Goal: Task Accomplishment & Management: Manage account settings

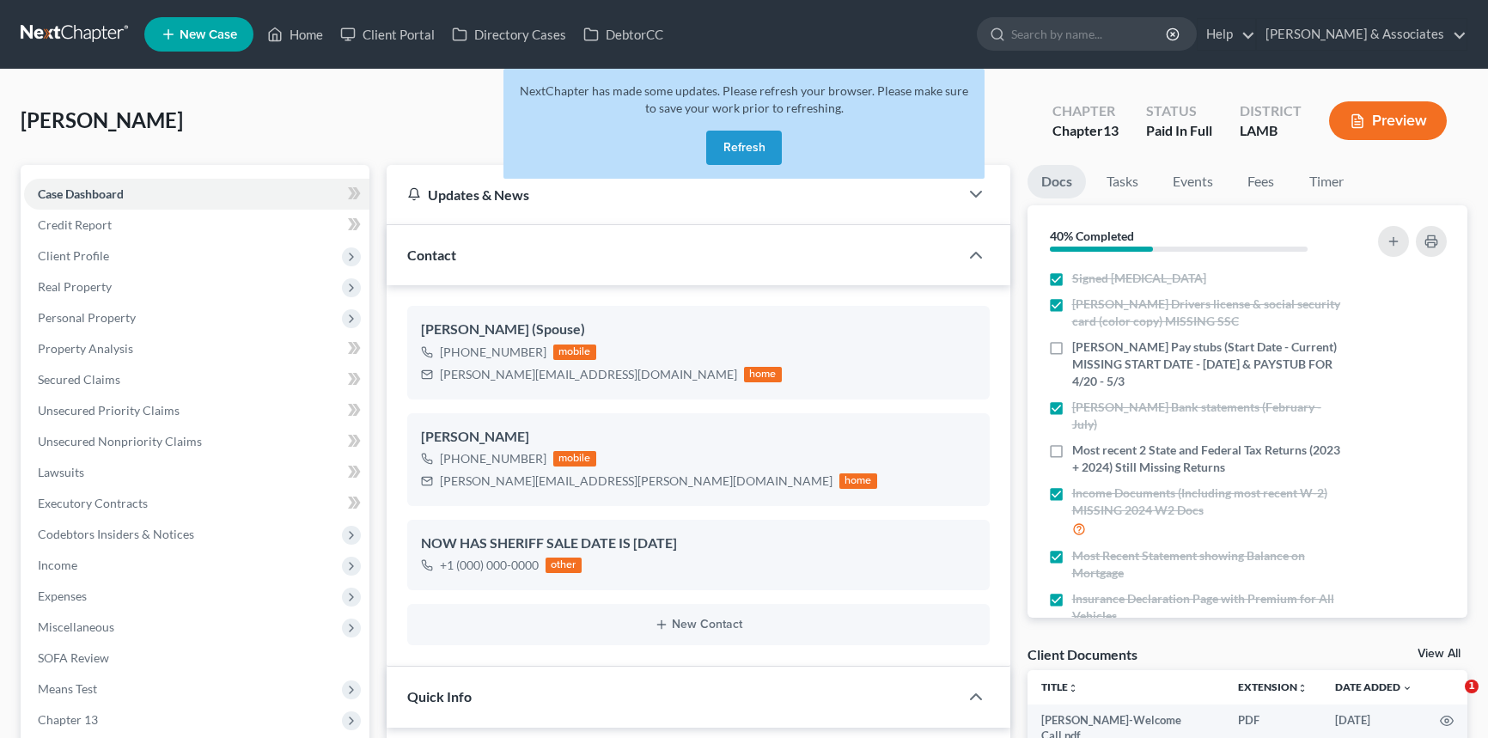
select select "17"
click at [731, 160] on button "Refresh" at bounding box center [744, 148] width 76 height 34
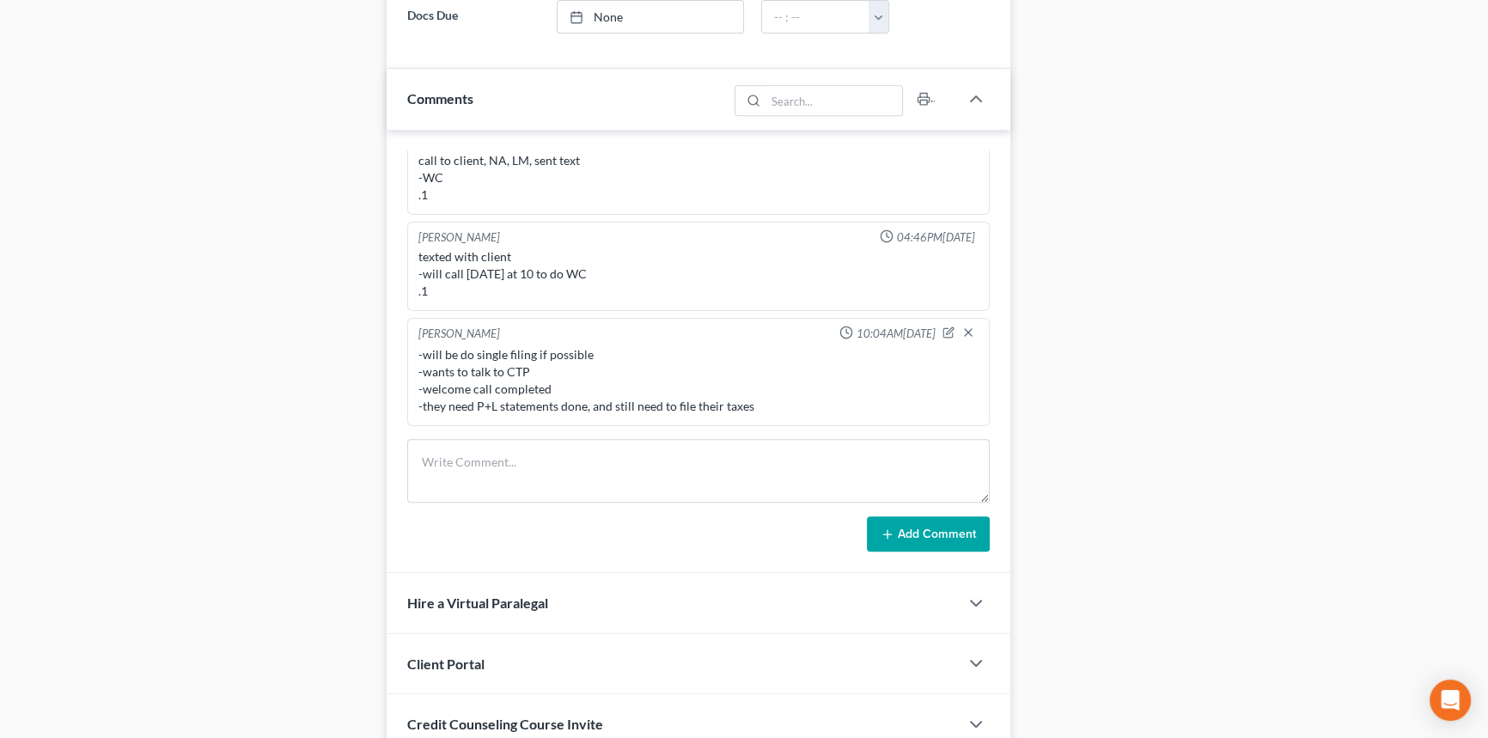
scroll to position [1093, 0]
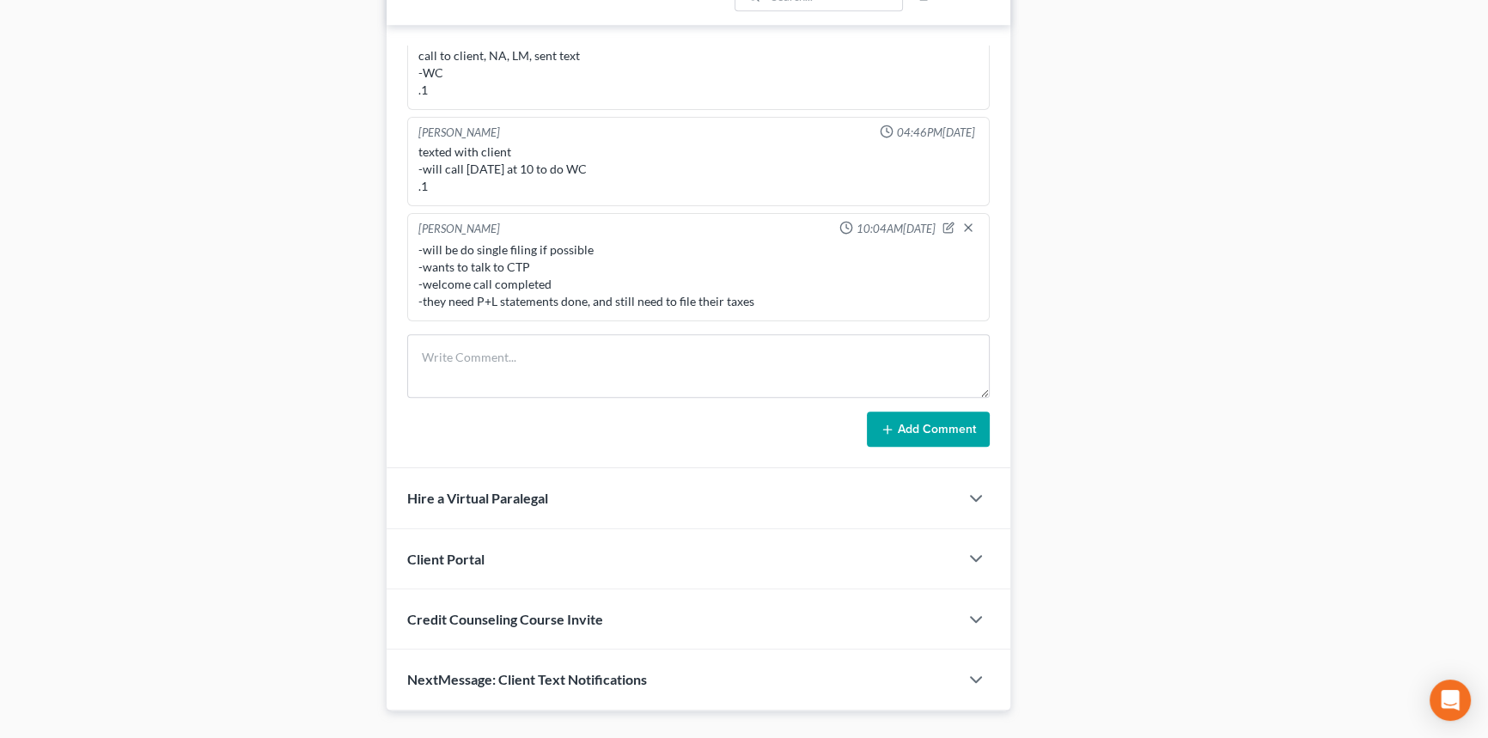
click at [570, 411] on div "Add Comment" at bounding box center [698, 429] width 582 height 36
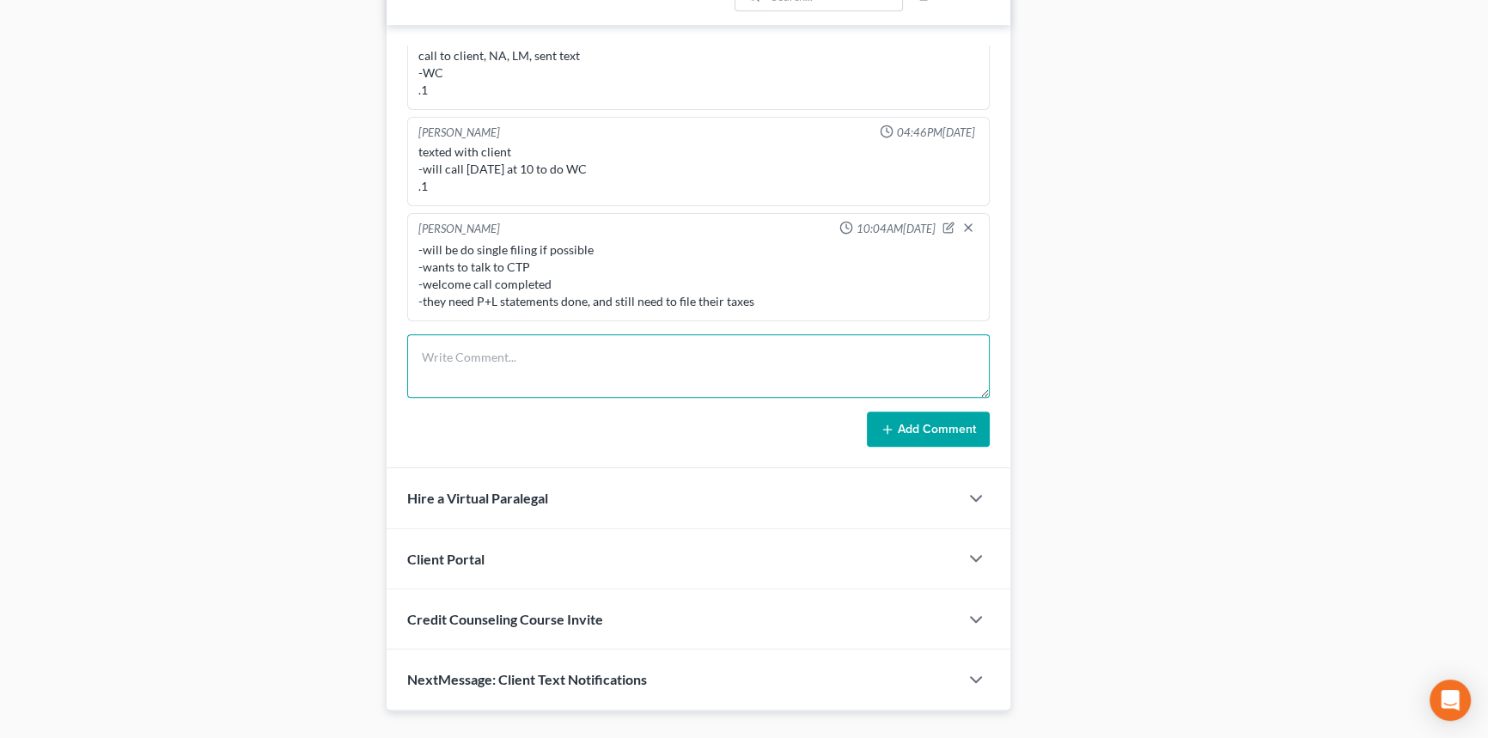
click at [574, 391] on textarea at bounding box center [698, 366] width 582 height 64
type textarea "="
paste textarea "I will double check the portal tonight, Antonette will also possibly have some …"
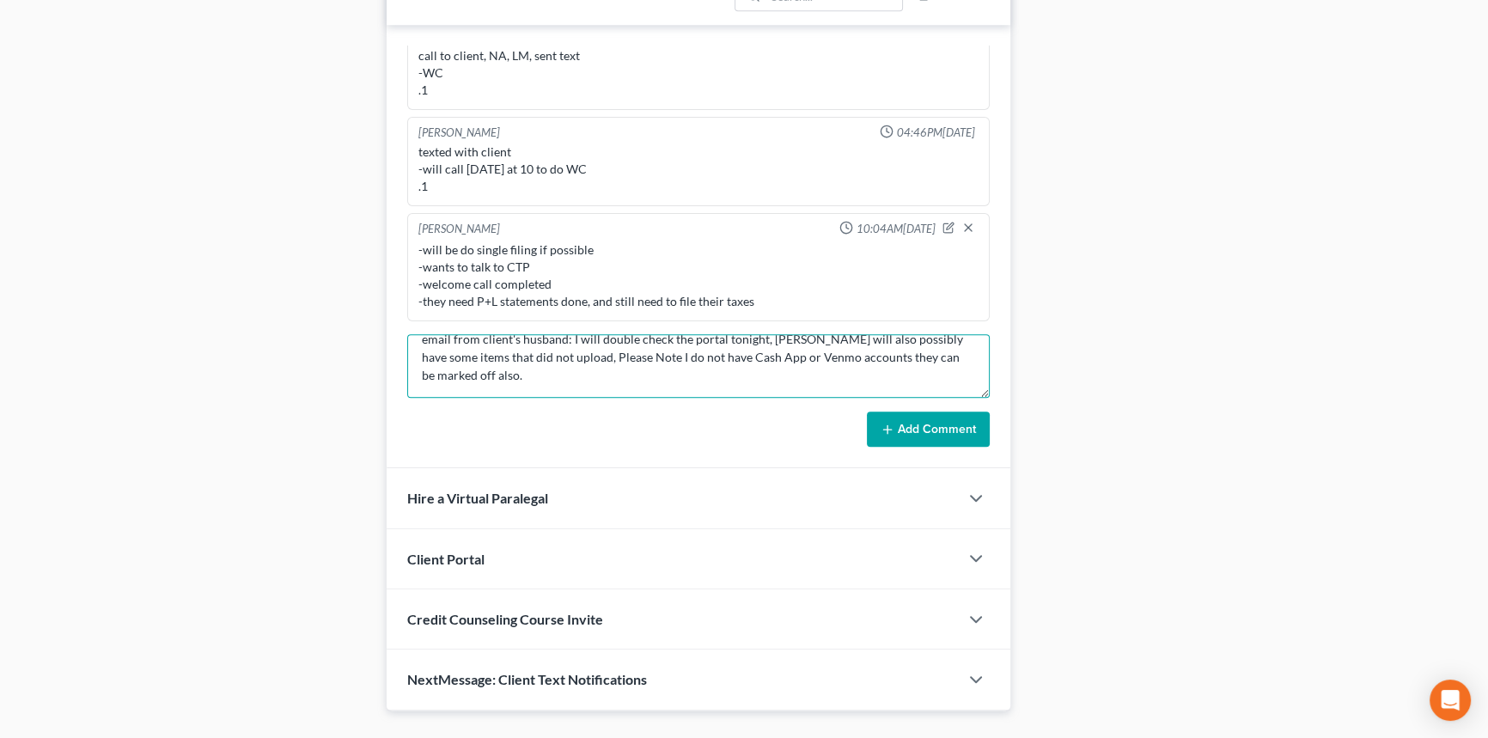
scroll to position [40, 0]
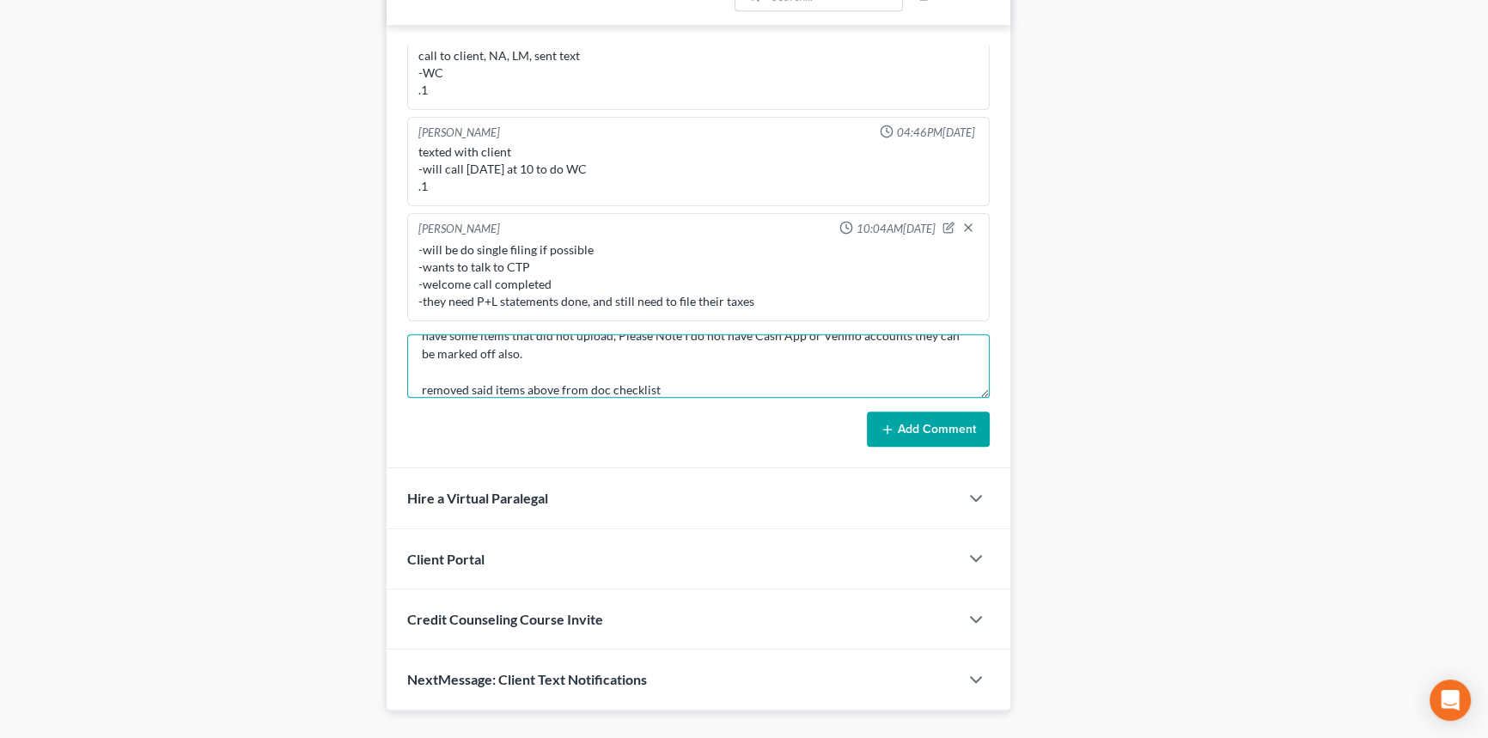
type textarea "email from client's husband: I will double check the portal tonight, Antonette …"
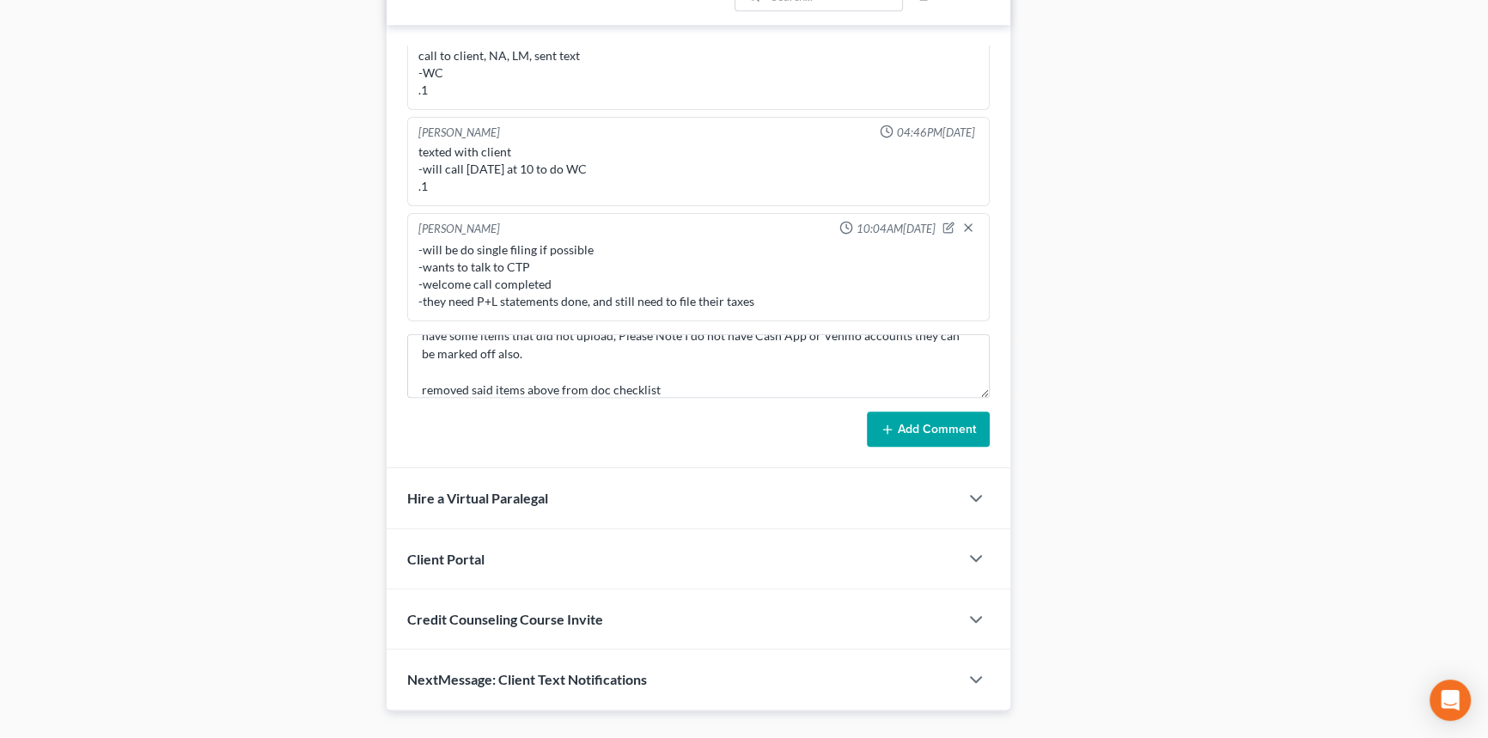
click at [977, 433] on button "Add Comment" at bounding box center [928, 429] width 123 height 36
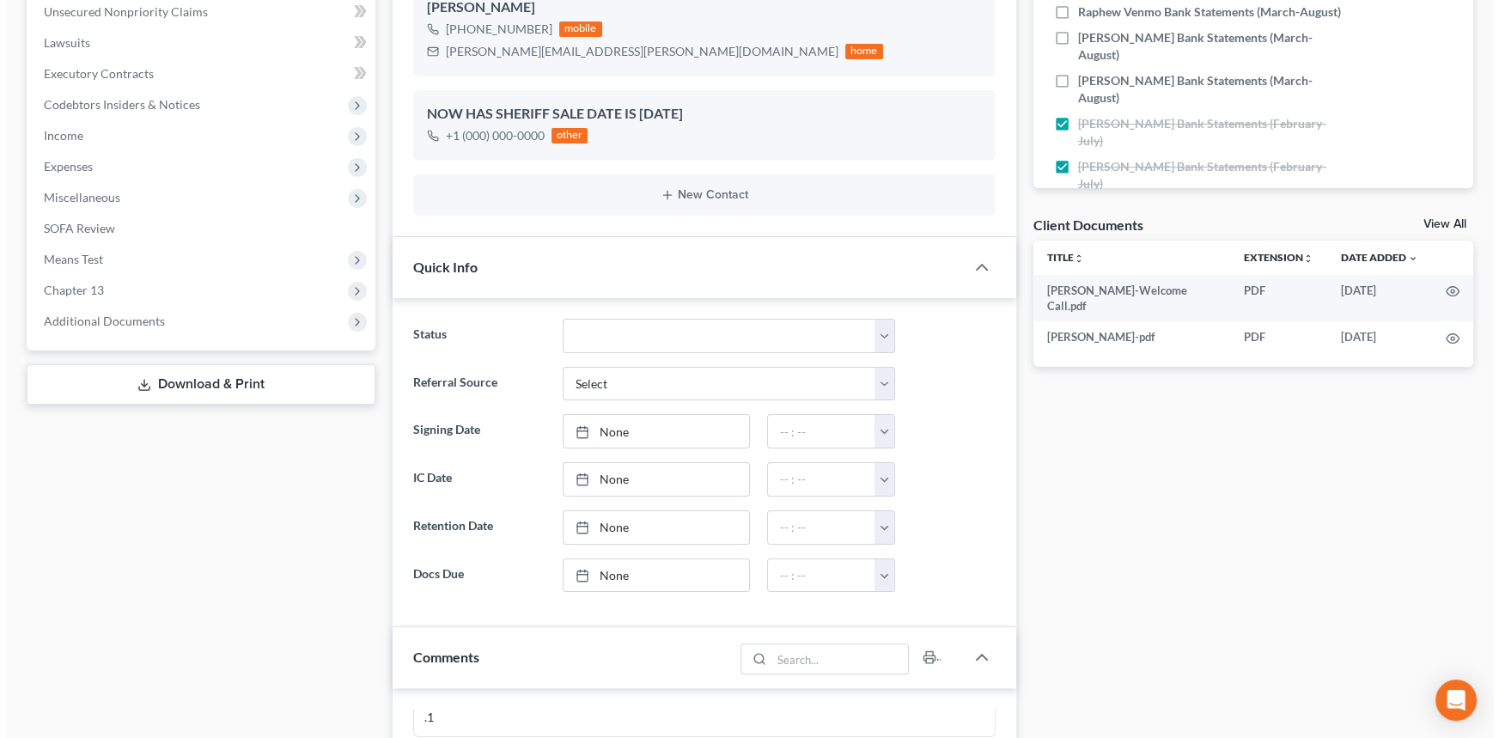
scroll to position [155, 0]
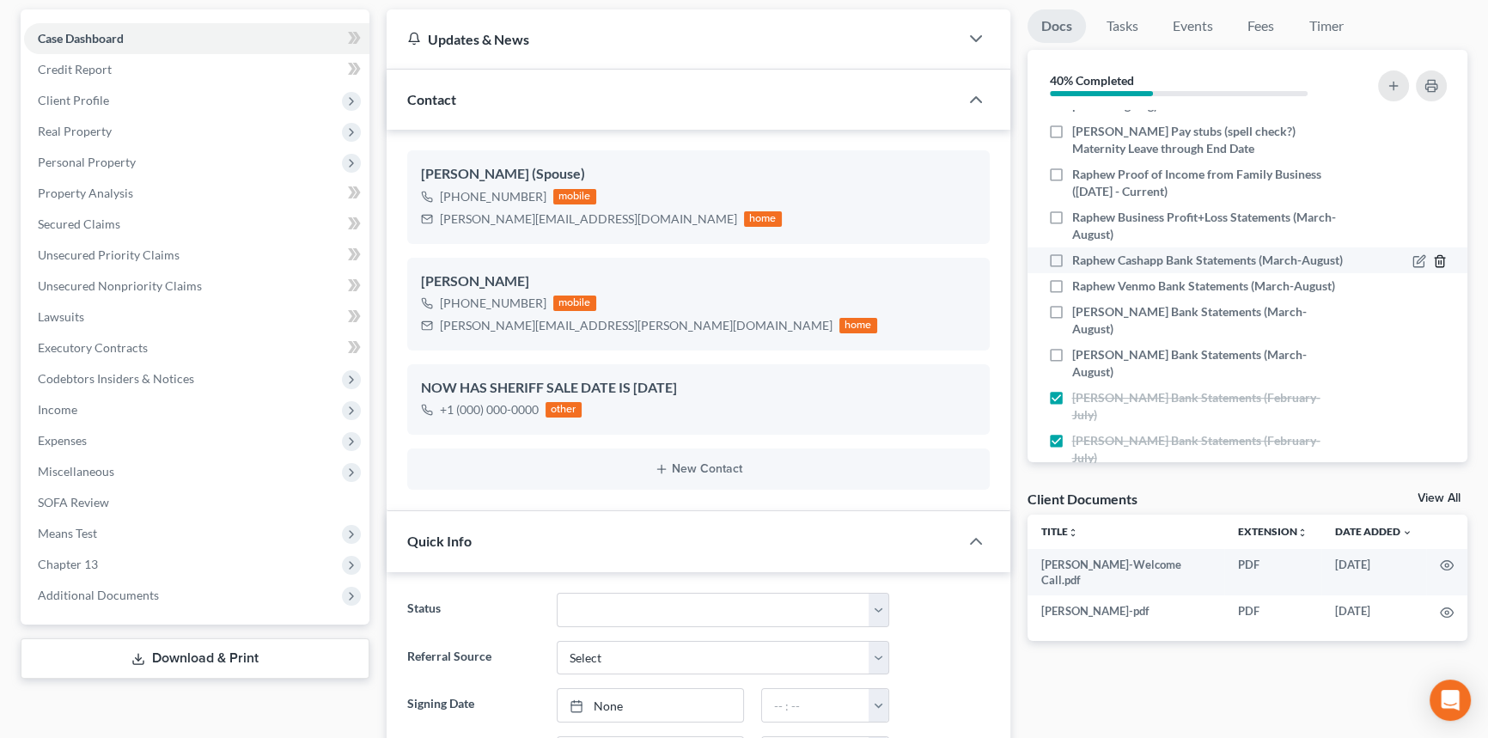
click at [1433, 254] on icon "button" at bounding box center [1440, 261] width 14 height 14
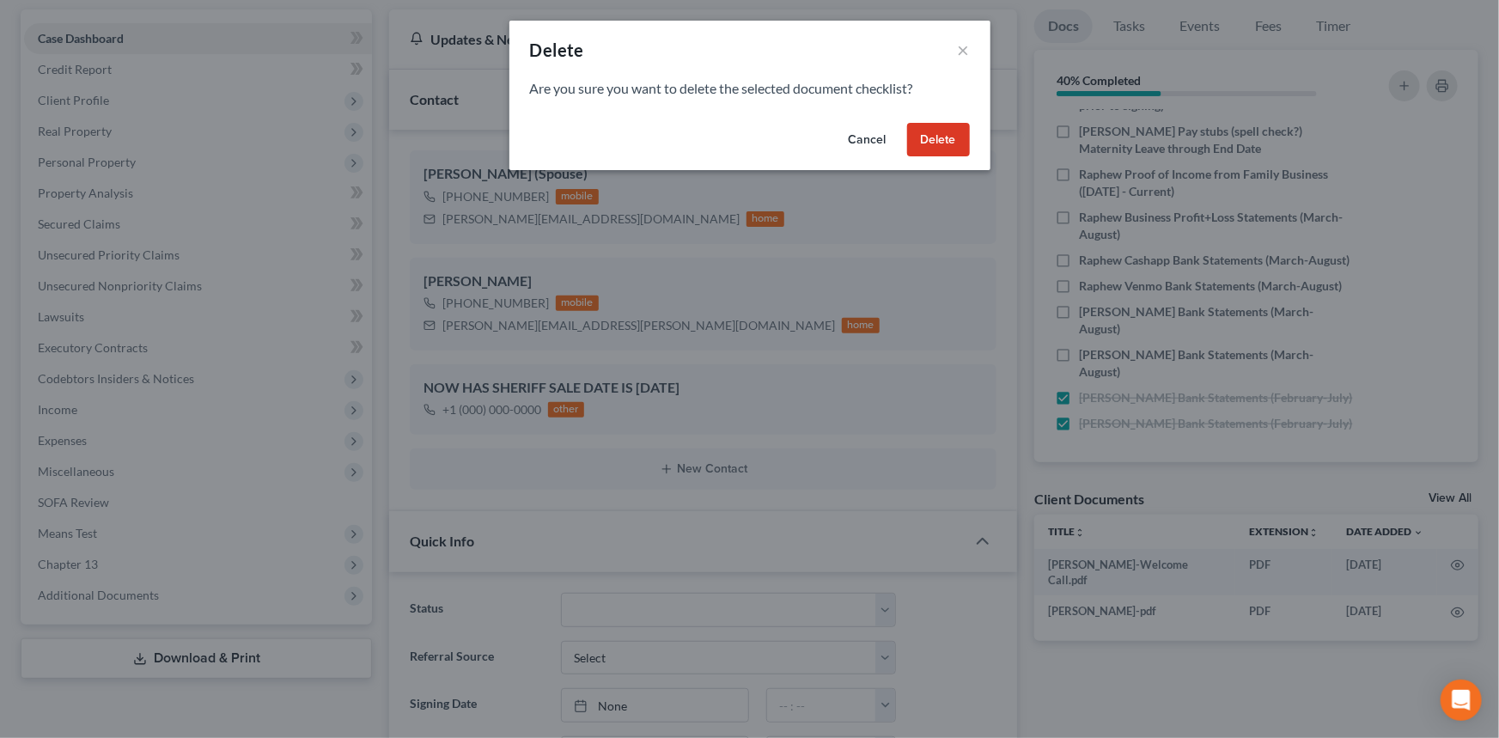
click at [917, 129] on button "Delete" at bounding box center [938, 140] width 63 height 34
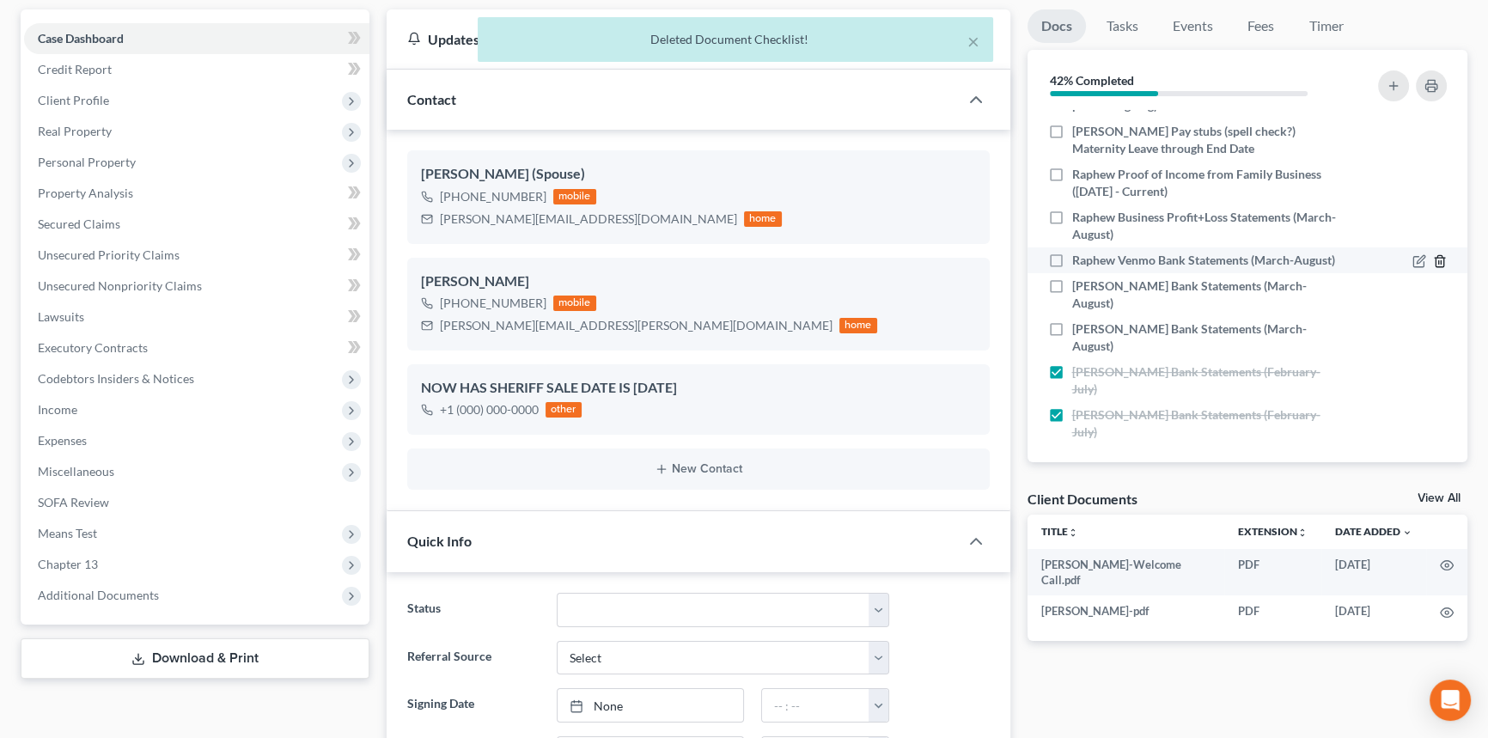
click at [1433, 262] on icon "button" at bounding box center [1440, 261] width 14 height 14
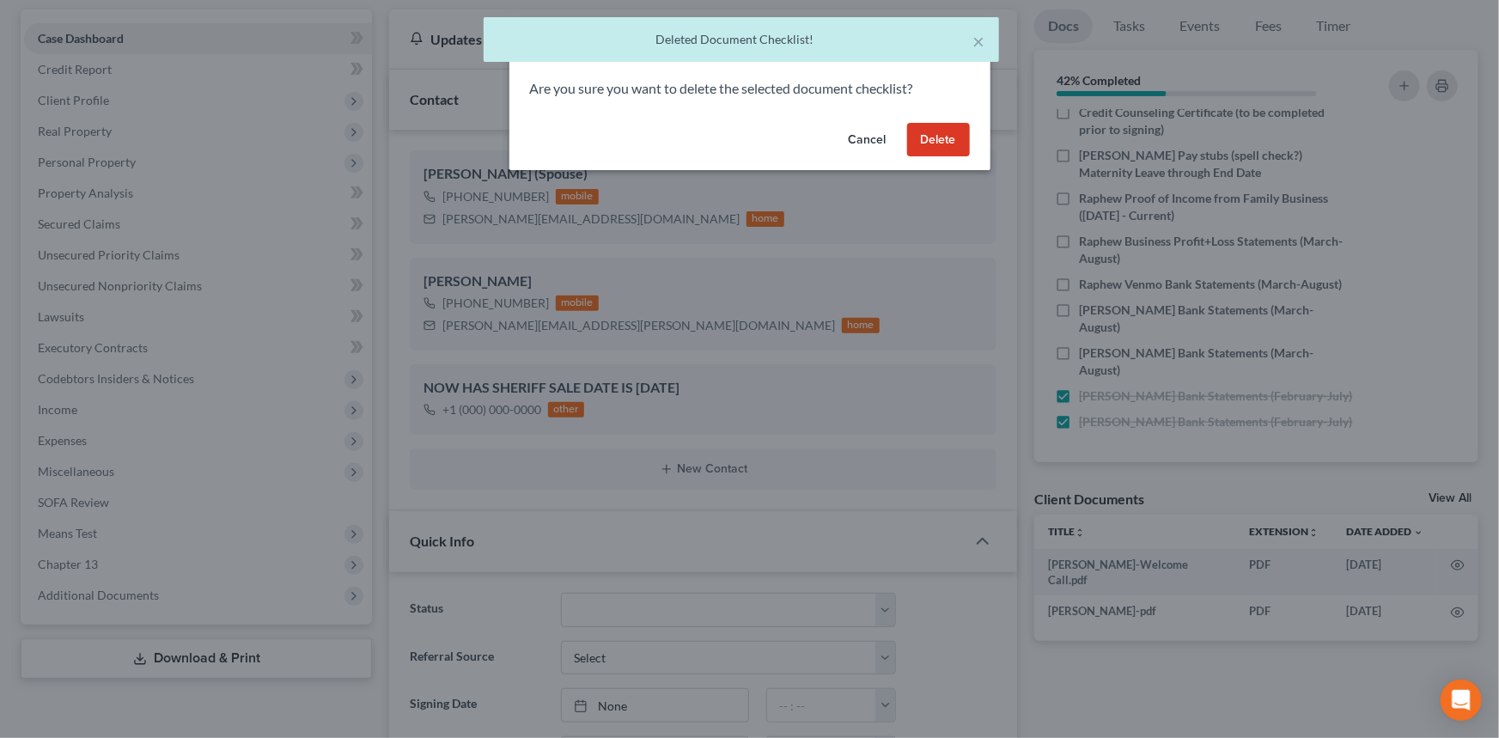
click at [960, 147] on button "Delete" at bounding box center [938, 140] width 63 height 34
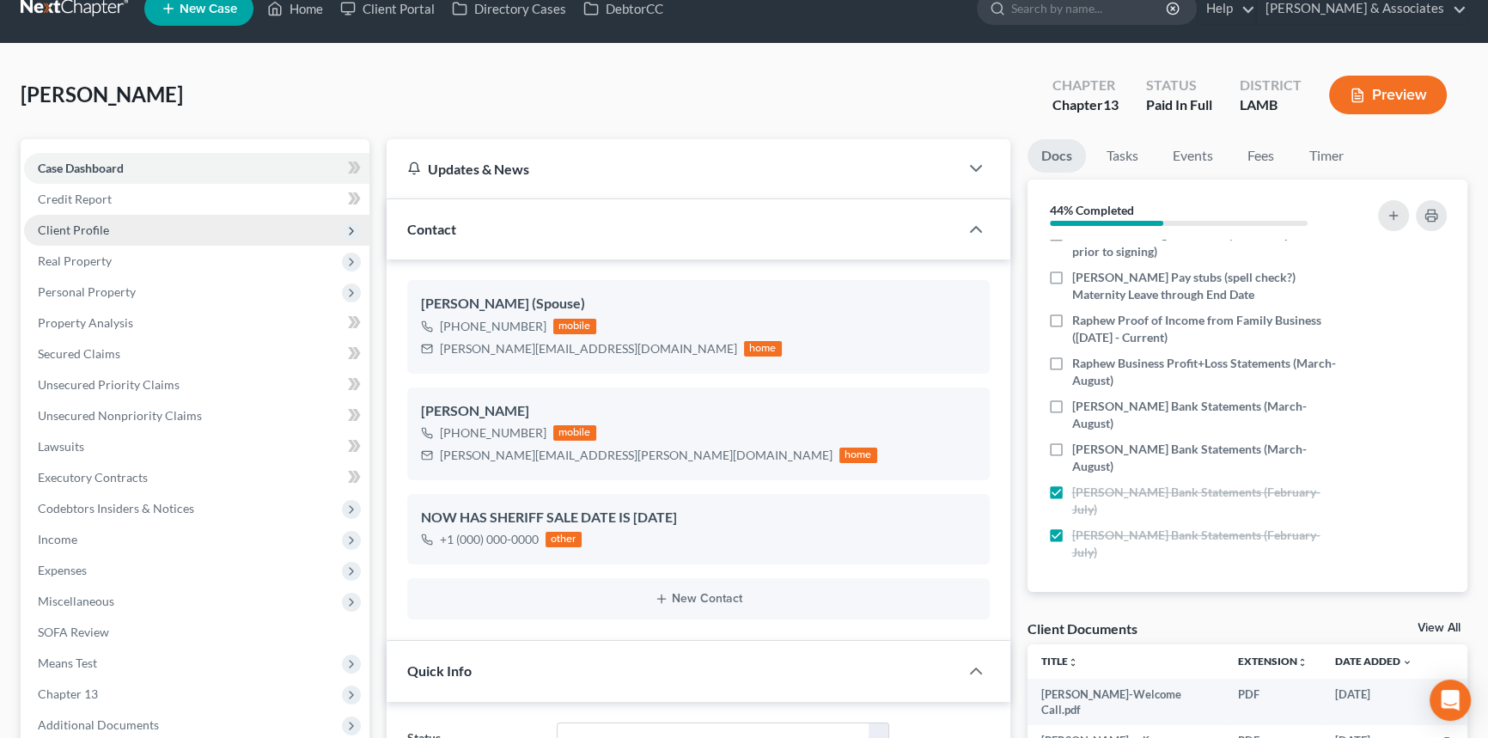
scroll to position [0, 0]
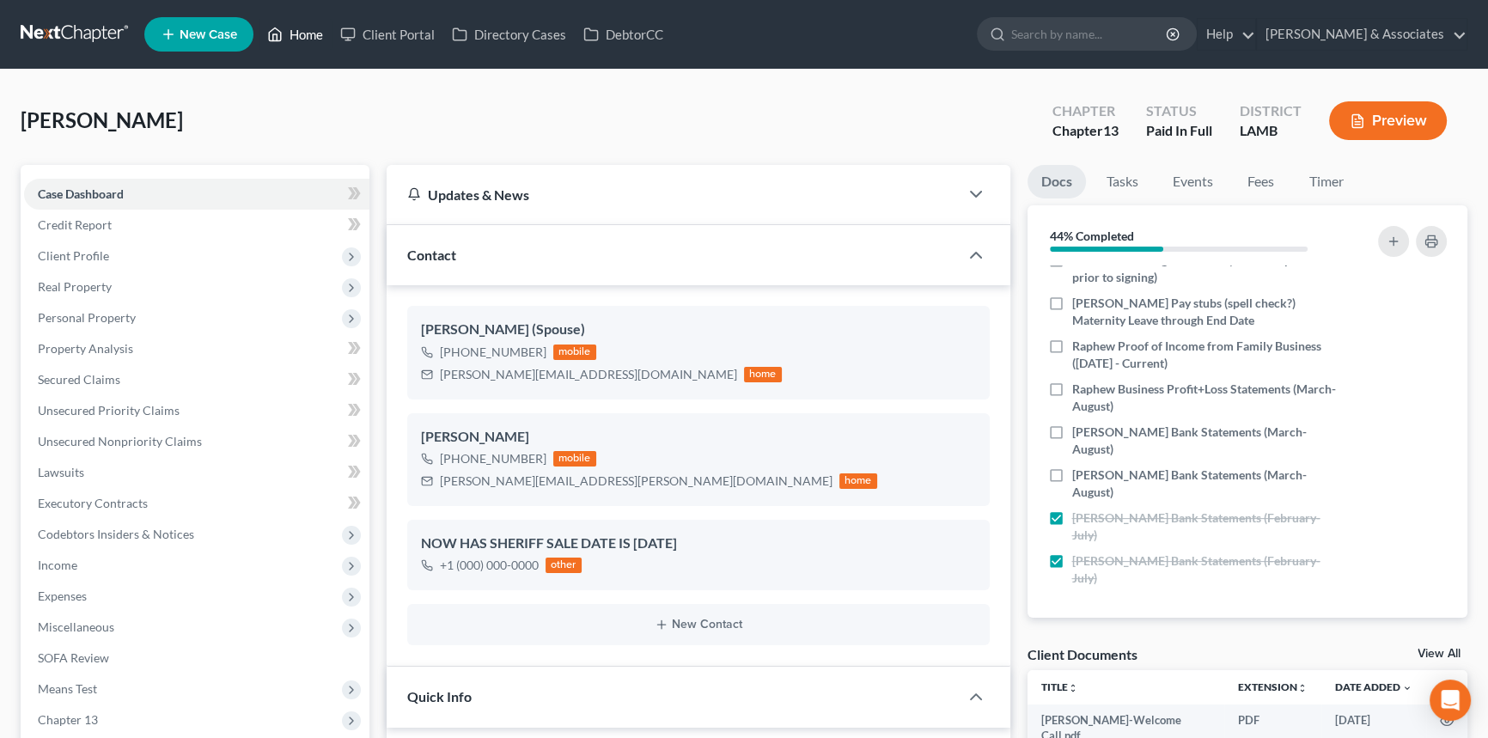
click at [319, 31] on link "Home" at bounding box center [295, 34] width 73 height 31
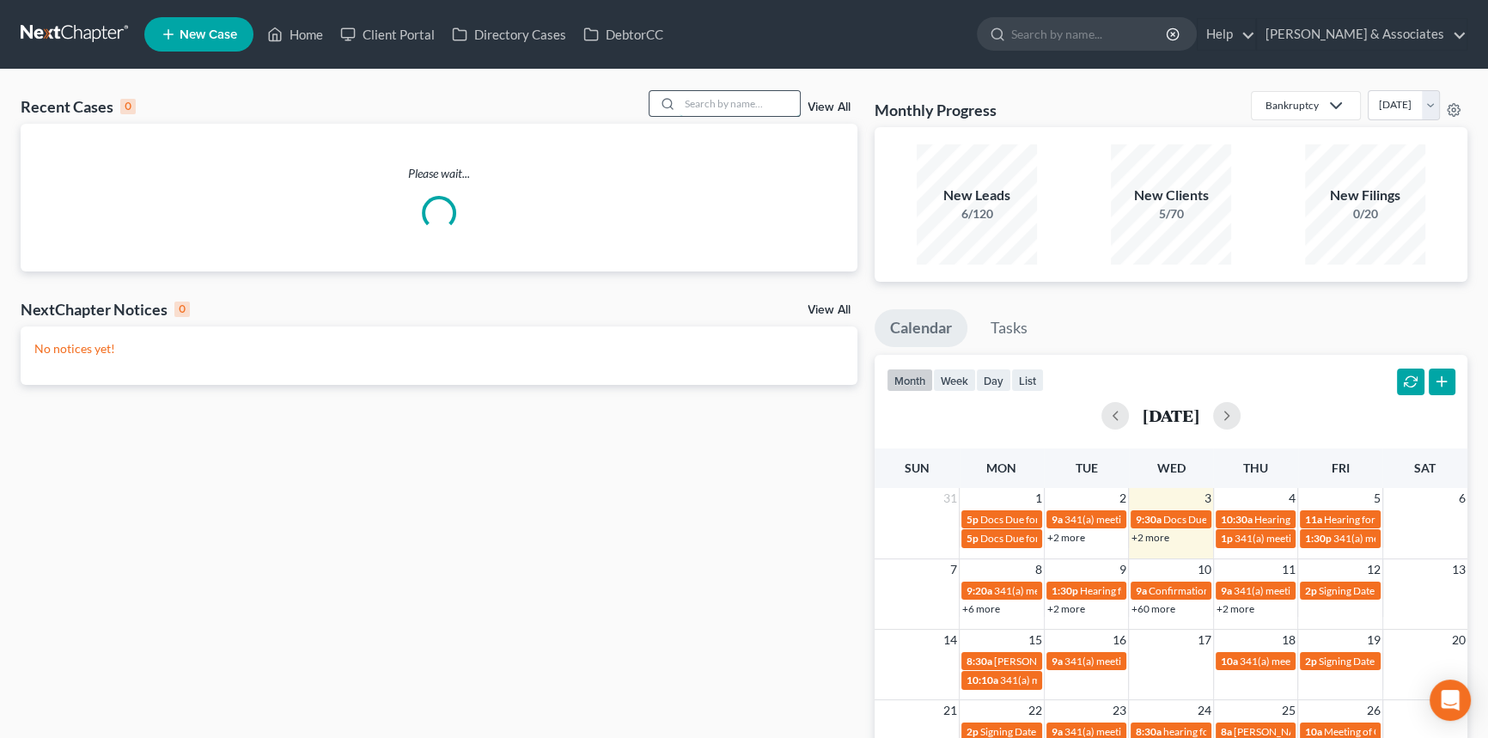
click at [759, 112] on input "search" at bounding box center [740, 103] width 120 height 25
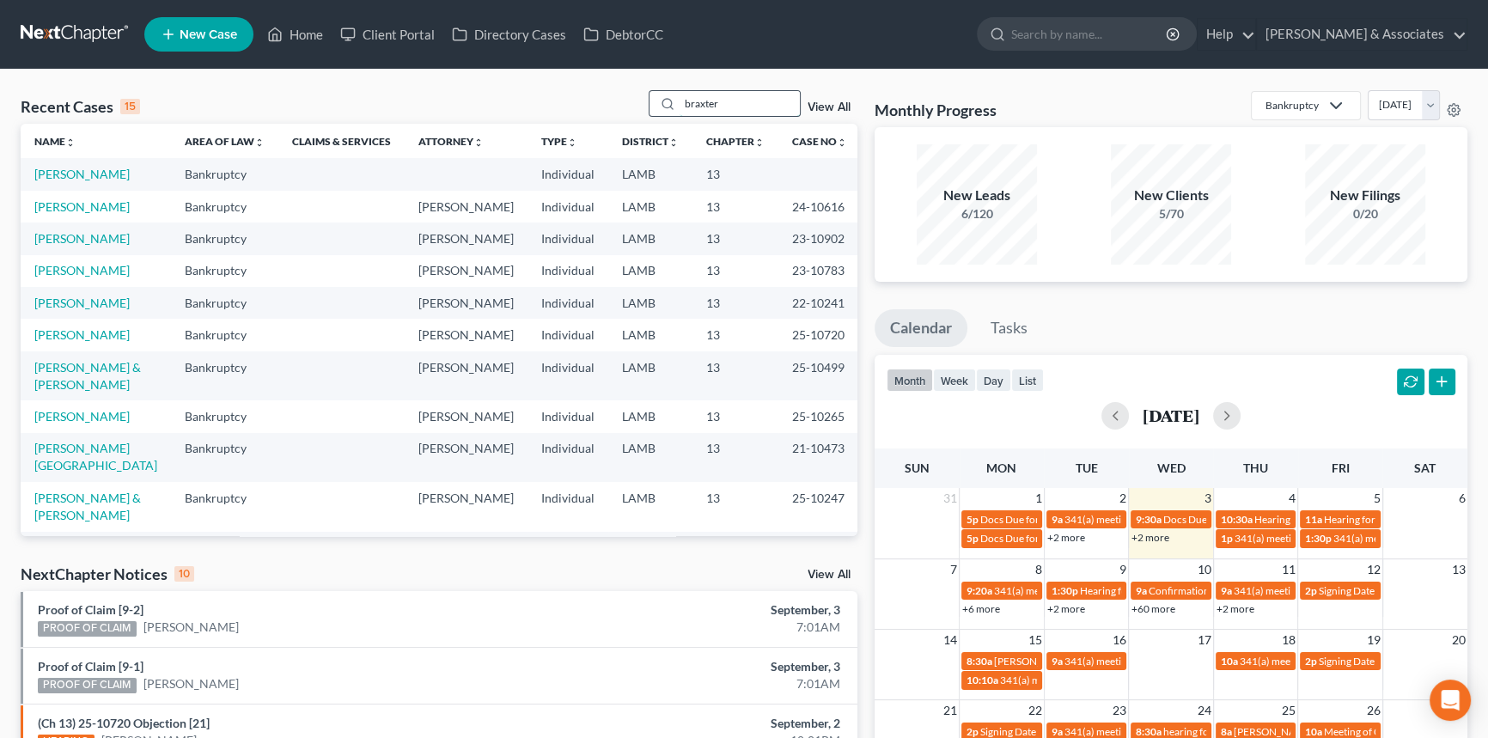
type input "braxter"
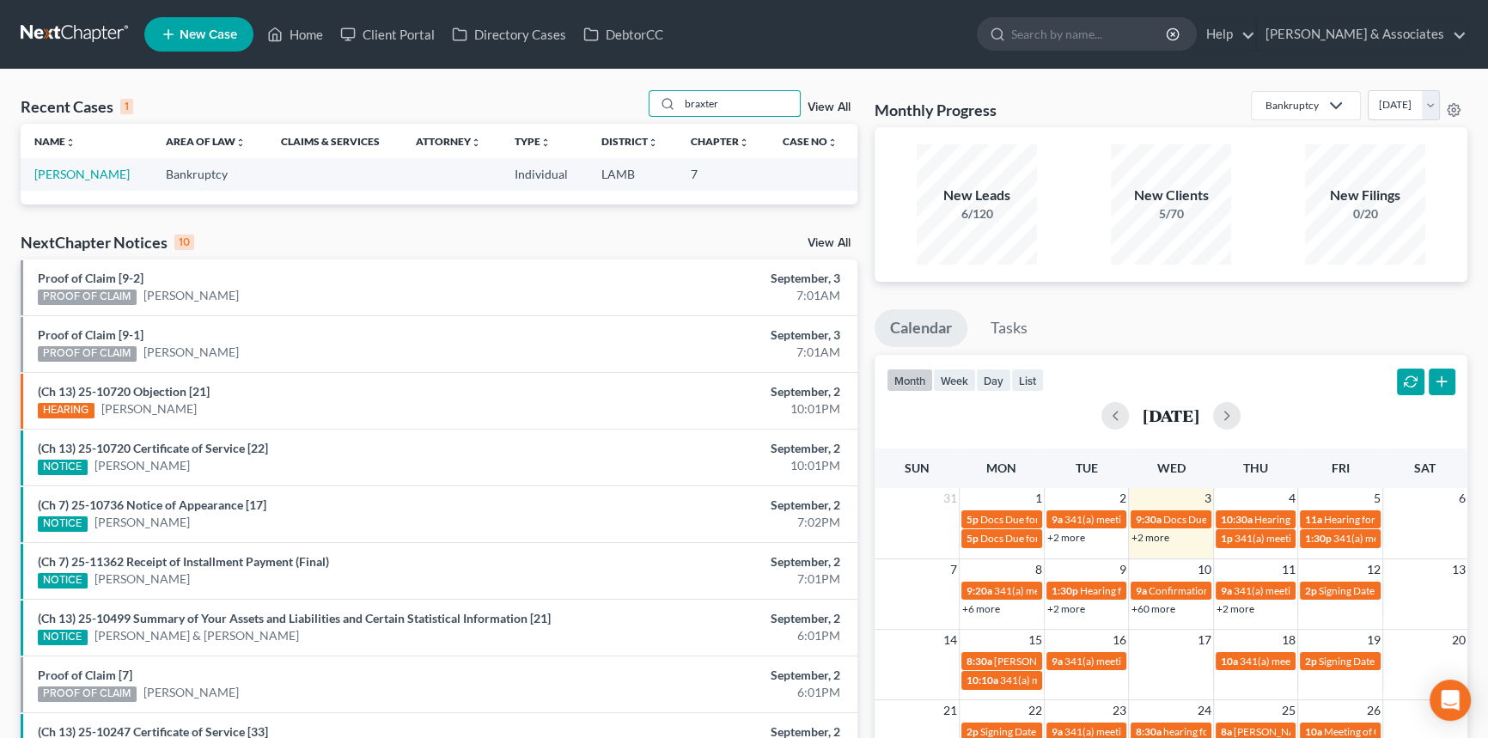
click at [46, 186] on td "[PERSON_NAME]" at bounding box center [86, 174] width 131 height 32
click at [70, 169] on link "[PERSON_NAME]" at bounding box center [81, 174] width 95 height 15
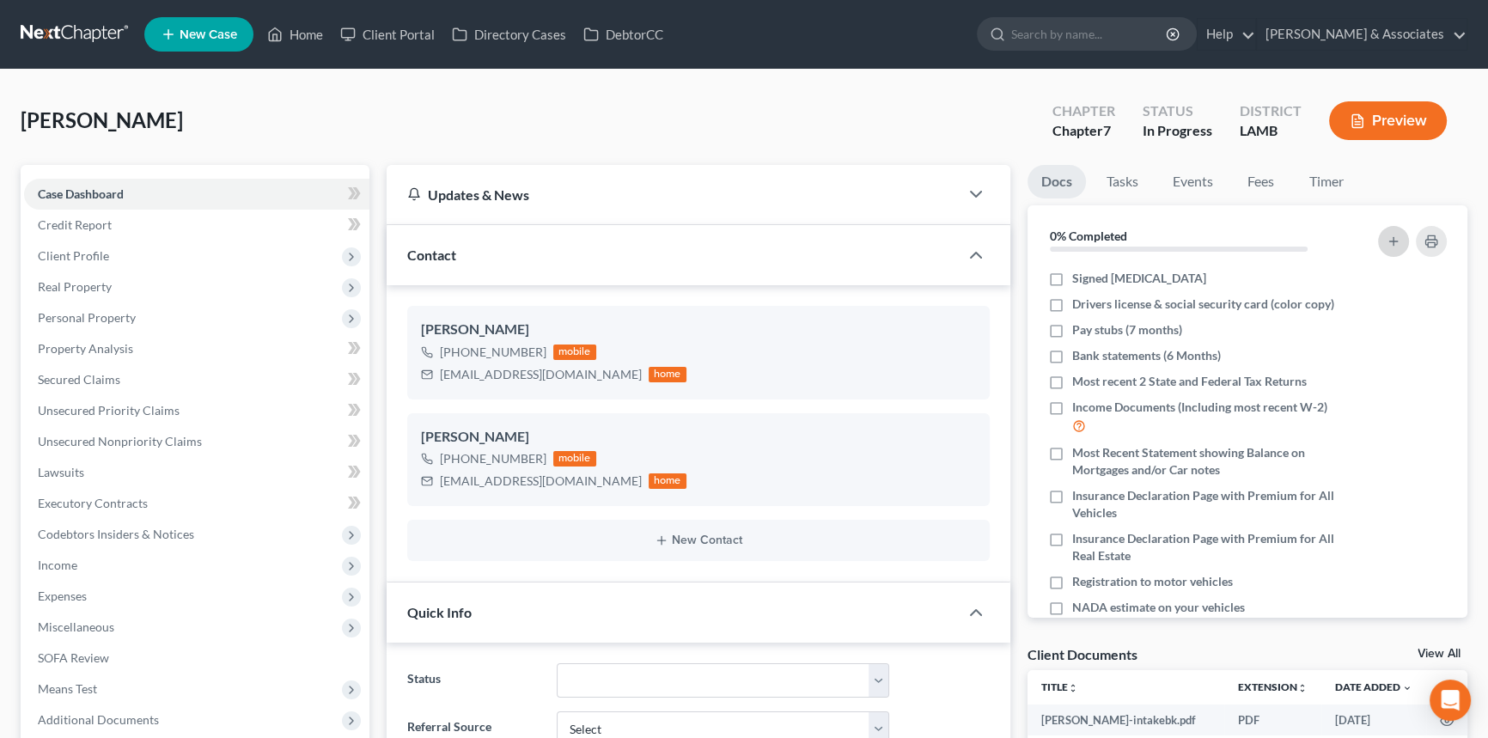
click at [1397, 246] on icon "button" at bounding box center [1394, 242] width 14 height 14
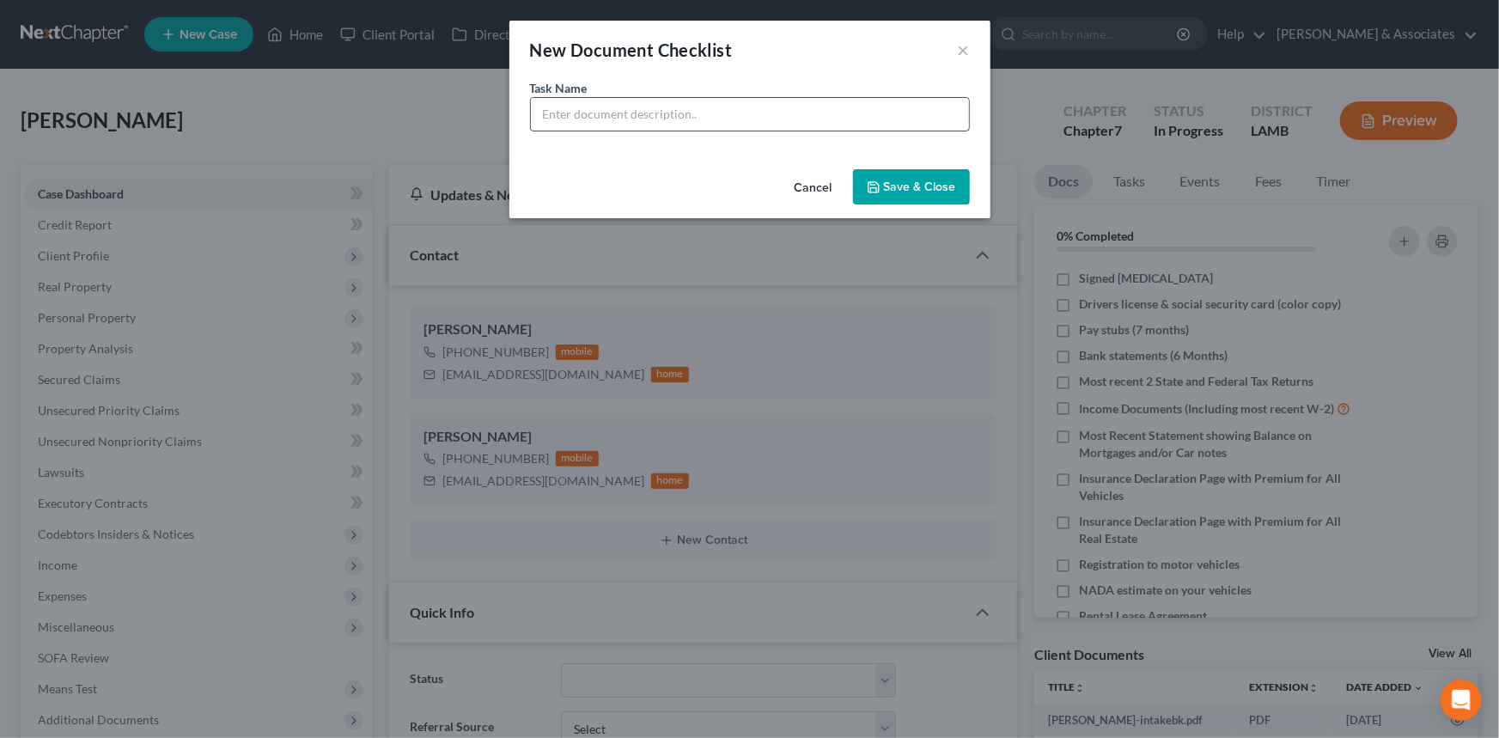
click at [620, 117] on input "text" at bounding box center [750, 114] width 438 height 33
type input "Unemployment Benefits Summary"
click at [918, 180] on button "Save & Close" at bounding box center [911, 187] width 117 height 36
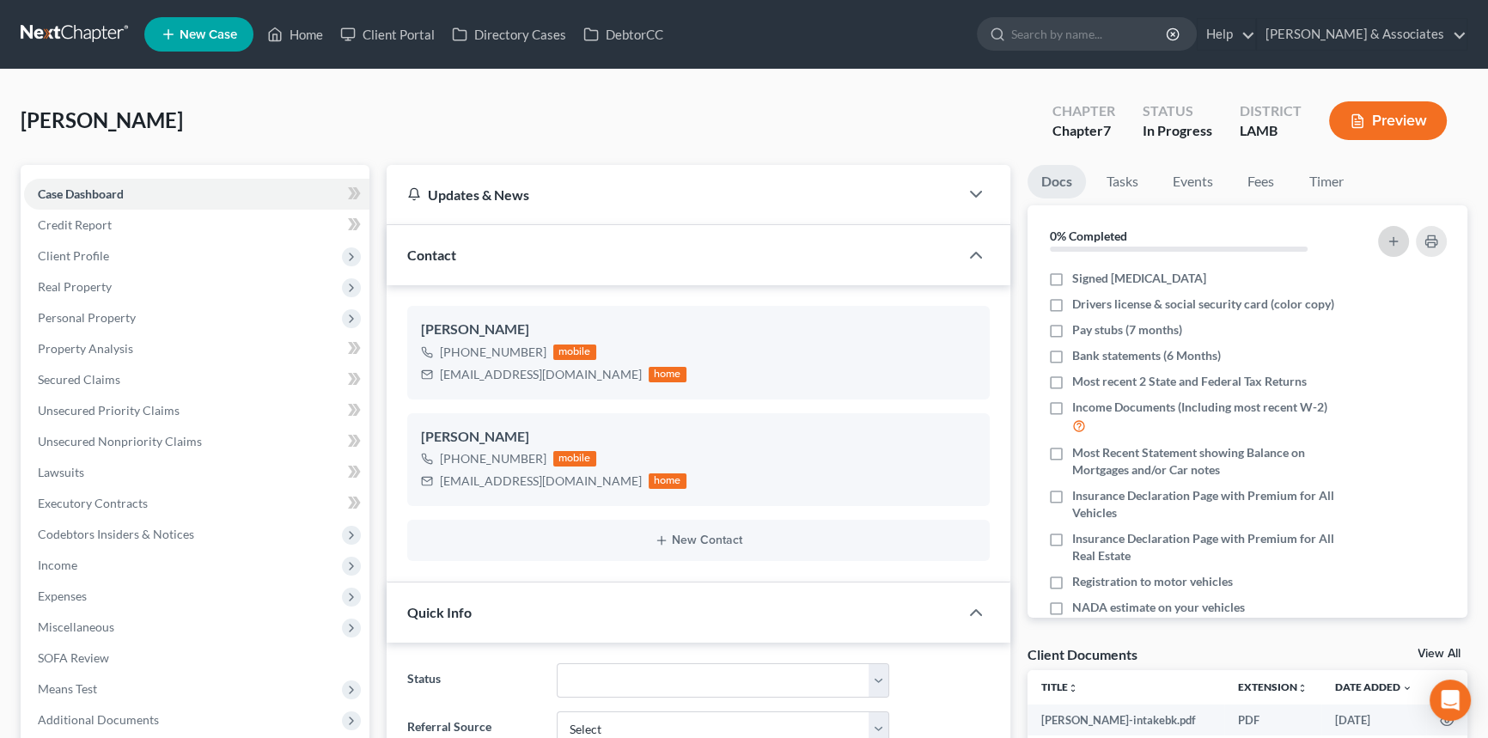
click at [1381, 236] on button "button" at bounding box center [1393, 241] width 31 height 31
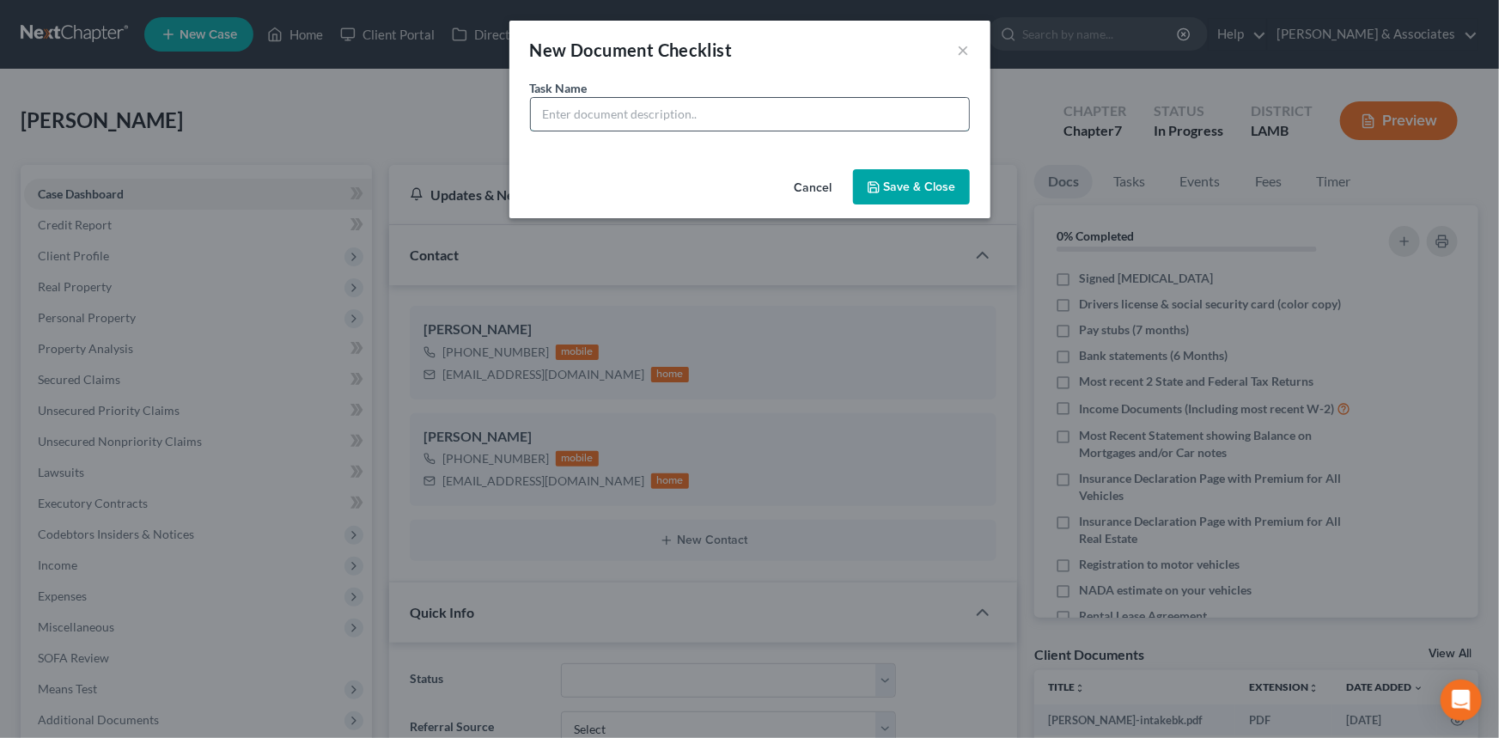
click at [606, 104] on input "text" at bounding box center [750, 114] width 438 height 33
type input "Cashapp Bank Statements (March-August)"
click at [922, 188] on button "Save & Close" at bounding box center [911, 187] width 117 height 36
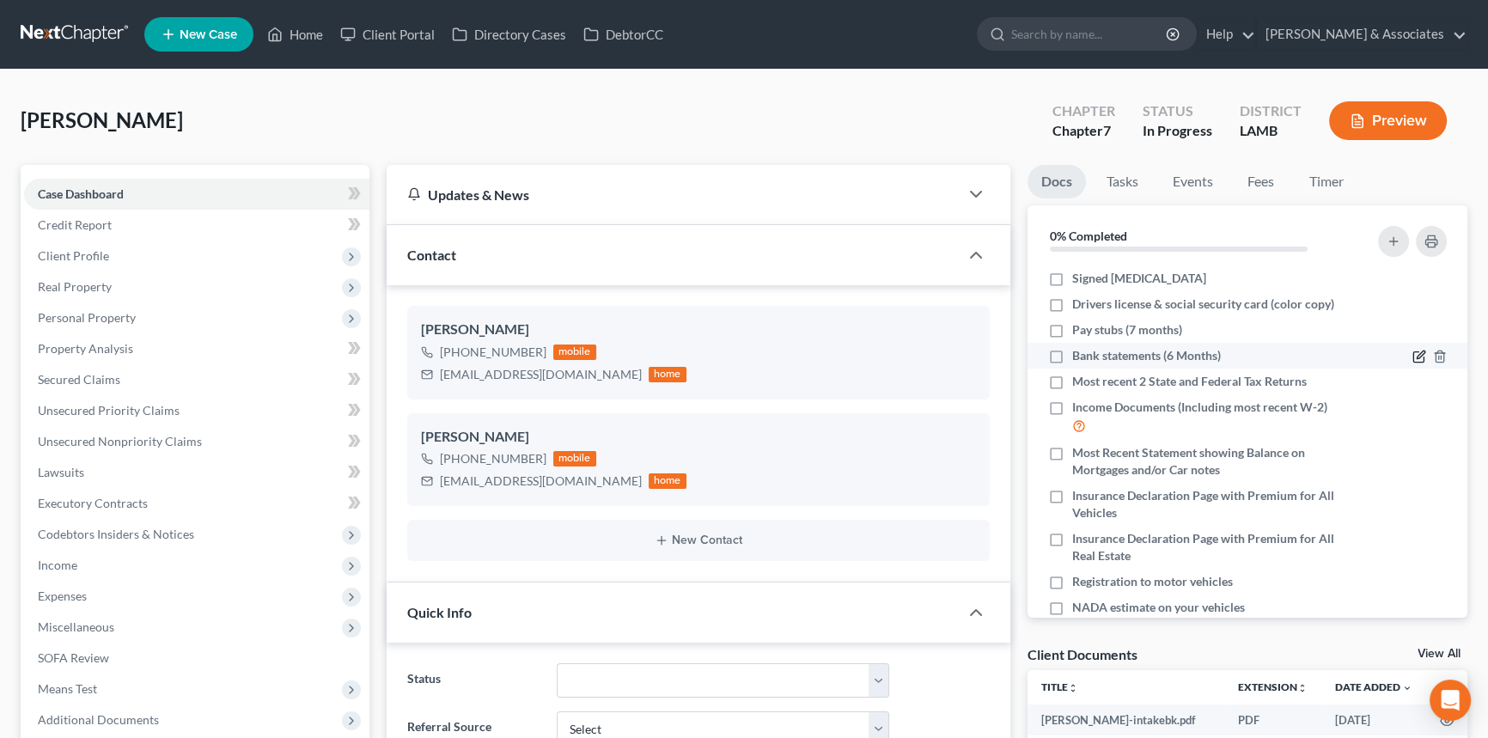
click at [1412, 353] on icon "button" at bounding box center [1419, 357] width 14 height 14
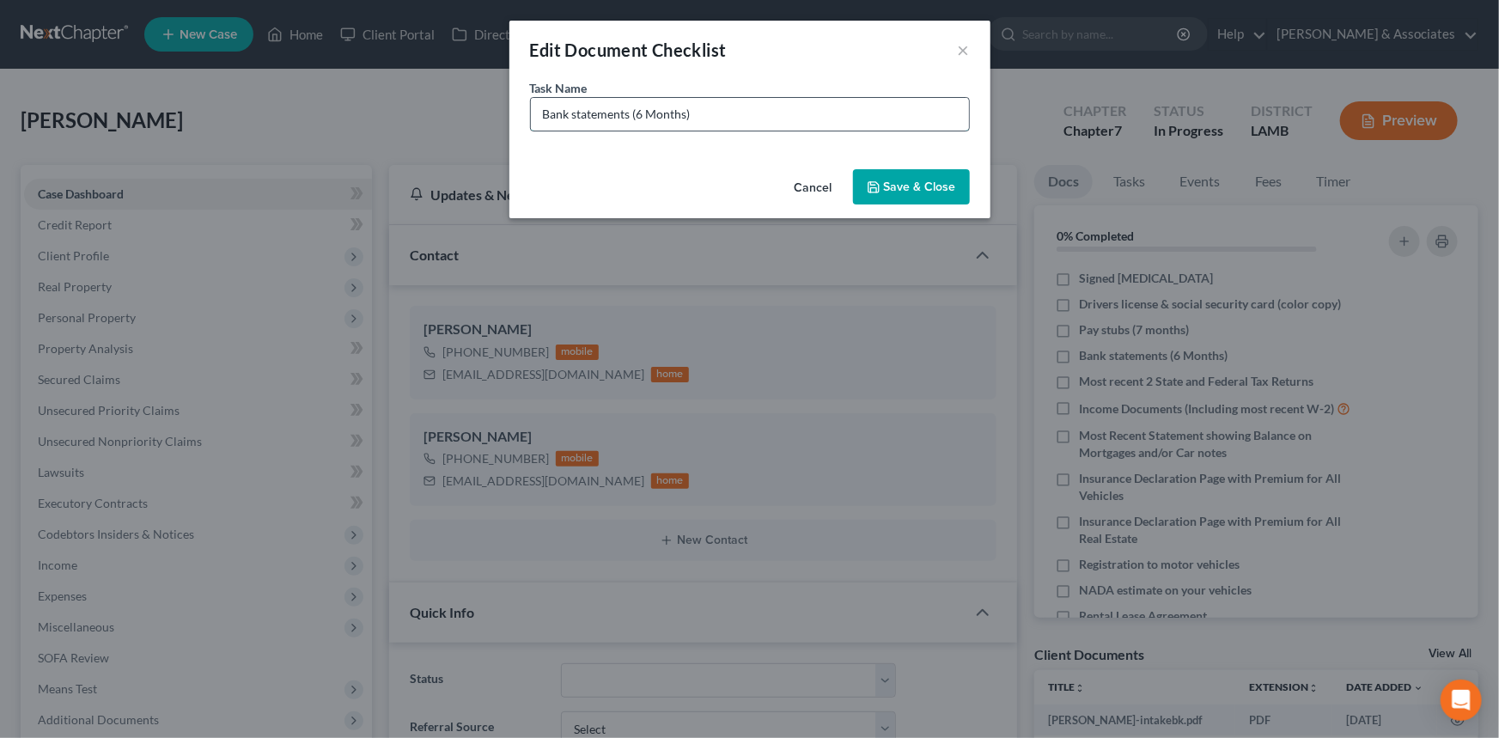
click at [723, 101] on input "Bank statements (6 Months)" at bounding box center [750, 114] width 438 height 33
click at [722, 103] on input "Bank statements (6 Months)" at bounding box center [750, 114] width 438 height 33
drag, startPoint x: 734, startPoint y: 119, endPoint x: 637, endPoint y: 142, distance: 99.6
click at [637, 142] on div "Task Name * Bank statements (6 Months)" at bounding box center [749, 120] width 481 height 83
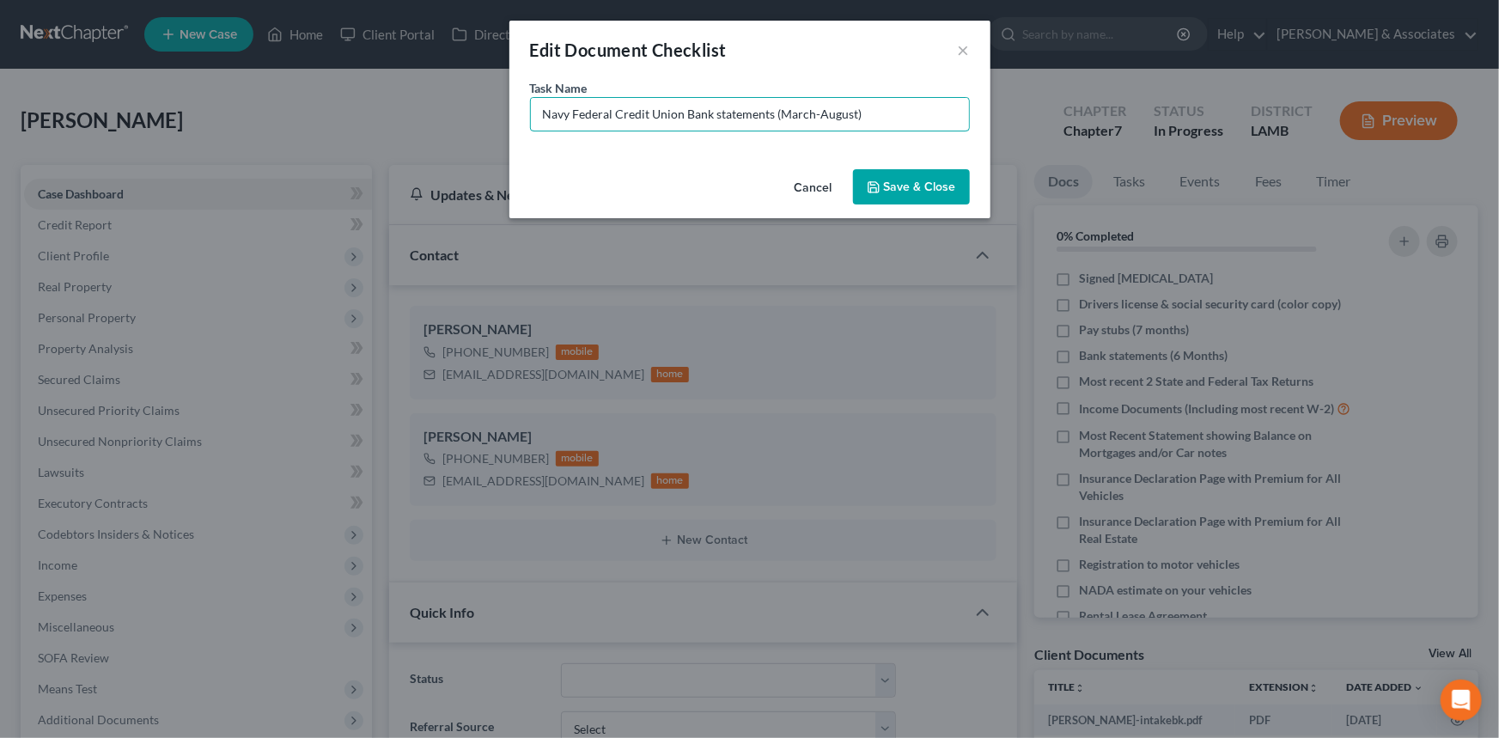
type input "Navy Federal Credit Union Bank statements (March-August)"
click at [949, 180] on button "Save & Close" at bounding box center [911, 187] width 117 height 36
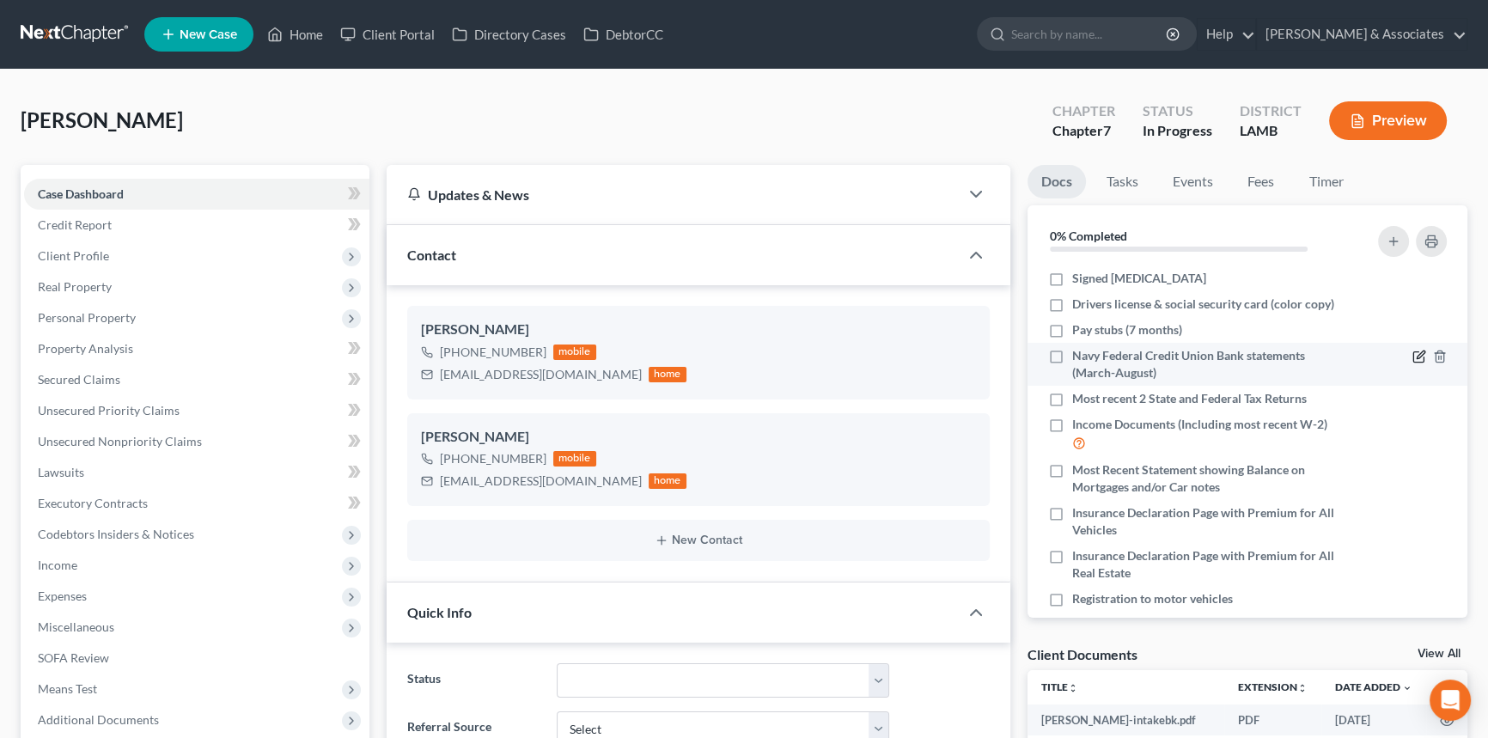
click at [1417, 352] on icon "button" at bounding box center [1421, 355] width 8 height 8
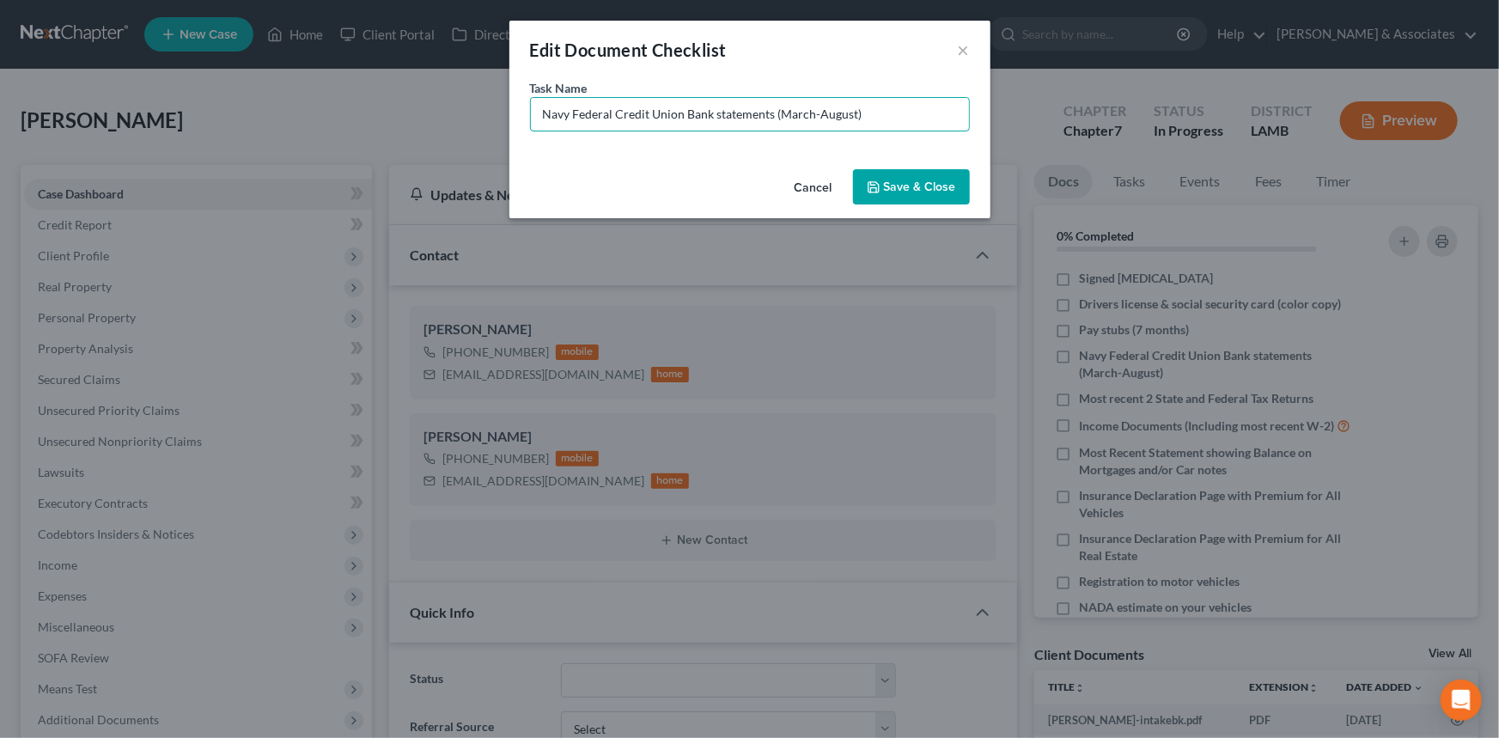
drag, startPoint x: 710, startPoint y: 111, endPoint x: 453, endPoint y: 143, distance: 258.8
click at [453, 143] on div "Edit Document Checklist × Task Name * Navy Federal Credit Union Bank statements…" at bounding box center [749, 369] width 1499 height 738
click at [688, 126] on input "Navy Federal Credit Union Bank statements (March-August)" at bounding box center [750, 114] width 438 height 33
click at [677, 115] on input "Navy Federal Credit Union Bank statements (March-August)" at bounding box center [750, 114] width 438 height 33
drag, startPoint x: 681, startPoint y: 115, endPoint x: 412, endPoint y: 122, distance: 269.0
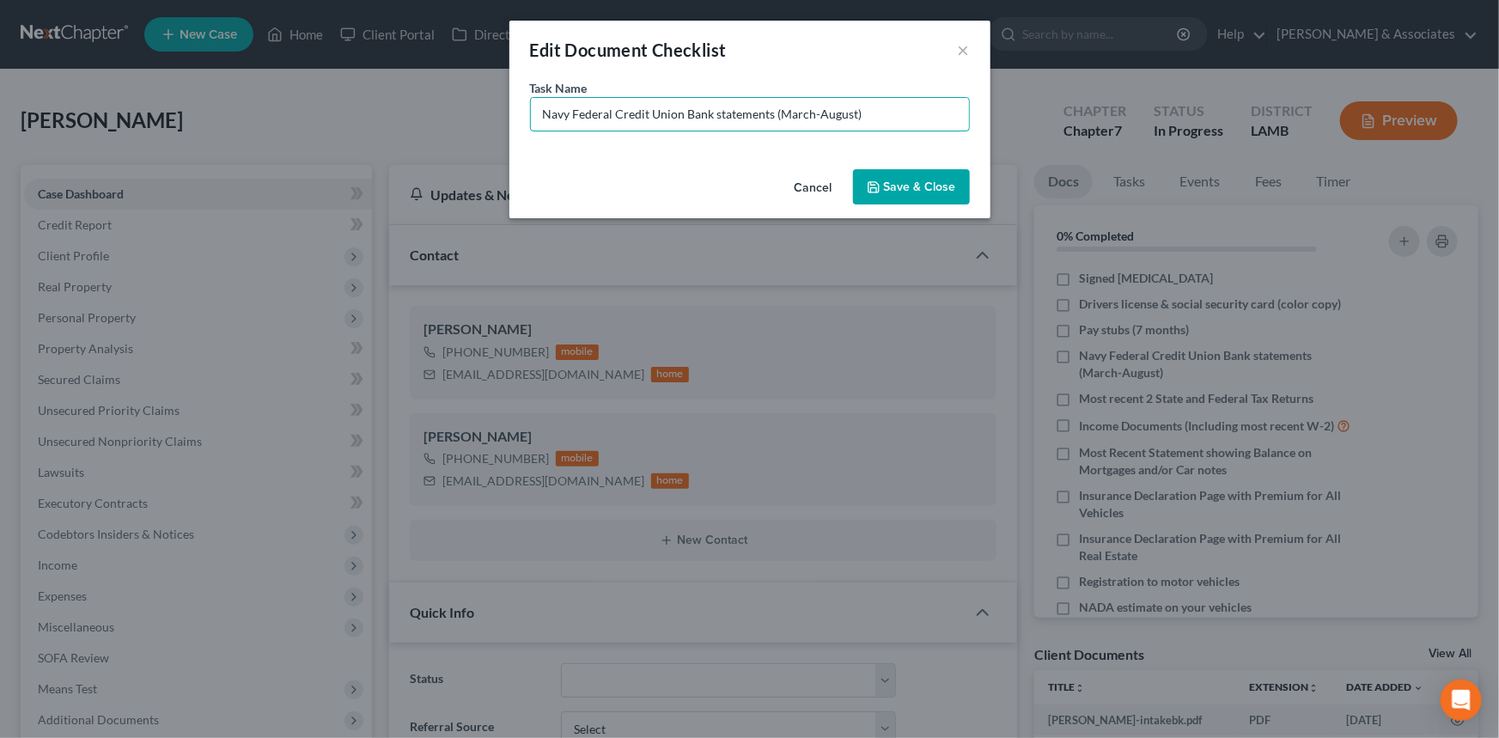
click at [412, 122] on div "Edit Document Checklist × Task Name * Navy Federal Credit Union Bank statements…" at bounding box center [749, 369] width 1499 height 738
type input "Chase Bank statements (March-August)"
click at [894, 187] on button "Save & Close" at bounding box center [911, 187] width 117 height 36
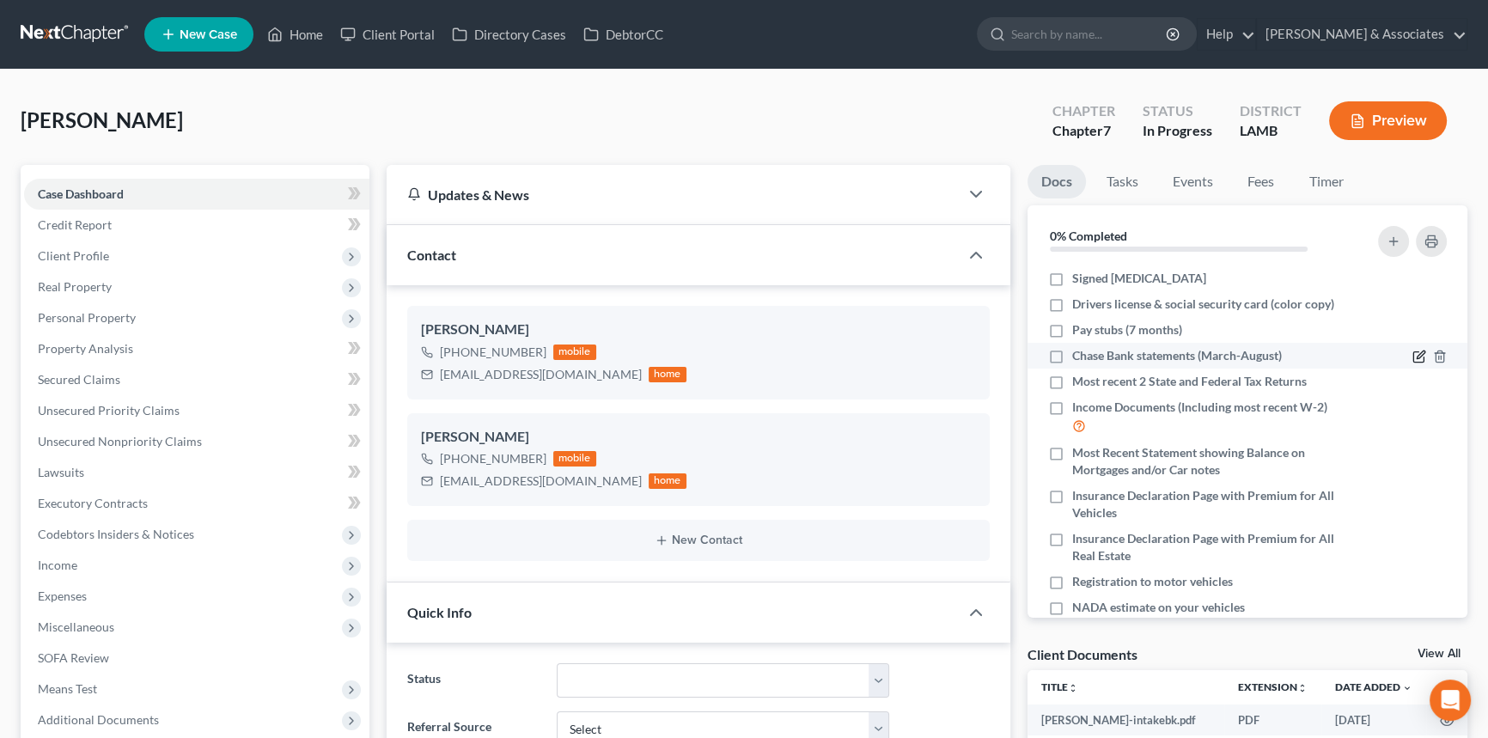
click at [1412, 351] on icon "button" at bounding box center [1419, 357] width 14 height 14
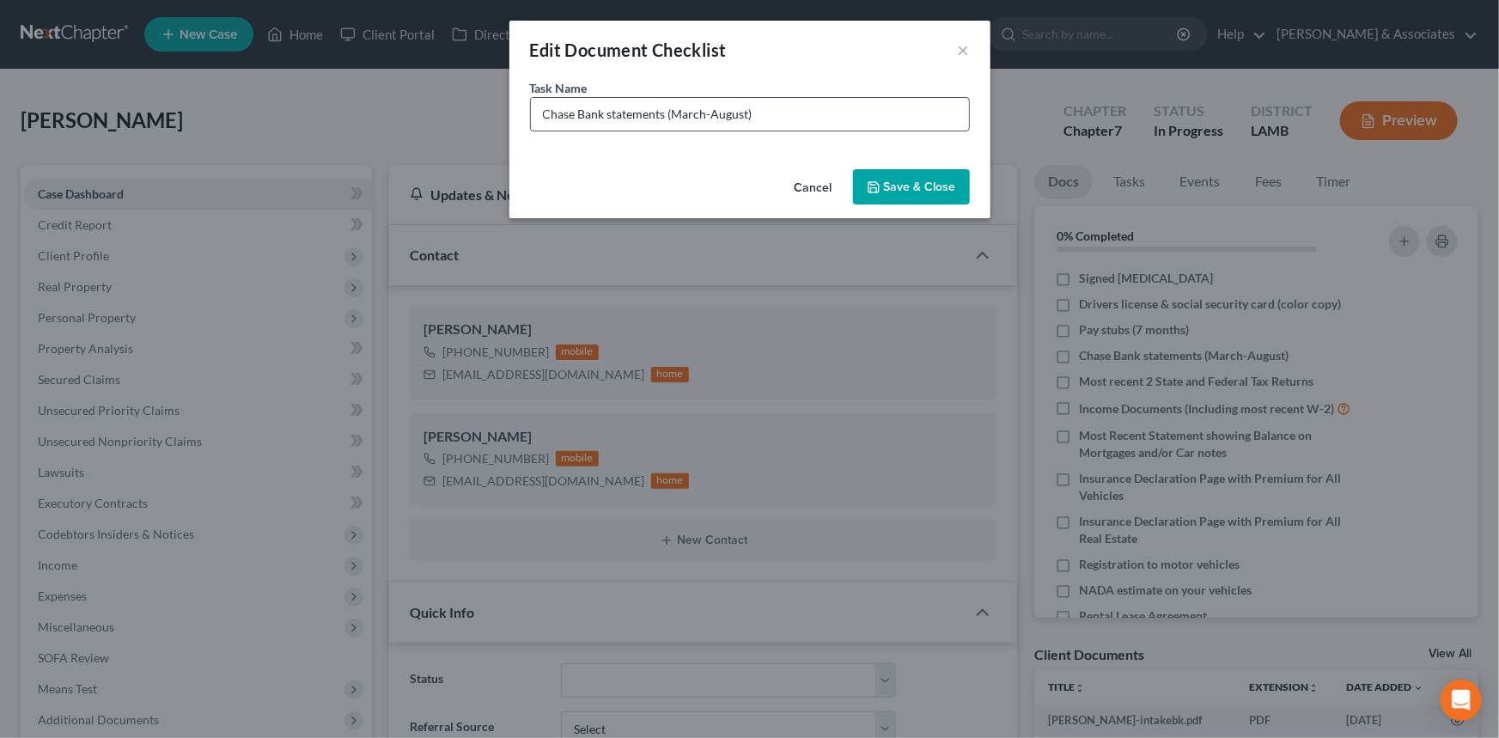
click at [807, 118] on input "Chase Bank statements (March-August)" at bounding box center [750, 114] width 438 height 33
click at [805, 117] on input "Chase Bank statements (March-August)" at bounding box center [750, 114] width 438 height 33
click at [793, 120] on input "Chase Bank statements (March-August)" at bounding box center [750, 114] width 438 height 33
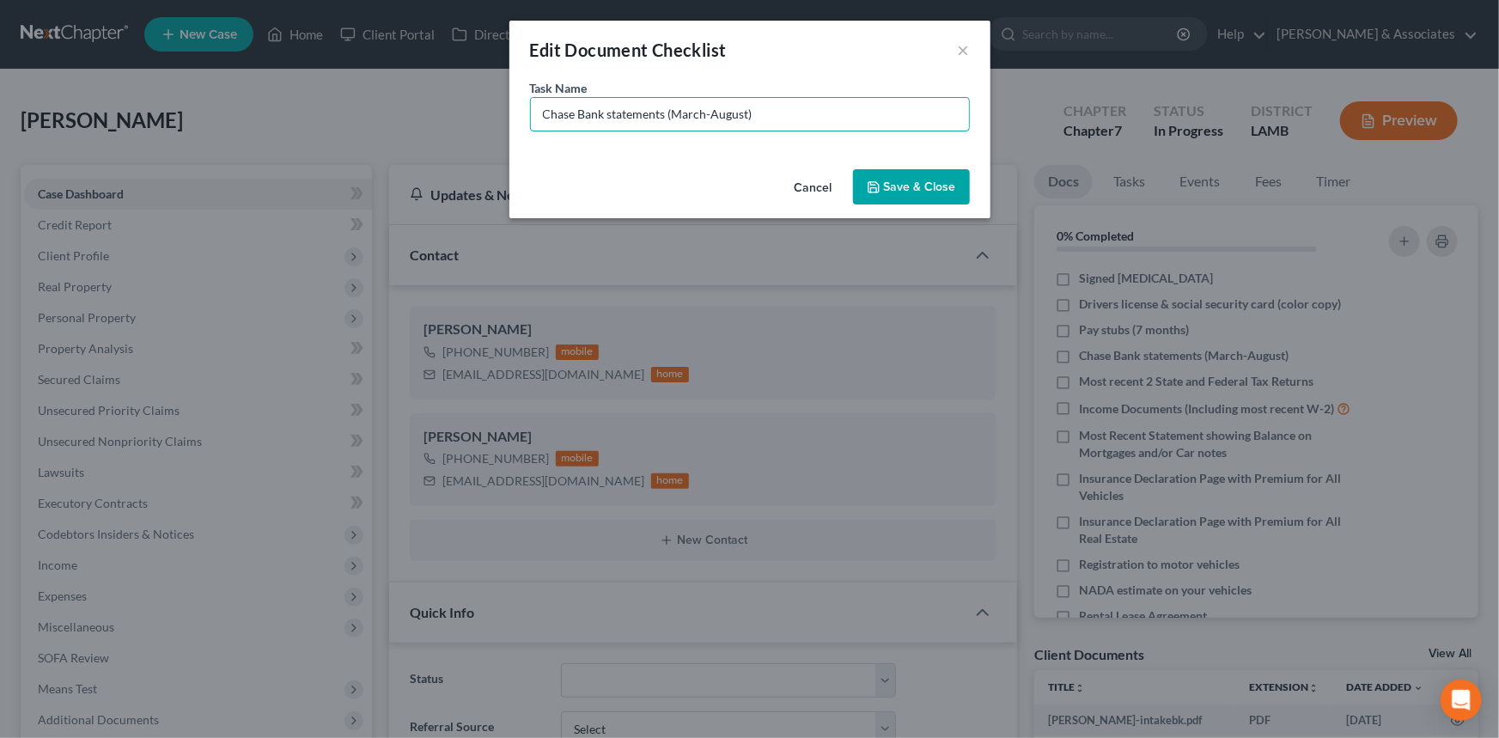
drag, startPoint x: 801, startPoint y: 113, endPoint x: 576, endPoint y: 147, distance: 228.5
click at [576, 147] on div "Task Name * Chase Bank statements (March-August)" at bounding box center [749, 120] width 481 height 83
click at [960, 45] on button "×" at bounding box center [964, 50] width 12 height 21
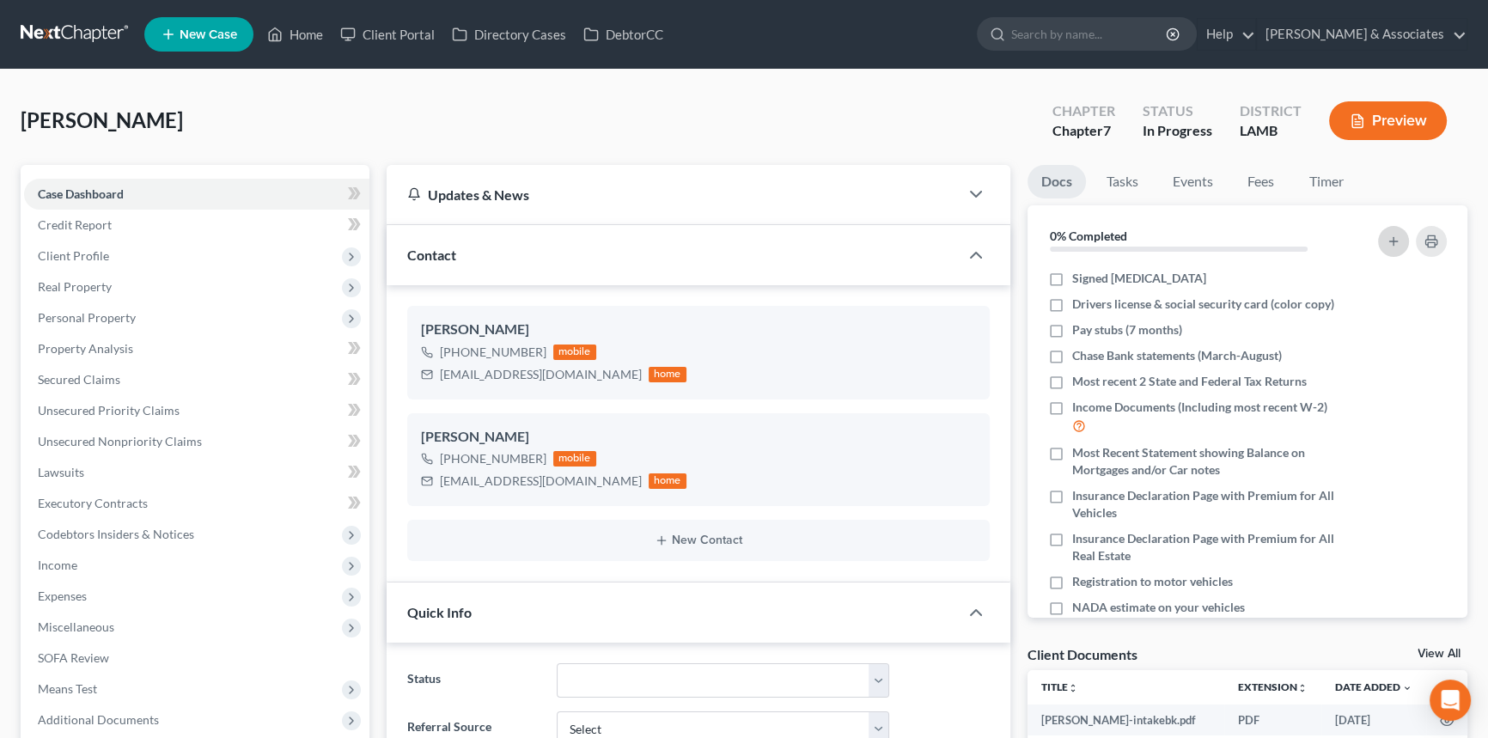
click at [1398, 236] on icon "button" at bounding box center [1394, 242] width 14 height 14
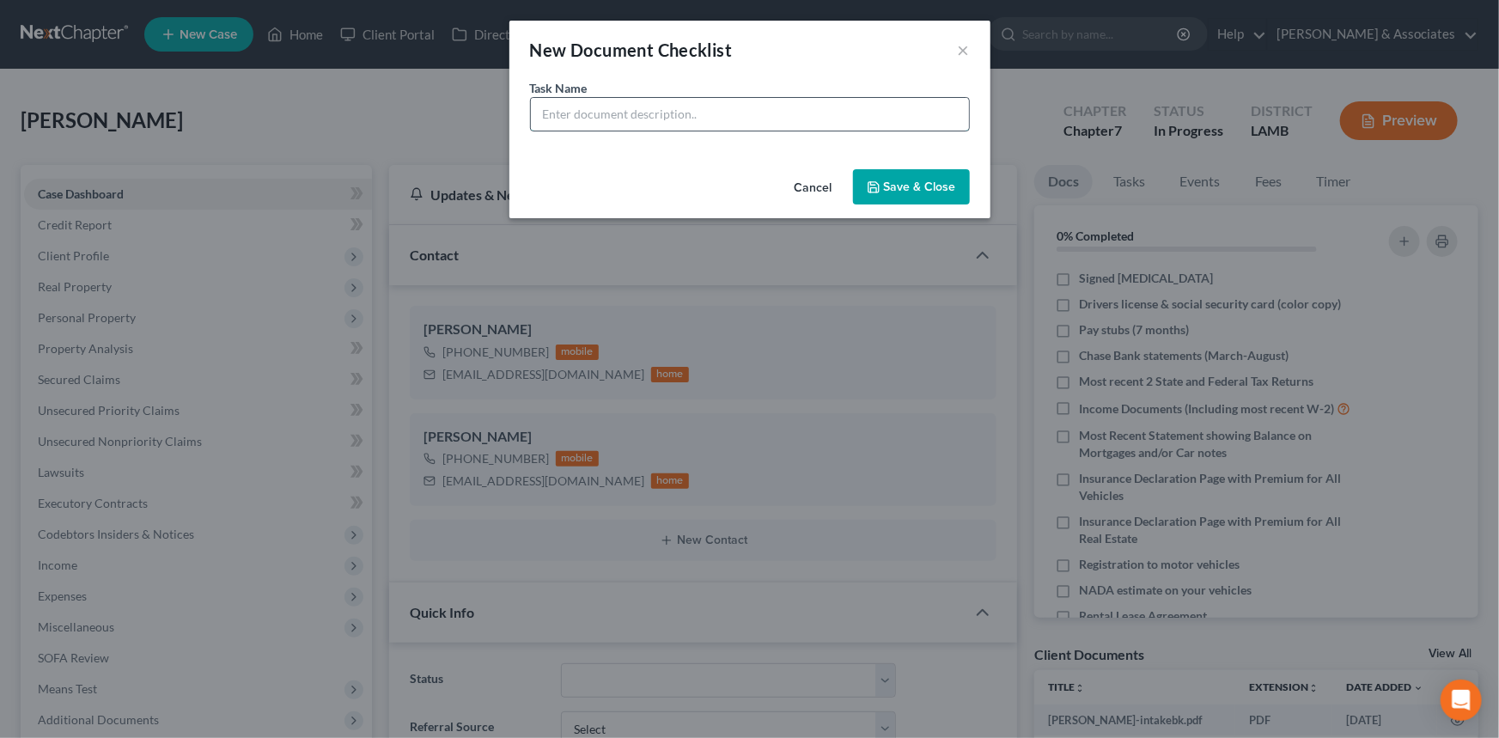
click at [600, 120] on input "text" at bounding box center [750, 114] width 438 height 33
paste input "Bank statements (March-August)"
type input "Navy Federal Credit Union Bank statements (March-August)"
click at [923, 180] on button "Save & Close" at bounding box center [911, 187] width 117 height 36
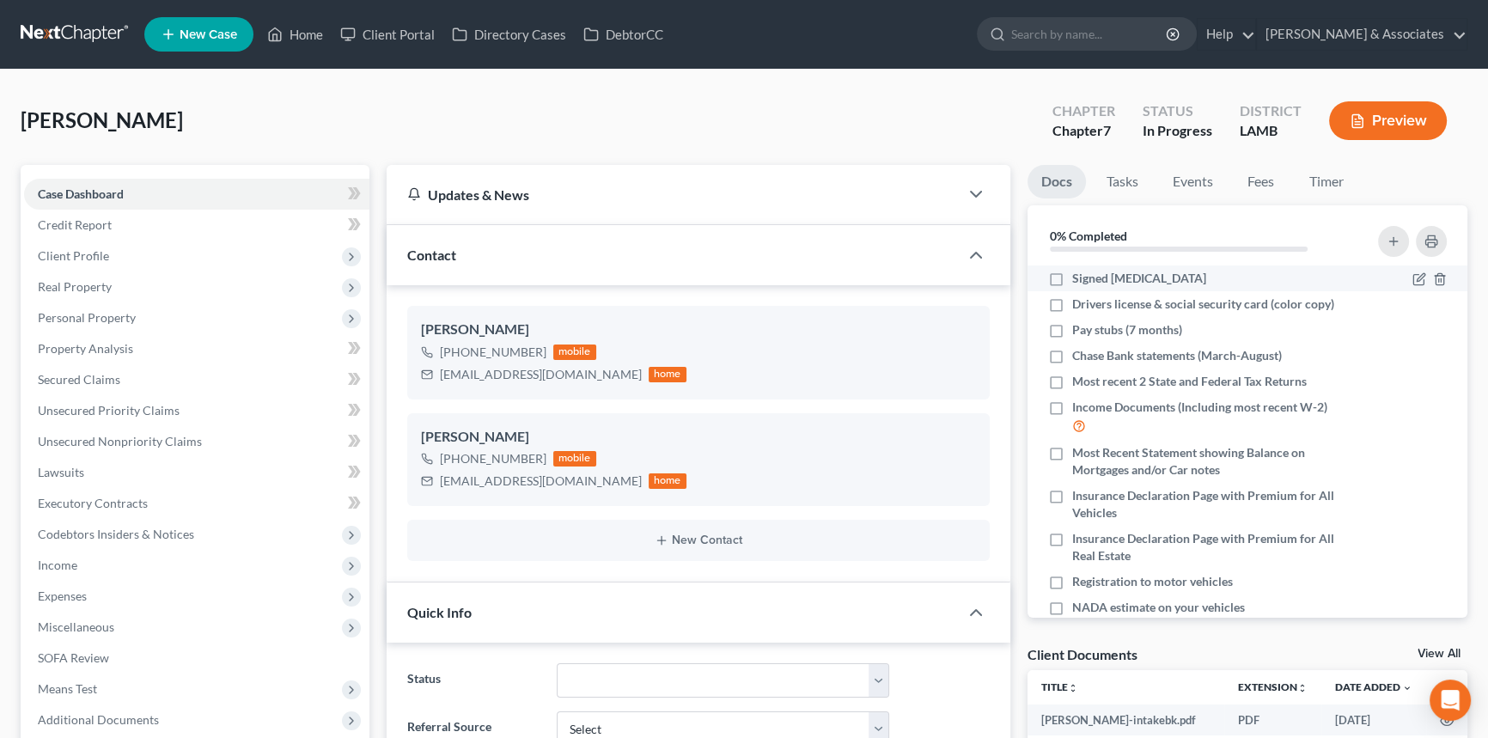
click at [1072, 274] on label "Signed [MEDICAL_DATA]" at bounding box center [1139, 278] width 134 height 17
click at [1079, 274] on input "Signed [MEDICAL_DATA]" at bounding box center [1084, 275] width 11 height 11
checkbox input "true"
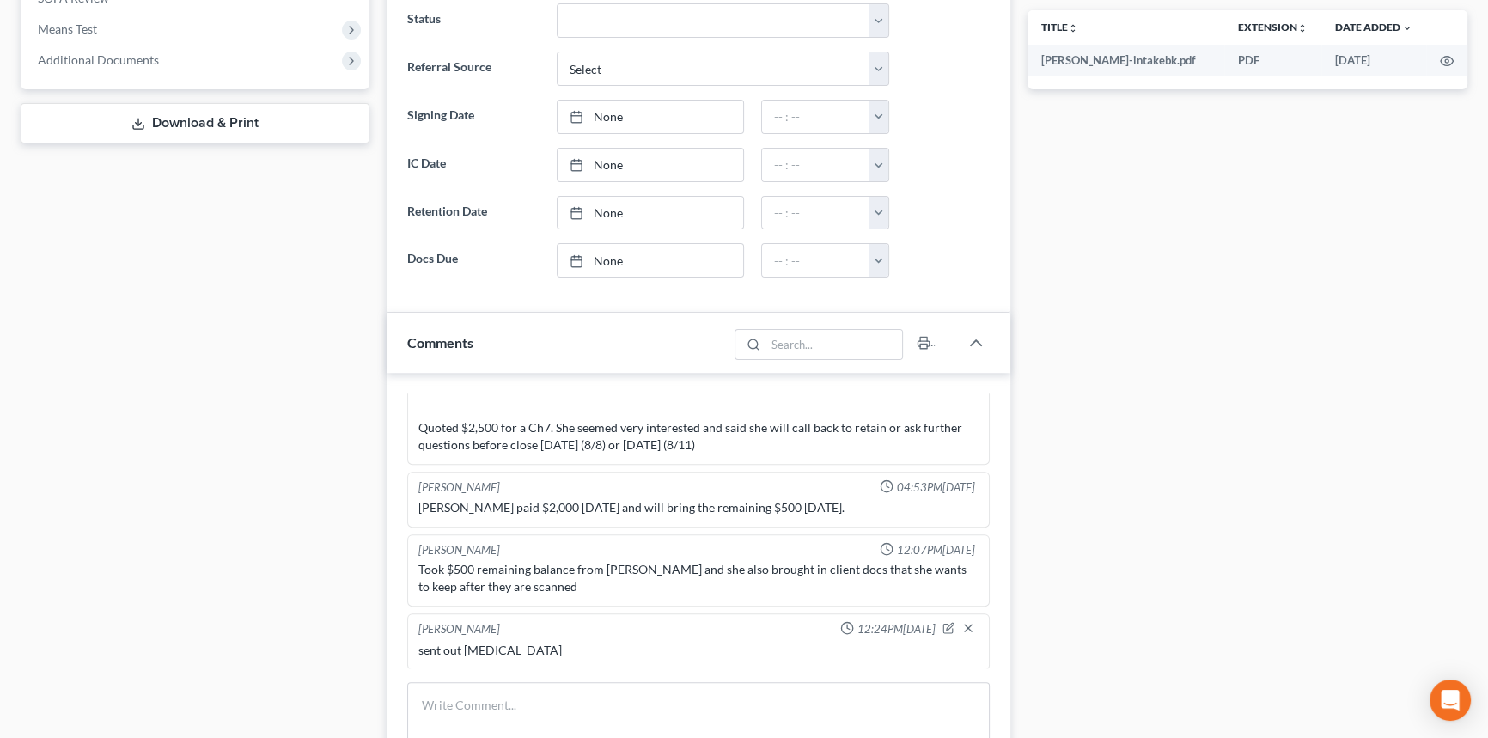
scroll to position [781, 0]
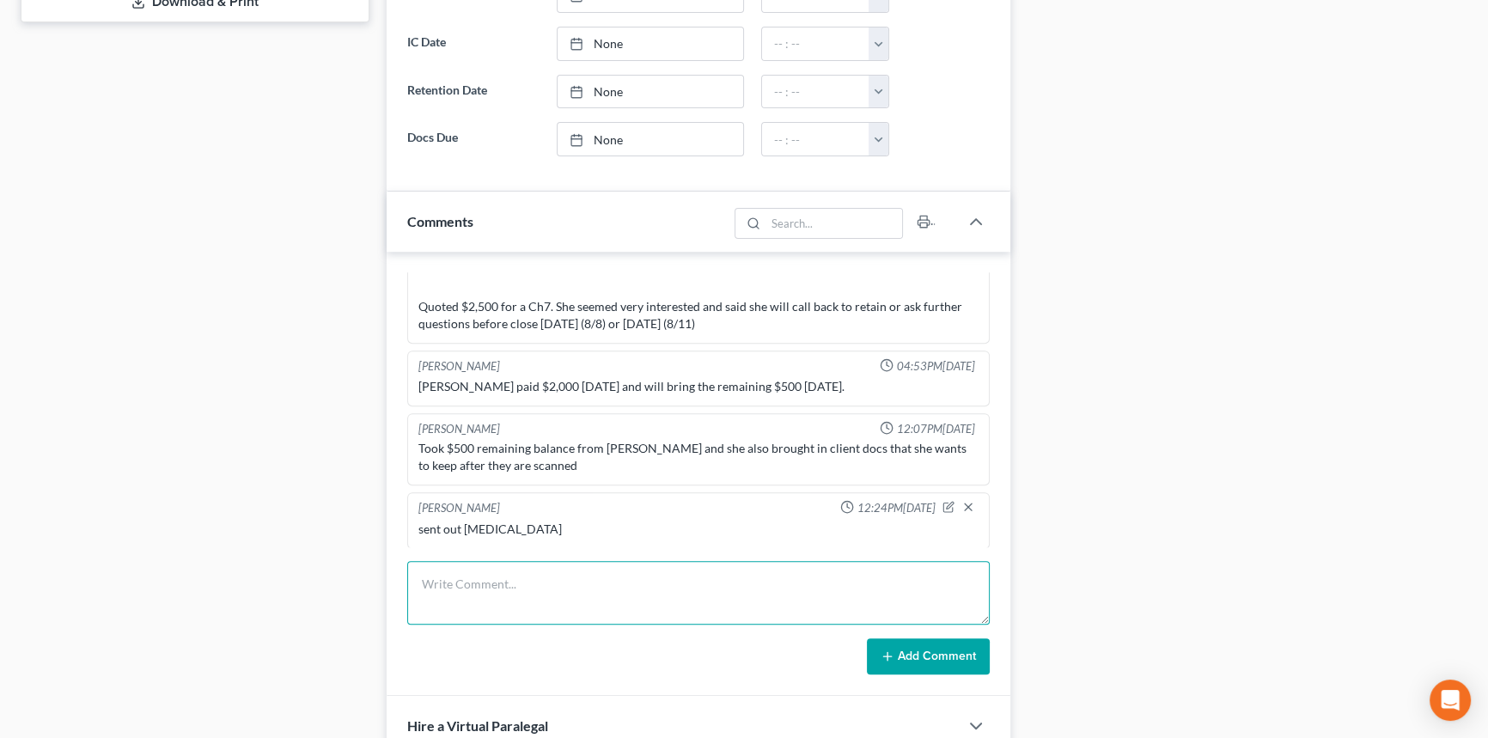
click at [515, 583] on textarea at bounding box center [698, 593] width 582 height 64
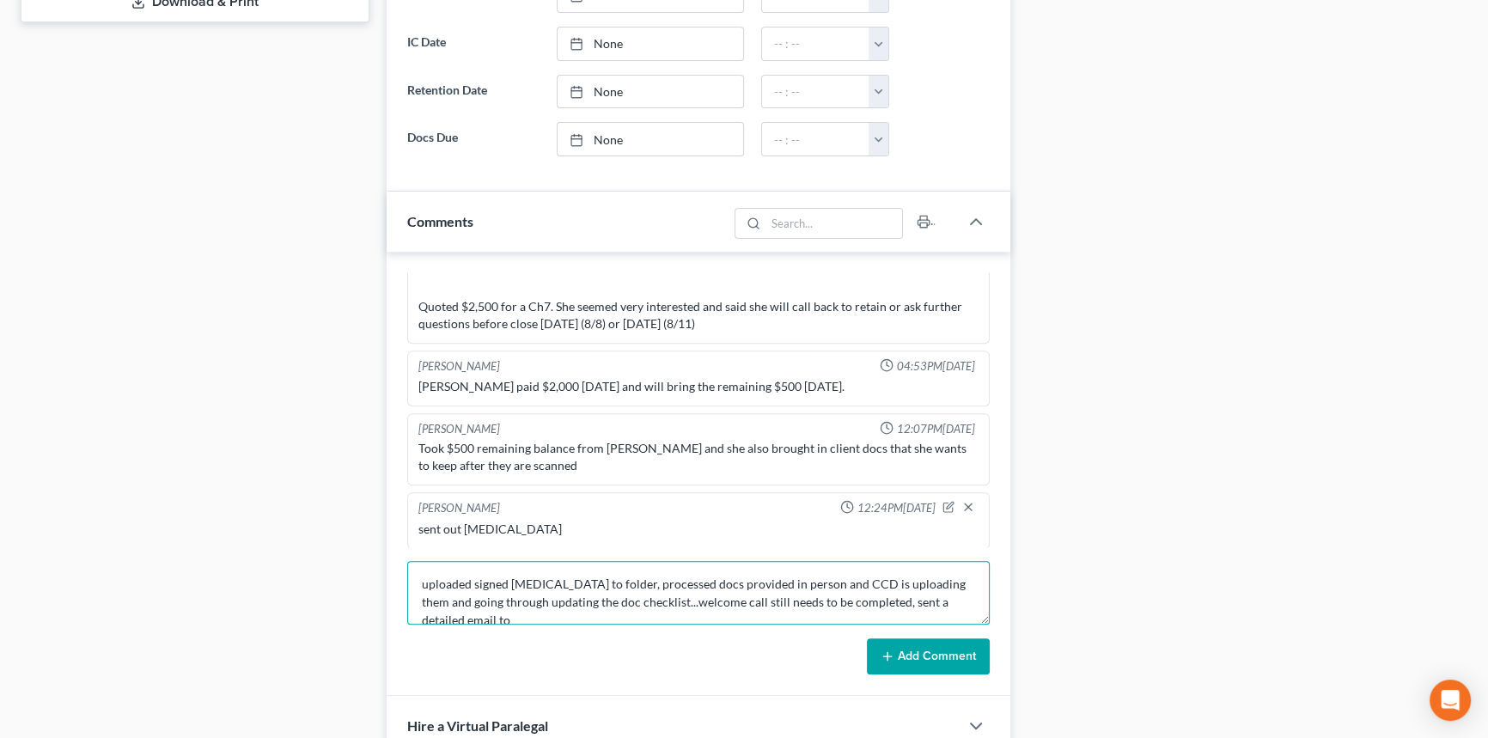
scroll to position [3, 0]
type textarea "uploaded signed retainer to folder, processed docs provided in person and CCD i…"
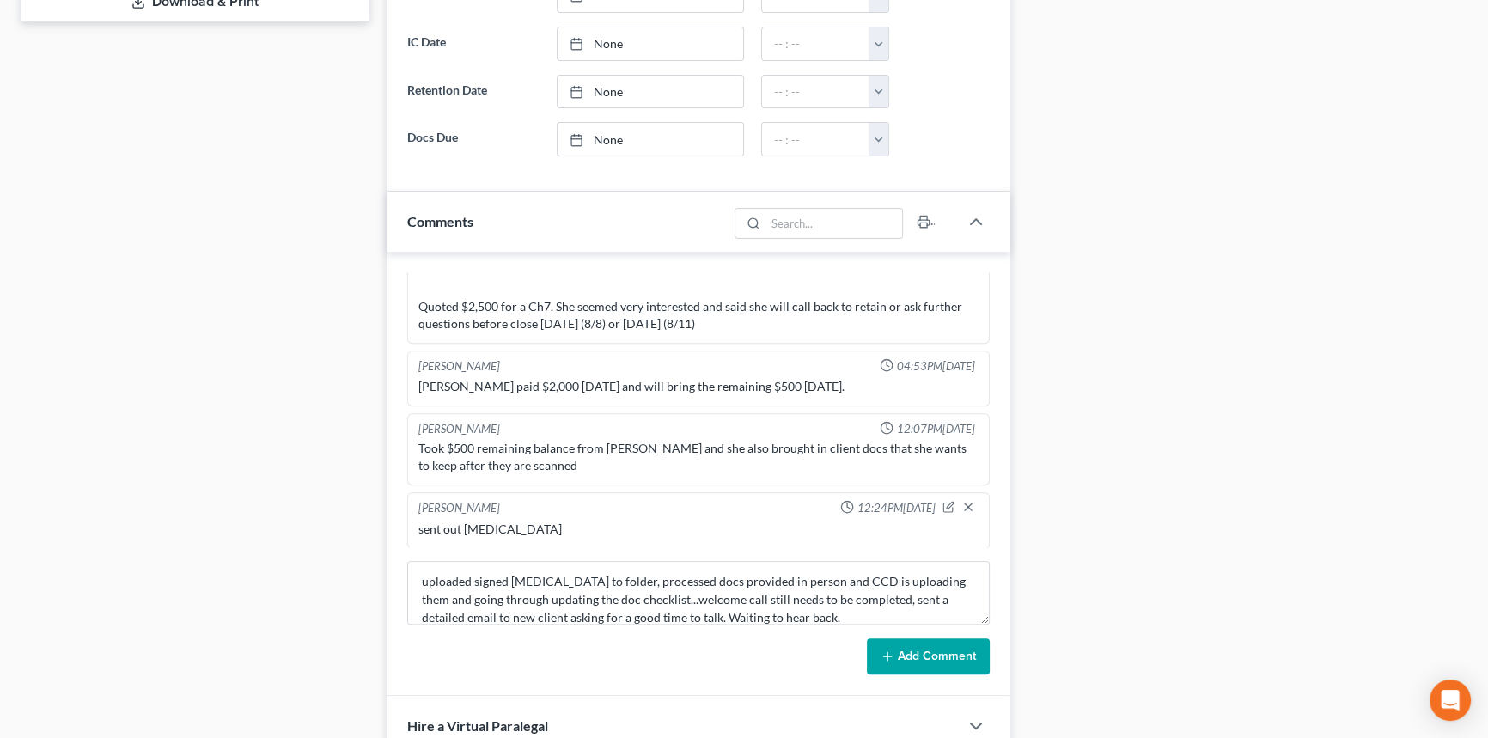
click at [923, 659] on button "Add Comment" at bounding box center [928, 656] width 123 height 36
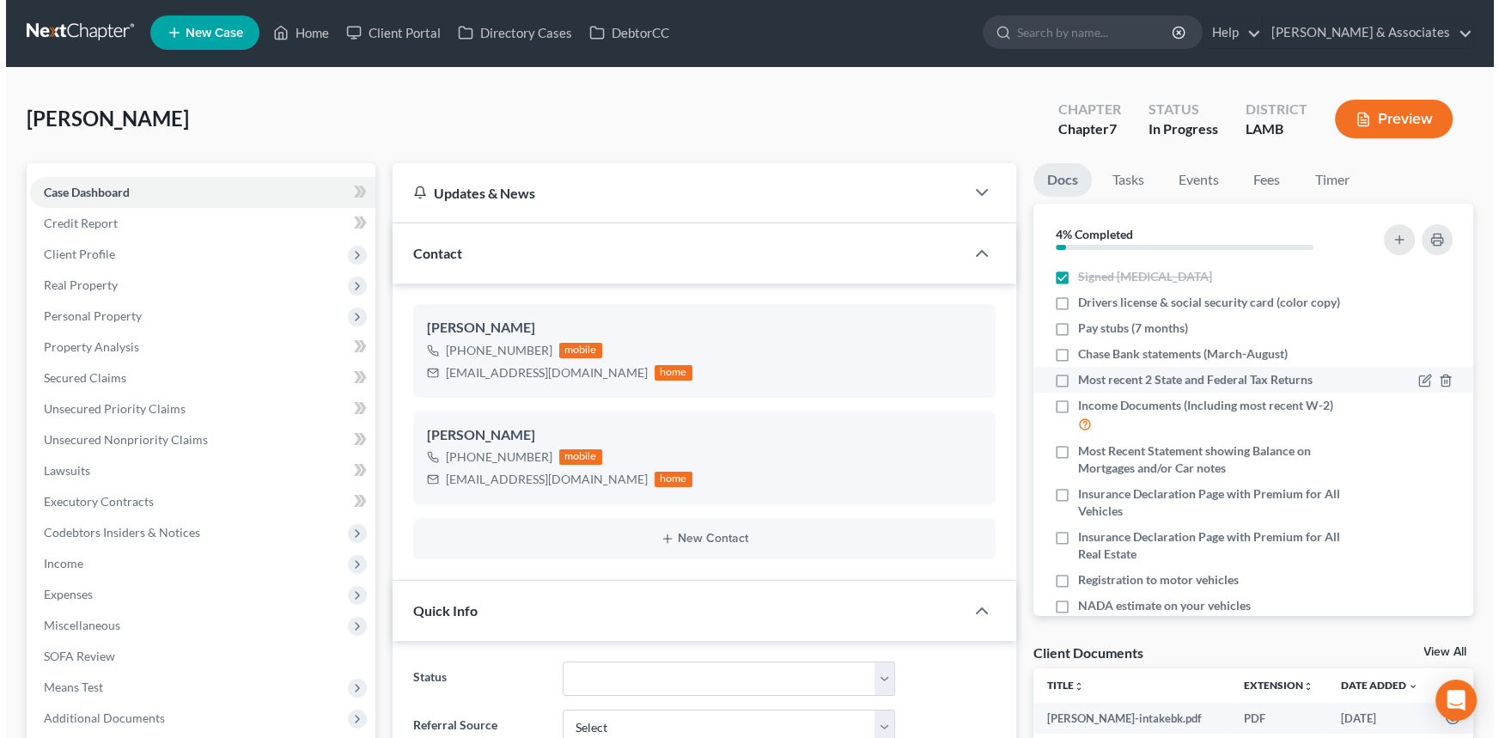
scroll to position [0, 0]
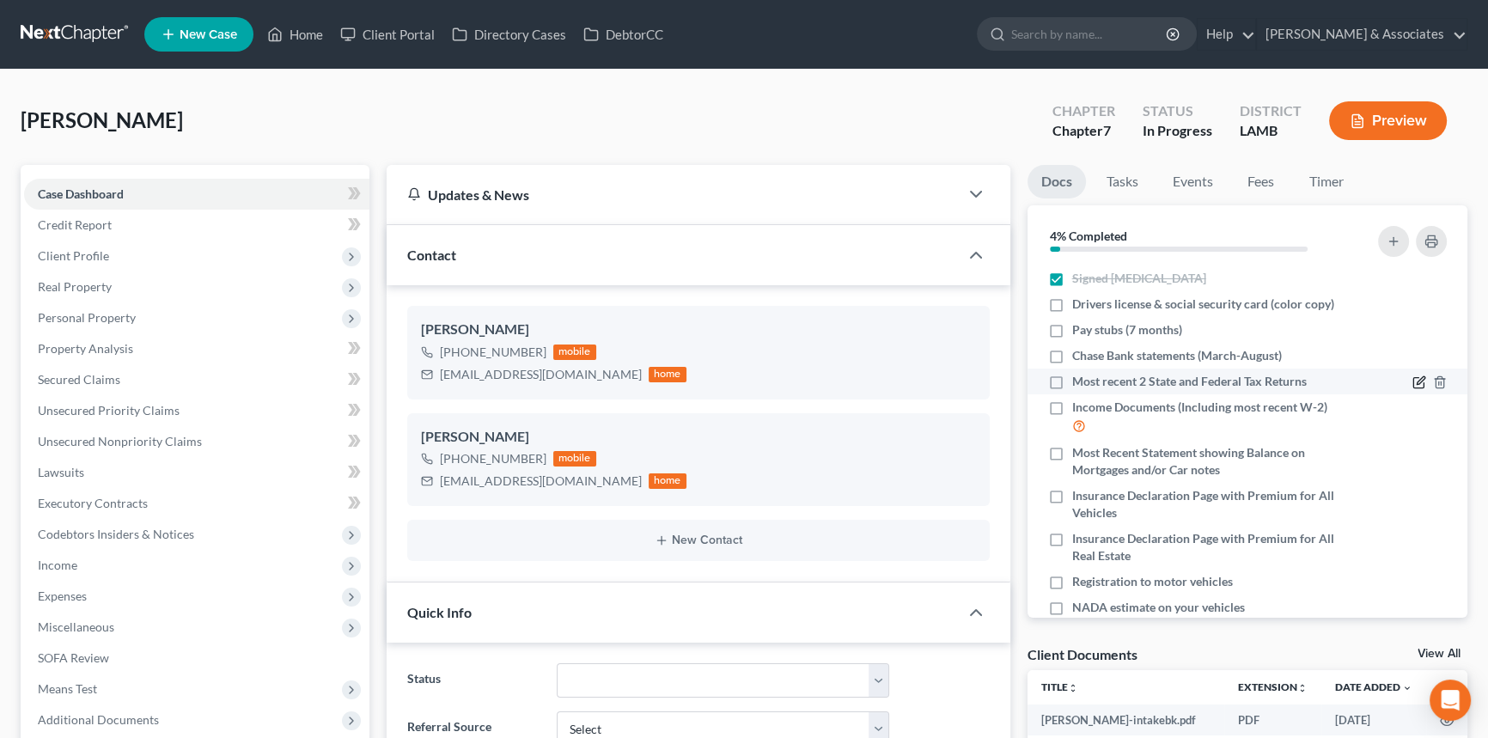
click at [1412, 376] on icon "button" at bounding box center [1419, 382] width 14 height 14
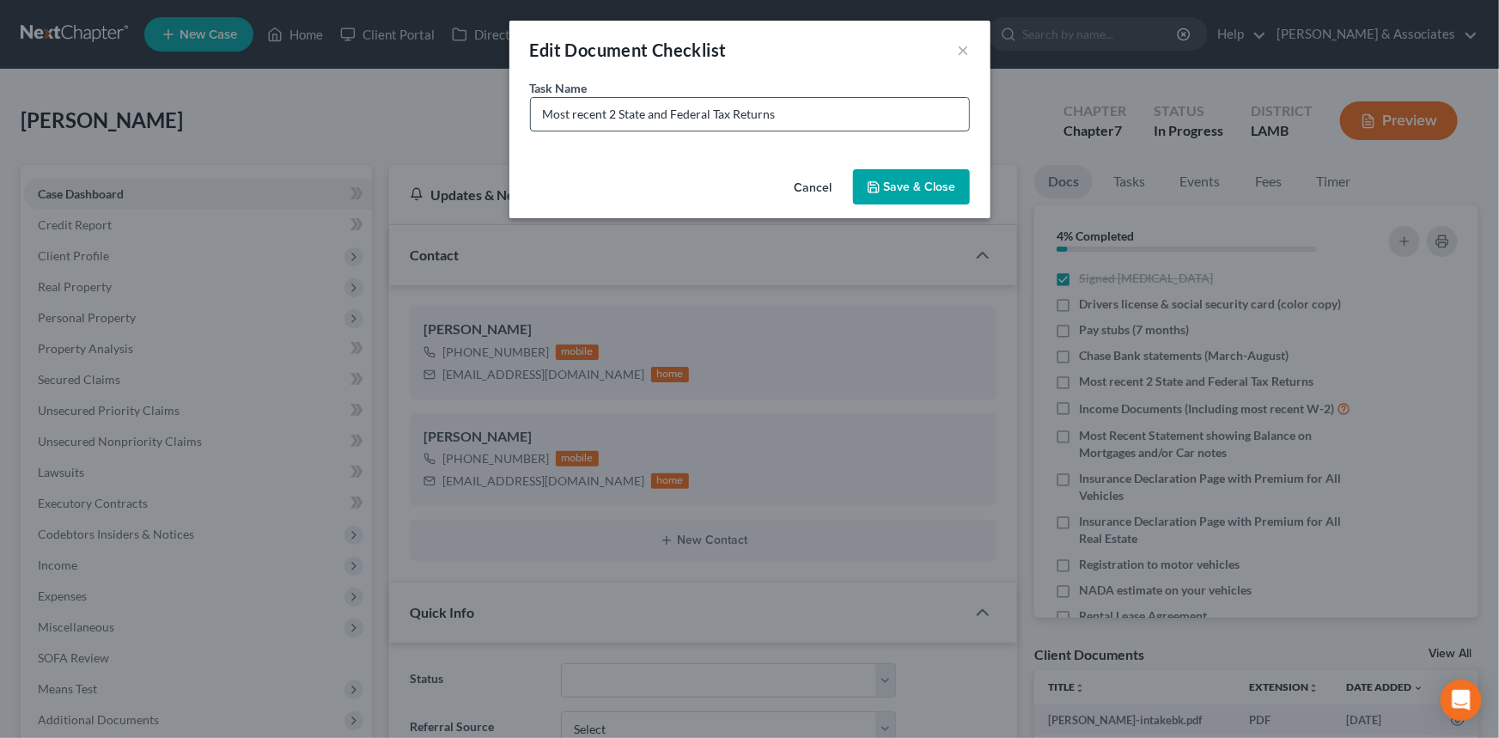
click at [860, 102] on input "Most recent 2 State and Federal Tax Returns" at bounding box center [750, 114] width 438 height 33
type input "Most recent 2 State and Federal Tax Returns 2023 + 2024 (What was provided will…"
click at [926, 179] on button "Save & Close" at bounding box center [911, 187] width 117 height 36
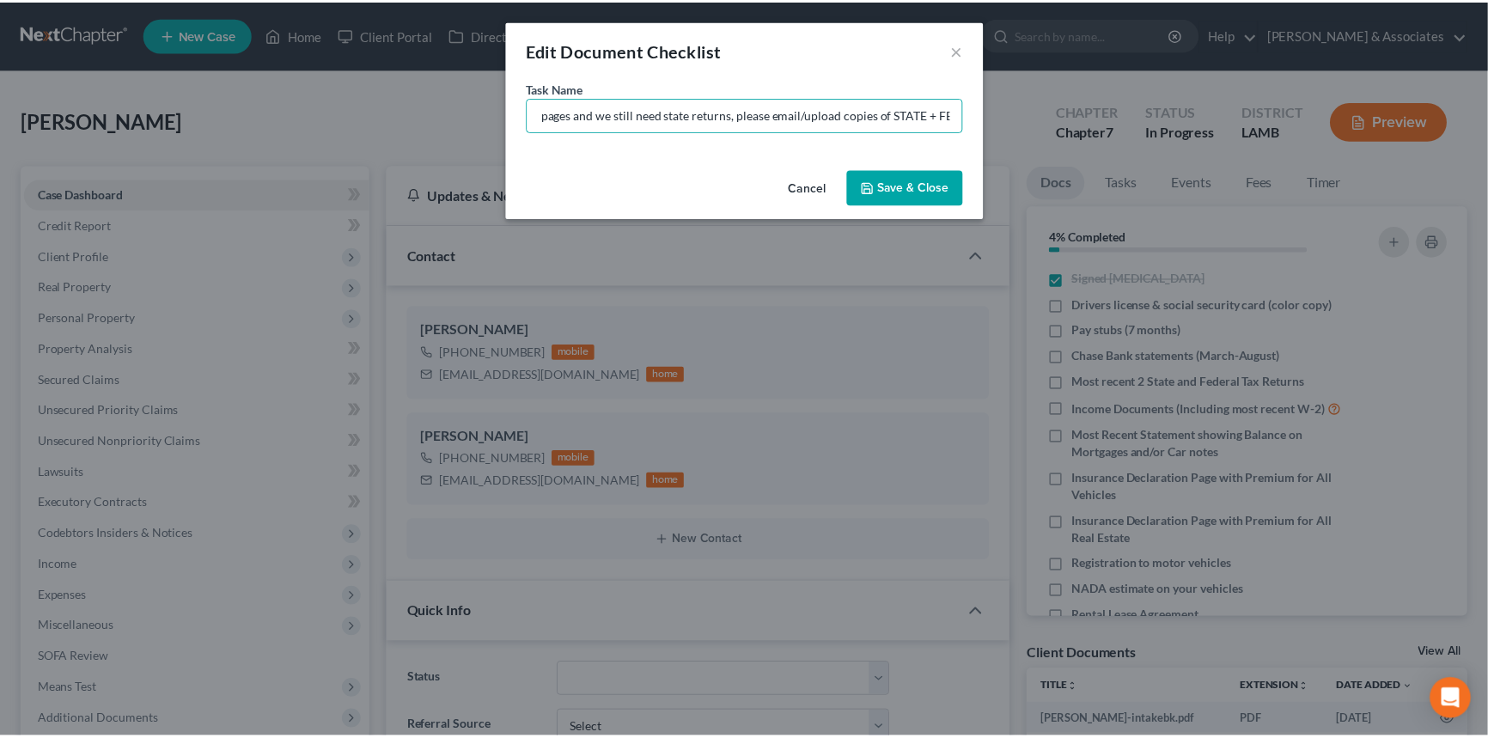
scroll to position [0, 0]
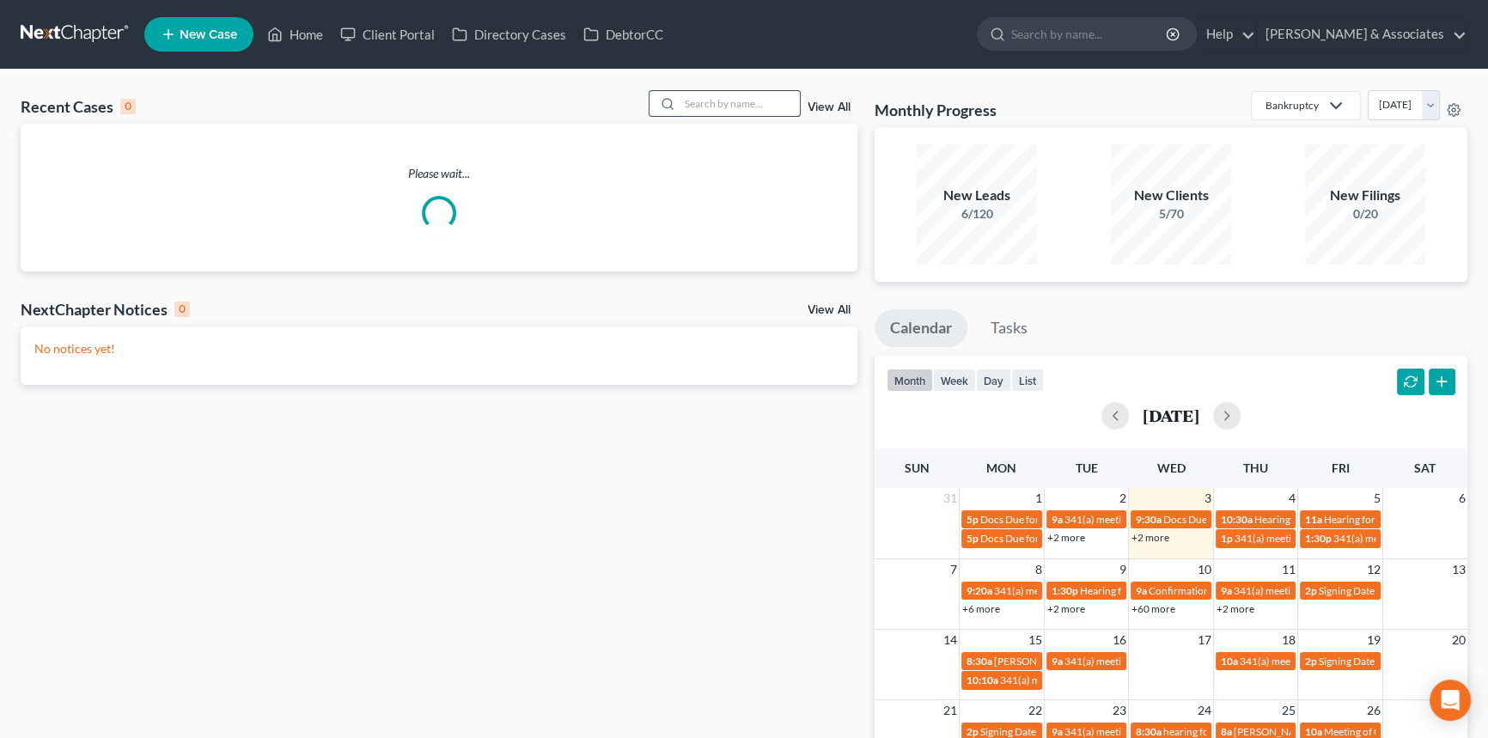
click at [749, 92] on input "search" at bounding box center [740, 103] width 120 height 25
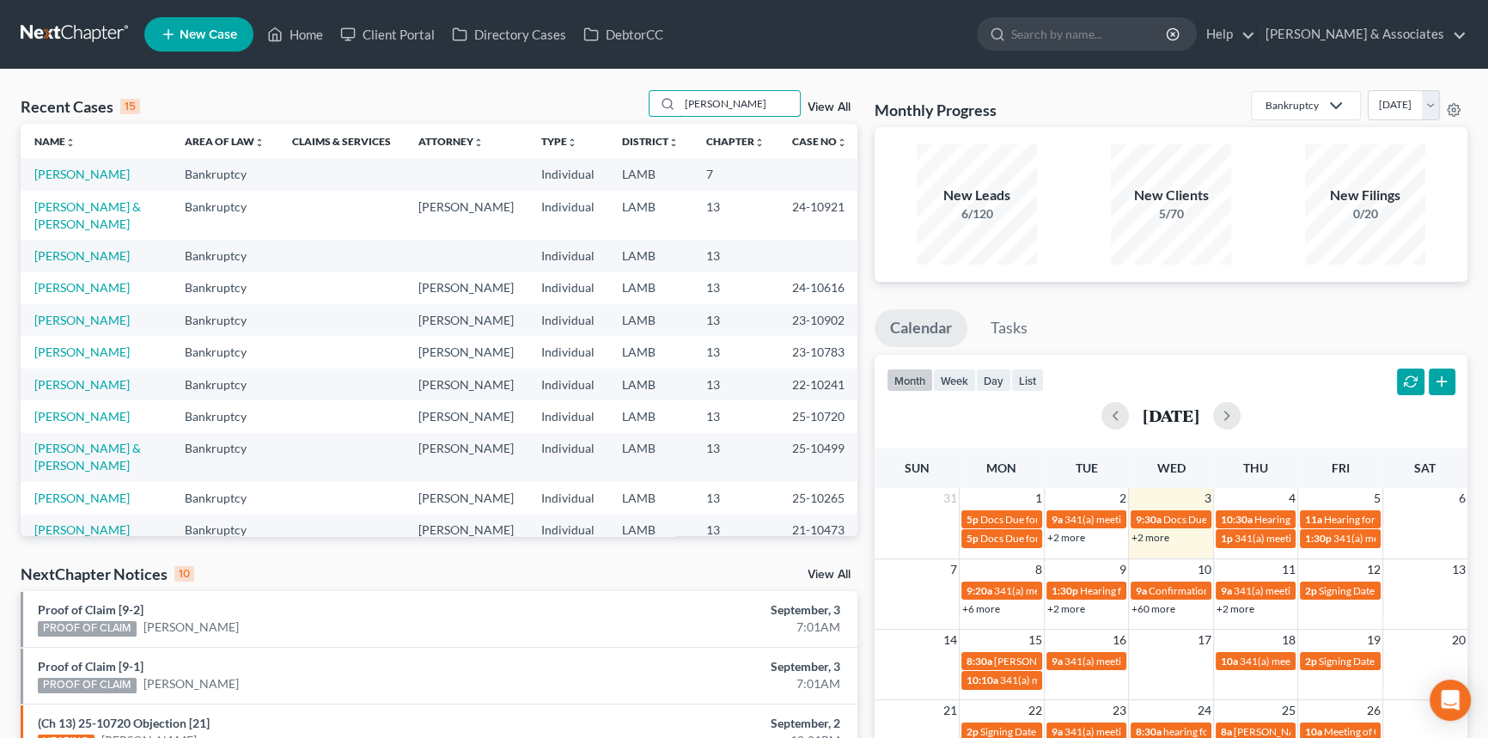
type input "[PERSON_NAME]"
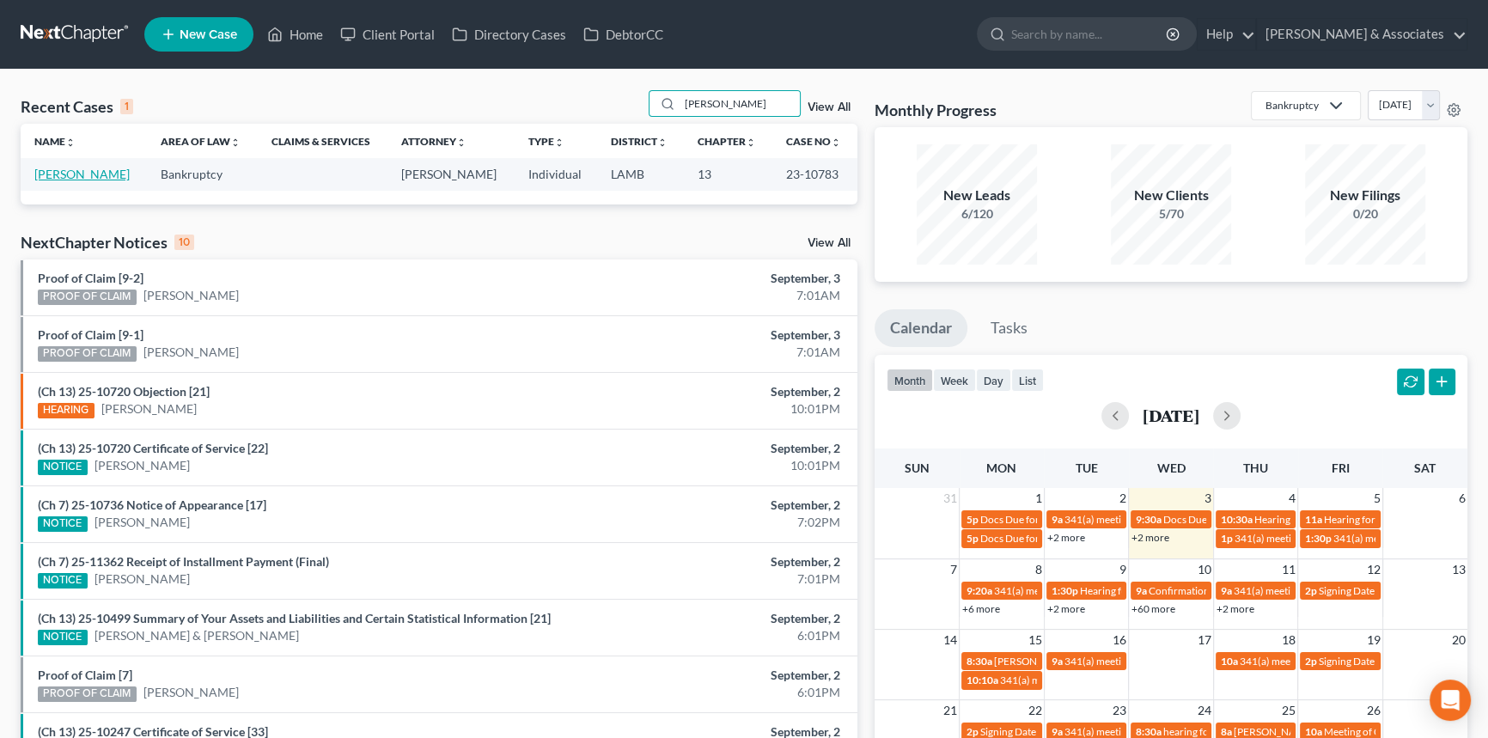
click at [102, 179] on link "[PERSON_NAME]" at bounding box center [81, 174] width 95 height 15
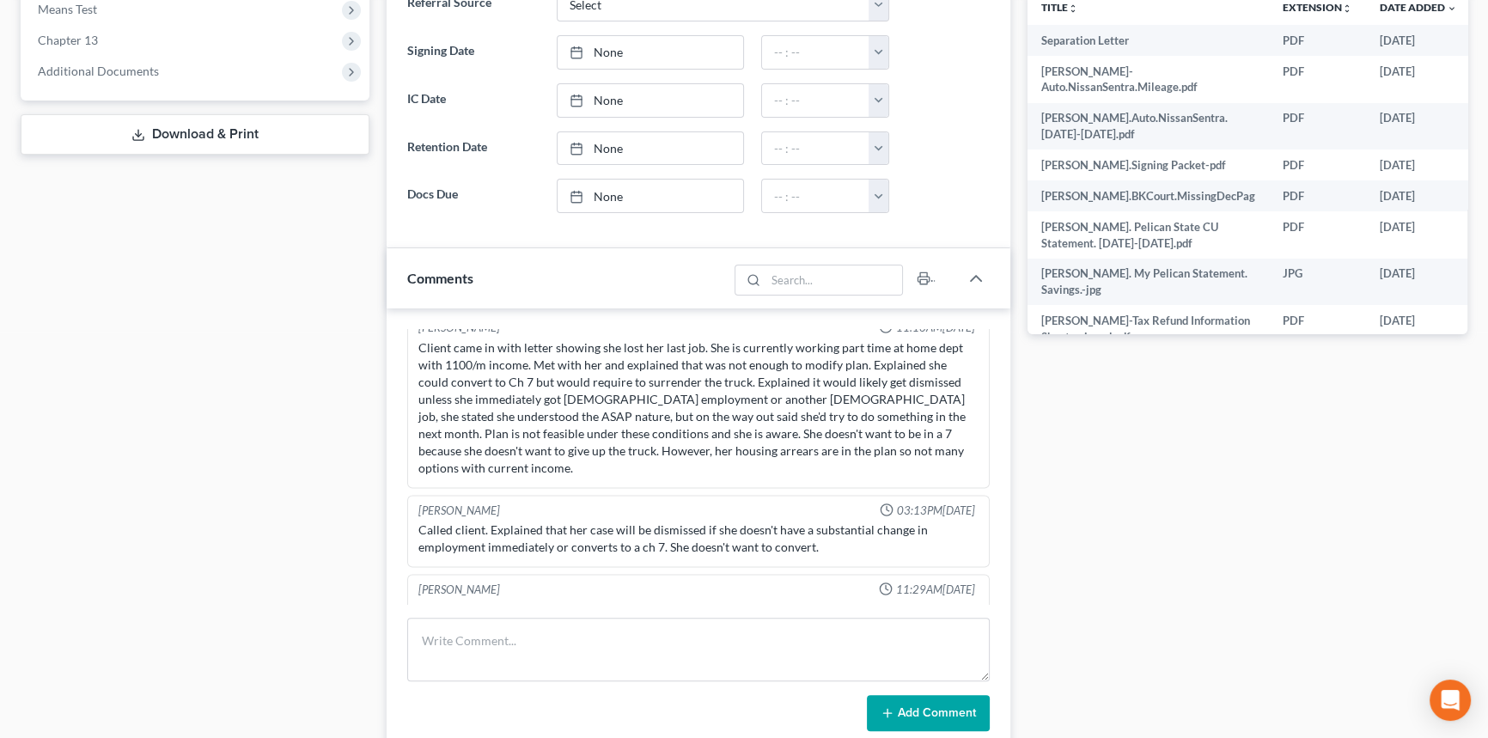
scroll to position [781, 0]
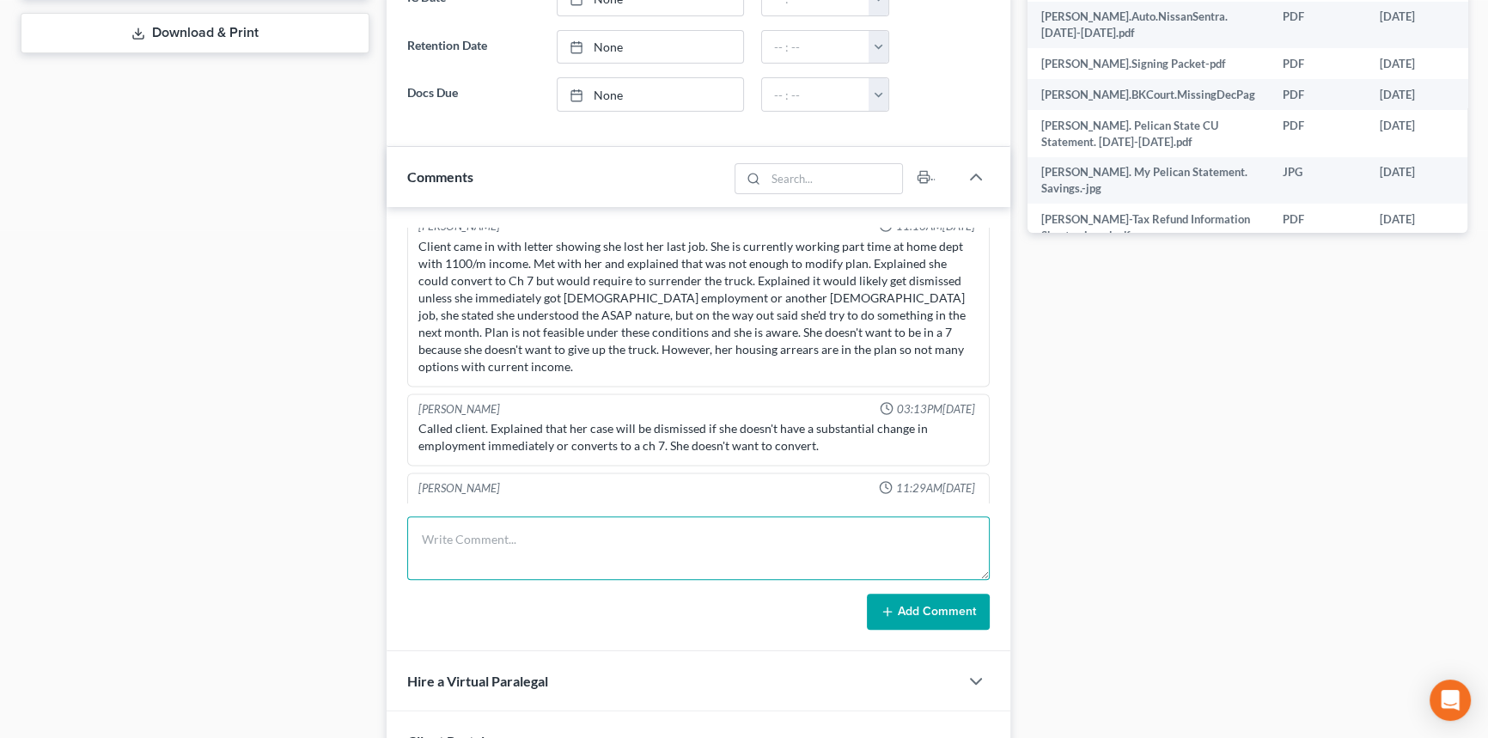
click at [881, 521] on textarea at bounding box center [698, 548] width 582 height 64
type textarea "client came into office, informed LMH and put client in one of conference rooms"
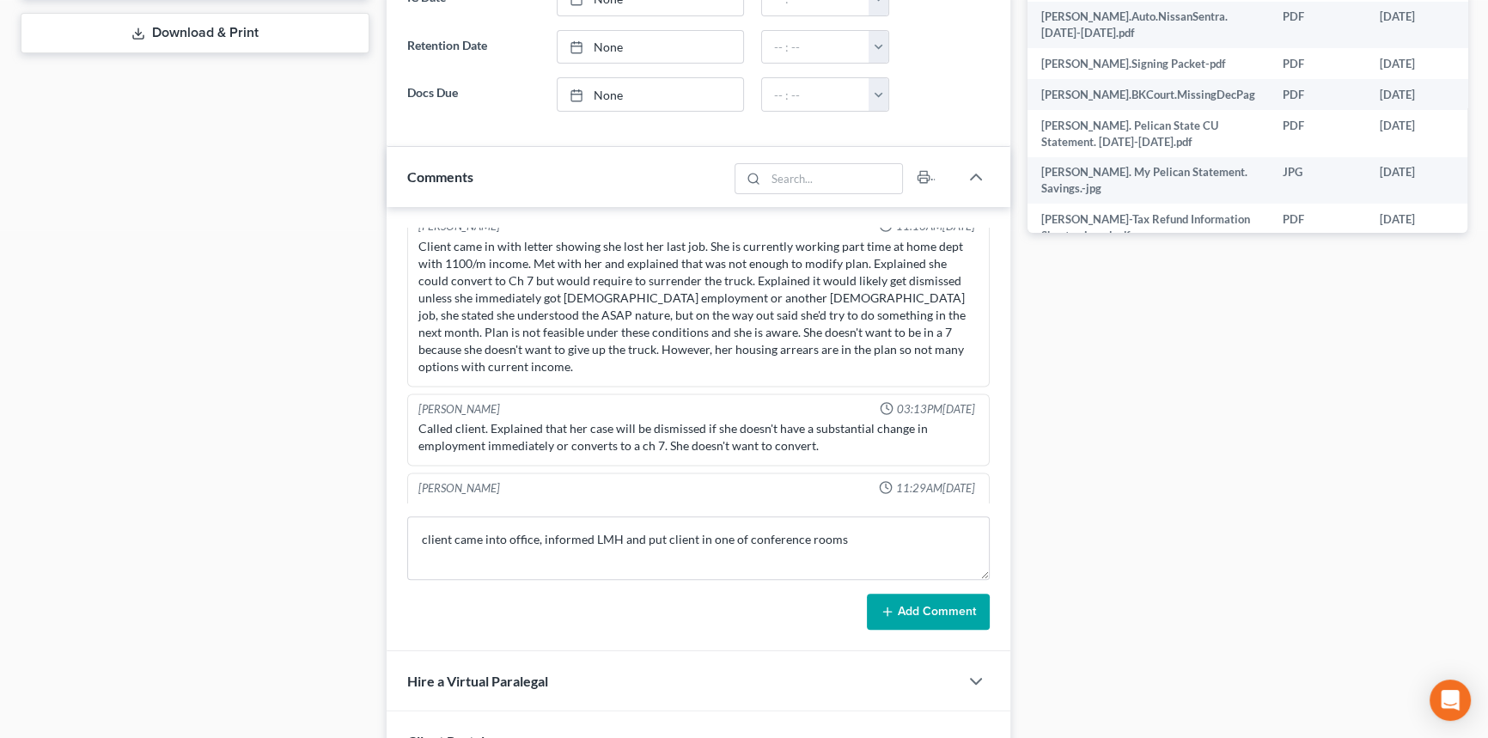
click at [894, 608] on button "Add Comment" at bounding box center [928, 612] width 123 height 36
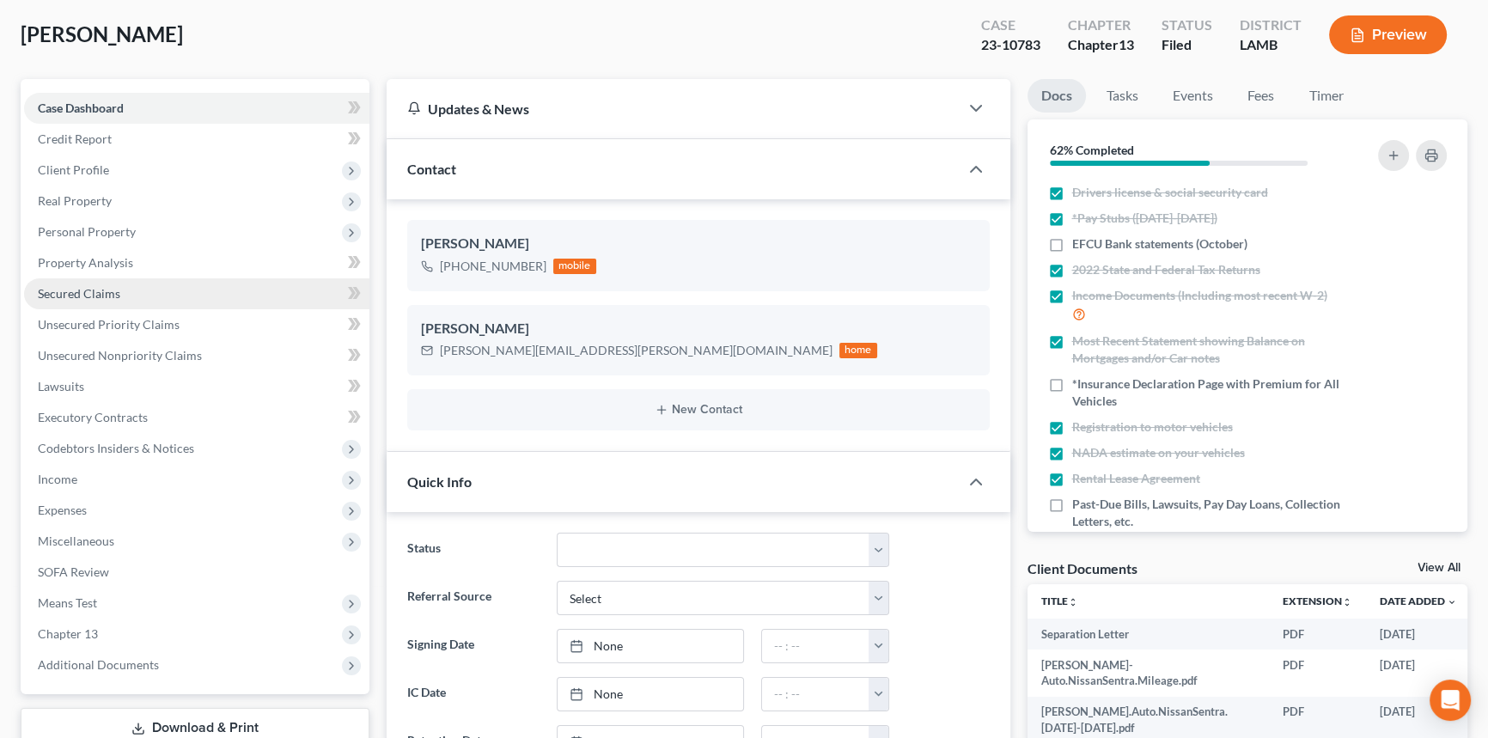
scroll to position [0, 0]
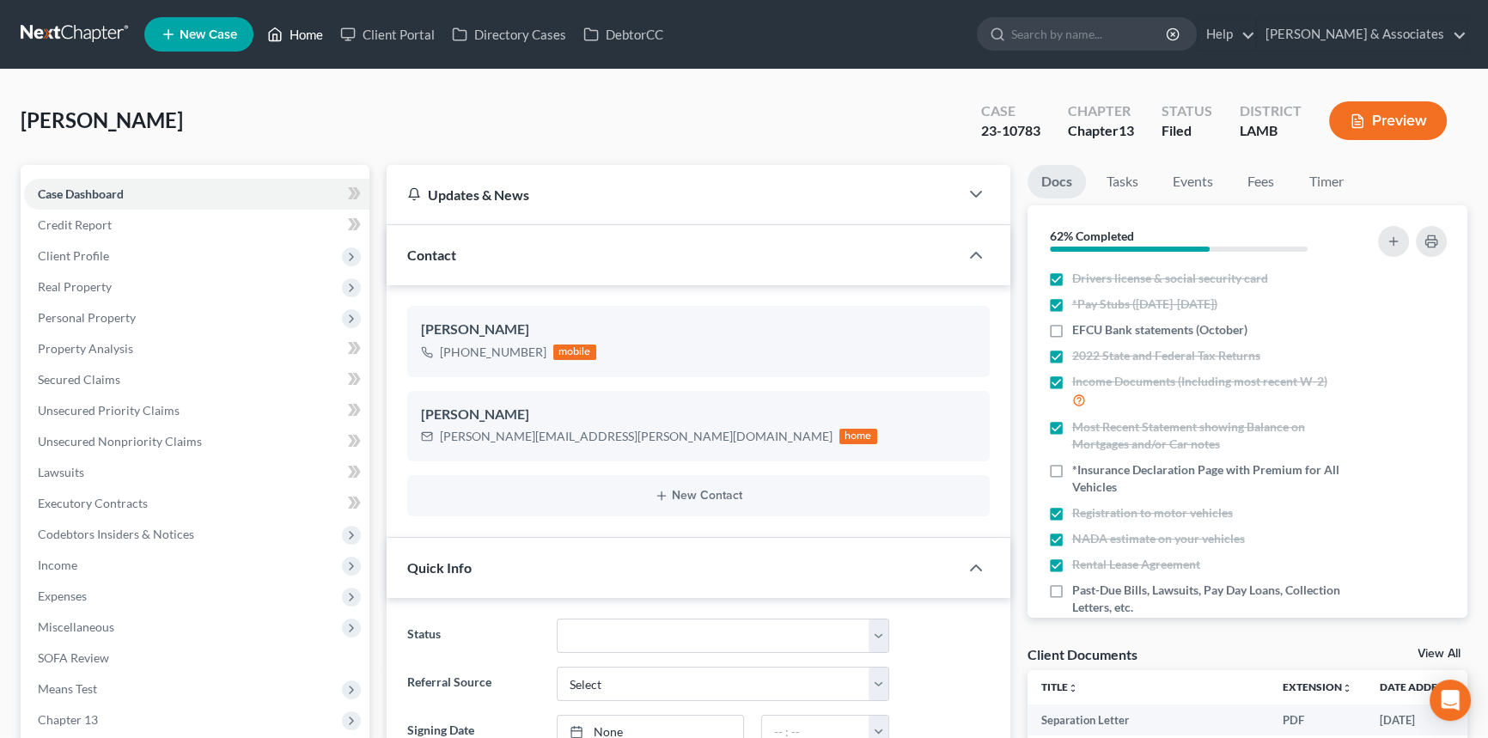
click at [283, 34] on icon at bounding box center [274, 34] width 15 height 21
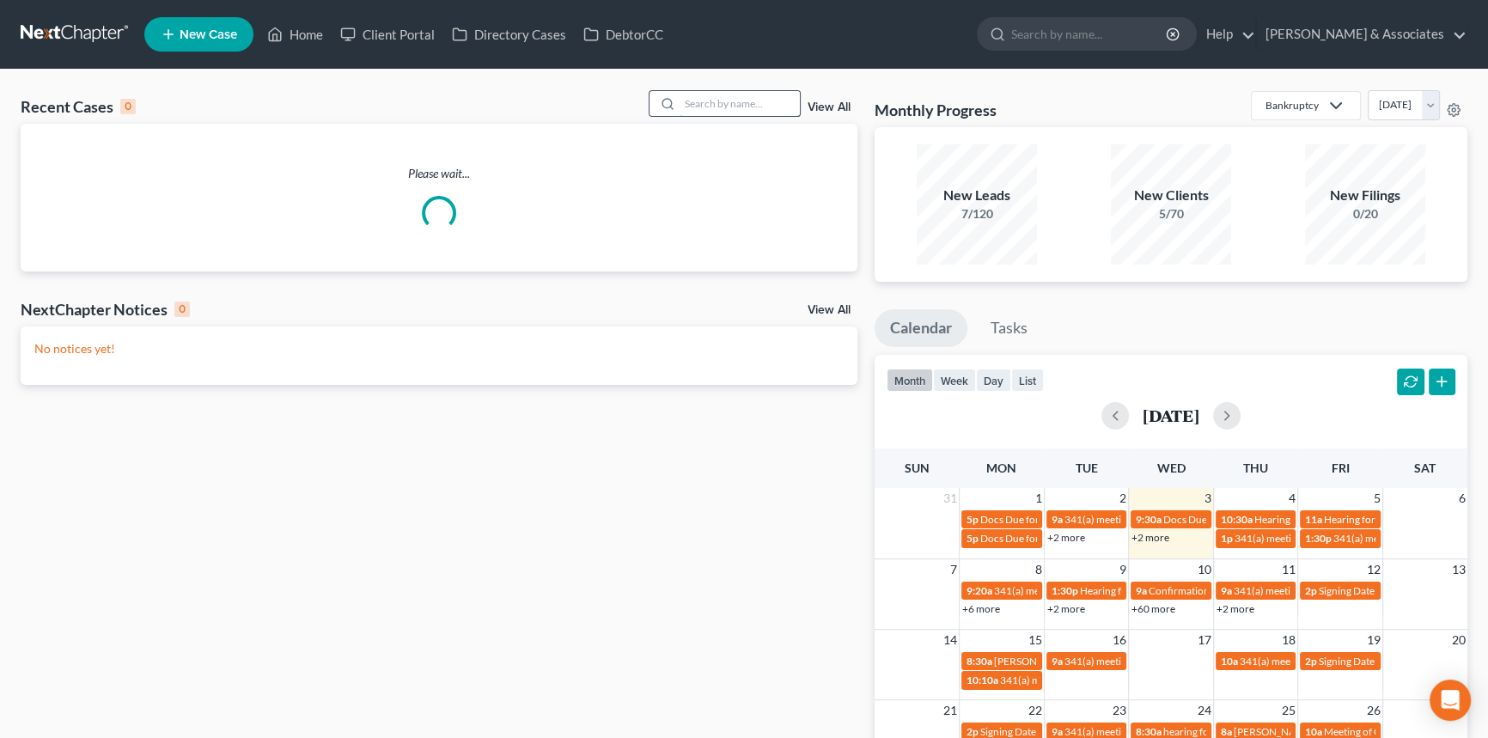
click at [734, 112] on input "search" at bounding box center [740, 103] width 120 height 25
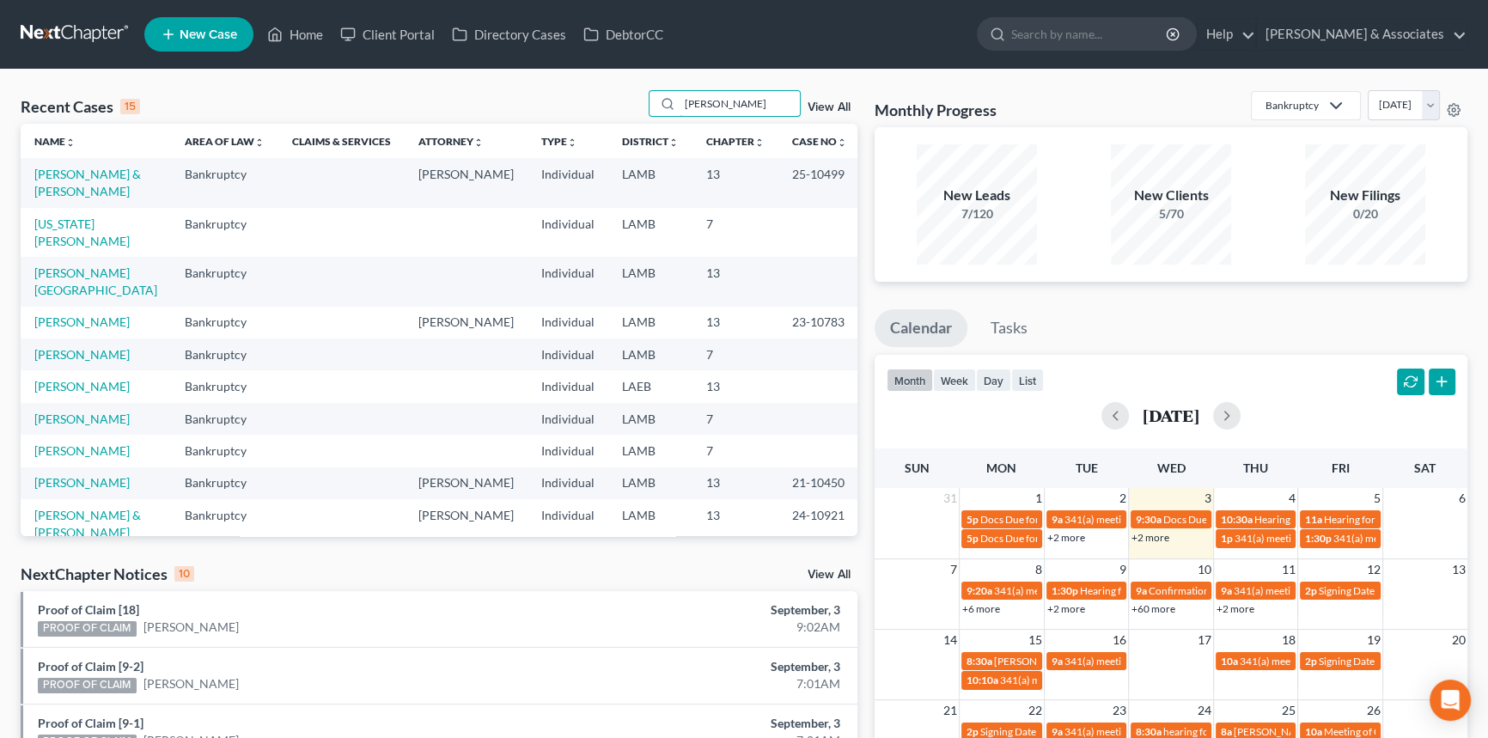
type input "debra"
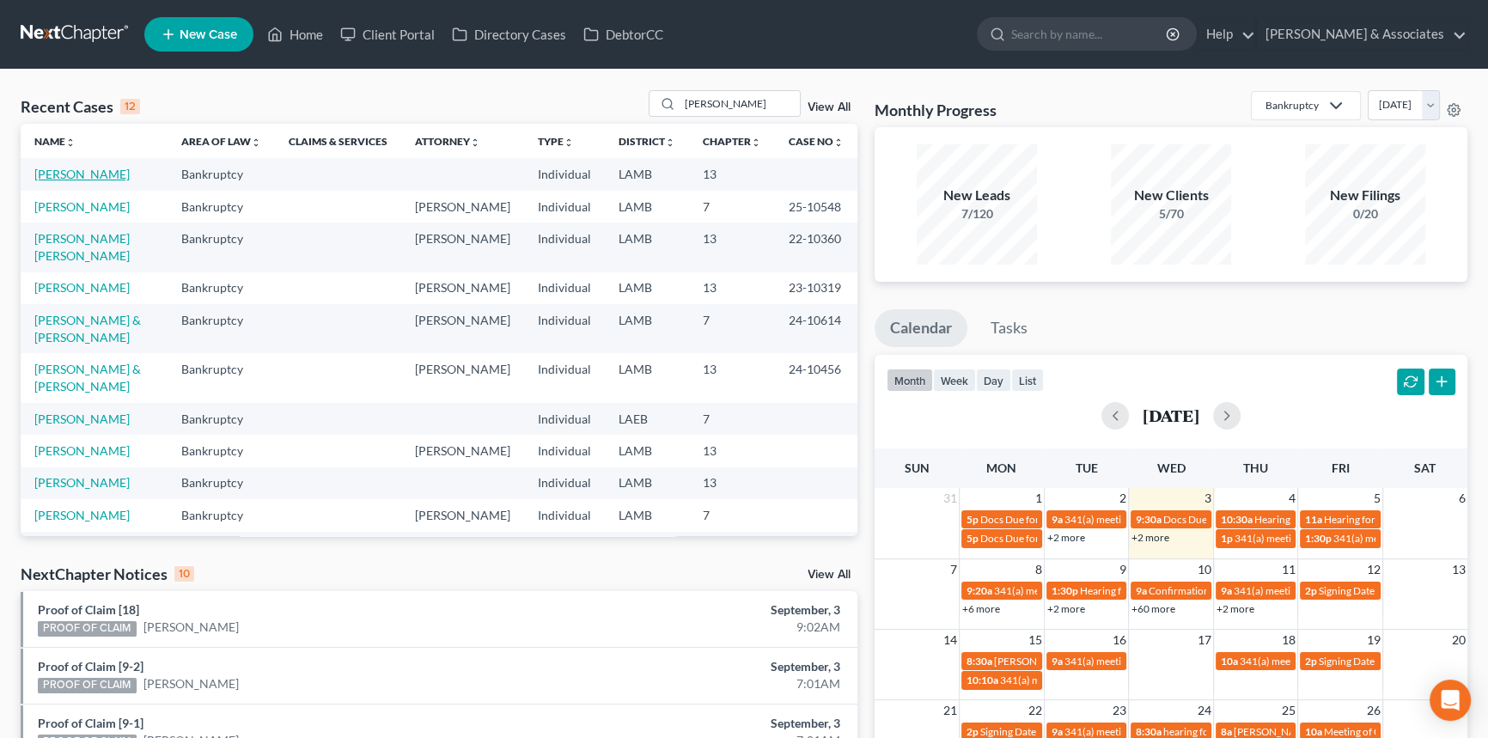
click at [69, 174] on link "[PERSON_NAME]" at bounding box center [81, 174] width 95 height 15
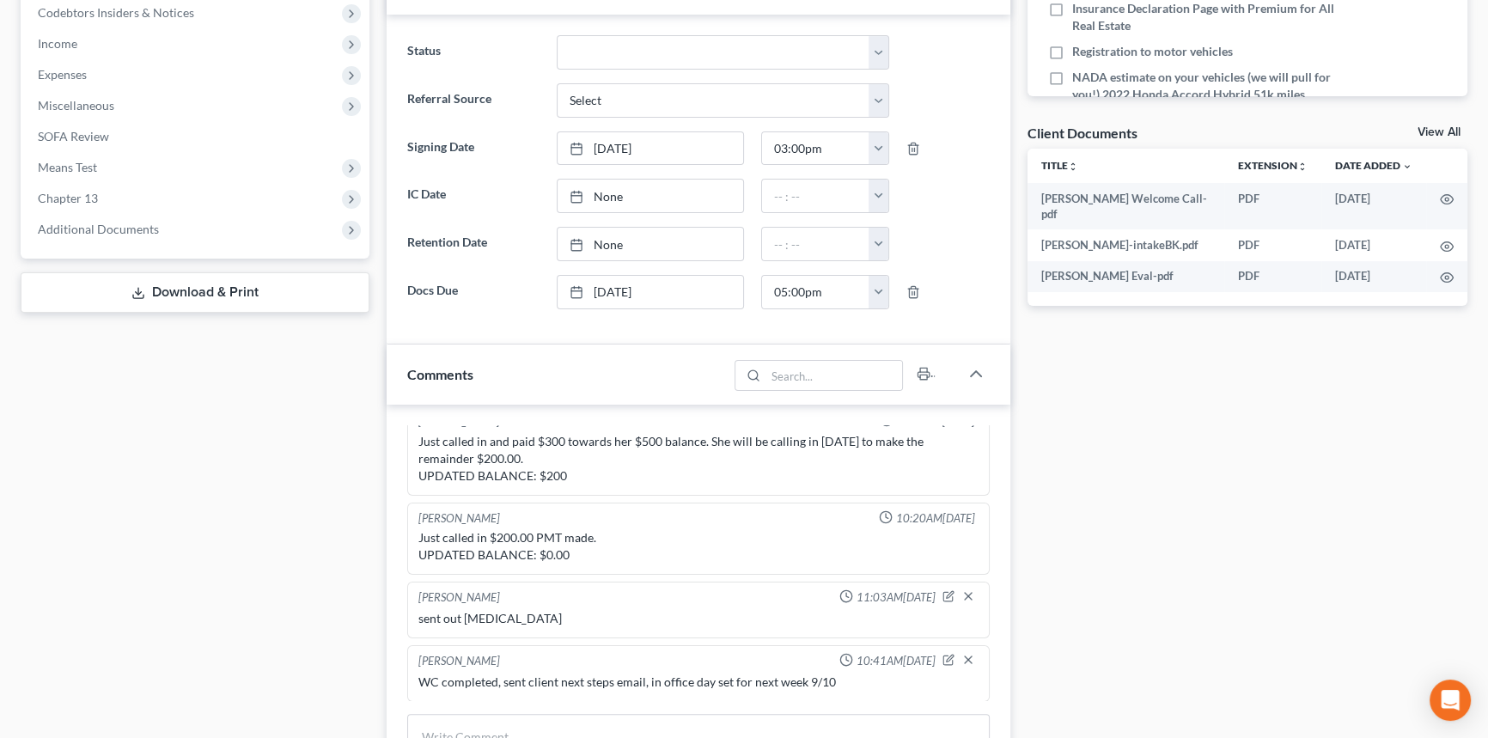
scroll to position [234, 0]
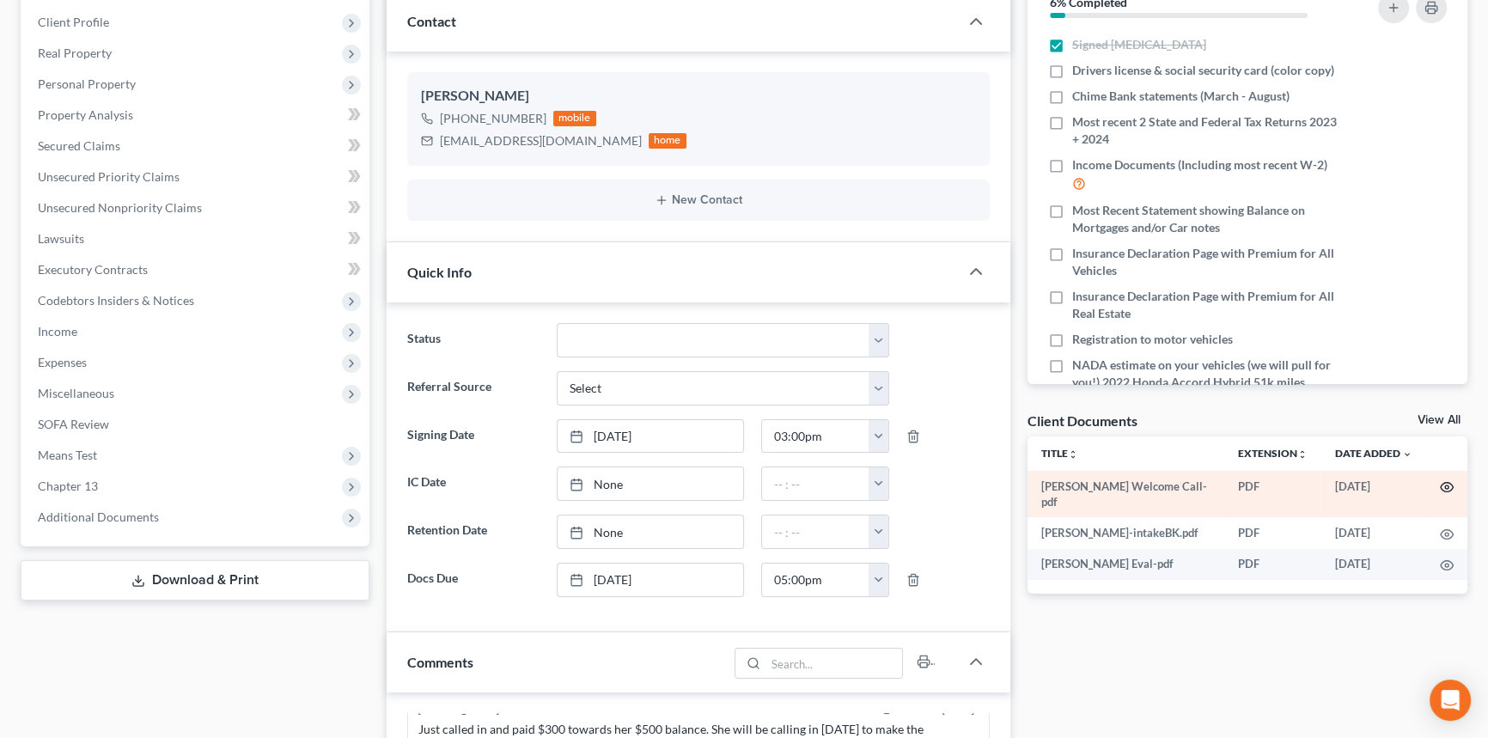
click at [1449, 482] on icon "button" at bounding box center [1447, 487] width 14 height 14
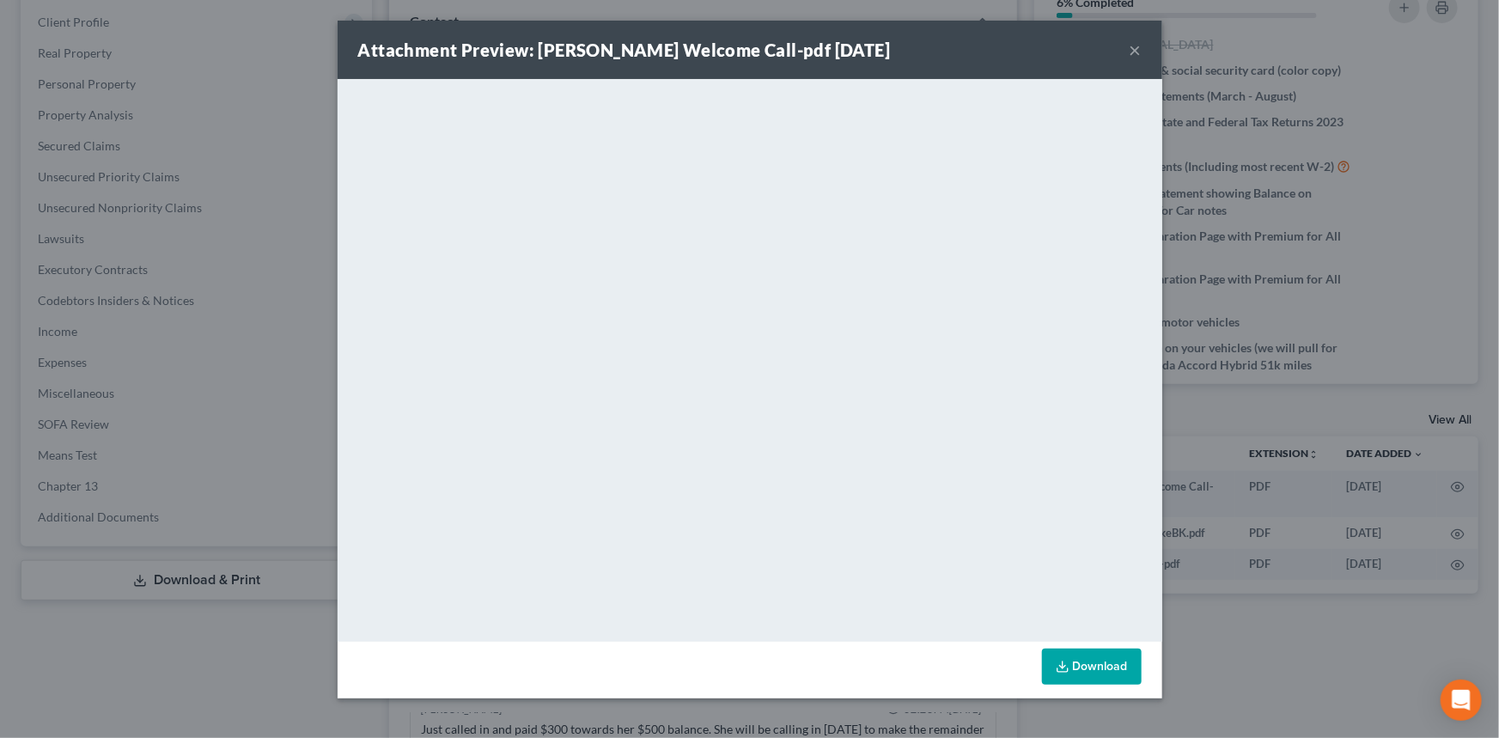
click at [1136, 58] on button "×" at bounding box center [1136, 50] width 12 height 21
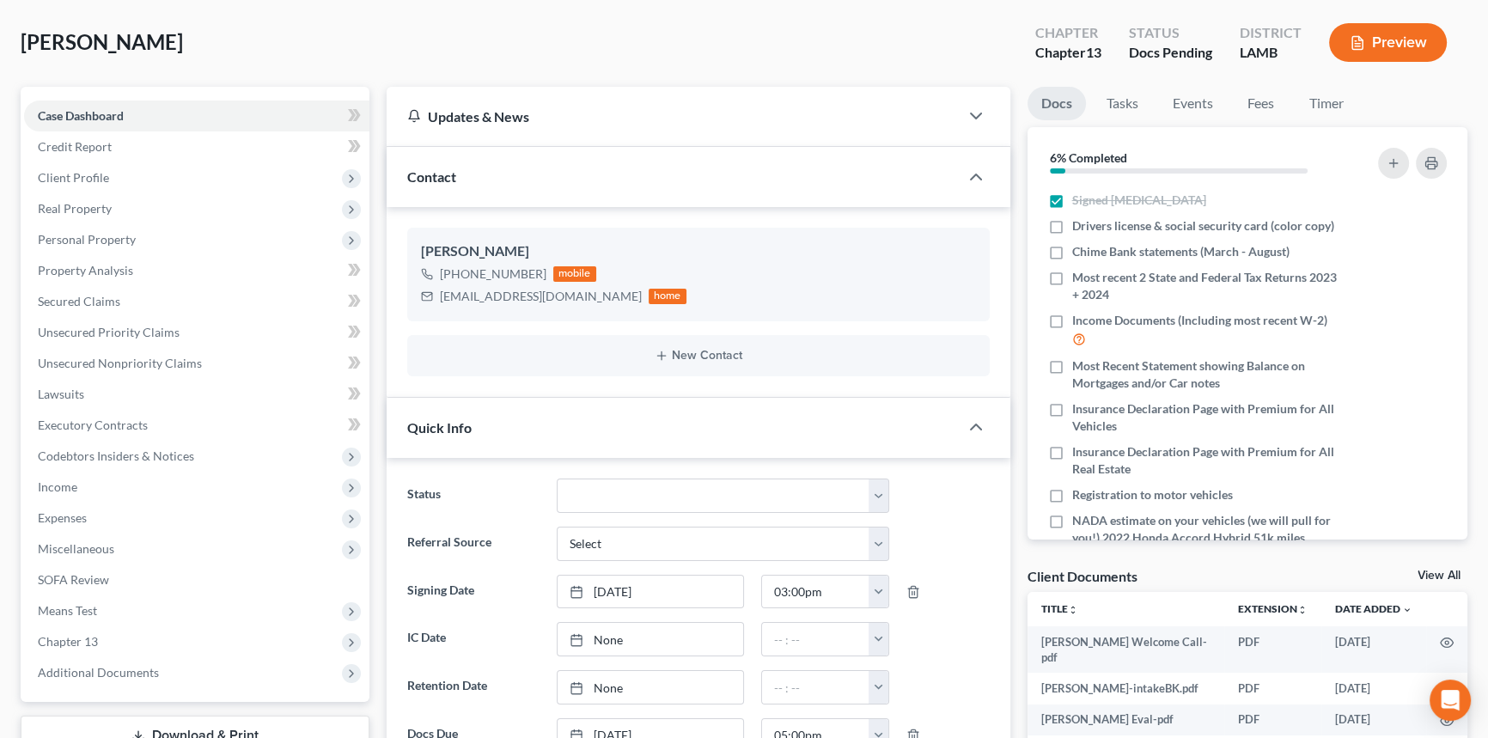
scroll to position [77, 0]
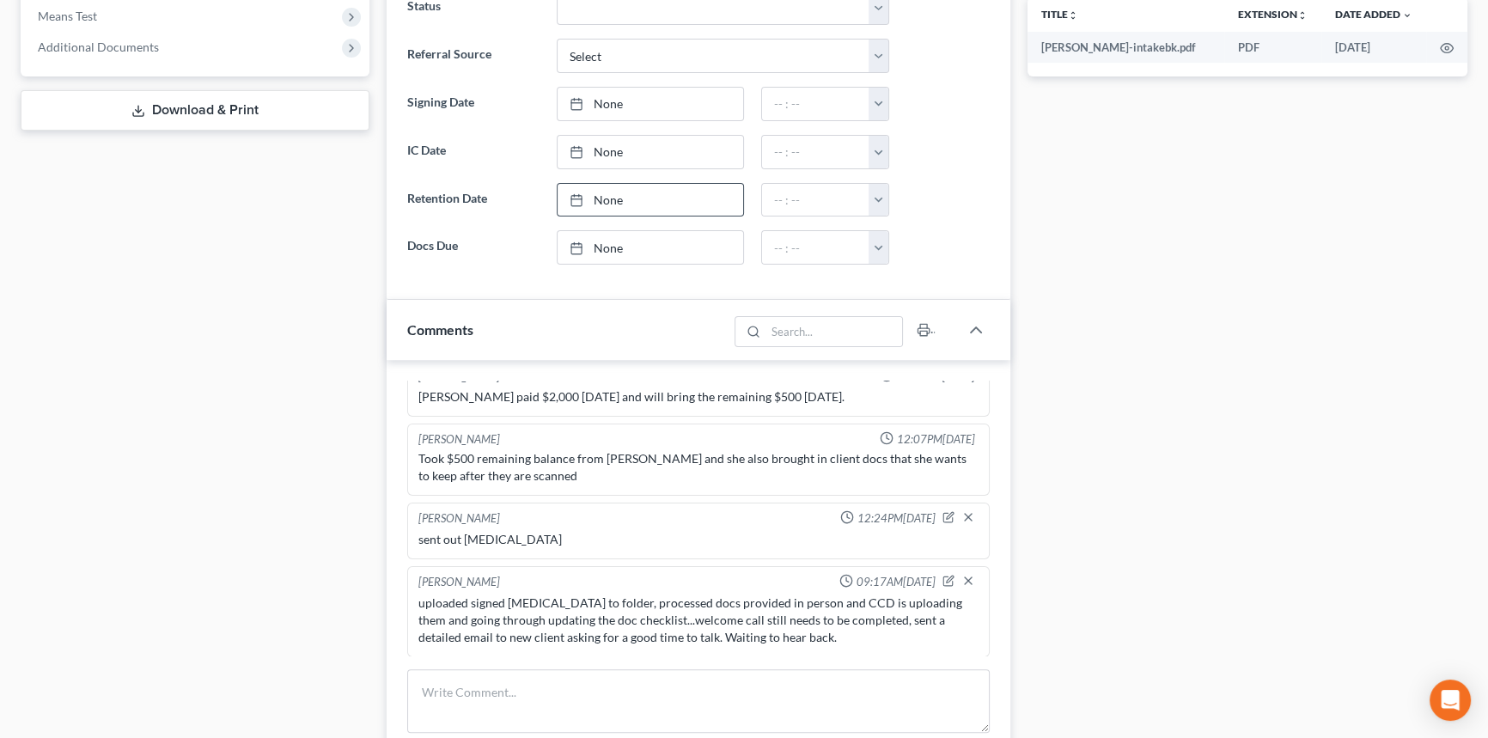
scroll to position [859, 0]
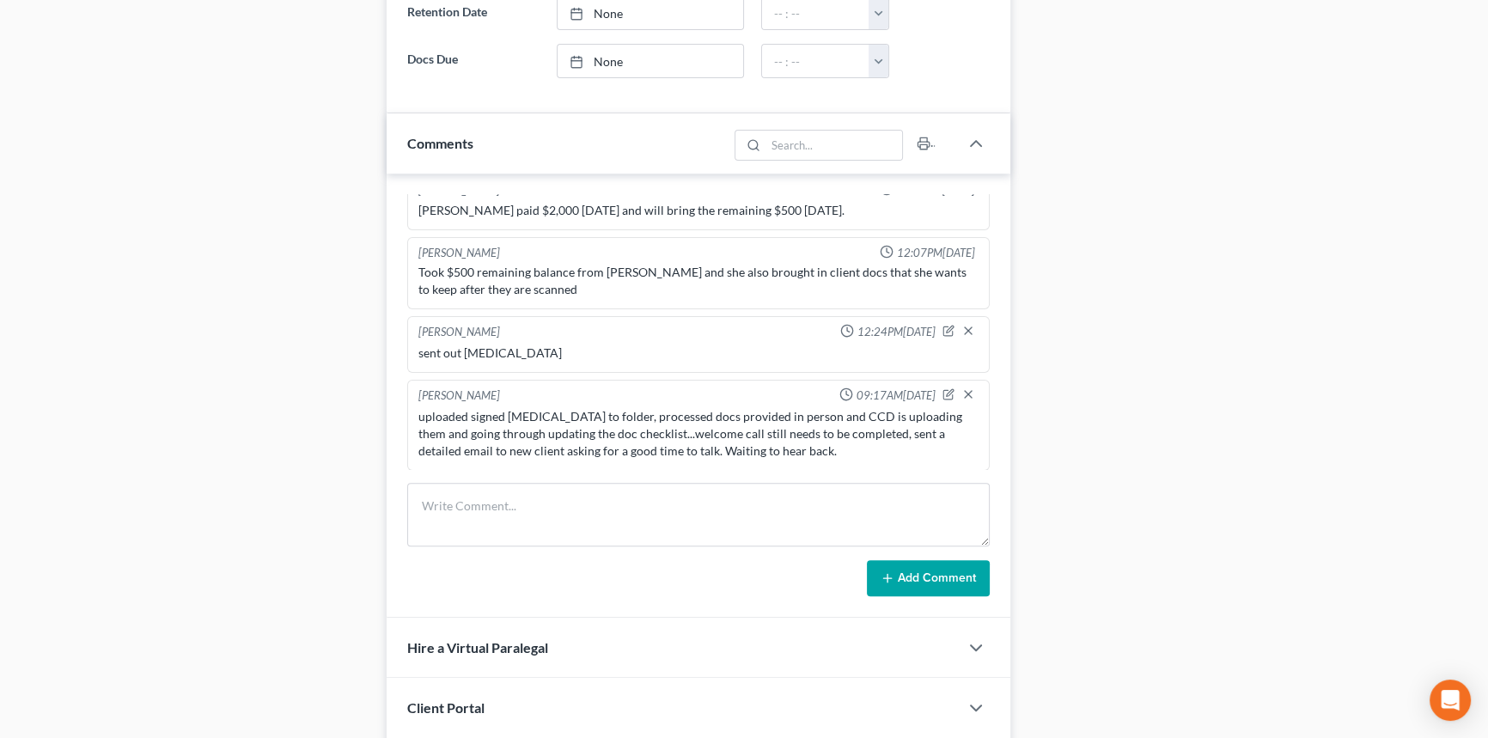
click at [198, 99] on div "Case Dashboard Payments Invoices Payments Payments Credit Report Client Profile" at bounding box center [195, 83] width 366 height 1554
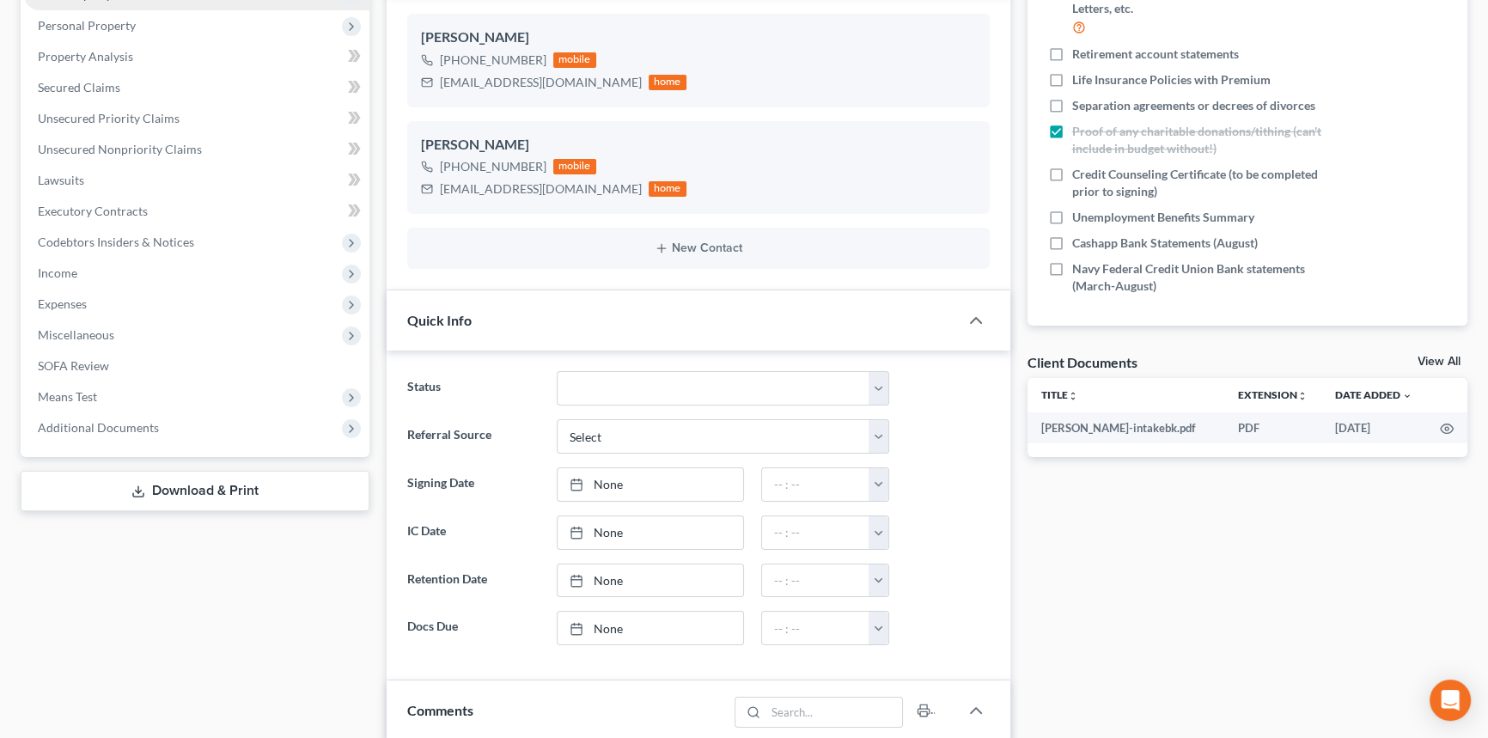
scroll to position [0, 0]
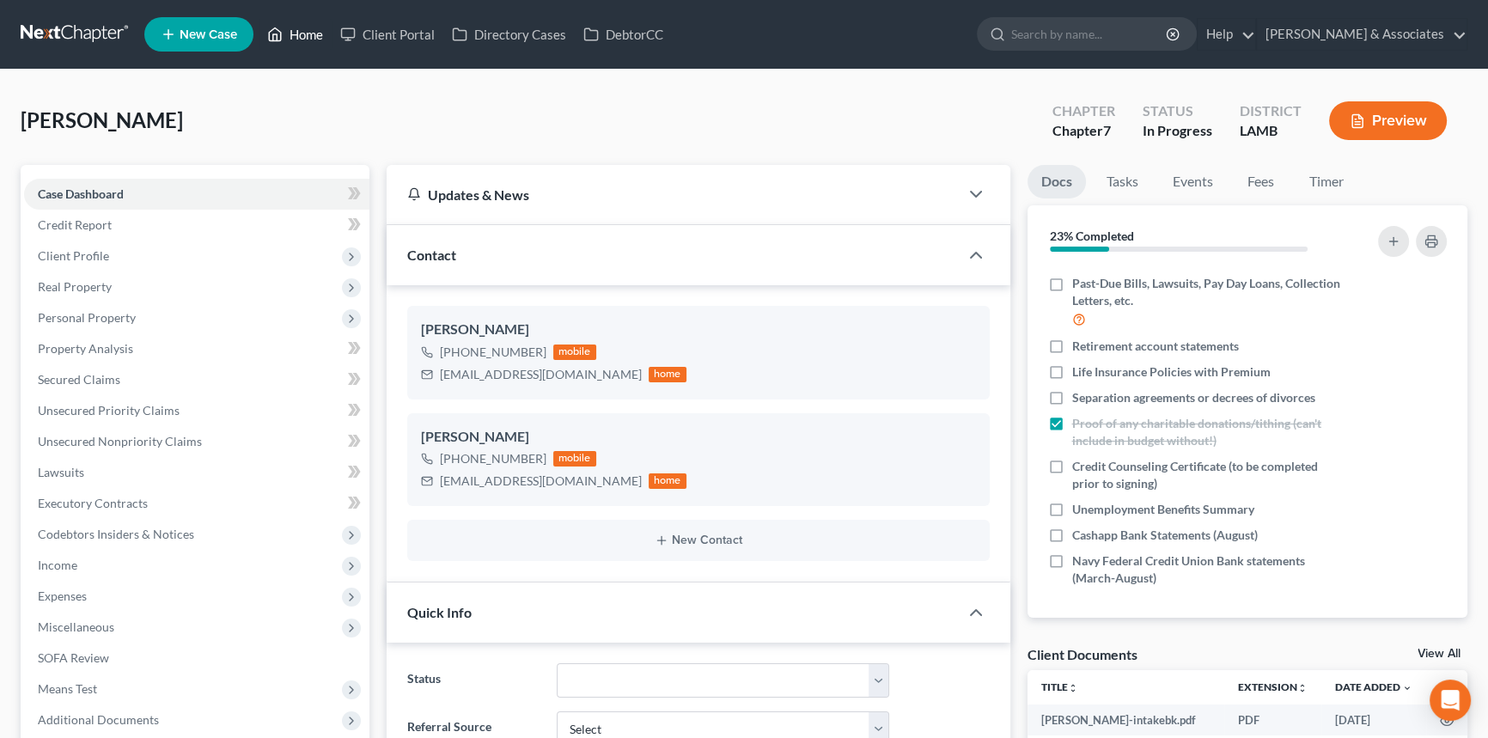
click at [294, 31] on link "Home" at bounding box center [295, 34] width 73 height 31
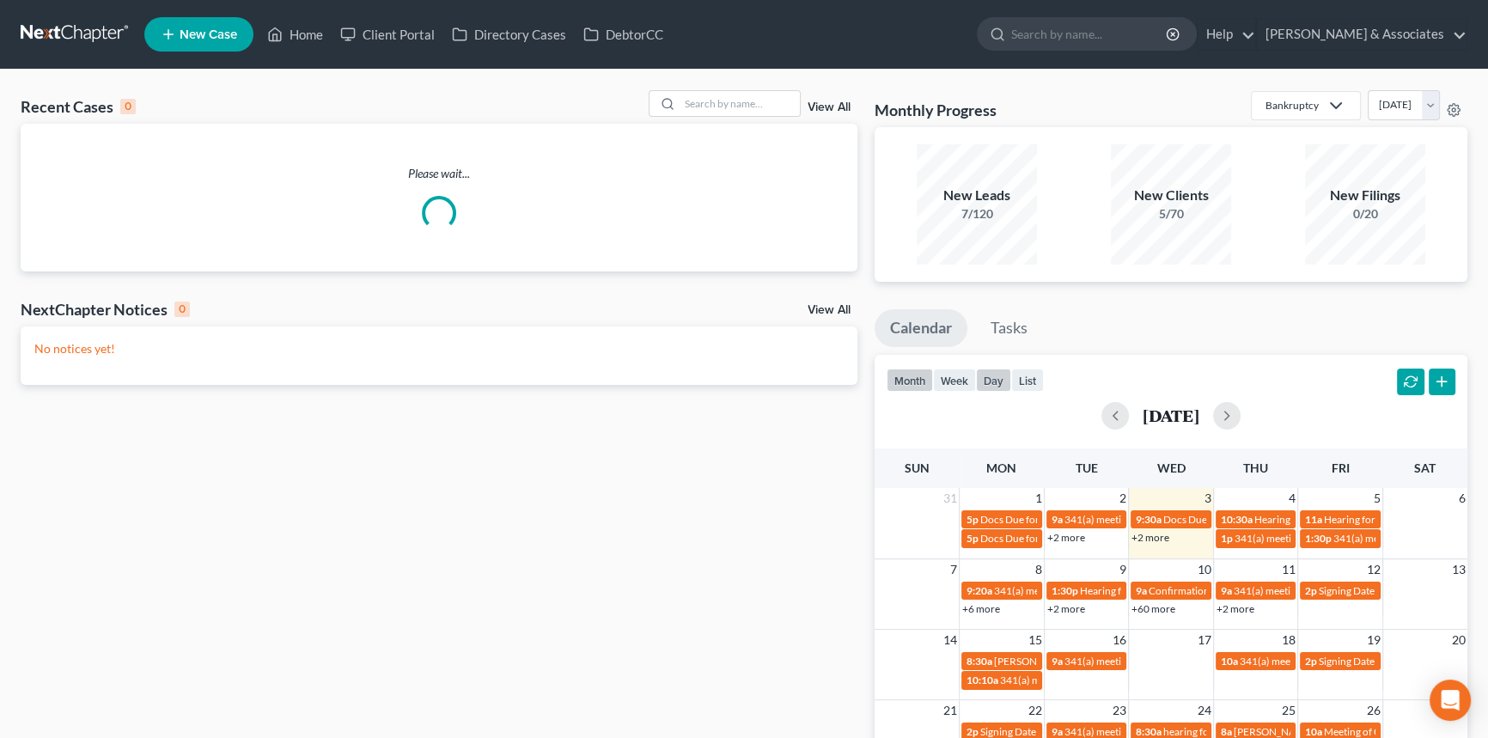
click at [996, 373] on button "day" at bounding box center [993, 380] width 35 height 23
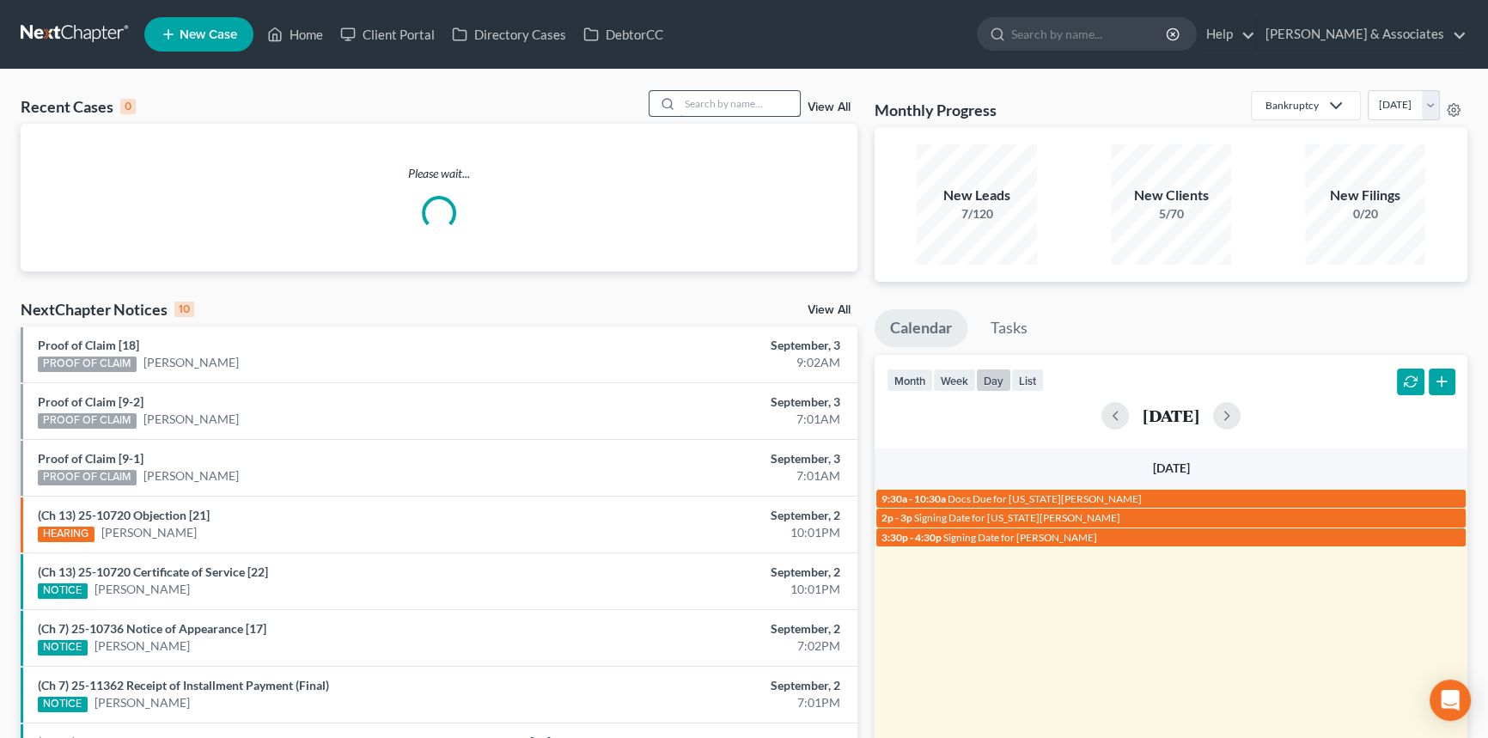
click at [755, 112] on input "search" at bounding box center [740, 103] width 120 height 25
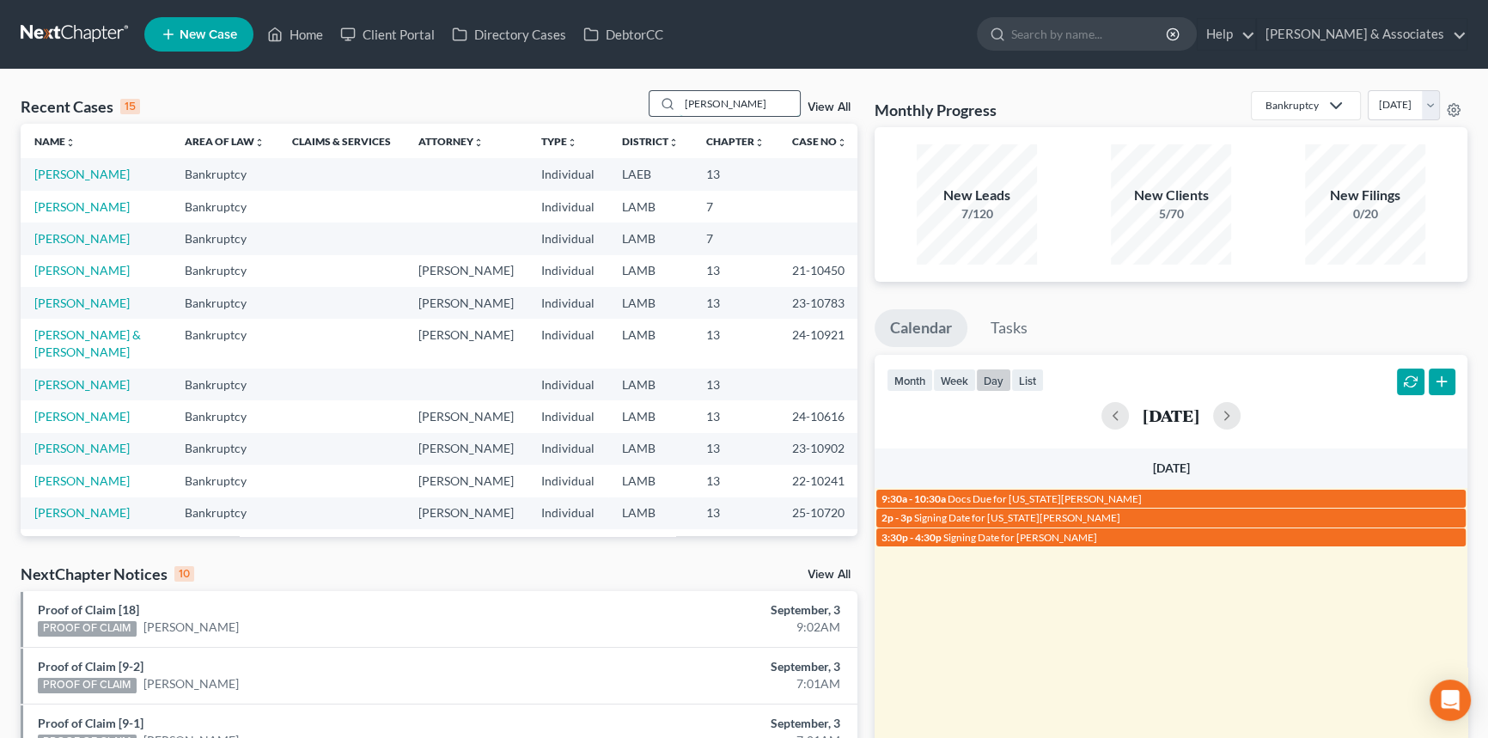
type input "lisa"
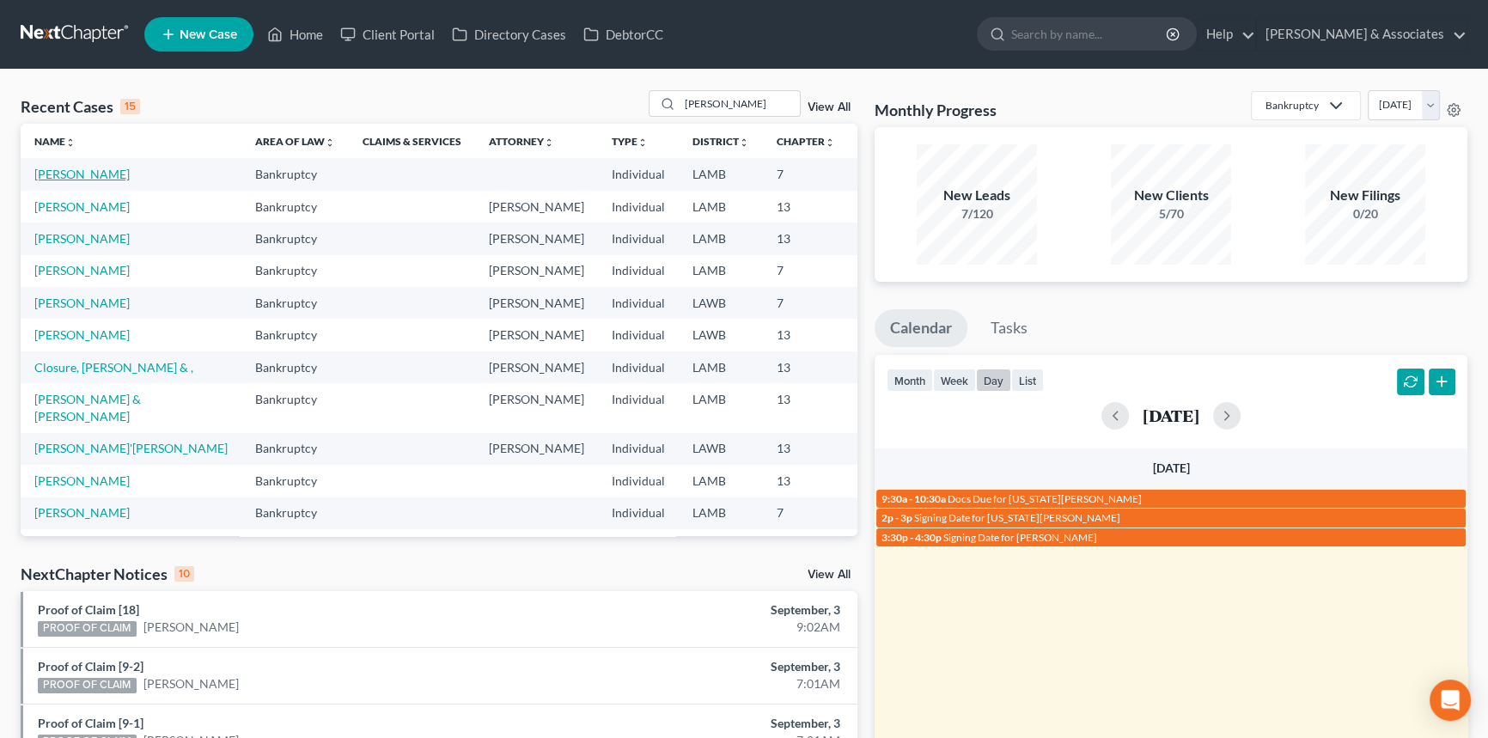
click at [70, 172] on link "Toliver, Lisa" at bounding box center [81, 174] width 95 height 15
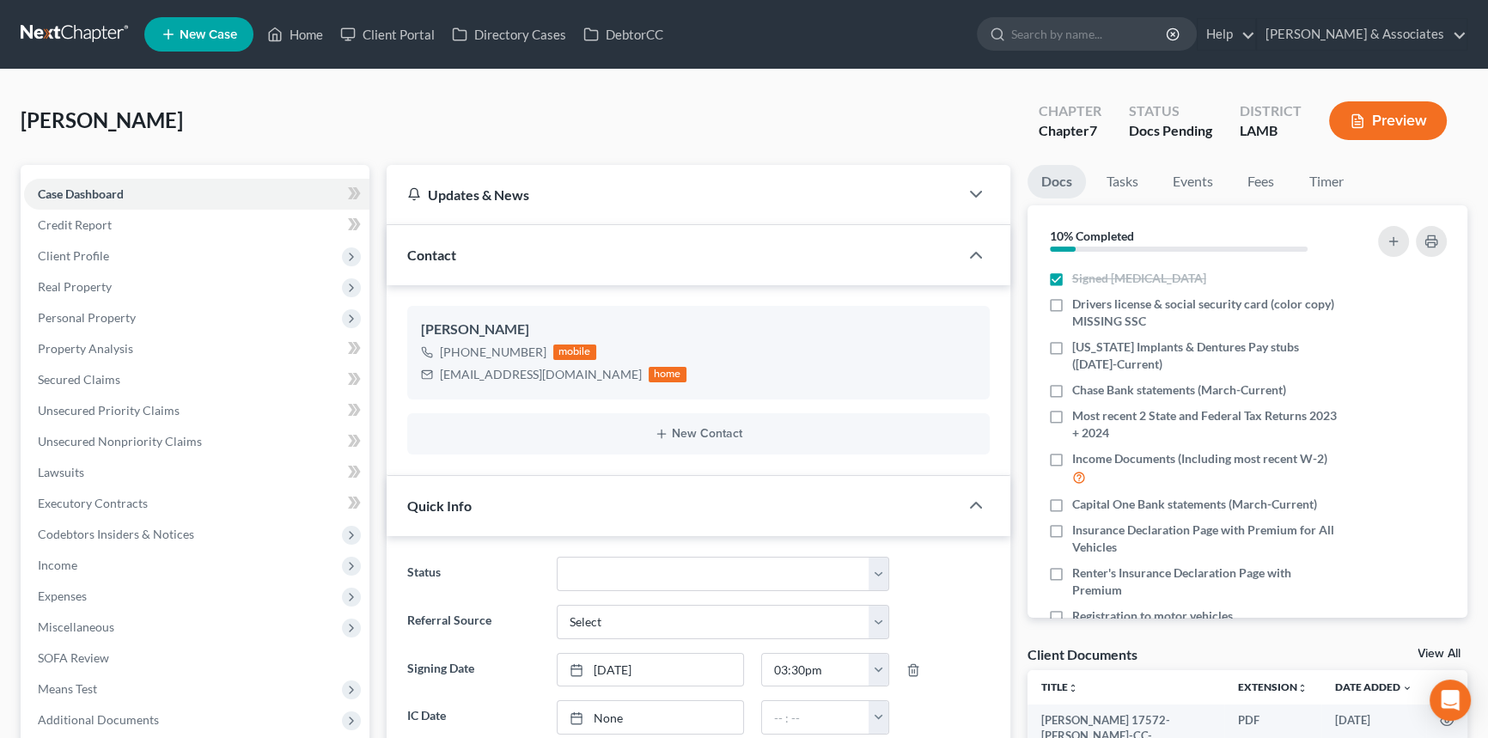
scroll to position [390, 0]
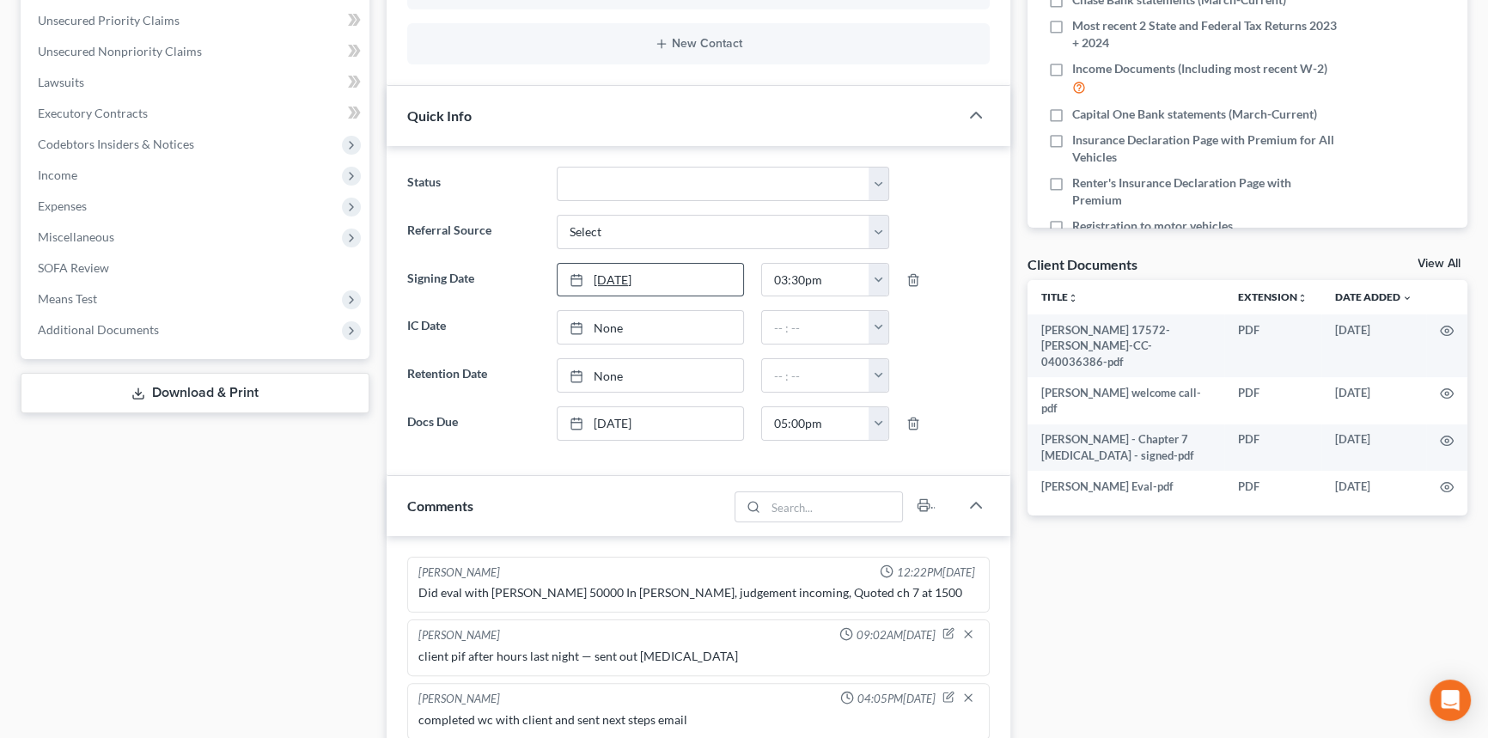
click at [652, 271] on link "[DATE]" at bounding box center [650, 280] width 185 height 33
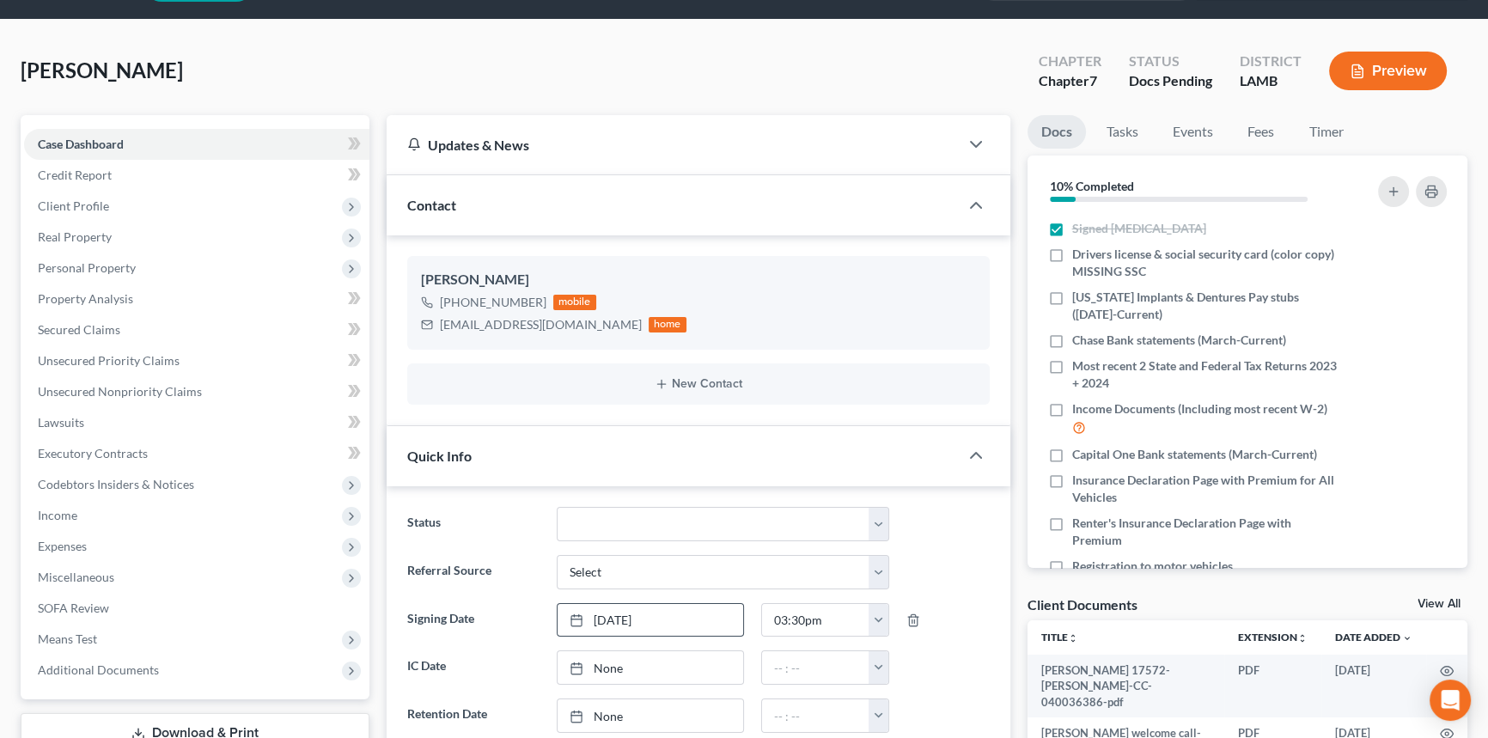
scroll to position [0, 0]
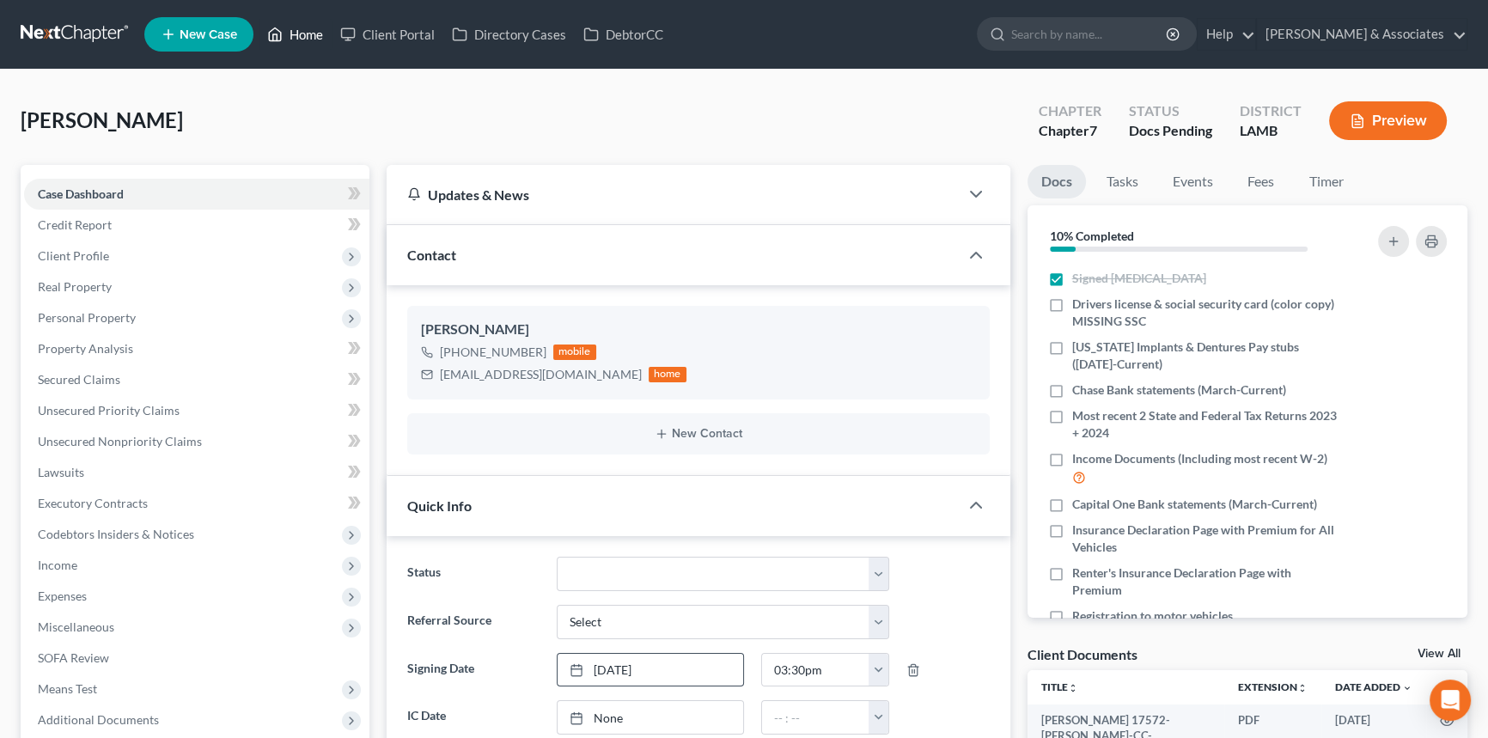
click at [307, 34] on link "Home" at bounding box center [295, 34] width 73 height 31
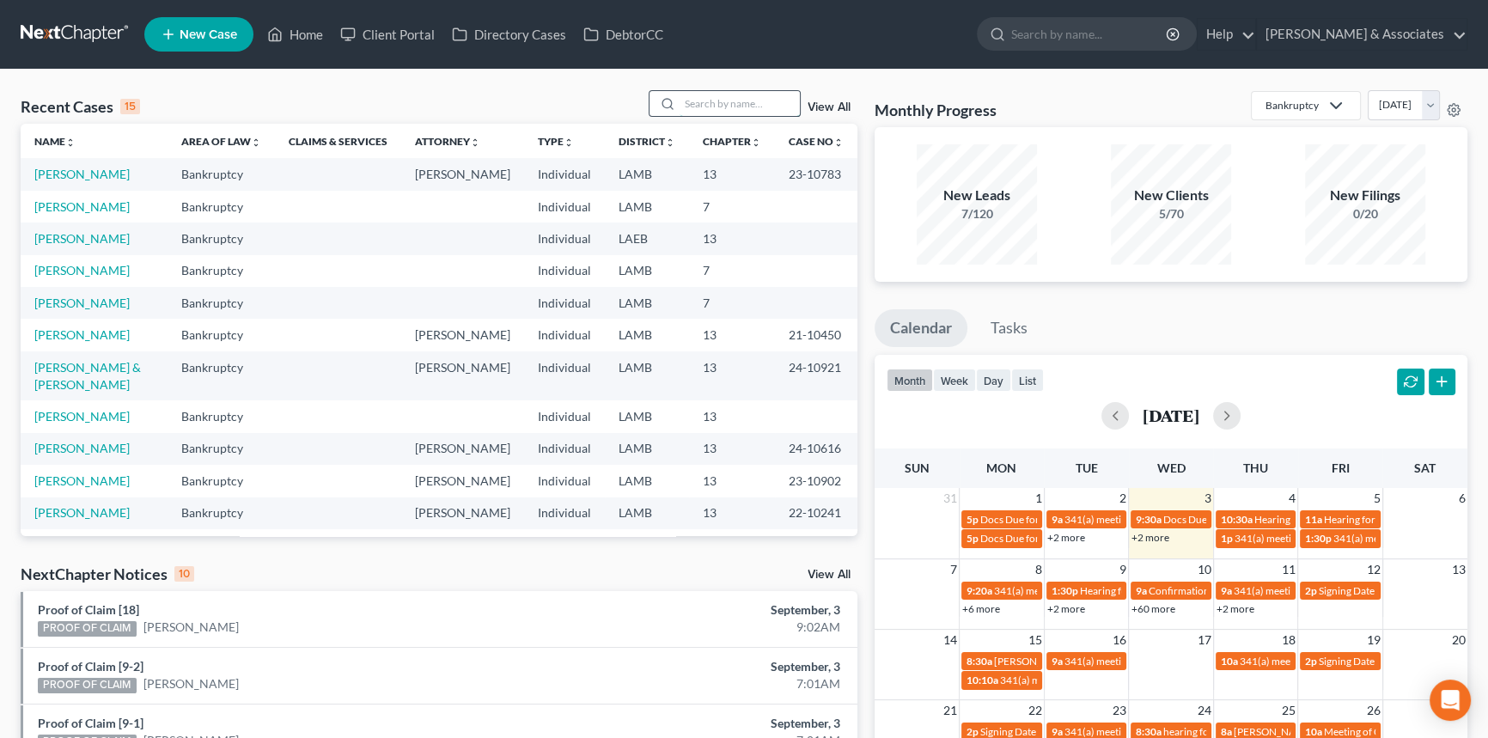
click at [722, 94] on input "search" at bounding box center [740, 103] width 120 height 25
type input "anissa"
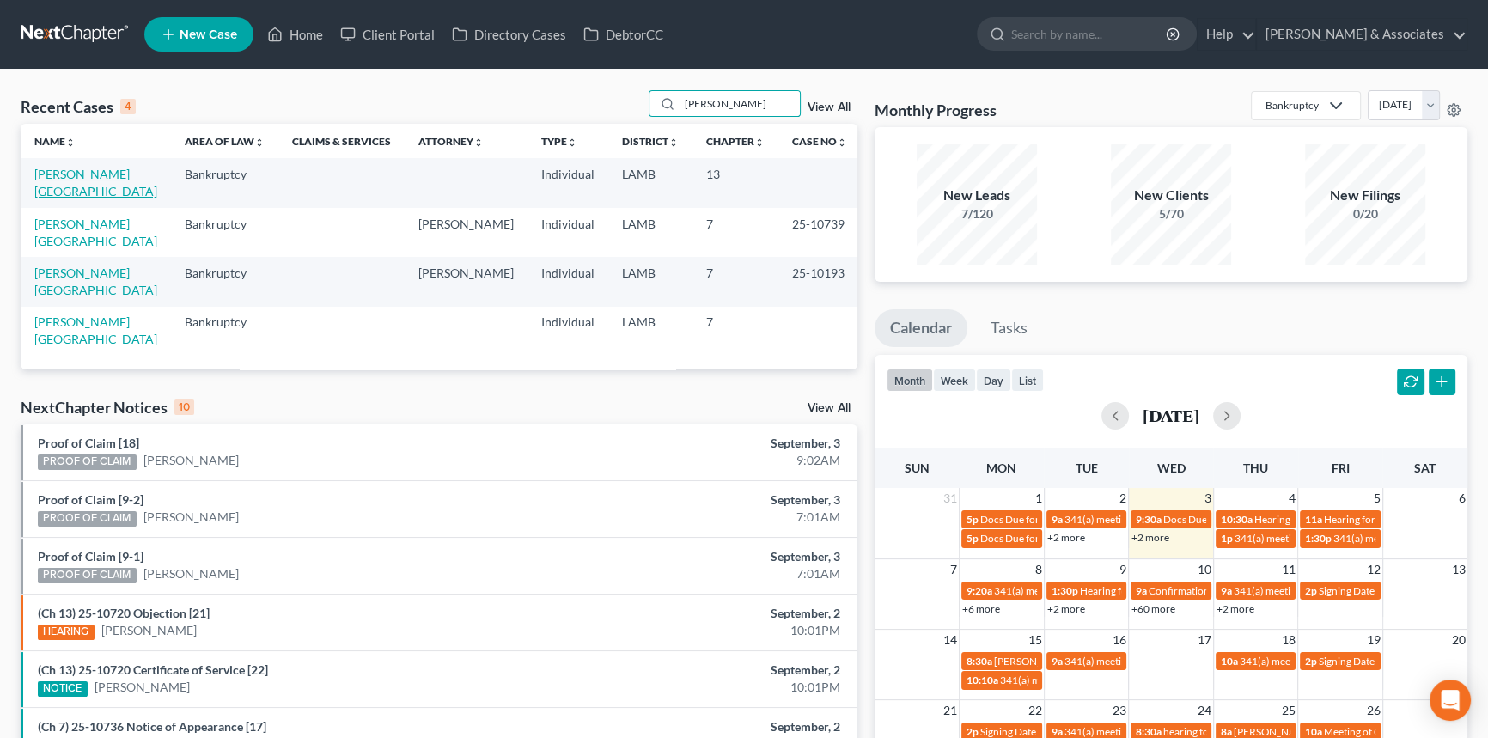
click at [71, 172] on link "[PERSON_NAME][GEOGRAPHIC_DATA]" at bounding box center [95, 183] width 123 height 32
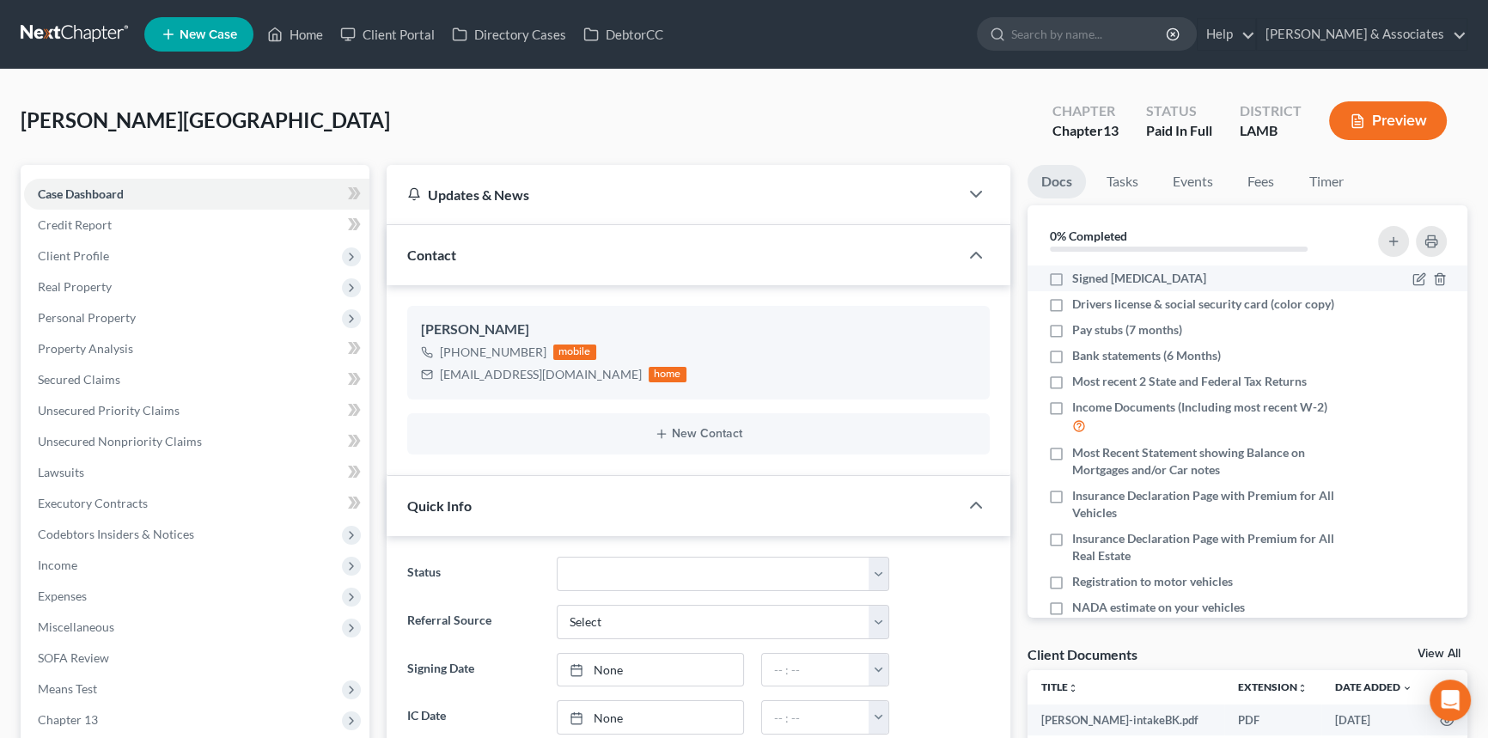
click at [1072, 275] on label "Signed [MEDICAL_DATA]" at bounding box center [1139, 278] width 134 height 17
click at [1079, 275] on input "Signed [MEDICAL_DATA]" at bounding box center [1084, 275] width 11 height 11
checkbox input "true"
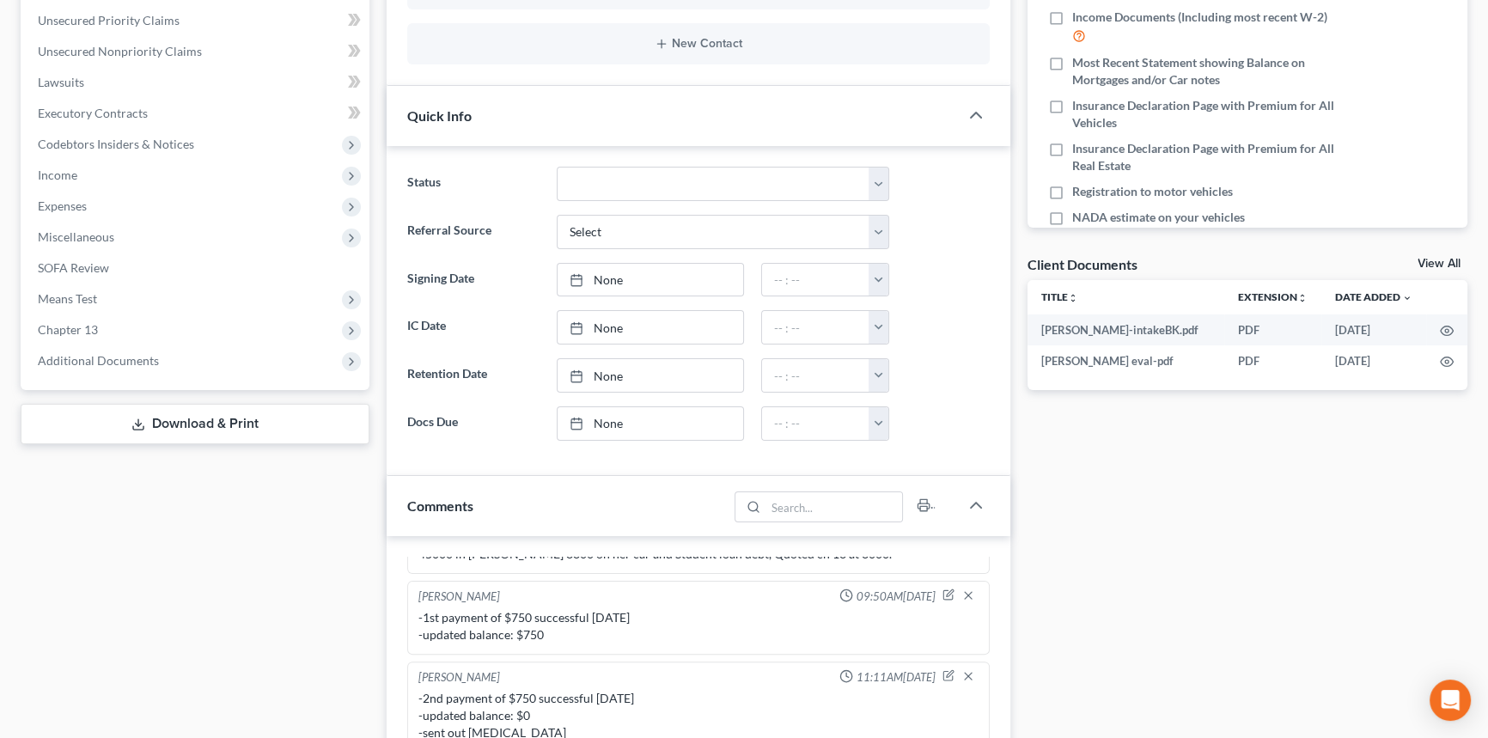
scroll to position [781, 0]
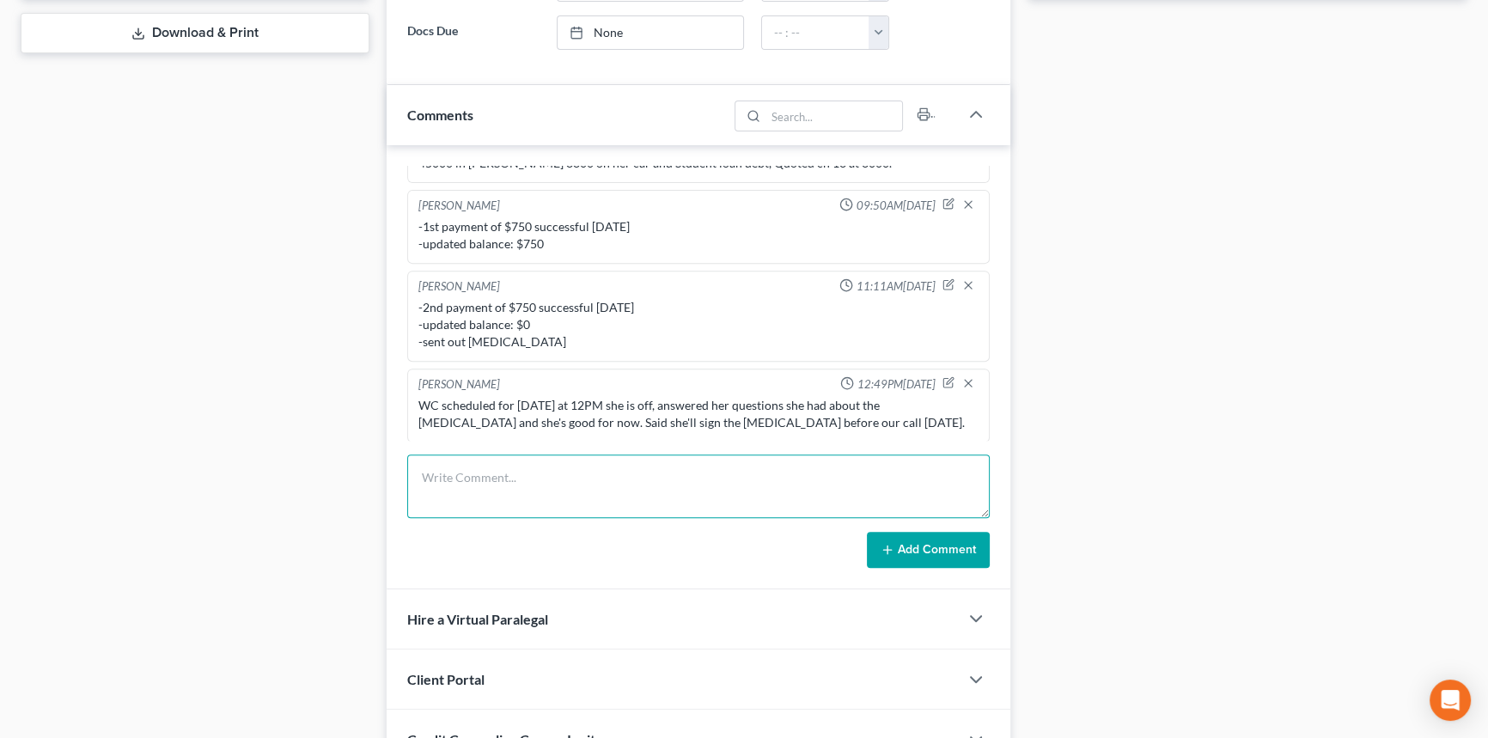
click at [443, 485] on textarea at bounding box center [698, 486] width 582 height 64
type textarea "u"
type textarea "created client folder and uploaded signed retainer"
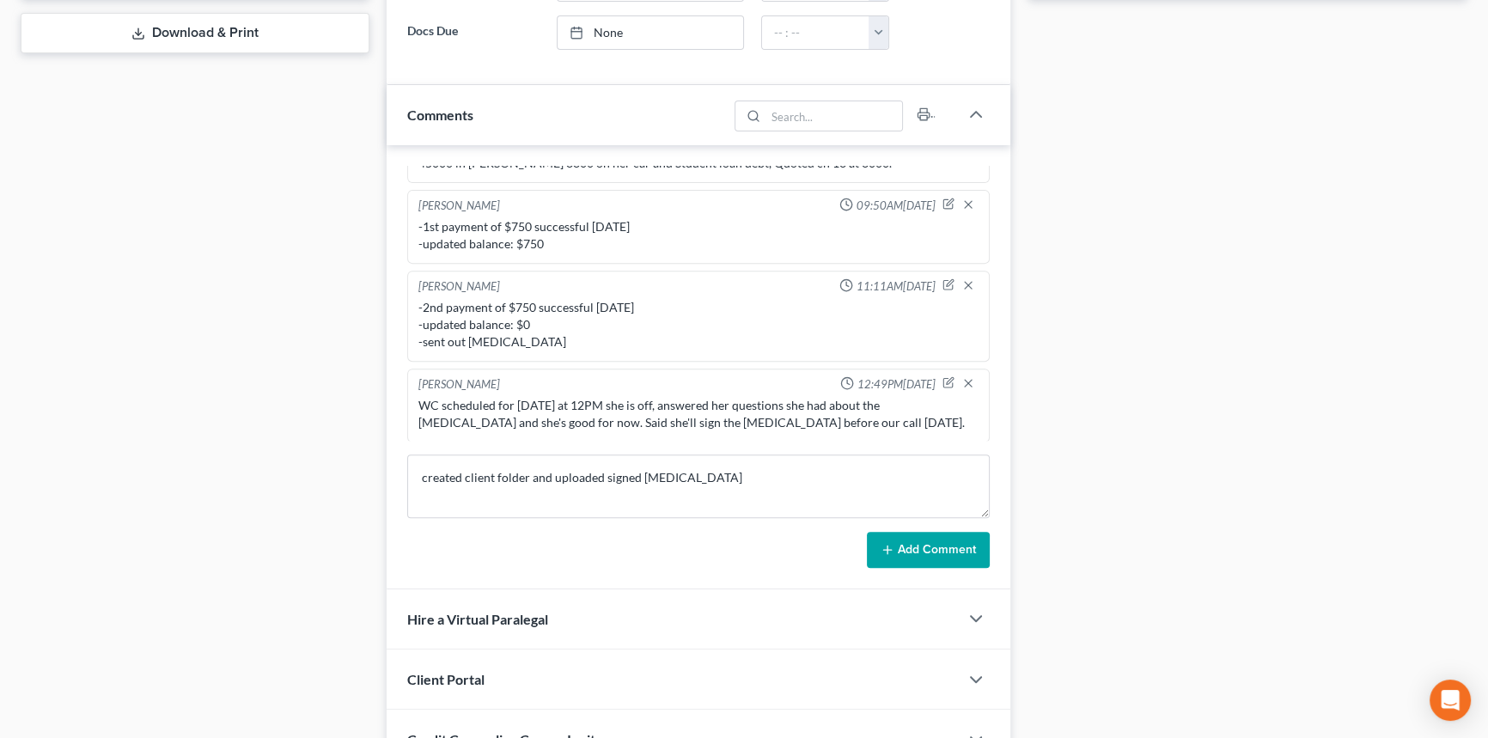
click at [890, 539] on button "Add Comment" at bounding box center [928, 550] width 123 height 36
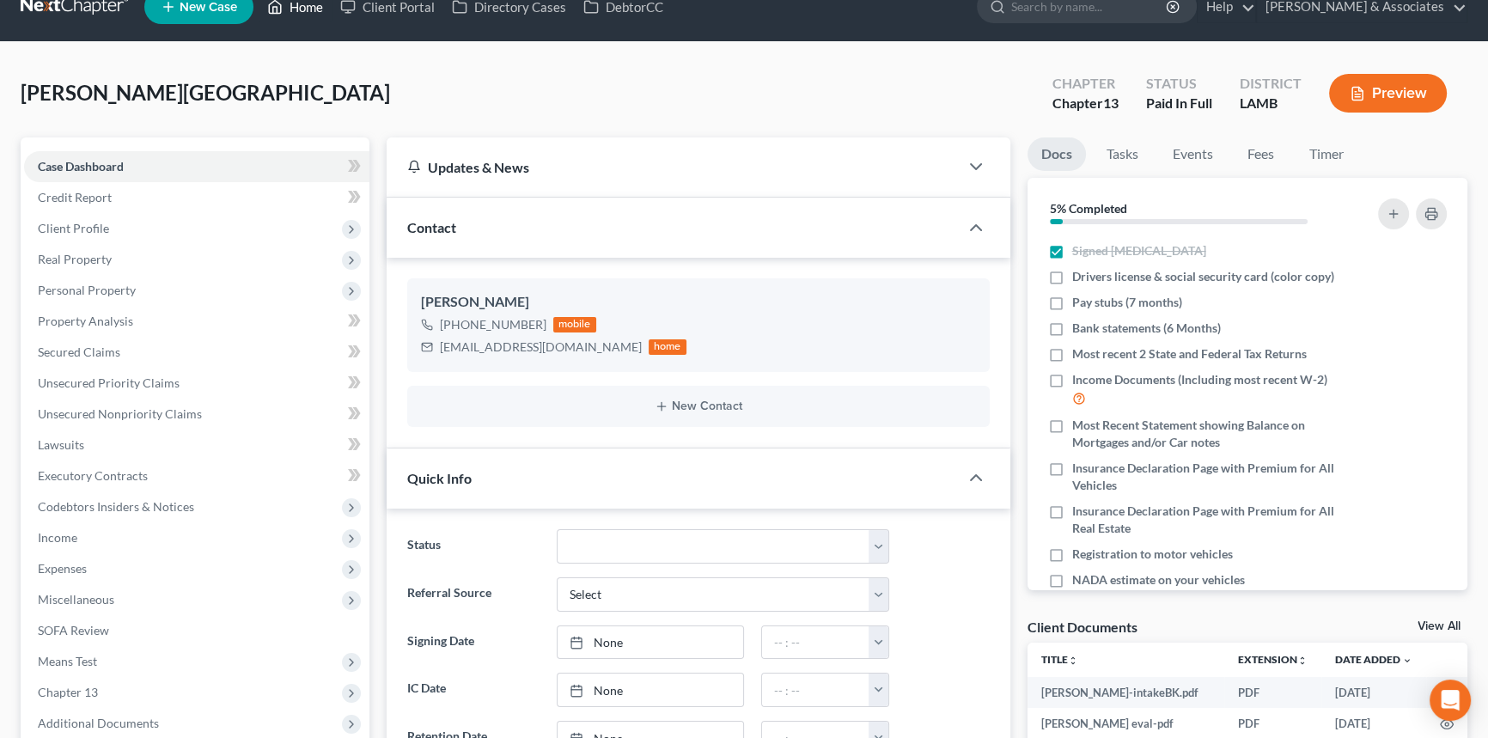
scroll to position [0, 0]
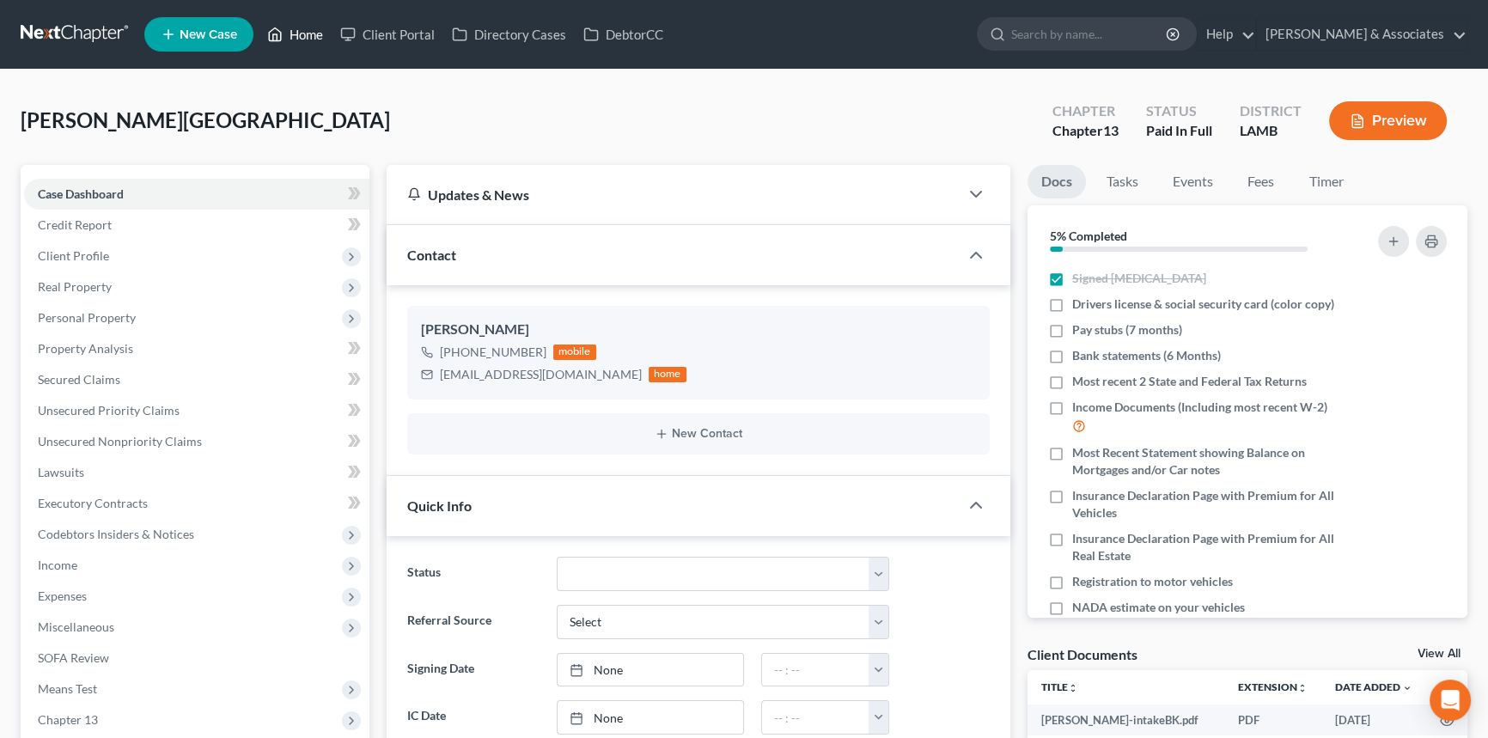
click at [296, 34] on link "Home" at bounding box center [295, 34] width 73 height 31
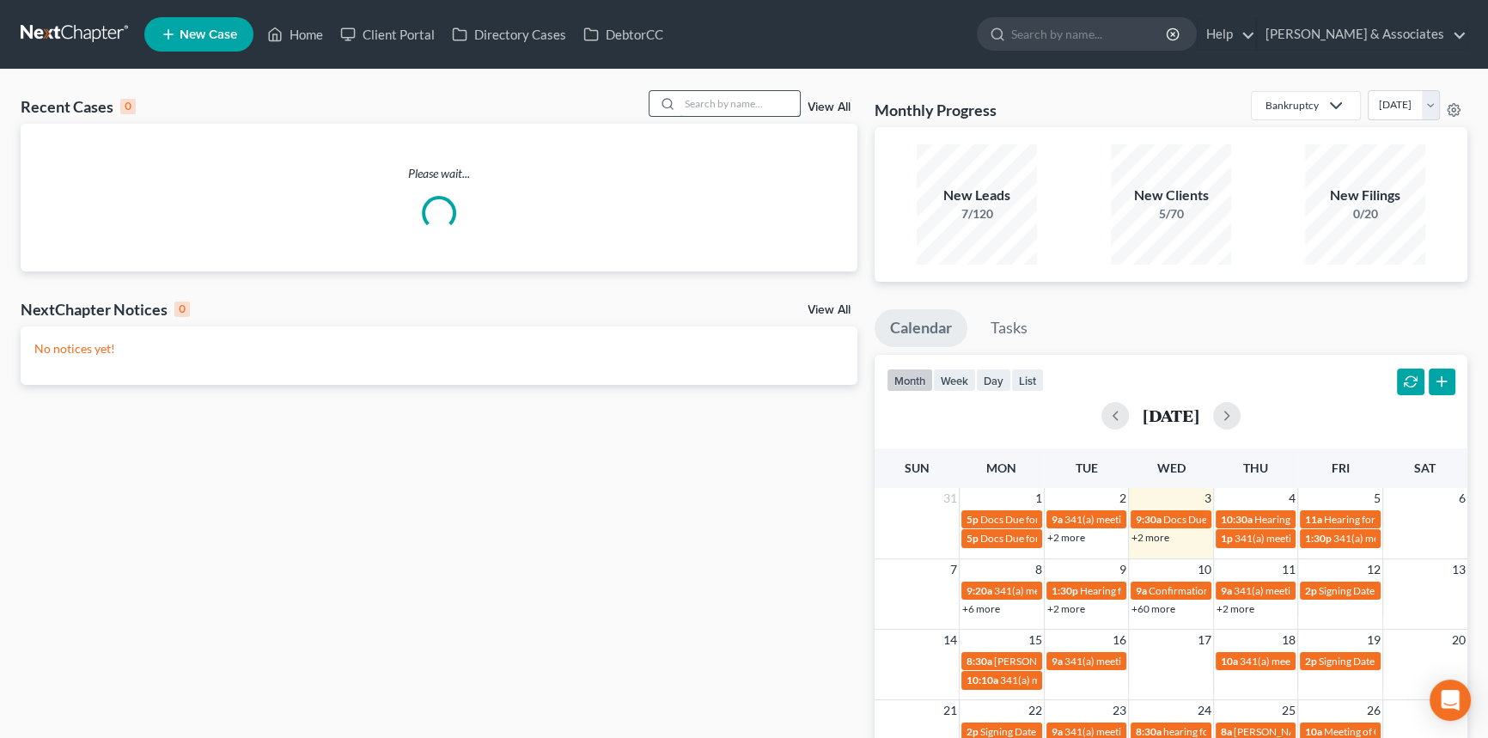
click at [738, 94] on input "search" at bounding box center [740, 103] width 120 height 25
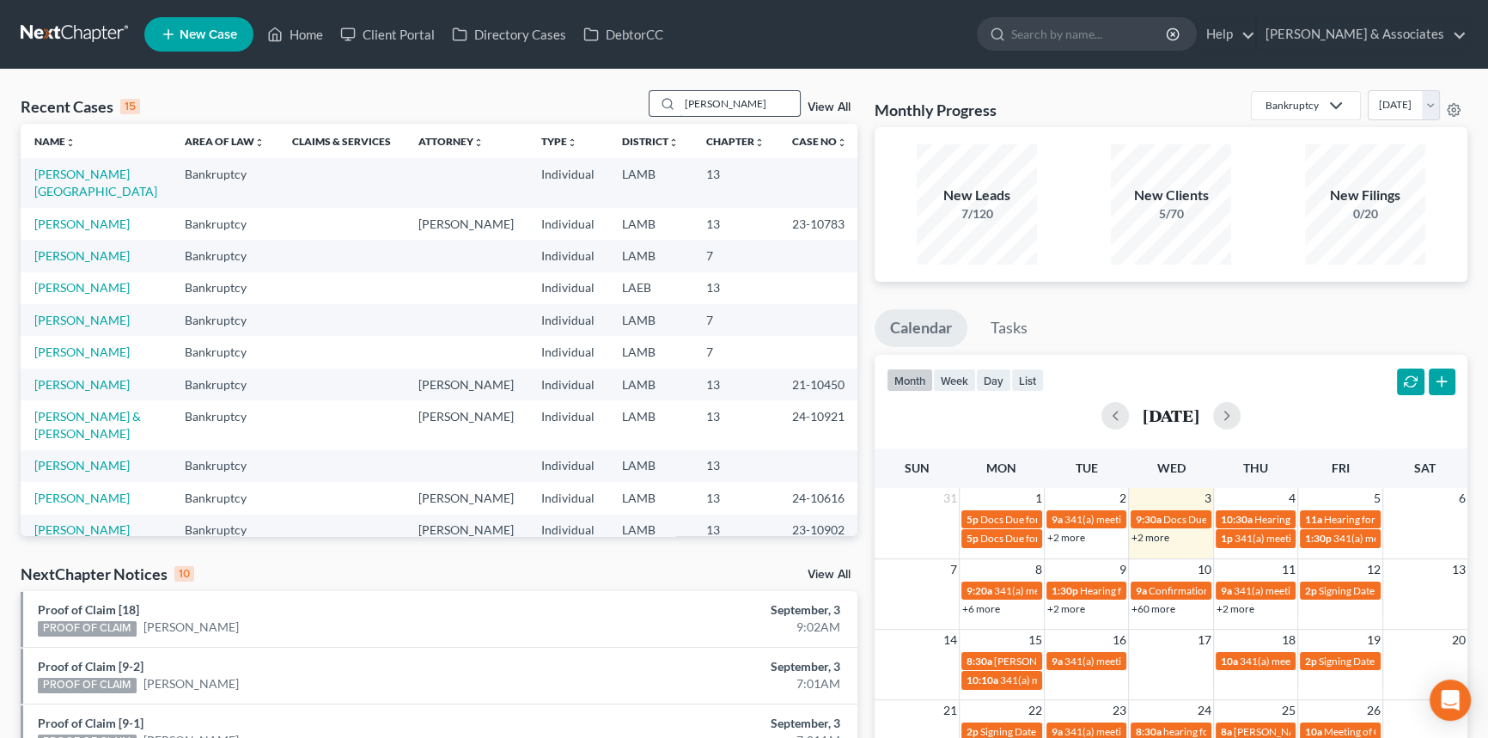
type input "willie"
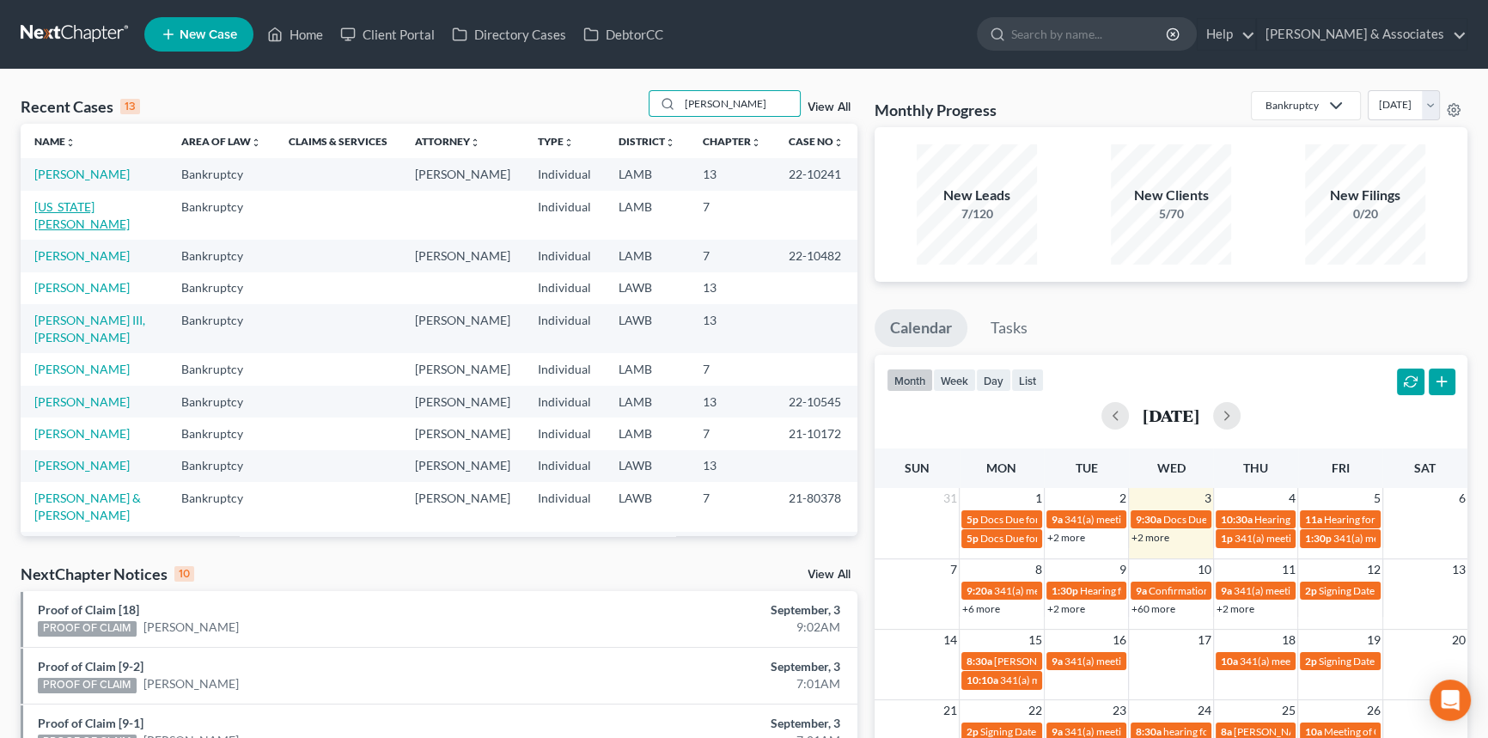
click at [67, 205] on link "[US_STATE][PERSON_NAME]" at bounding box center [81, 215] width 95 height 32
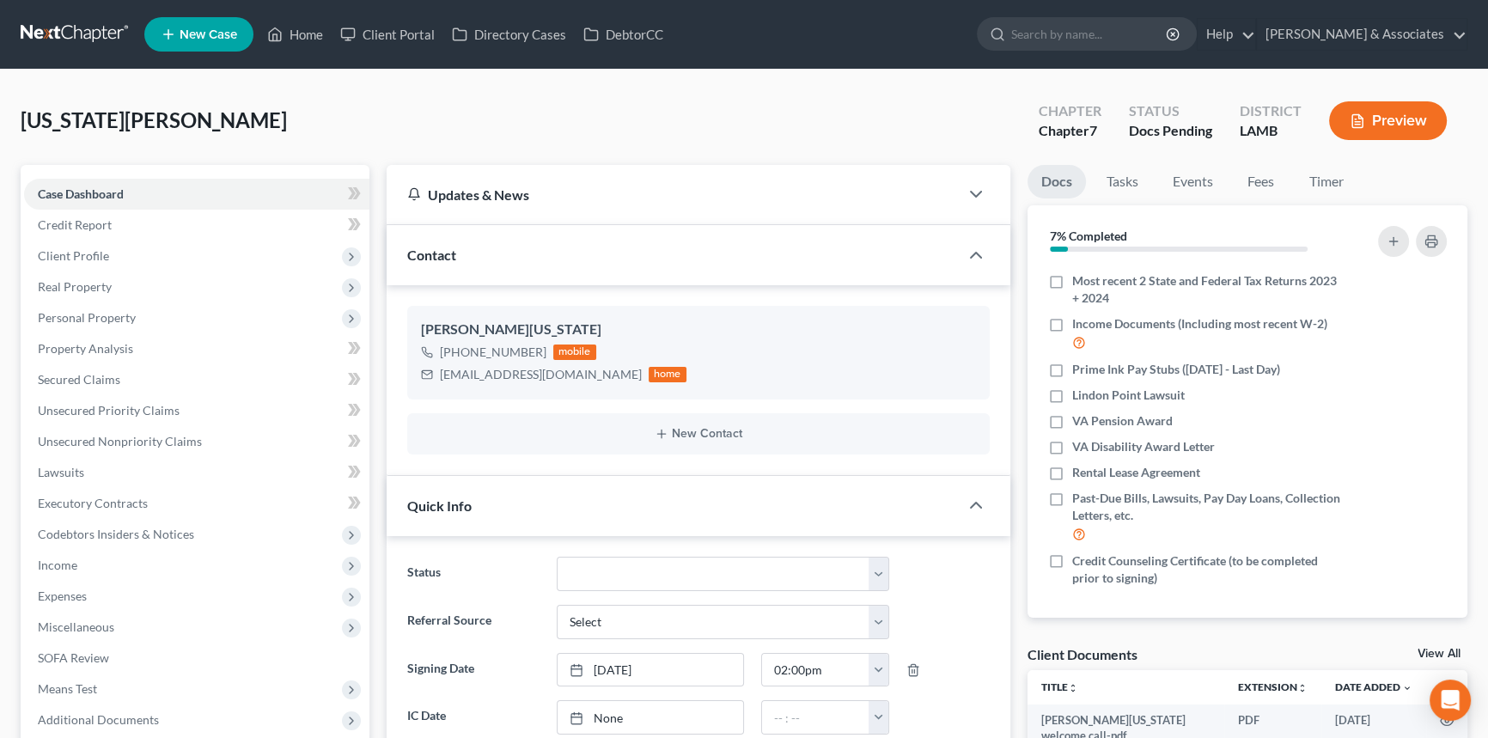
scroll to position [312, 0]
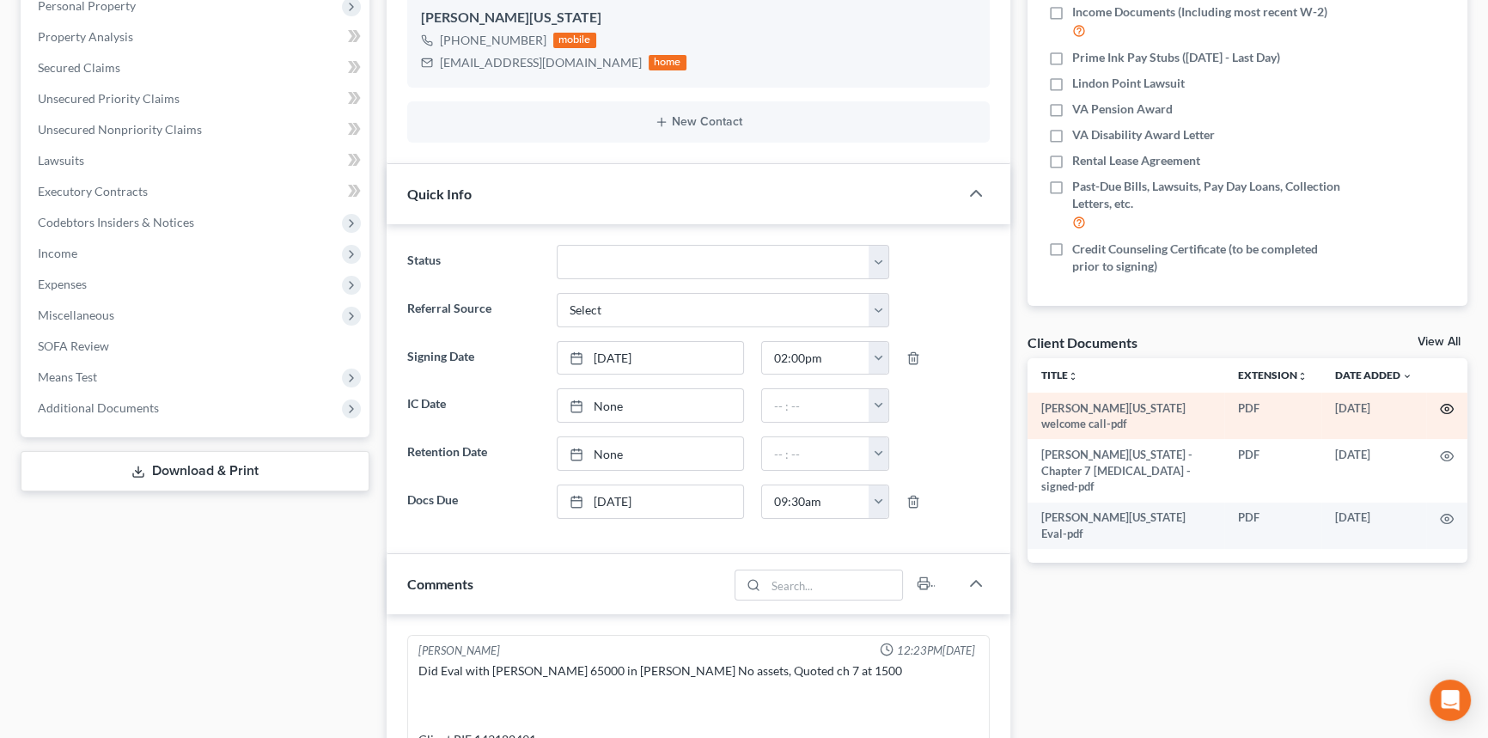
click at [1441, 409] on icon "button" at bounding box center [1447, 409] width 14 height 14
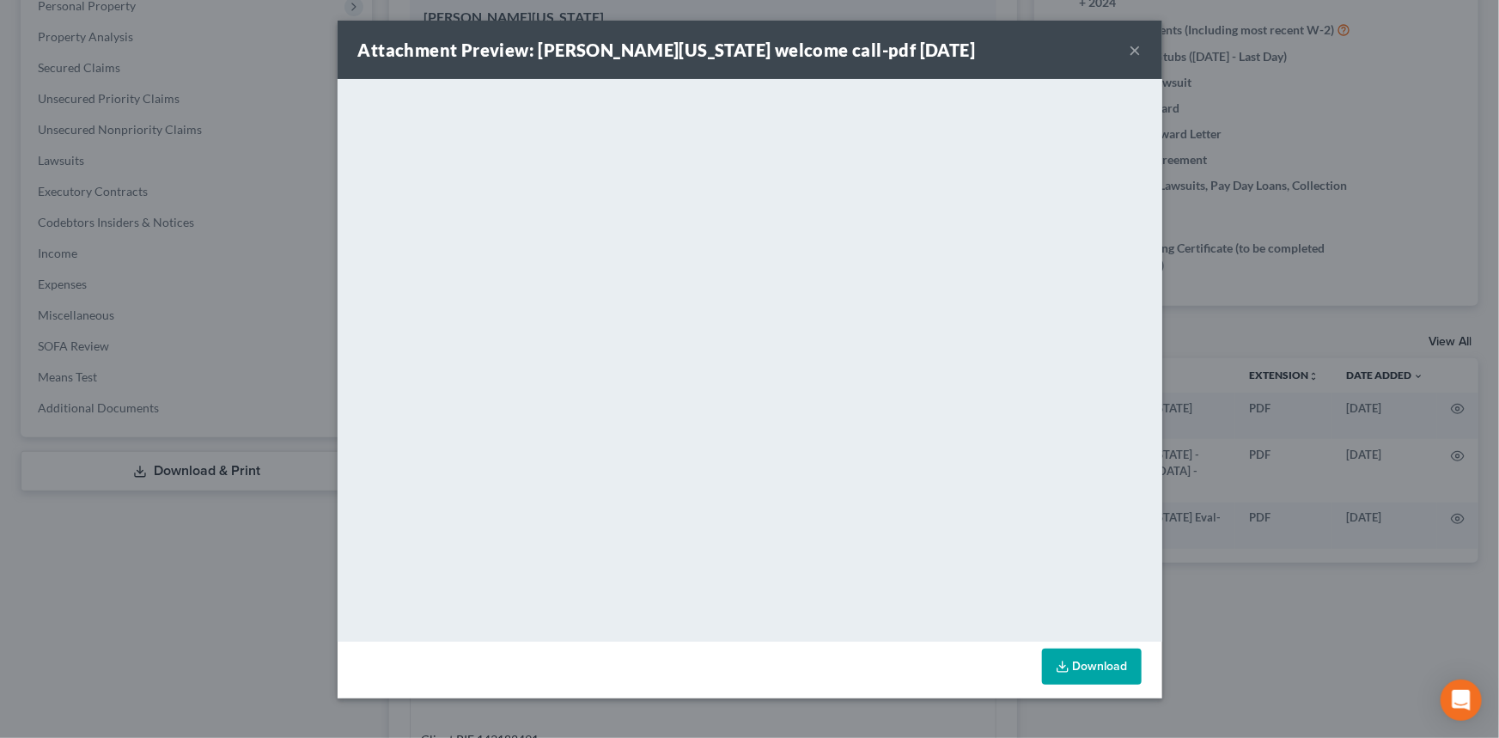
click at [1134, 49] on button "×" at bounding box center [1136, 50] width 12 height 21
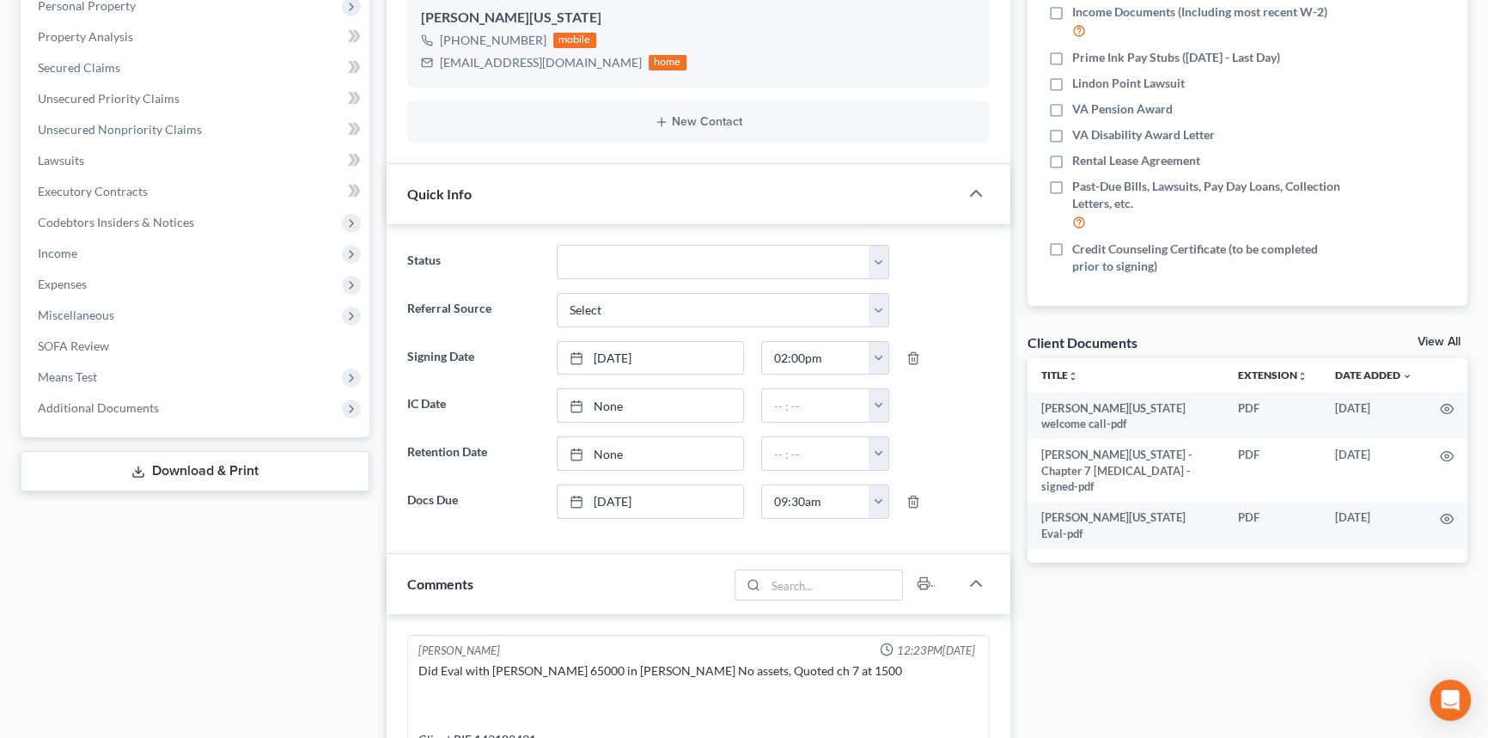
scroll to position [781, 0]
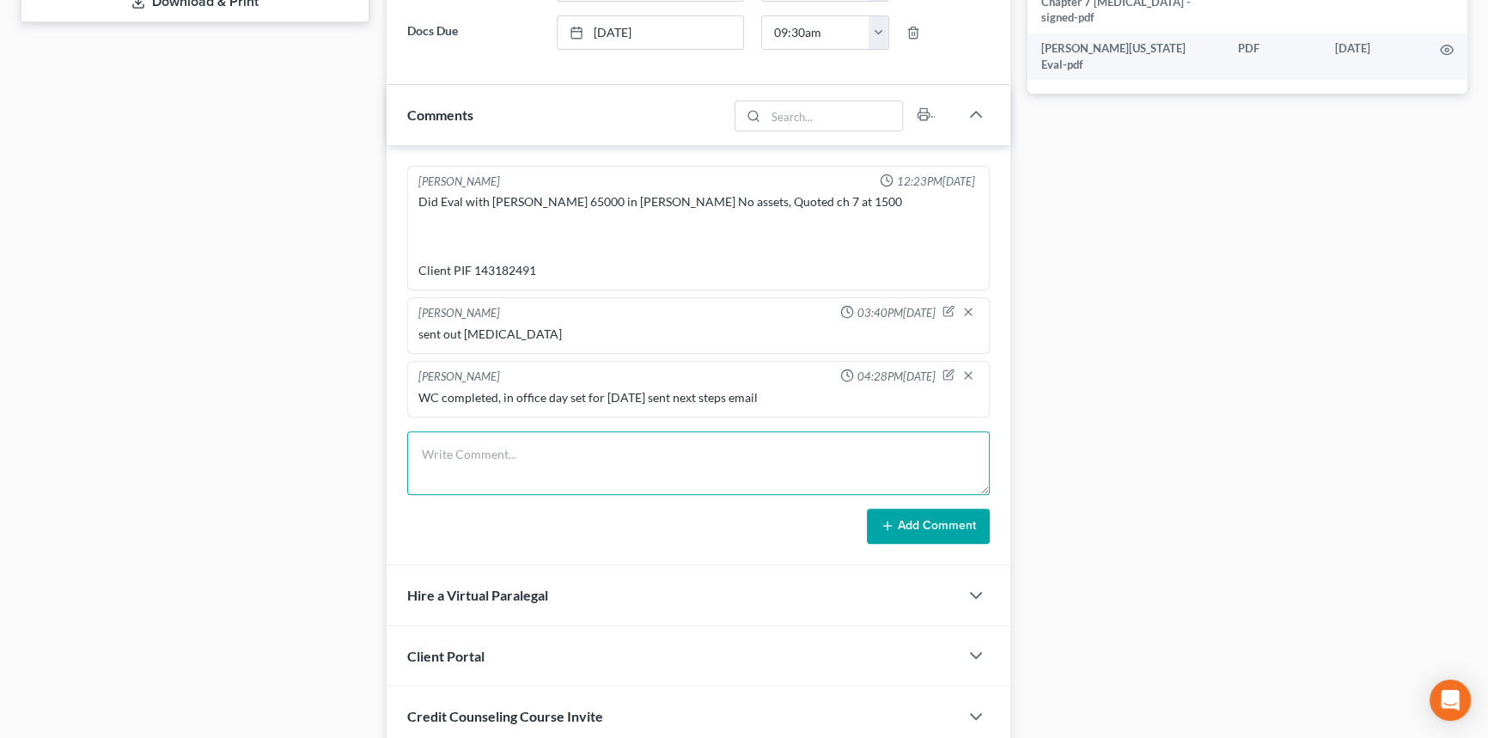
click at [475, 471] on textarea at bounding box center [698, 463] width 582 height 64
type textarea "FYI if I'm not mistaken I do not believe that his wife works"
click at [915, 520] on button "Add Comment" at bounding box center [928, 527] width 123 height 36
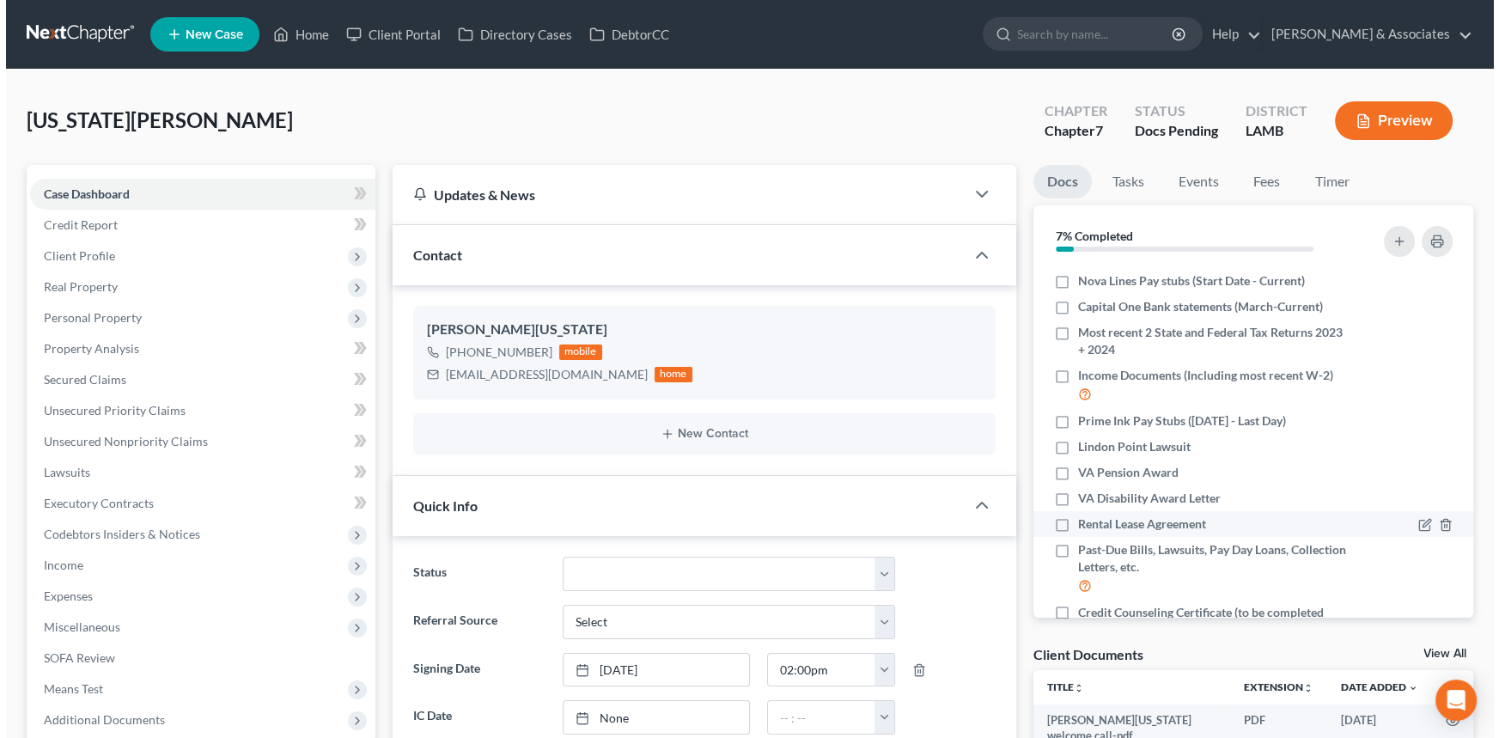
scroll to position [0, 0]
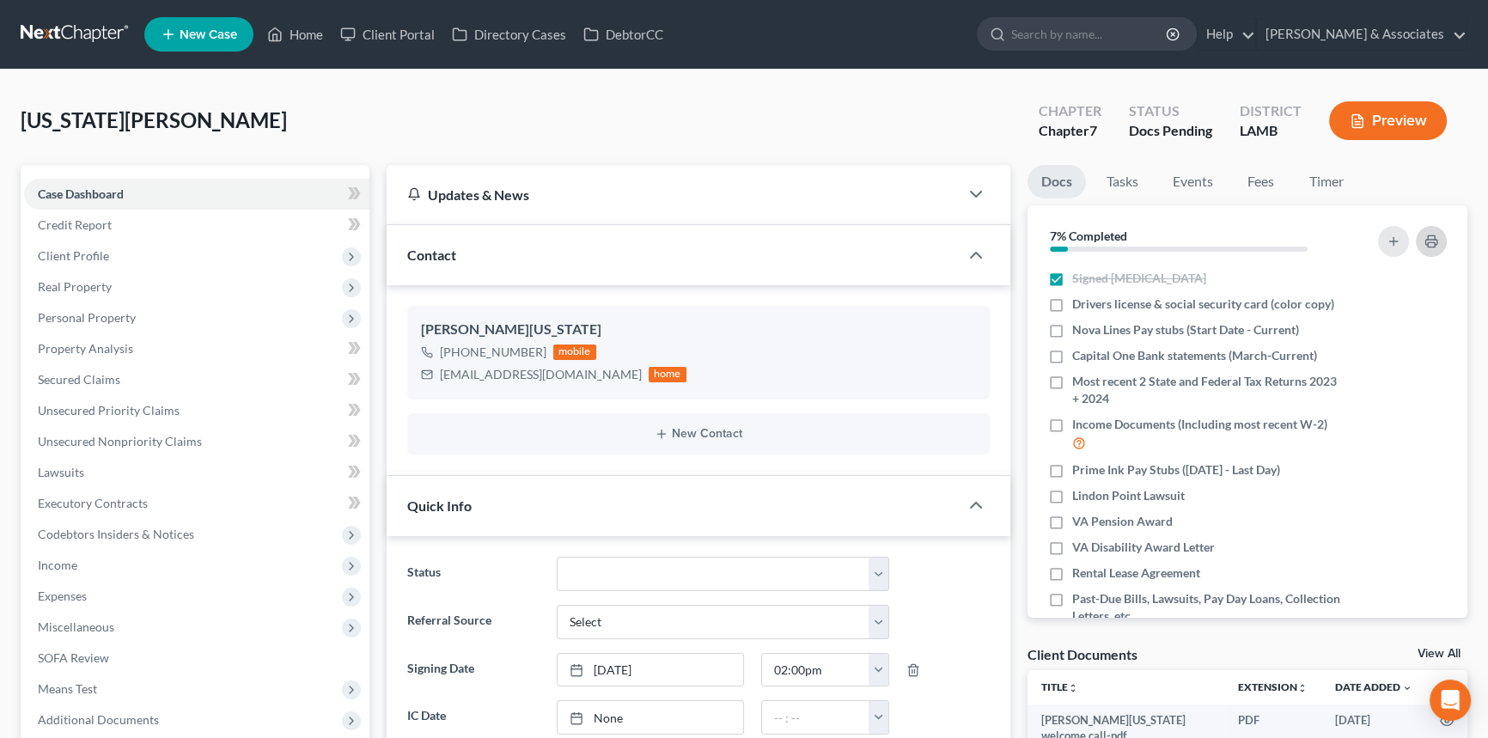
click at [1431, 239] on icon "button" at bounding box center [1431, 242] width 14 height 14
click at [1413, 355] on icon "button" at bounding box center [1419, 357] width 14 height 14
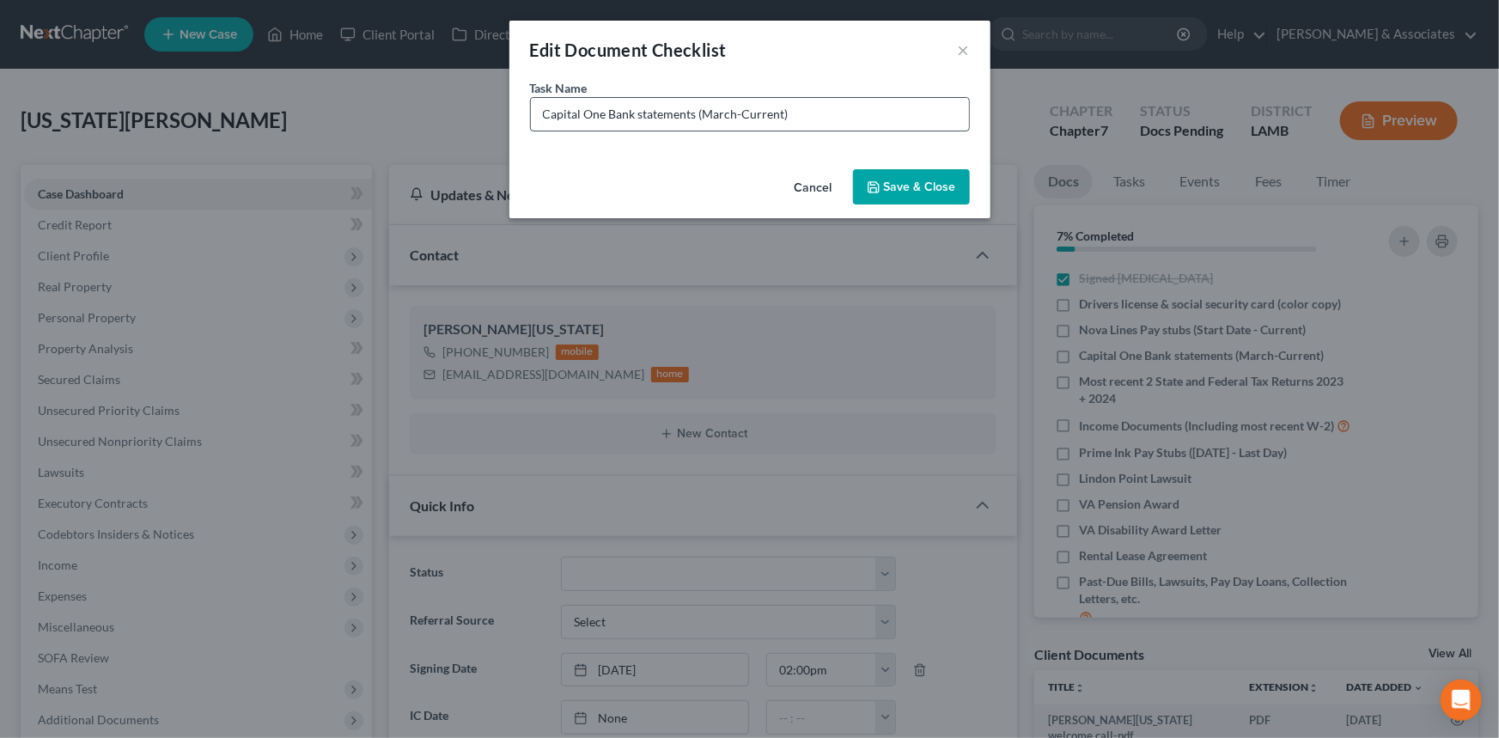
click at [843, 114] on input "Capital One Bank statements (March-Current)" at bounding box center [750, 114] width 438 height 33
drag, startPoint x: 820, startPoint y: 112, endPoint x: 828, endPoint y: 118, distance: 9.8
click at [828, 118] on input "Capital One Bank statements (March-Current)" at bounding box center [750, 114] width 438 height 33
click at [835, 121] on input "Capital One Bank statements (March-Current)" at bounding box center [750, 114] width 438 height 33
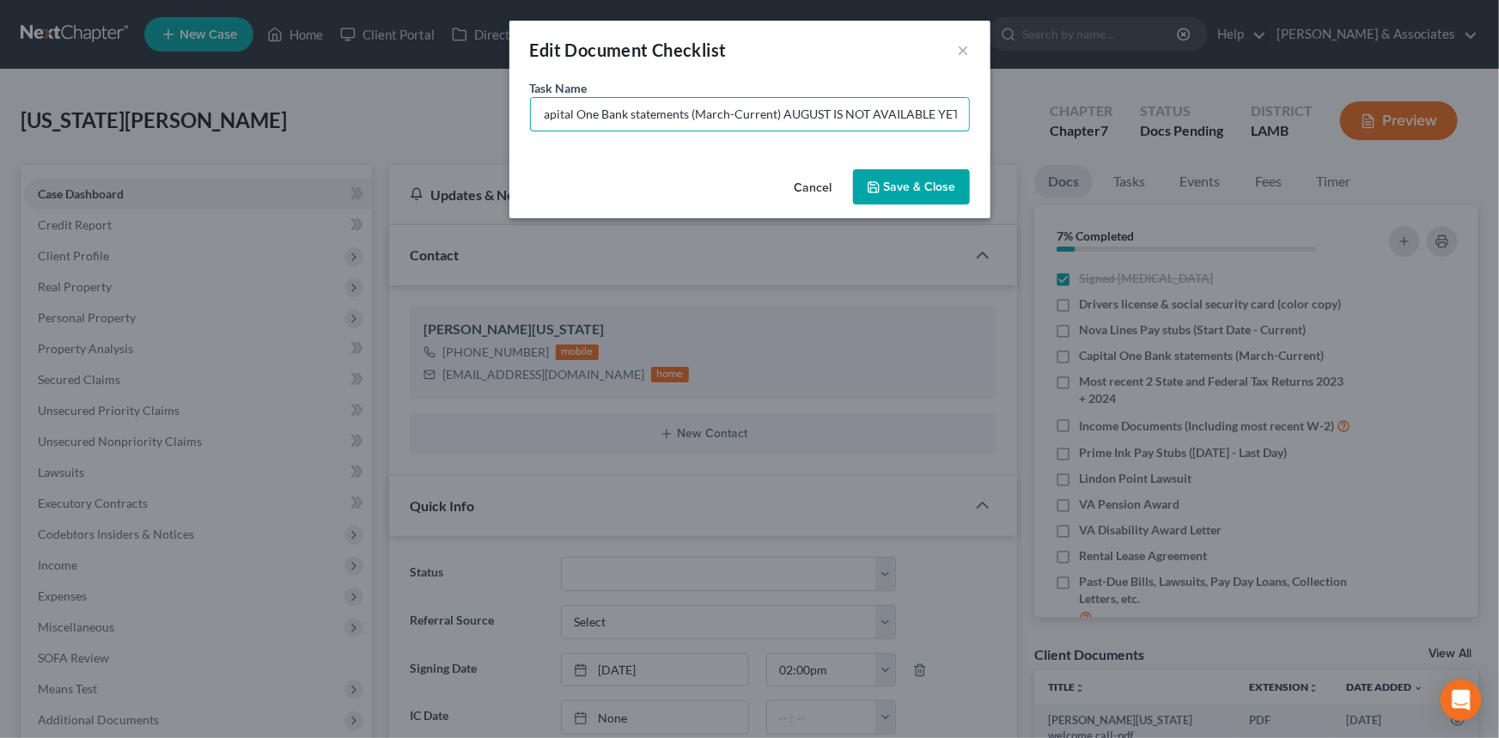
type input "Capital One Bank statements (March-Current) AUGUST IS NOT AVAILABLE YET"
click at [911, 210] on div "Cancel Save & Close" at bounding box center [749, 190] width 481 height 57
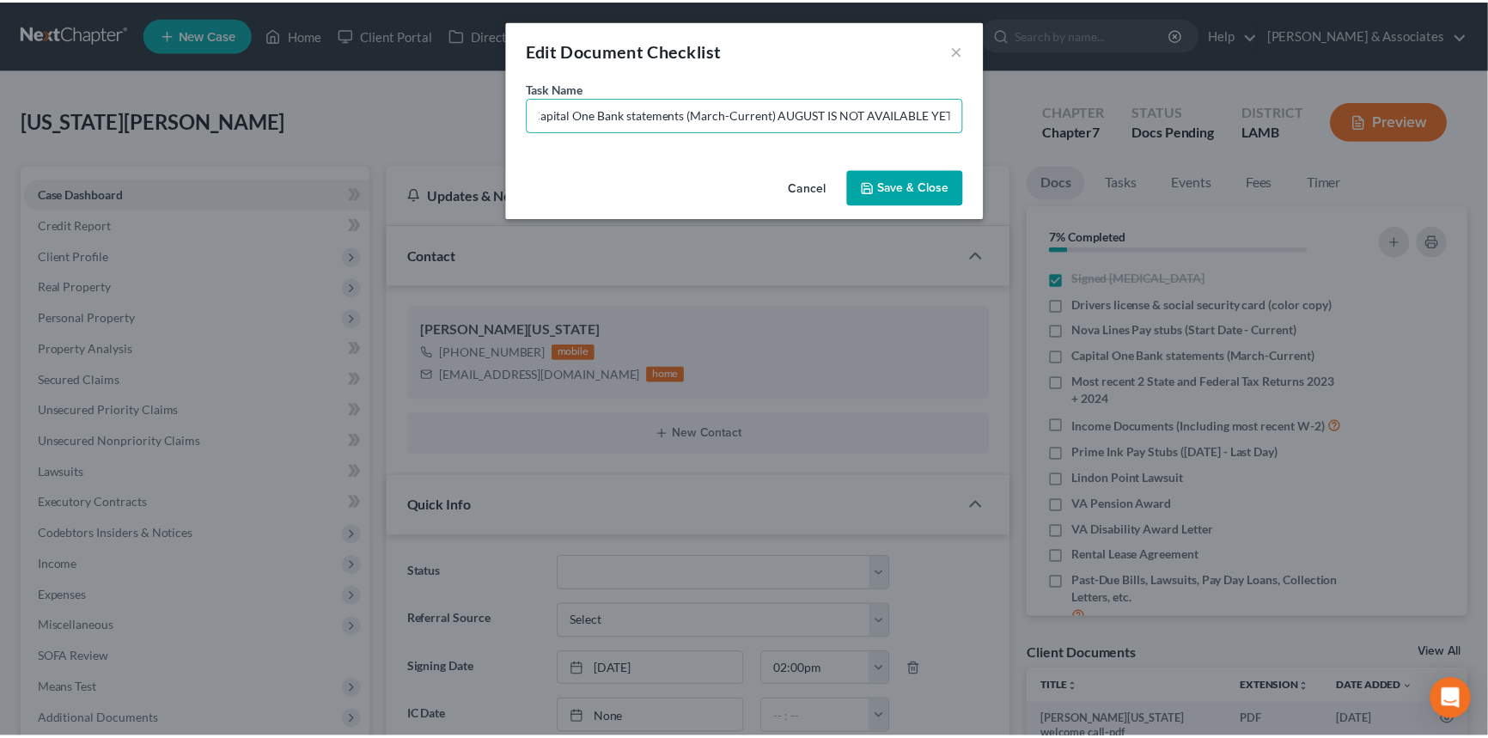
scroll to position [0, 0]
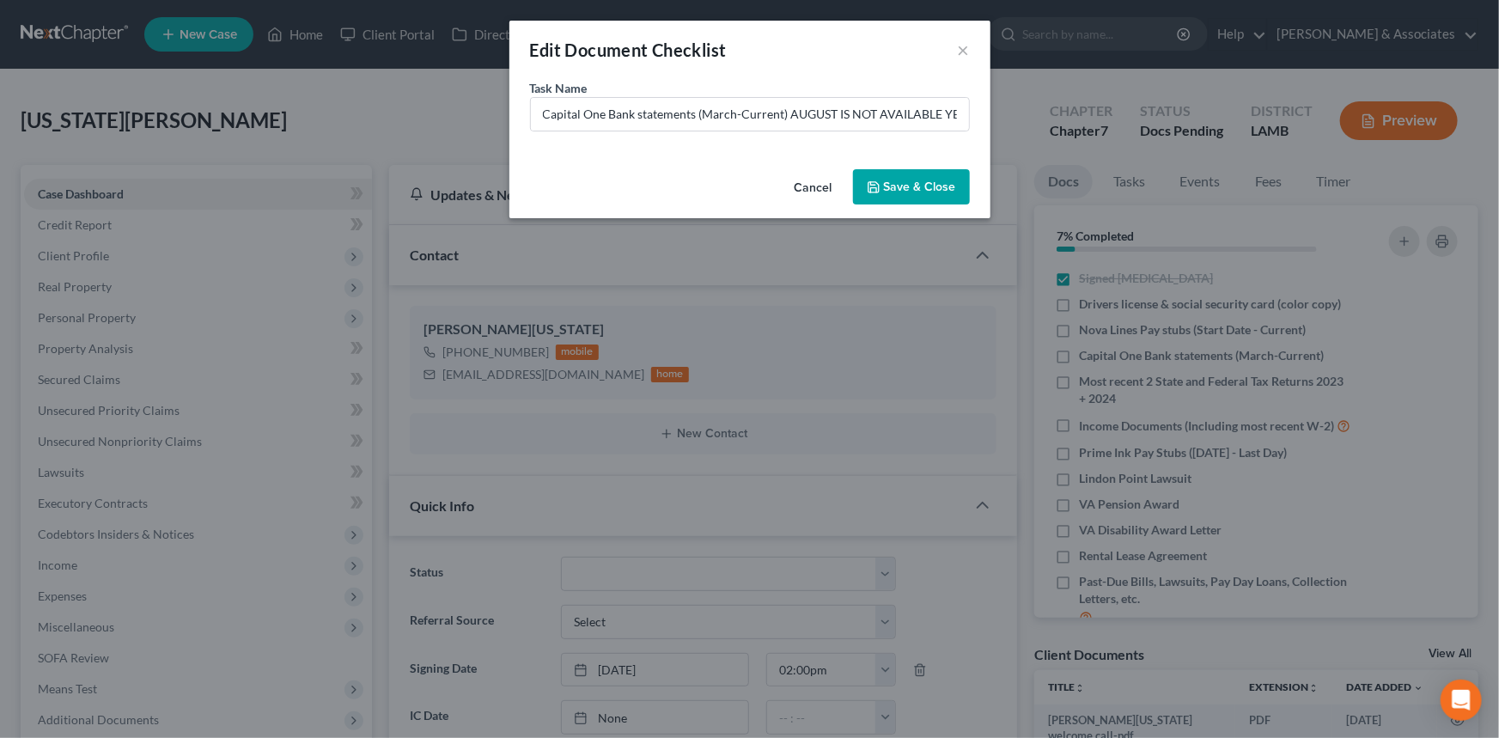
click at [917, 196] on button "Save & Close" at bounding box center [911, 187] width 117 height 36
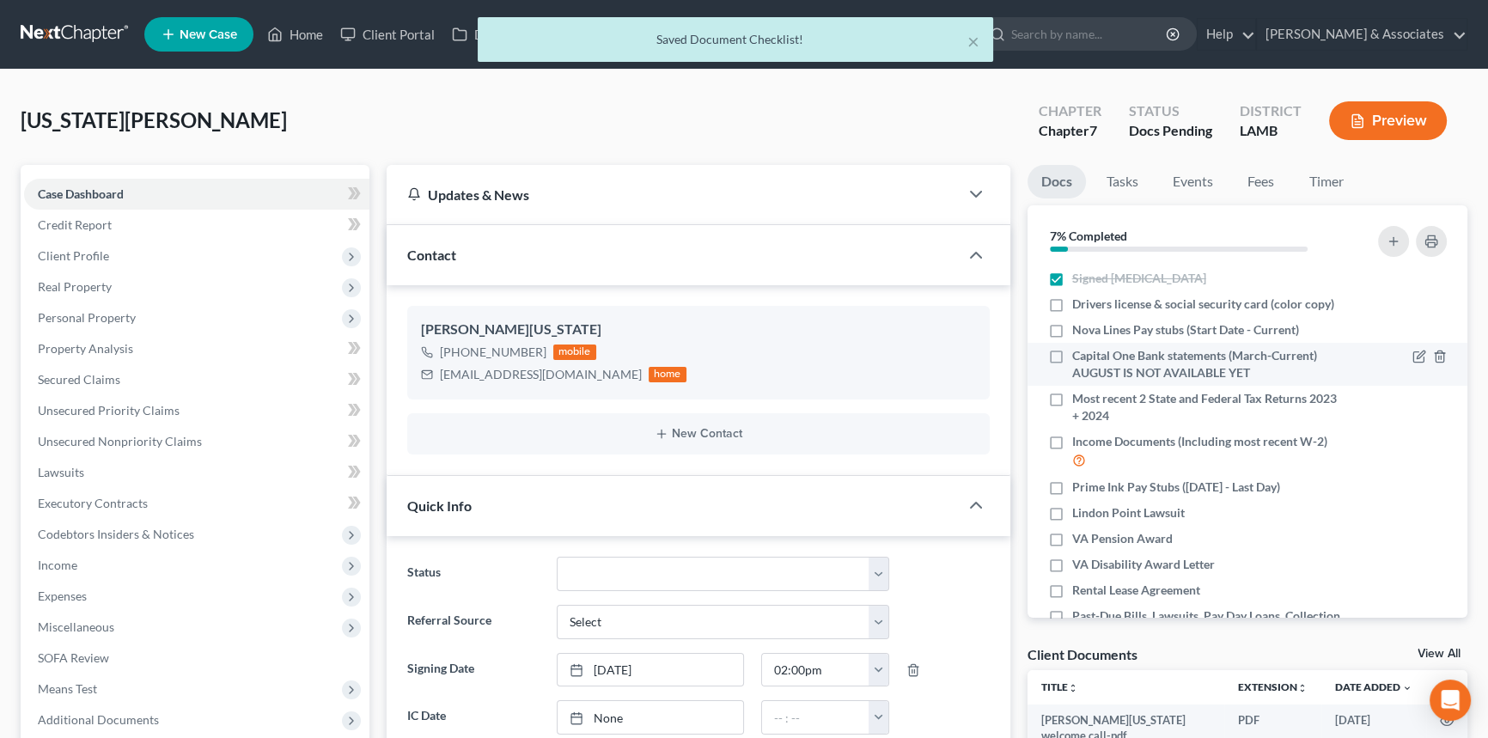
click at [1072, 360] on label "Capital One Bank statements (March-Current) AUGUST IS NOT AVAILABLE YET" at bounding box center [1207, 364] width 271 height 34
click at [1079, 358] on input "Capital One Bank statements (March-Current) AUGUST IS NOT AVAILABLE YET" at bounding box center [1084, 352] width 11 height 11
checkbox input "true"
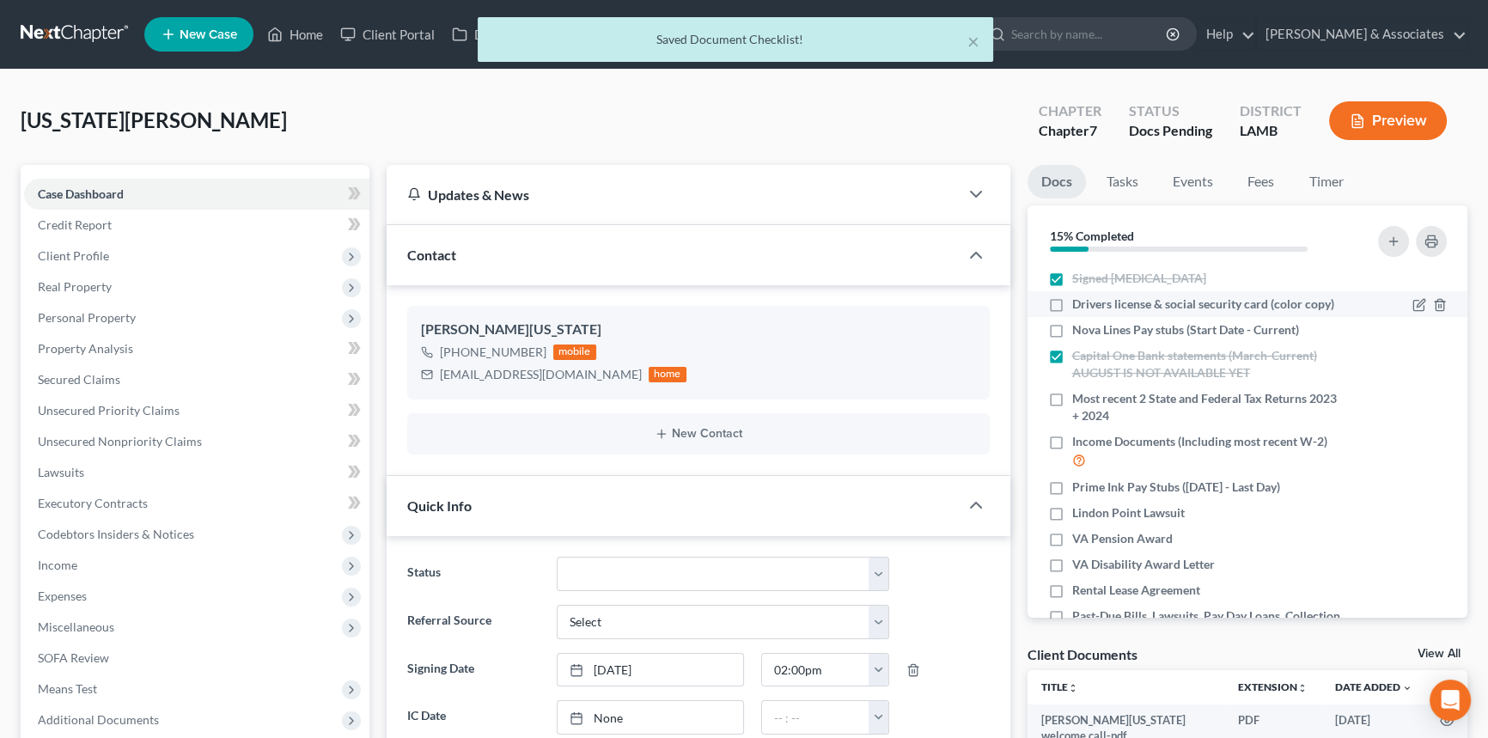
click at [1072, 308] on label "Drivers license & social security card (color copy)" at bounding box center [1203, 304] width 262 height 17
click at [1079, 307] on input "Drivers license & social security card (color copy)" at bounding box center [1084, 301] width 11 height 11
checkbox input "true"
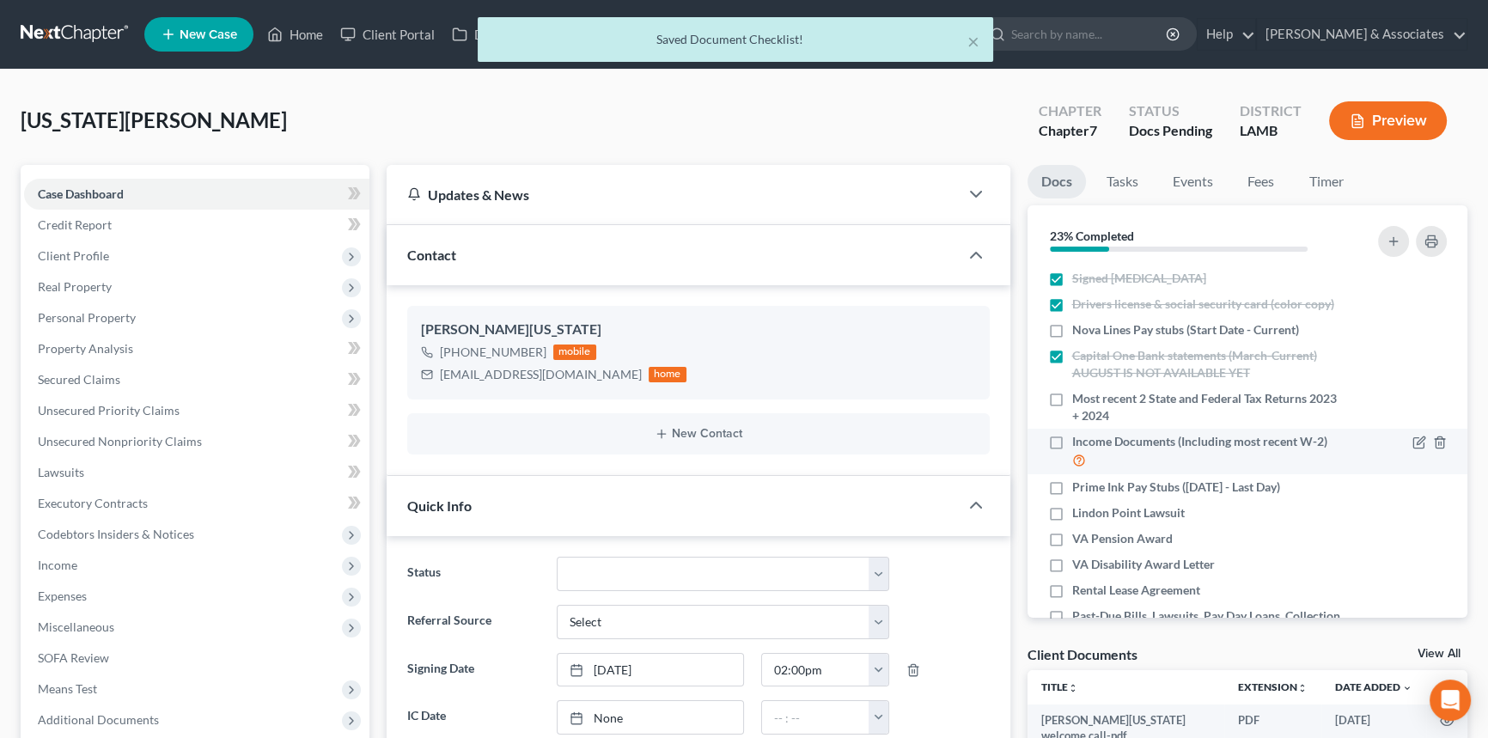
click at [1072, 446] on label "Income Documents (Including most recent W-2)" at bounding box center [1207, 451] width 271 height 37
click at [1079, 444] on input "Income Documents (Including most recent W-2)" at bounding box center [1084, 438] width 11 height 11
checkbox input "true"
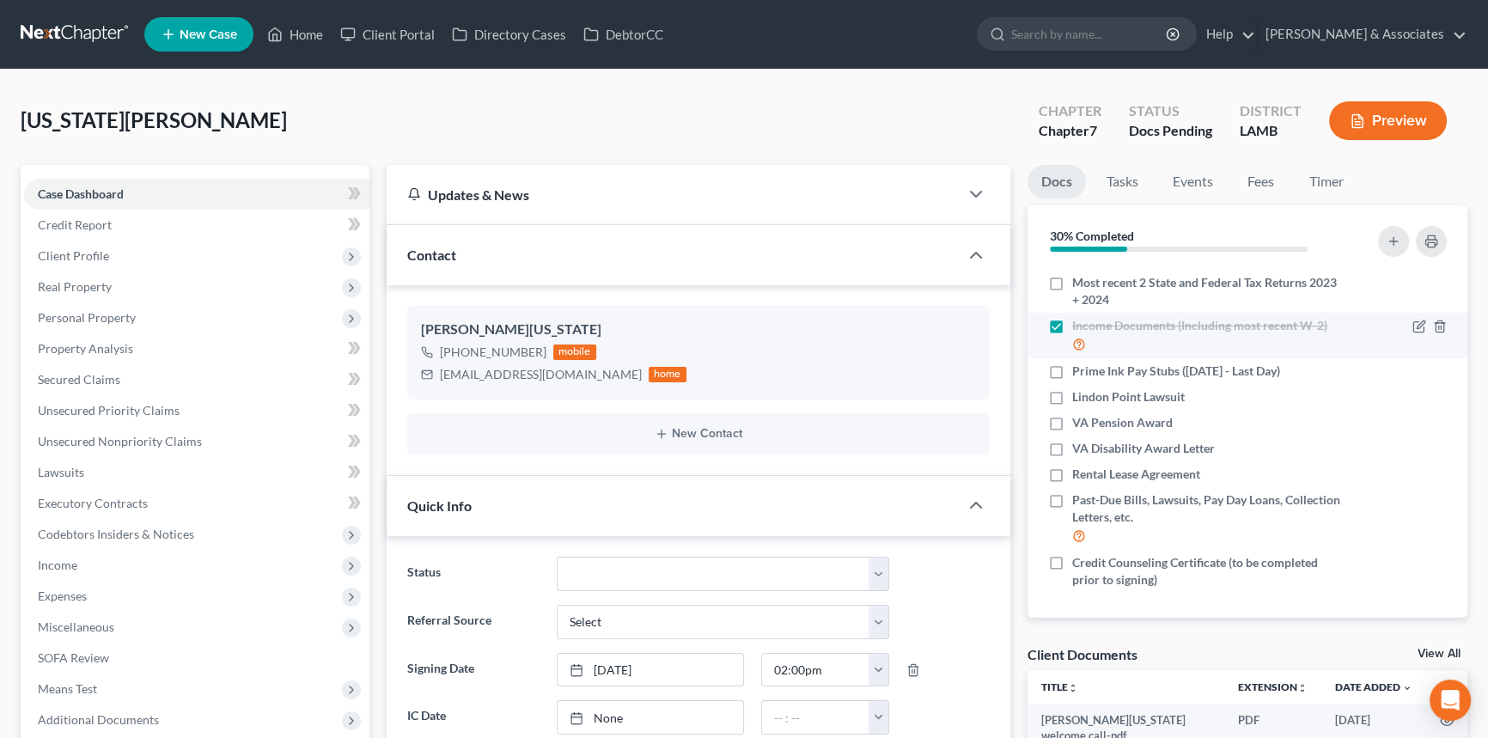
scroll to position [118, 0]
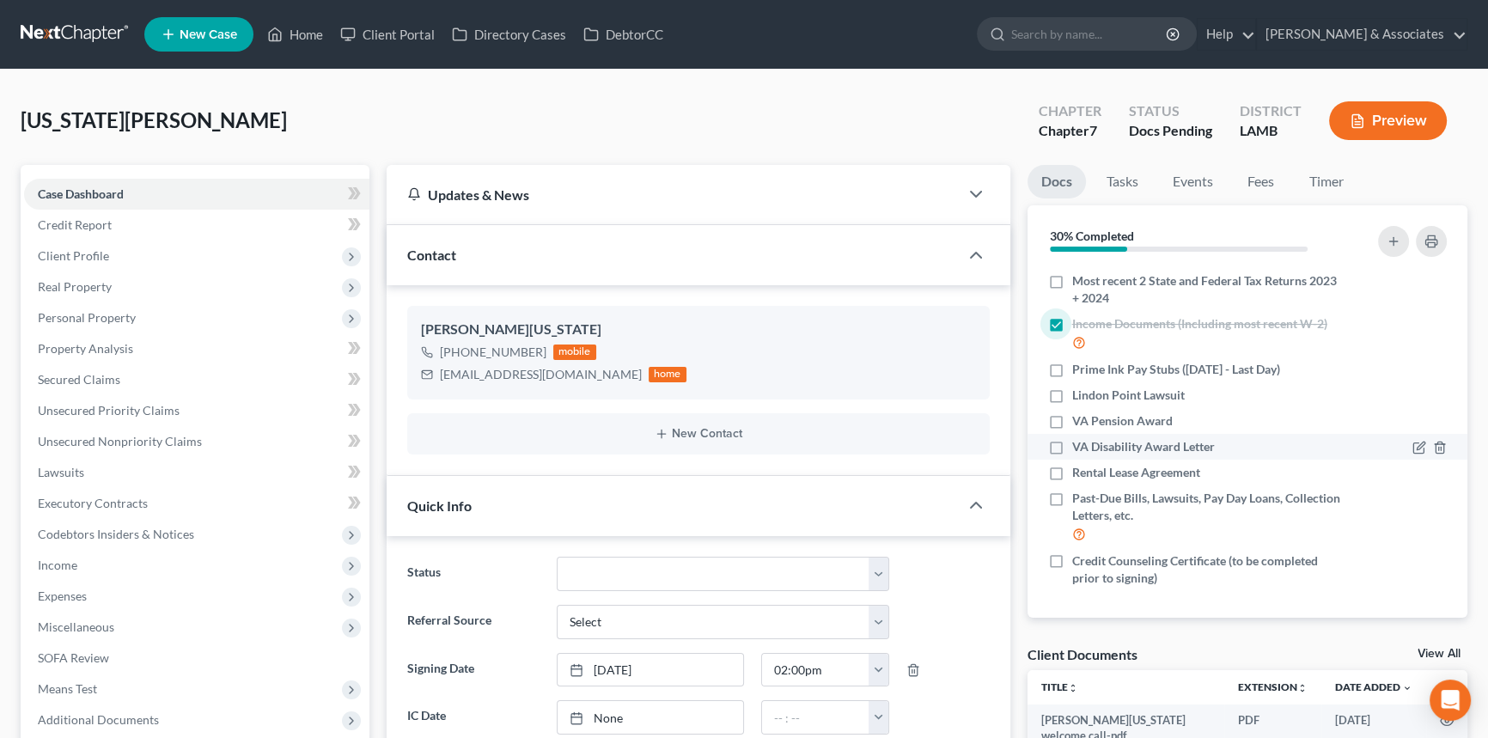
click at [1072, 443] on label "VA Disability Award Letter" at bounding box center [1143, 446] width 143 height 17
click at [1079, 443] on input "VA Disability Award Letter" at bounding box center [1084, 443] width 11 height 11
checkbox input "true"
click at [1072, 390] on label "Lindon Point Lawsuit" at bounding box center [1128, 395] width 113 height 17
click at [1079, 390] on input "Lindon Point Lawsuit" at bounding box center [1084, 392] width 11 height 11
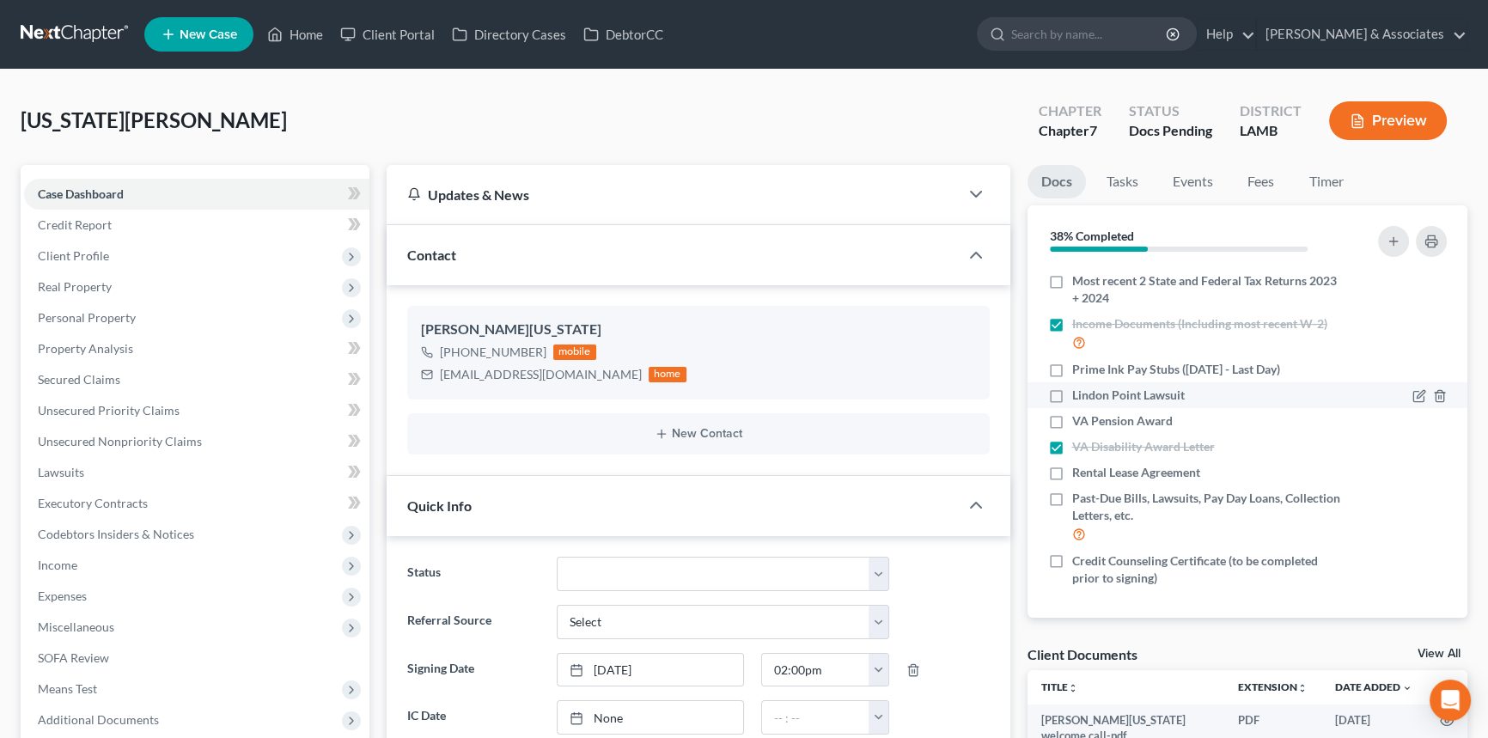
checkbox input "true"
click at [1412, 420] on icon "button" at bounding box center [1419, 422] width 14 height 14
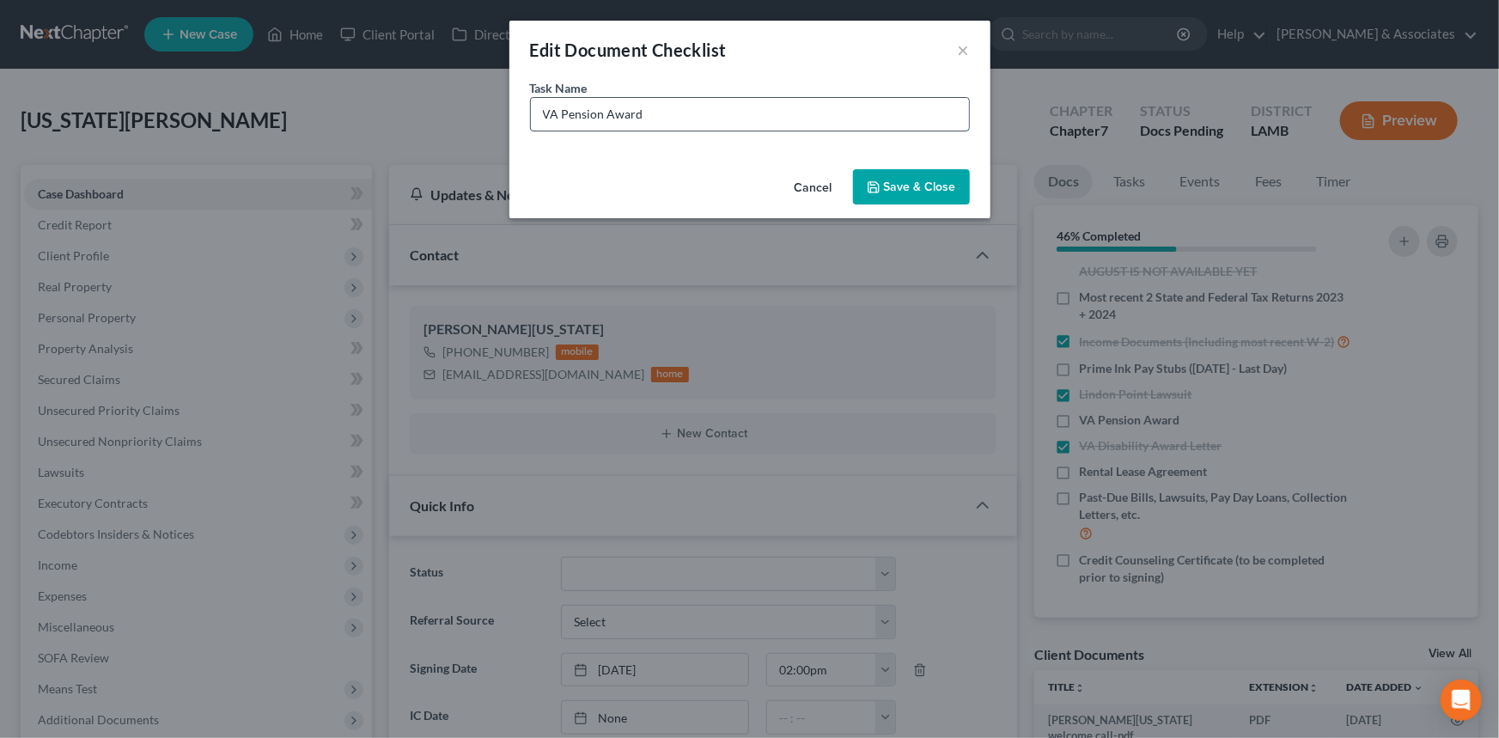
click at [839, 116] on input "VA Pension Award" at bounding box center [750, 114] width 438 height 33
click at [722, 115] on input "VA Pension Award" at bounding box center [750, 114] width 438 height 33
type input "VA Pension Award (2 deposits monthly one is $1,395.93 + $350)"
click at [905, 192] on button "Save & Close" at bounding box center [911, 187] width 117 height 36
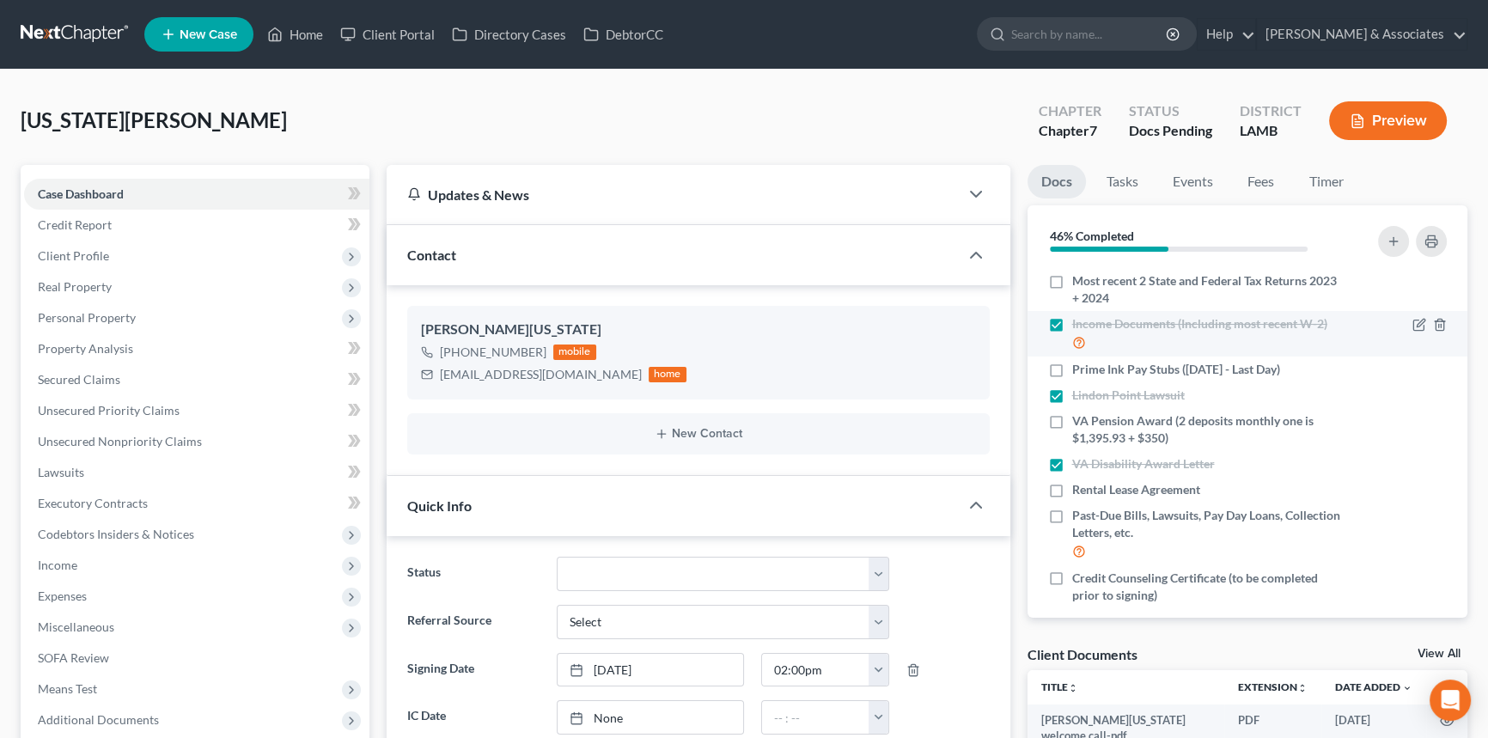
scroll to position [0, 0]
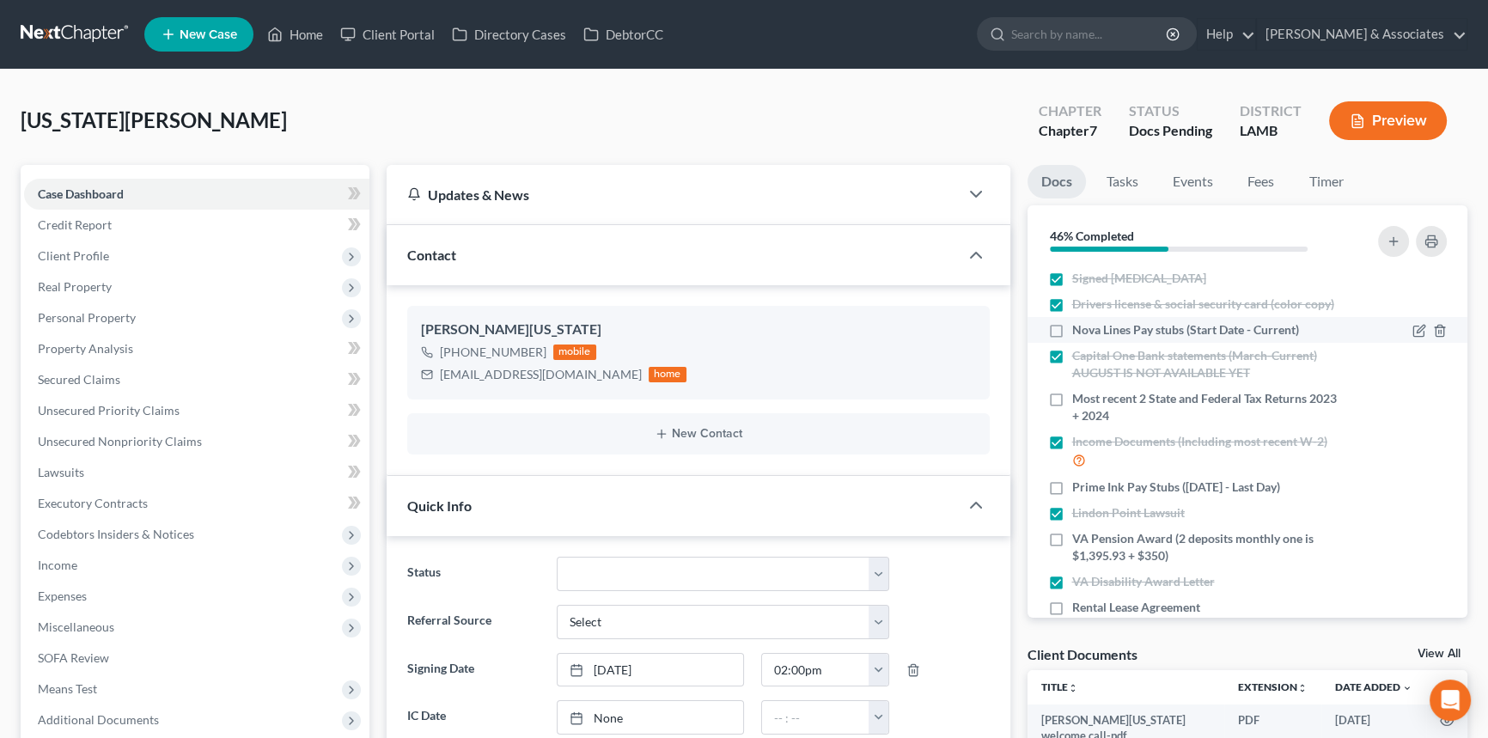
click at [1072, 328] on label "Nova Lines Pay stubs (Start Date - Current)" at bounding box center [1185, 329] width 227 height 17
click at [1079, 328] on input "Nova Lines Pay stubs (Start Date - Current)" at bounding box center [1084, 326] width 11 height 11
checkbox input "true"
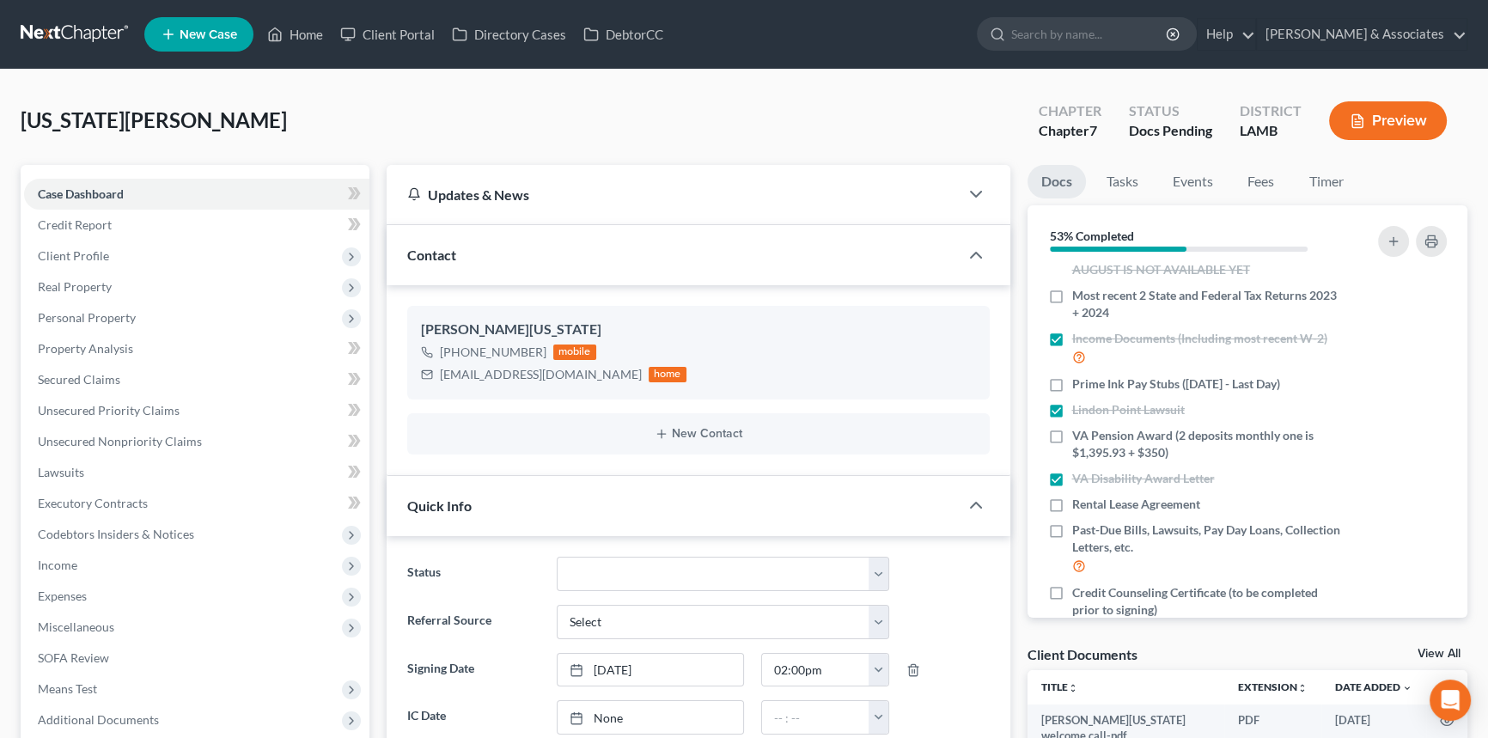
scroll to position [108, 0]
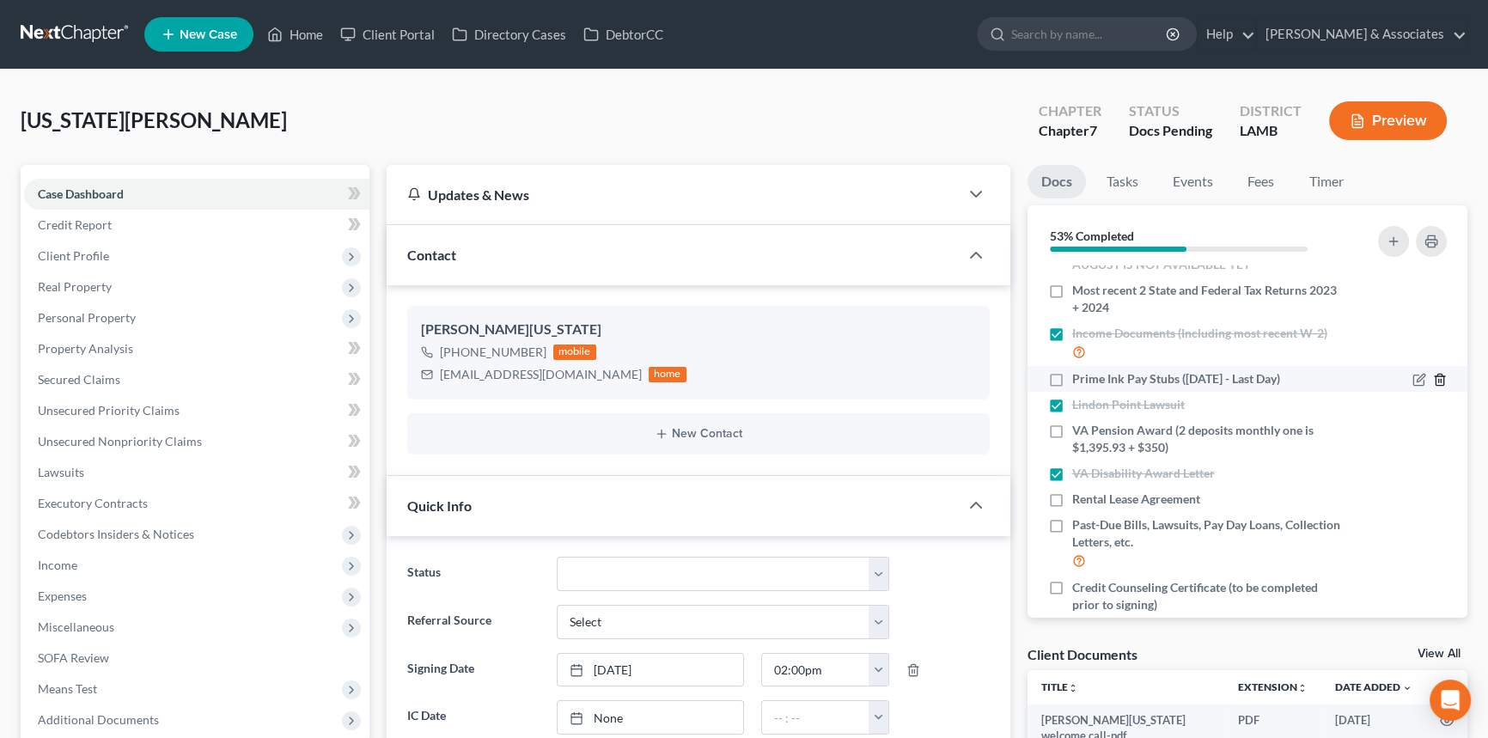
click at [1433, 381] on icon "button" at bounding box center [1440, 380] width 14 height 14
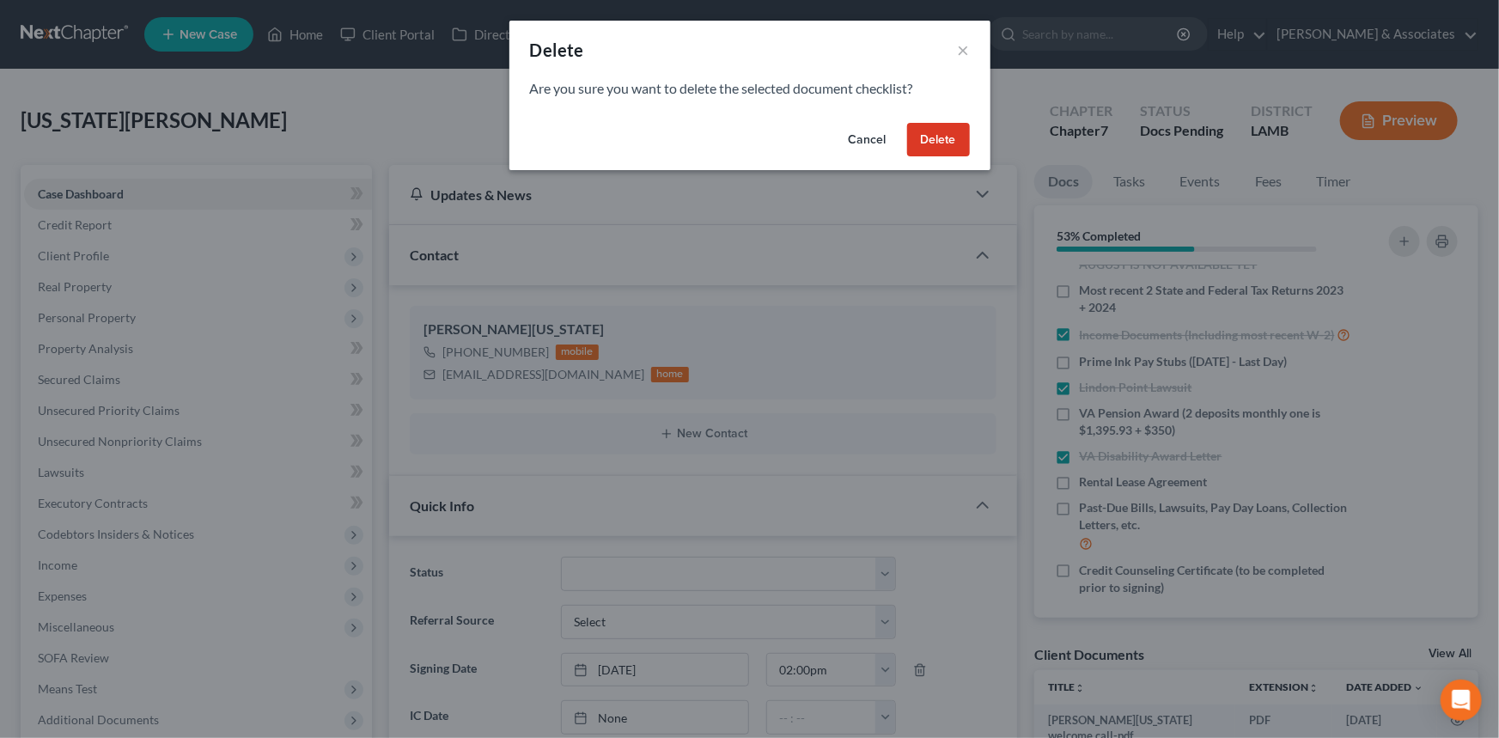
click at [943, 120] on div "Cancel Delete" at bounding box center [749, 143] width 481 height 55
click at [934, 142] on button "Delete" at bounding box center [938, 140] width 63 height 34
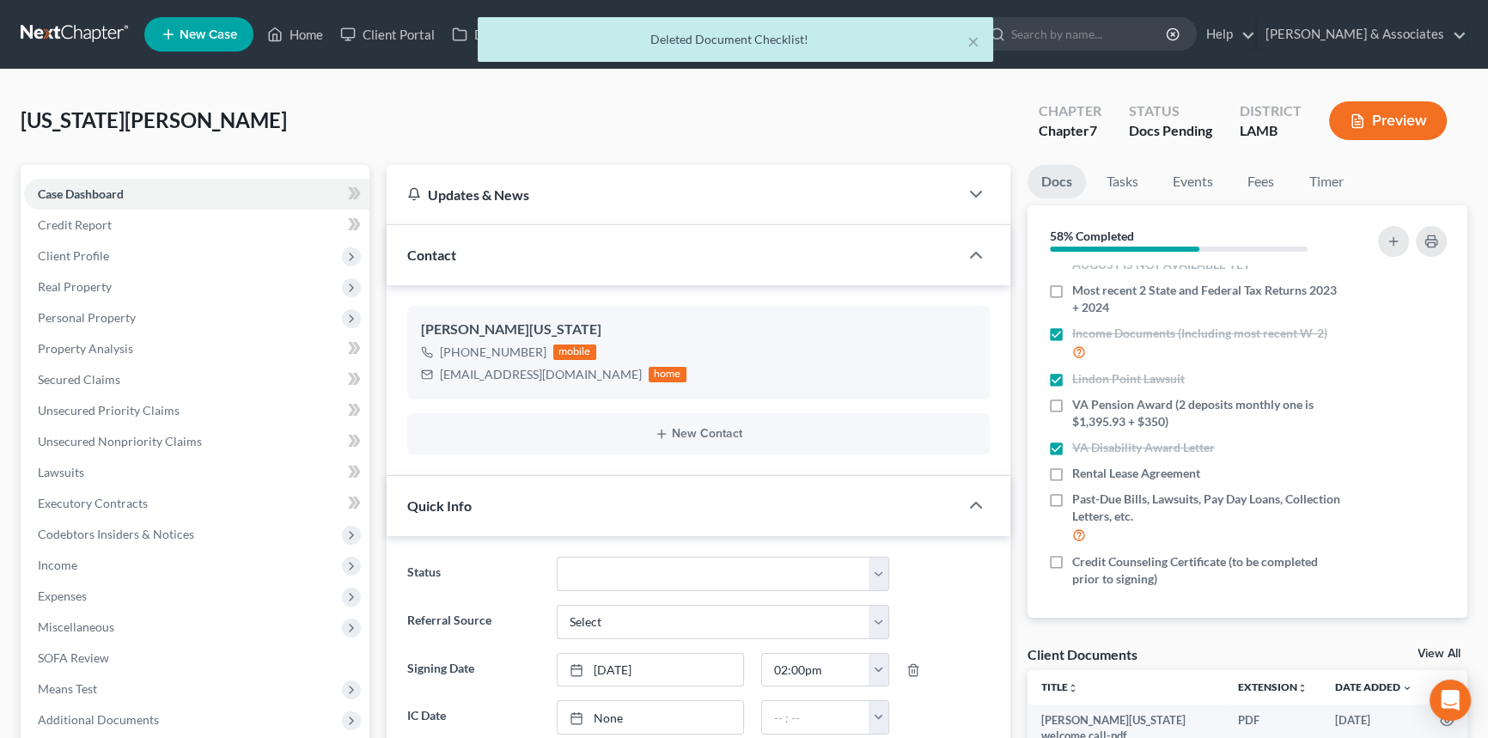
click at [972, 736] on ng-include "Status Amended Plan Needed Awaiting Income Closed Confirmed Discharged Dismisse…" at bounding box center [698, 694] width 582 height 274
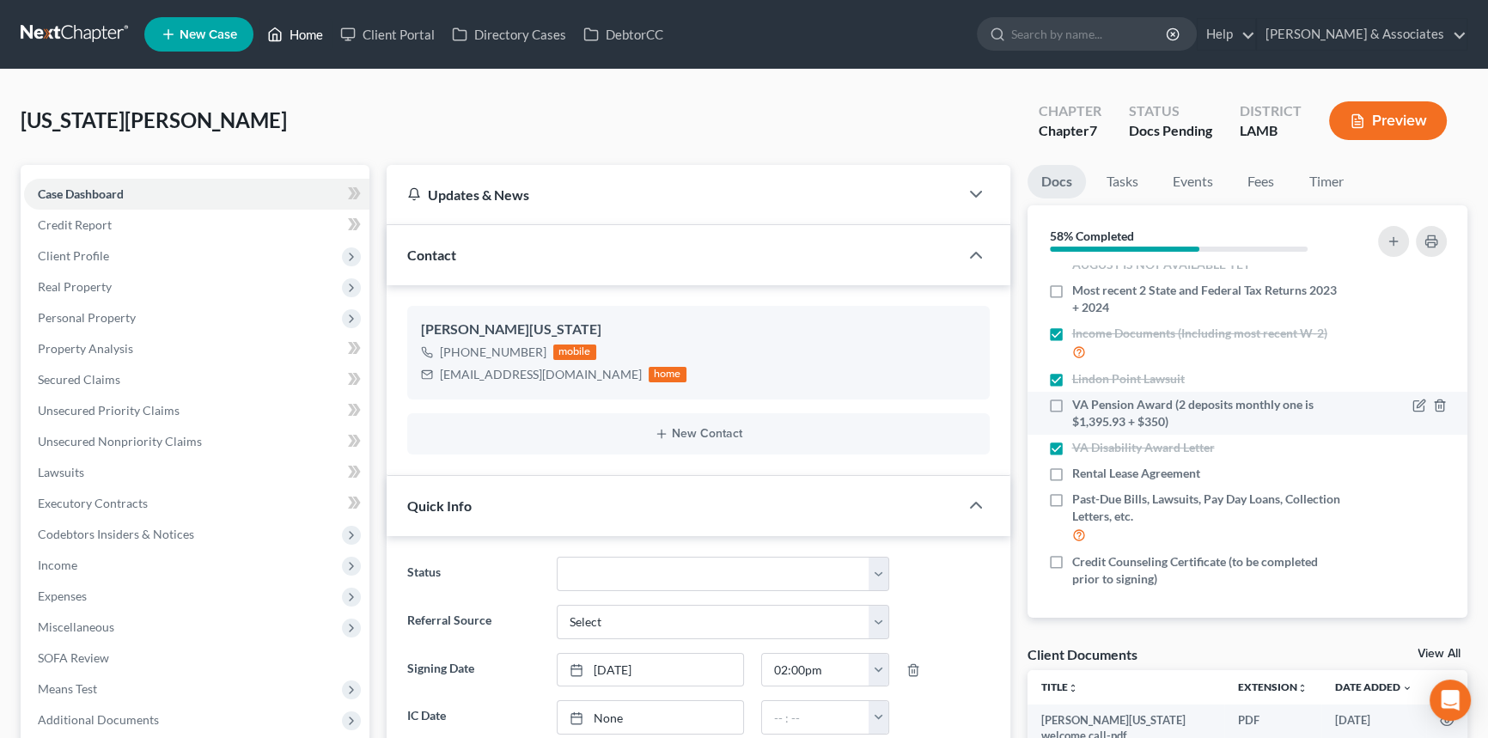
scroll to position [0, 0]
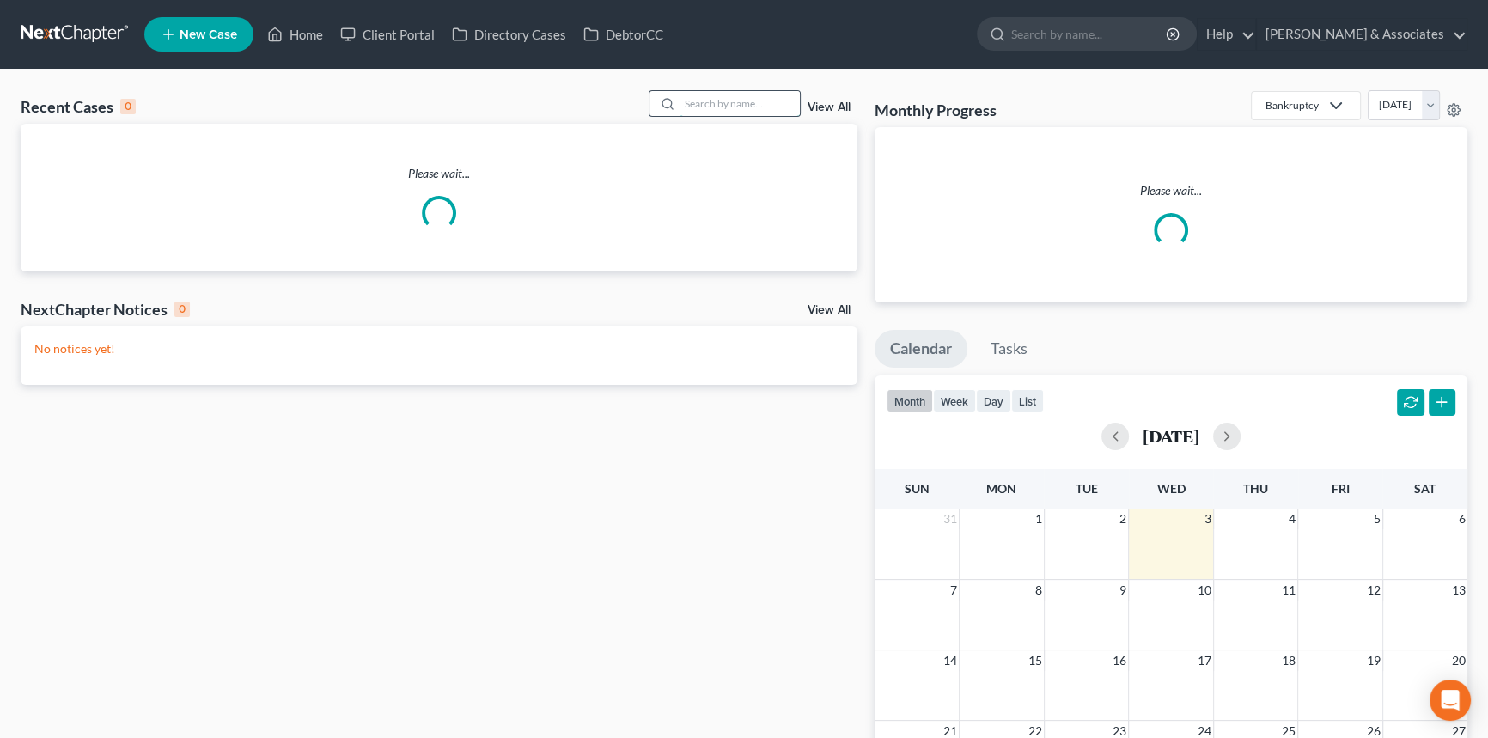
click at [747, 107] on input "search" at bounding box center [740, 103] width 120 height 25
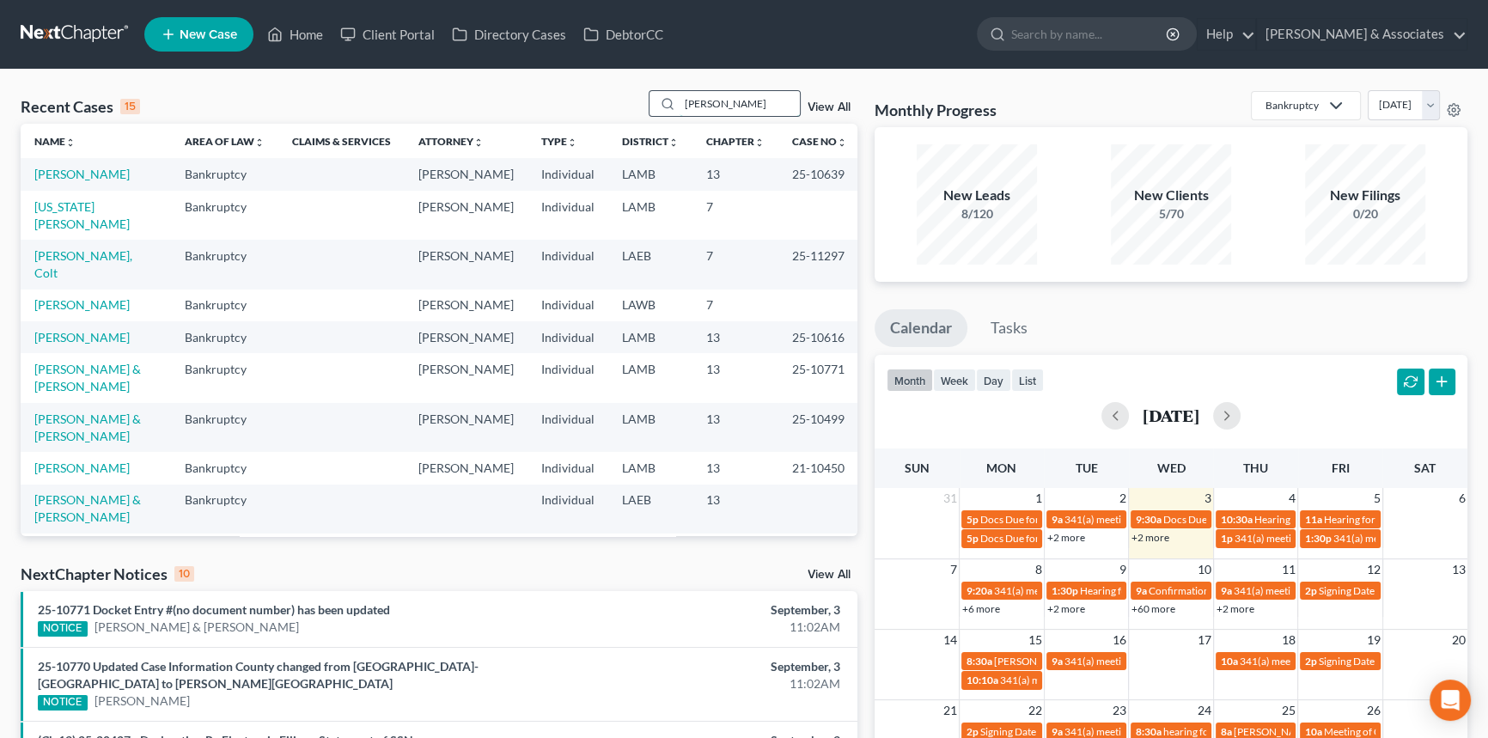
type input "[PERSON_NAME]"
click at [702, 107] on input "[PERSON_NAME]" at bounding box center [740, 103] width 120 height 25
click at [719, 96] on input "search" at bounding box center [740, 103] width 120 height 25
type input "[PERSON_NAME]"
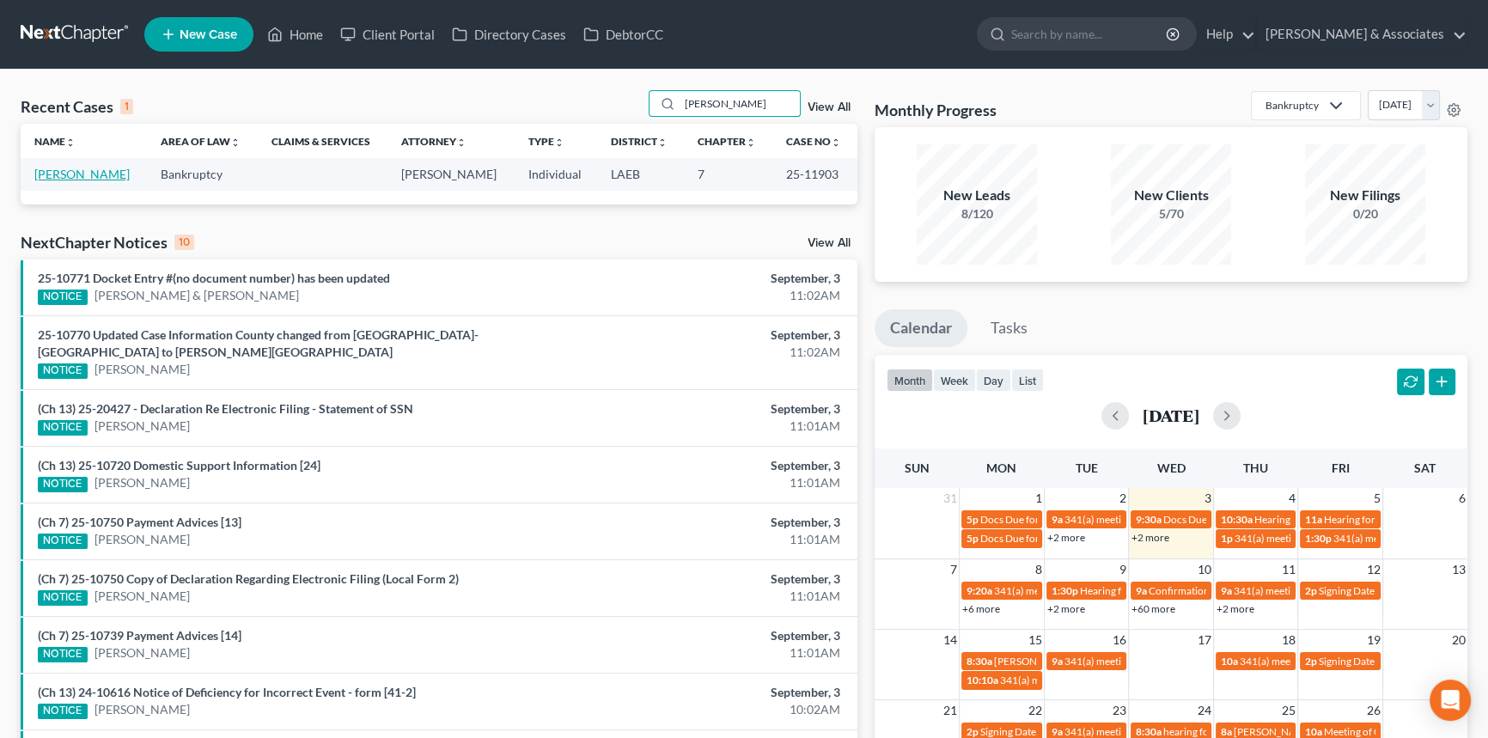
click at [86, 177] on link "[PERSON_NAME]" at bounding box center [81, 174] width 95 height 15
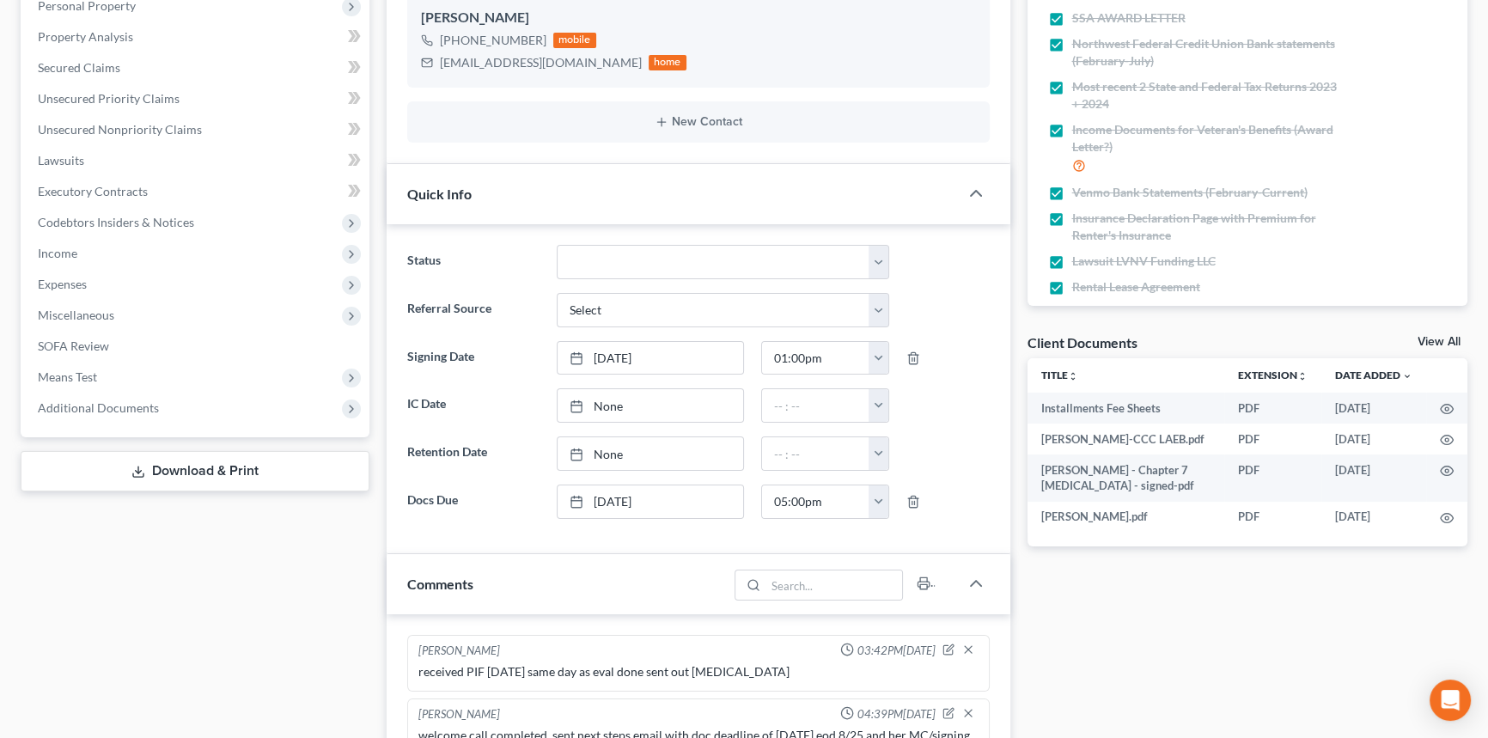
scroll to position [773, 0]
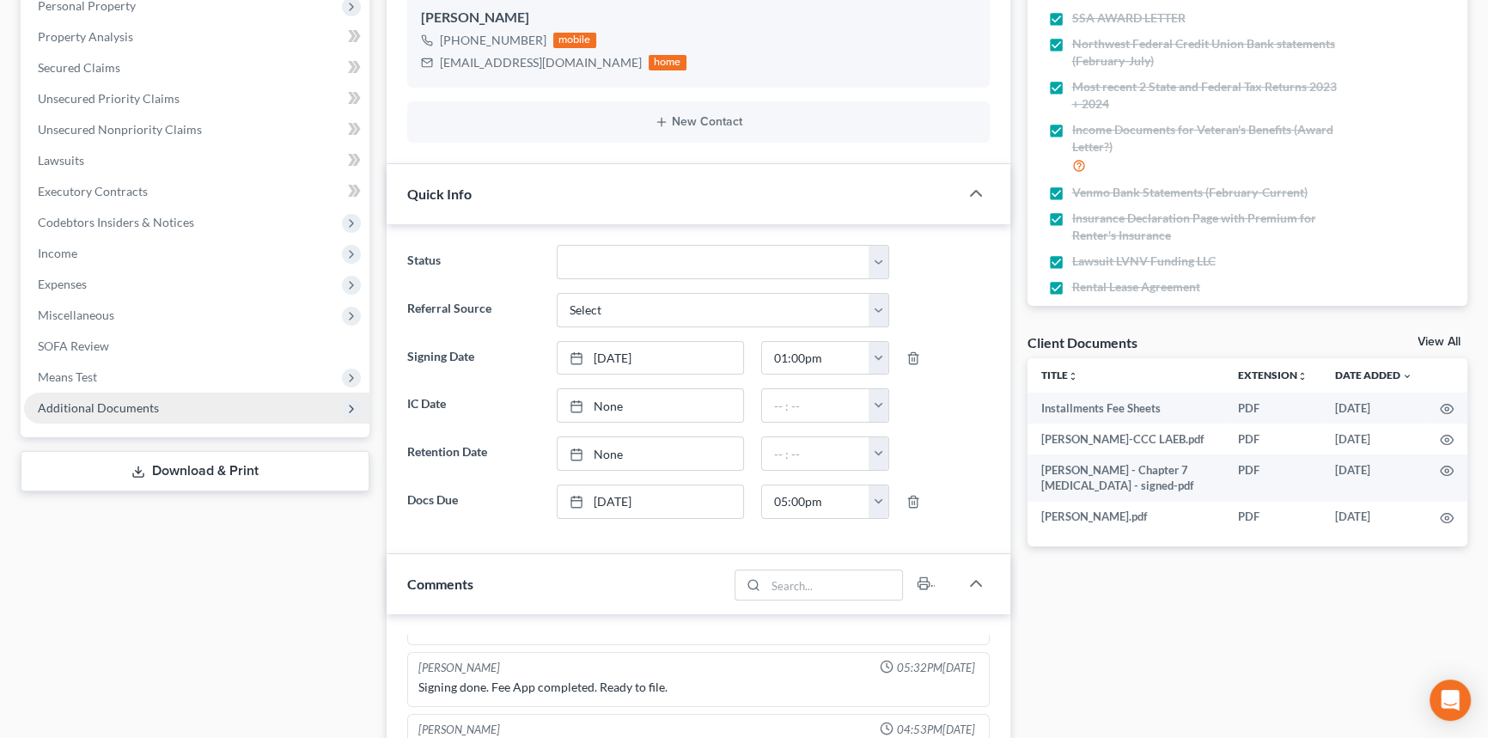
click at [137, 412] on span "Additional Documents" at bounding box center [196, 408] width 345 height 31
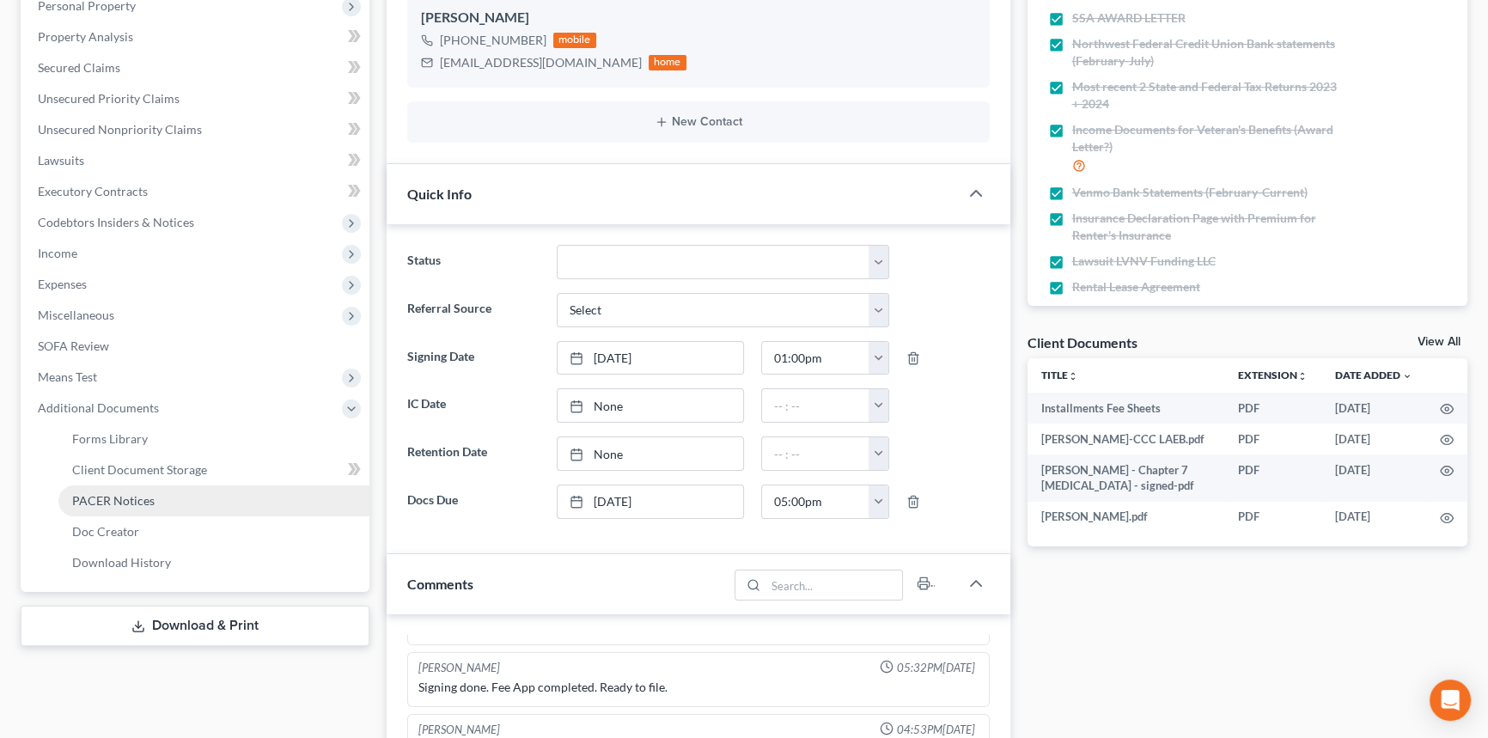
click at [125, 497] on span "PACER Notices" at bounding box center [113, 500] width 82 height 15
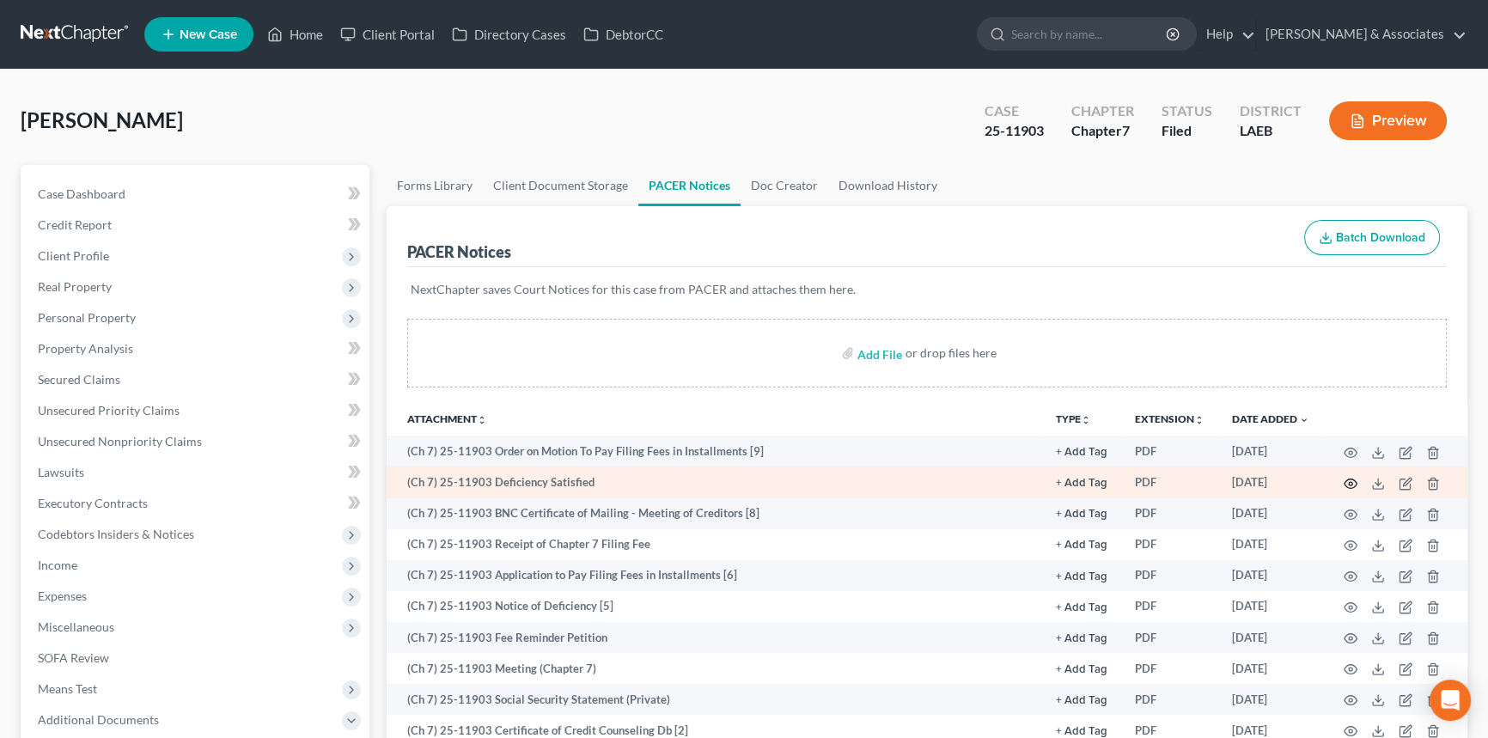
click at [1347, 481] on icon "button" at bounding box center [1351, 484] width 14 height 14
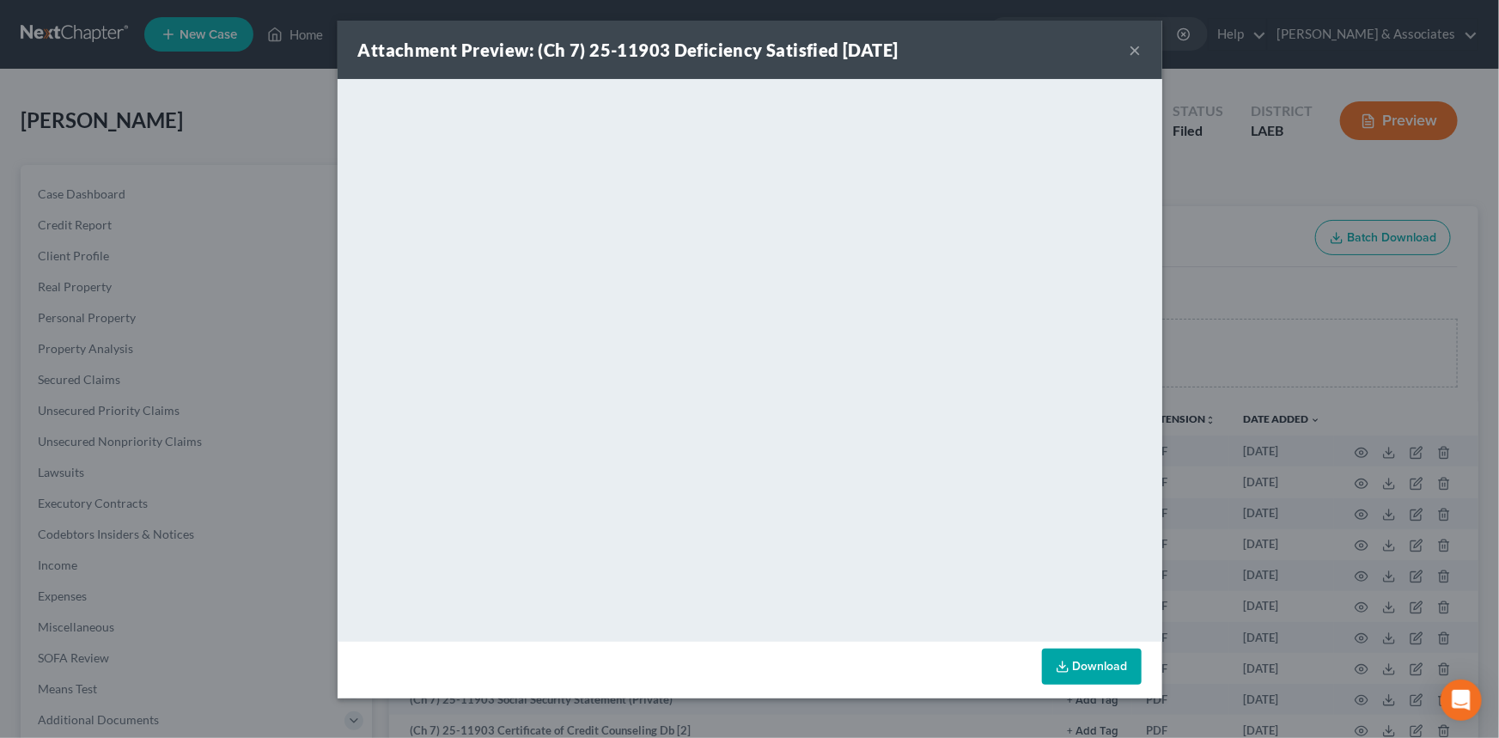
click at [1136, 49] on button "×" at bounding box center [1136, 50] width 12 height 21
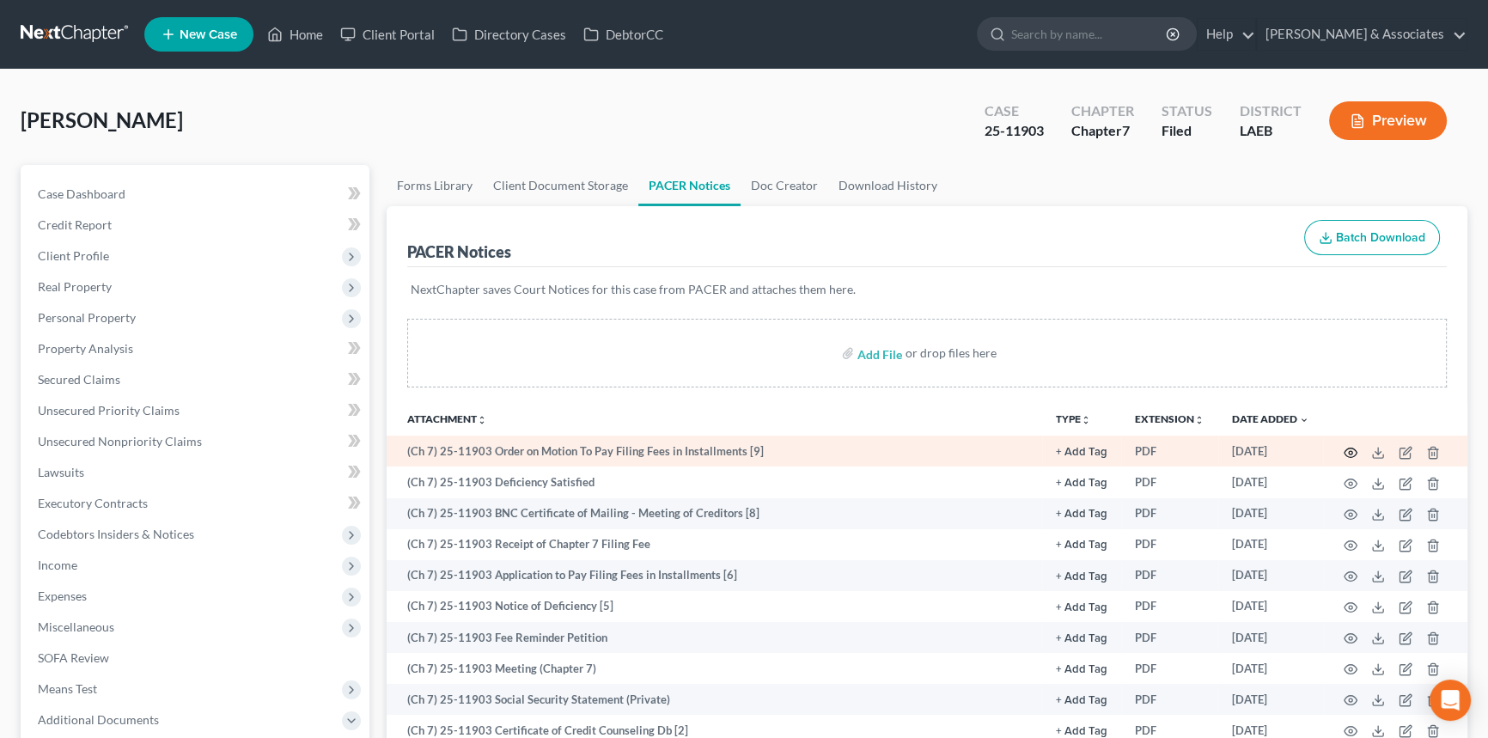
click at [1344, 452] on icon "button" at bounding box center [1350, 452] width 13 height 9
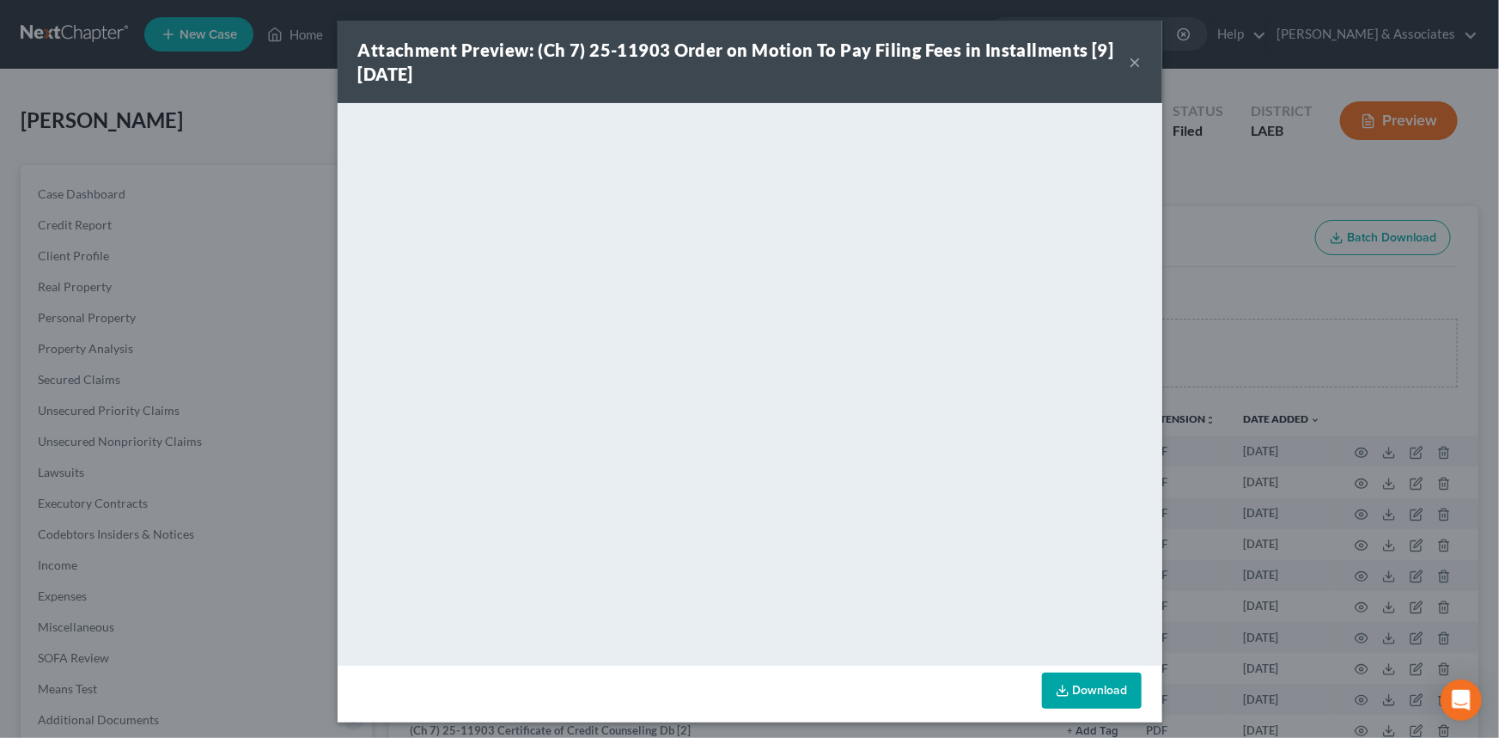
click at [1132, 58] on button "×" at bounding box center [1136, 62] width 12 height 21
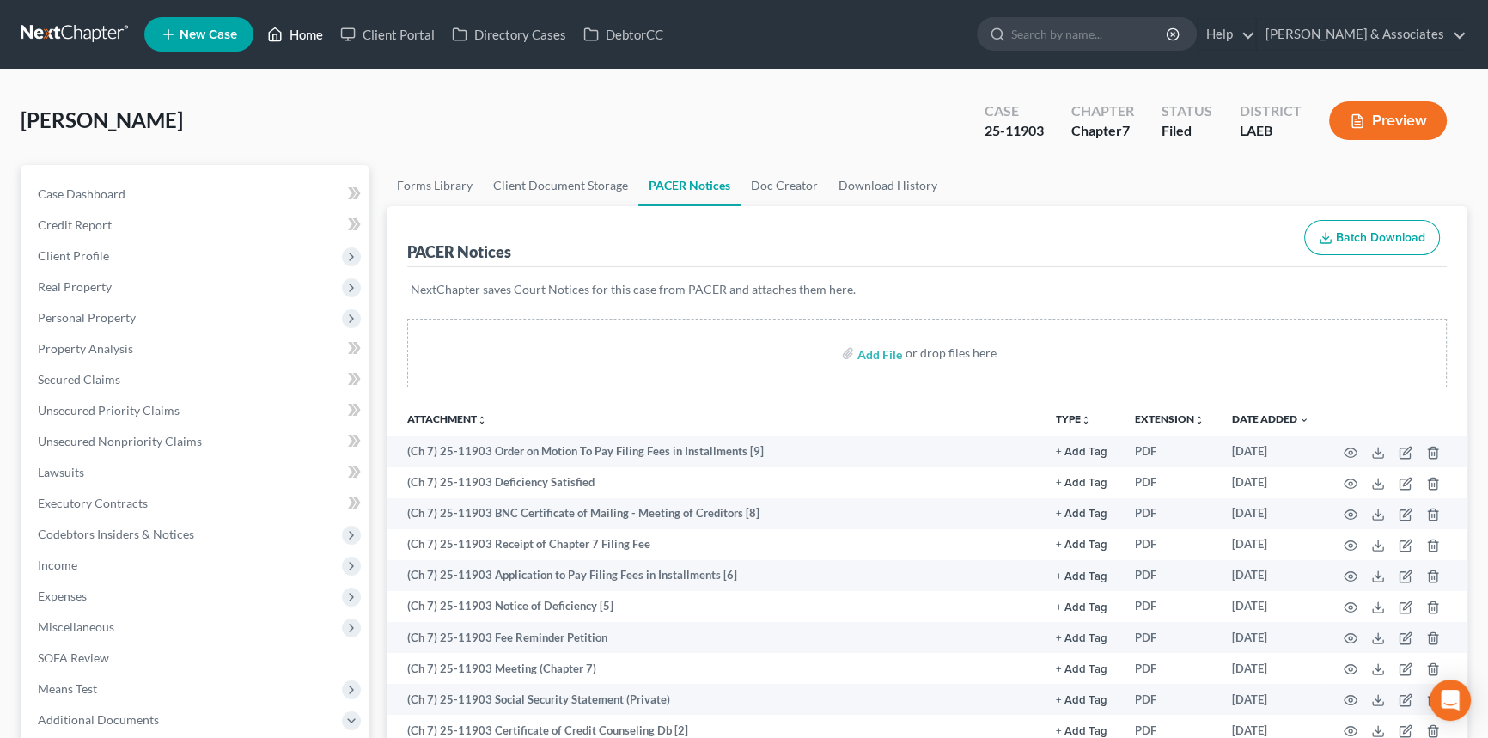
drag, startPoint x: 280, startPoint y: 37, endPoint x: 307, endPoint y: 51, distance: 30.0
click at [280, 37] on icon at bounding box center [274, 34] width 15 height 21
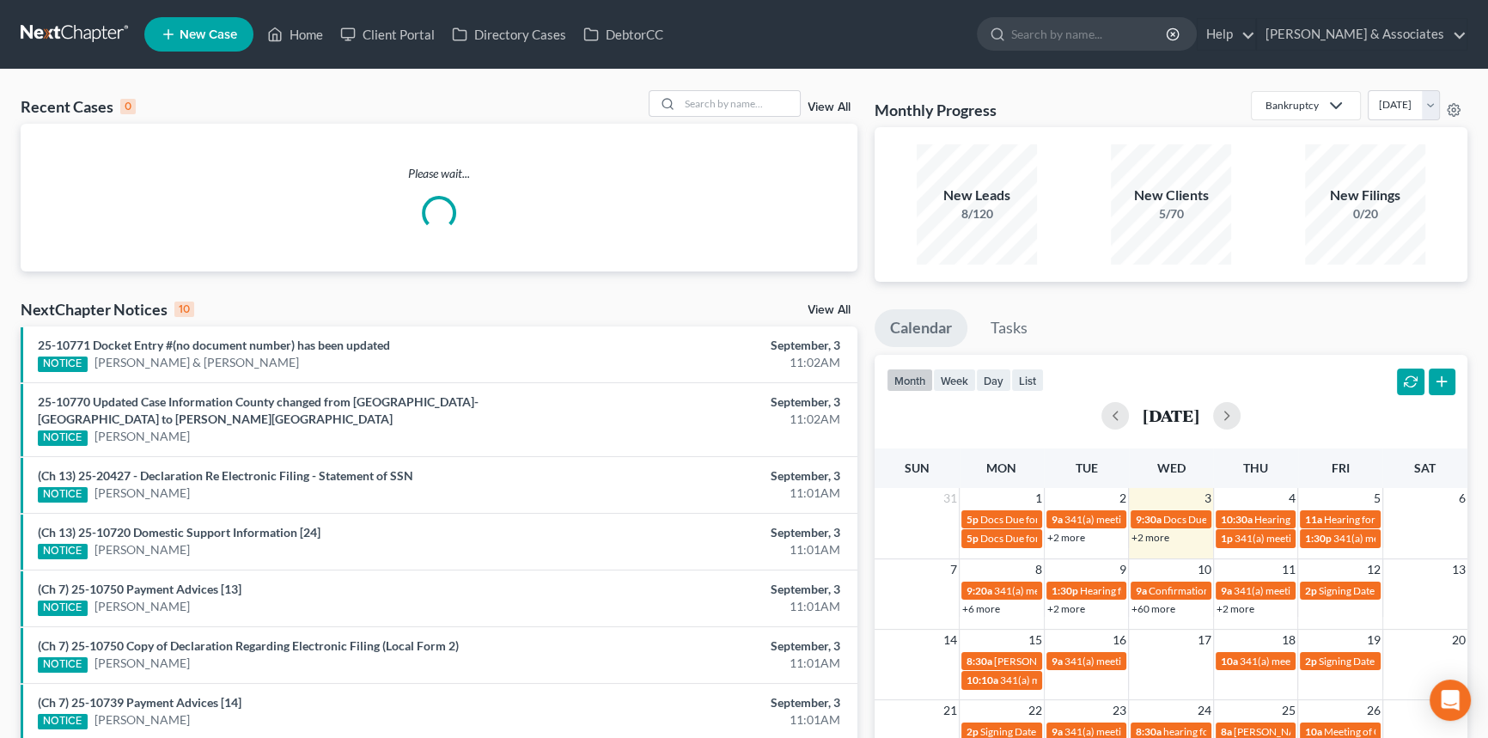
click at [205, 570] on li "(Ch 7) 25-10750 Payment Advices [13] NOTICE Lydia Blanchard September, 3 11:01AM" at bounding box center [439, 598] width 837 height 57
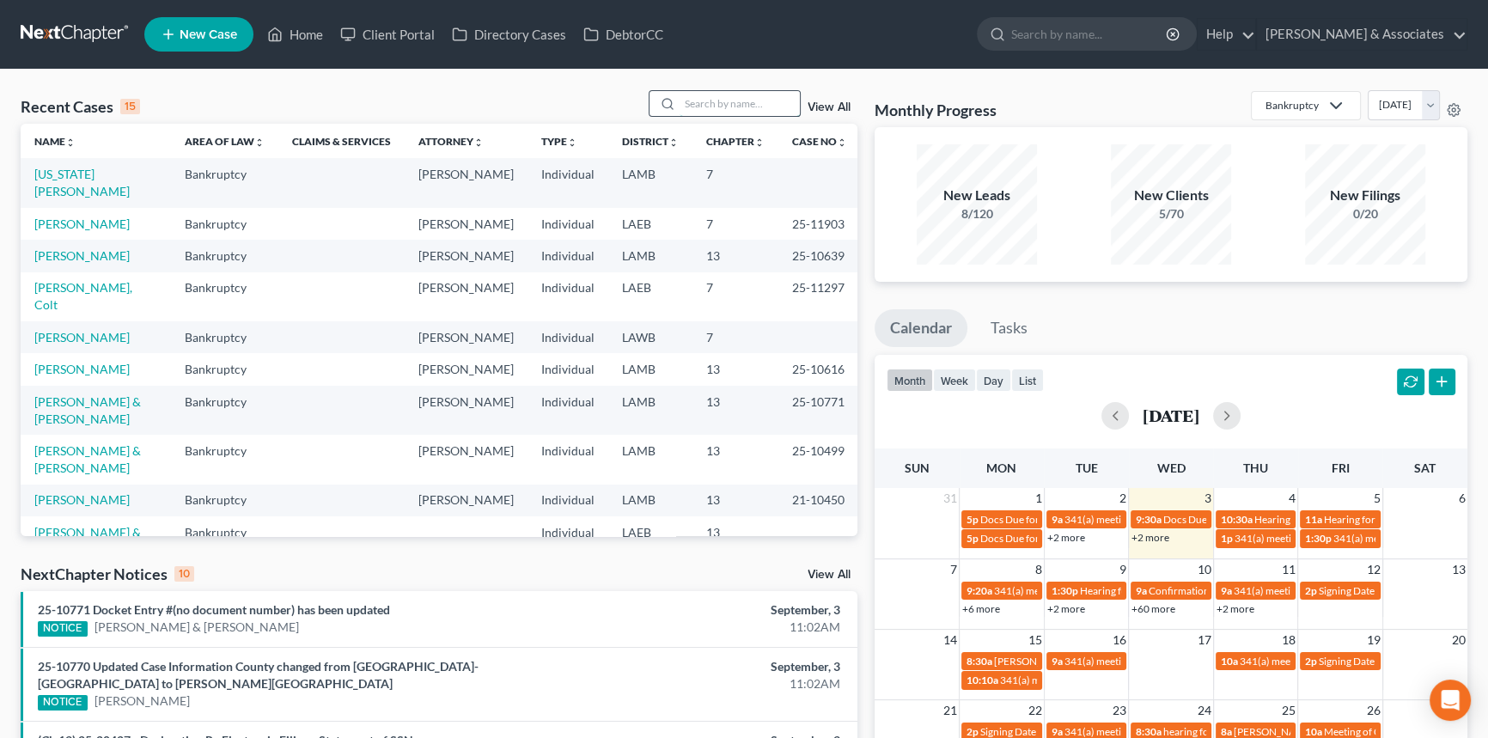
click at [718, 102] on input "search" at bounding box center [740, 103] width 120 height 25
type input "capitano"
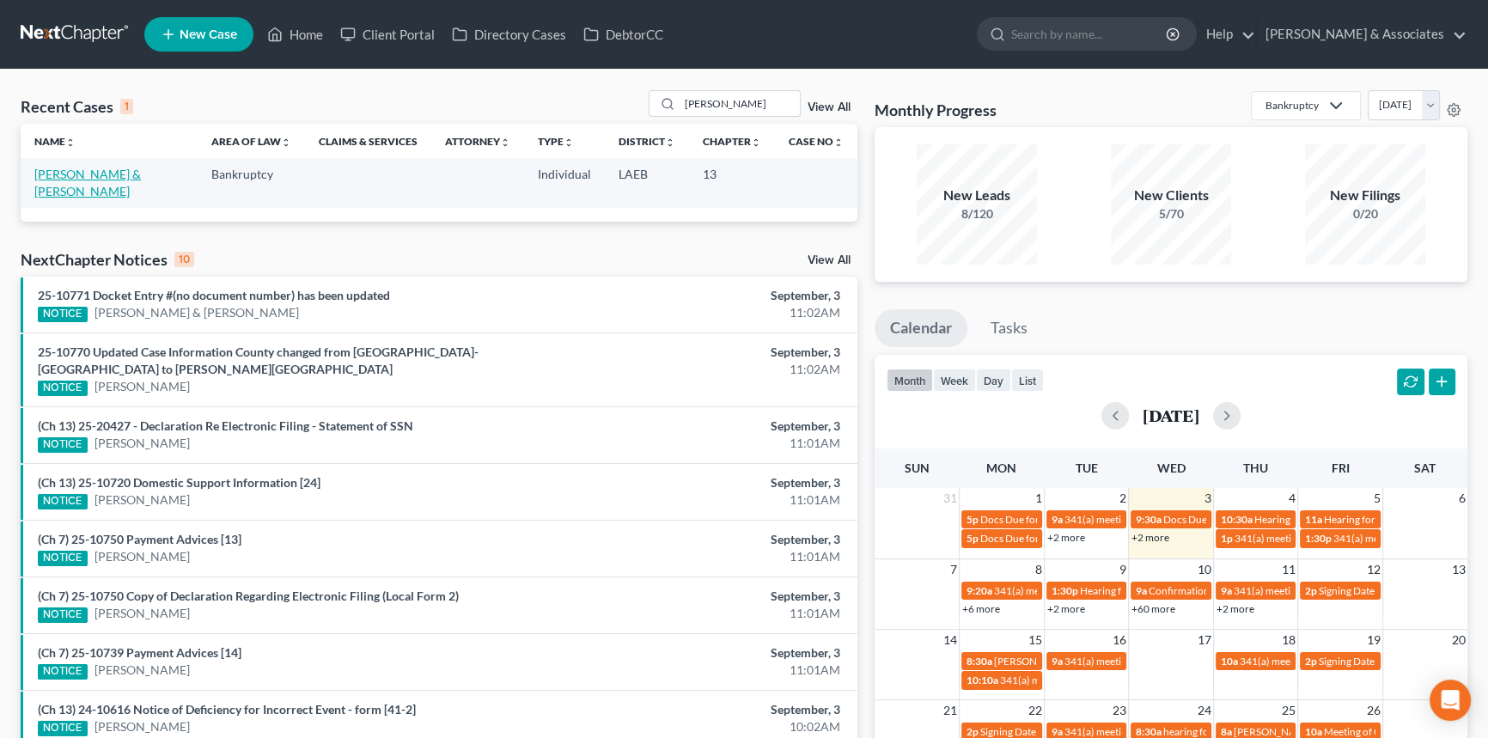
click at [98, 175] on link "[PERSON_NAME] & [PERSON_NAME]" at bounding box center [87, 183] width 107 height 32
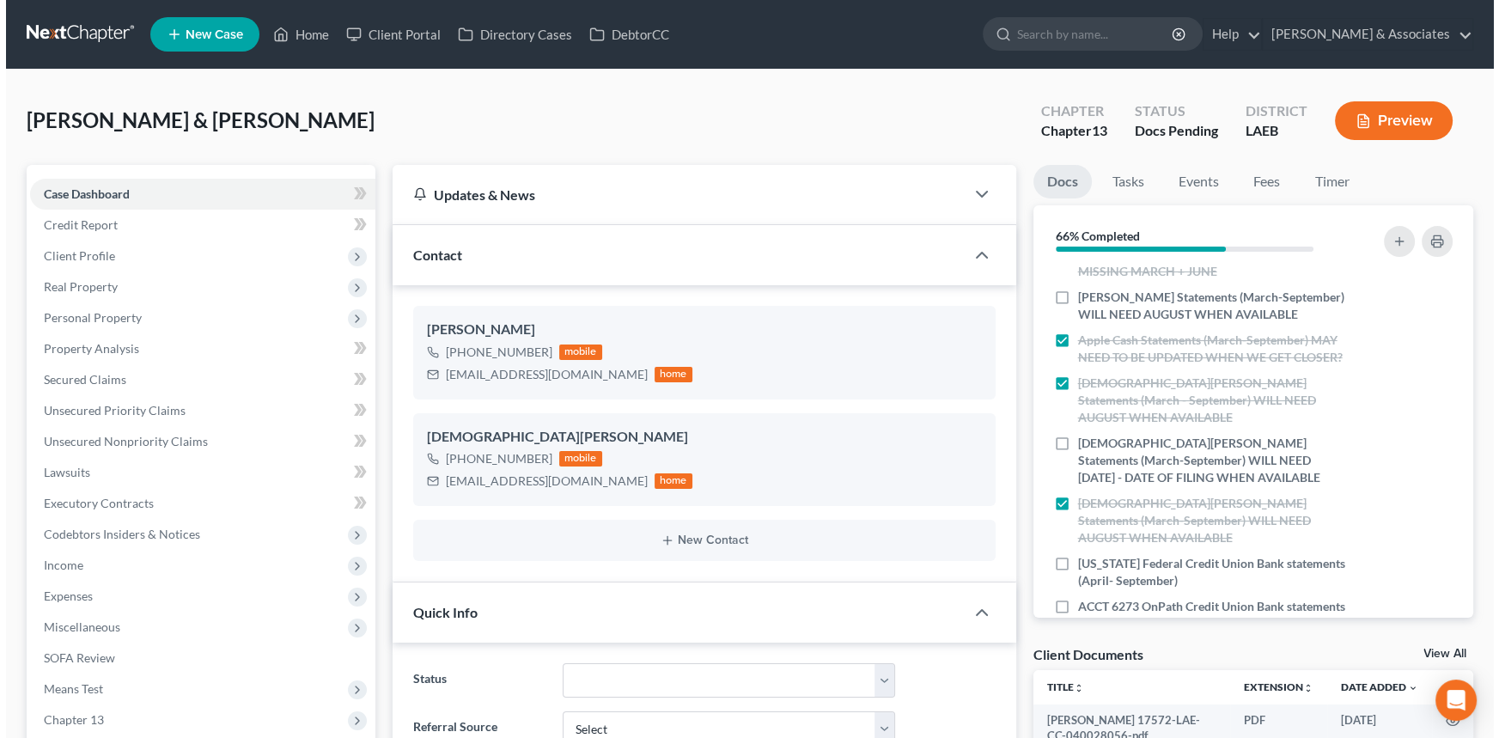
scroll to position [871, 0]
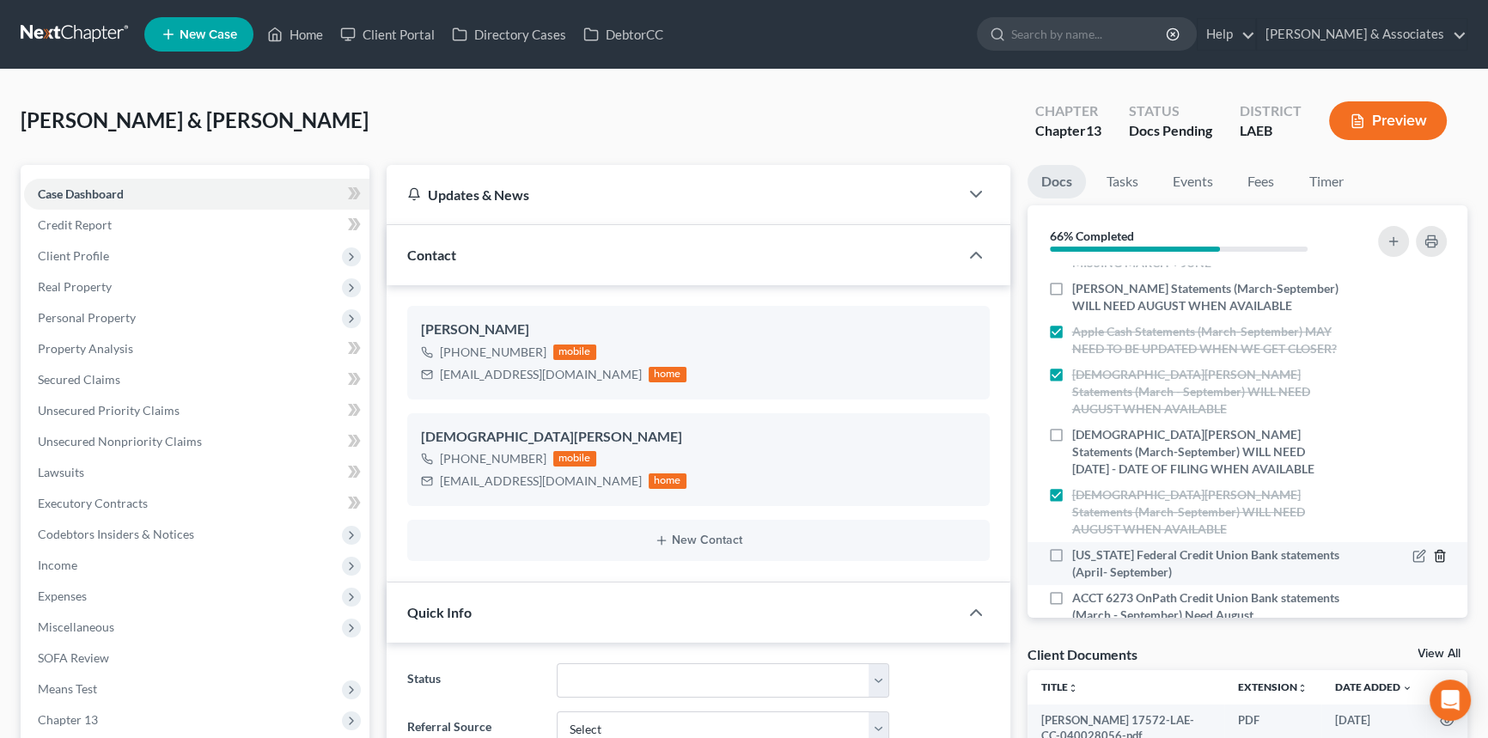
click at [1433, 549] on icon "button" at bounding box center [1440, 556] width 14 height 14
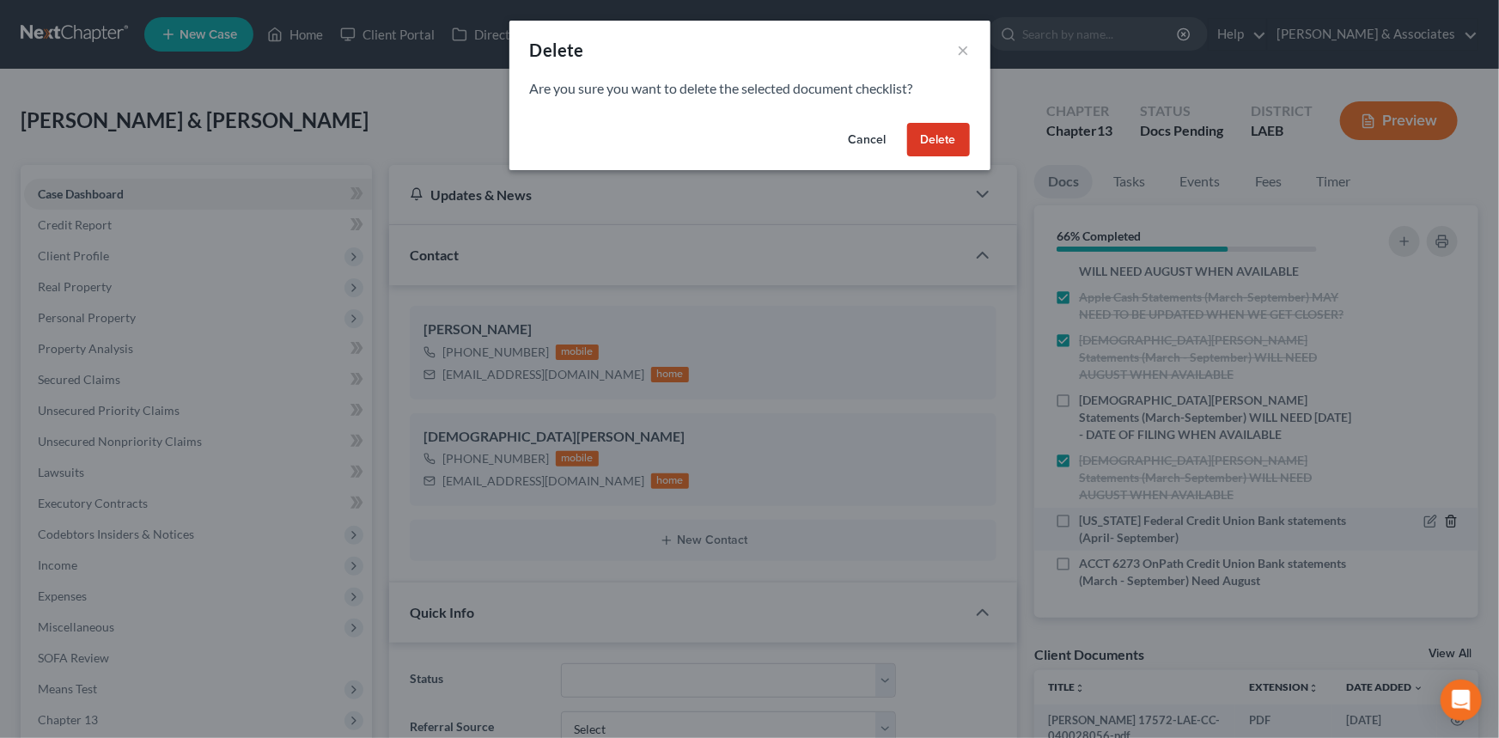
scroll to position [856, 0]
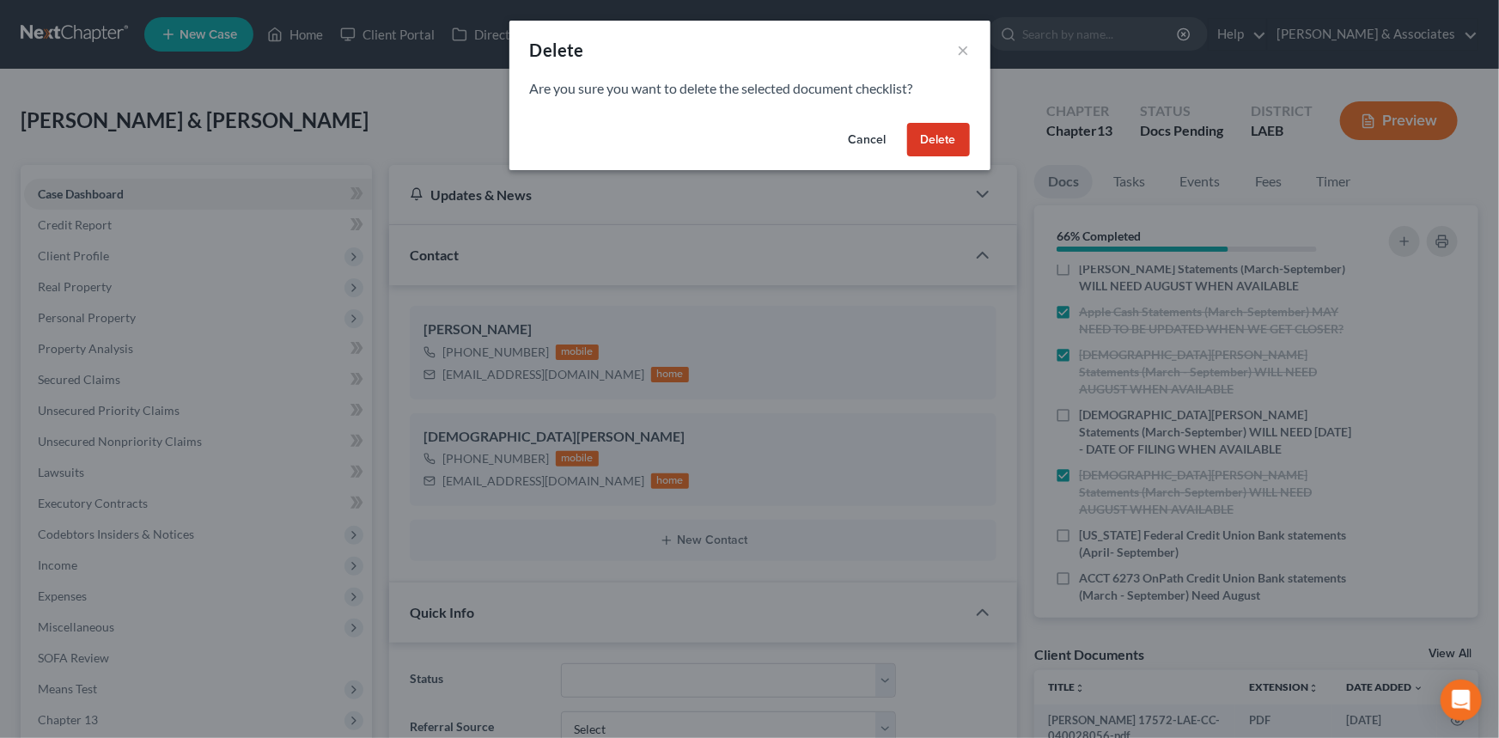
click at [949, 143] on button "Delete" at bounding box center [938, 140] width 63 height 34
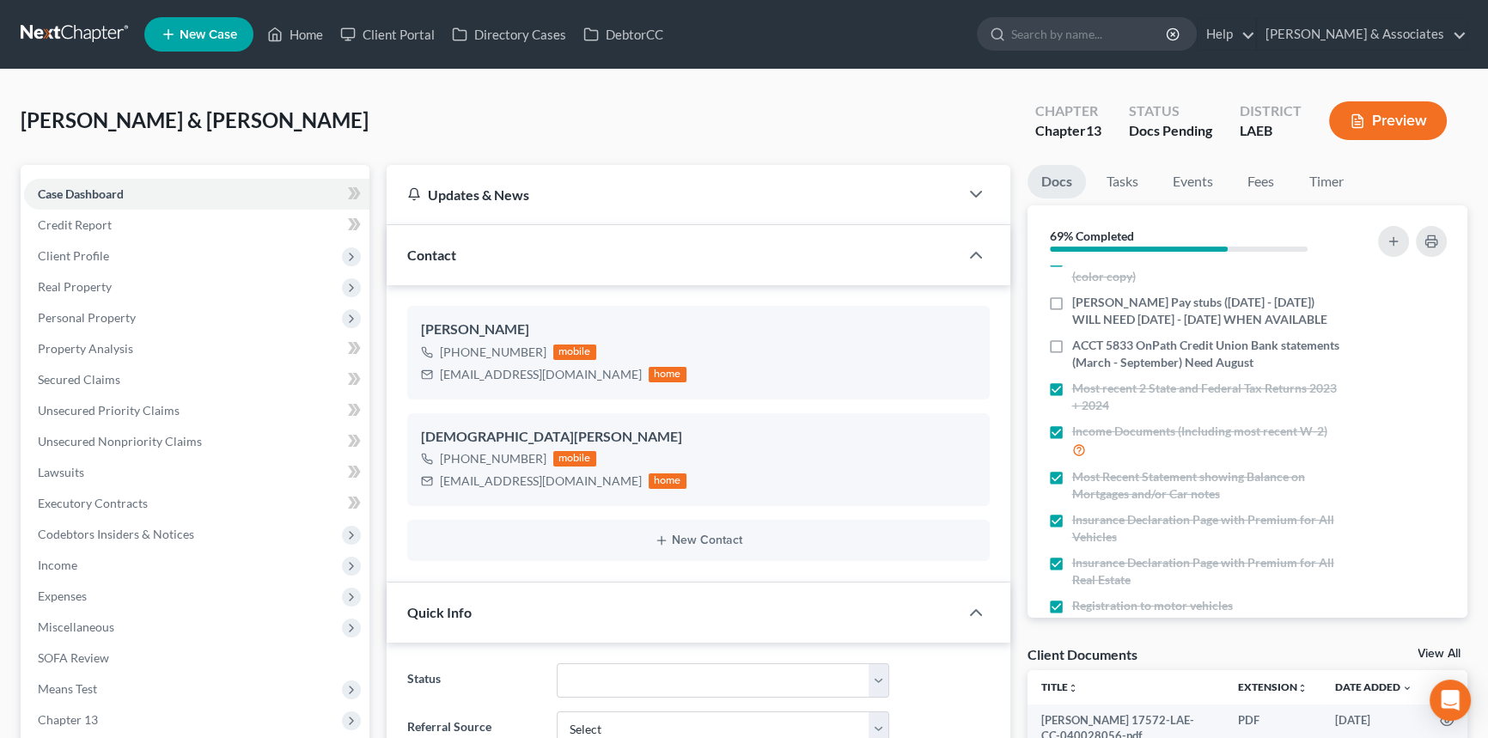
scroll to position [0, 0]
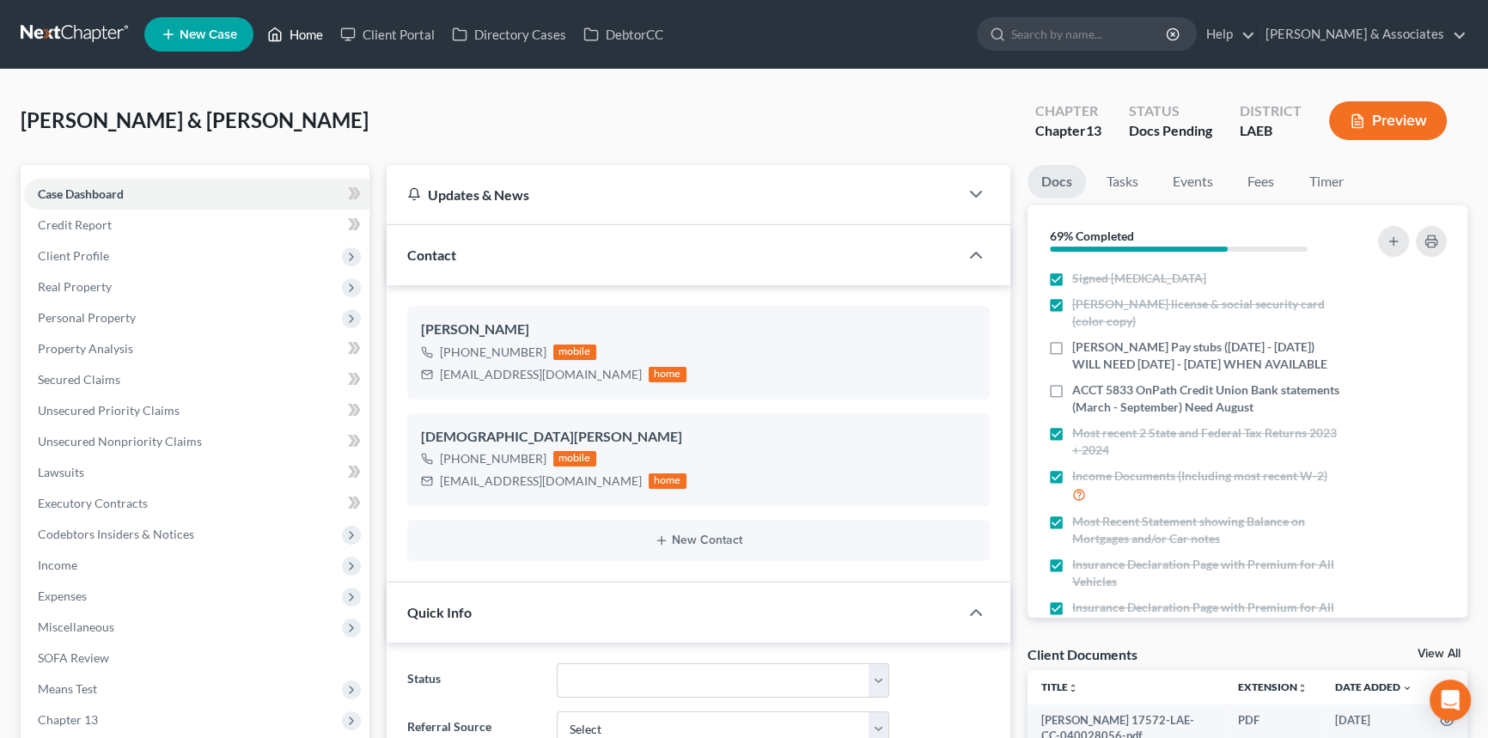
drag, startPoint x: 290, startPoint y: 28, endPoint x: 327, endPoint y: 10, distance: 41.9
click at [290, 28] on link "Home" at bounding box center [295, 34] width 73 height 31
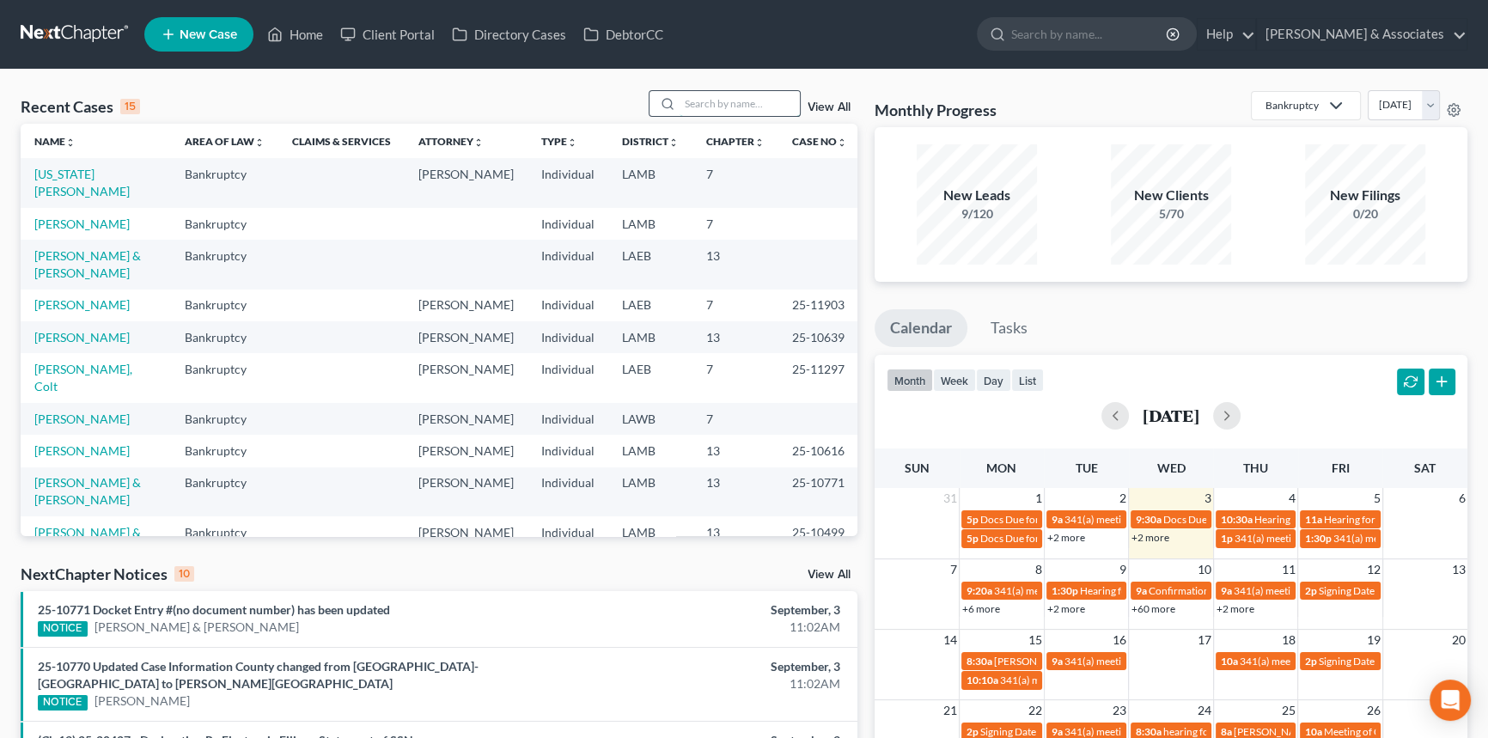
click at [692, 101] on input "search" at bounding box center [740, 103] width 120 height 25
type input "stelly"
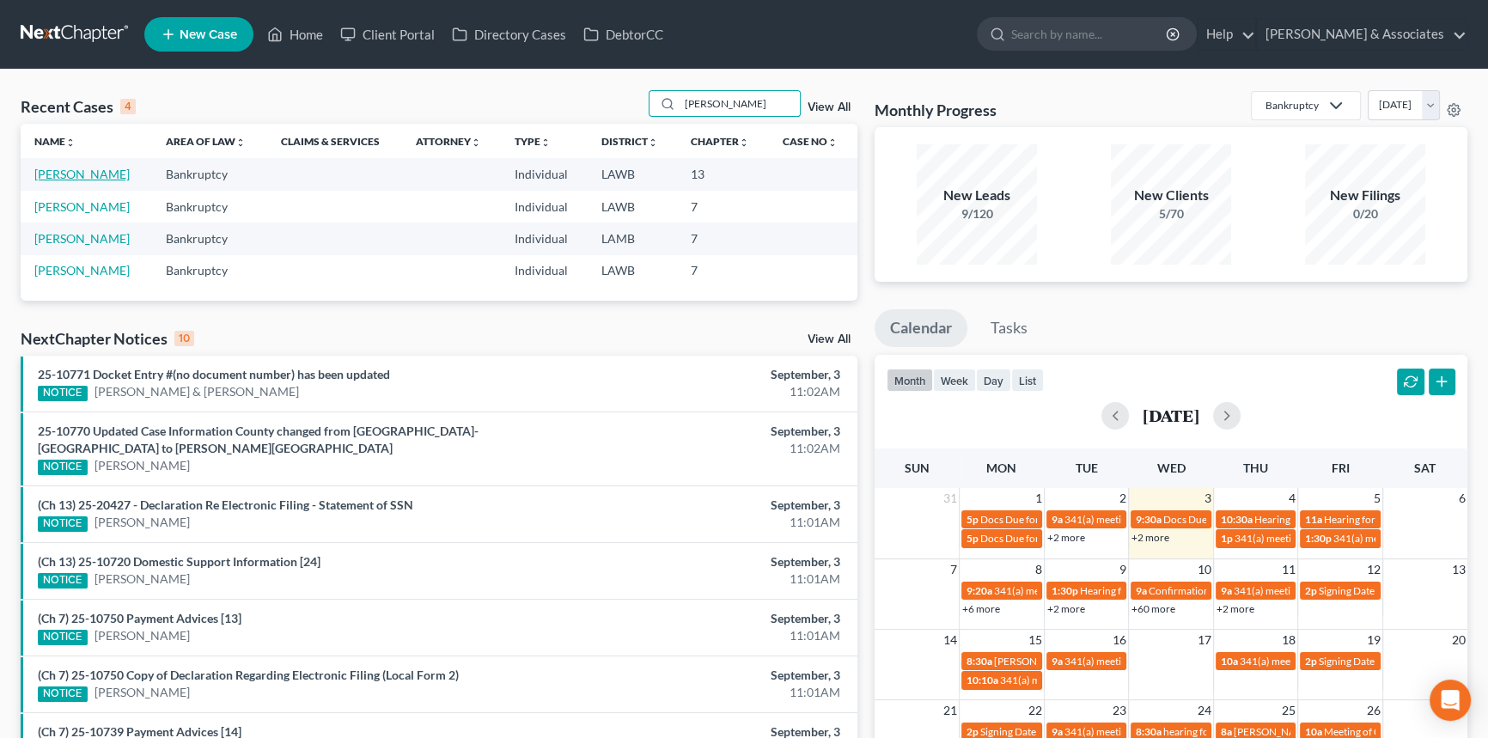
click at [76, 171] on link "[PERSON_NAME]" at bounding box center [81, 174] width 95 height 15
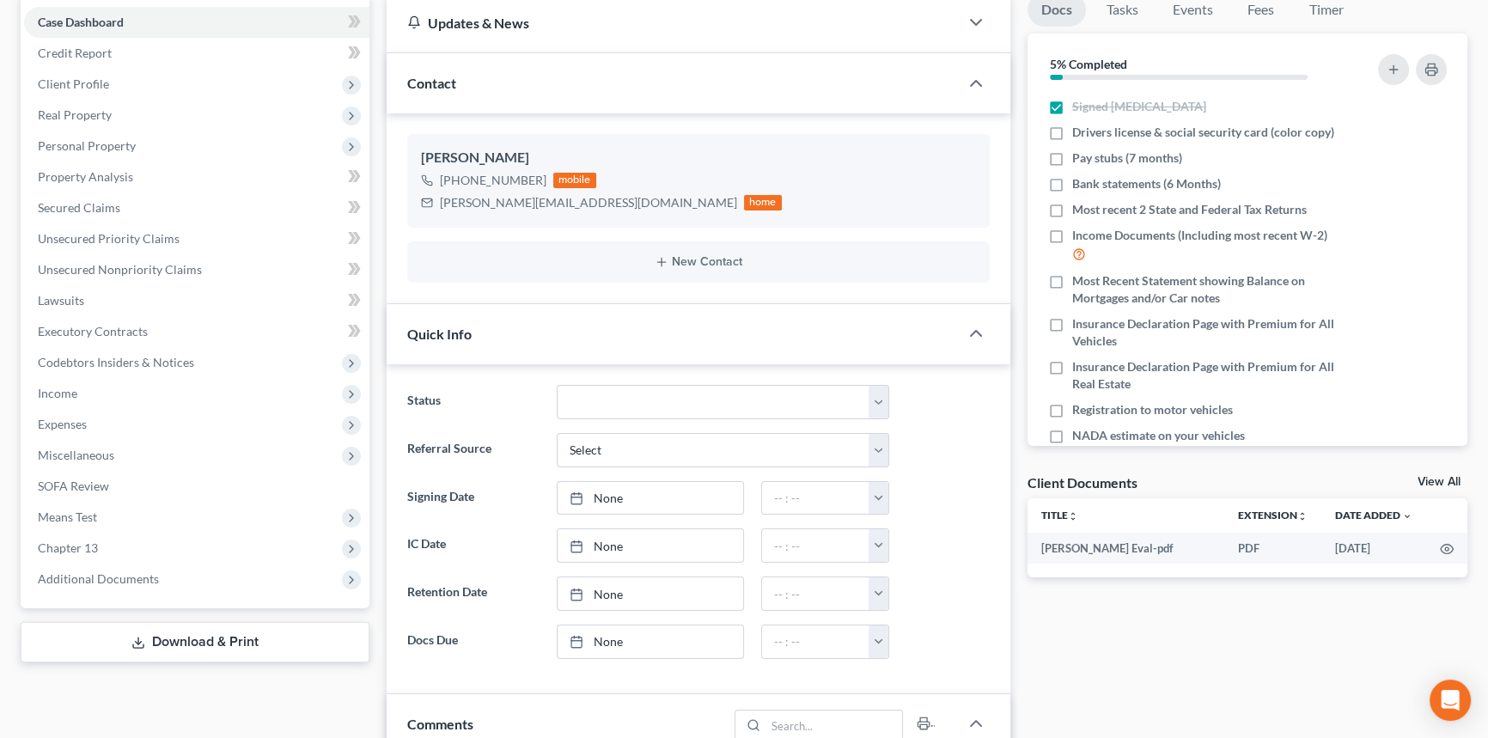
scroll to position [77, 0]
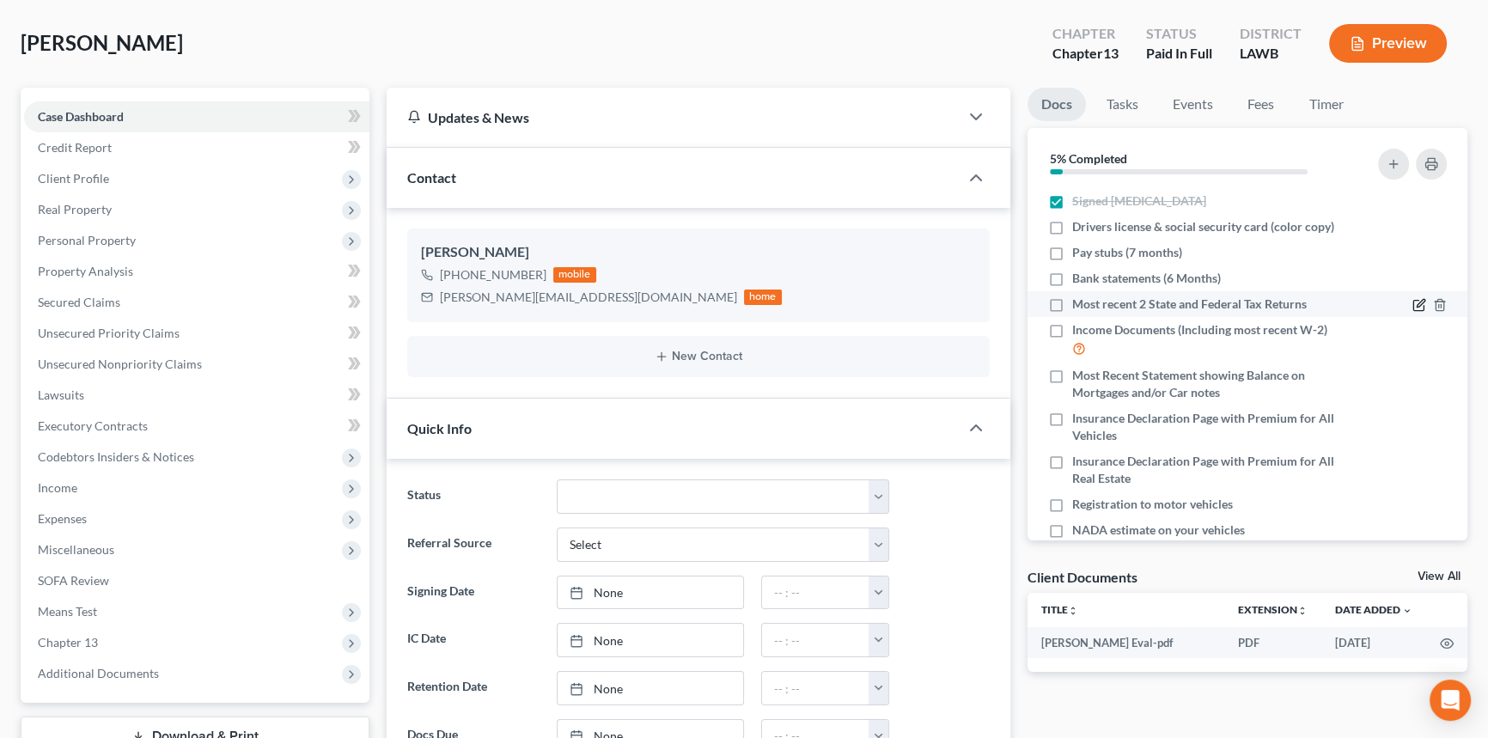
click at [1412, 308] on icon "button" at bounding box center [1419, 305] width 14 height 14
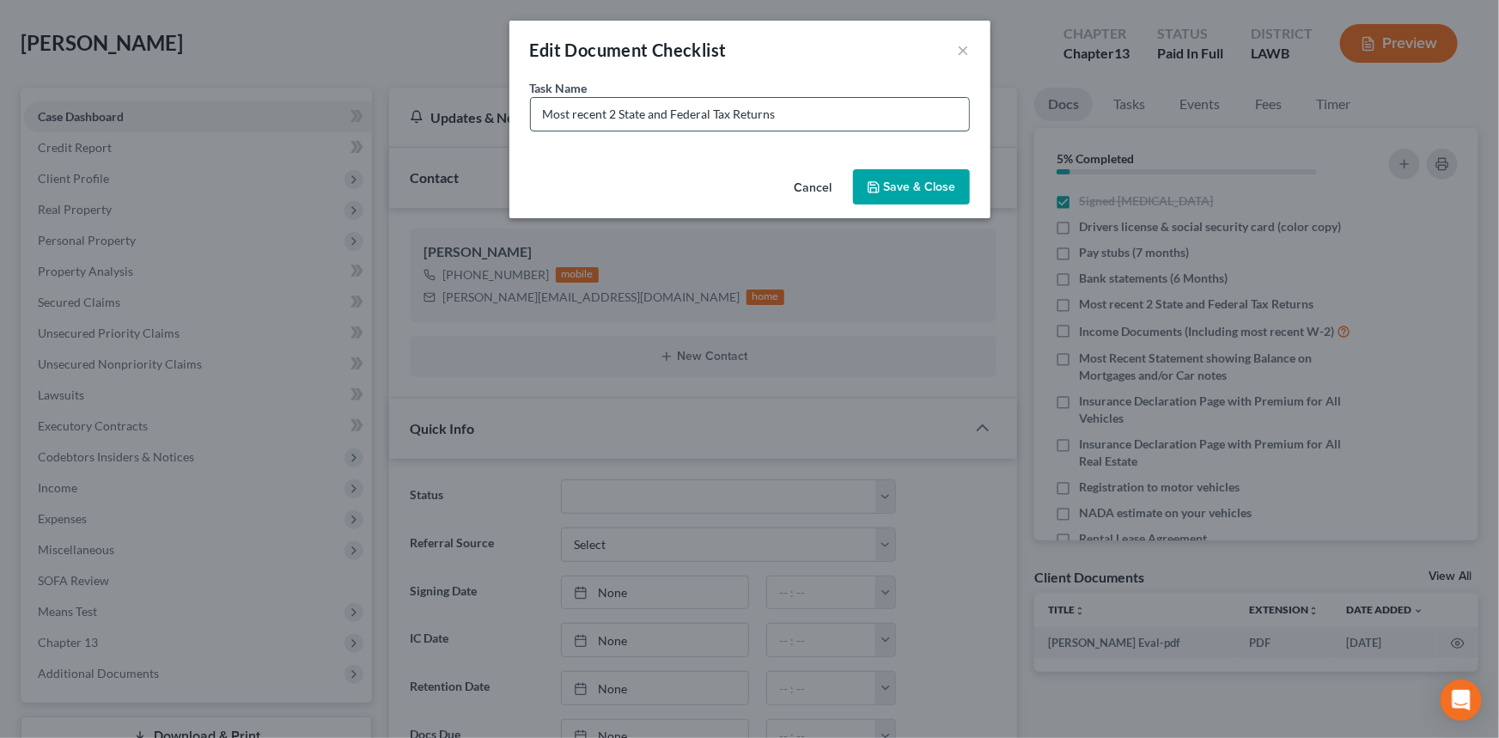
click at [830, 103] on input "Most recent 2 State and Federal Tax Returns" at bounding box center [750, 114] width 438 height 33
type input "Most recent 2 State and Federal Tax Returns 2023 + 2024"
click at [924, 180] on button "Save & Close" at bounding box center [911, 187] width 117 height 36
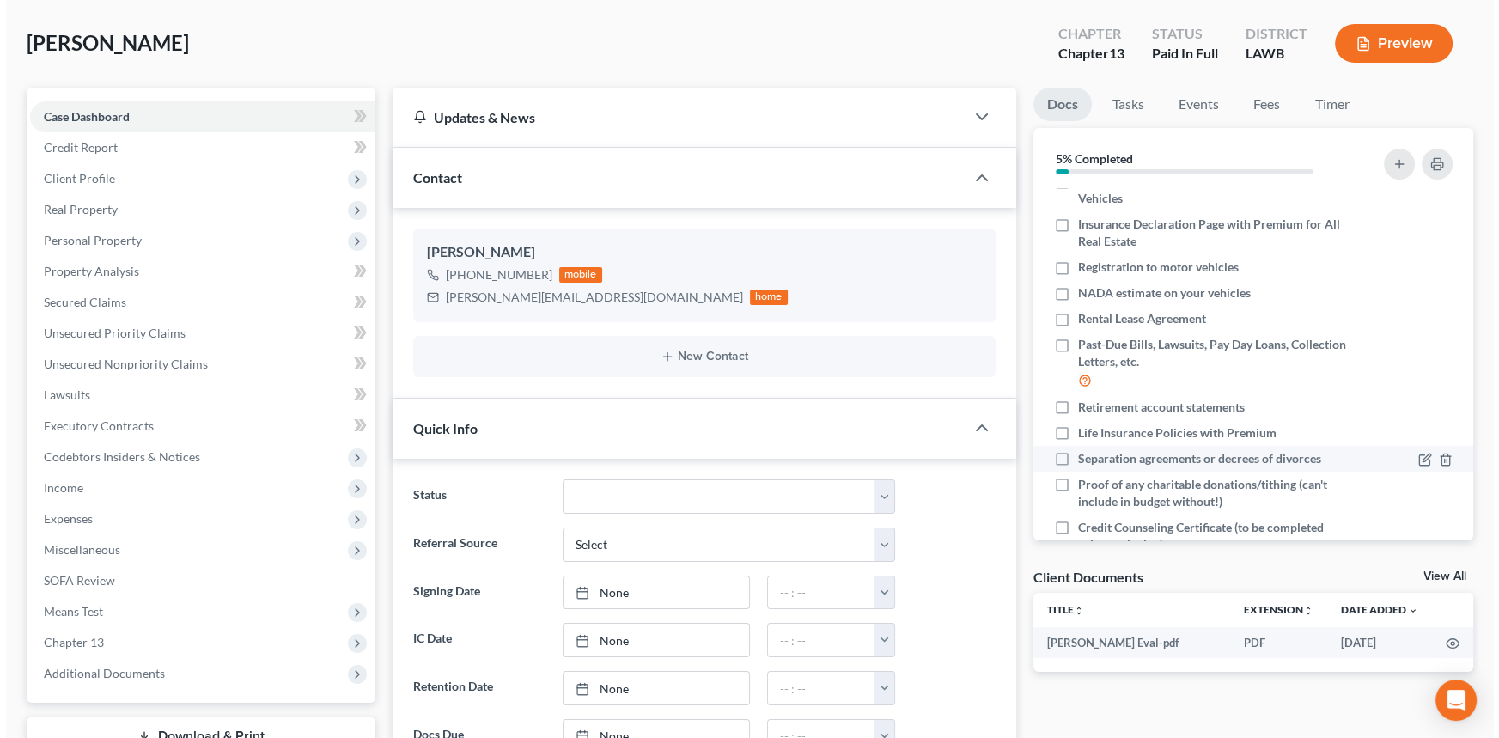
scroll to position [298, 0]
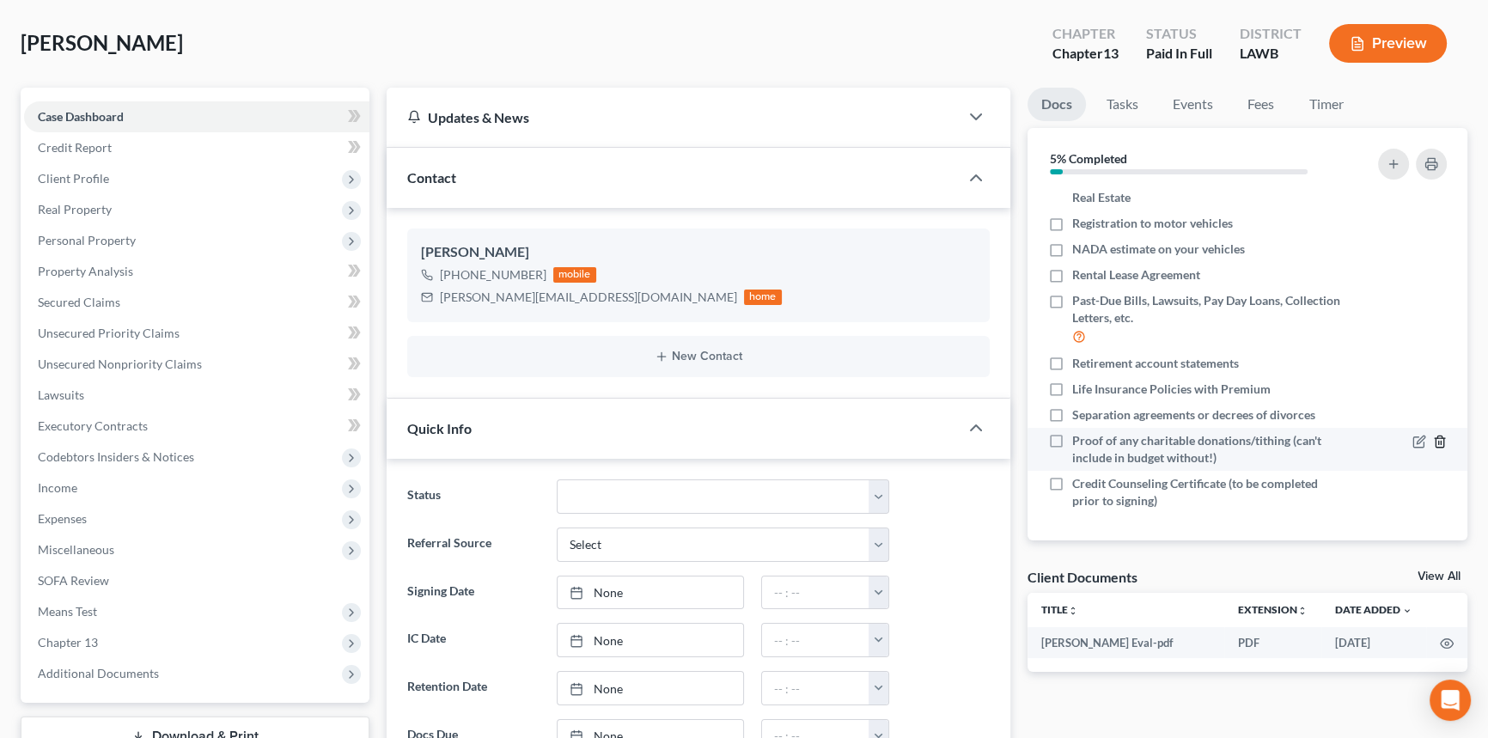
click at [1433, 441] on icon "button" at bounding box center [1440, 442] width 14 height 14
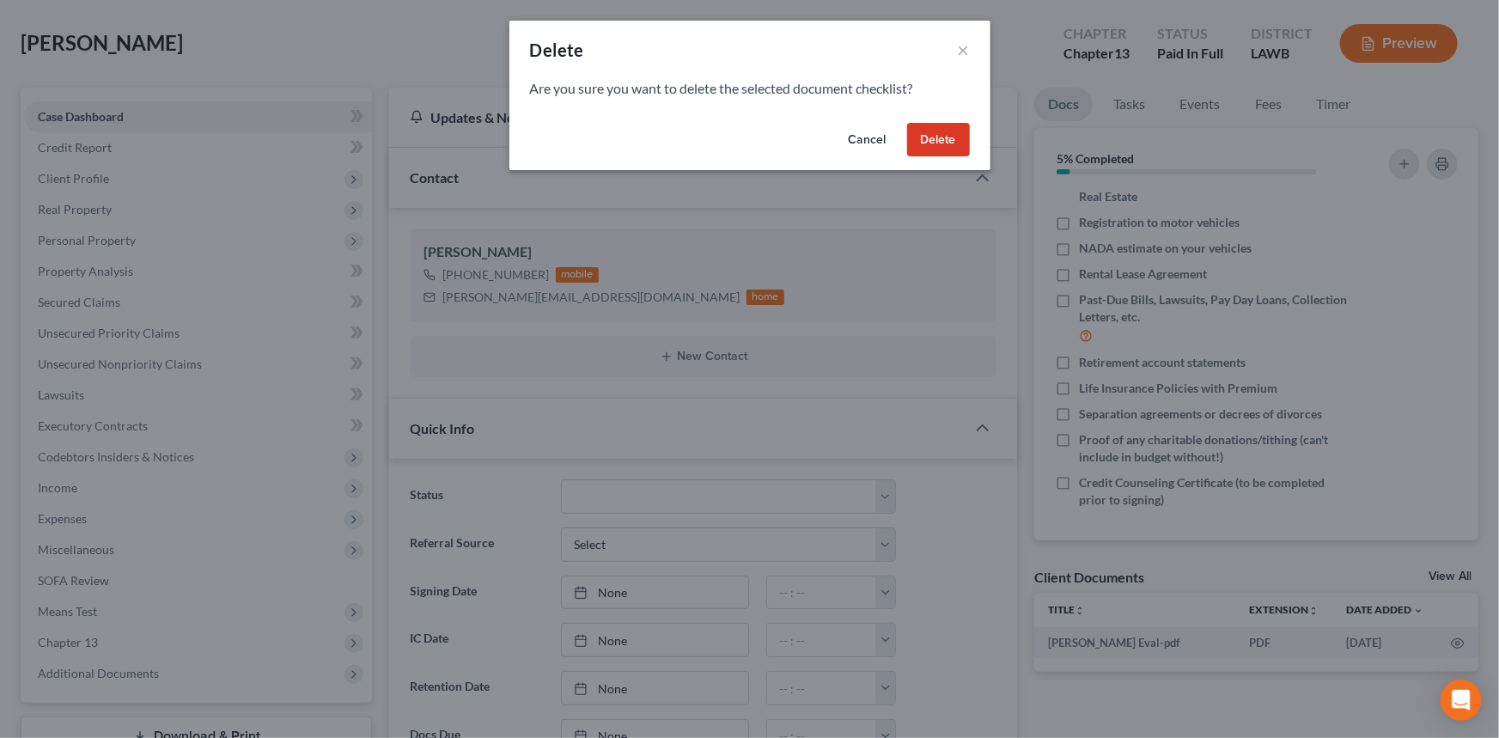
click at [938, 143] on button "Delete" at bounding box center [938, 140] width 63 height 34
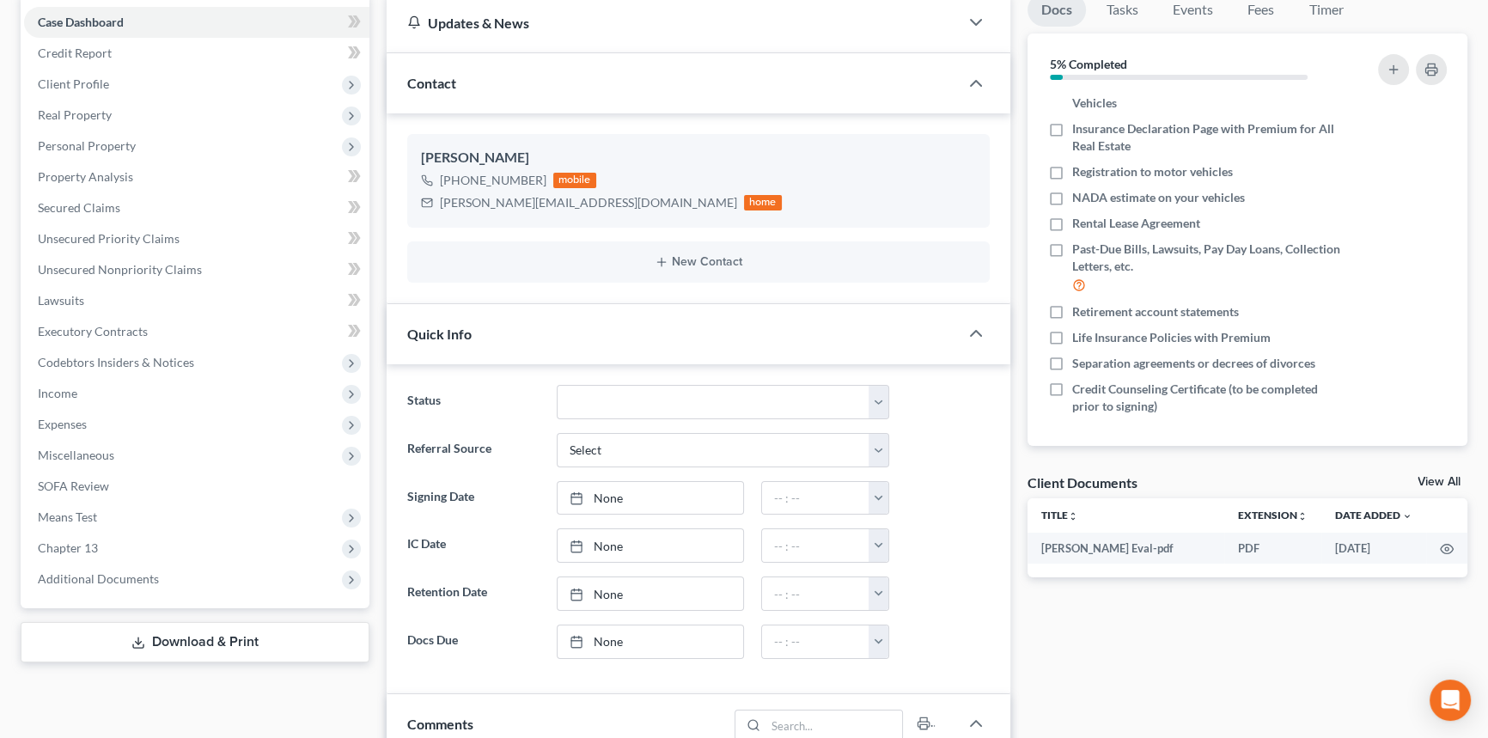
scroll to position [312, 0]
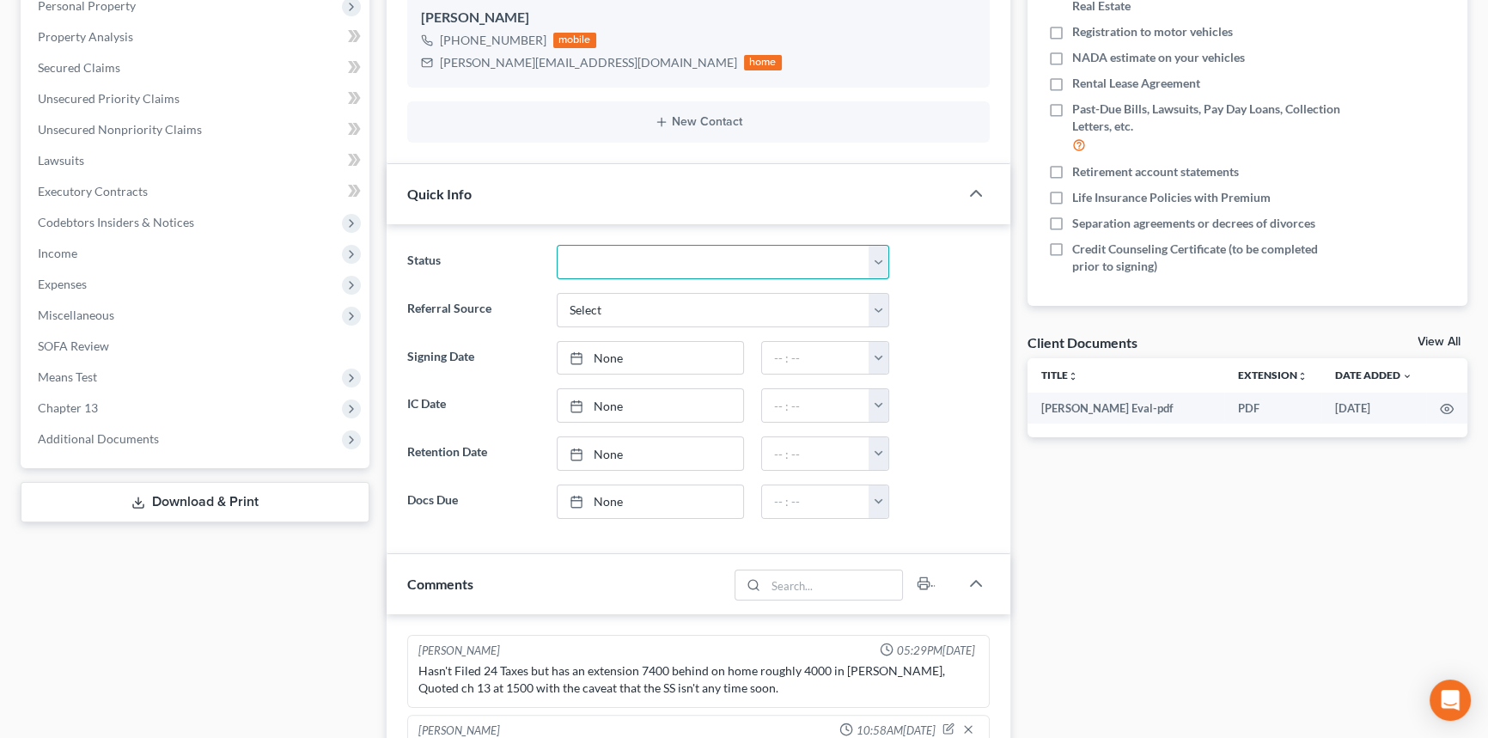
click at [620, 276] on select "Amended Plan Needed Awaiting Income Closed Confirmed Discharged Dismissed Docs …" at bounding box center [723, 262] width 332 height 34
select select "6"
click at [557, 245] on select "Amended Plan Needed Awaiting Income Closed Confirmed Discharged Dismissed Docs …" at bounding box center [723, 262] width 332 height 34
type input "[DATE]"
click at [619, 359] on link "None" at bounding box center [650, 358] width 185 height 33
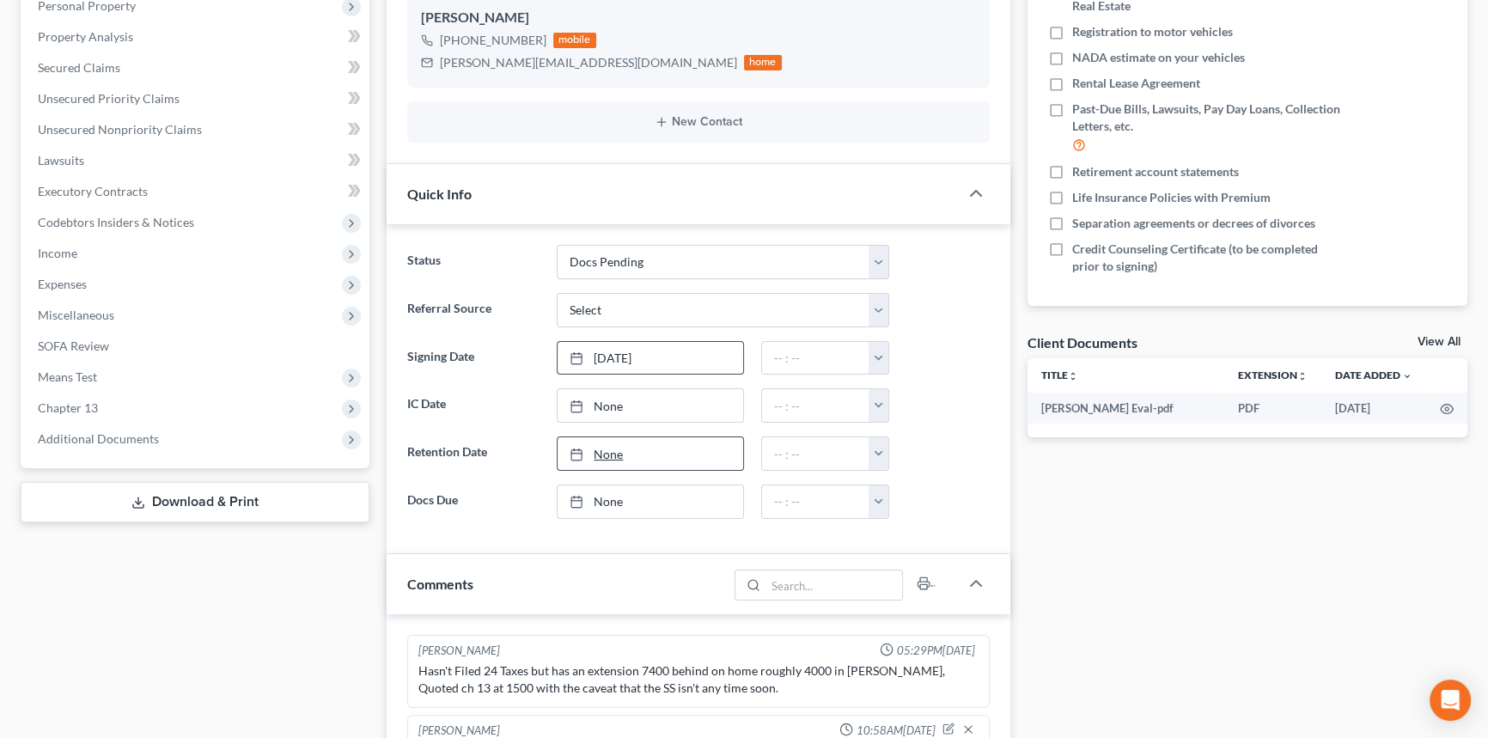
drag, startPoint x: 685, startPoint y: 511, endPoint x: 707, endPoint y: 466, distance: 50.7
click at [877, 354] on button "button" at bounding box center [879, 358] width 20 height 33
click at [926, 478] on link "2:00pm" at bounding box center [917, 480] width 96 height 29
type input "2:00pm"
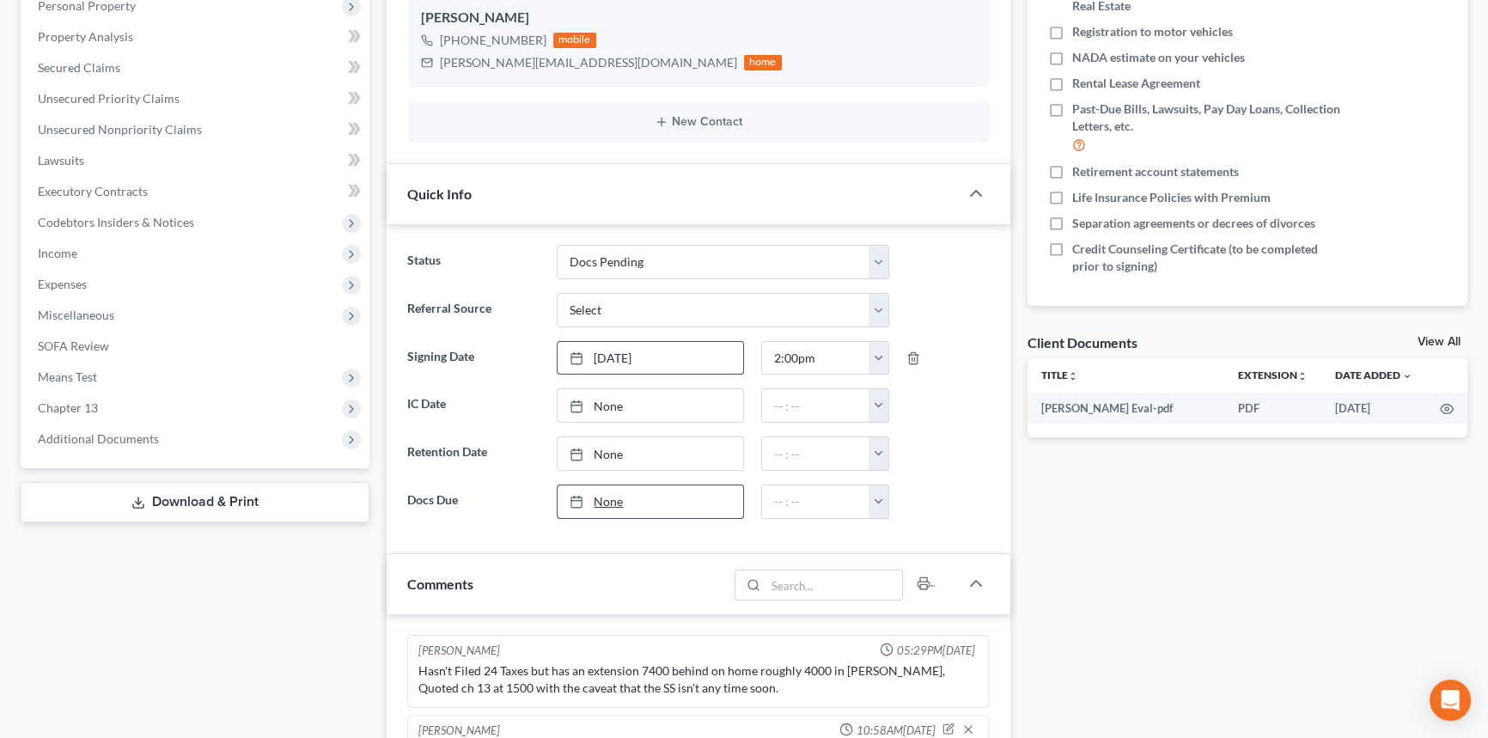
type input "[DATE]"
click at [653, 507] on link "[DATE]" at bounding box center [650, 501] width 185 height 33
click at [885, 507] on button "button" at bounding box center [879, 501] width 20 height 33
click at [903, 677] on link "12:00pm" at bounding box center [917, 685] width 96 height 29
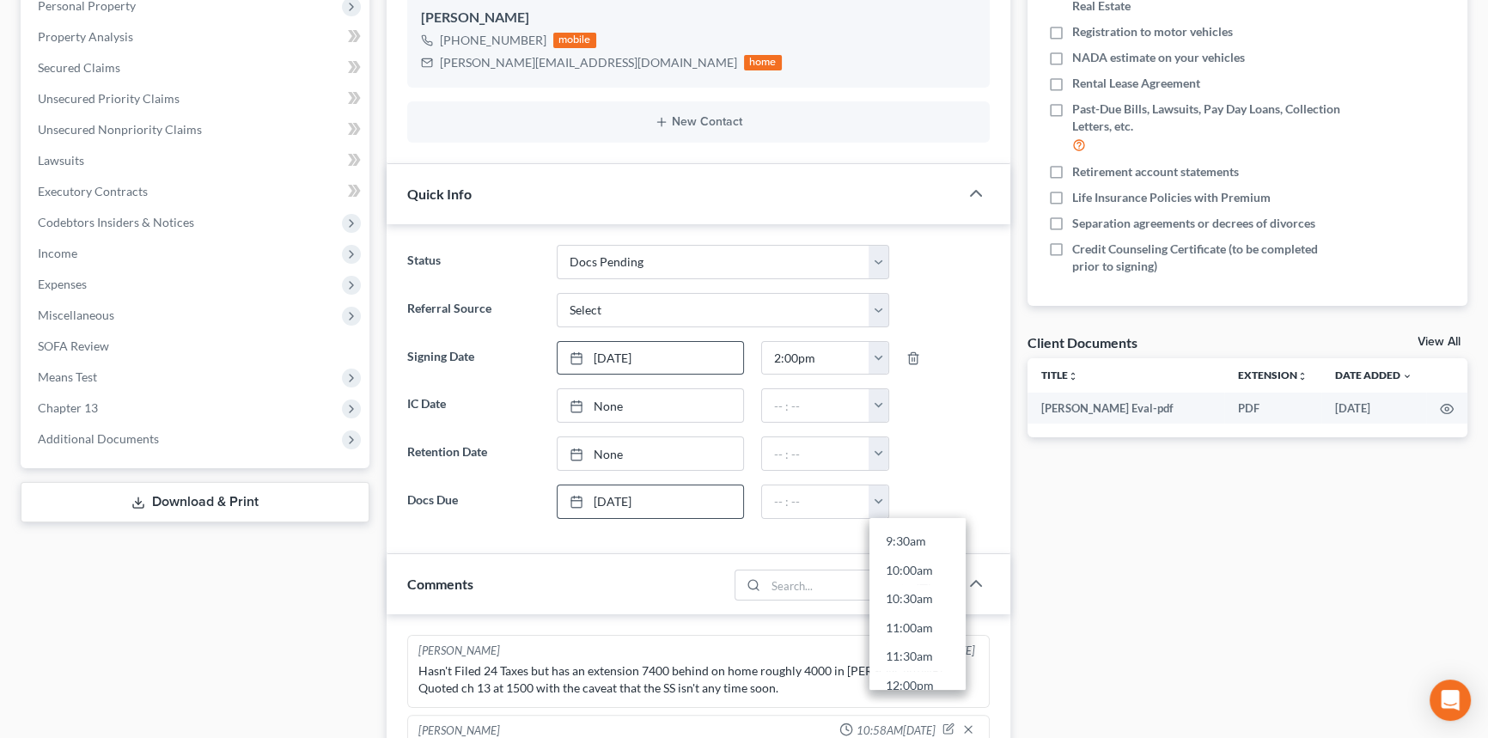
type input "12:00pm"
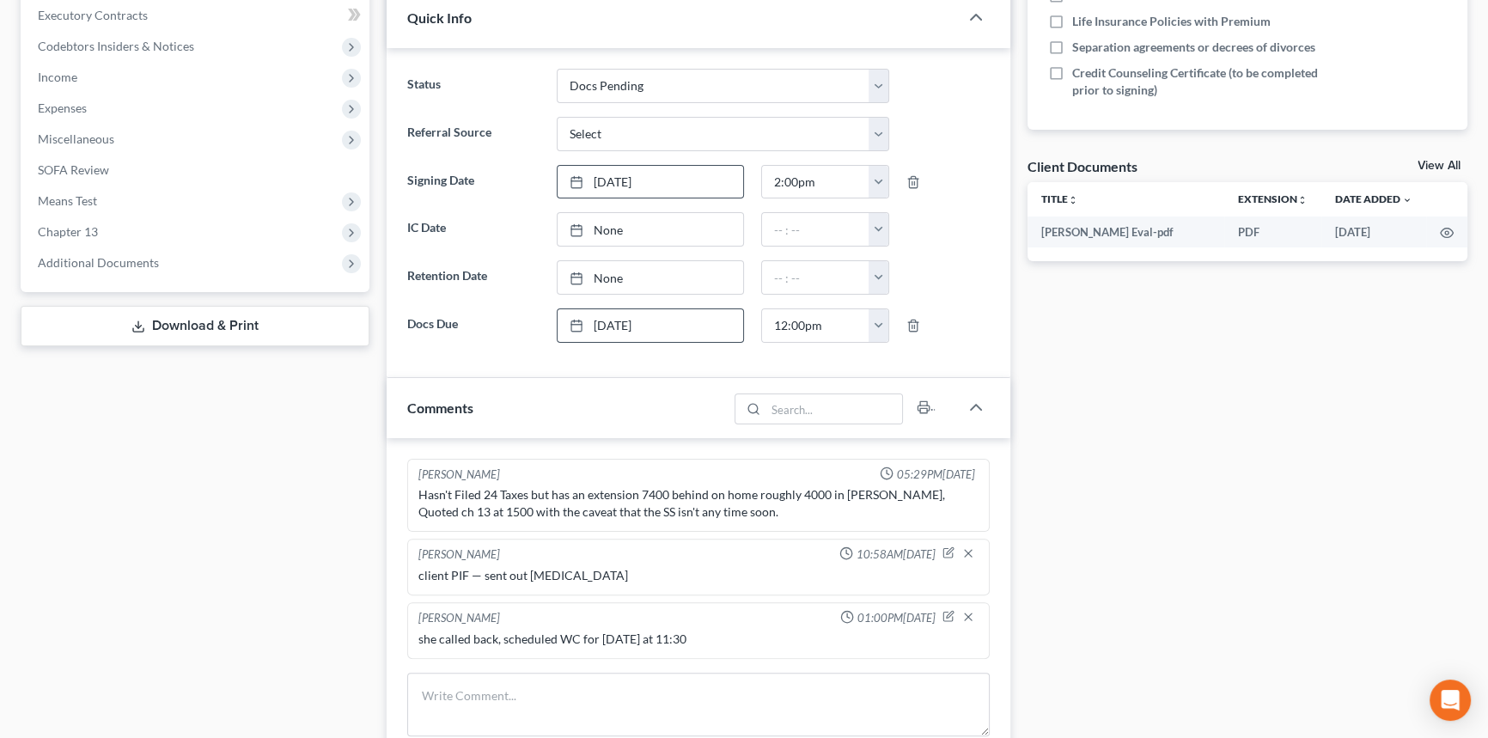
scroll to position [625, 0]
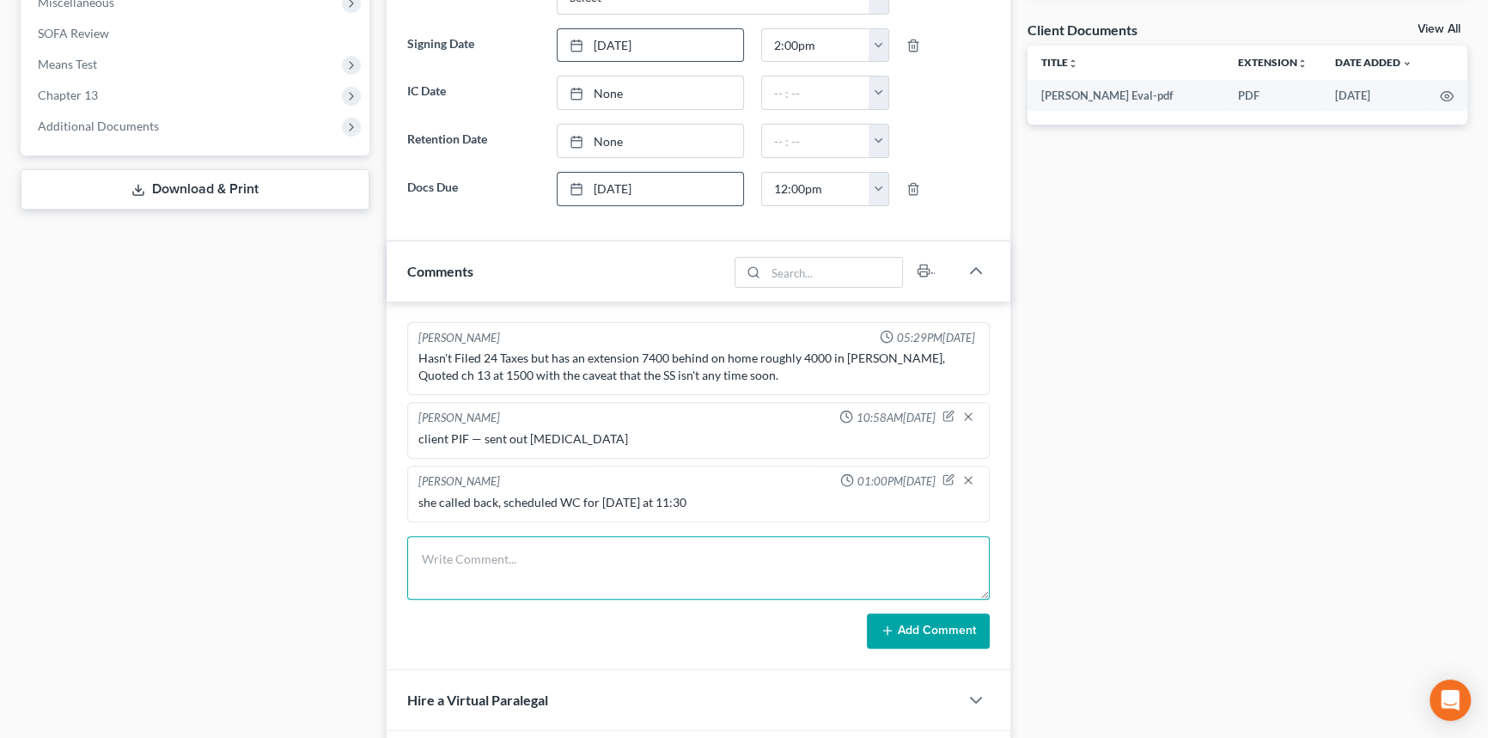
click at [581, 550] on textarea at bounding box center [698, 568] width 582 height 64
type textarea "-completed welcome call -docs due: wed 9/10 at 12pm -MC: thursday 9/11 at 10:30…"
click at [911, 630] on button "Add Comment" at bounding box center [928, 631] width 123 height 36
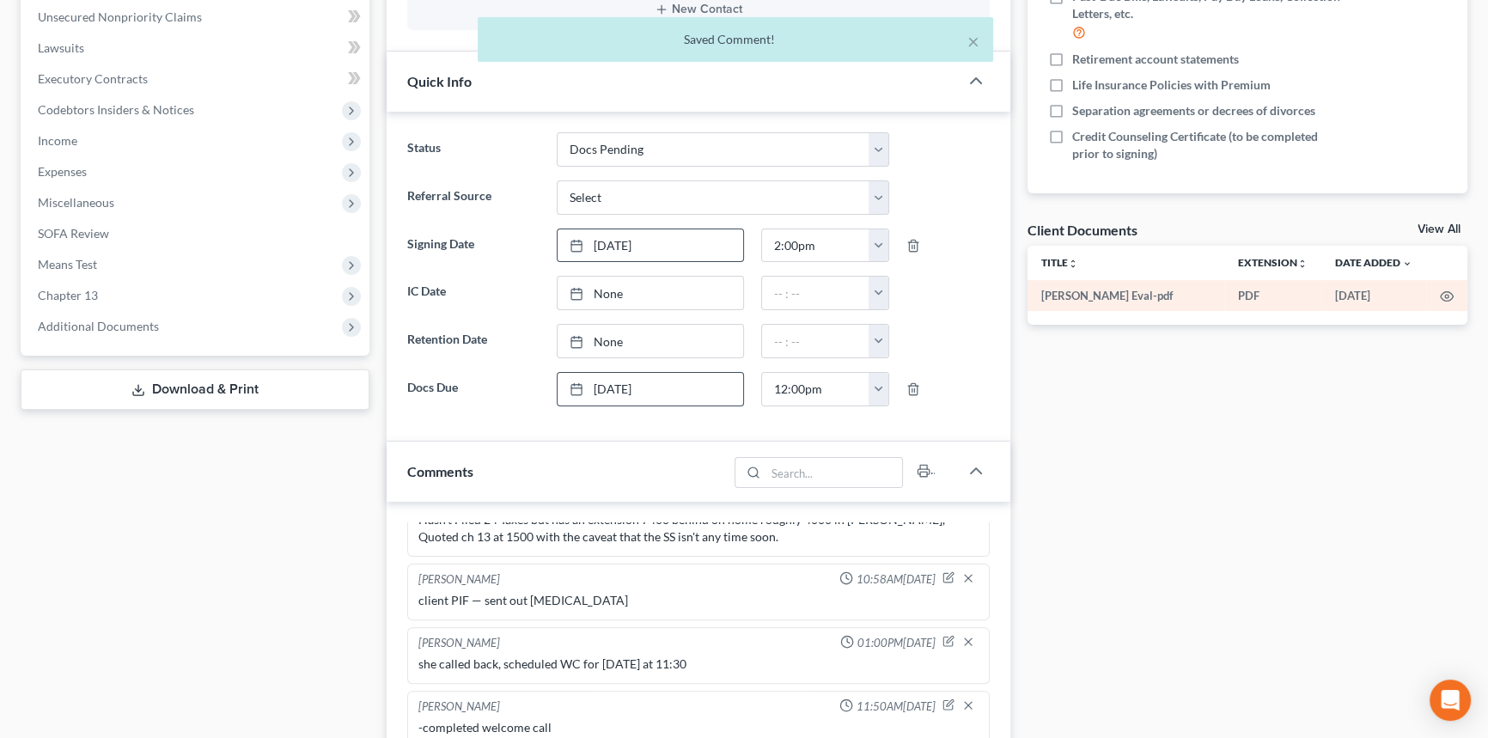
scroll to position [390, 0]
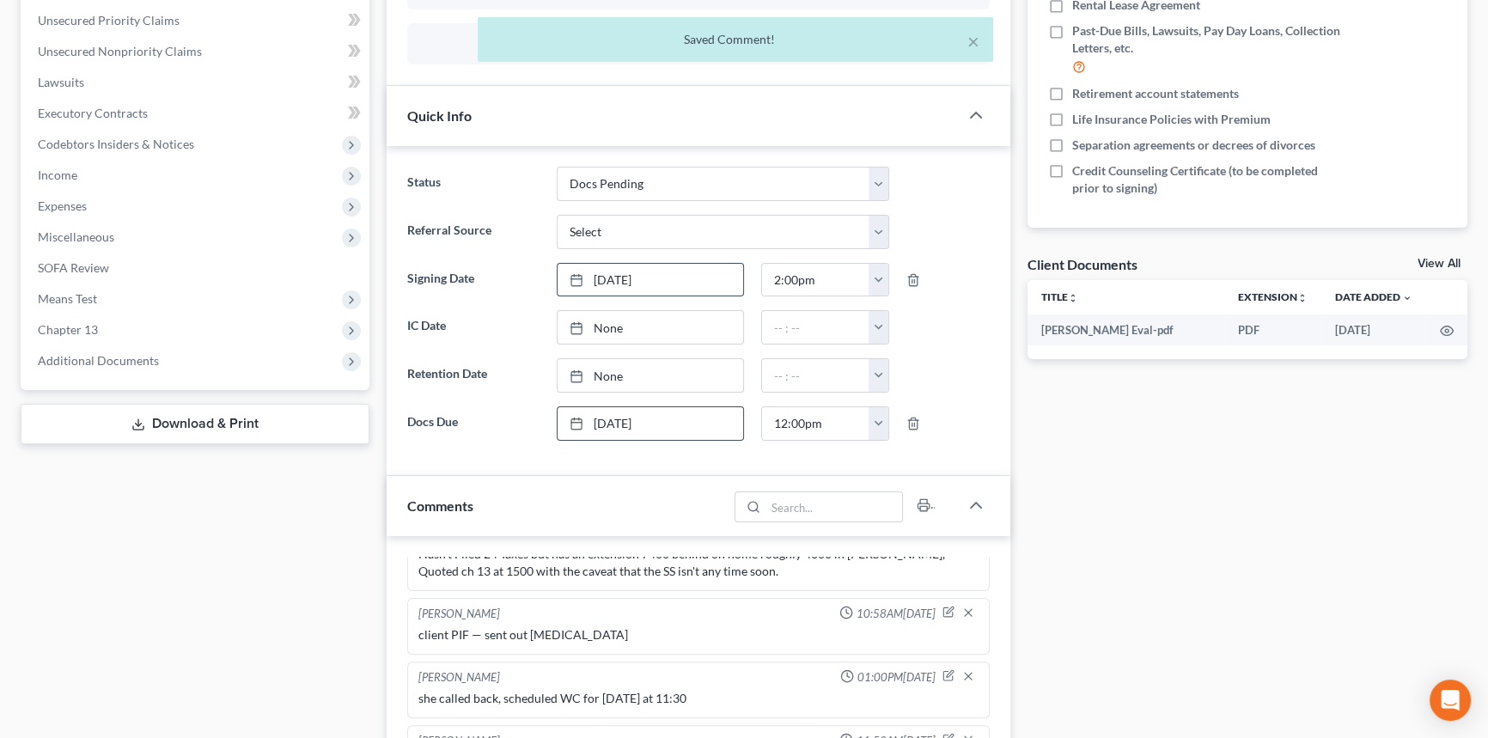
drag, startPoint x: 1460, startPoint y: 271, endPoint x: 1453, endPoint y: 261, distance: 12.2
click at [1459, 270] on div "View All" at bounding box center [1442, 265] width 50 height 15
click at [1448, 252] on div "Docs Tasks Events Fees Timer 5% Completed Nothing here yet! Signed Retainer Dri…" at bounding box center [1248, 498] width 458 height 1447
click at [1441, 258] on link "View All" at bounding box center [1438, 264] width 43 height 12
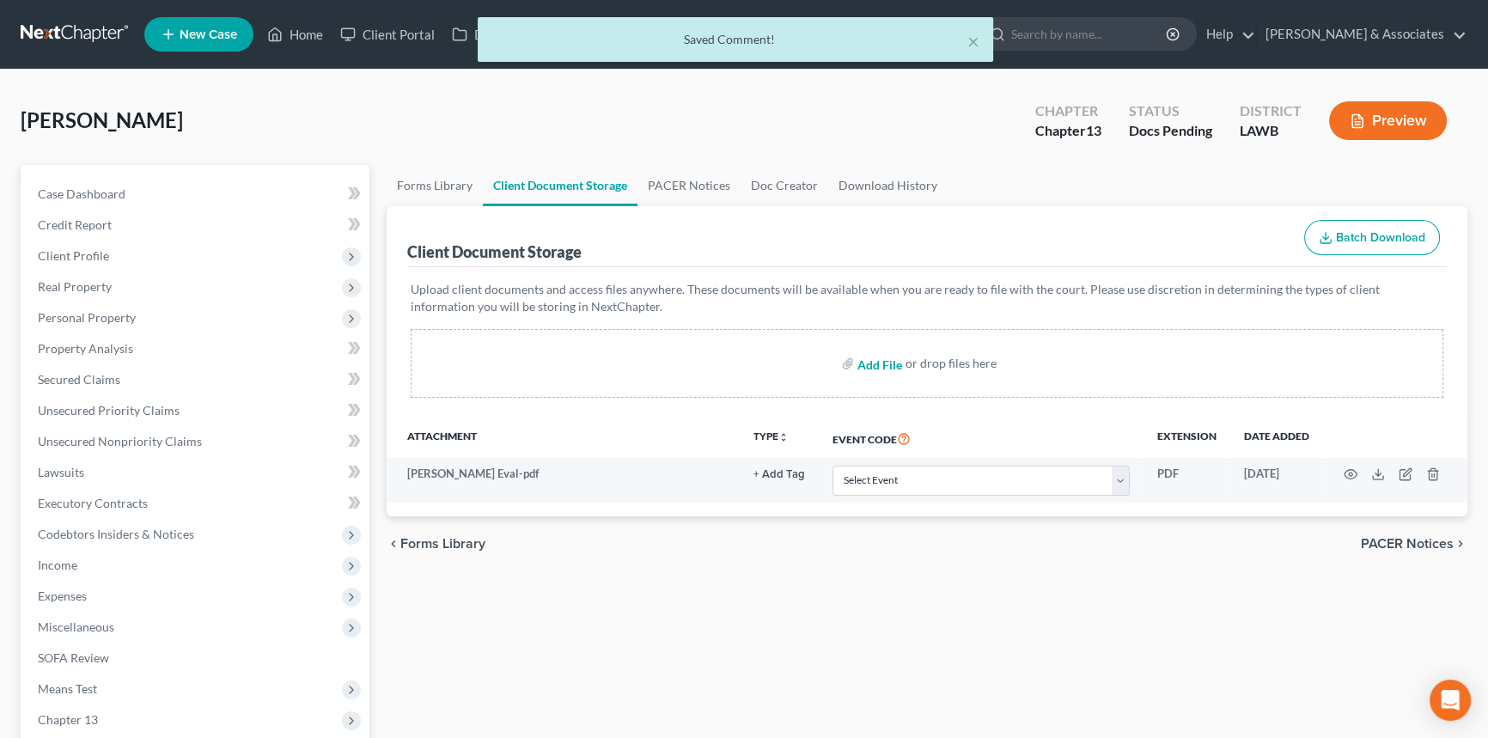
click at [897, 349] on input "file" at bounding box center [877, 363] width 41 height 31
type input "C:\fakepath\Brittney Stelly Welcome Call.pdf"
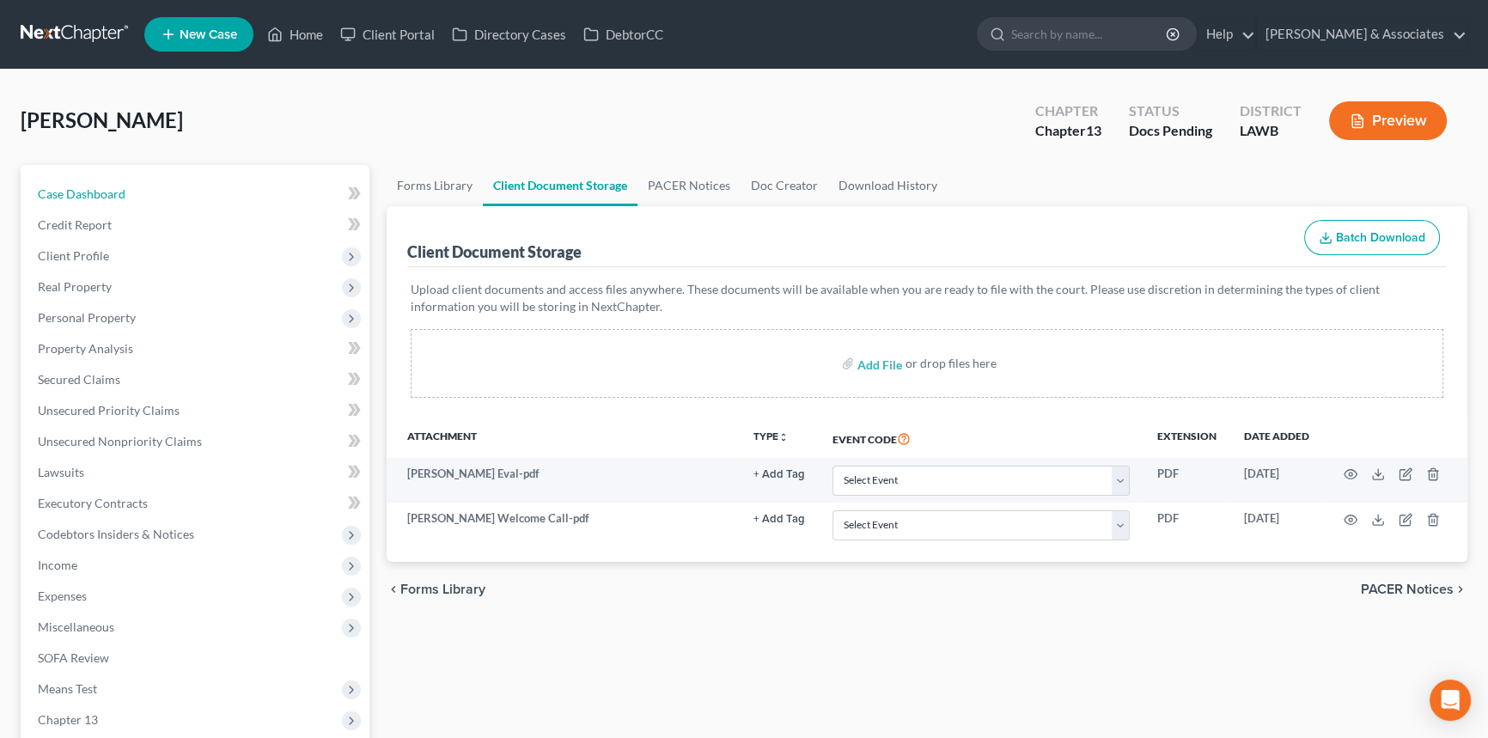
click at [148, 186] on link "Case Dashboard" at bounding box center [196, 194] width 345 height 31
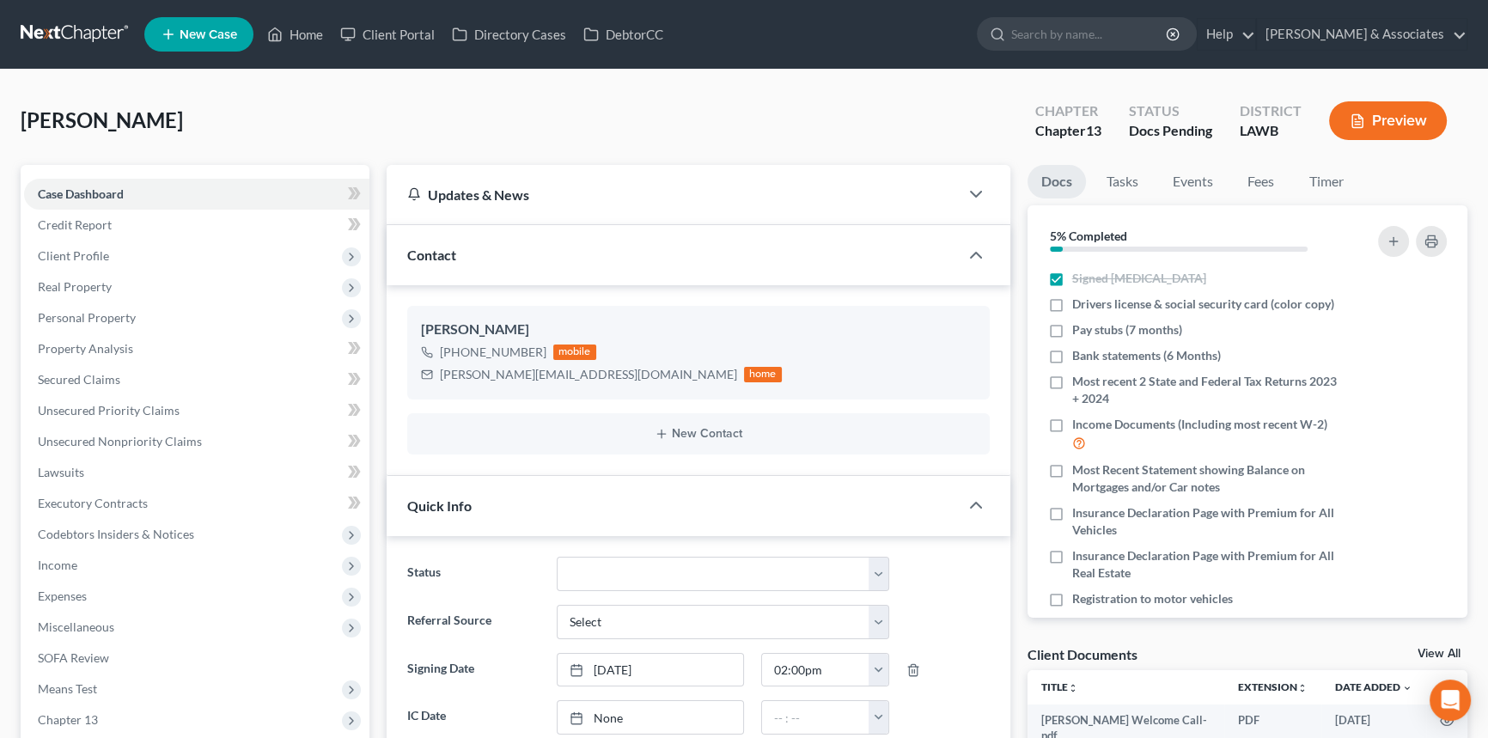
scroll to position [39, 0]
click at [1412, 334] on icon "button" at bounding box center [1419, 331] width 14 height 14
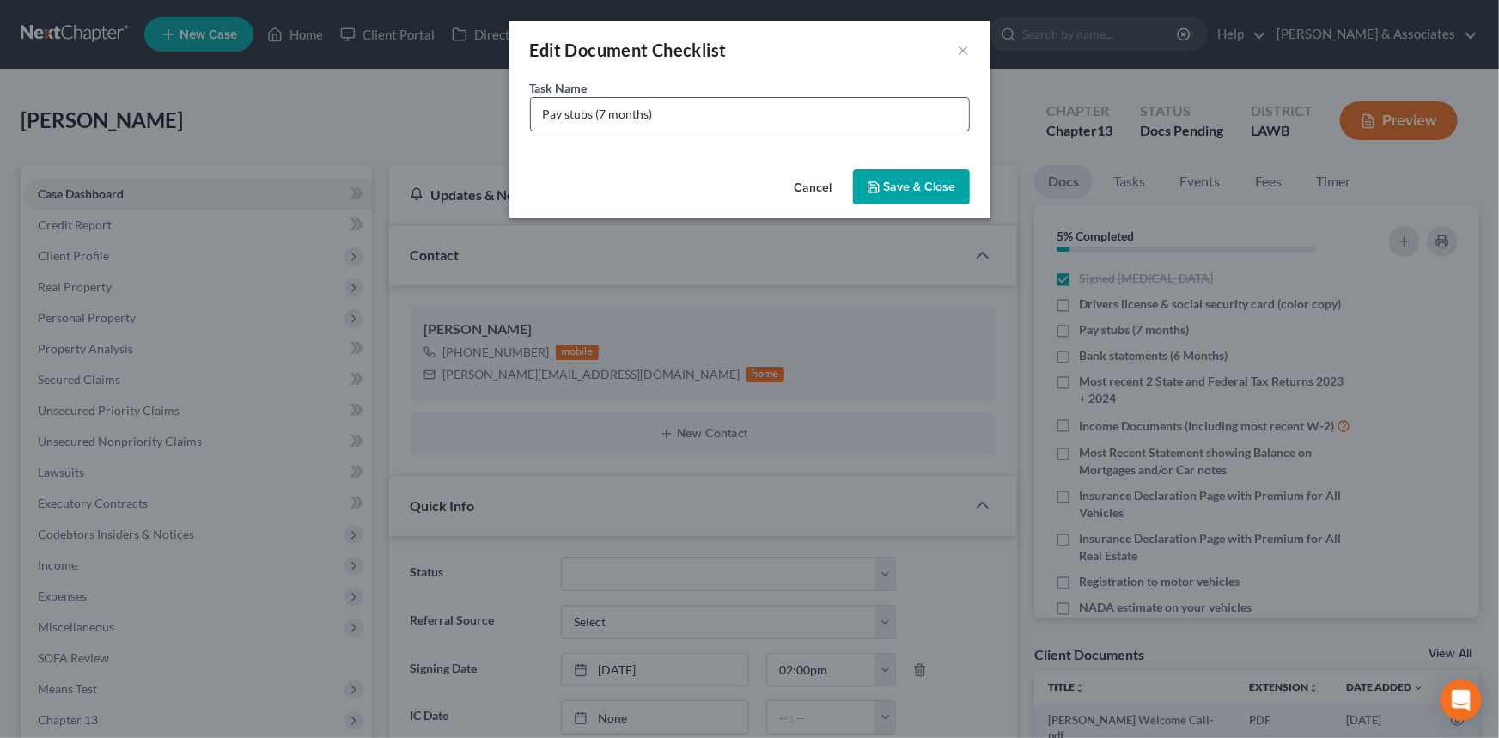
click at [664, 124] on input "Pay stubs (7 months)" at bounding box center [750, 114] width 438 height 33
drag, startPoint x: 560, startPoint y: 134, endPoint x: 562, endPoint y: 151, distance: 17.3
click at [560, 149] on div "Task Name * Pay stubs (7 months)" at bounding box center [749, 120] width 481 height 83
click at [545, 119] on input "Pay stubs (7 months)" at bounding box center [750, 114] width 438 height 33
type input "SCP Health Pay stubs (March 1st - Current)"
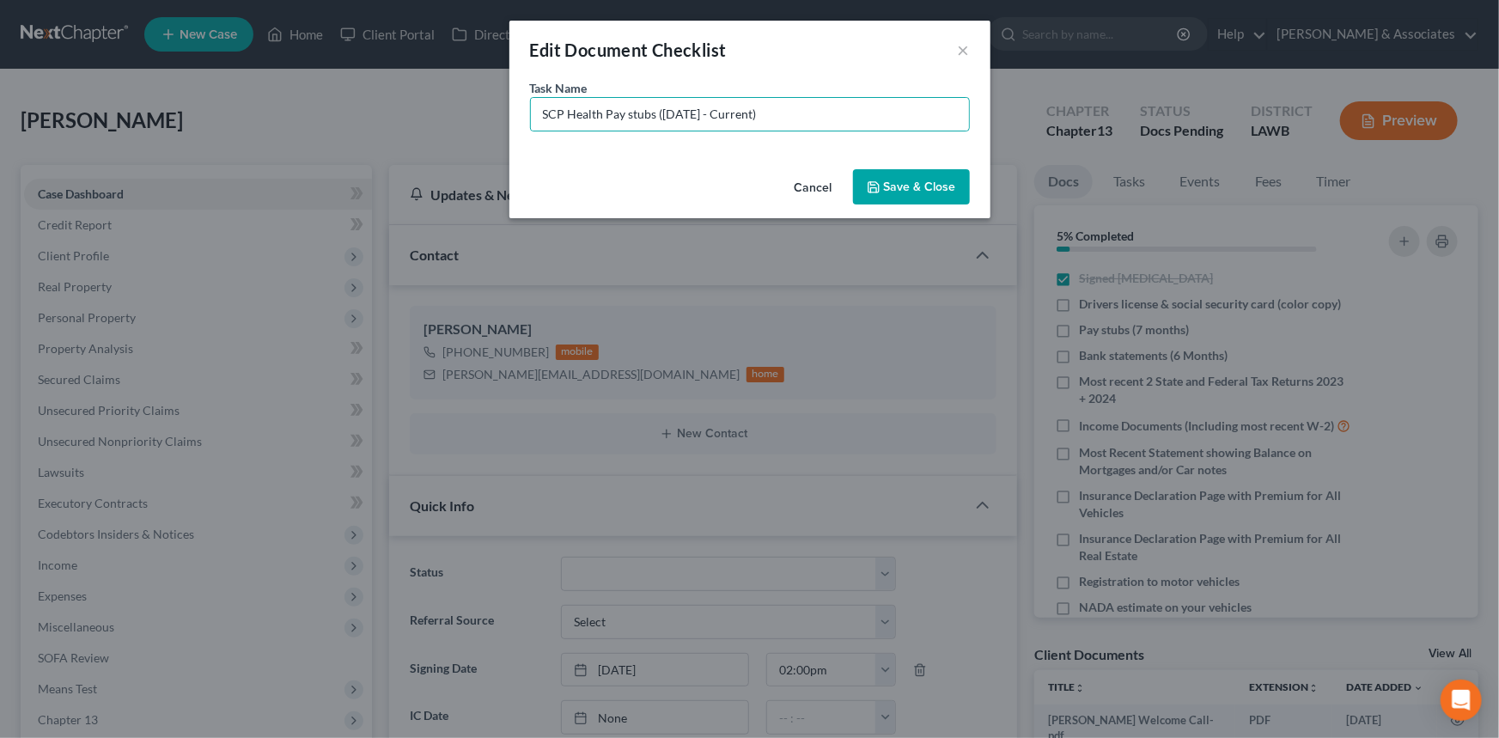
drag, startPoint x: 917, startPoint y: 188, endPoint x: 917, endPoint y: 180, distance: 8.6
click at [917, 187] on button "Save & Close" at bounding box center [911, 187] width 117 height 36
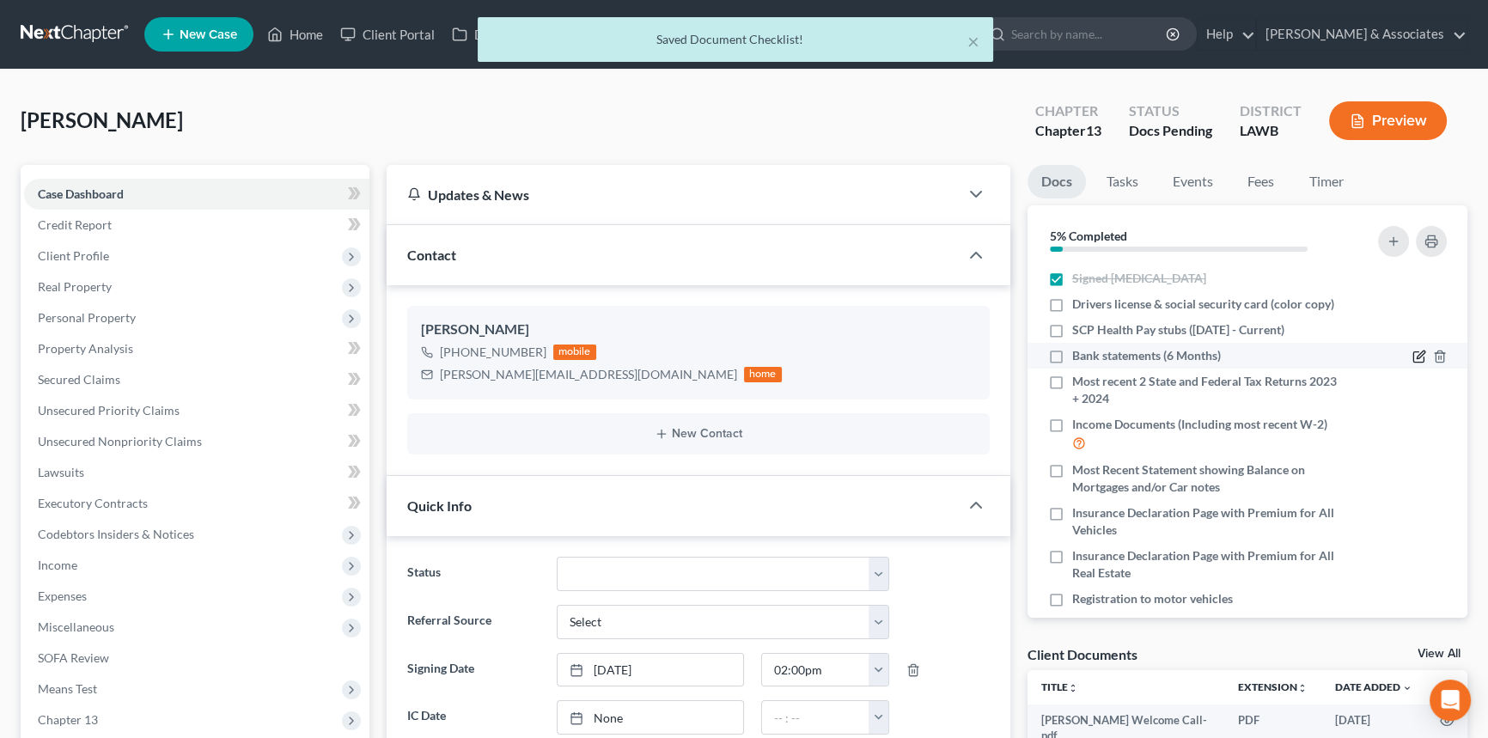
click at [1412, 353] on icon "button" at bounding box center [1419, 357] width 14 height 14
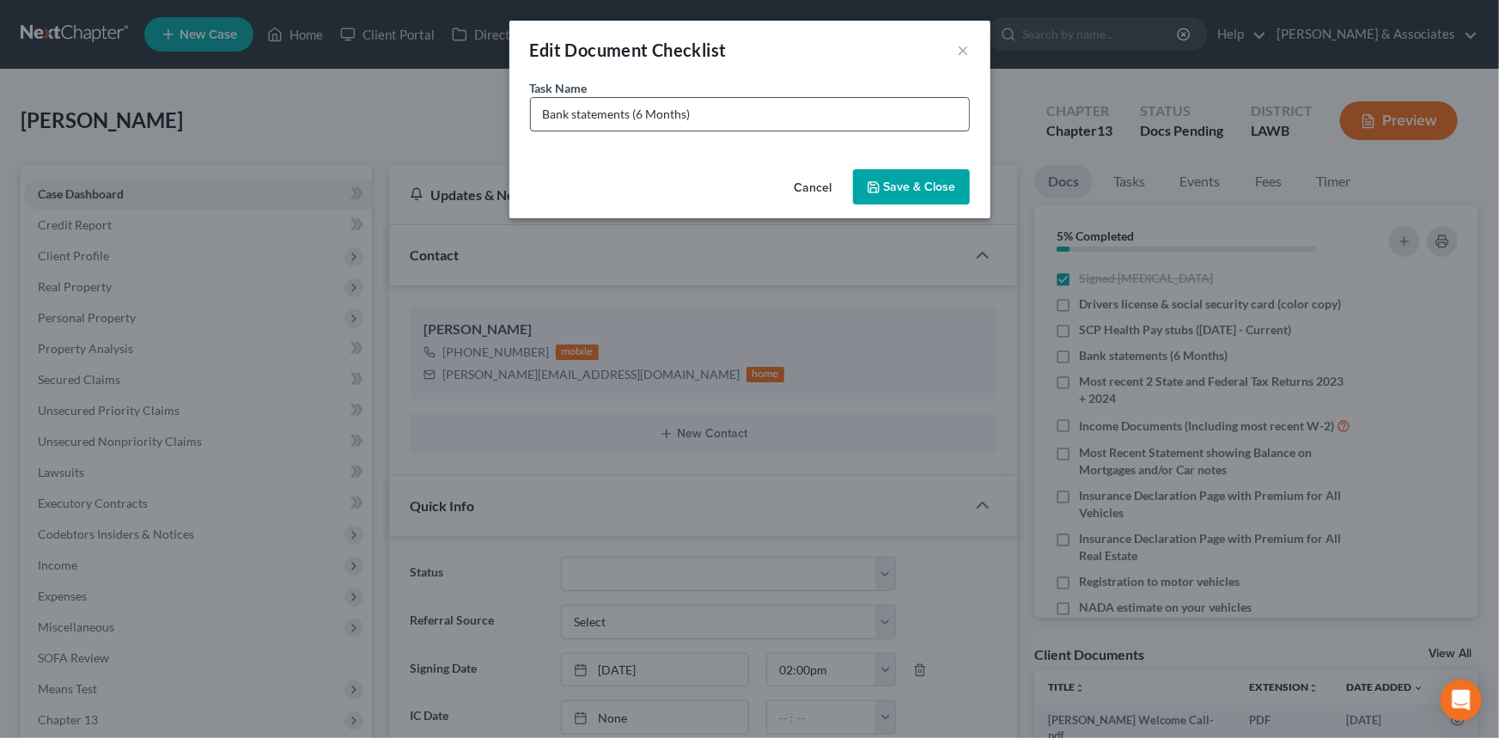
click at [535, 105] on input "Bank statements (6 Months)" at bounding box center [750, 114] width 438 height 33
drag, startPoint x: 755, startPoint y: 126, endPoint x: 689, endPoint y: 137, distance: 67.1
click at [689, 137] on div "Task Name * FM Bank Bank statements (6 Months)" at bounding box center [749, 120] width 481 height 83
type input "FM Bank Bank statements (March - August)"
click at [940, 188] on button "Save & Close" at bounding box center [911, 187] width 117 height 36
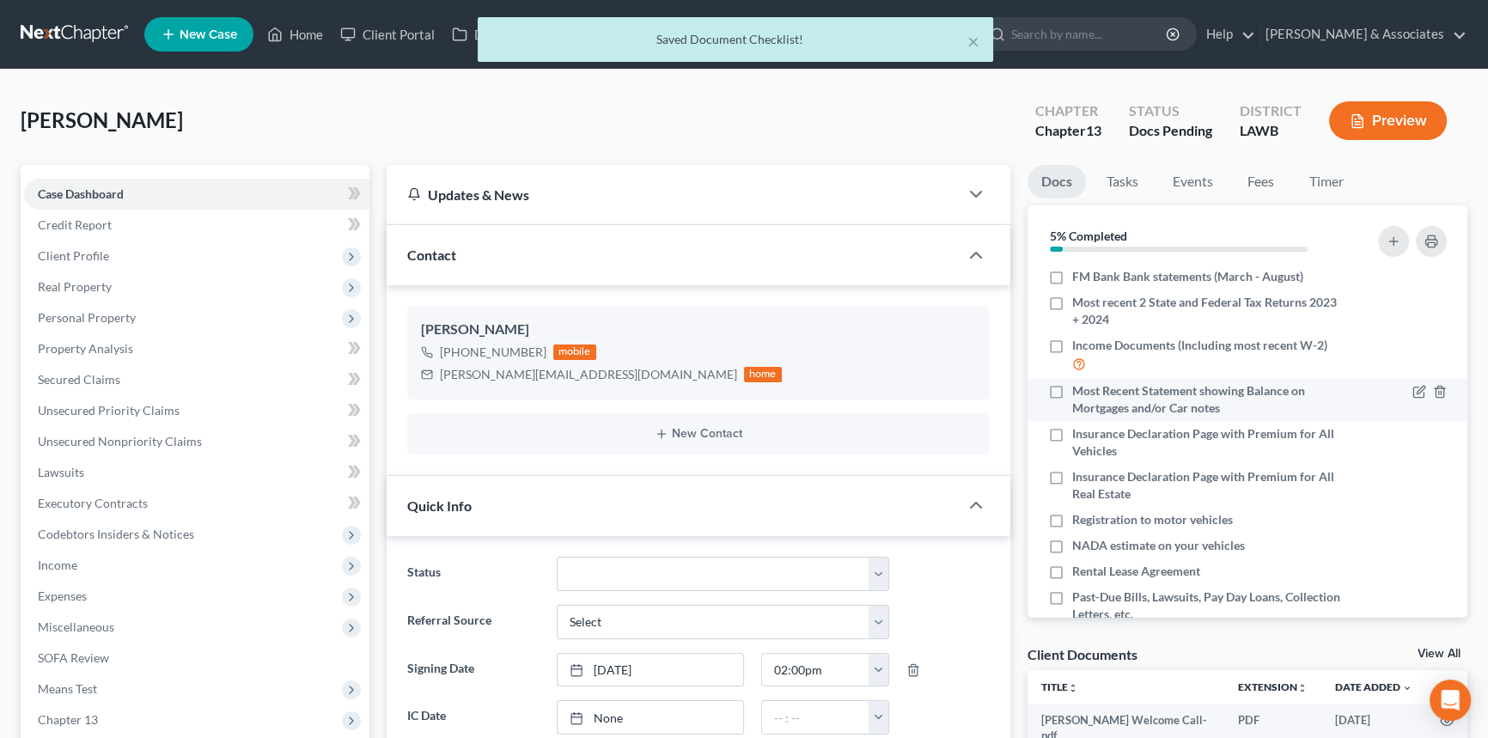
scroll to position [155, 0]
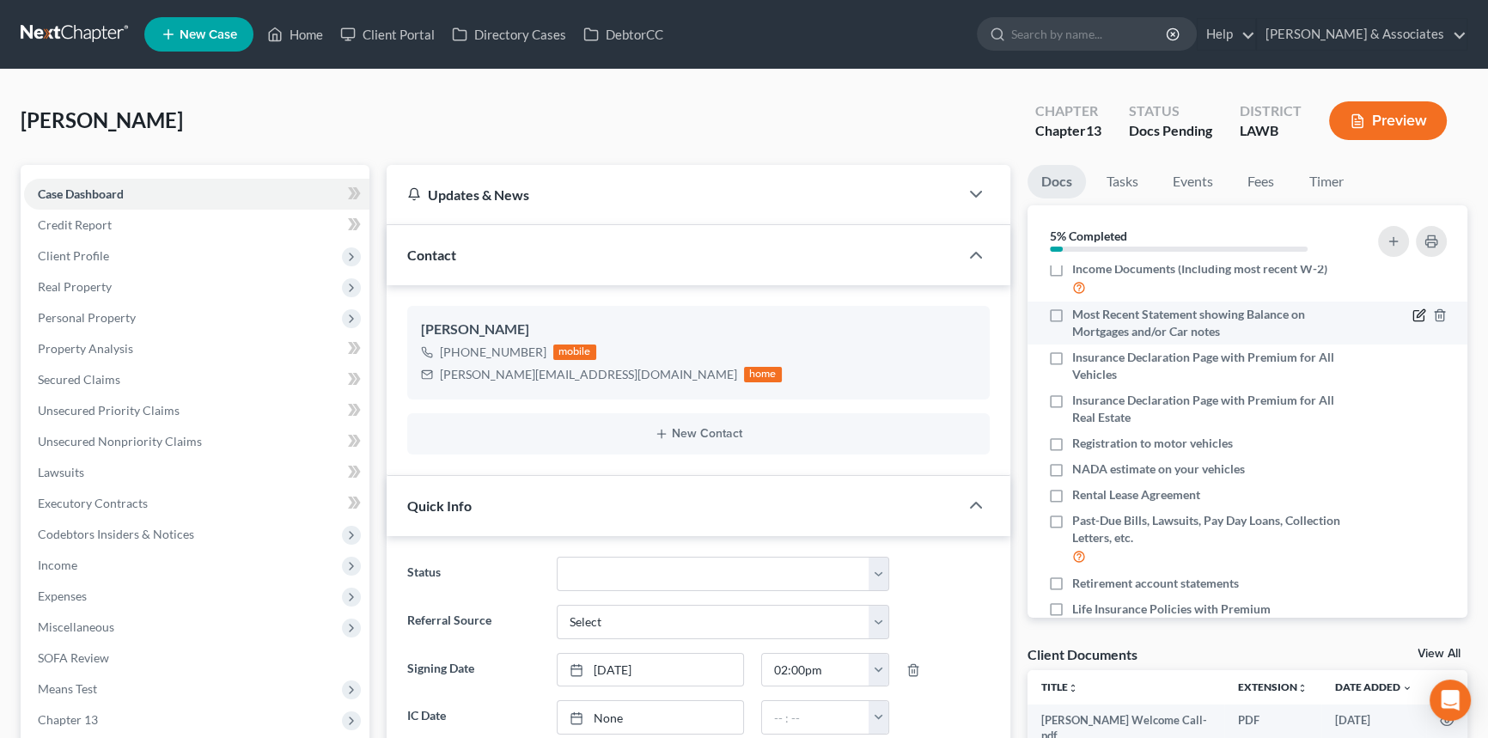
click at [1413, 311] on icon "button" at bounding box center [1418, 316] width 10 height 10
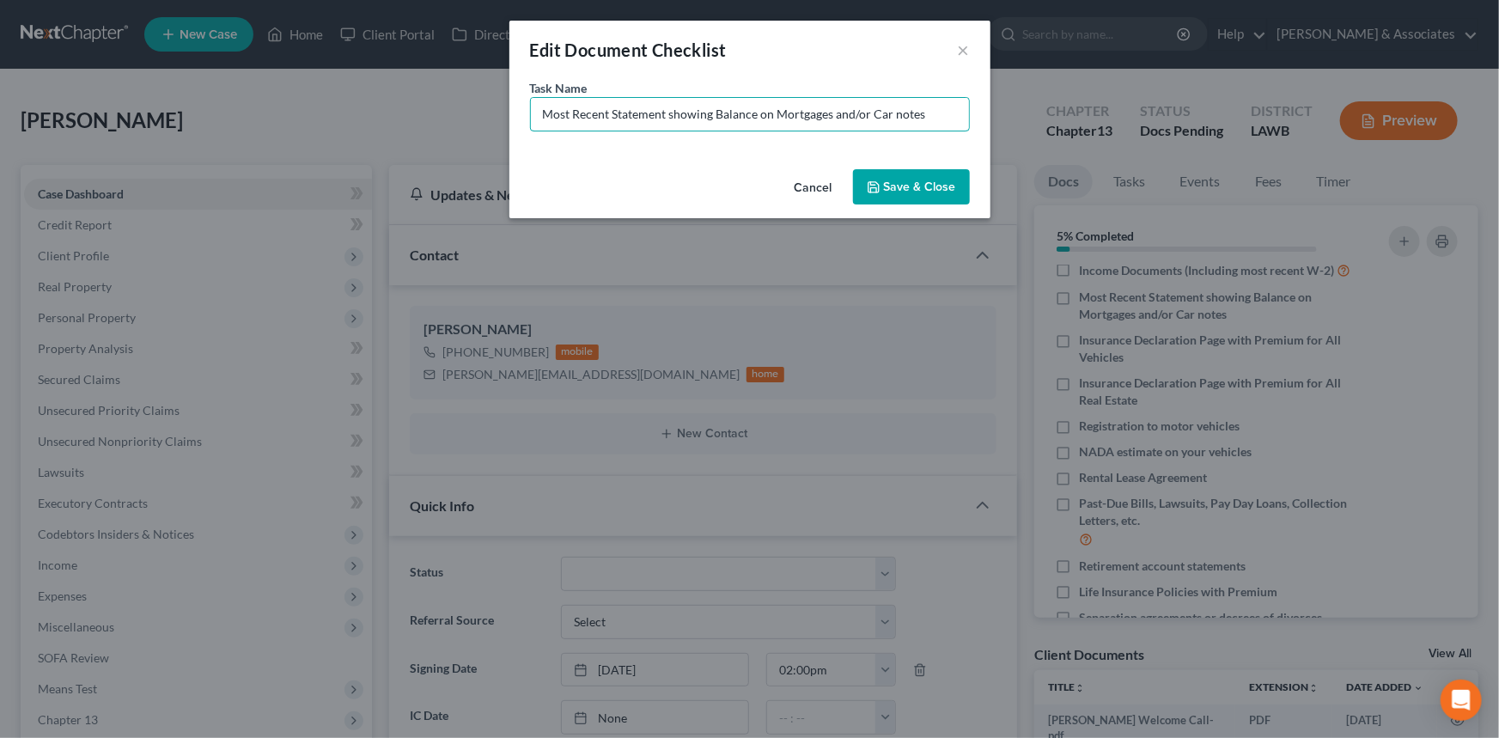
drag, startPoint x: 935, startPoint y: 105, endPoint x: 832, endPoint y: 165, distance: 118.6
click at [832, 165] on div "Edit Document Checklist × Task Name * Most Recent Statement showing Balance on …" at bounding box center [749, 120] width 481 height 198
type input "Most Recent Statement showing Balance on Mortgages"
click at [935, 183] on button "Save & Close" at bounding box center [911, 187] width 117 height 36
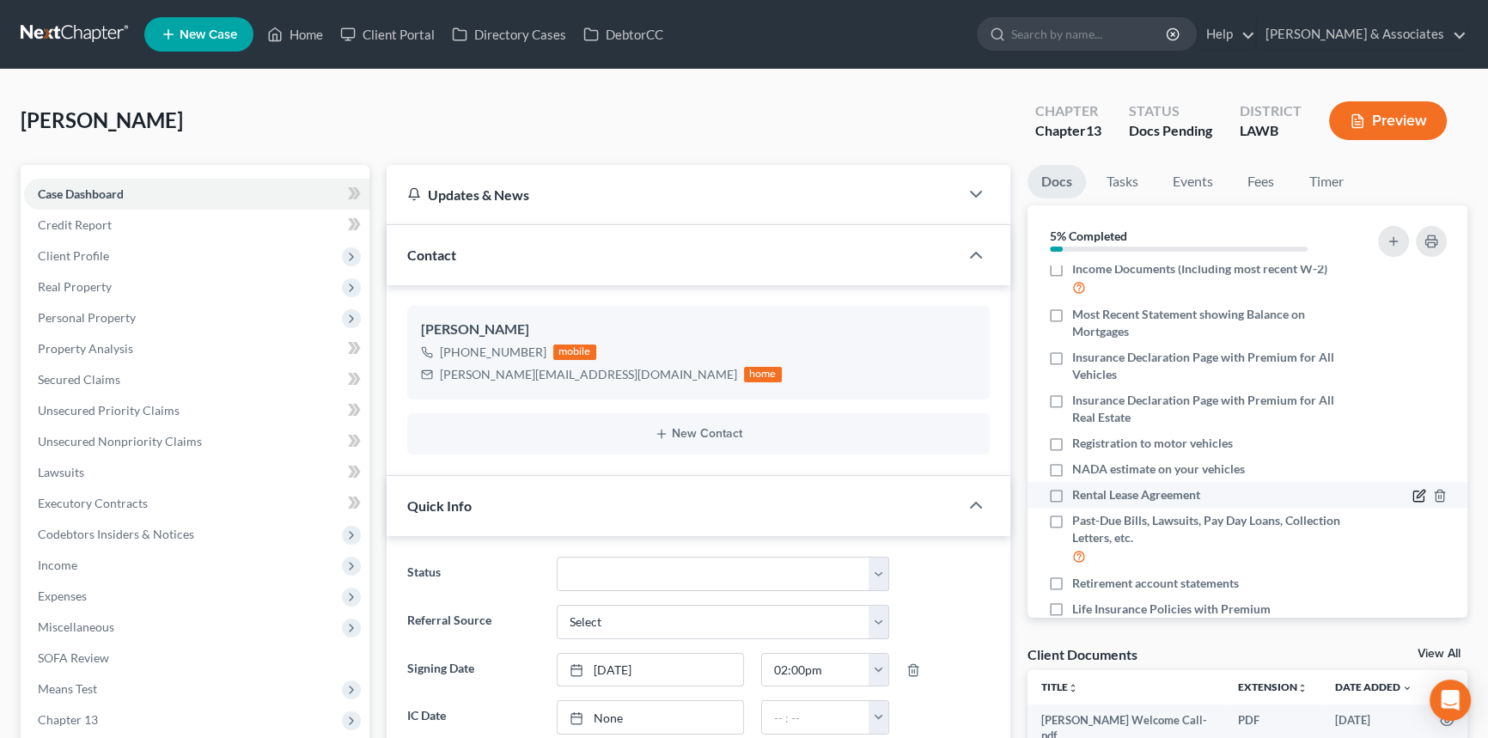
click at [1413, 497] on icon "button" at bounding box center [1418, 496] width 10 height 10
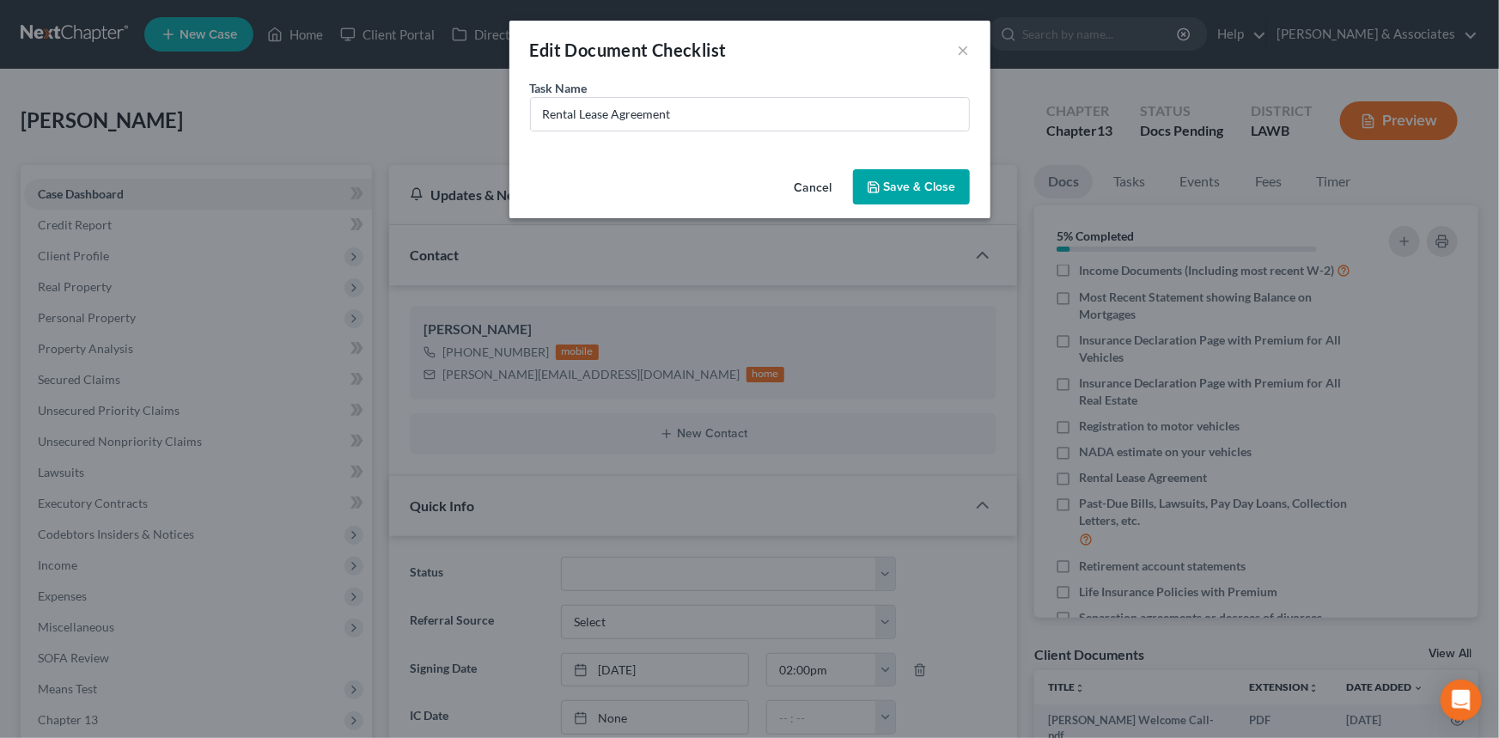
click at [751, 85] on div "Task Name * Rental Lease Agreement" at bounding box center [750, 105] width 440 height 52
click at [731, 98] on input "Rental Lease Agreement" at bounding box center [750, 114] width 438 height 33
type input "Copy of Title for 2025 Chevy Equinox"
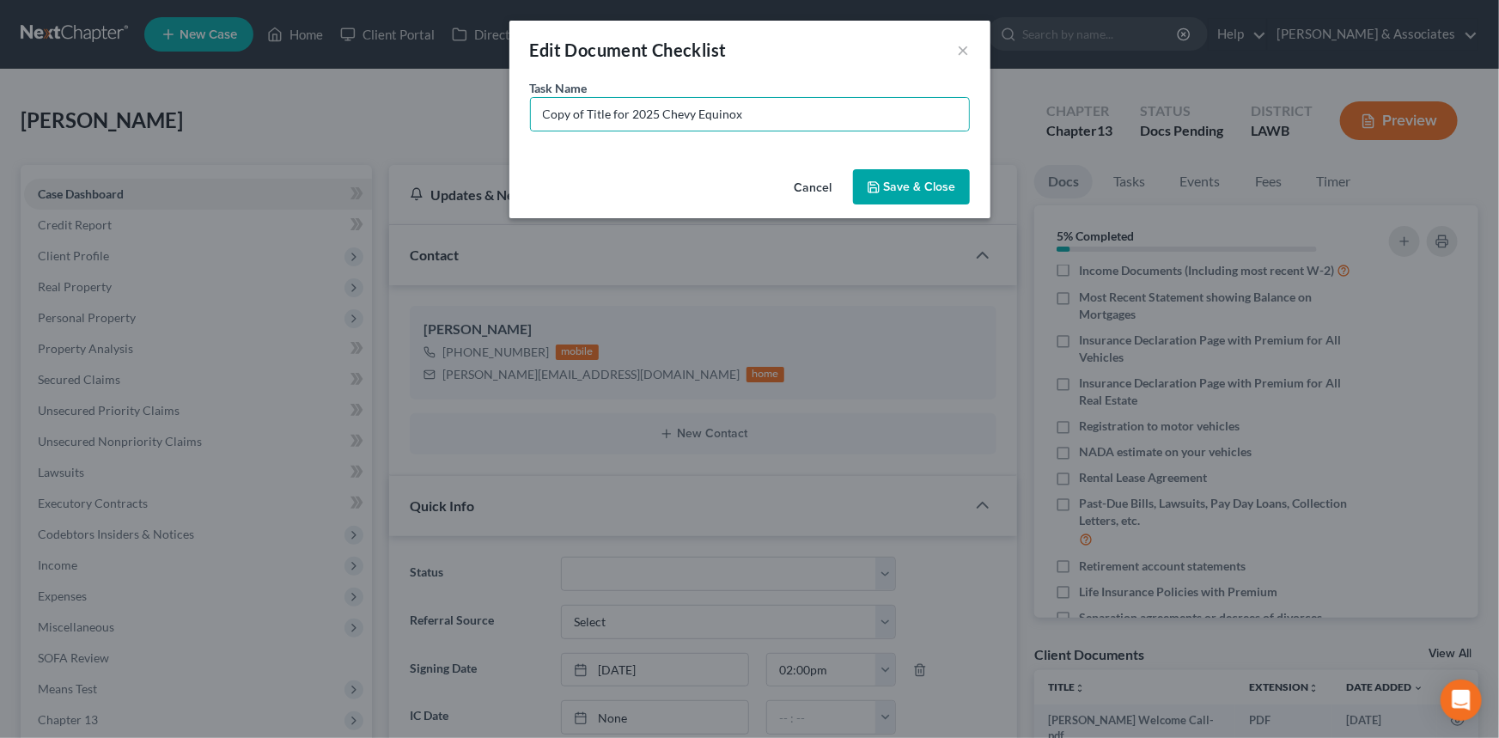
click at [923, 192] on button "Save & Close" at bounding box center [911, 187] width 117 height 36
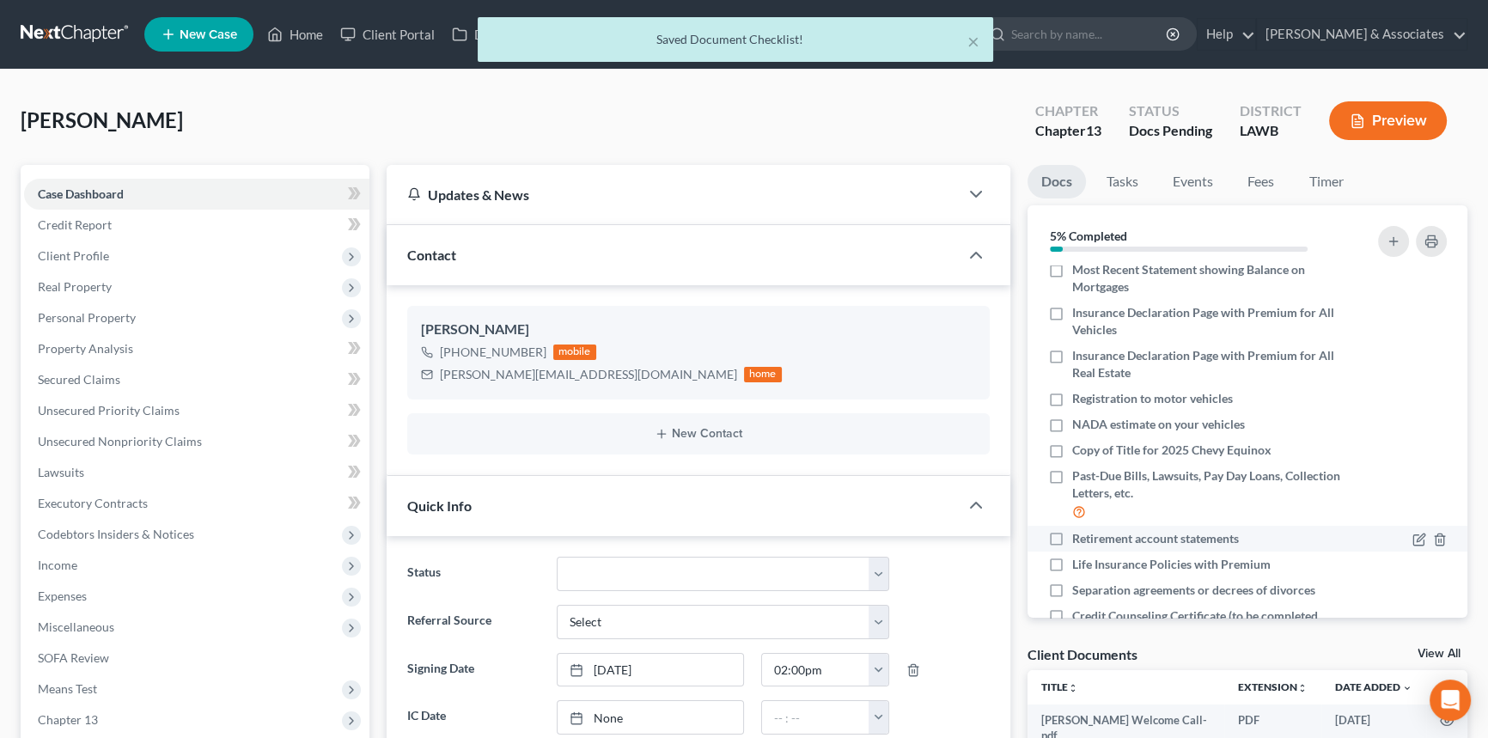
scroll to position [234, 0]
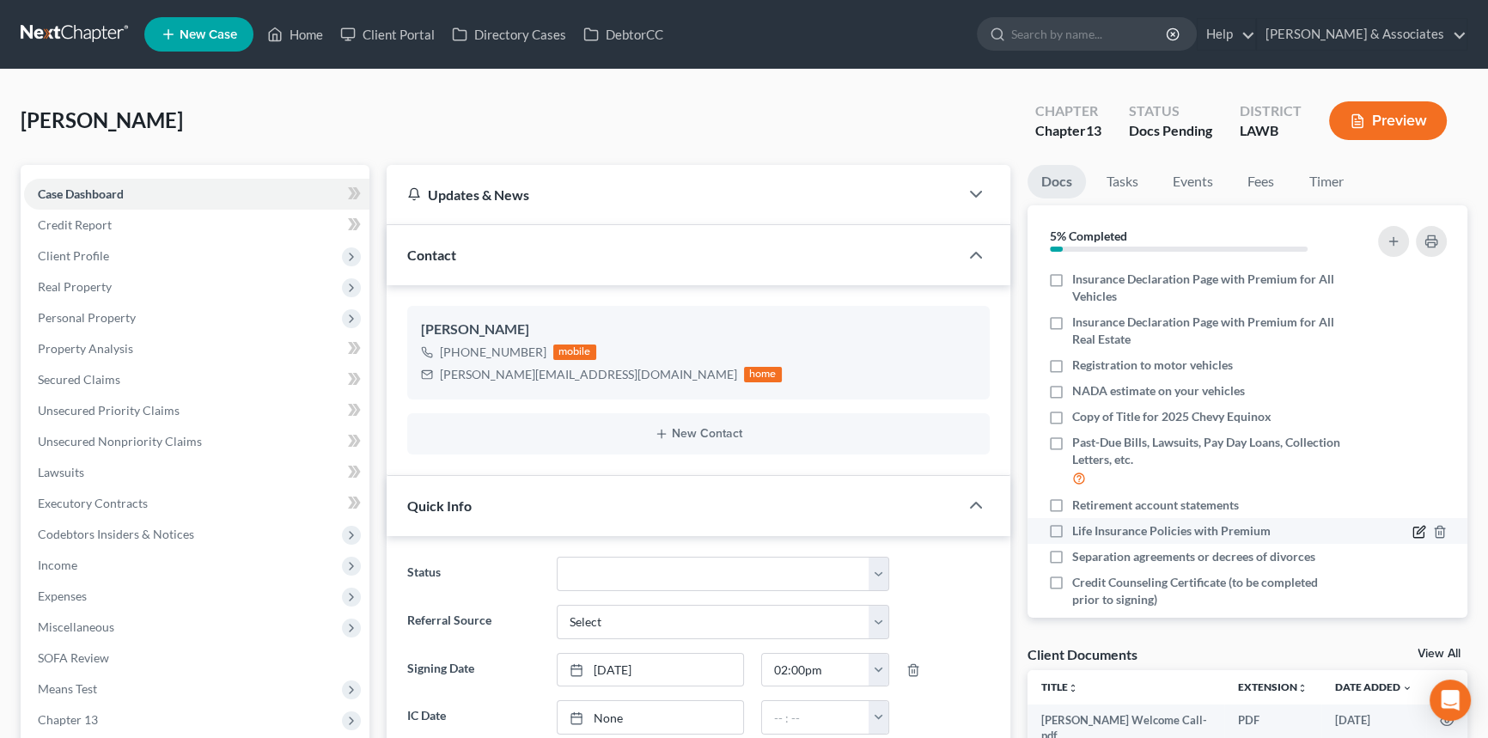
click at [1417, 533] on icon "button" at bounding box center [1421, 530] width 8 height 8
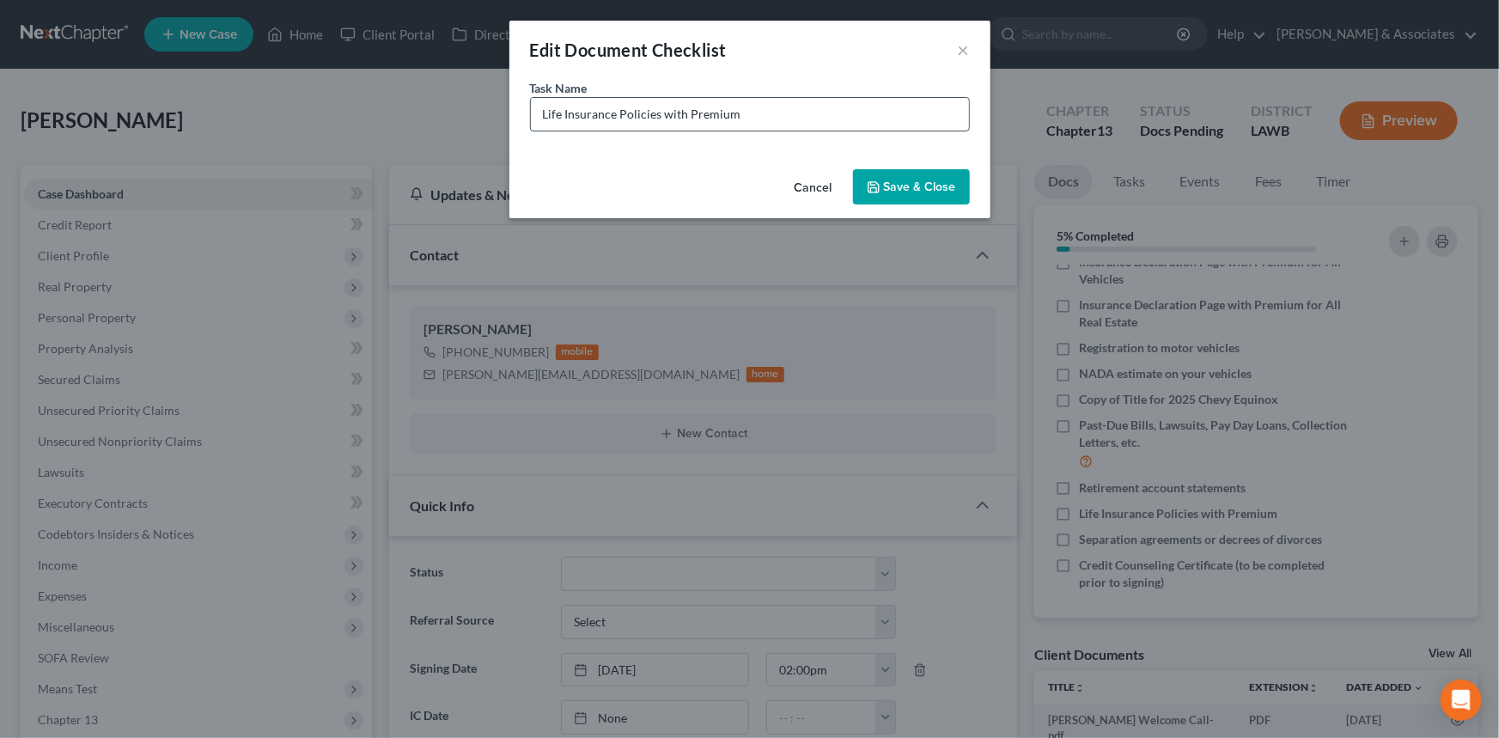
click at [876, 129] on input "Life Insurance Policies with Premium" at bounding box center [750, 114] width 438 height 33
click at [876, 127] on input "Life Insurance Policies with Premium" at bounding box center [750, 114] width 438 height 33
type input "Venmo Bank statements (March-August)"
click at [930, 187] on button "Save & Close" at bounding box center [911, 187] width 117 height 36
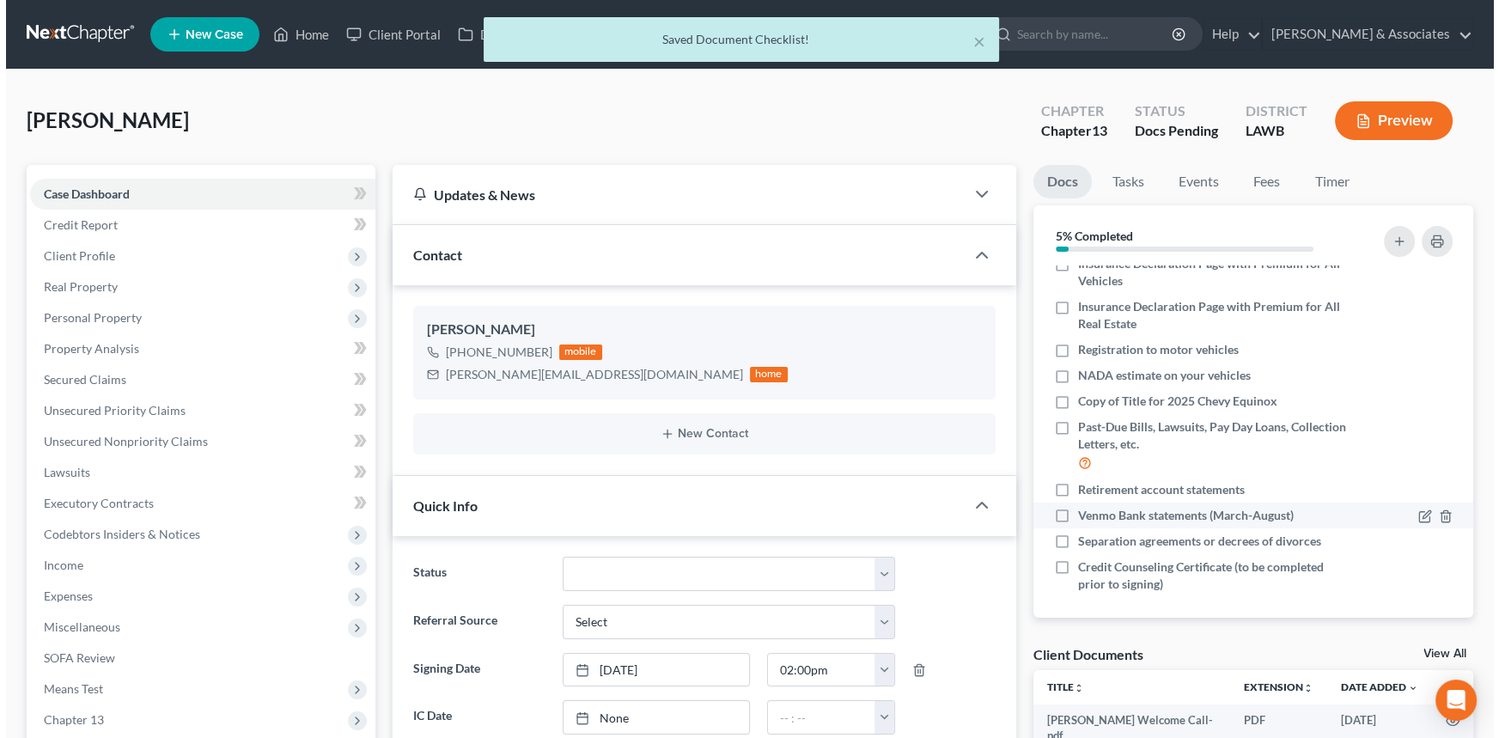
scroll to position [255, 0]
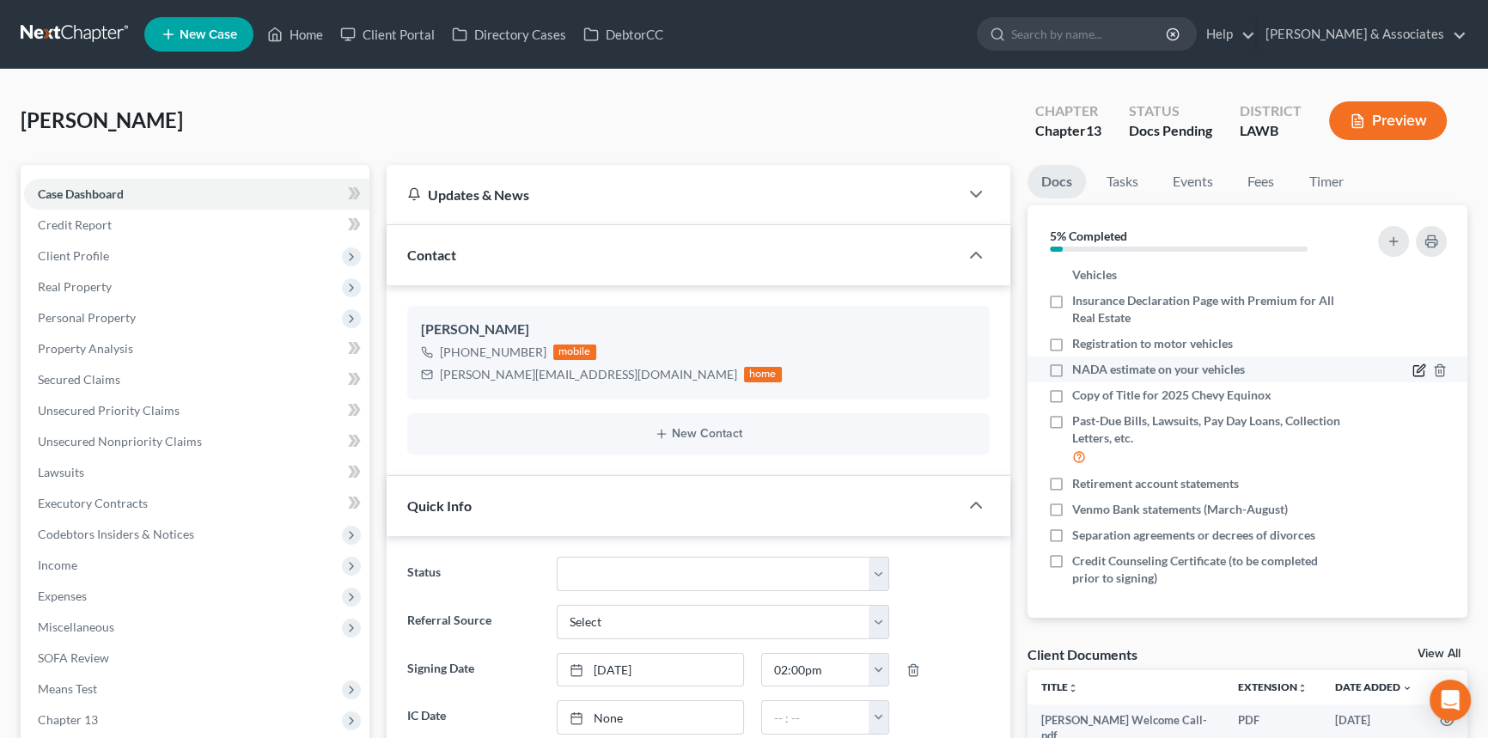
click at [1412, 369] on icon "button" at bounding box center [1419, 370] width 14 height 14
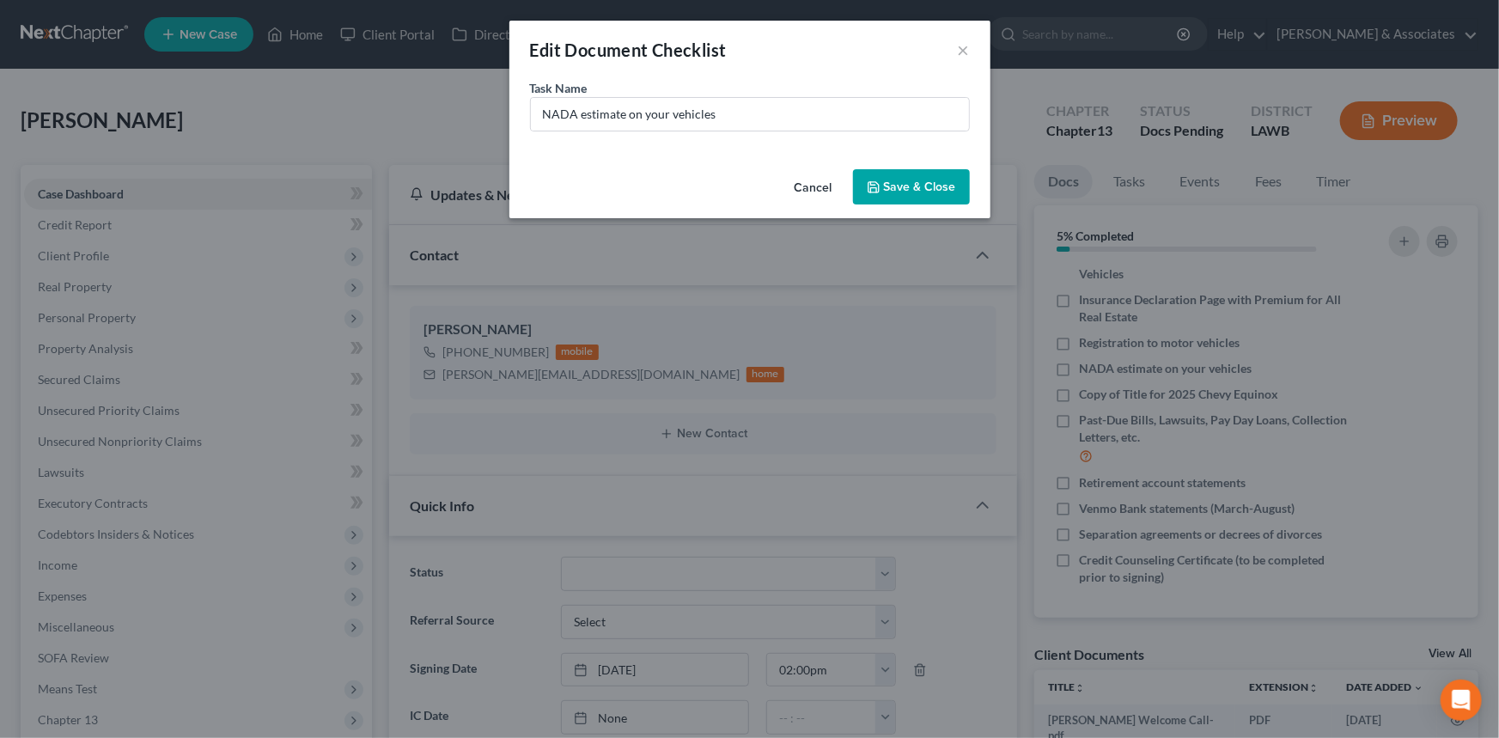
click at [771, 94] on div "Task Name * NADA estimate on your vehicles" at bounding box center [750, 105] width 440 height 52
click at [761, 111] on input "NADA estimate on your vehicles" at bounding box center [750, 114] width 438 height 33
type input "NADA estimate on your vehicles (we will pull for you) 2025 Chevy Equinox RS 13k…"
click at [926, 188] on button "Save & Close" at bounding box center [911, 187] width 117 height 36
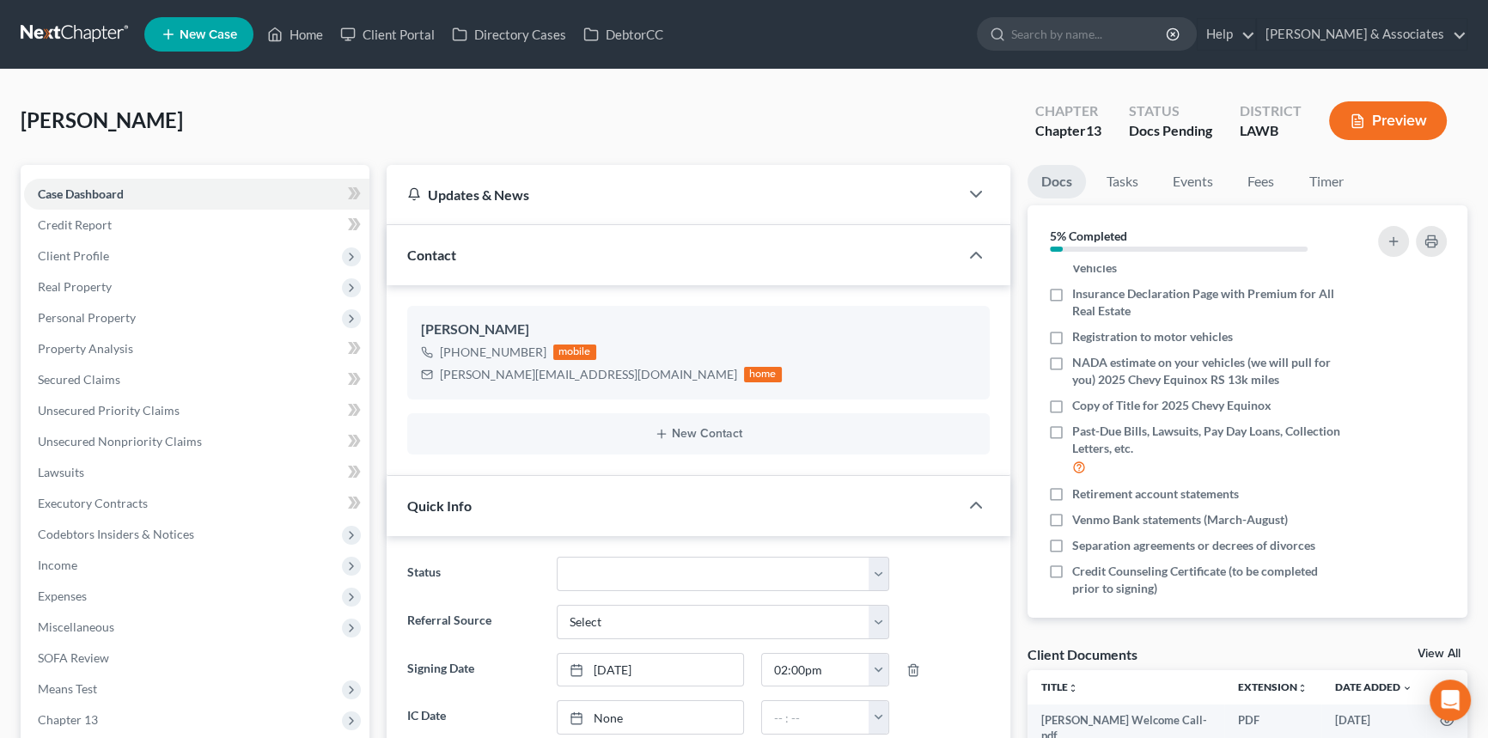
scroll to position [272, 0]
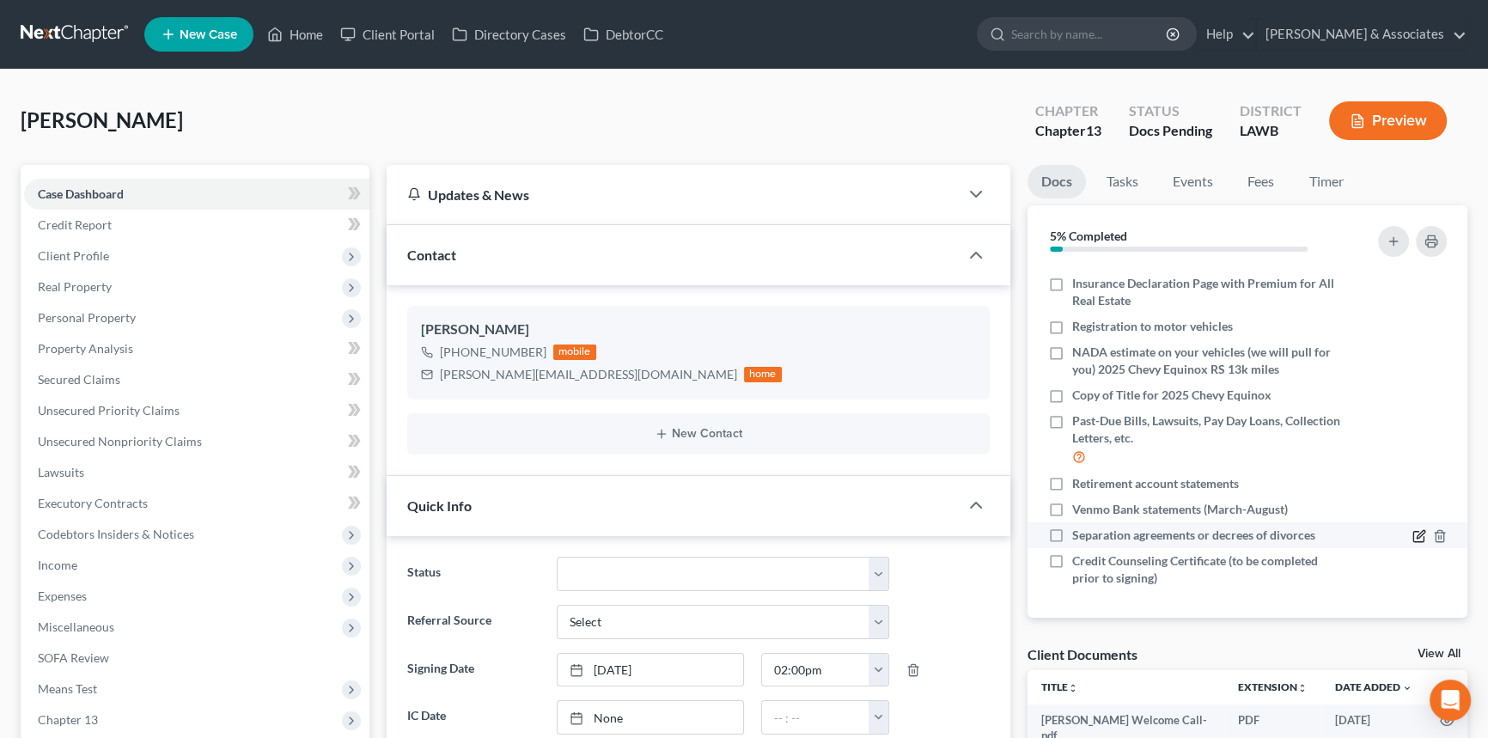
click at [1417, 534] on icon "button" at bounding box center [1421, 534] width 8 height 8
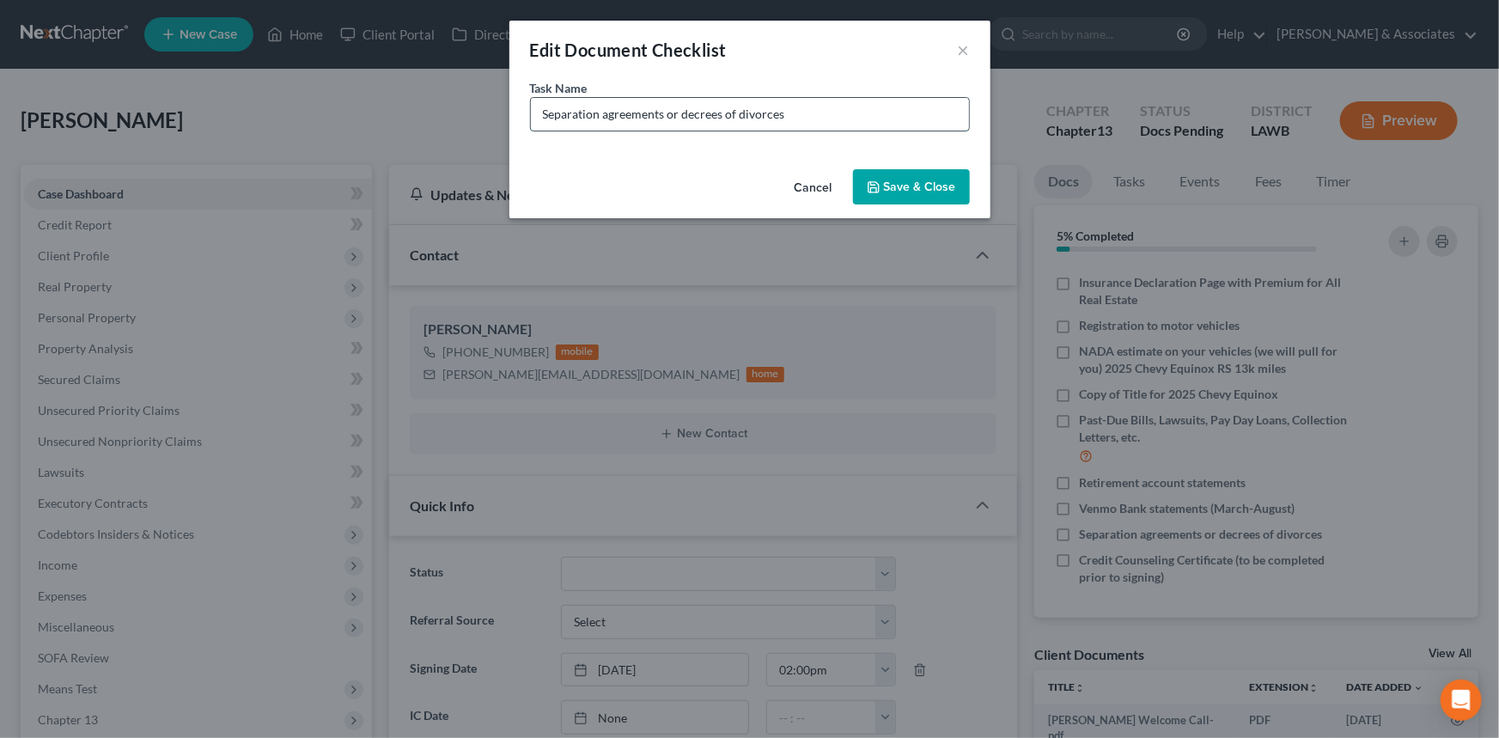
click at [850, 113] on input "Separation agreements or decrees of divorces" at bounding box center [750, 114] width 438 height 33
type input "Pennymac Lawsuit (Foreclosure Documentation)"
click at [928, 177] on button "Save & Close" at bounding box center [911, 187] width 117 height 36
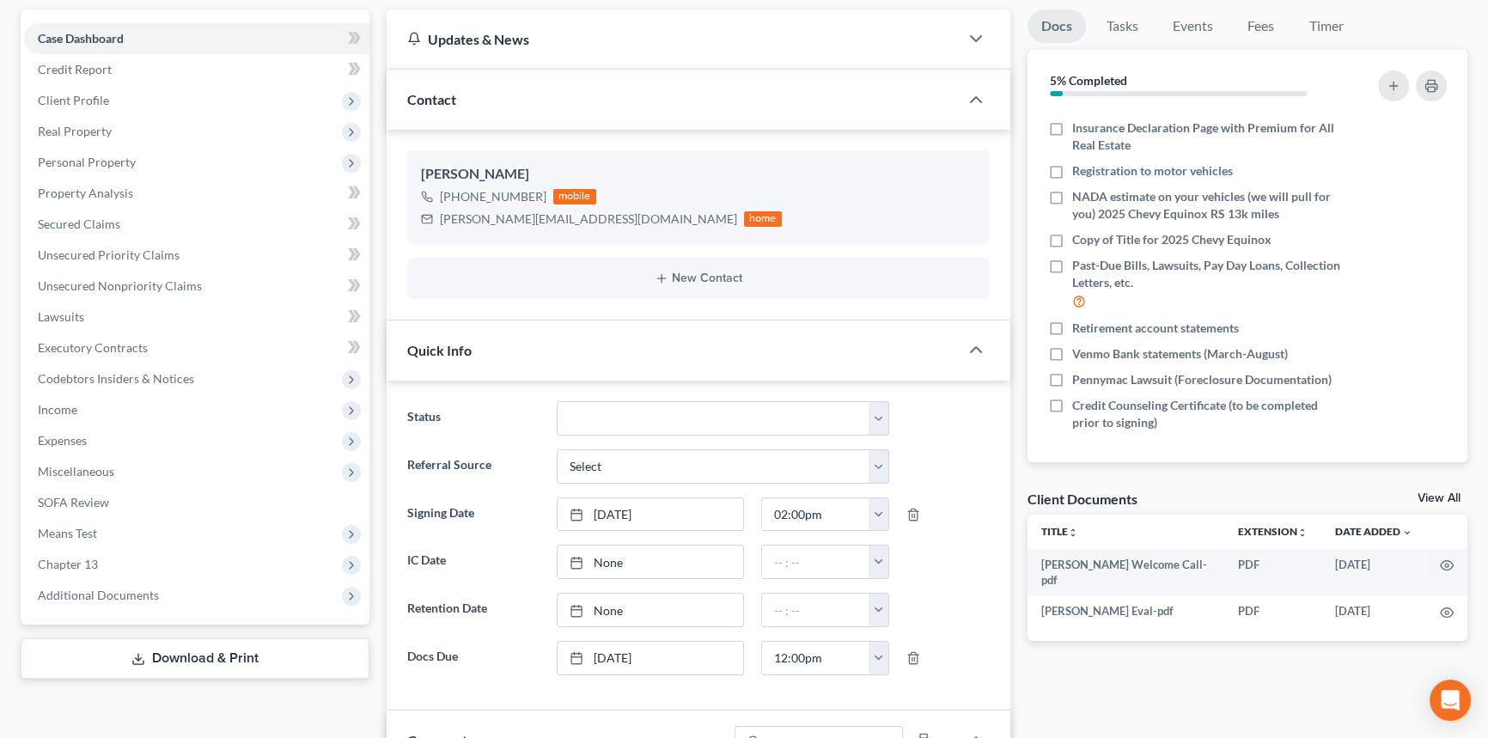
scroll to position [116, 0]
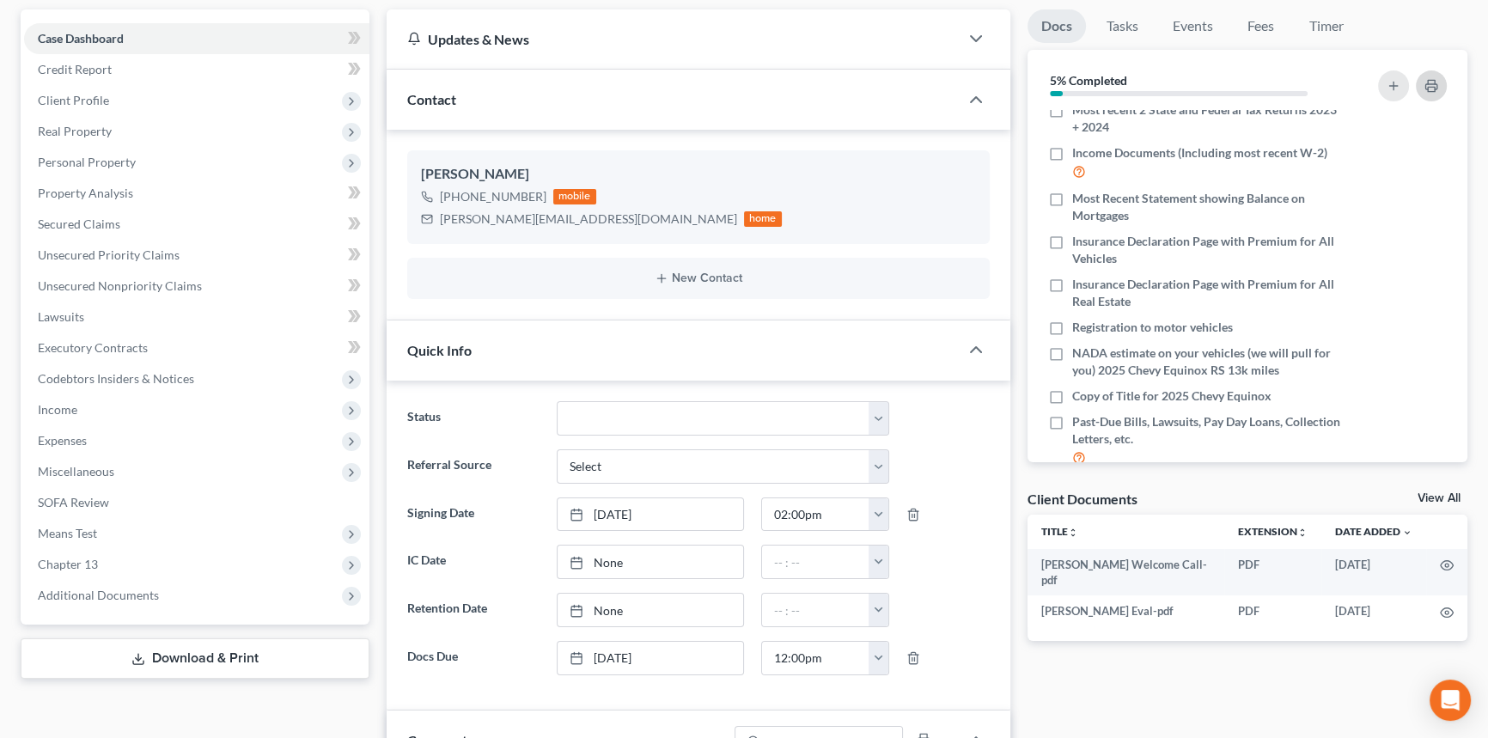
click at [1431, 86] on icon "button" at bounding box center [1431, 86] width 14 height 14
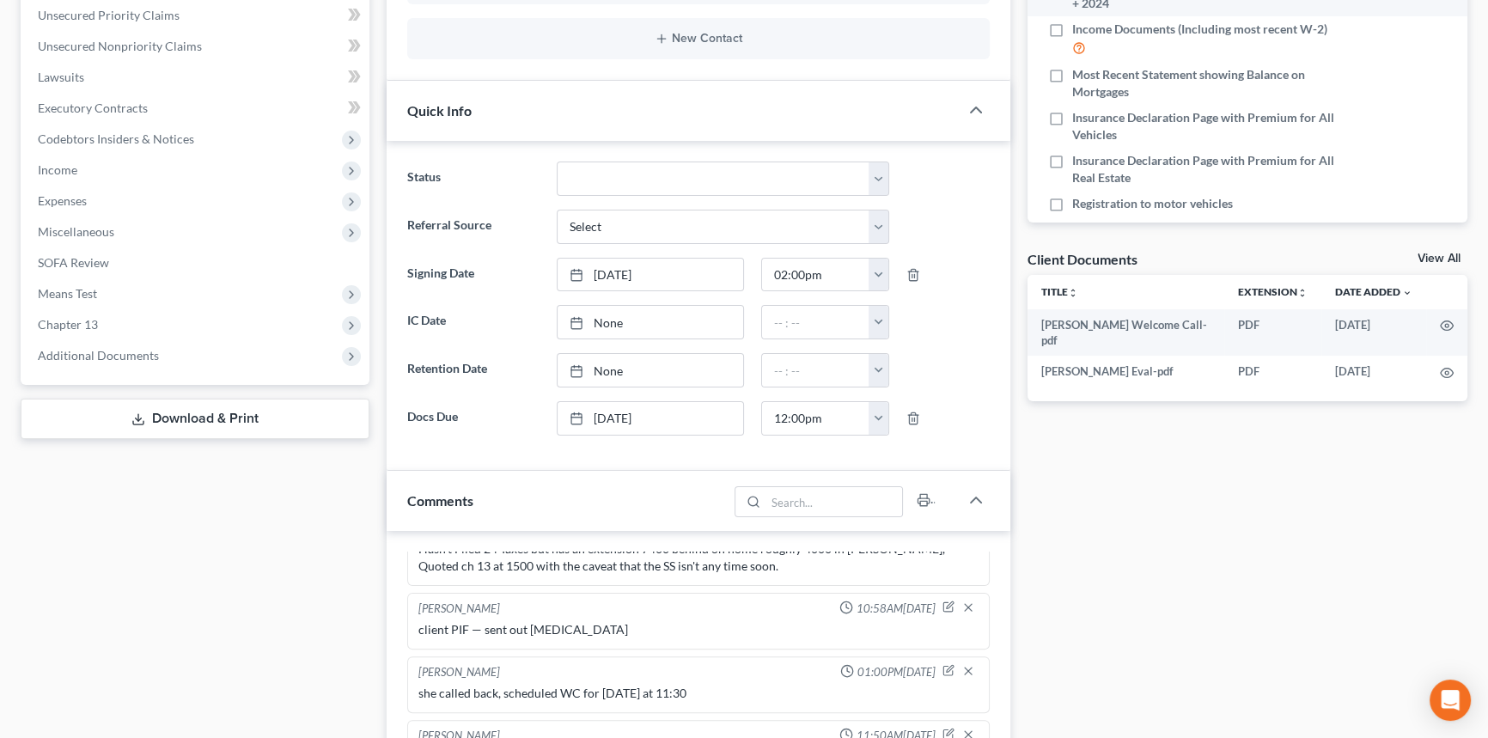
scroll to position [272, 0]
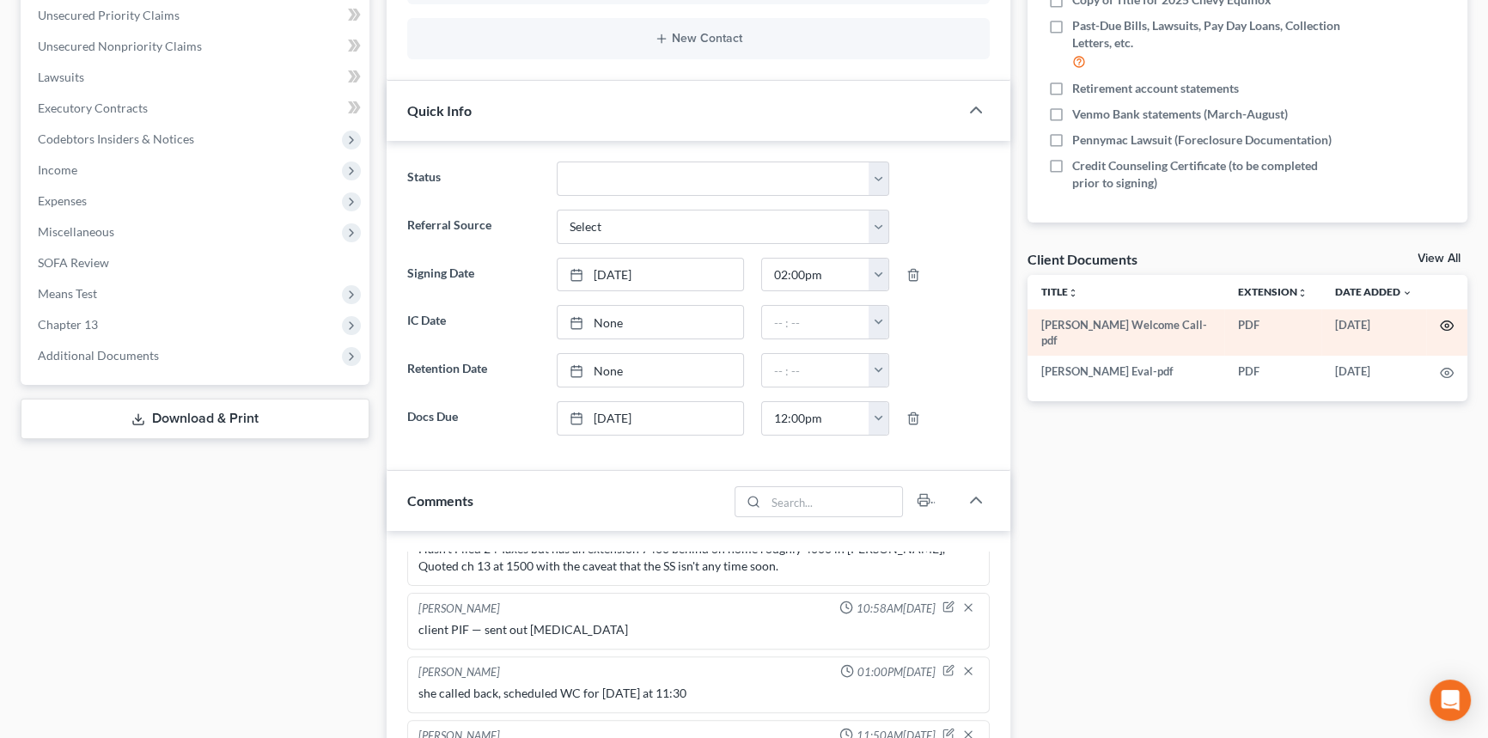
click at [1451, 326] on icon "button" at bounding box center [1447, 326] width 14 height 14
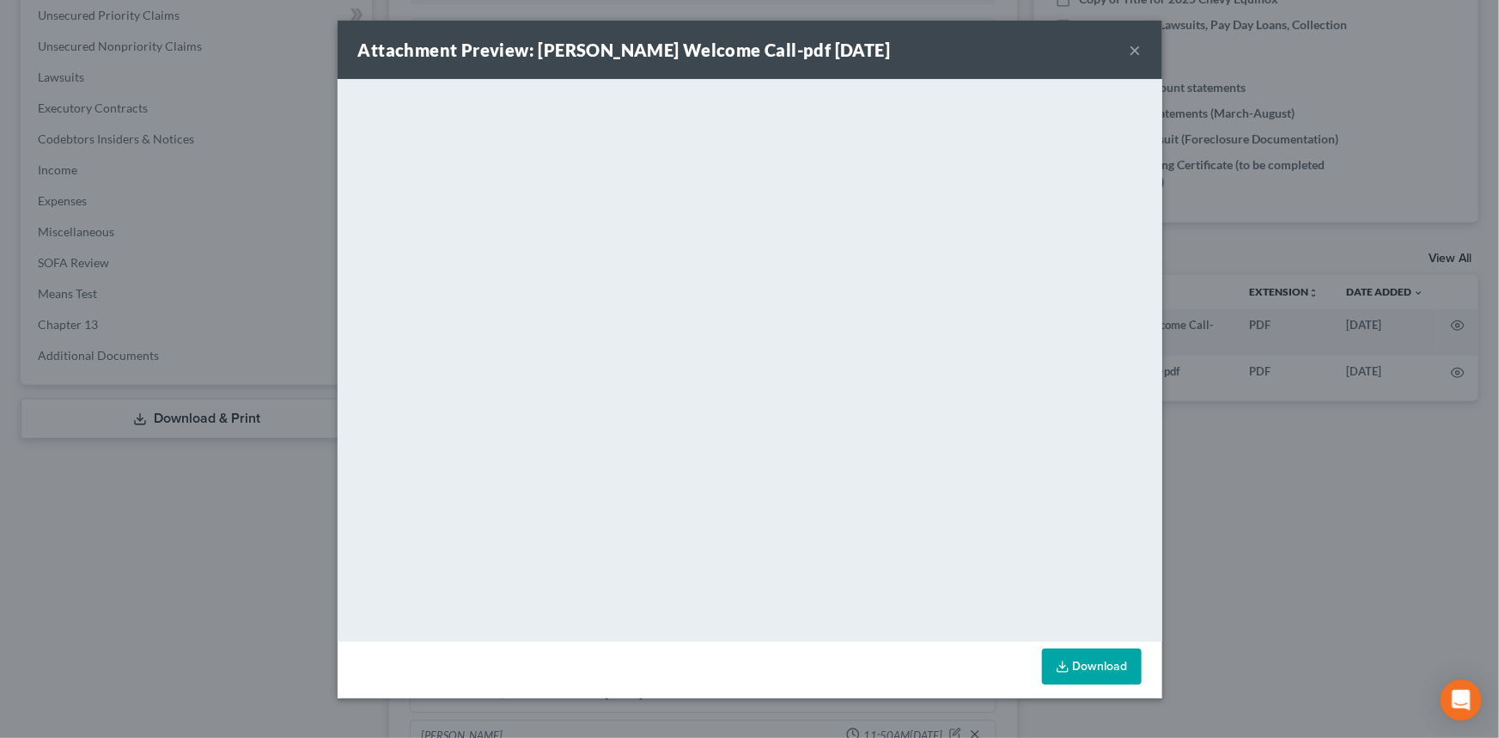
click at [1280, 466] on div "Attachment Preview: Brittney Stelly Welcome Call-pdf 09/03/2025 × <object ng-at…" at bounding box center [749, 369] width 1499 height 738
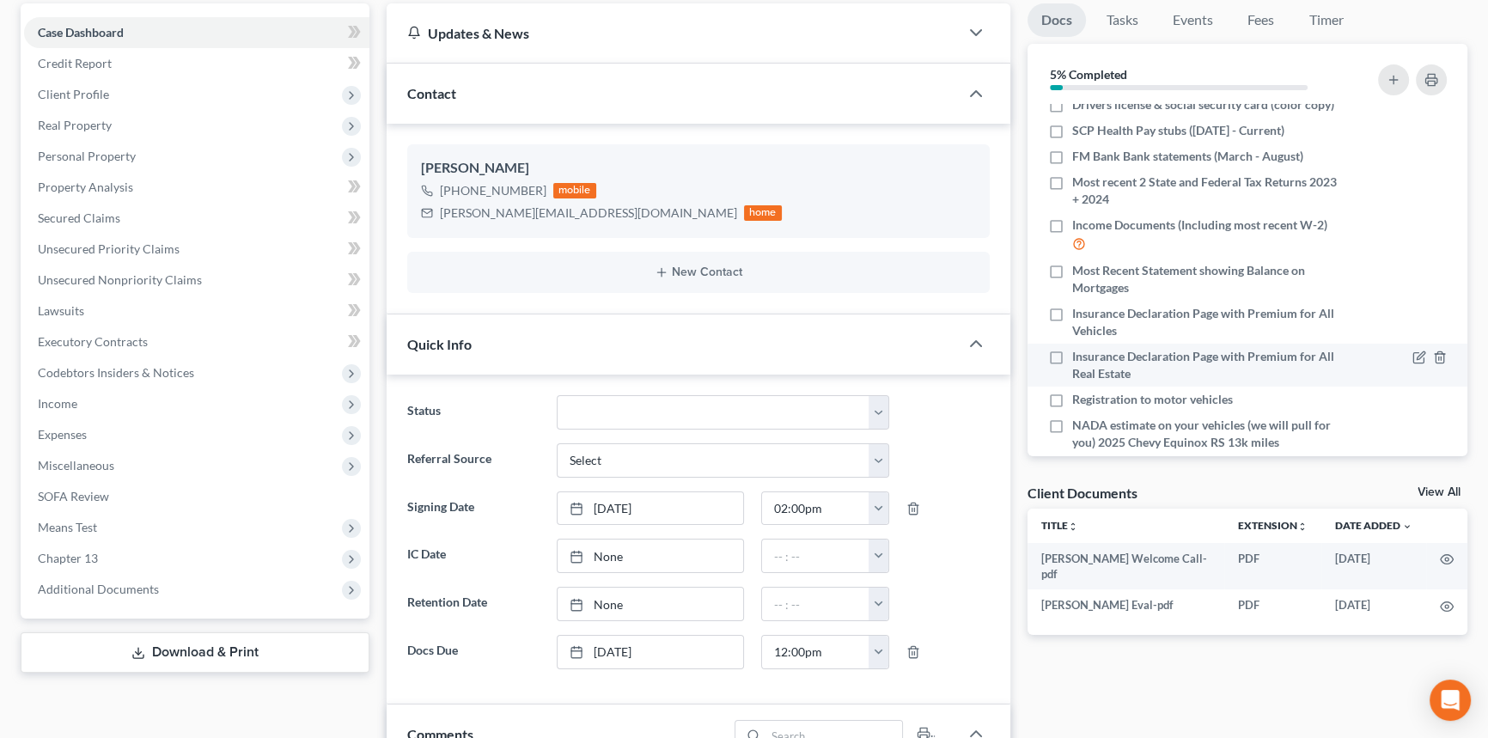
scroll to position [0, 0]
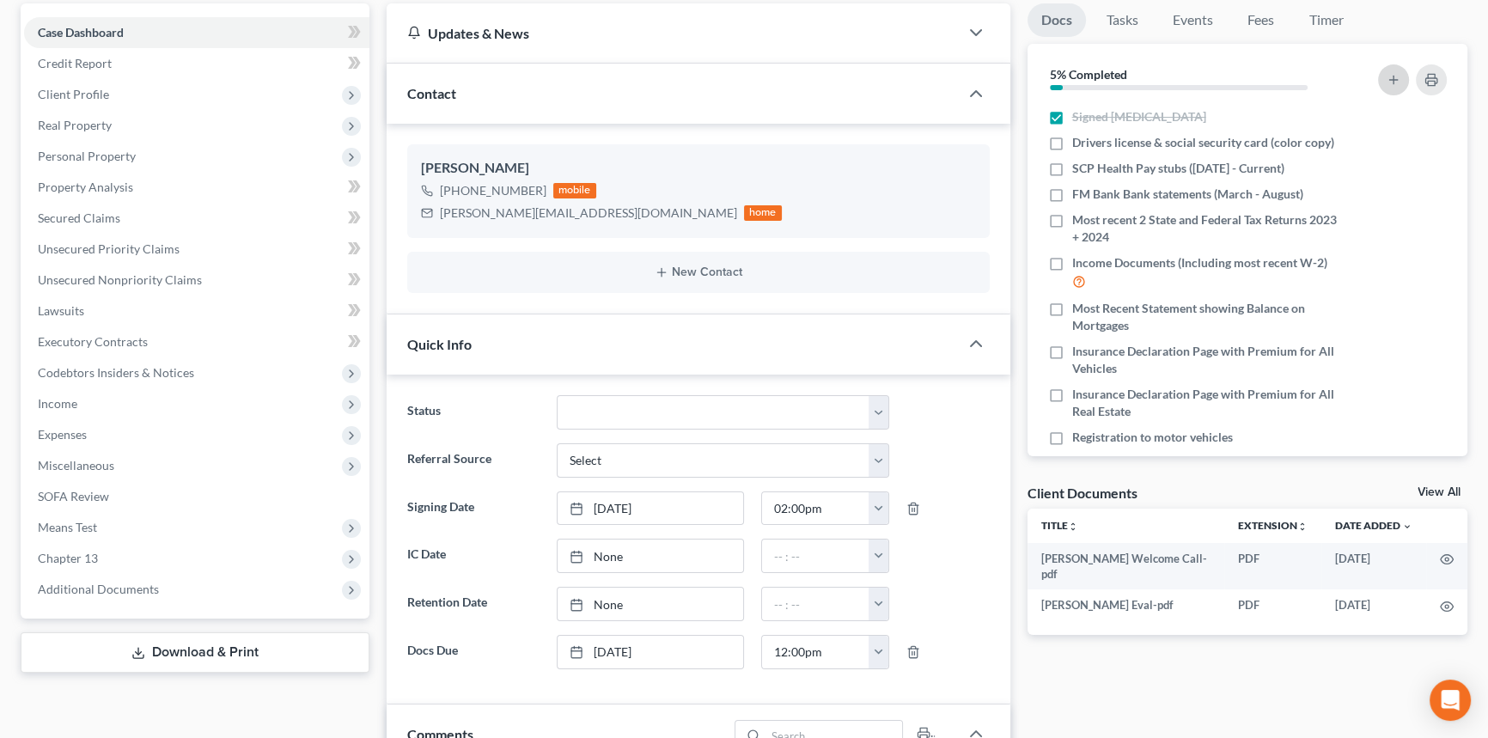
click at [1383, 74] on button "button" at bounding box center [1393, 79] width 31 height 31
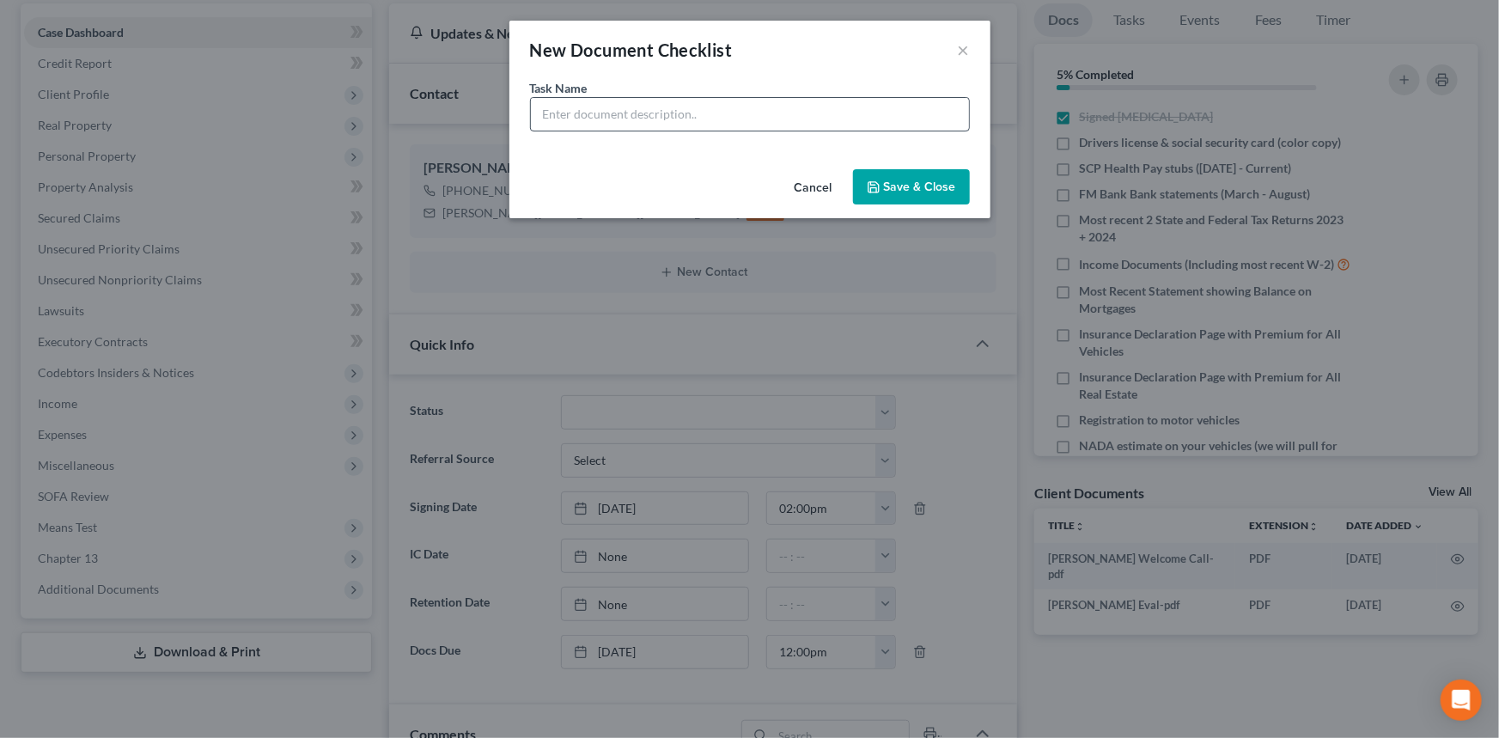
drag, startPoint x: 886, startPoint y: 49, endPoint x: 807, endPoint y: 119, distance: 105.3
click at [882, 52] on div "New Document Checklist ×" at bounding box center [749, 50] width 481 height 58
click at [807, 119] on input "text" at bounding box center [750, 114] width 438 height 33
drag, startPoint x: 774, startPoint y: 106, endPoint x: 676, endPoint y: 137, distance: 103.0
click at [676, 137] on div "Task Name * Paypal Bank Statements (February-July)" at bounding box center [749, 120] width 481 height 83
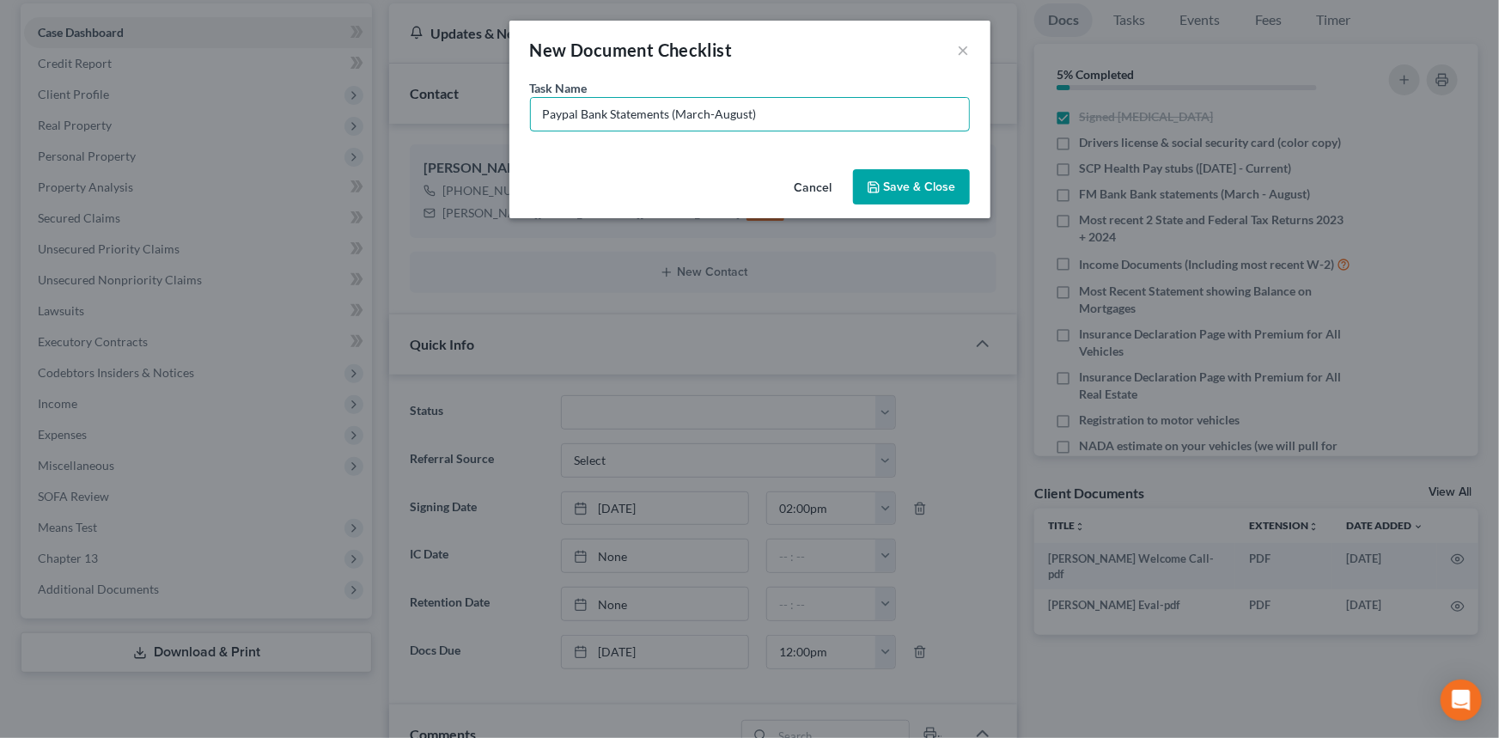
type input "Paypal Bank Statements (March-August)"
click at [897, 188] on button "Save & Close" at bounding box center [911, 187] width 117 height 36
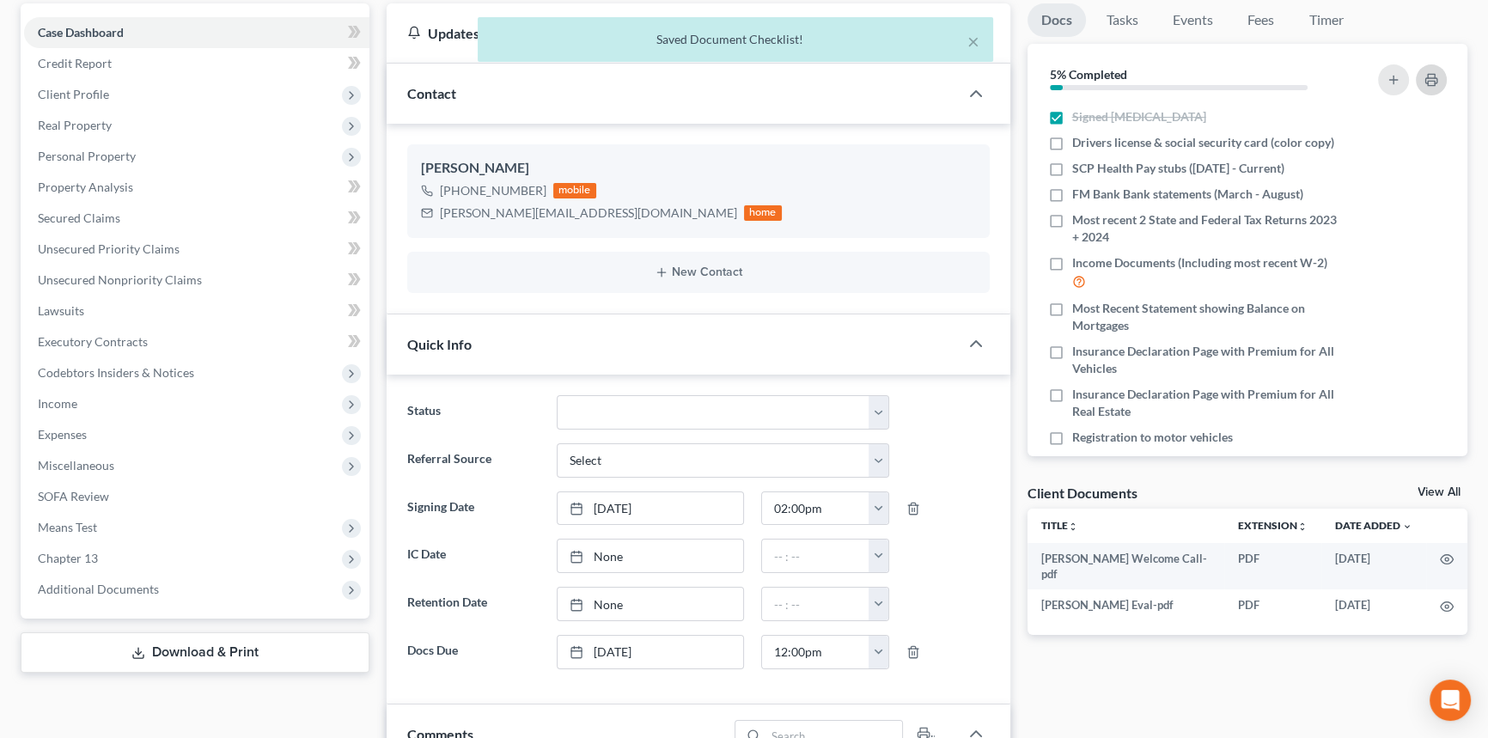
click at [1434, 86] on button "button" at bounding box center [1431, 79] width 31 height 31
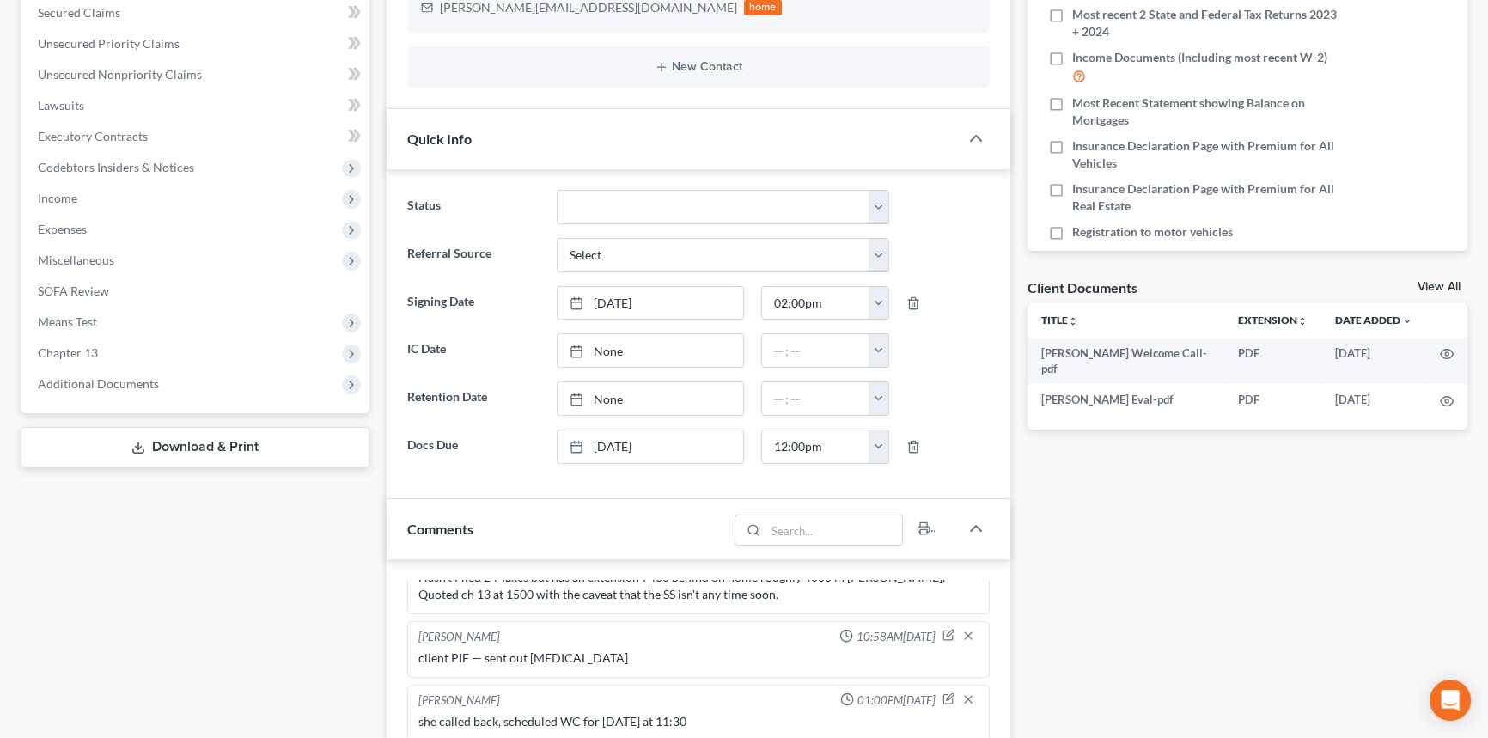
scroll to position [234, 0]
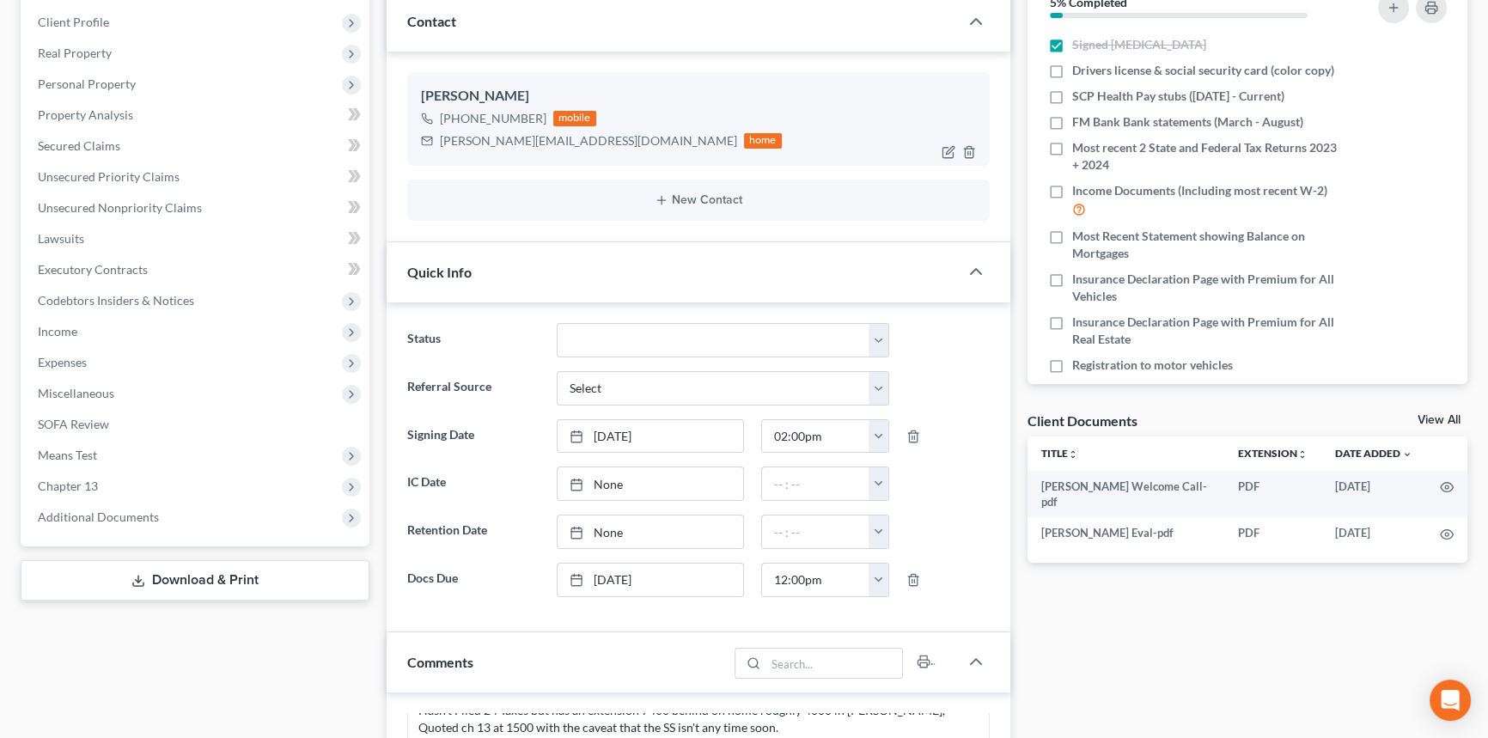
click at [516, 141] on div "Stelly.brittney30@gmail.com" at bounding box center [588, 140] width 297 height 17
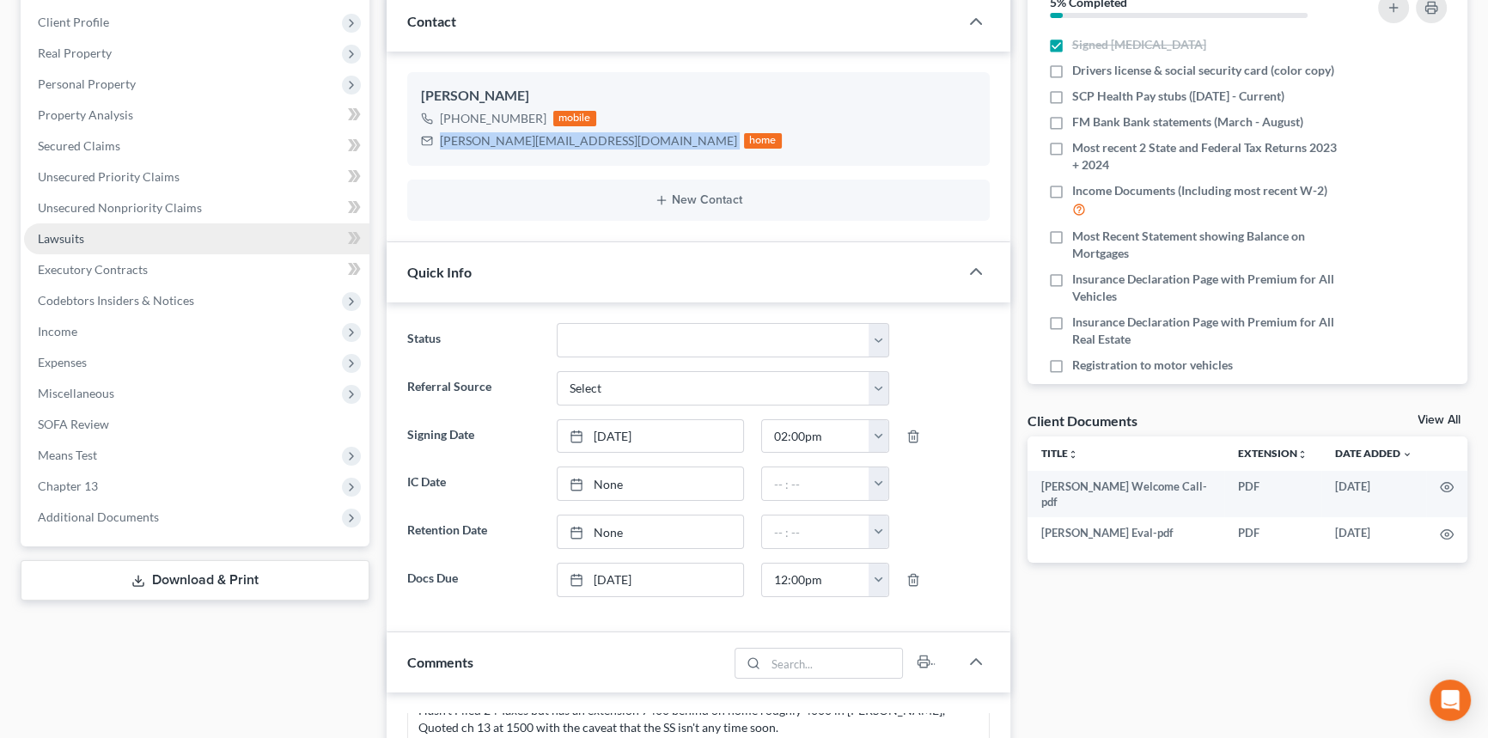
copy div "Stelly.brittney30@gmail.com"
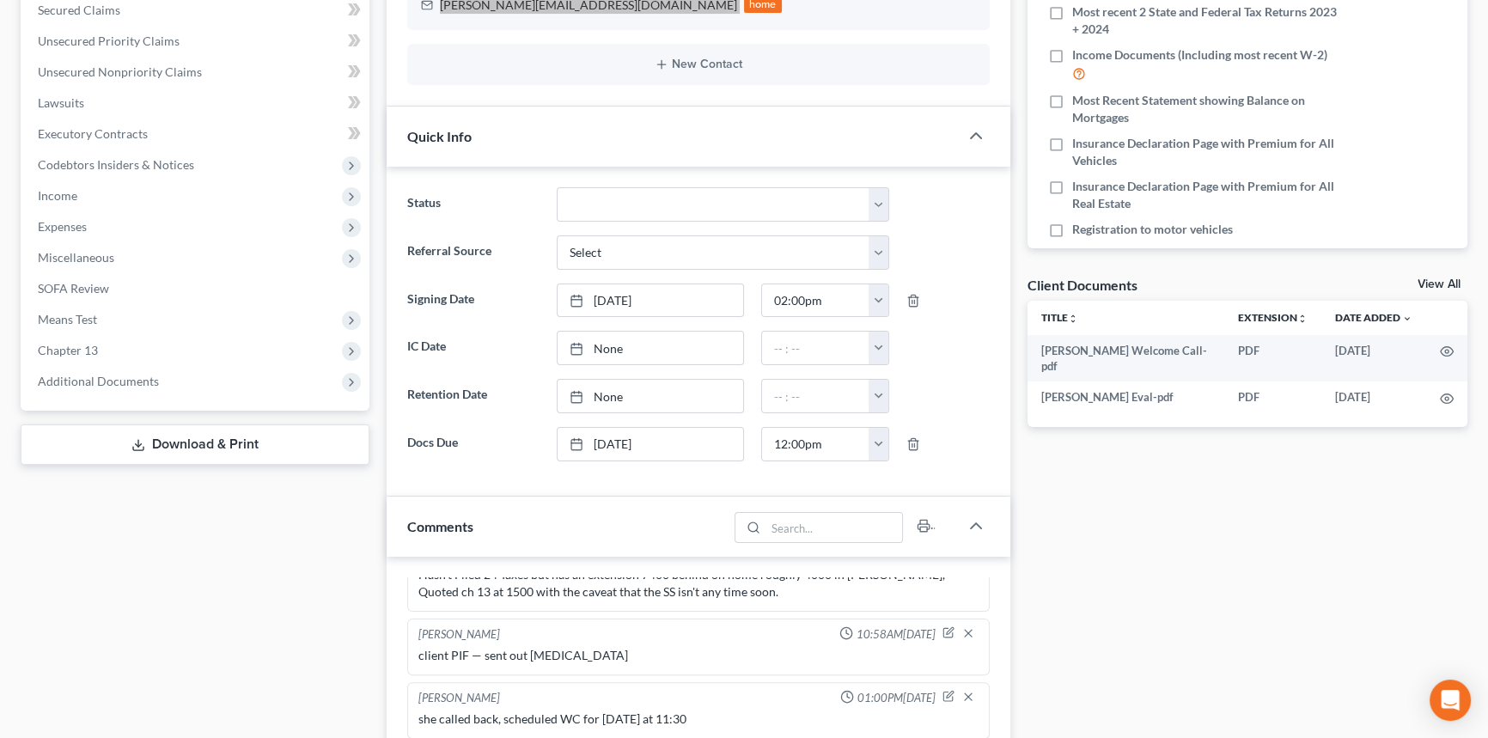
scroll to position [625, 0]
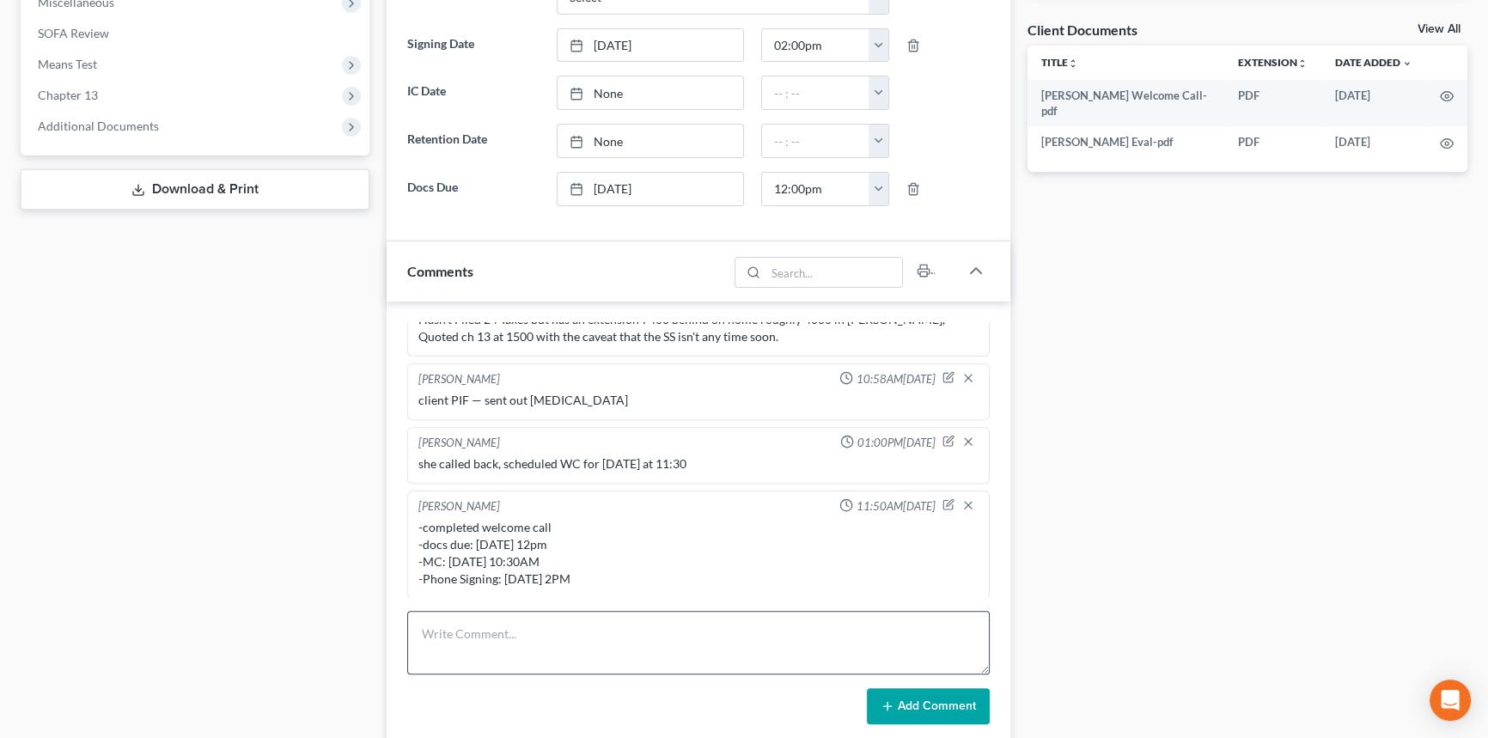
drag, startPoint x: 472, startPoint y: 687, endPoint x: 480, endPoint y: 668, distance: 20.8
click at [472, 688] on div "Add Comment" at bounding box center [698, 706] width 582 height 36
click at [497, 640] on textarea at bounding box center [698, 643] width 582 height 64
click at [943, 501] on icon "button" at bounding box center [947, 505] width 9 height 9
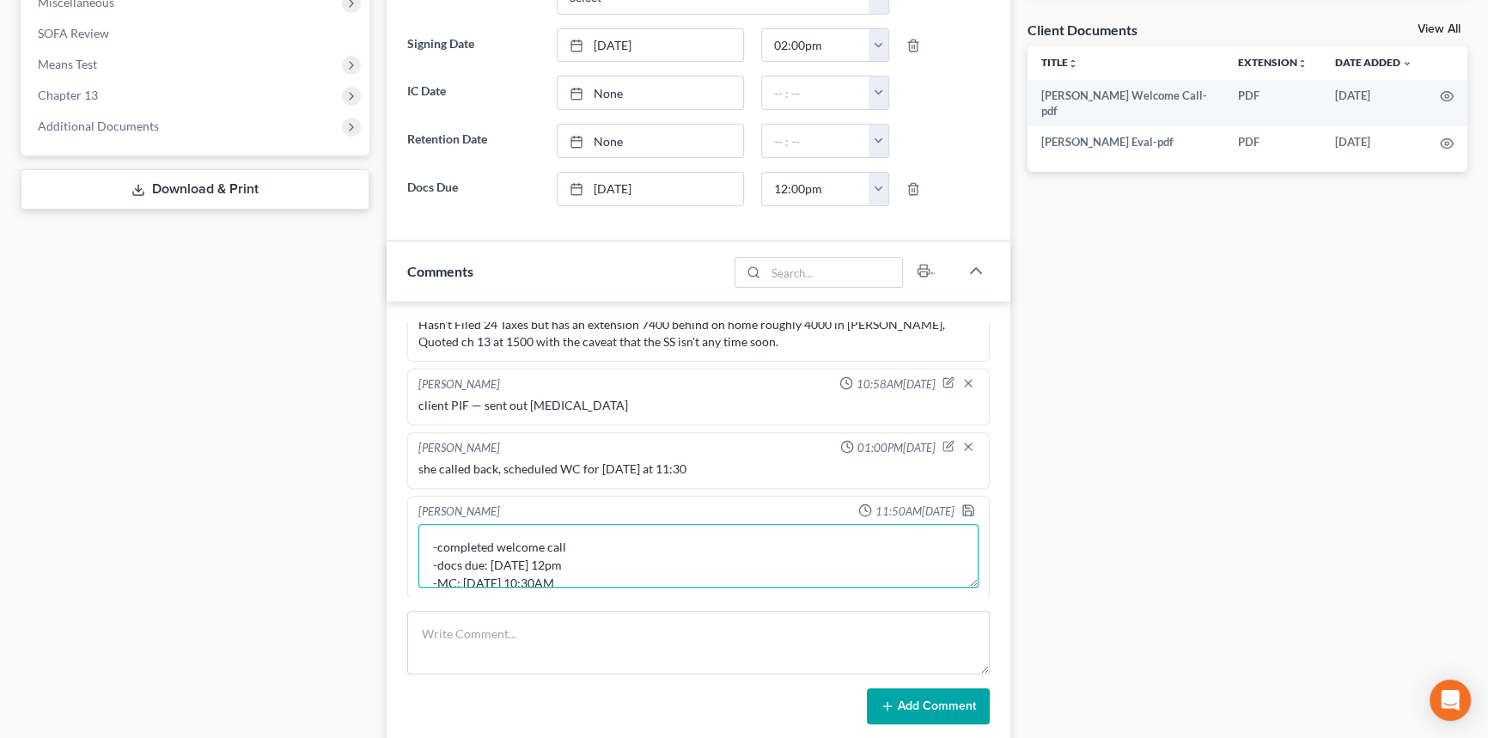
click at [610, 545] on textarea "-completed welcome call -docs due: wed 9/10 at 12pm -MC: thursday 9/11 at 10:30…" at bounding box center [698, 556] width 560 height 64
type textarea "-completed welcome call & sent out next steps email with EDEC and instructions …"
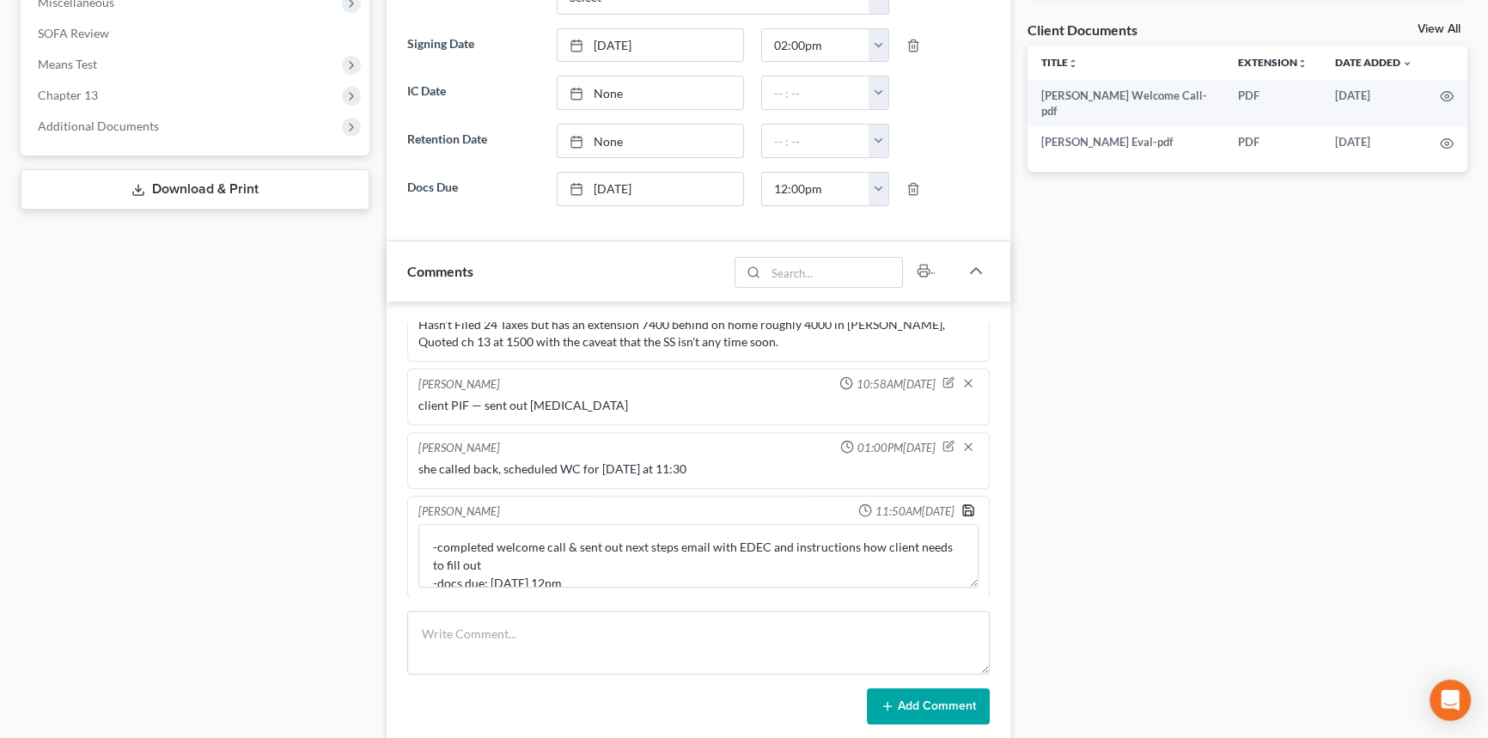
click at [965, 505] on polyline "button" at bounding box center [967, 506] width 4 height 3
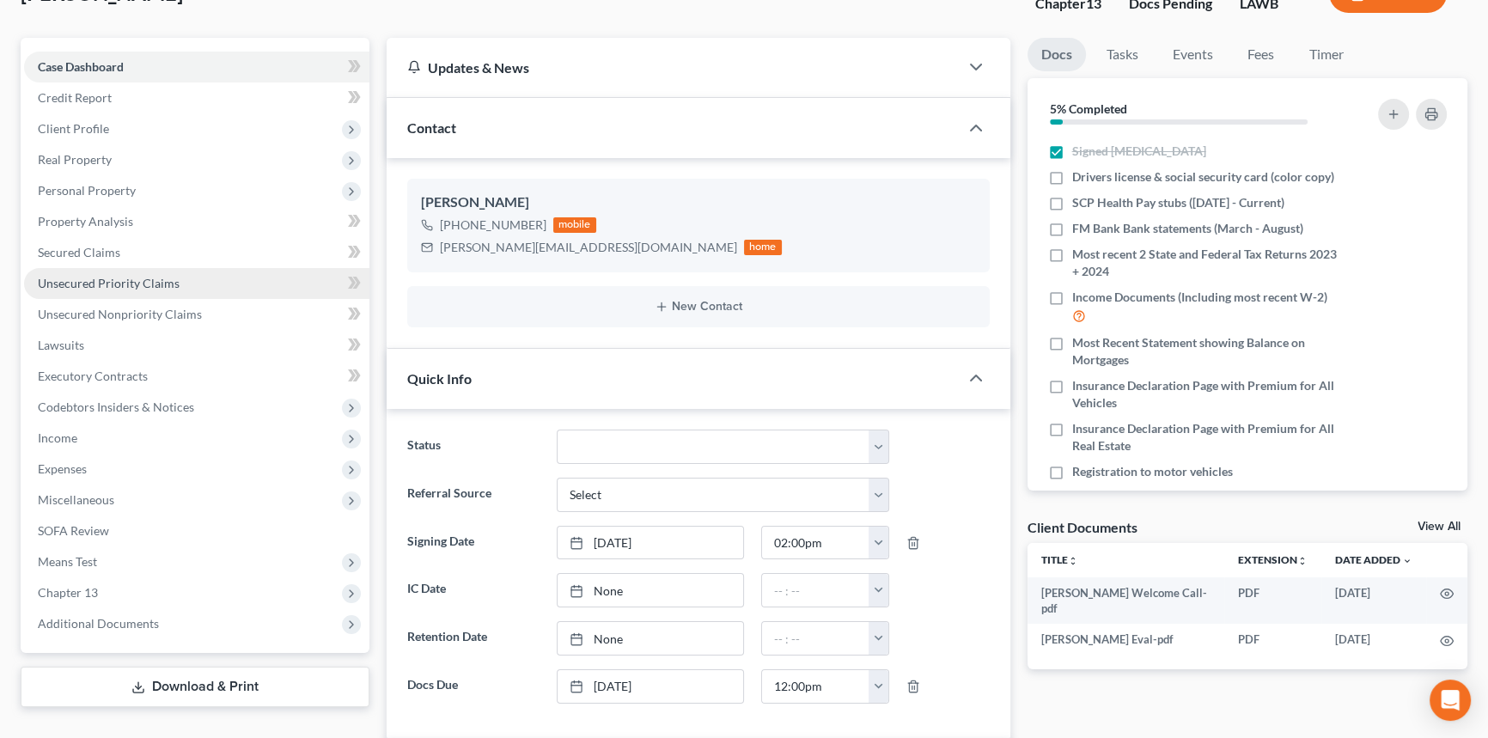
scroll to position [0, 0]
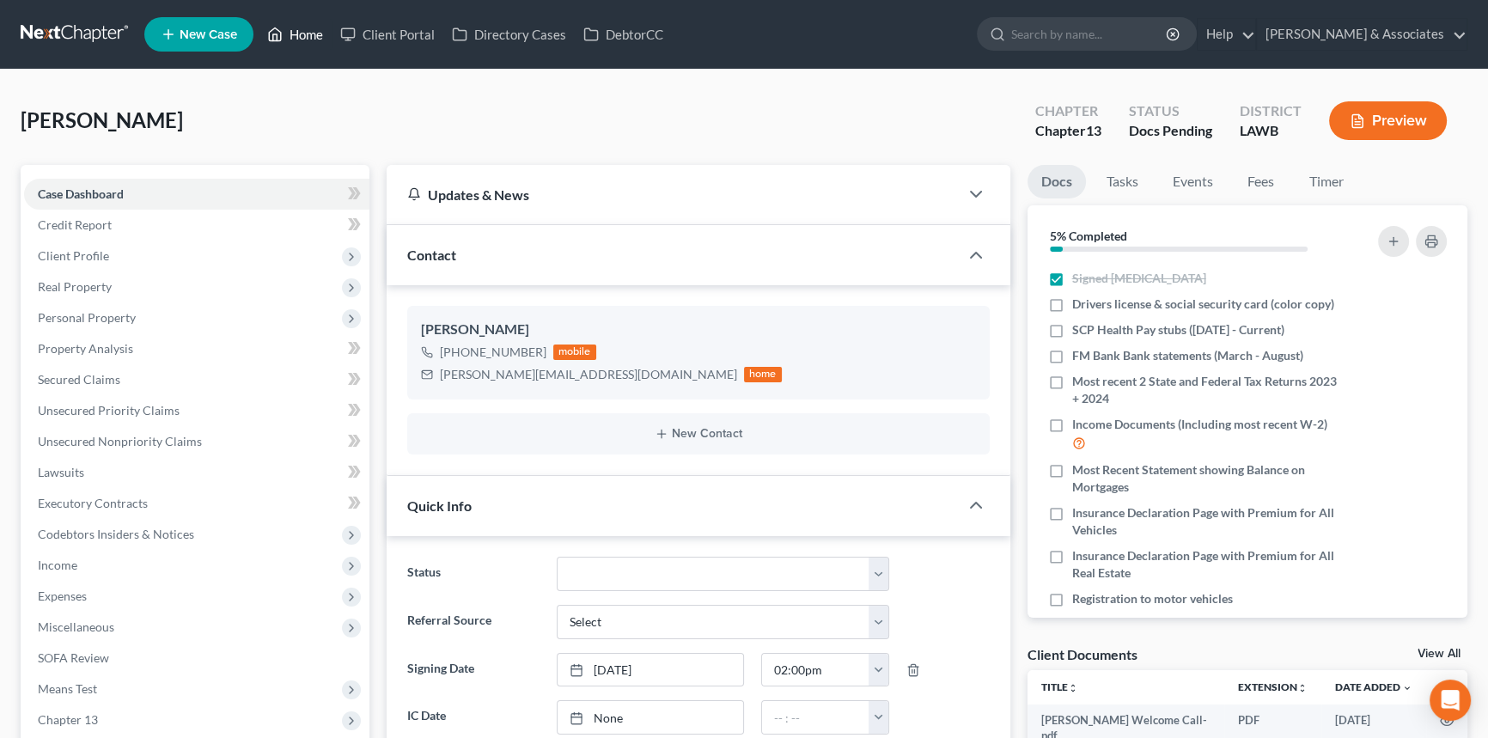
click at [309, 44] on link "Home" at bounding box center [295, 34] width 73 height 31
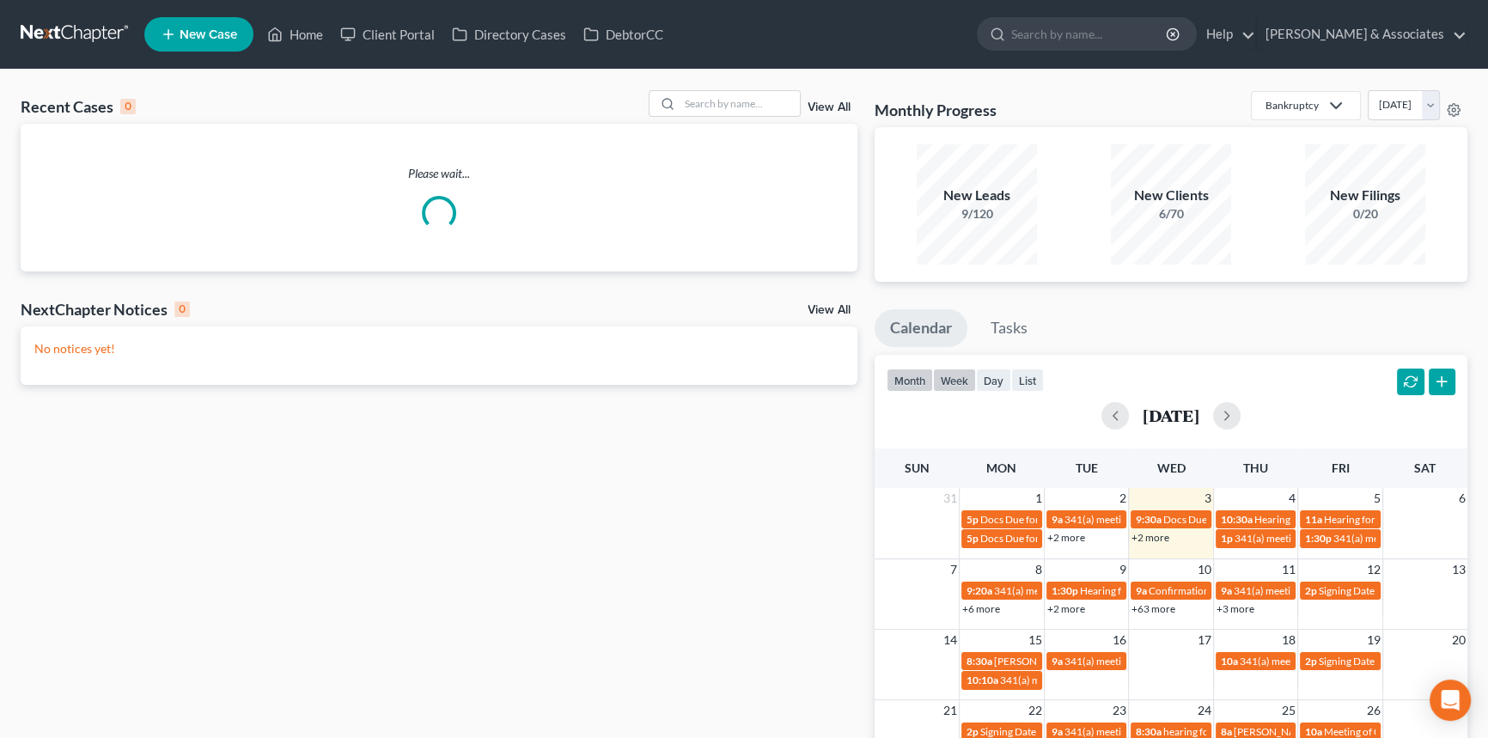
click at [947, 383] on button "week" at bounding box center [954, 380] width 43 height 23
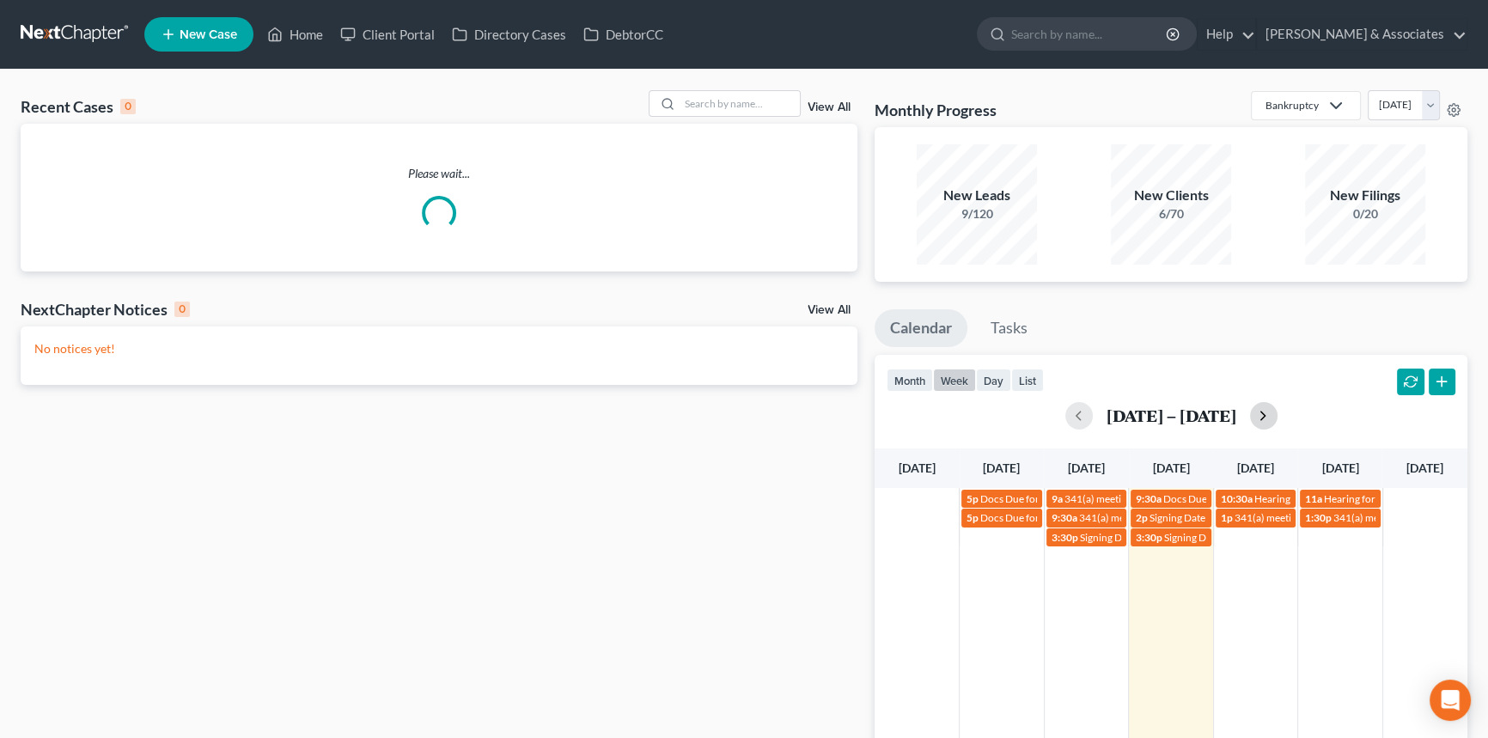
click at [1271, 414] on button "button" at bounding box center [1263, 415] width 27 height 27
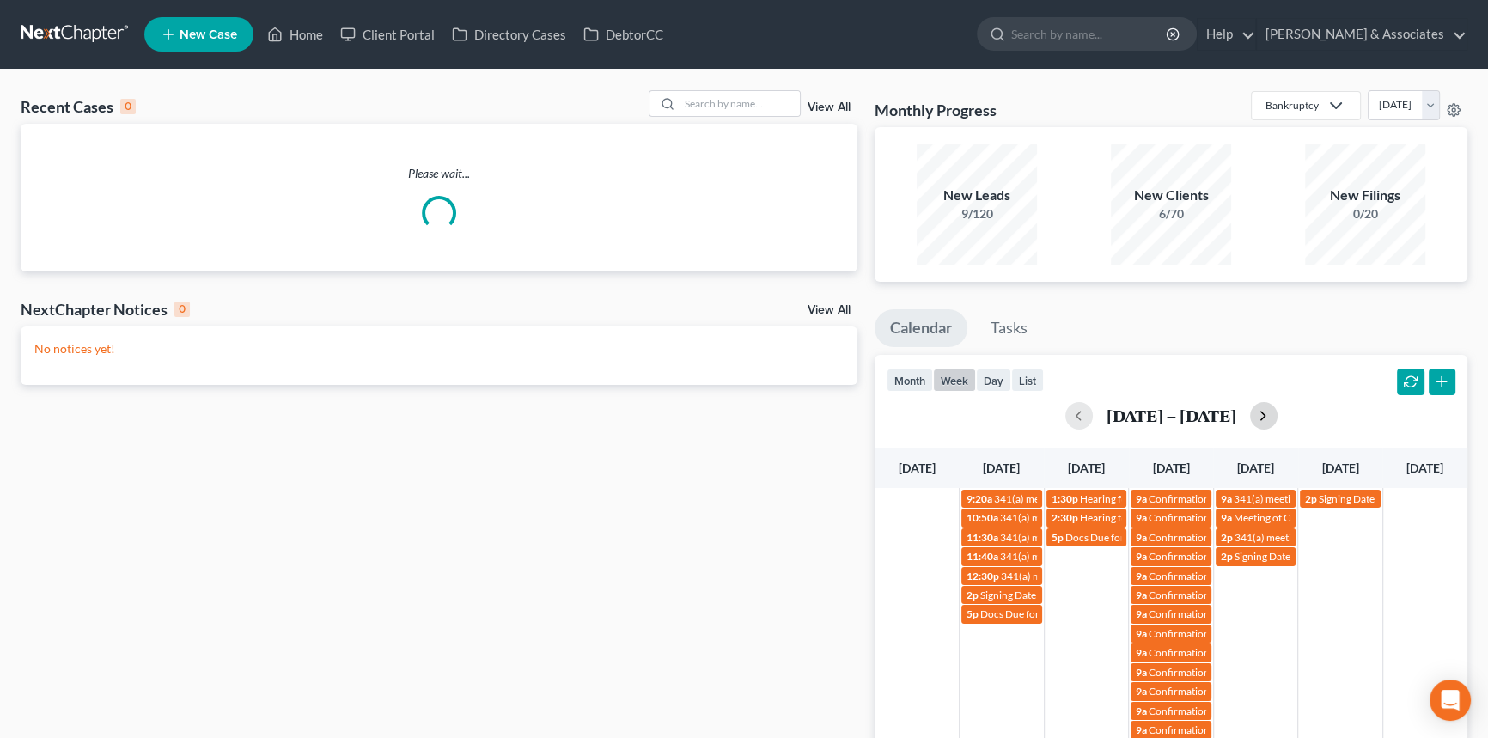
click at [1271, 414] on button "button" at bounding box center [1263, 415] width 27 height 27
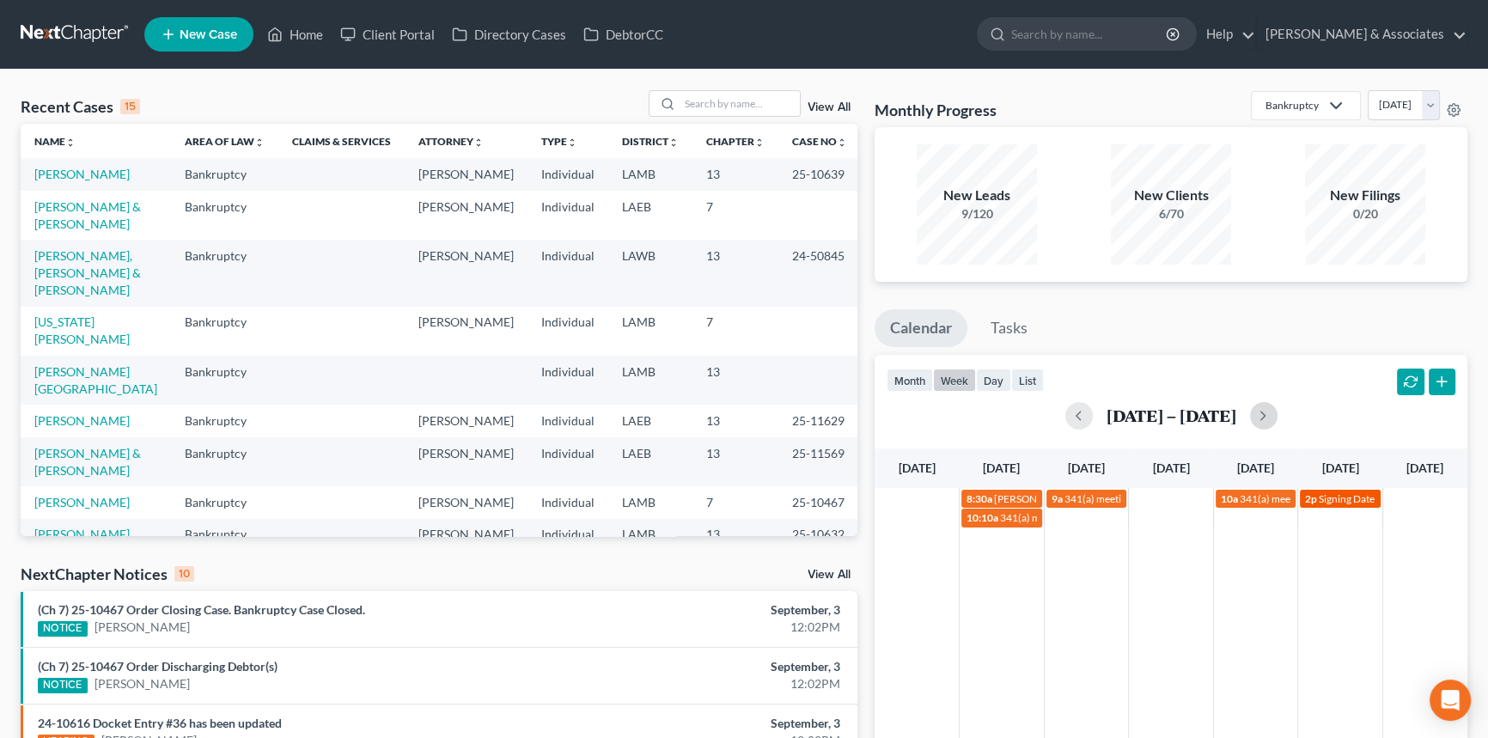
click at [1350, 497] on span "Signing Date for [PERSON_NAME][GEOGRAPHIC_DATA]" at bounding box center [1448, 498] width 258 height 13
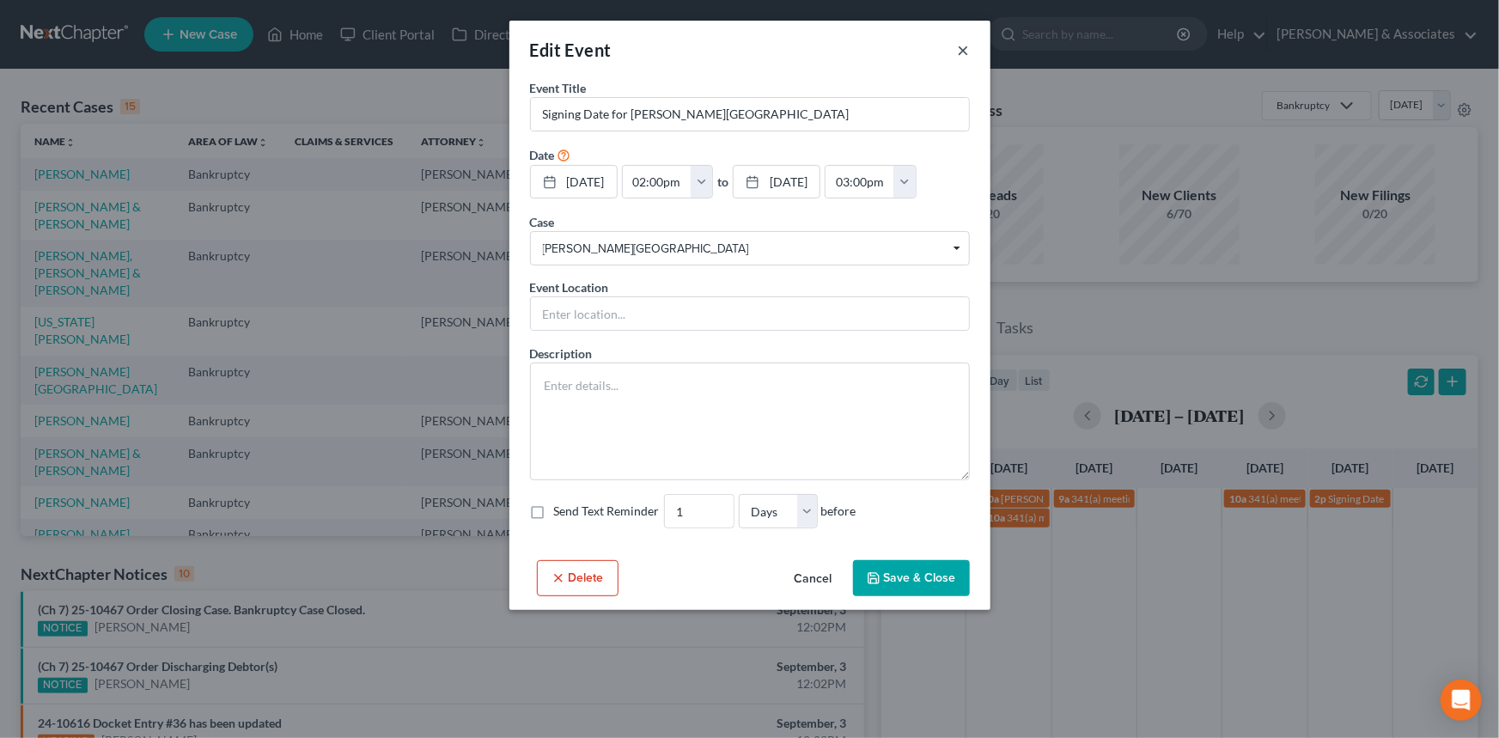
click at [963, 49] on button "×" at bounding box center [964, 50] width 12 height 21
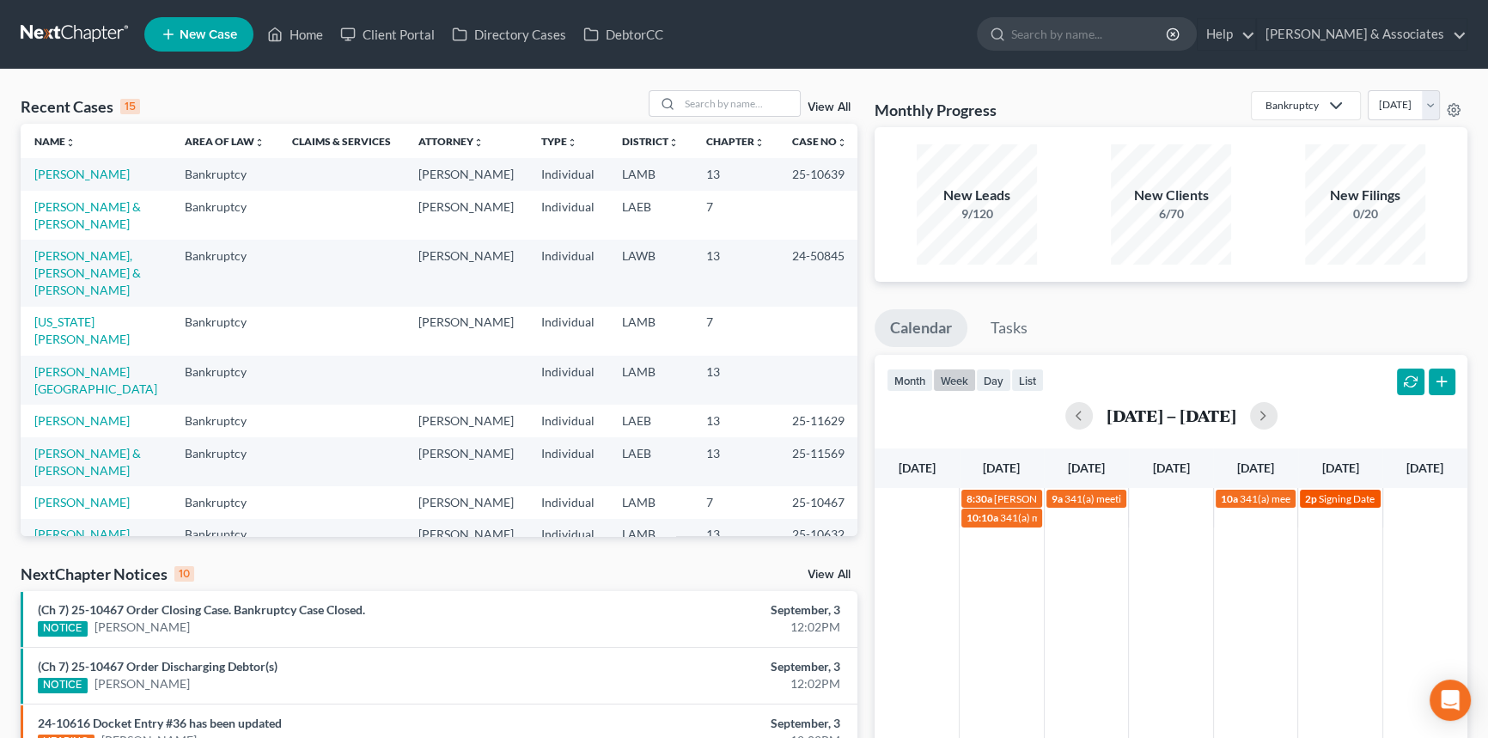
click at [1355, 499] on span "Signing Date for [PERSON_NAME][GEOGRAPHIC_DATA]" at bounding box center [1448, 498] width 258 height 13
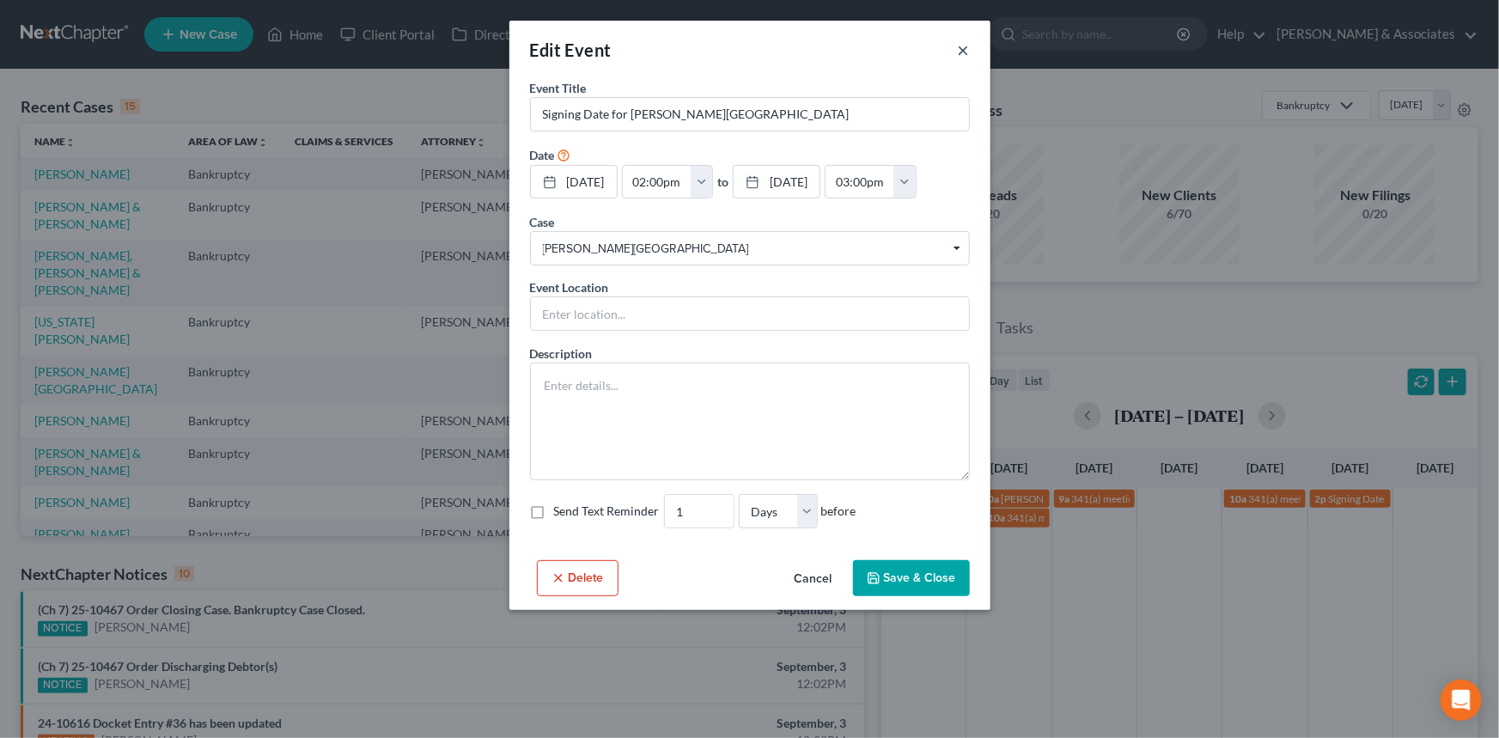
click at [961, 45] on button "×" at bounding box center [964, 50] width 12 height 21
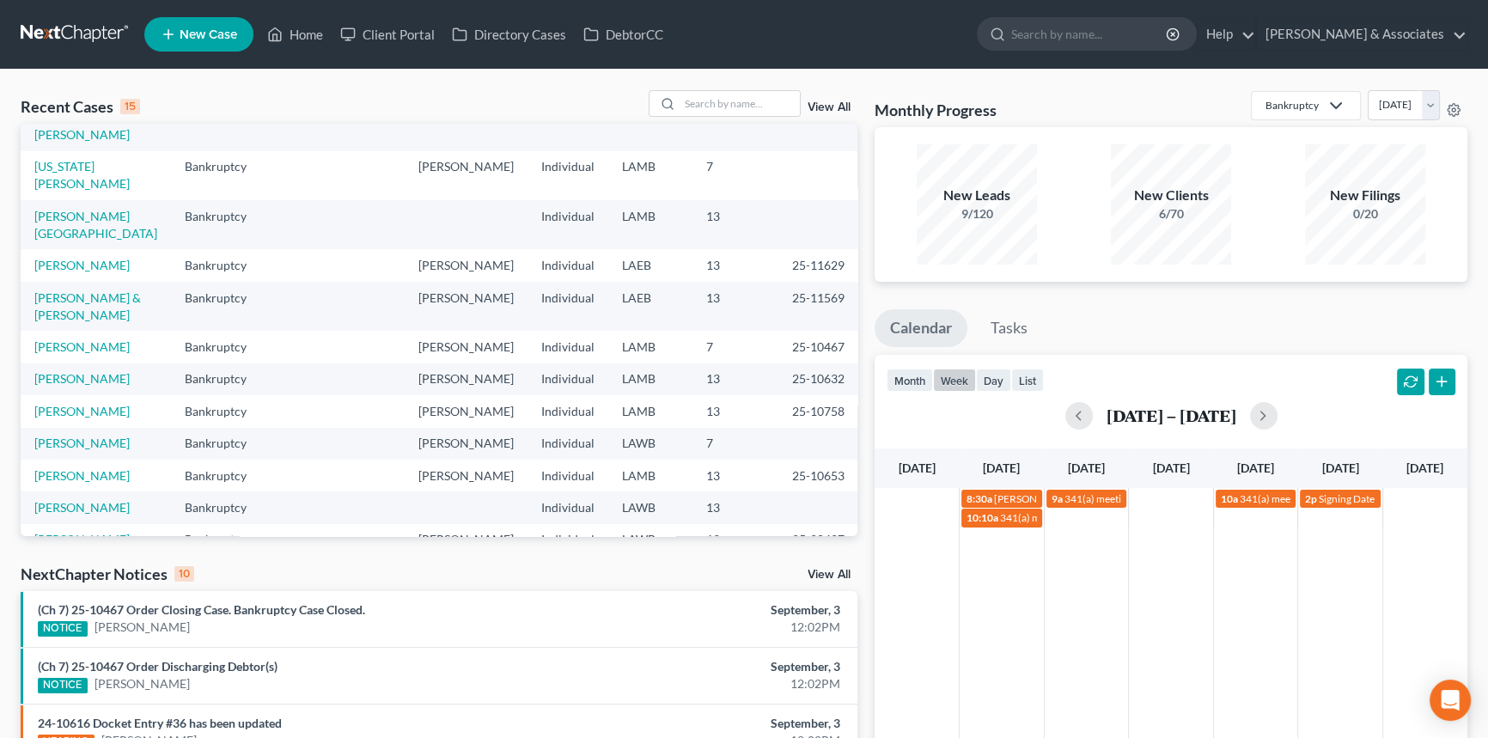
scroll to position [234, 0]
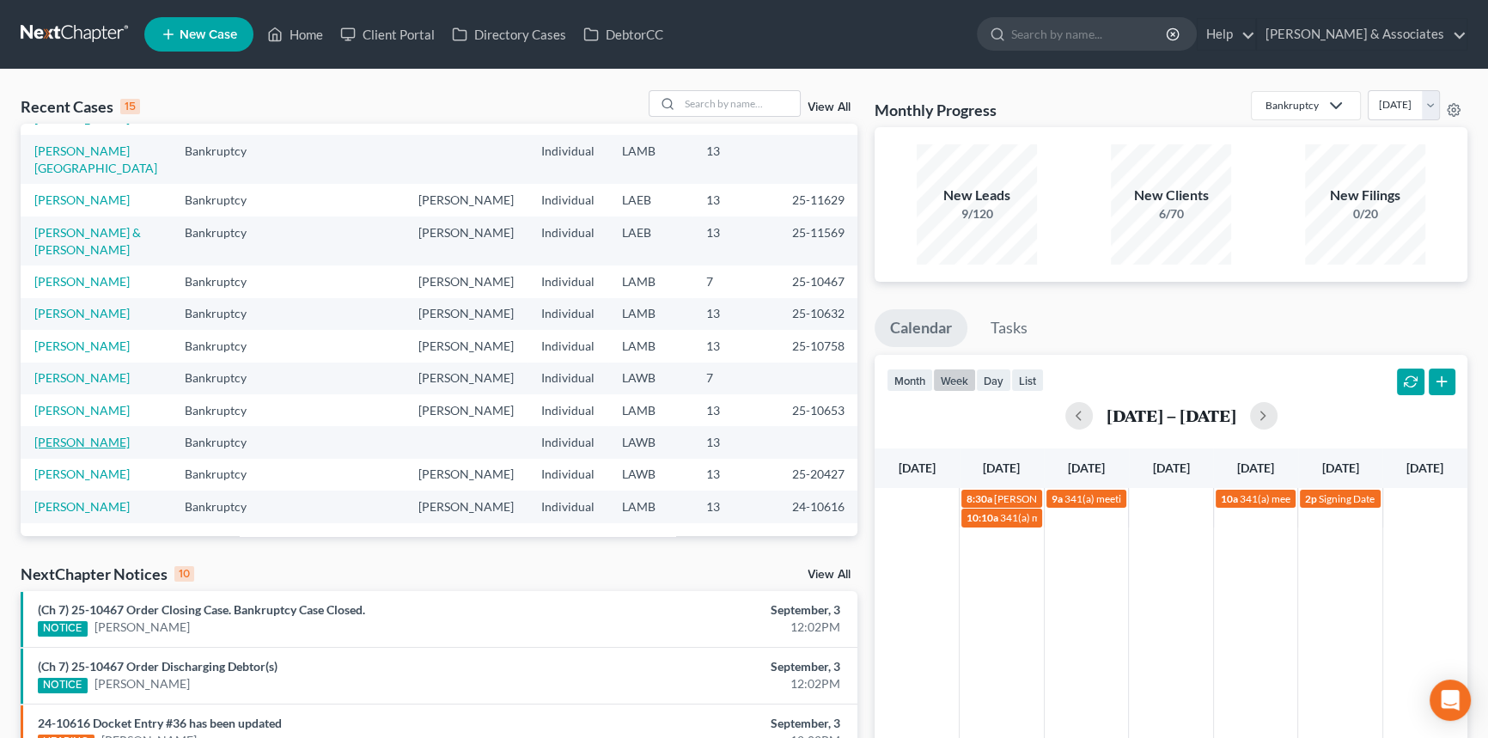
click at [93, 449] on link "[PERSON_NAME]" at bounding box center [81, 442] width 95 height 15
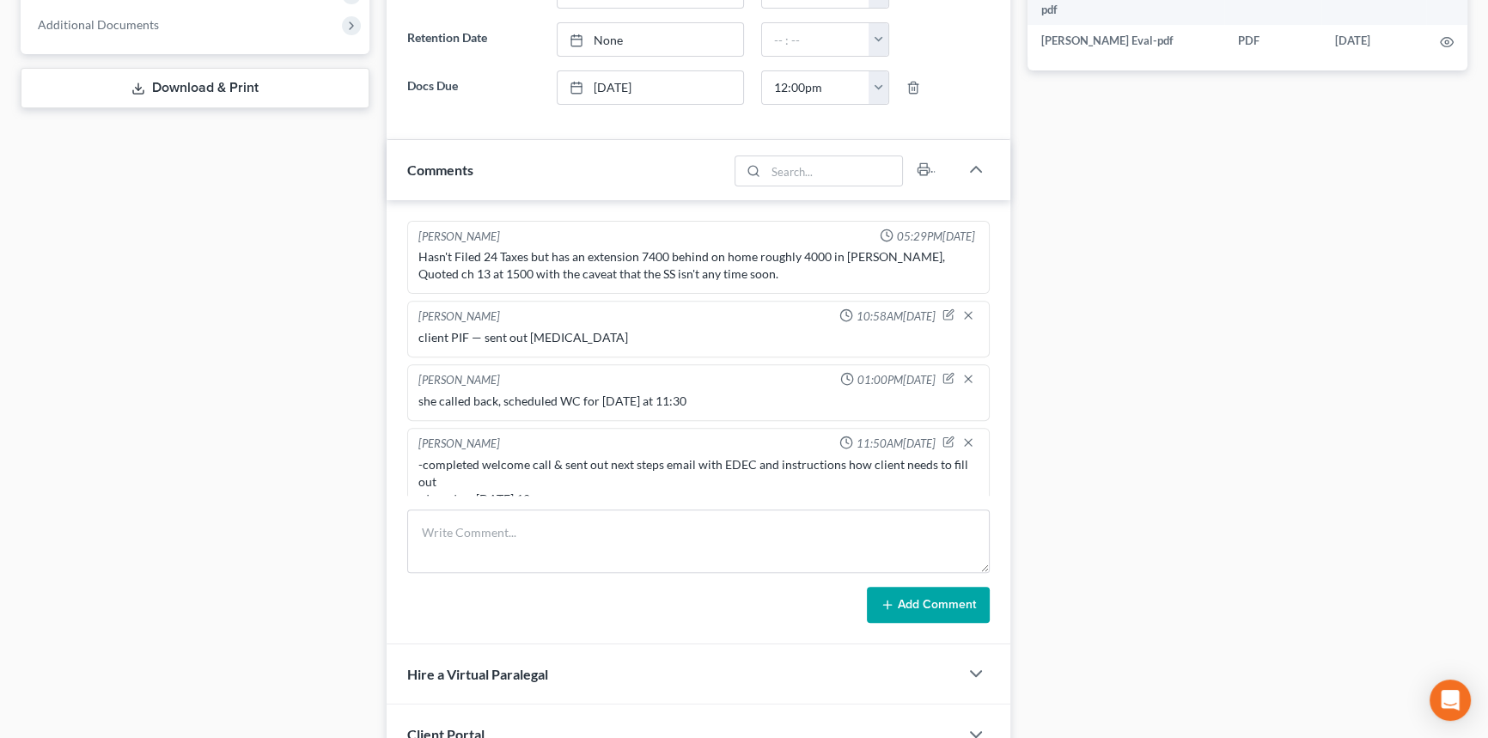
scroll to position [859, 0]
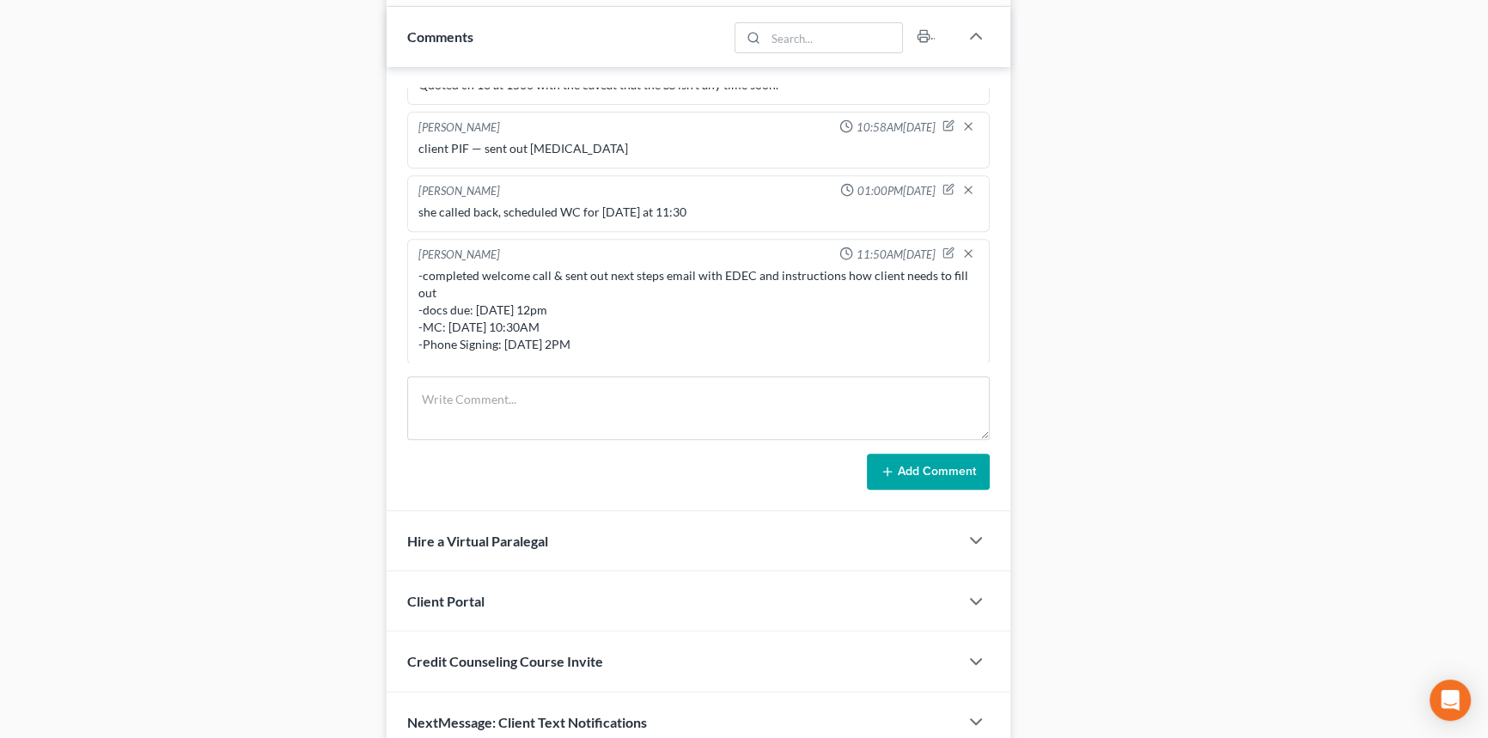
drag, startPoint x: 601, startPoint y: 344, endPoint x: 412, endPoint y: 270, distance: 202.9
click at [412, 270] on div "Alayna Harper 11:50AM, 09/03/2025 -completed welcome call & sent out next steps…" at bounding box center [698, 301] width 582 height 125
copy div "-completed welcome call & sent out next steps email with EDEC and instructions …"
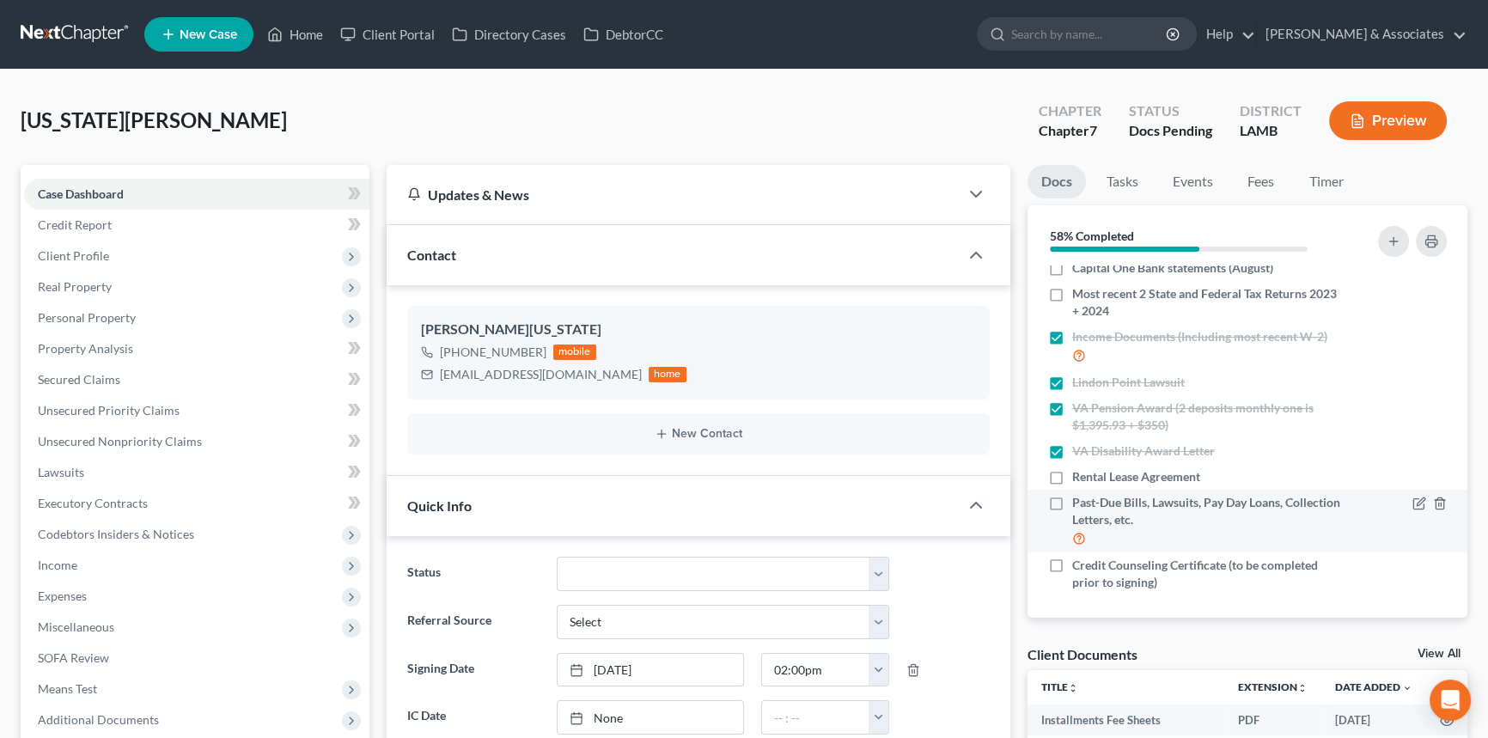
scroll to position [92, 0]
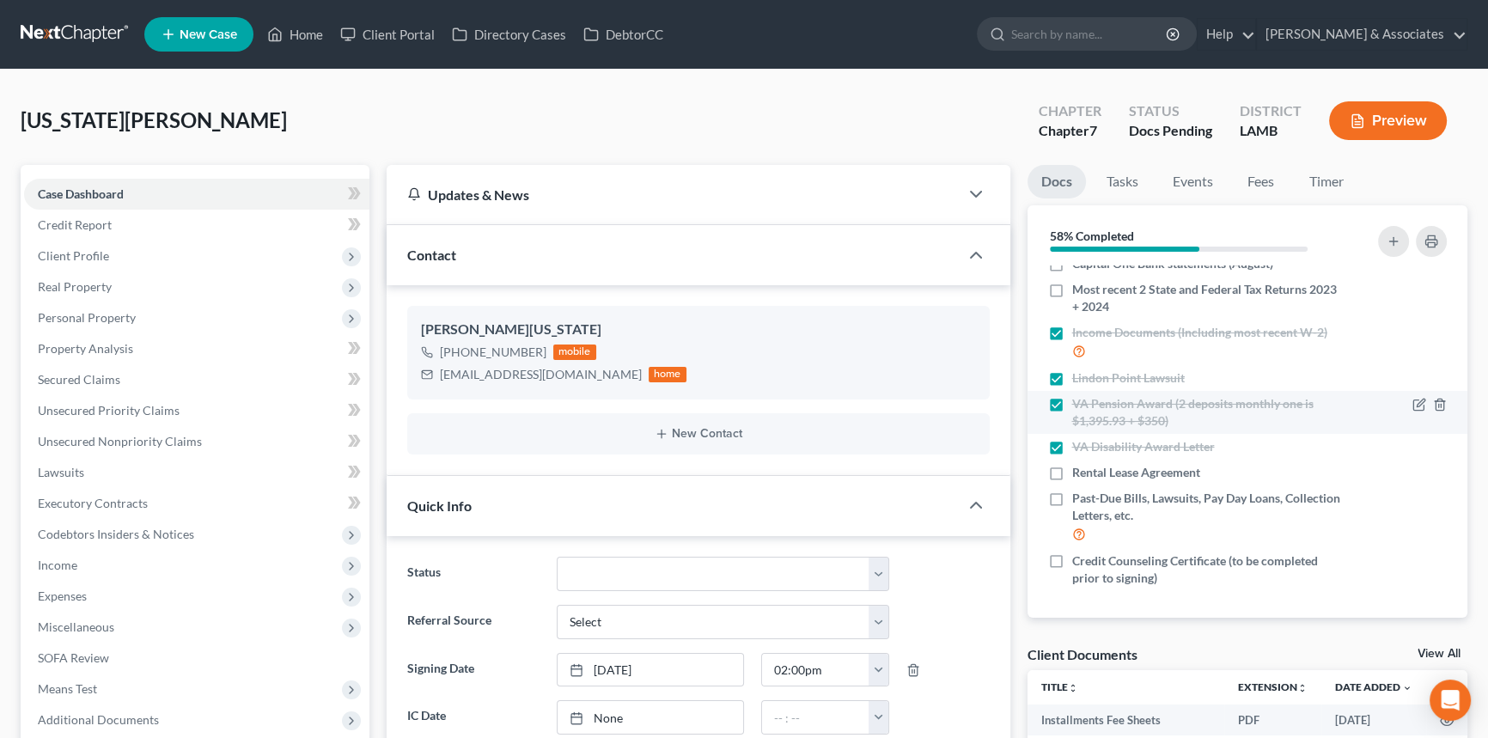
click at [1072, 402] on label "VA Pension Award (2 deposits monthly one is $1,395.93 + $350)" at bounding box center [1207, 412] width 271 height 34
click at [1079, 402] on input "VA Pension Award (2 deposits monthly one is $1,395.93 + $350)" at bounding box center [1084, 400] width 11 height 11
checkbox input "false"
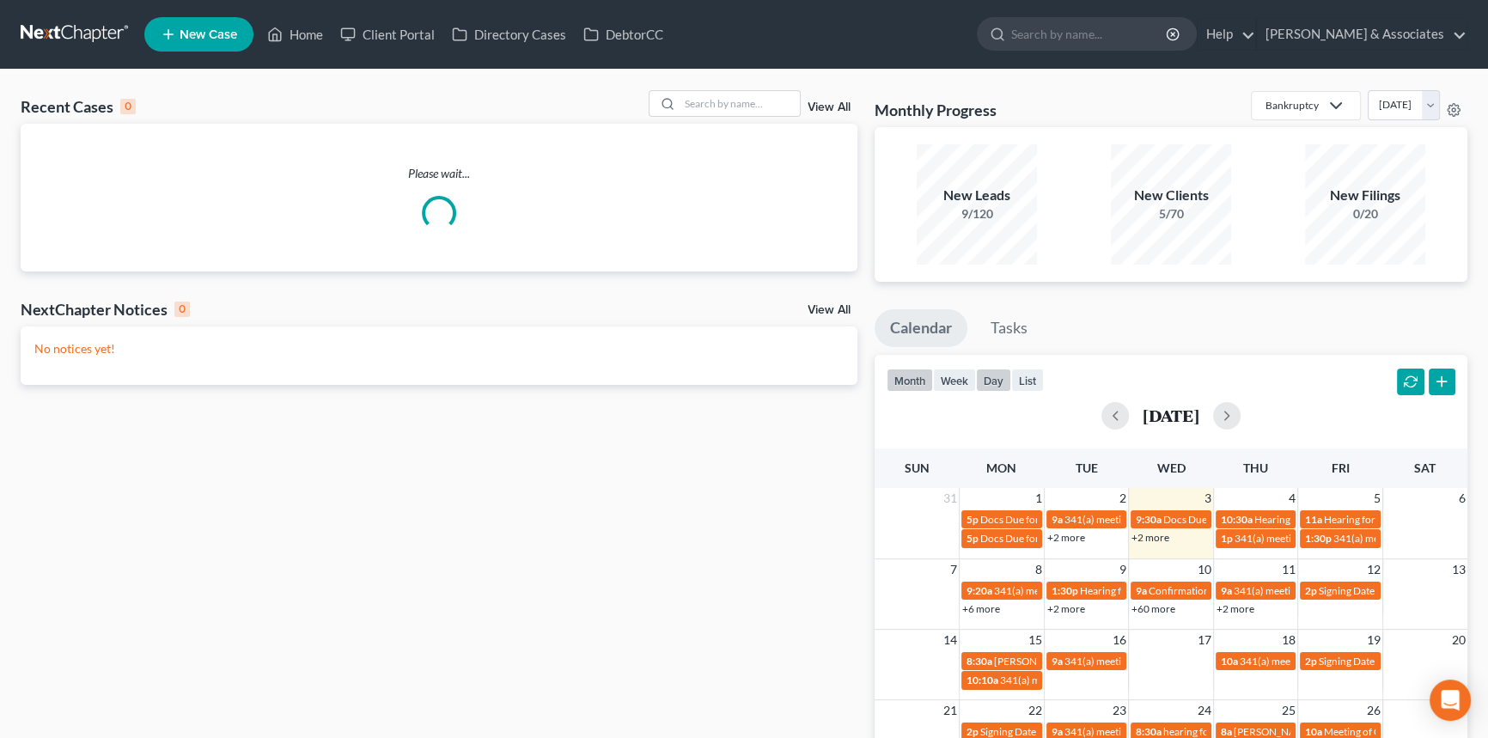
click at [986, 379] on button "day" at bounding box center [993, 380] width 35 height 23
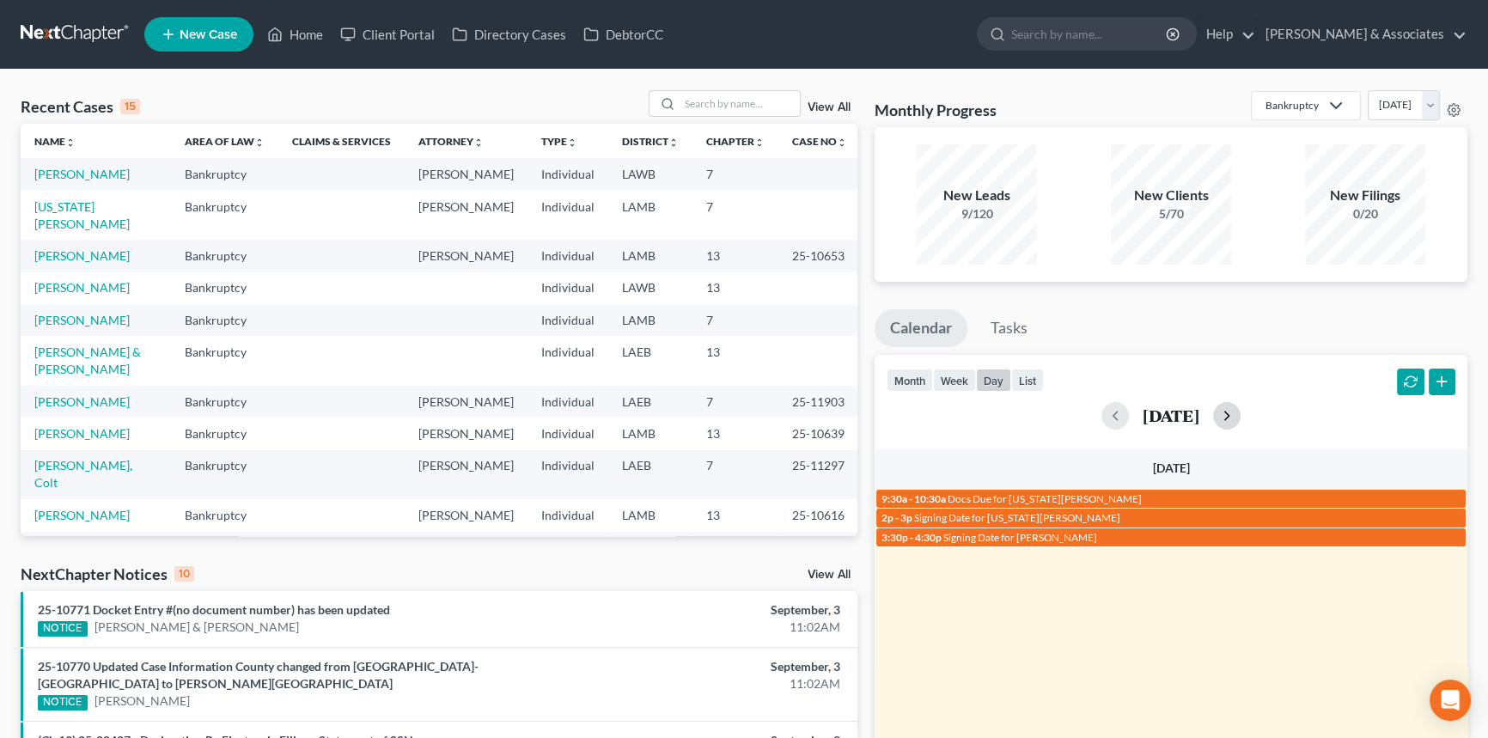
click at [1240, 412] on button "button" at bounding box center [1226, 415] width 27 height 27
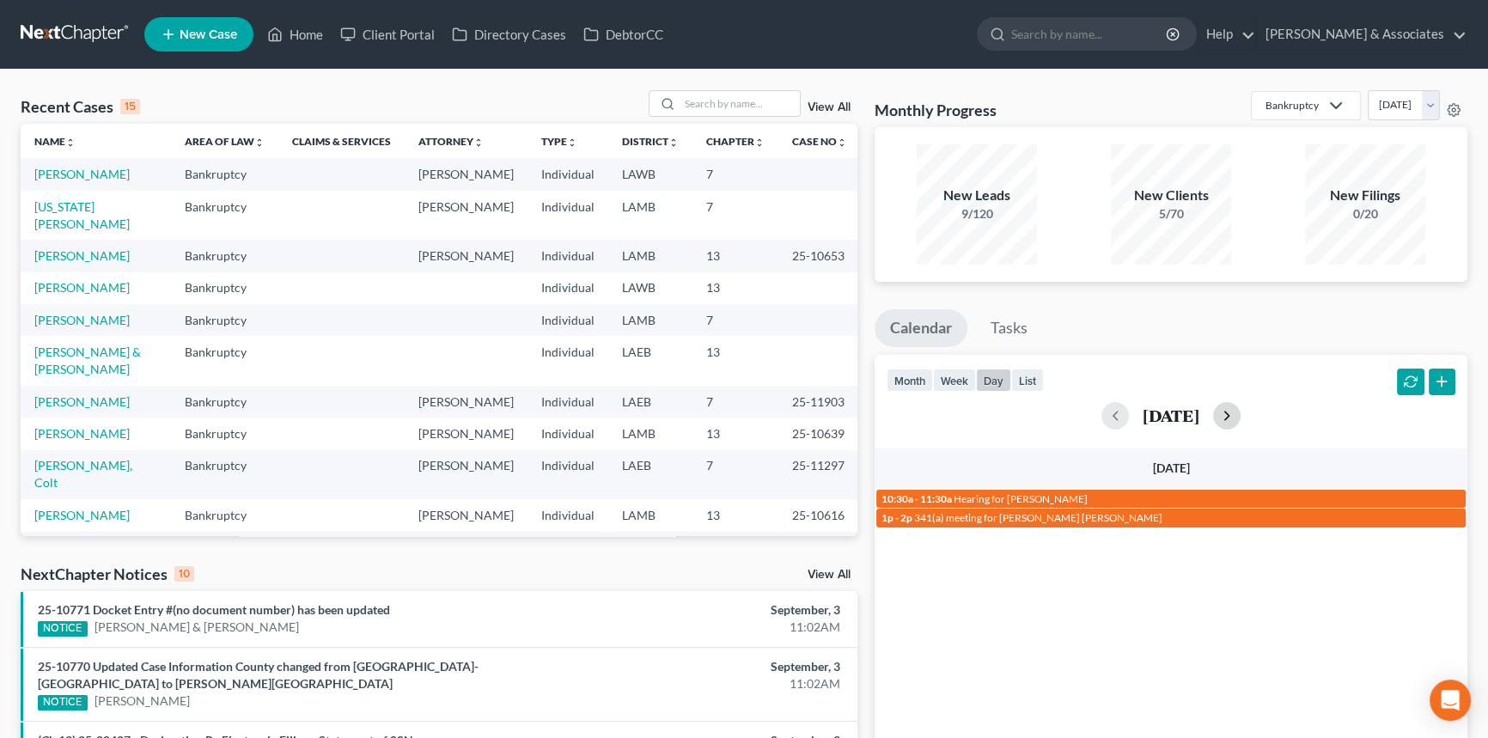
click at [1240, 412] on button "button" at bounding box center [1226, 415] width 27 height 27
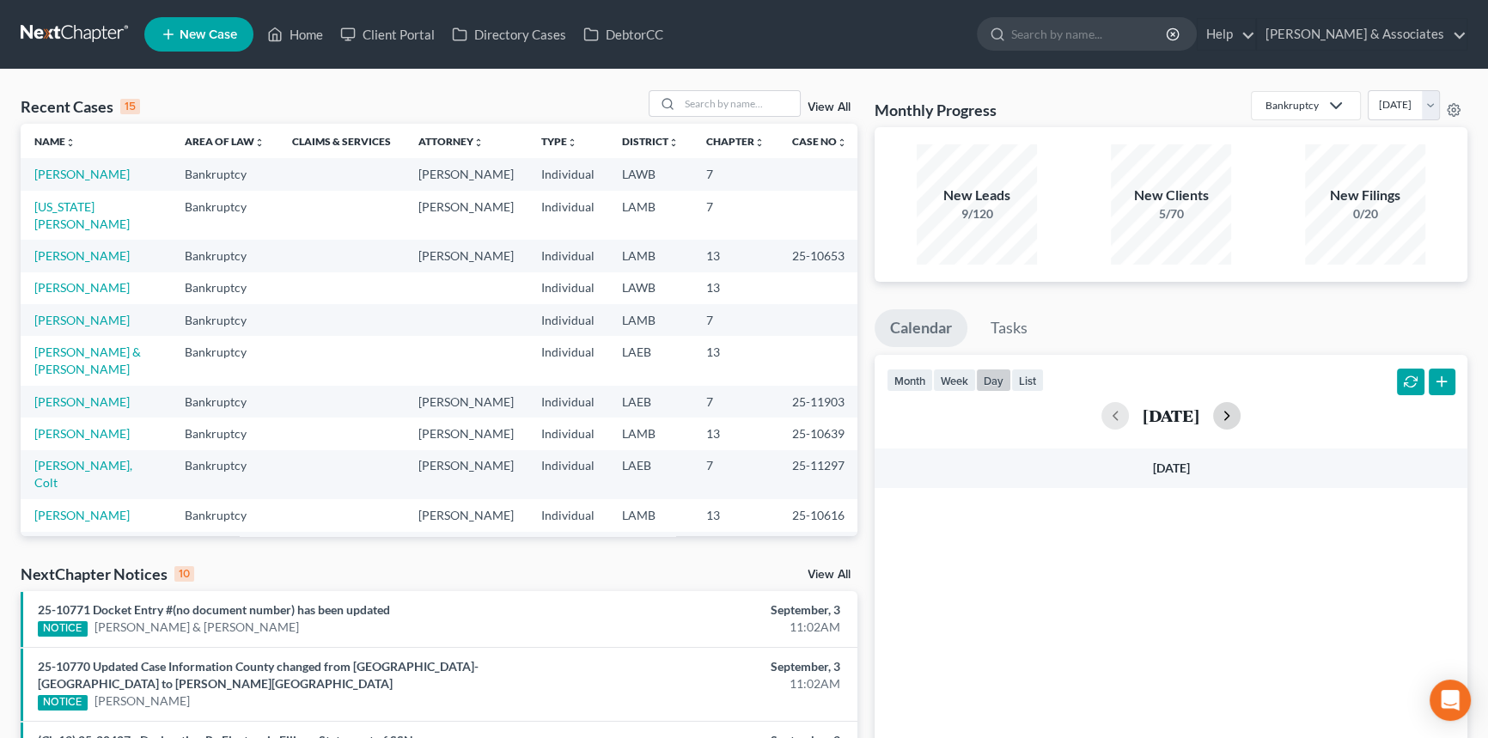
click at [1240, 412] on button "button" at bounding box center [1226, 415] width 27 height 27
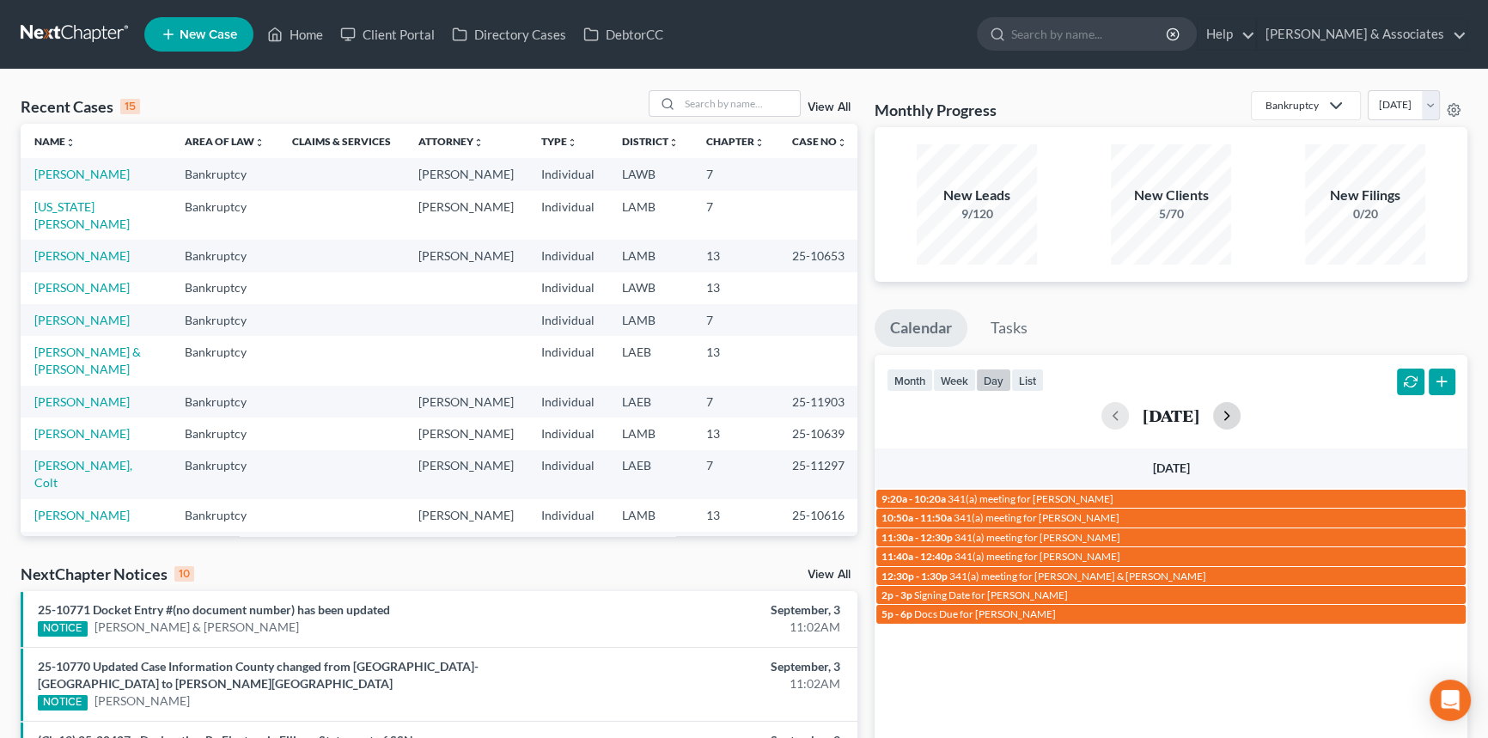
click at [1240, 412] on button "button" at bounding box center [1226, 415] width 27 height 27
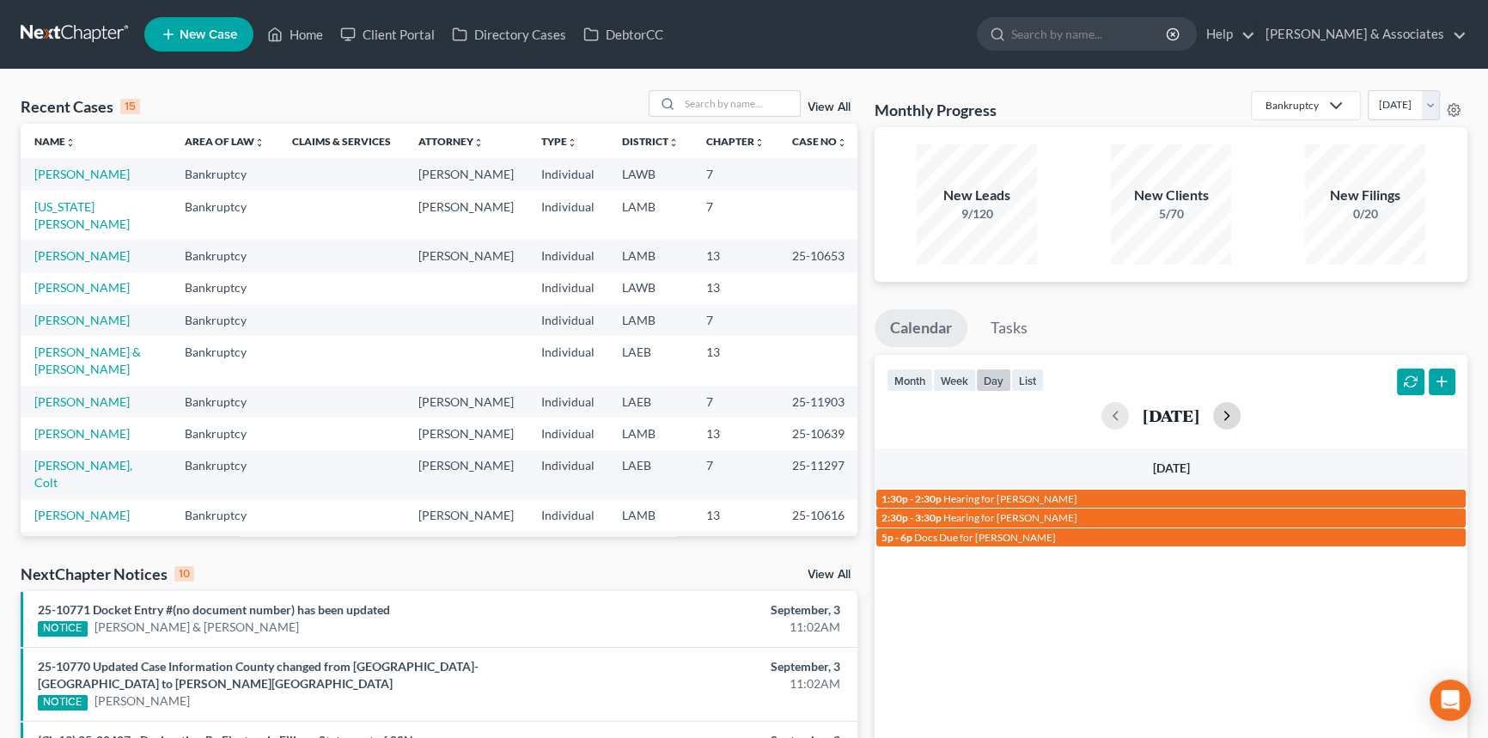
click at [1240, 412] on button "button" at bounding box center [1226, 415] width 27 height 27
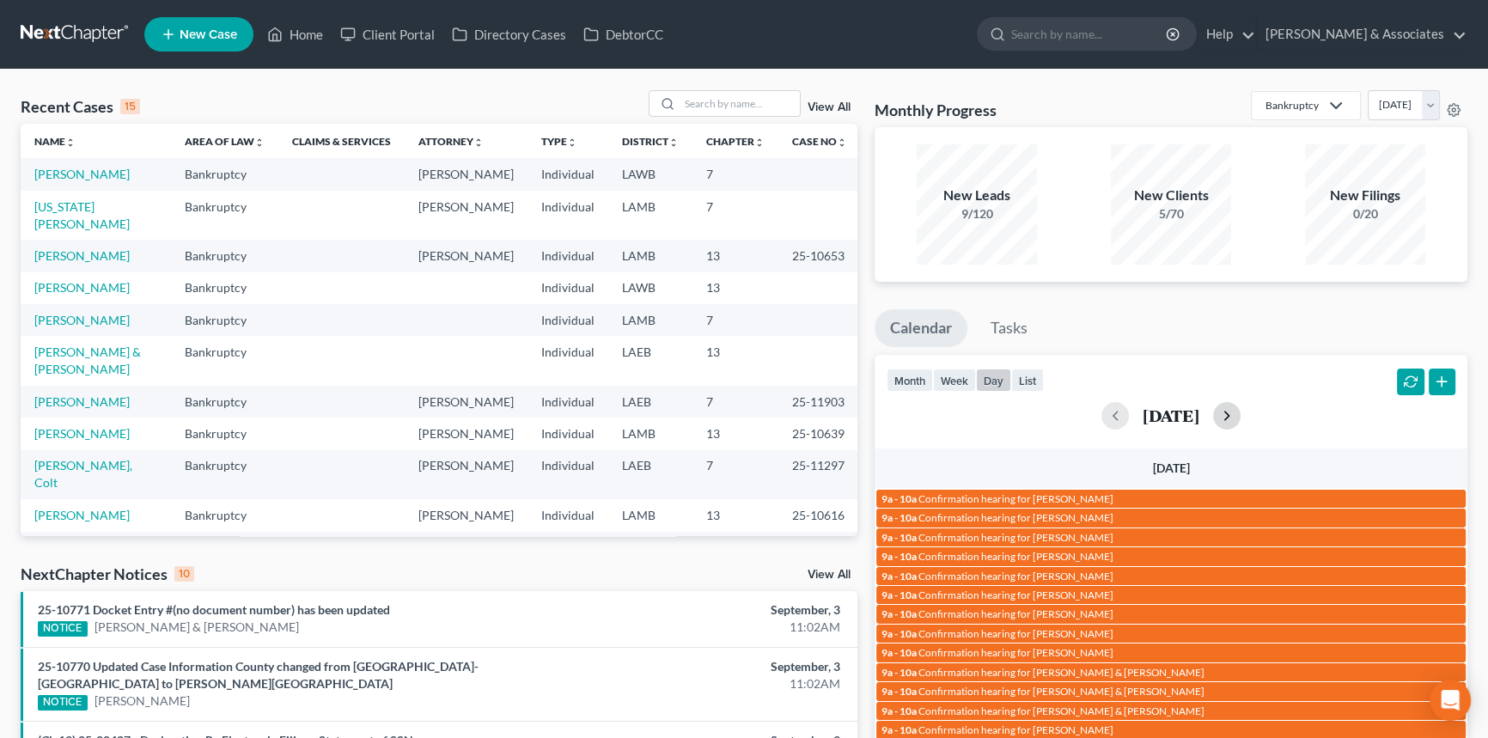
click at [1263, 412] on div "[DATE]" at bounding box center [1171, 415] width 569 height 27
click at [1240, 412] on button "button" at bounding box center [1226, 415] width 27 height 27
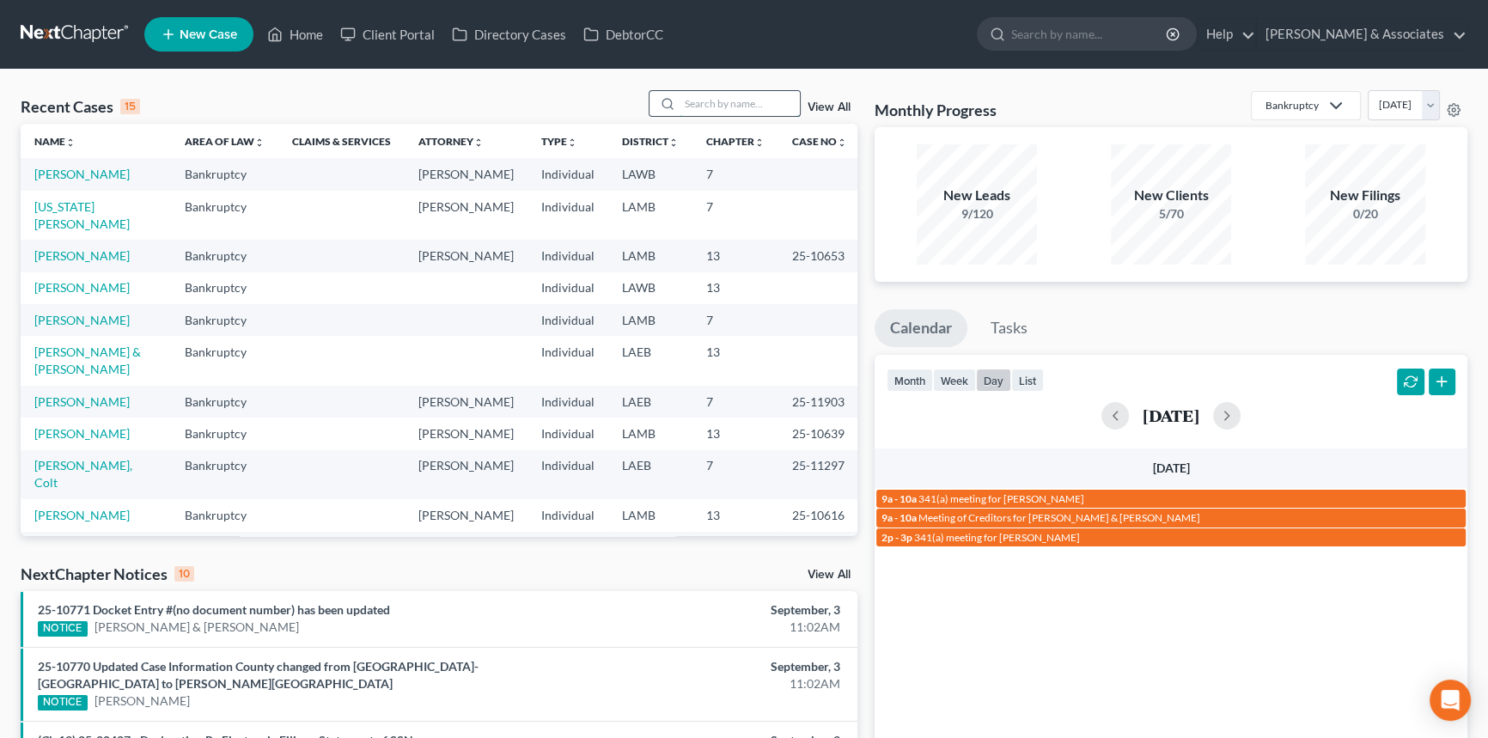
click at [692, 95] on input "search" at bounding box center [740, 103] width 120 height 25
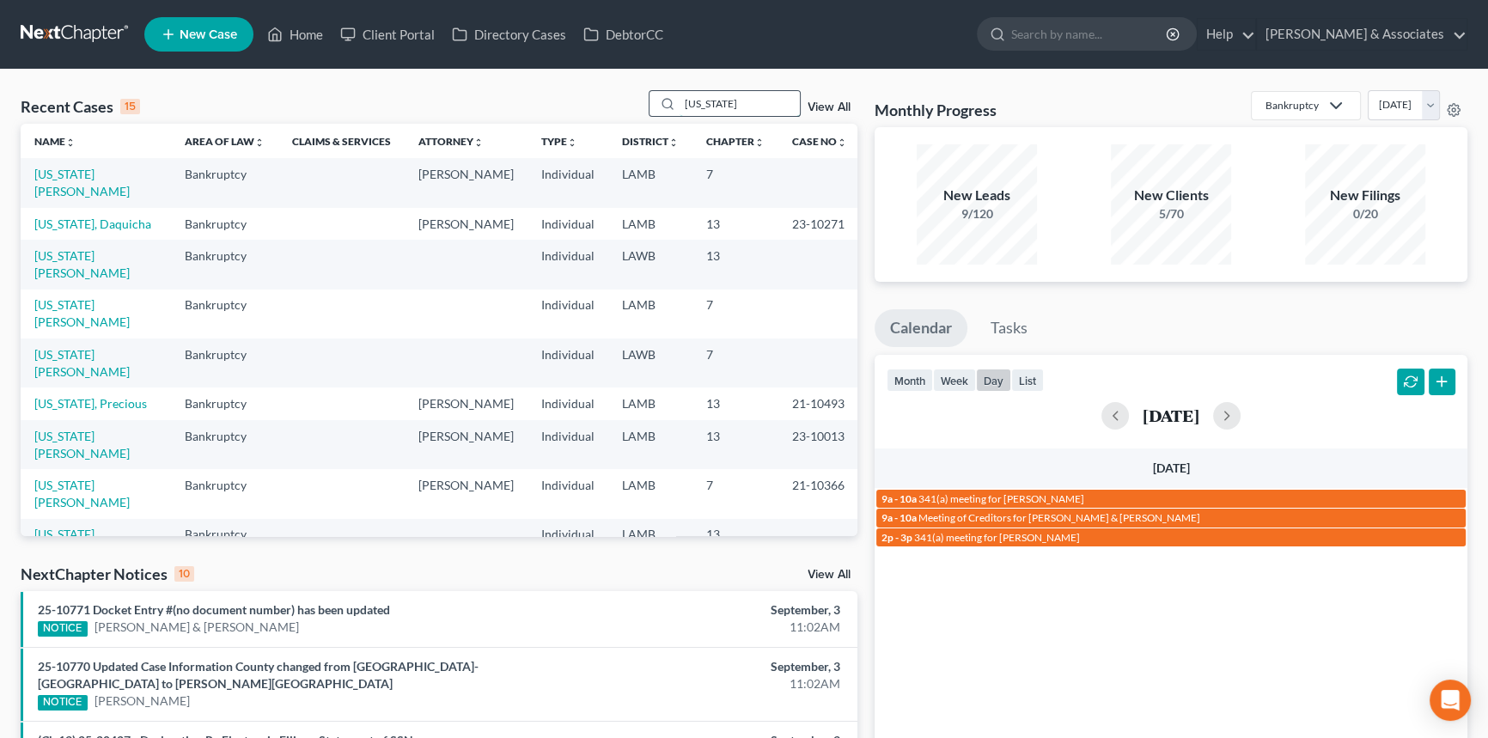
click at [766, 92] on input "[US_STATE]" at bounding box center [740, 103] width 120 height 25
type input "[PERSON_NAME]"
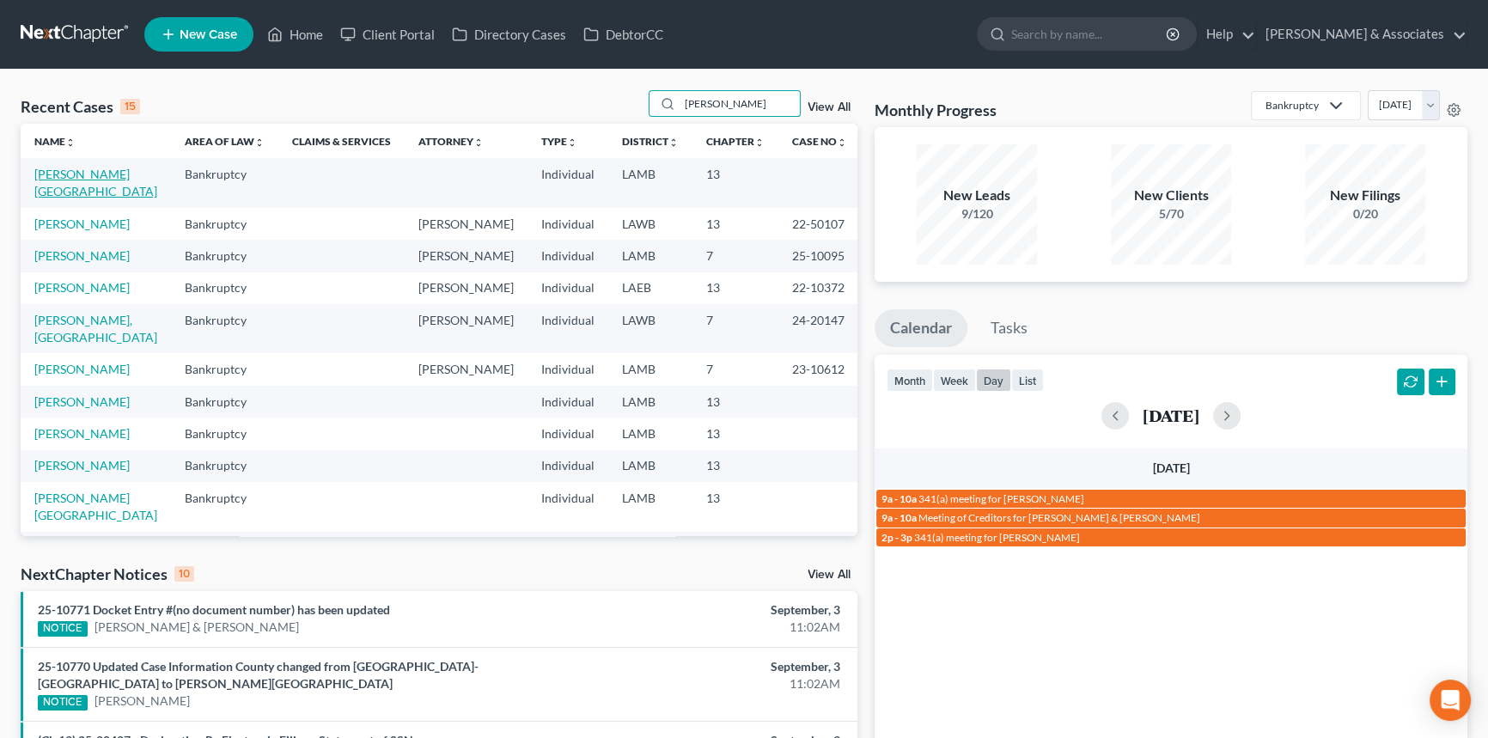
click at [99, 178] on link "[PERSON_NAME][GEOGRAPHIC_DATA]" at bounding box center [95, 183] width 123 height 32
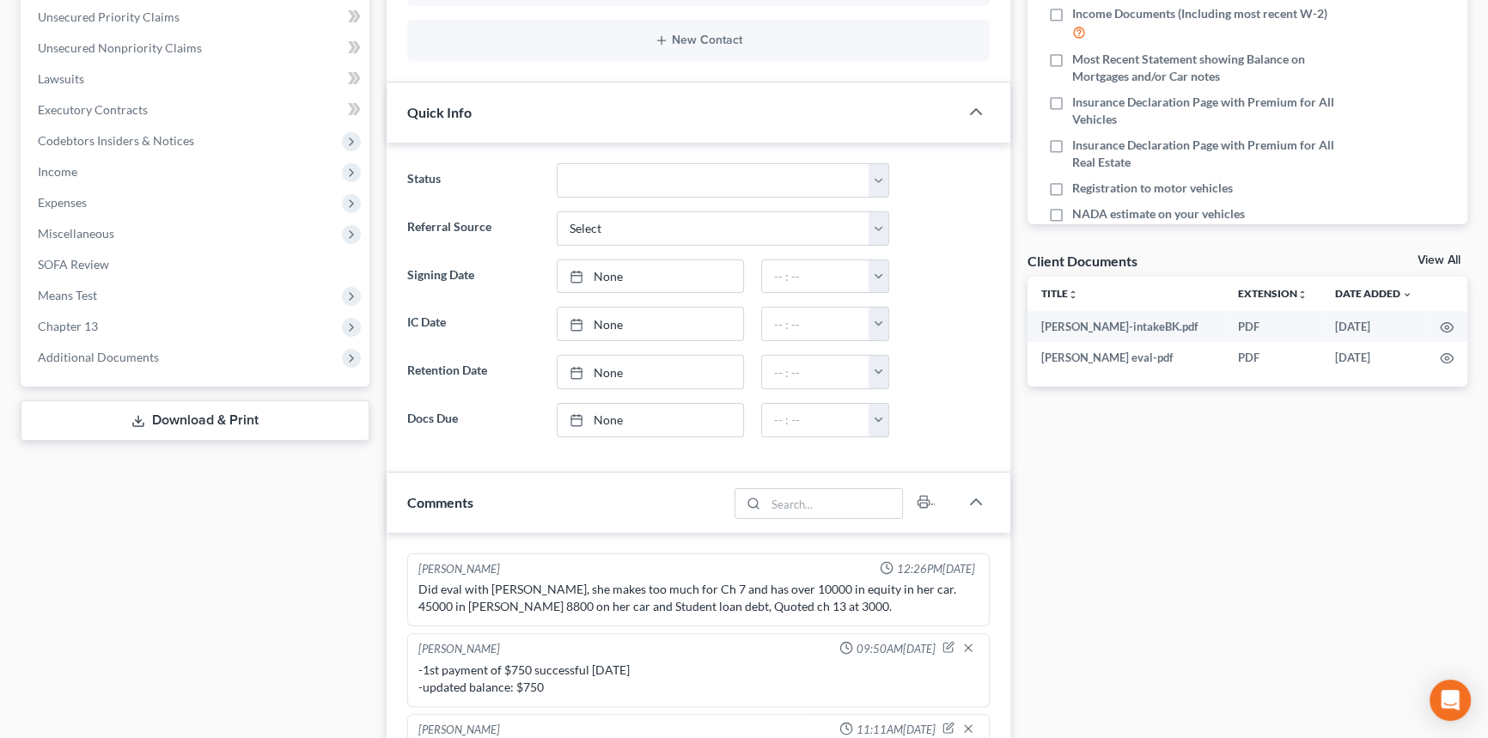
scroll to position [390, 0]
click at [594, 174] on select "Amended Plan Needed Awaiting Income Closed Confirmed Discharged Dismissed Docs …" at bounding box center [723, 184] width 332 height 34
select select "6"
click at [557, 167] on select "Amended Plan Needed Awaiting Income Closed Confirmed Discharged Dismissed Docs …" at bounding box center [723, 184] width 332 height 34
click at [619, 288] on link "None" at bounding box center [650, 280] width 185 height 33
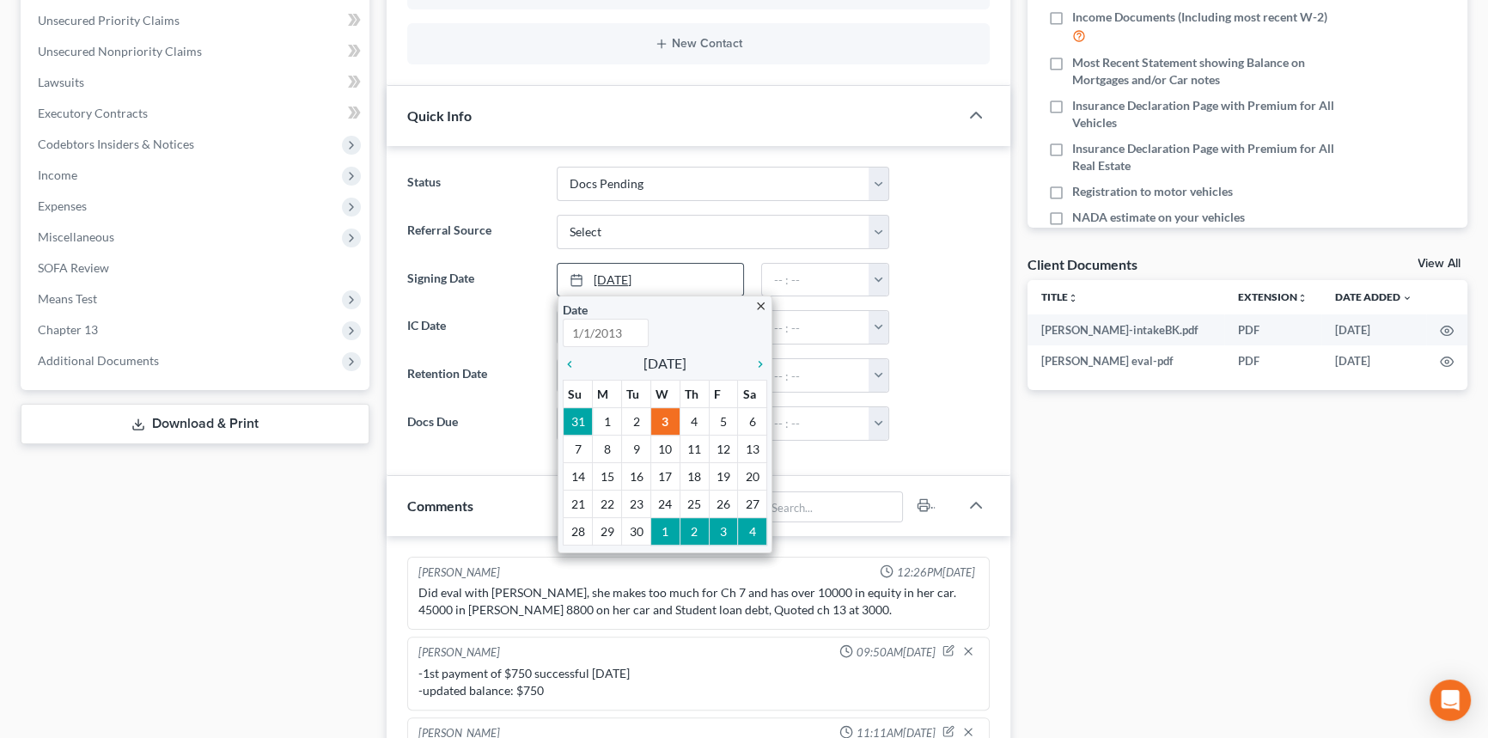
type input "[DATE]"
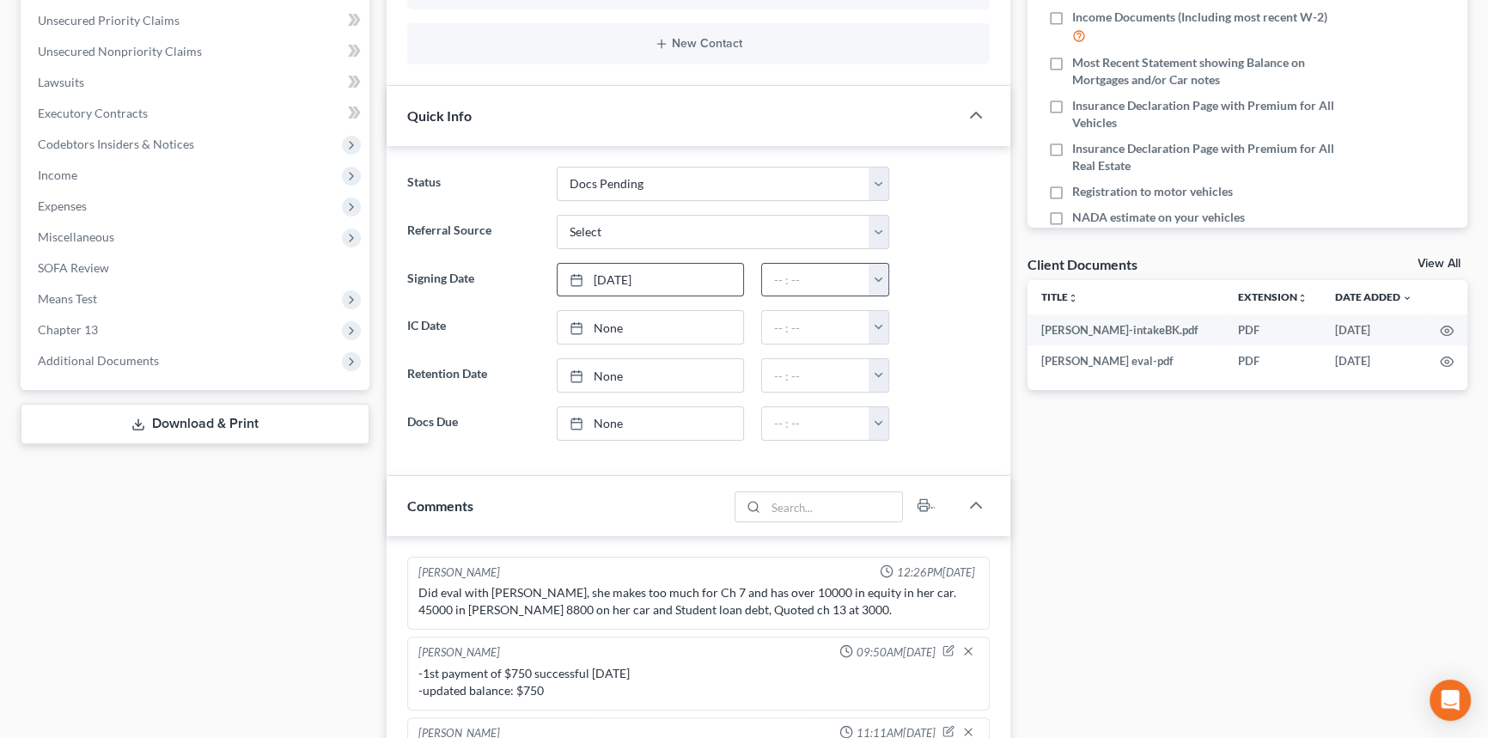
click at [875, 278] on button "button" at bounding box center [879, 280] width 20 height 33
click at [908, 392] on link "9:30am" at bounding box center [917, 397] width 96 height 29
type input "9:30am"
click at [675, 417] on link "None" at bounding box center [650, 423] width 185 height 33
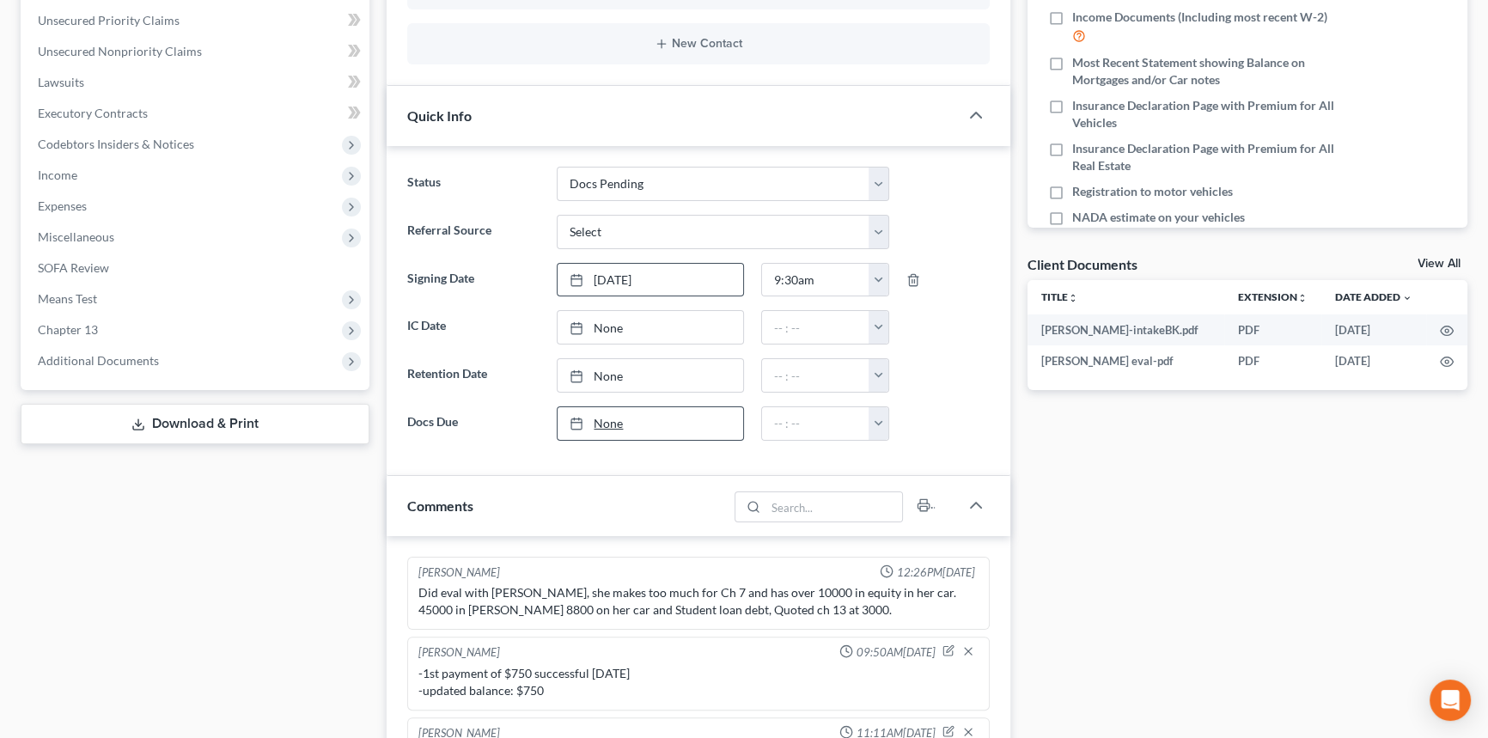
type input "[DATE]"
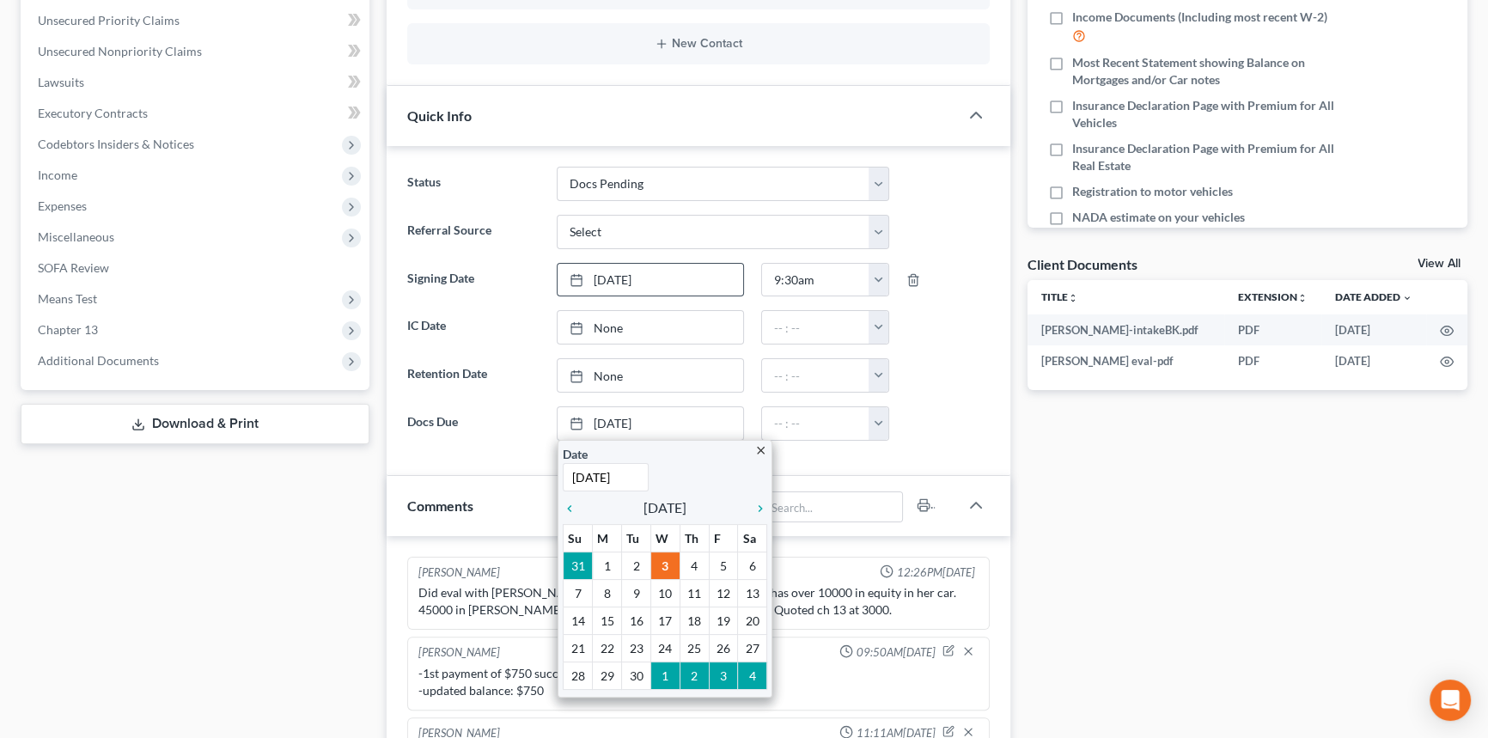
drag, startPoint x: 665, startPoint y: 584, endPoint x: 695, endPoint y: 545, distance: 49.0
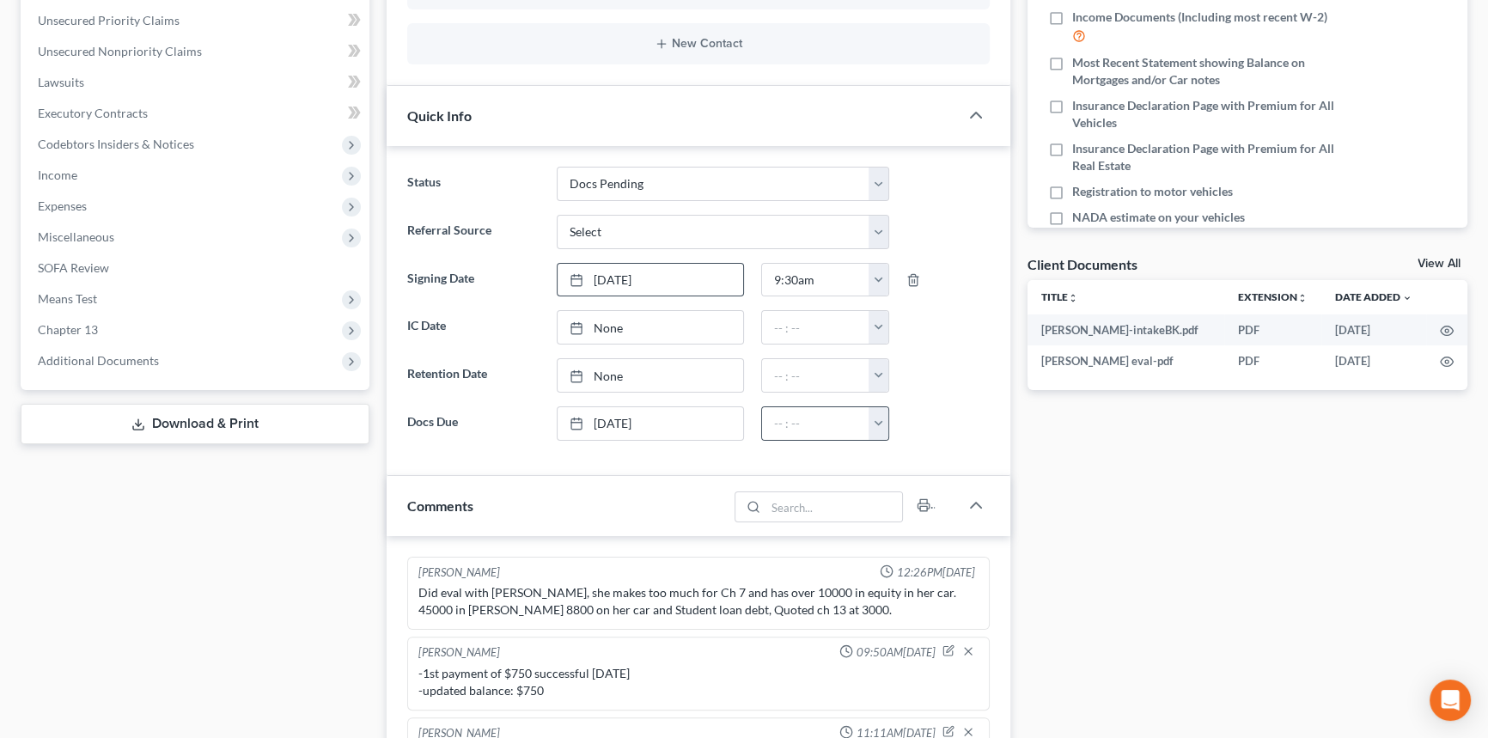
click at [879, 415] on button "button" at bounding box center [879, 423] width 20 height 33
click at [962, 444] on div "12:00am 12:30am 1:00am 1:30am 2:00am 2:30am 3:00am 3:30am 4:00am 4:30am 5:00am …" at bounding box center [917, 526] width 96 height 172
click at [962, 443] on div "Status Amended Plan Needed Awaiting Income Closed Confirmed Discharged Dismisse…" at bounding box center [699, 311] width 624 height 330
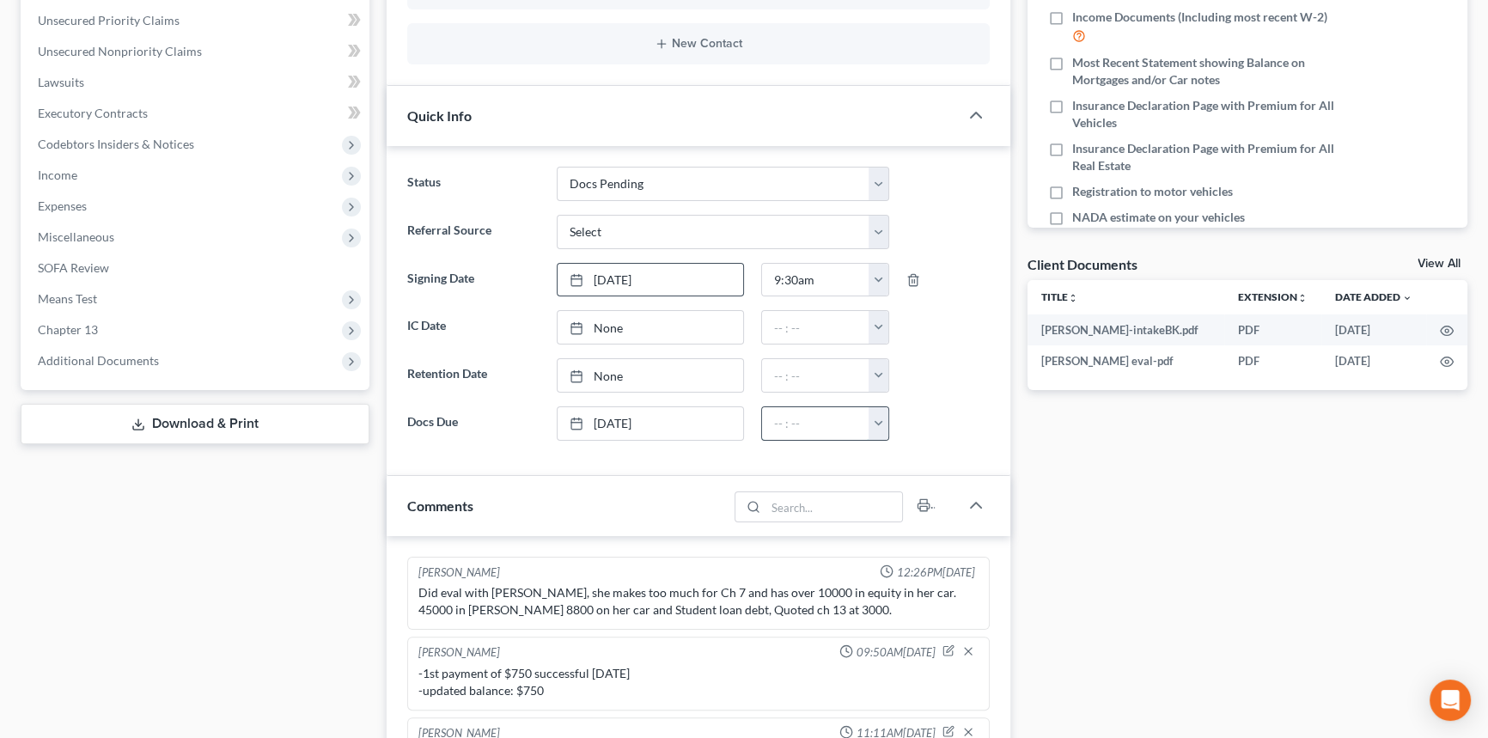
click at [864, 420] on input "text" at bounding box center [816, 423] width 108 height 33
click at [856, 423] on input "text" at bounding box center [816, 423] width 108 height 33
click at [885, 419] on button "button" at bounding box center [879, 423] width 20 height 33
type input "5:30pm"
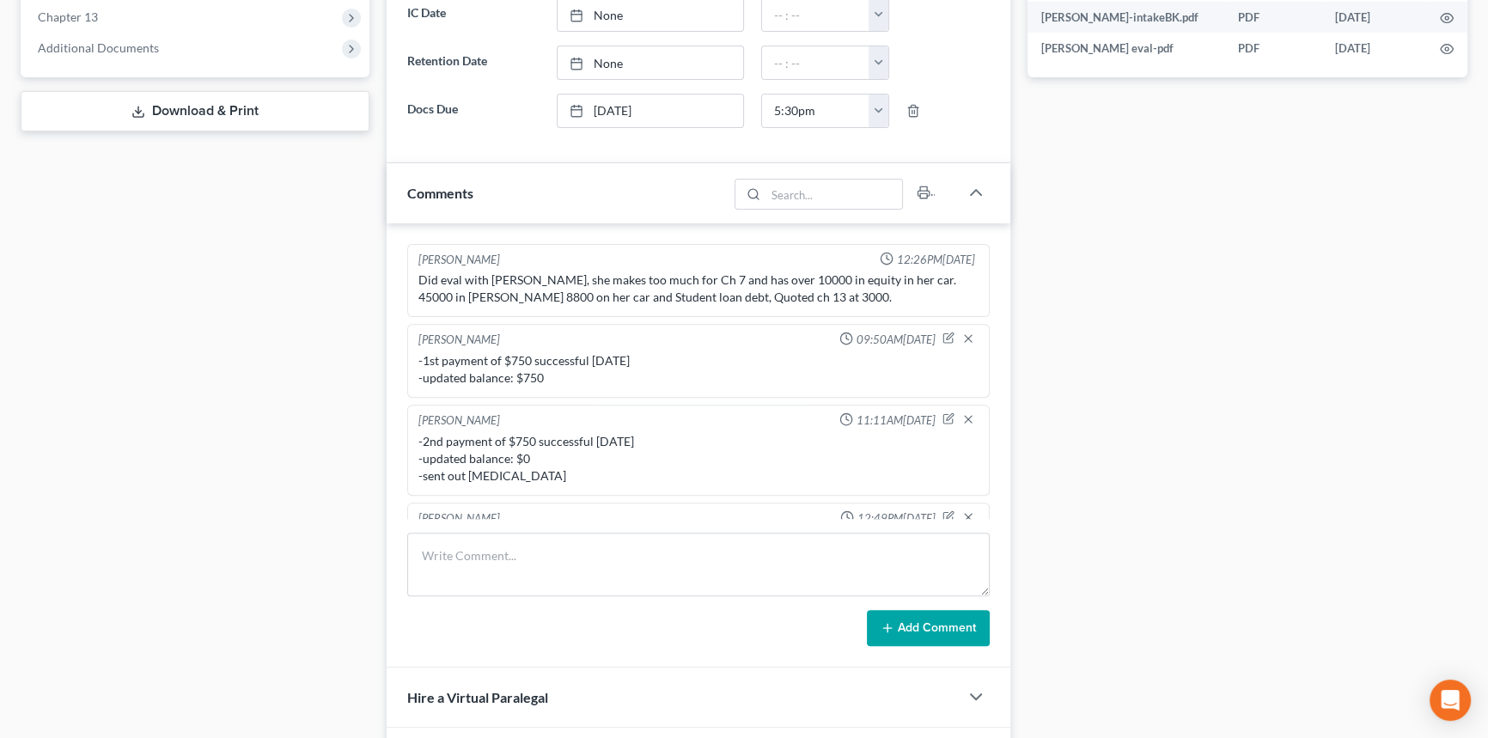
scroll to position [119, 0]
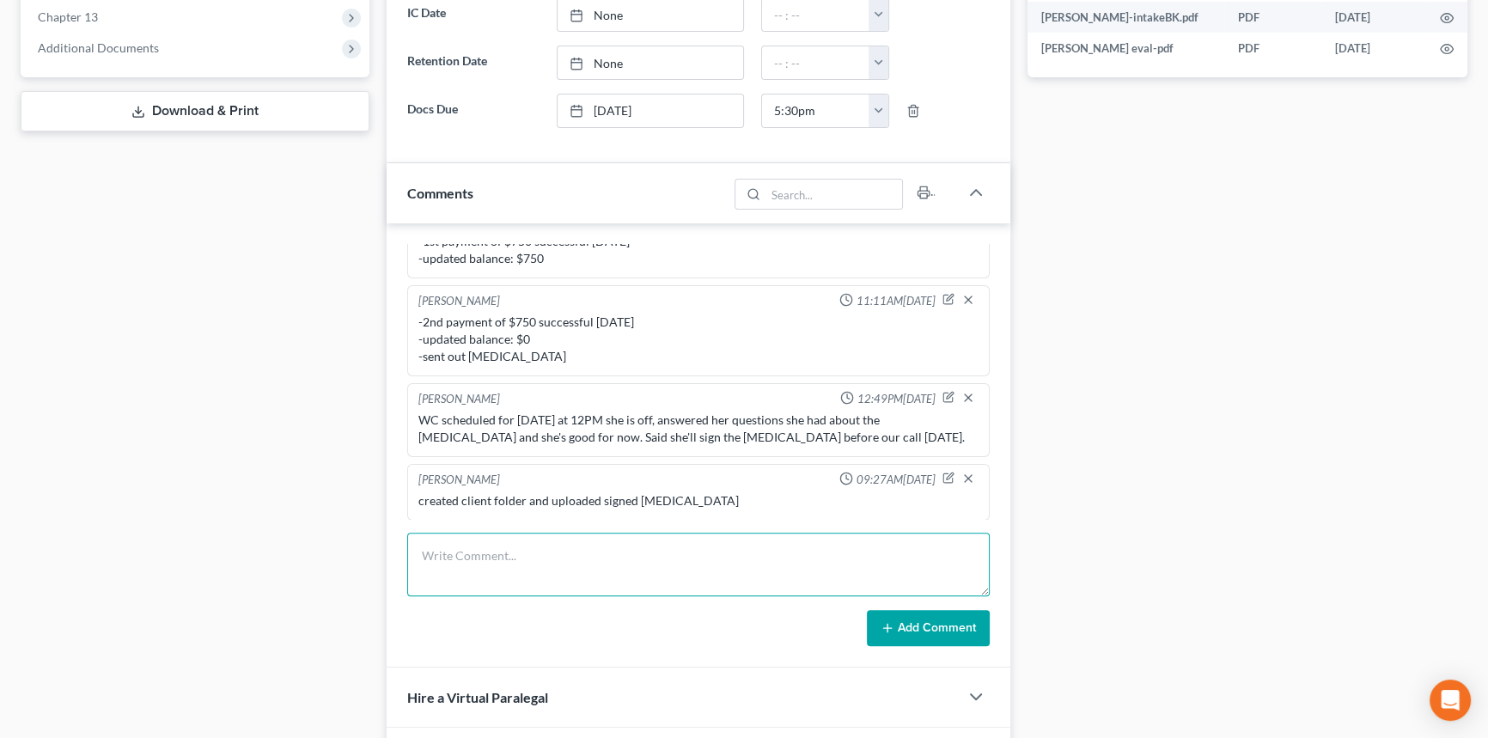
click at [545, 537] on textarea at bounding box center [698, 565] width 582 height 64
paste textarea "-completed welcome call & sent out next steps email with EDEC and instructions …"
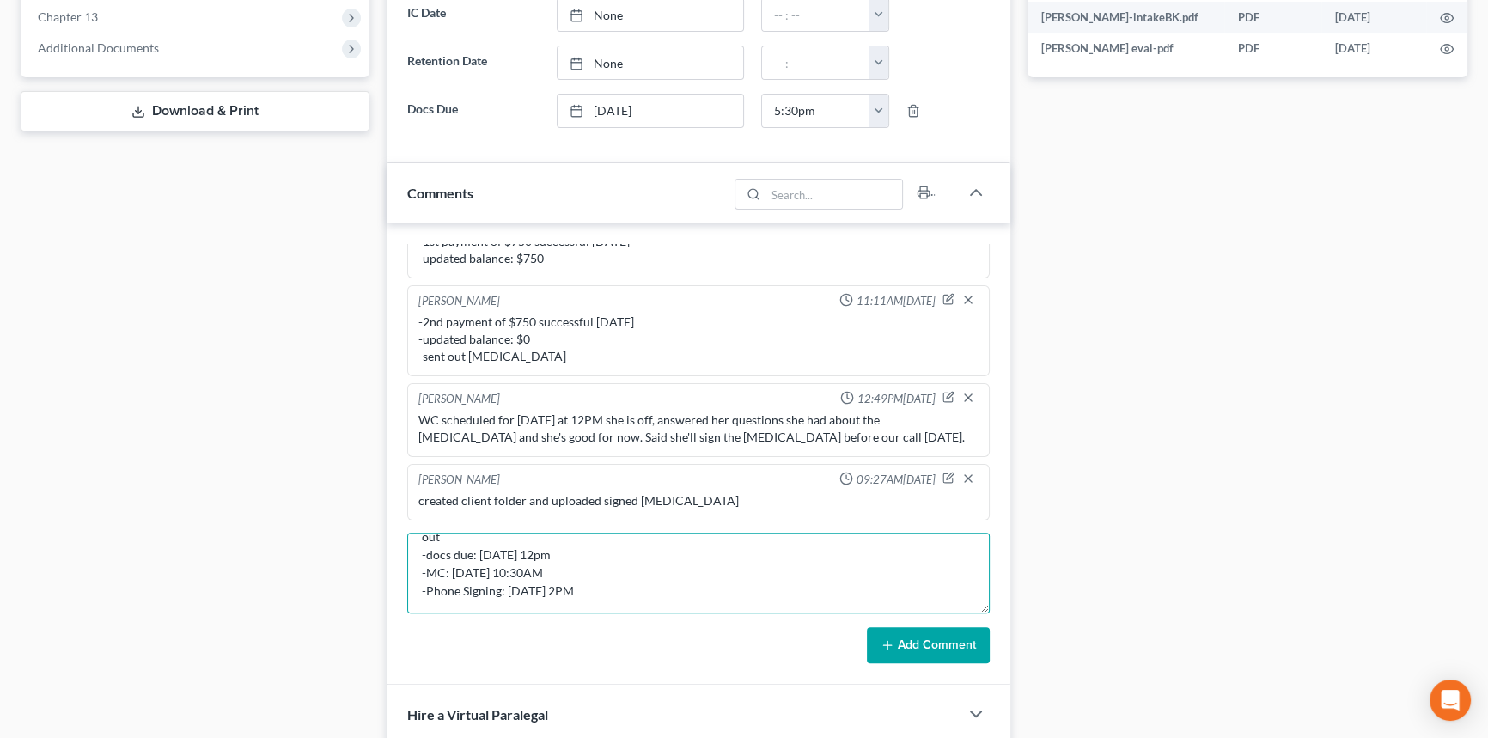
scroll to position [0, 0]
drag, startPoint x: 979, startPoint y: 583, endPoint x: 1000, endPoint y: 675, distance: 94.2
click at [1000, 675] on div "Richard Prunick 12:26PM, 04/30/2025 Did eval with Anissa, she makes too much fo…" at bounding box center [699, 453] width 624 height 461
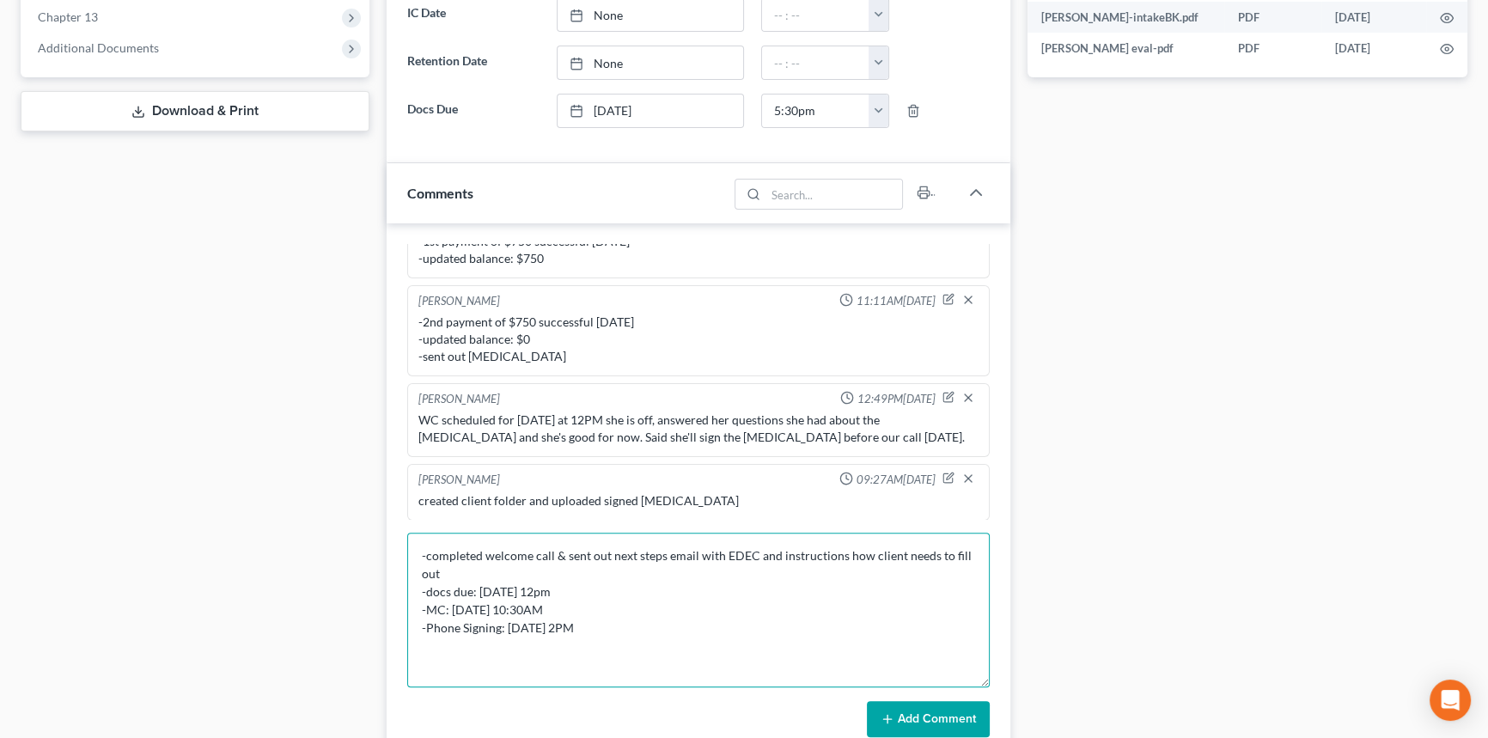
click at [568, 589] on textarea "-completed welcome call & sent out next steps email with EDEC and instructions …" at bounding box center [698, 610] width 582 height 155
click at [524, 626] on textarea "-completed welcome call & sent out next steps email with EDEC and instructions …" at bounding box center [698, 610] width 582 height 155
click at [524, 625] on textarea "-completed welcome call & sent out next steps email with EDEC and instructions …" at bounding box center [698, 610] width 582 height 155
type textarea "-completed welcome call & sent out next steps email with EDEC and instructions …"
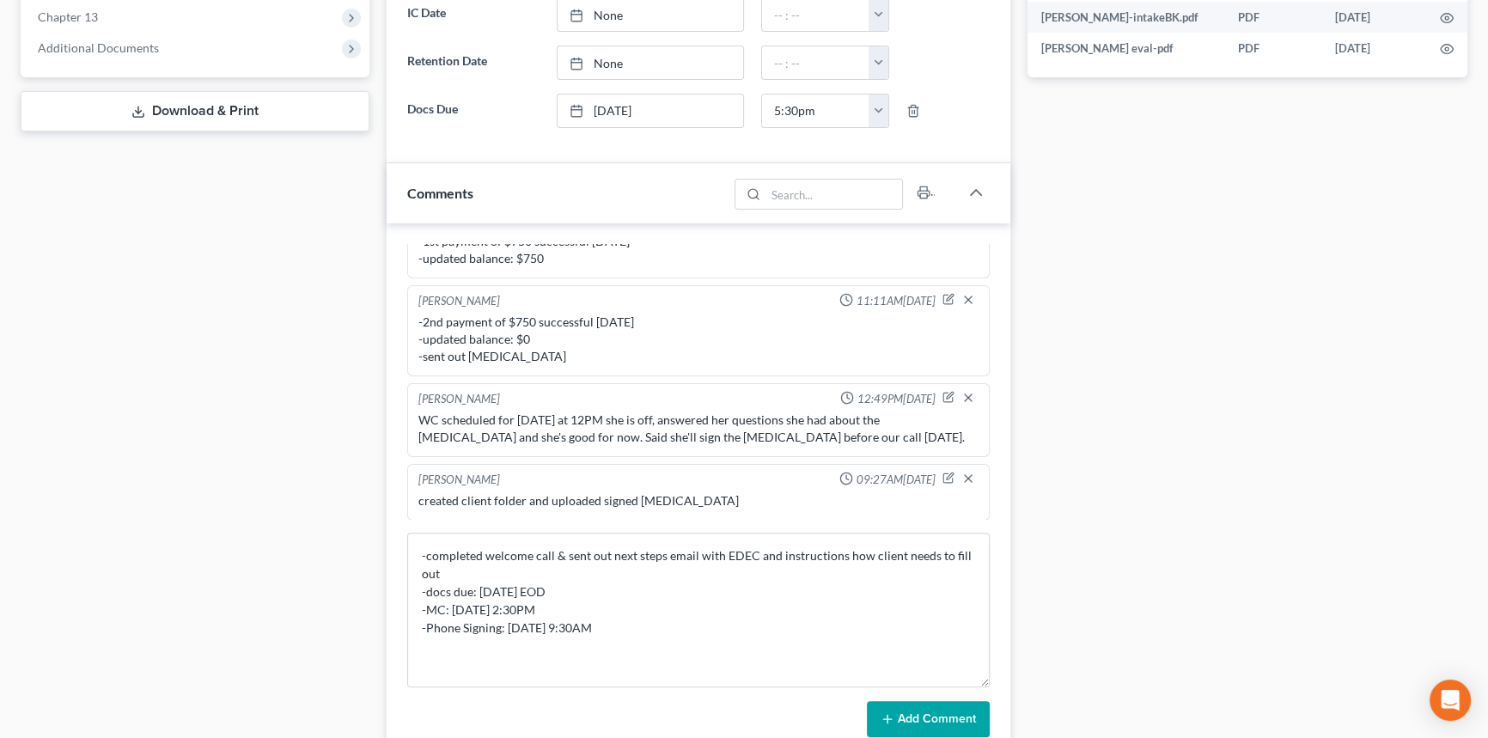
click at [960, 701] on button "Add Comment" at bounding box center [928, 719] width 123 height 36
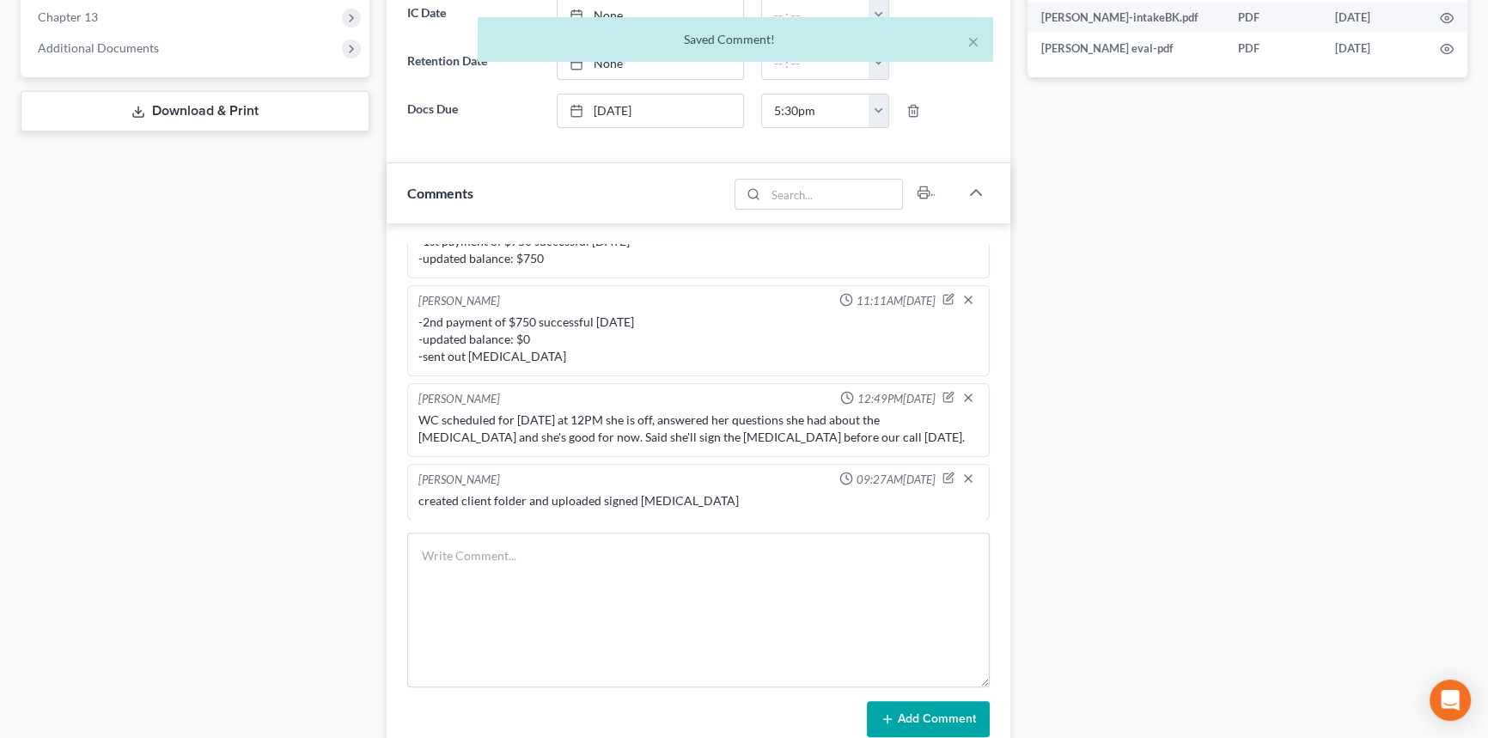
scroll to position [252, 0]
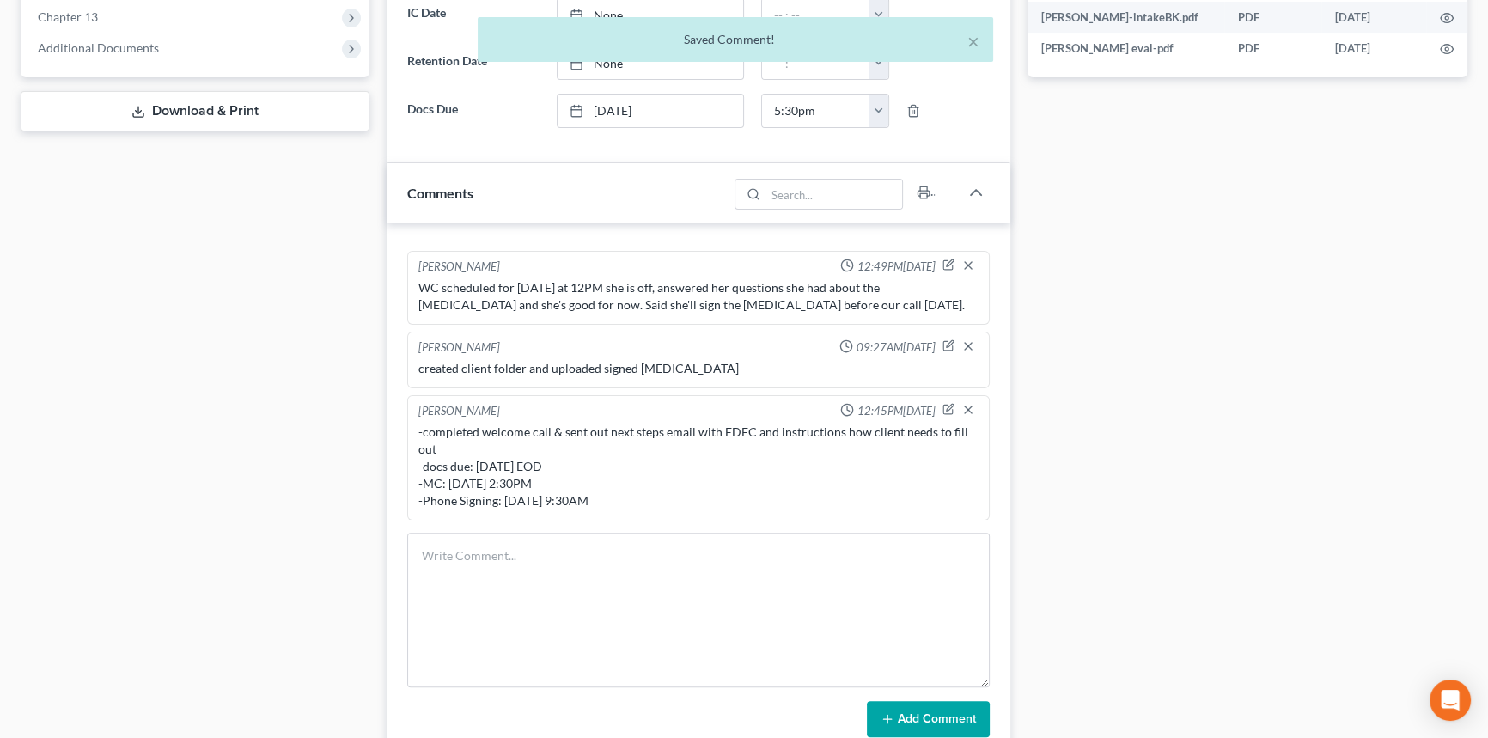
drag, startPoint x: 982, startPoint y: 676, endPoint x: 966, endPoint y: 494, distance: 182.8
click at [966, 494] on div "Richard Prunick 12:26PM, 04/30/2025 Did eval with Anissa, she makes too much fo…" at bounding box center [699, 490] width 624 height 535
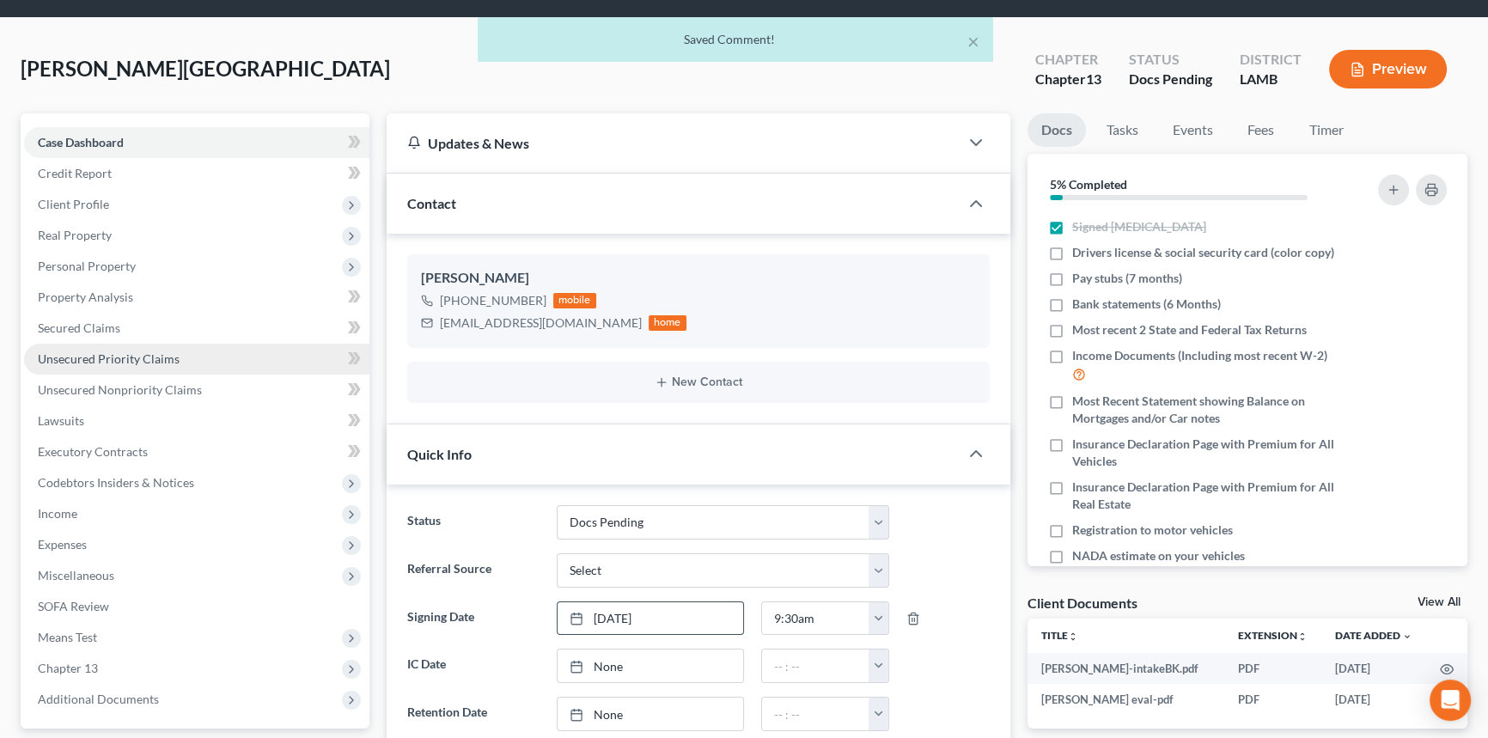
scroll to position [0, 0]
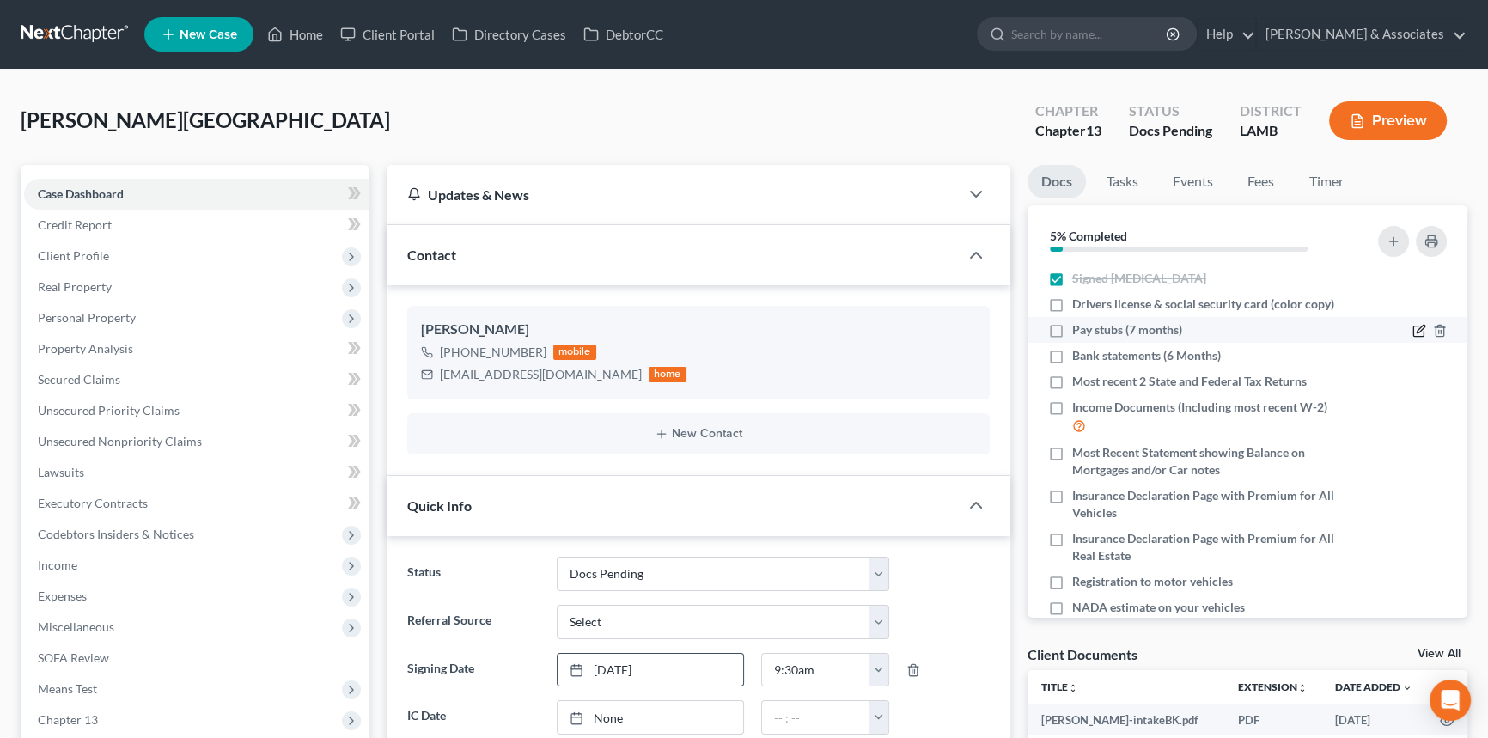
click at [1413, 326] on icon "button" at bounding box center [1418, 331] width 10 height 10
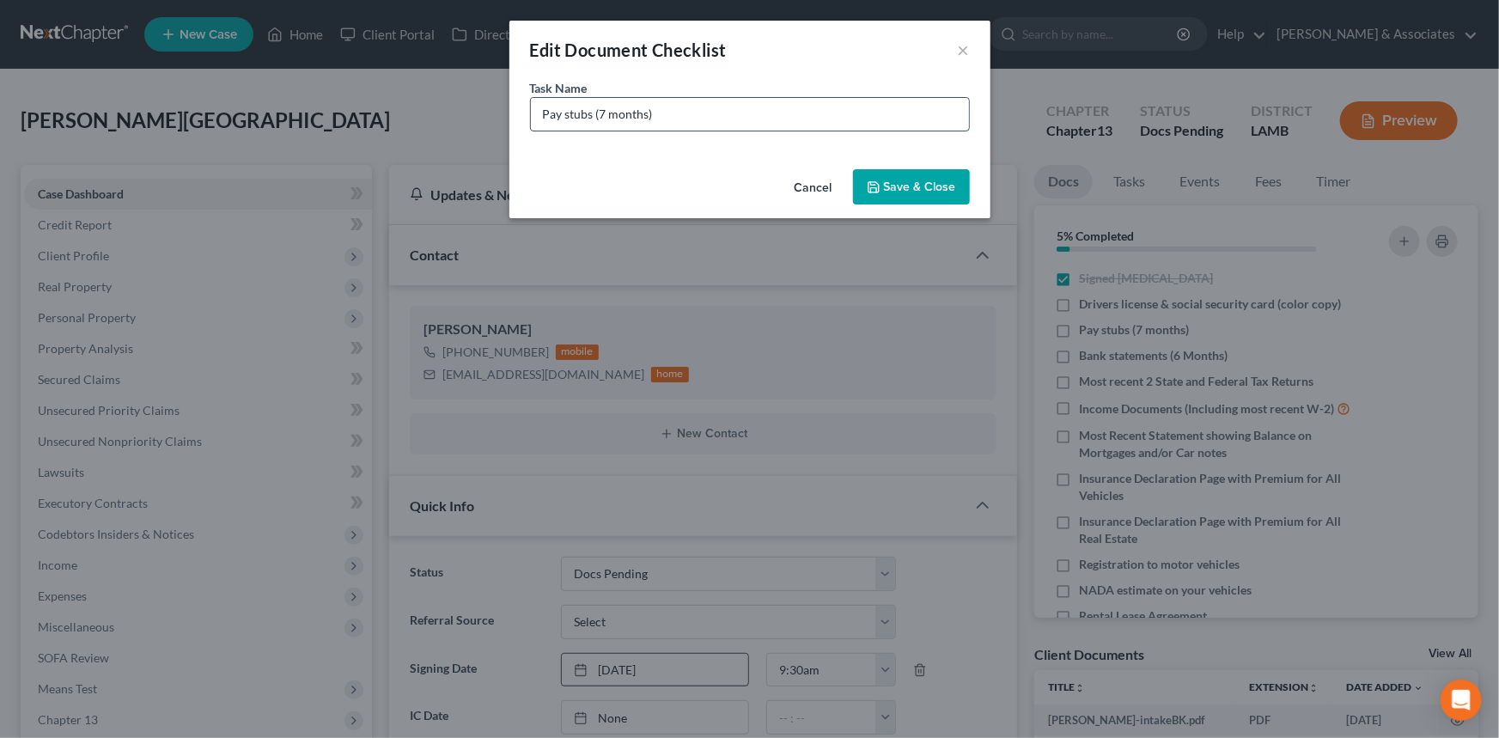
click at [653, 123] on input "Pay stubs (7 months)" at bounding box center [750, 114] width 438 height 33
drag, startPoint x: 655, startPoint y: 122, endPoint x: 600, endPoint y: 123, distance: 55.0
click at [600, 123] on input "Pay stubs (7 months)" at bounding box center [750, 114] width 438 height 33
type input "USPS Pay stubs (March-Sept 19)"
click at [885, 175] on button "Save & Close" at bounding box center [911, 187] width 117 height 36
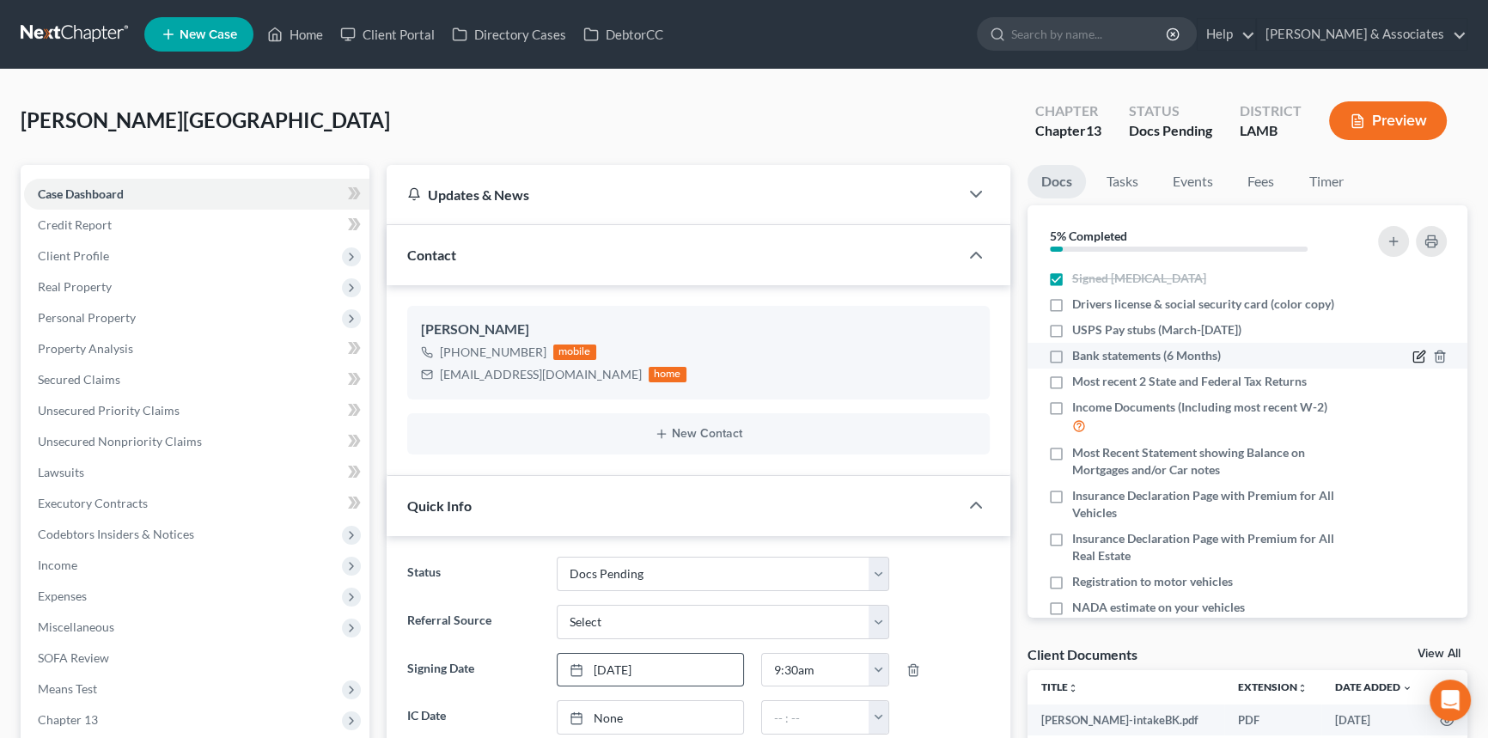
click at [1412, 350] on icon "button" at bounding box center [1419, 357] width 14 height 14
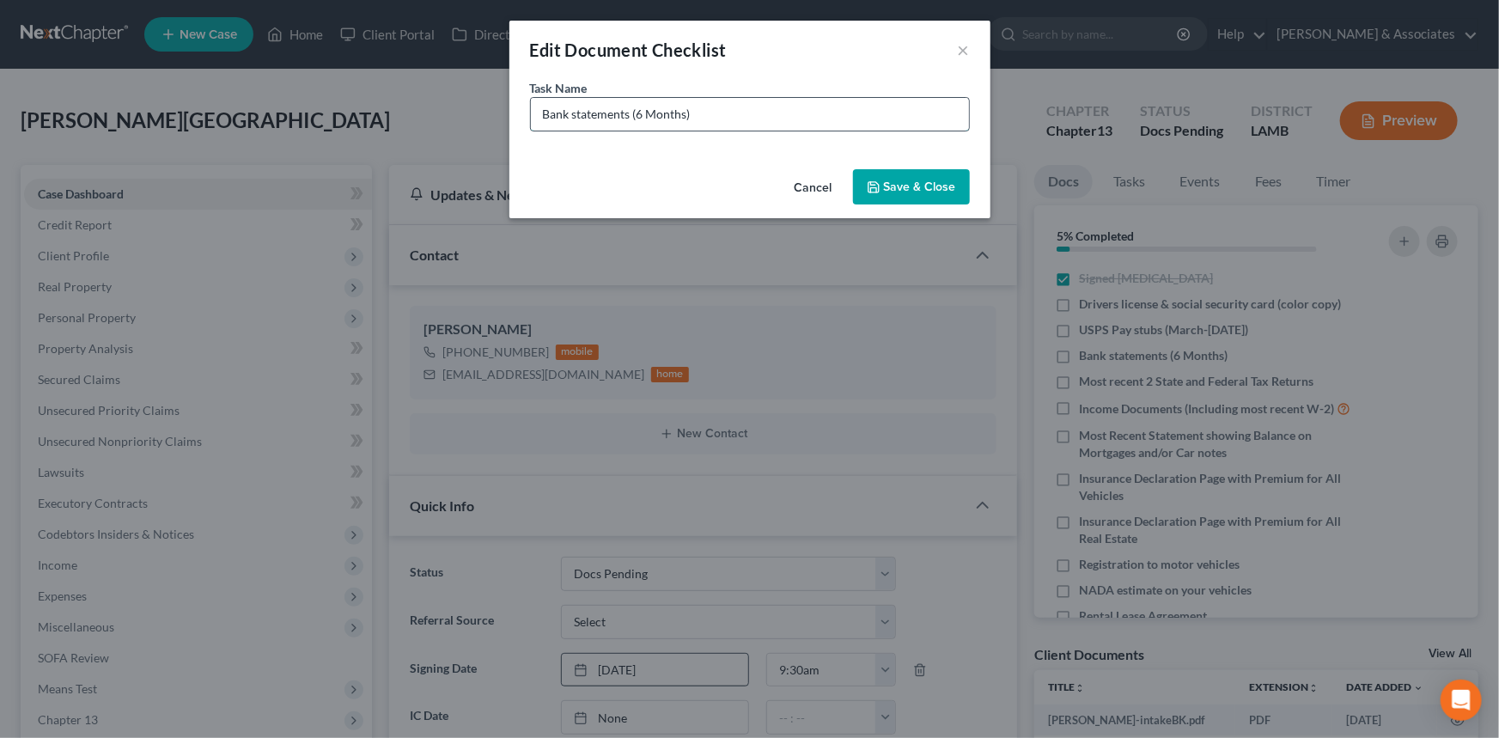
click at [751, 111] on input "Bank statements (6 Months)" at bounding box center [750, 114] width 438 height 33
click at [739, 108] on input "Bank statements (6 Months)" at bounding box center [750, 114] width 438 height 33
click at [688, 109] on input "Bank statements (6 Months)" at bounding box center [750, 114] width 438 height 33
type input "Chase Bank statements (March-August)"
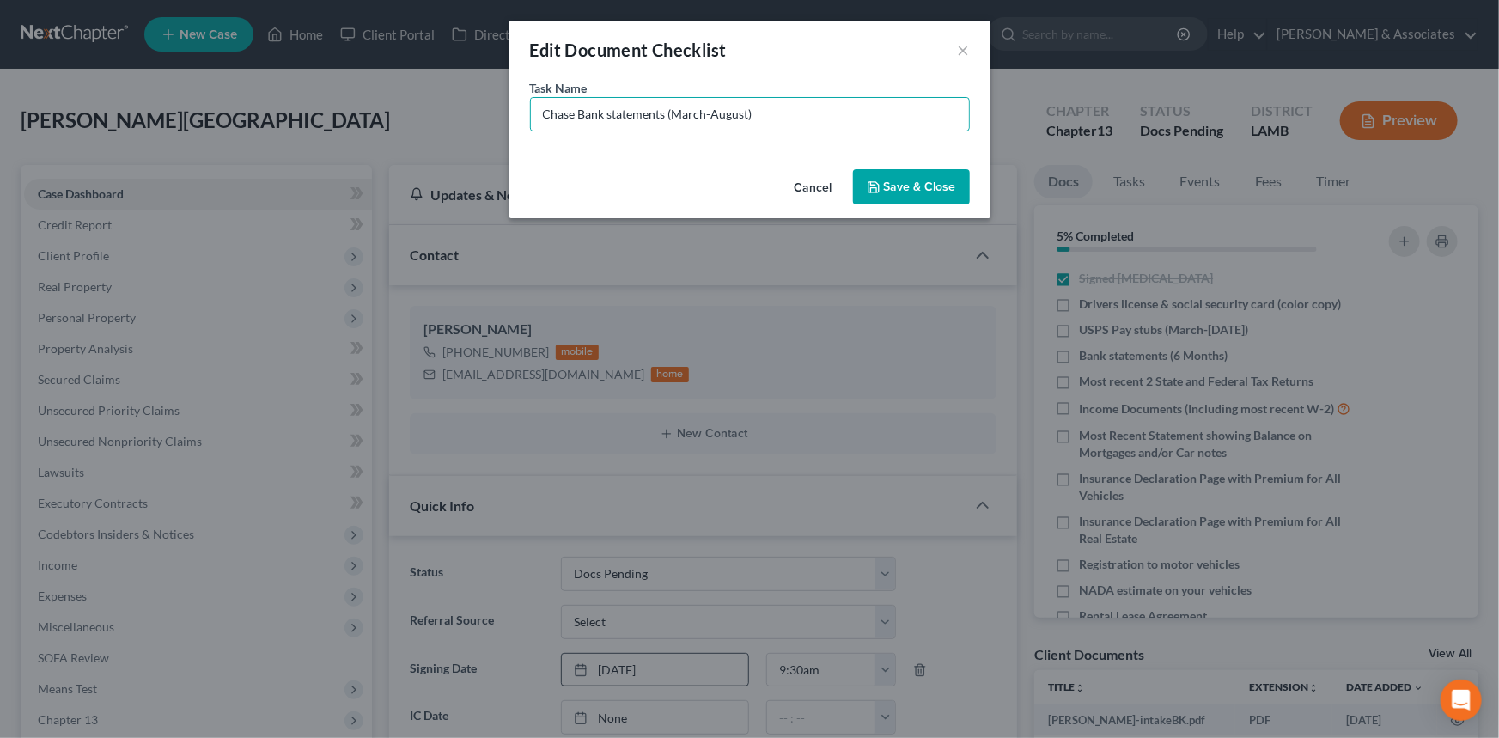
click at [869, 173] on button "Save & Close" at bounding box center [911, 187] width 117 height 36
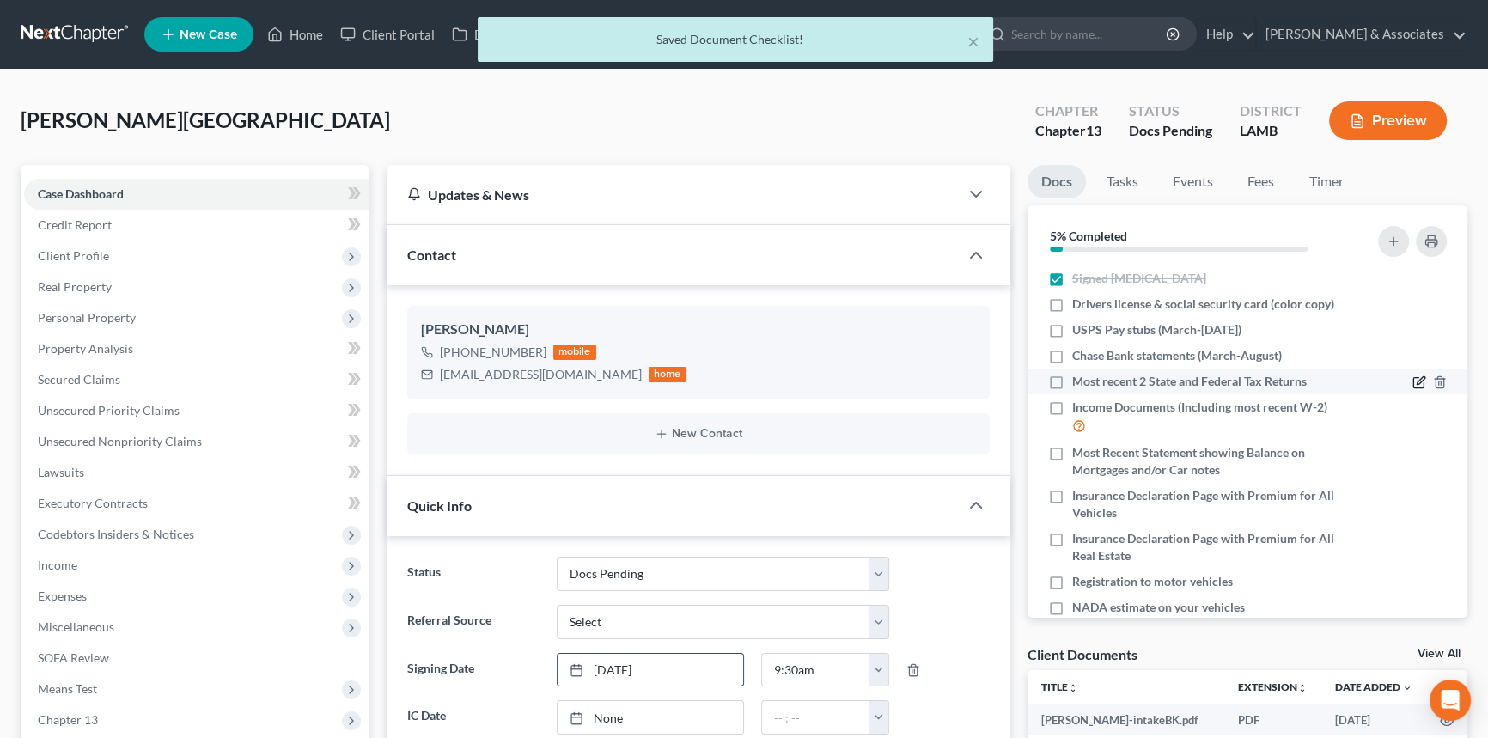
click at [1417, 381] on icon "button" at bounding box center [1421, 381] width 8 height 8
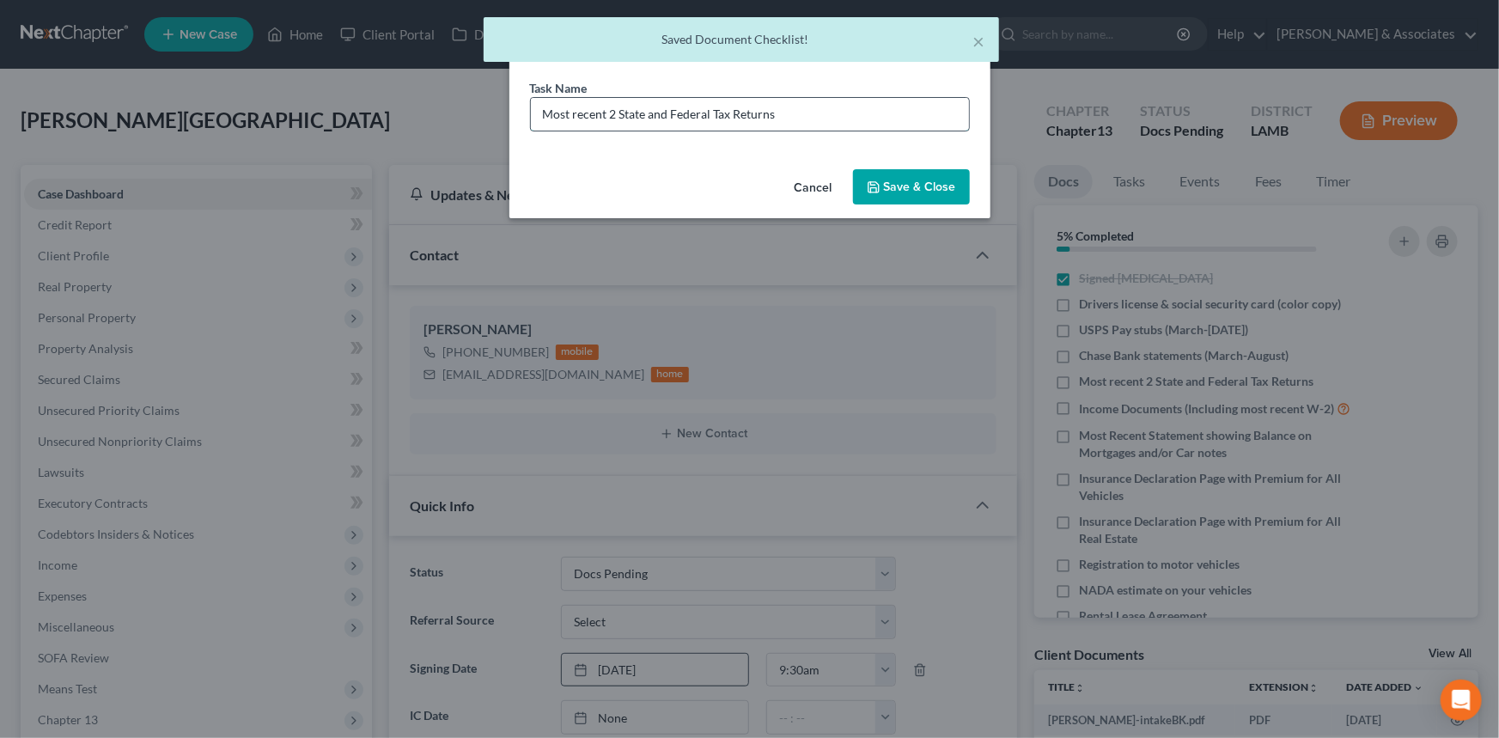
click at [881, 113] on input "Most recent 2 State and Federal Tax Returns" at bounding box center [750, 114] width 438 height 33
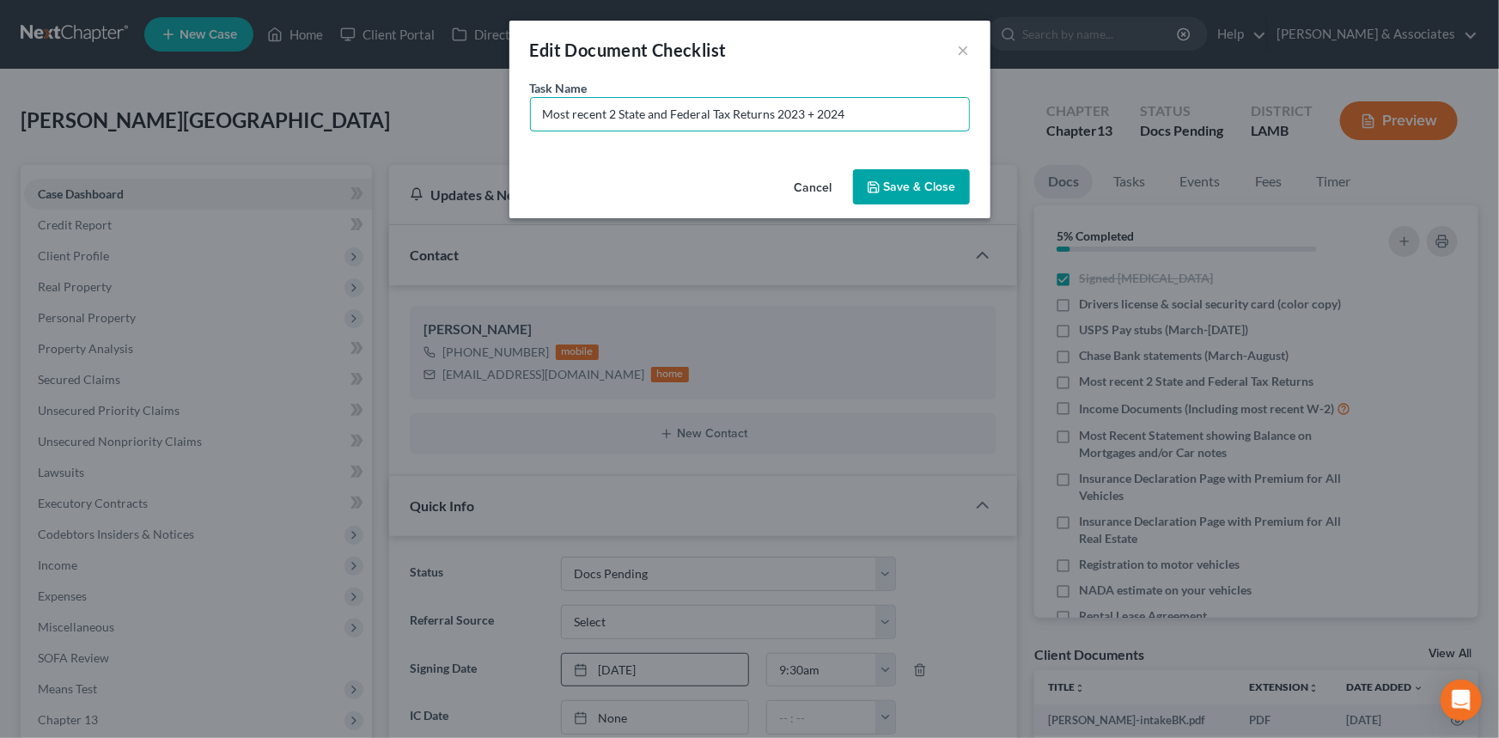
type input "Most recent 2 State and Federal Tax Returns 2023 + 2024"
click at [901, 178] on button "Save & Close" at bounding box center [911, 187] width 117 height 36
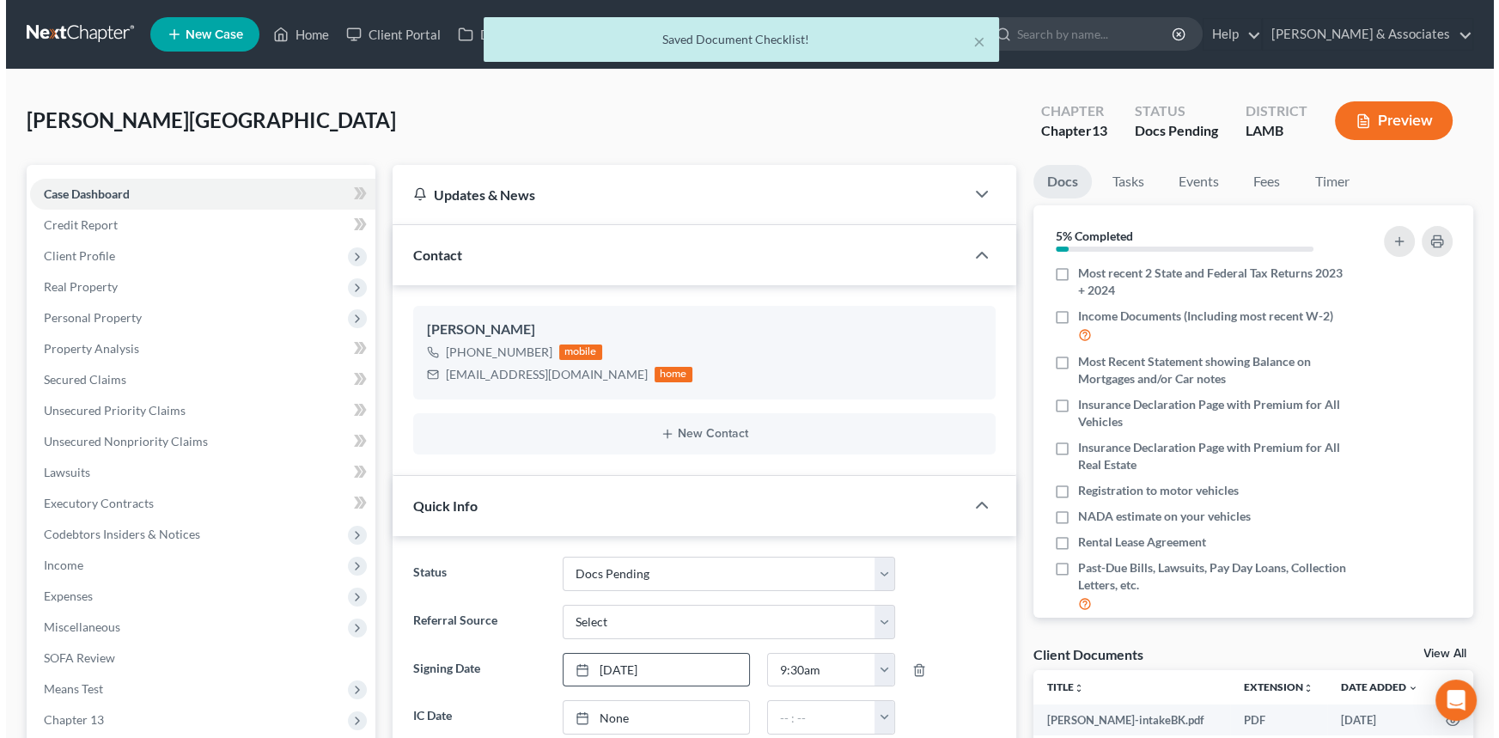
scroll to position [114, 0]
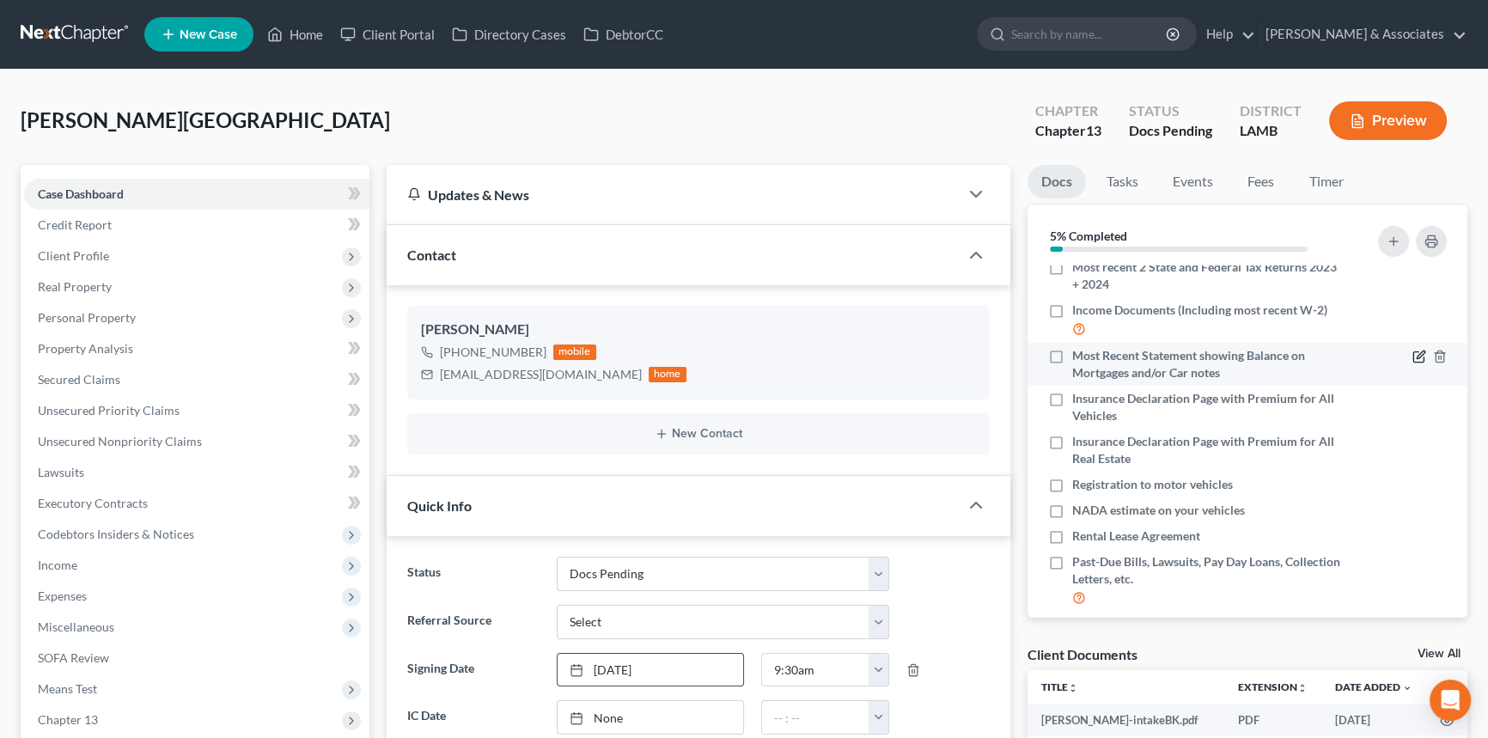
click at [1412, 352] on icon "button" at bounding box center [1419, 357] width 14 height 14
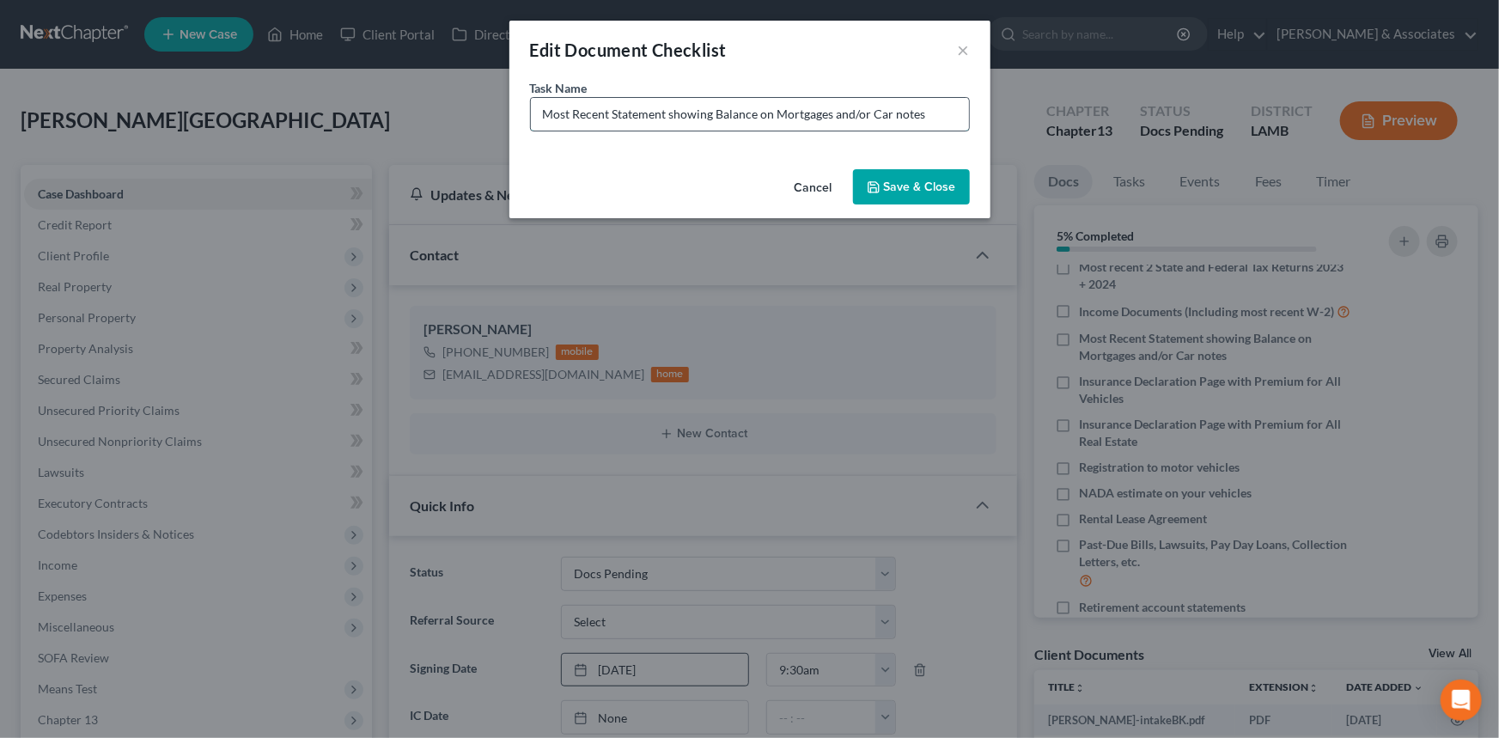
drag, startPoint x: 779, startPoint y: 112, endPoint x: 871, endPoint y: 123, distance: 92.6
click at [871, 123] on input "Most Recent Statement showing Balance on Mortgages and/or Car notes" at bounding box center [750, 114] width 438 height 33
click at [894, 121] on input "Most Recent Statement showing Balance on Car notes" at bounding box center [750, 114] width 438 height 33
type input "Most Recent Statement showing Balance on Car note"
click at [921, 192] on button "Save & Close" at bounding box center [911, 187] width 117 height 36
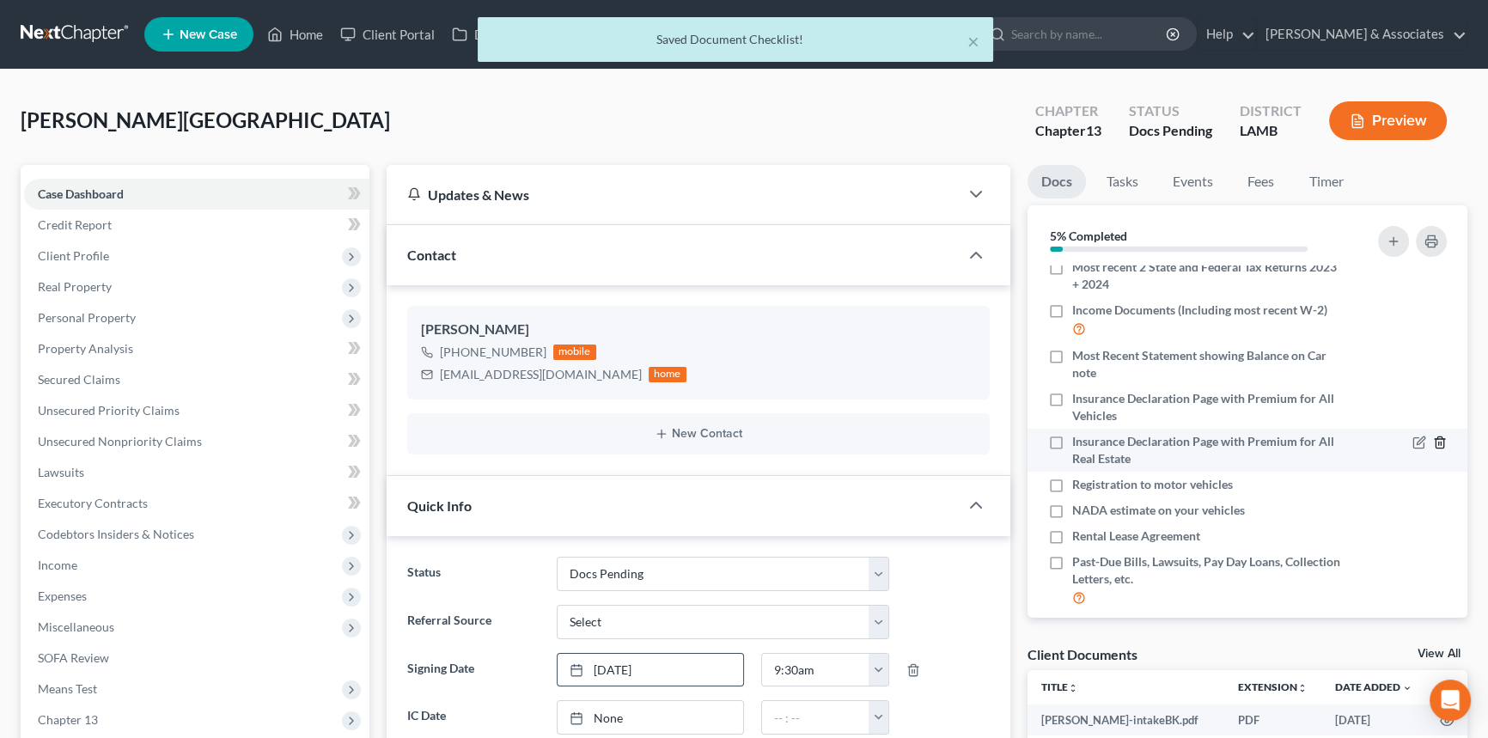
click at [1439, 442] on line "button" at bounding box center [1439, 443] width 0 height 3
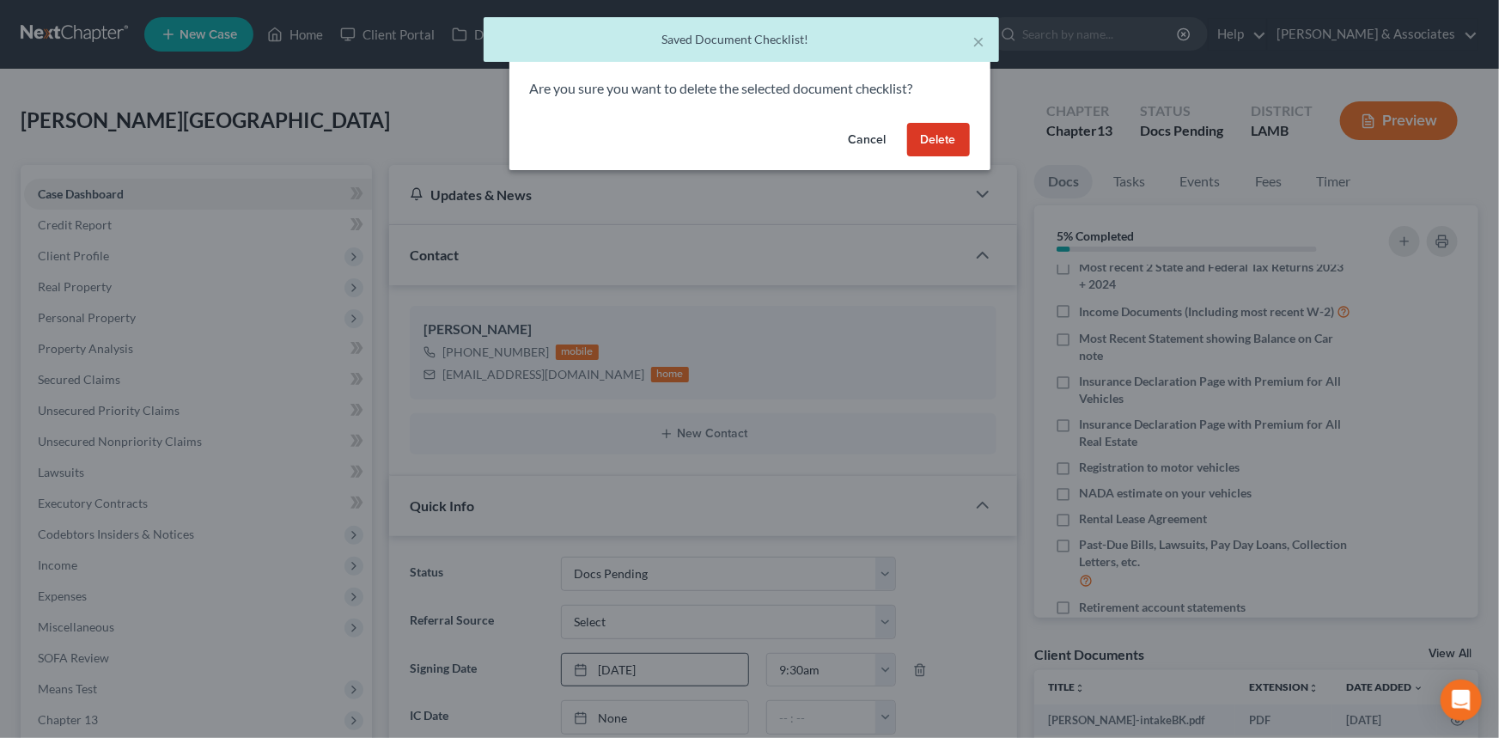
click at [877, 135] on button "Cancel" at bounding box center [867, 140] width 65 height 34
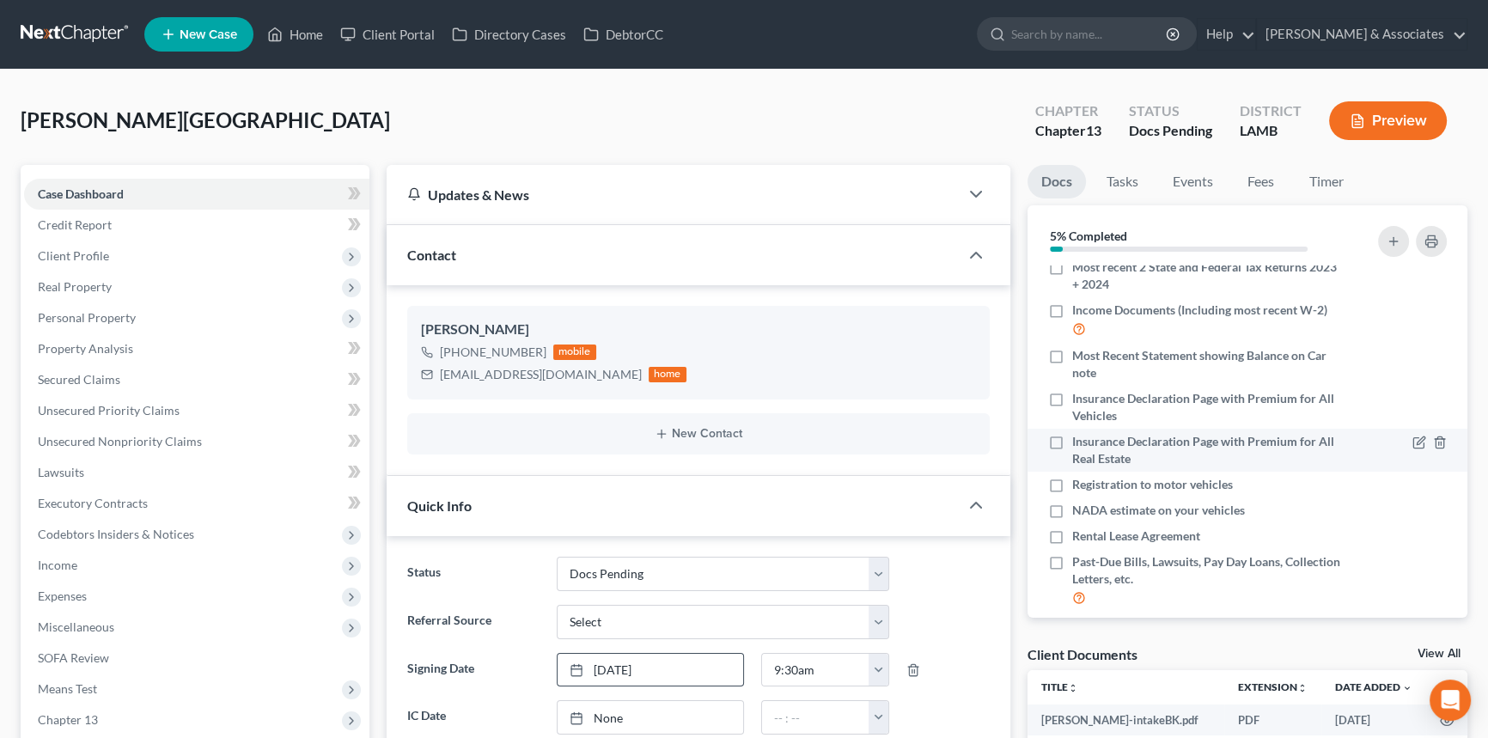
click at [1397, 436] on div at bounding box center [1403, 450] width 104 height 34
click at [1412, 439] on icon "button" at bounding box center [1419, 443] width 14 height 14
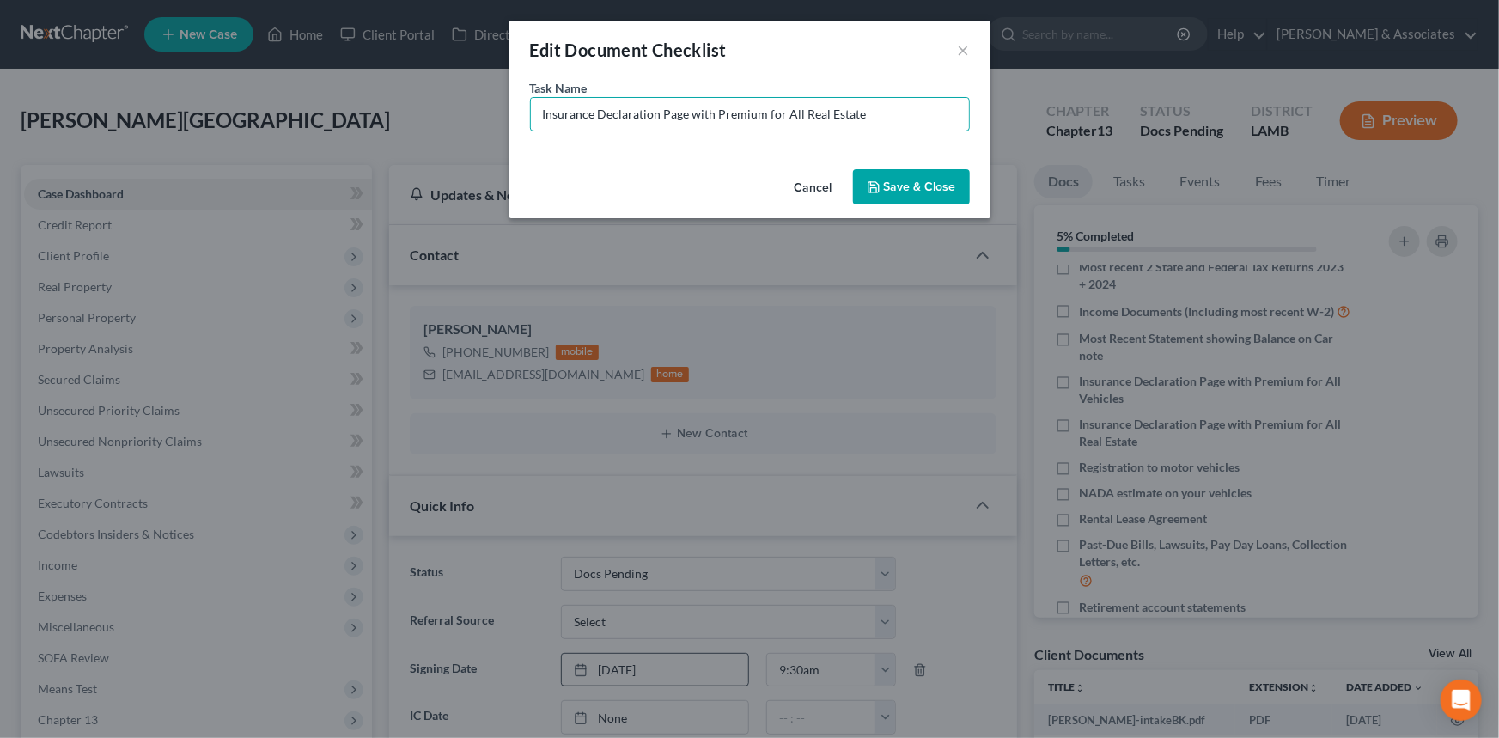
drag, startPoint x: 877, startPoint y: 110, endPoint x: 393, endPoint y: 118, distance: 484.6
click at [387, 118] on div "Edit Document Checklist × Task Name * Insurance Declaration Page with Premium f…" at bounding box center [749, 369] width 1499 height 738
type input "Paypal Bank Statements (March-August)"
click at [912, 189] on button "Save & Close" at bounding box center [911, 187] width 117 height 36
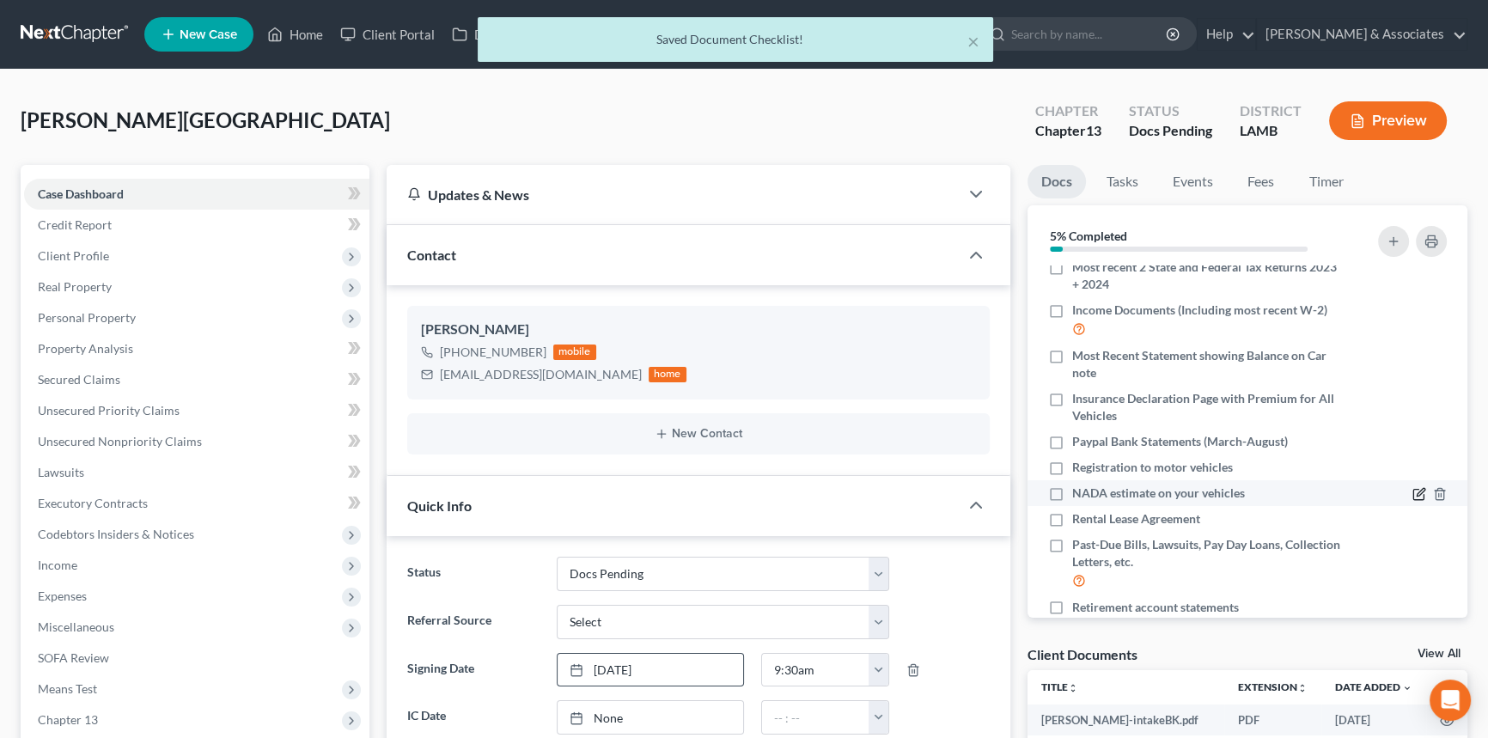
click at [1412, 492] on icon "button" at bounding box center [1419, 494] width 14 height 14
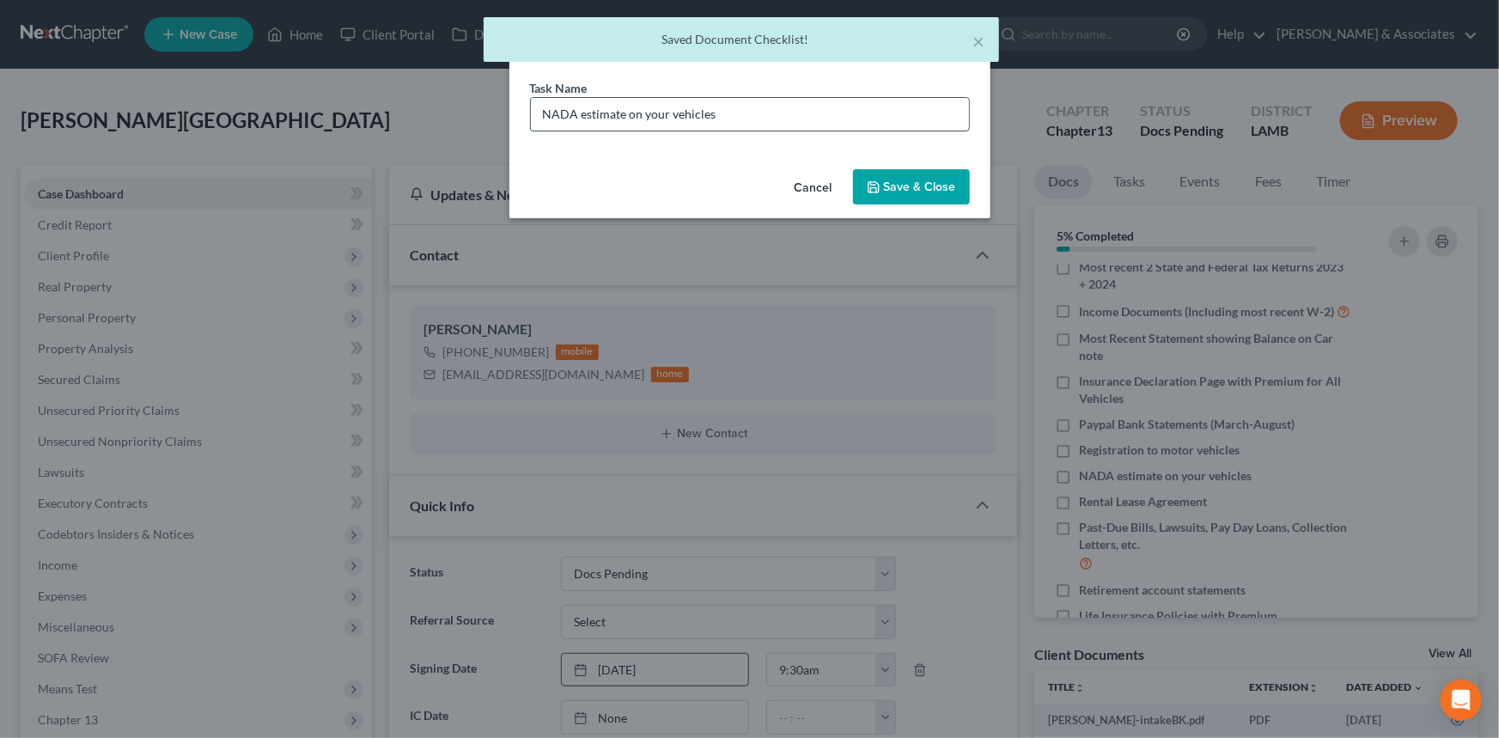
click at [805, 109] on input "NADA estimate on your vehicles" at bounding box center [750, 114] width 438 height 33
click at [926, 112] on input "NADA estimate on your vehicles (we will pull for you)" at bounding box center [750, 114] width 438 height 33
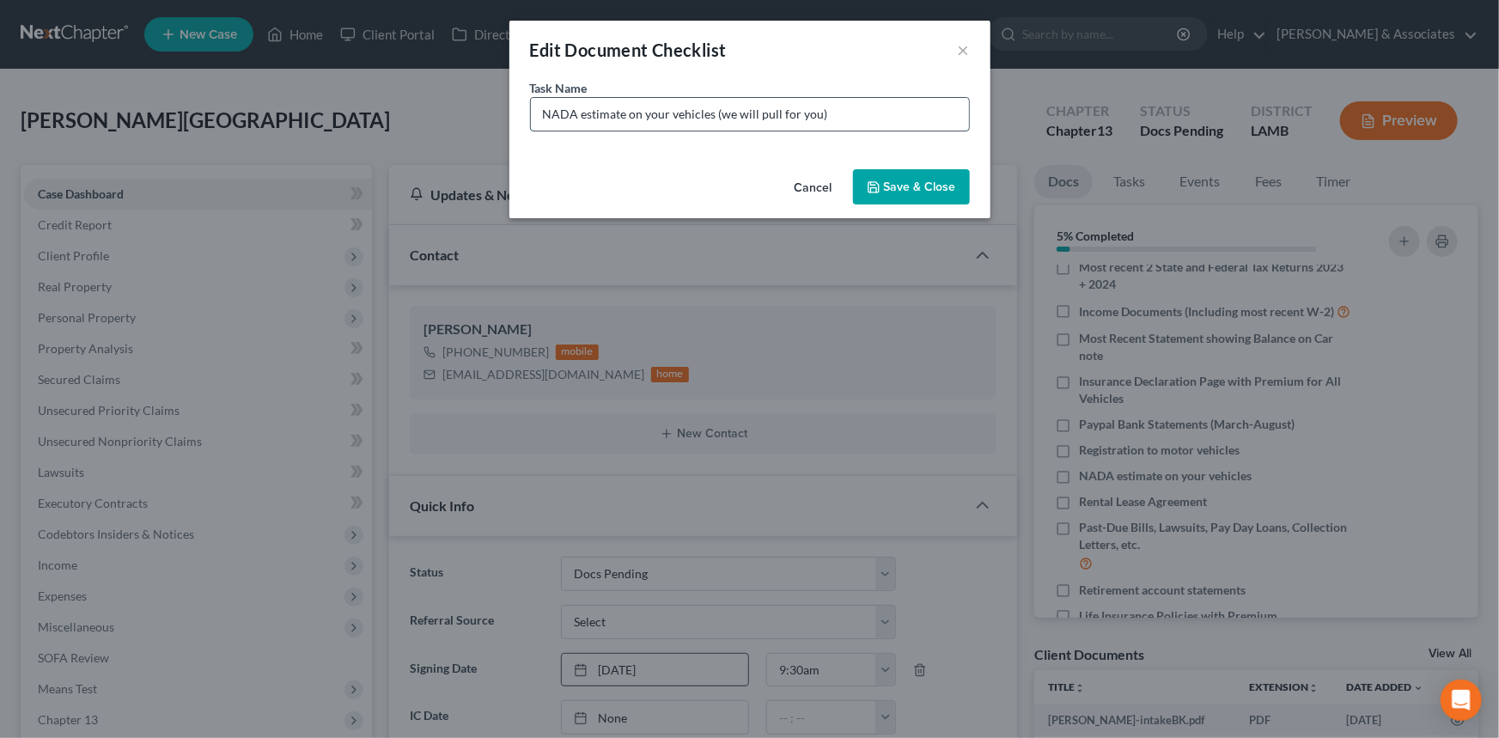
click at [867, 112] on input "NADA estimate on your vehicles (we will pull for you)" at bounding box center [750, 114] width 438 height 33
type input "NADA estimate on your vehicles (we will pull for you) 2020 toyota camry SE 68k …"
click at [907, 191] on button "Save & Close" at bounding box center [911, 187] width 117 height 36
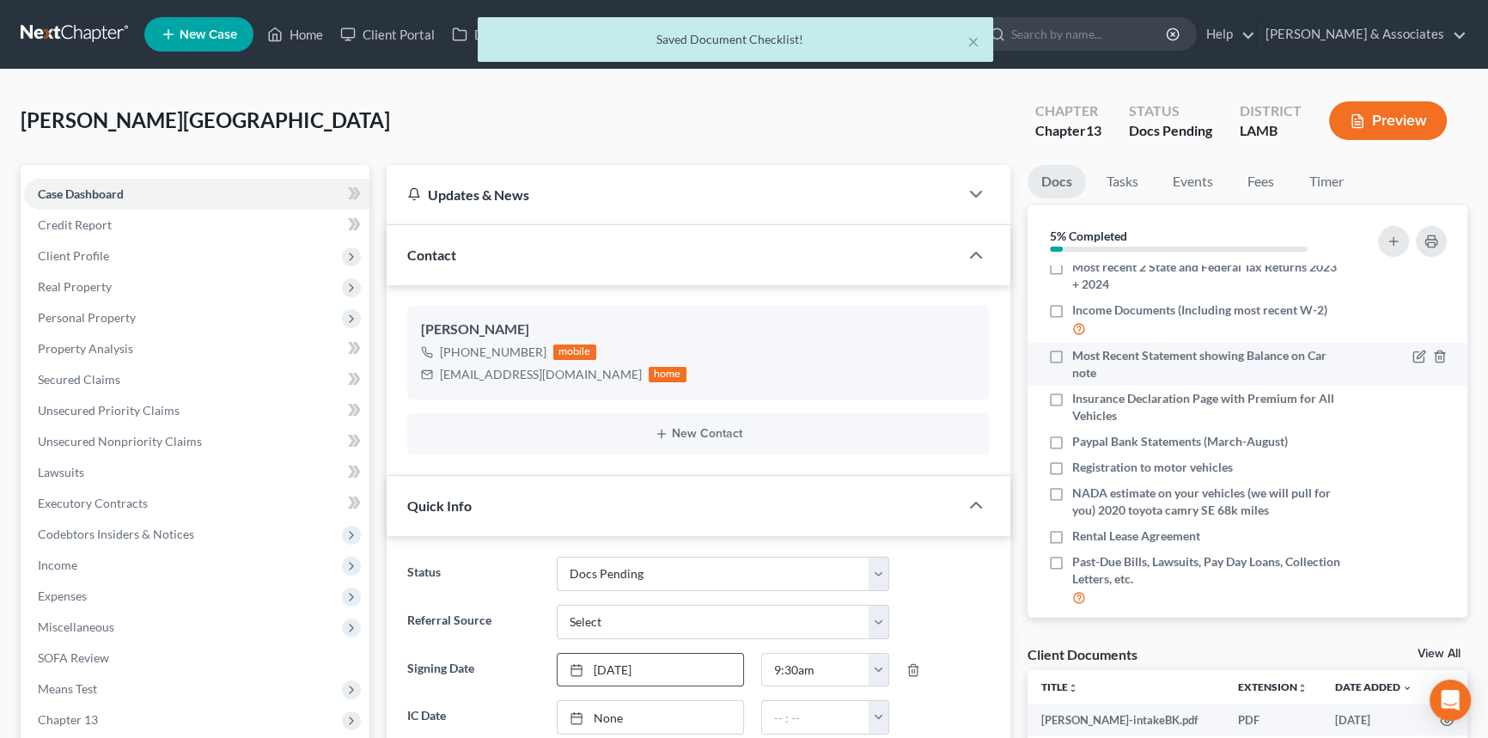
scroll to position [36, 0]
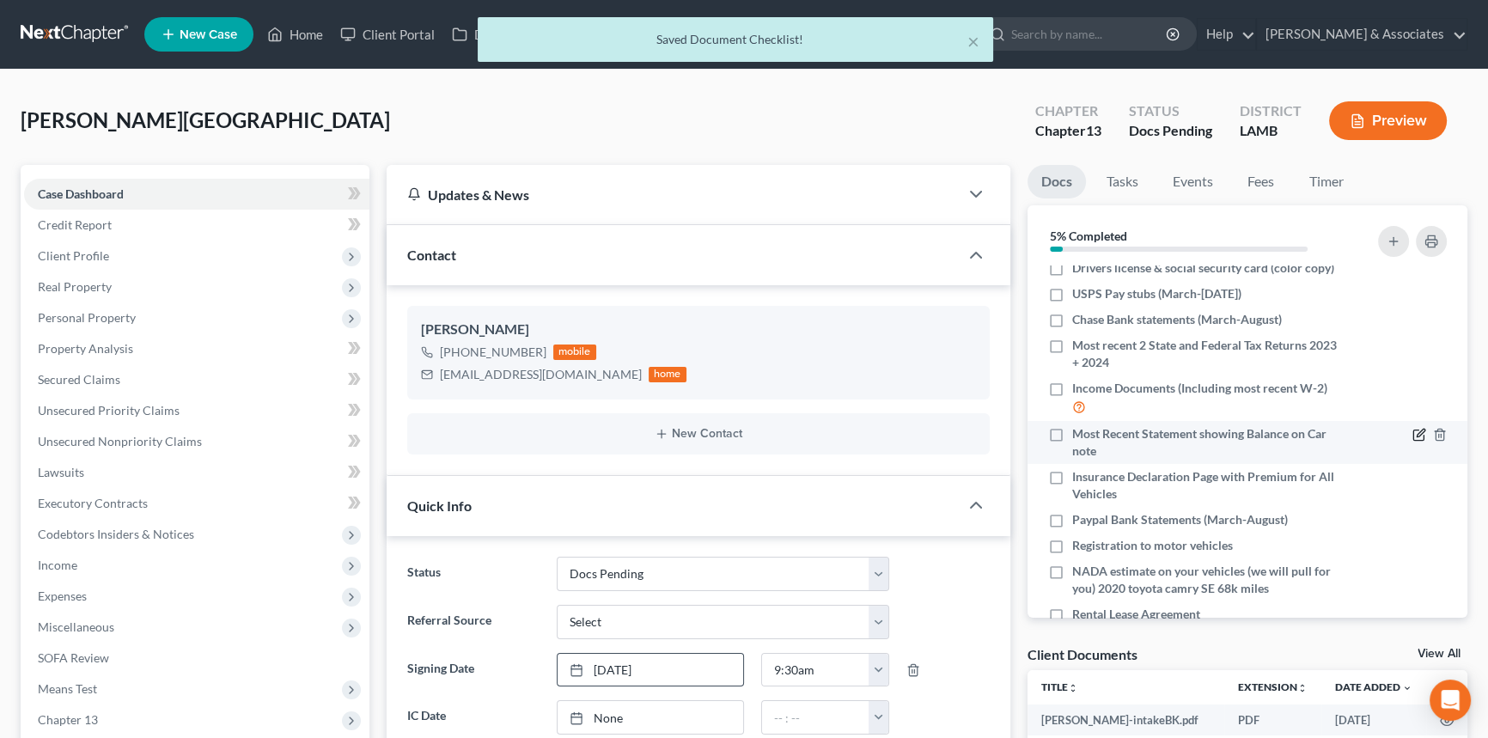
click at [1412, 429] on icon "button" at bounding box center [1419, 435] width 14 height 14
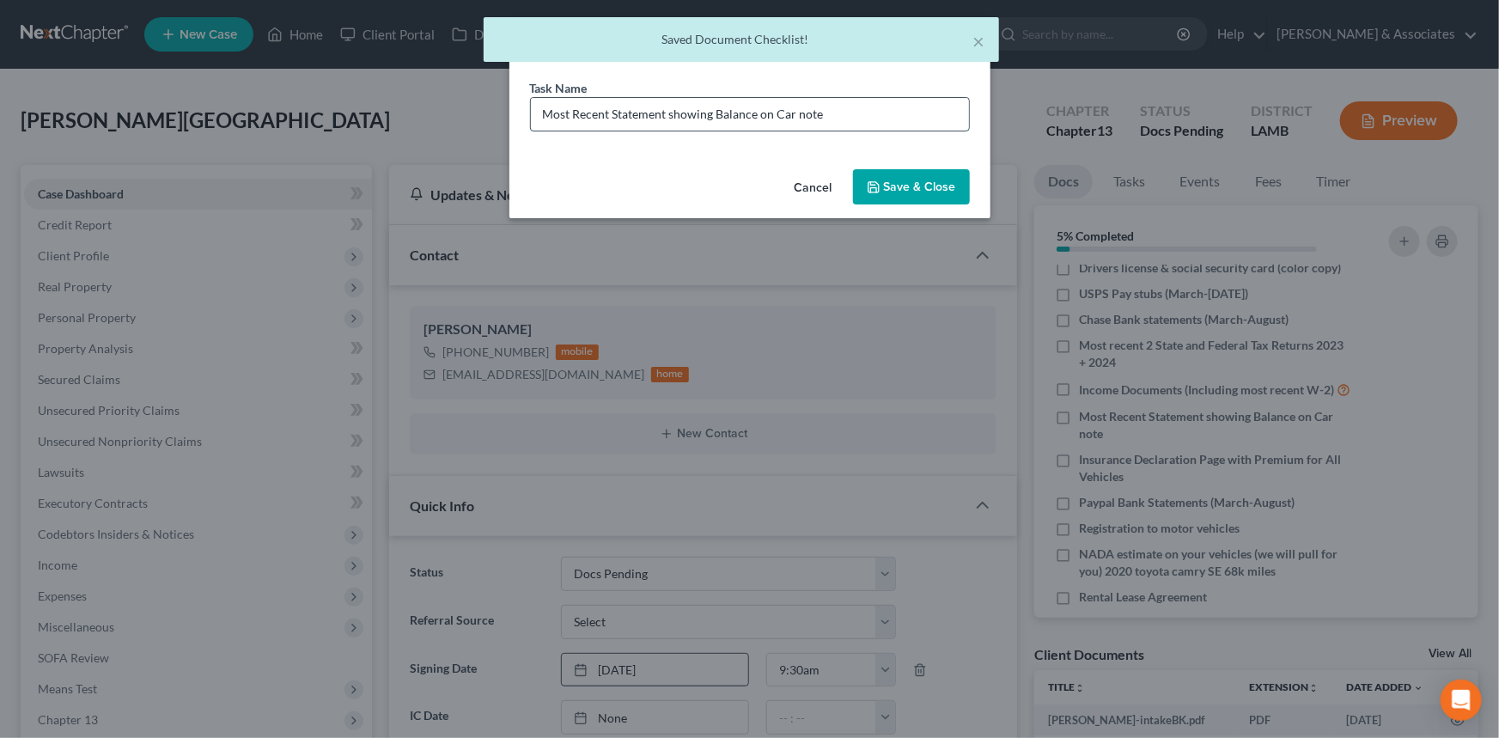
click at [852, 110] on input "Most Recent Statement showing Balance on Car note" at bounding box center [750, 114] width 438 height 33
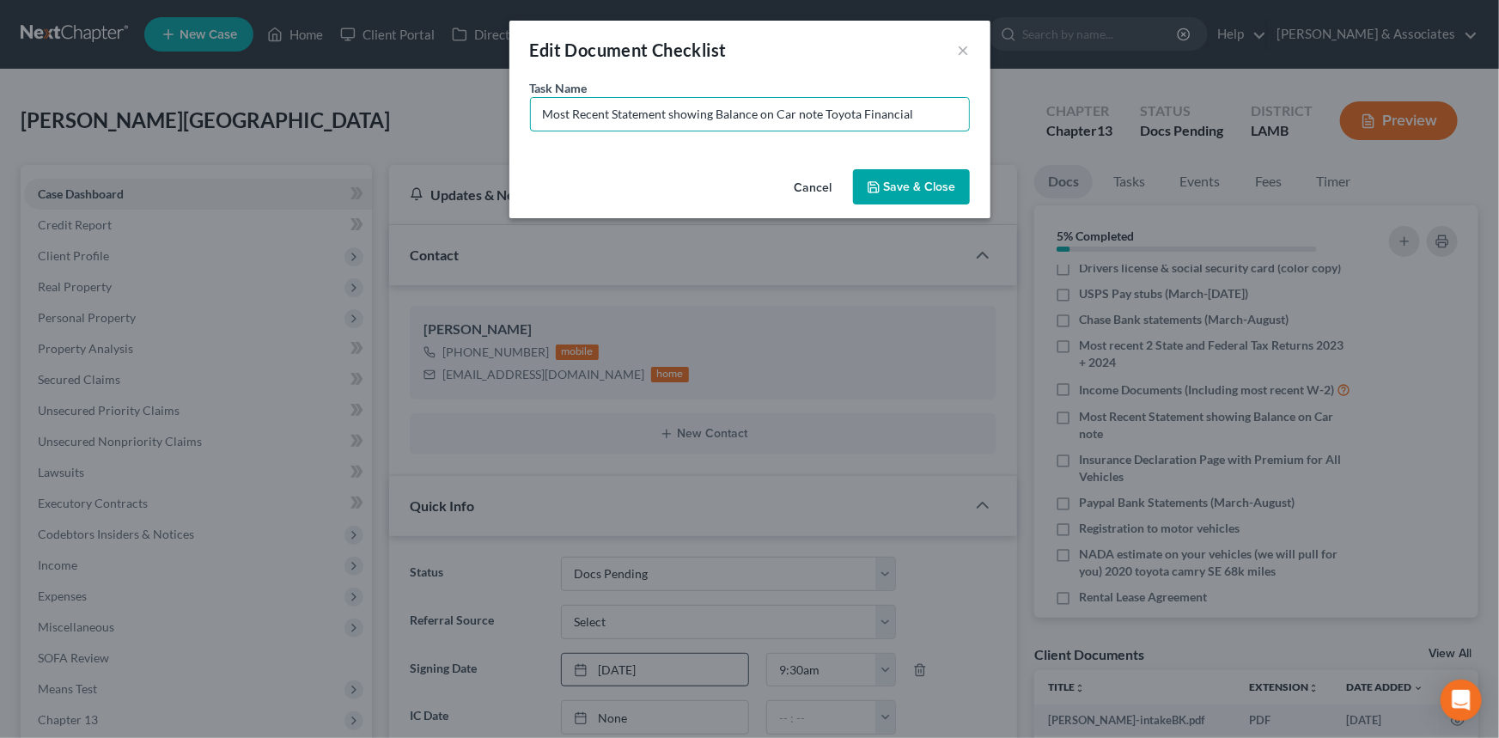
type input "Most Recent Statement showing Balance on Car note Toyota Financial"
click at [919, 180] on button "Save & Close" at bounding box center [911, 187] width 117 height 36
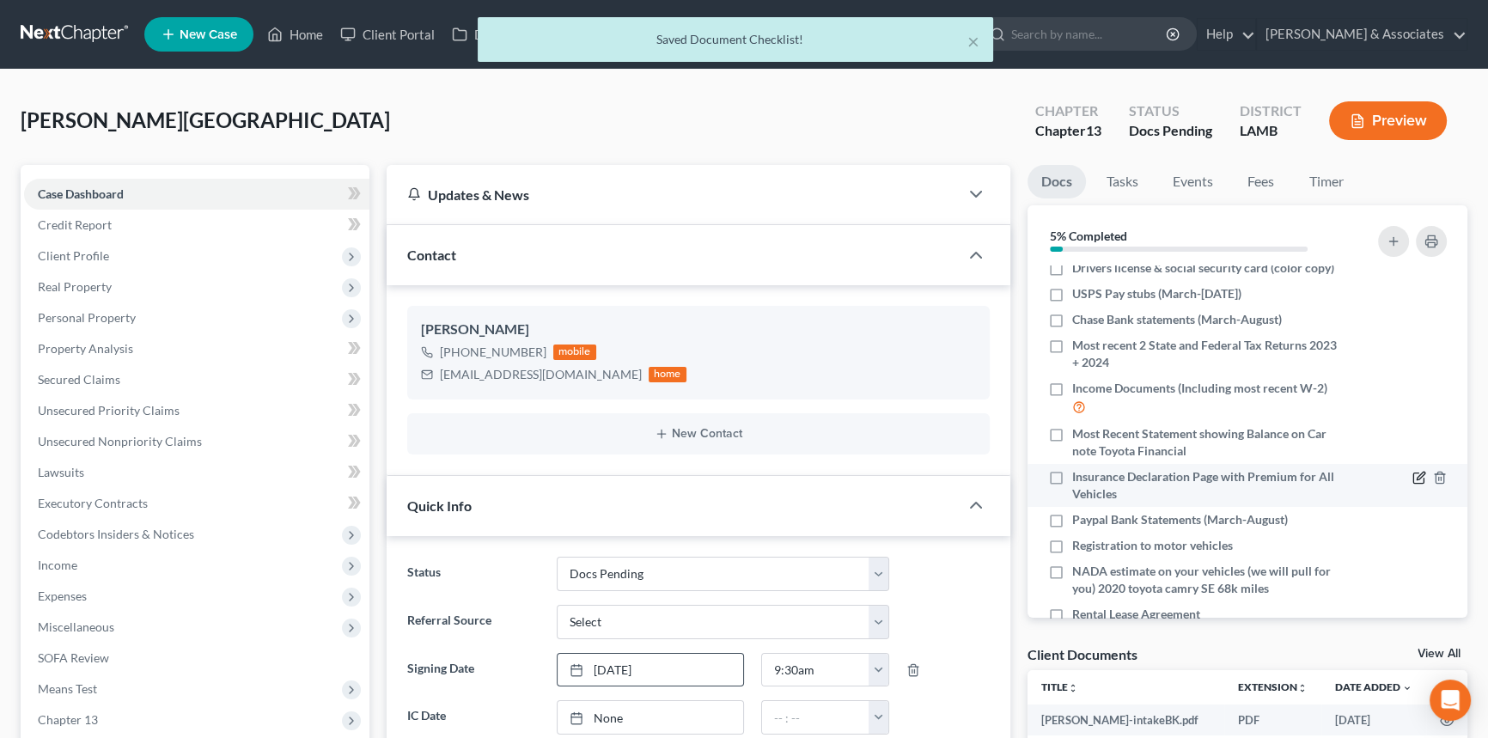
click at [1412, 477] on icon "button" at bounding box center [1419, 478] width 14 height 14
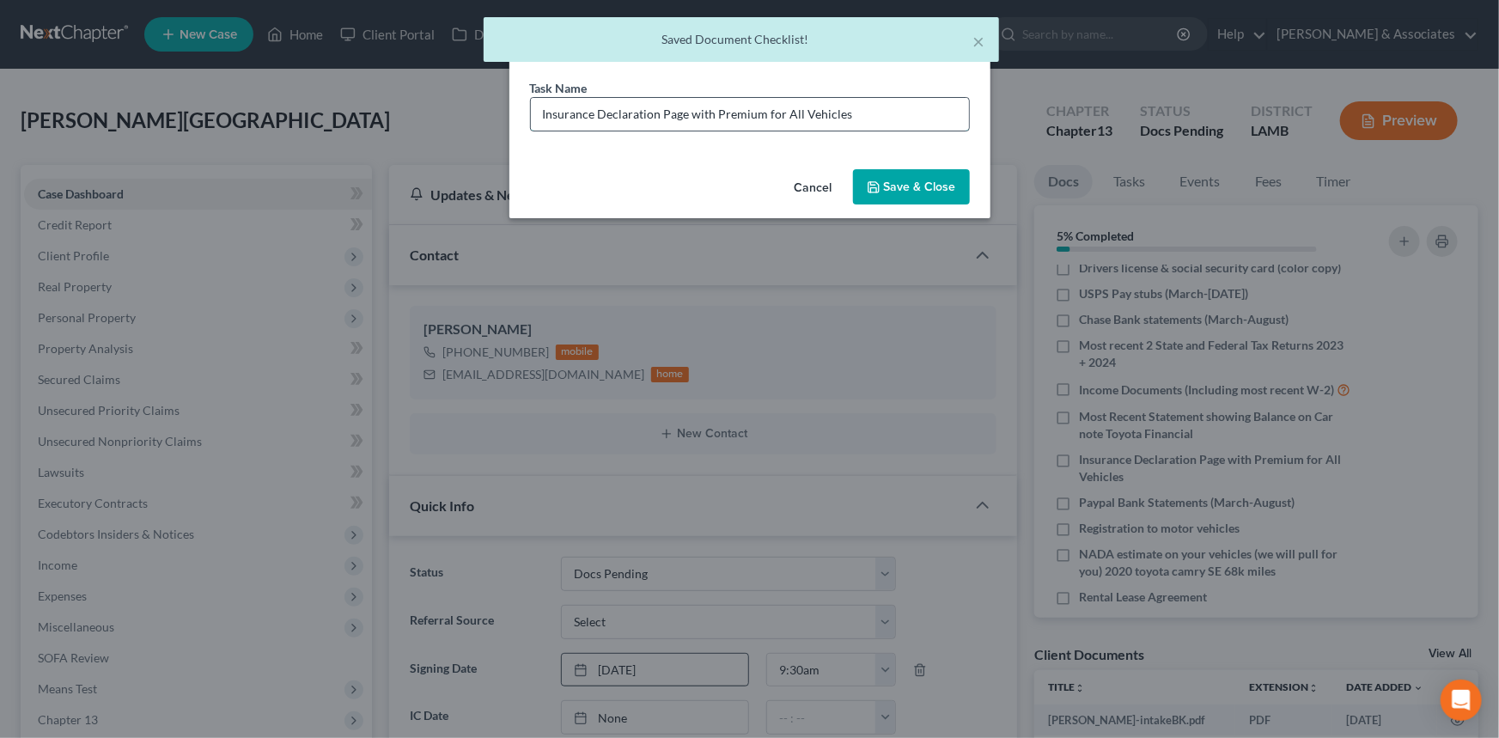
click at [542, 108] on input "Insurance Declaration Page with Premium for All Vehicles" at bounding box center [750, 114] width 438 height 33
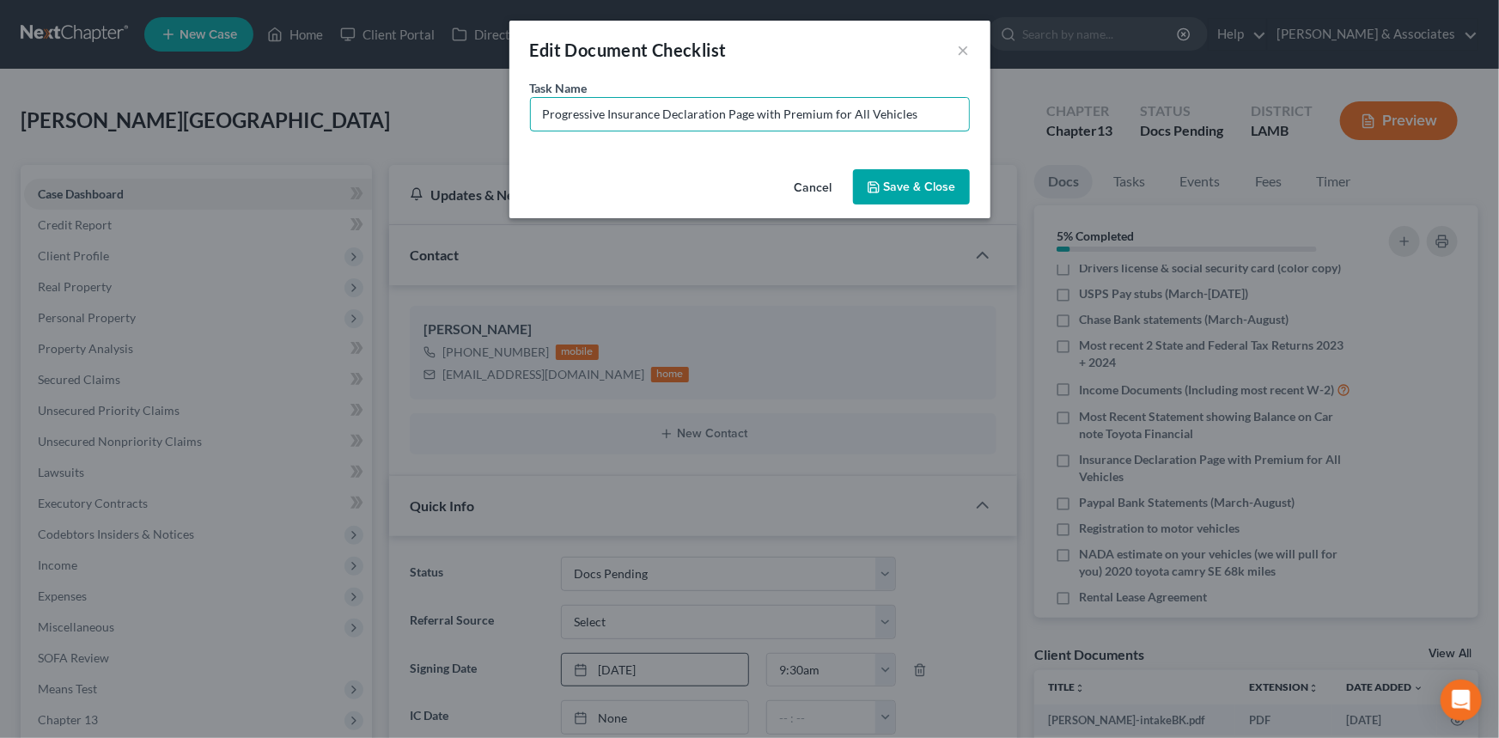
type input "Progressive Insurance Declaration Page with Premium for All Vehicles"
click at [929, 197] on button "Save & Close" at bounding box center [911, 187] width 117 height 36
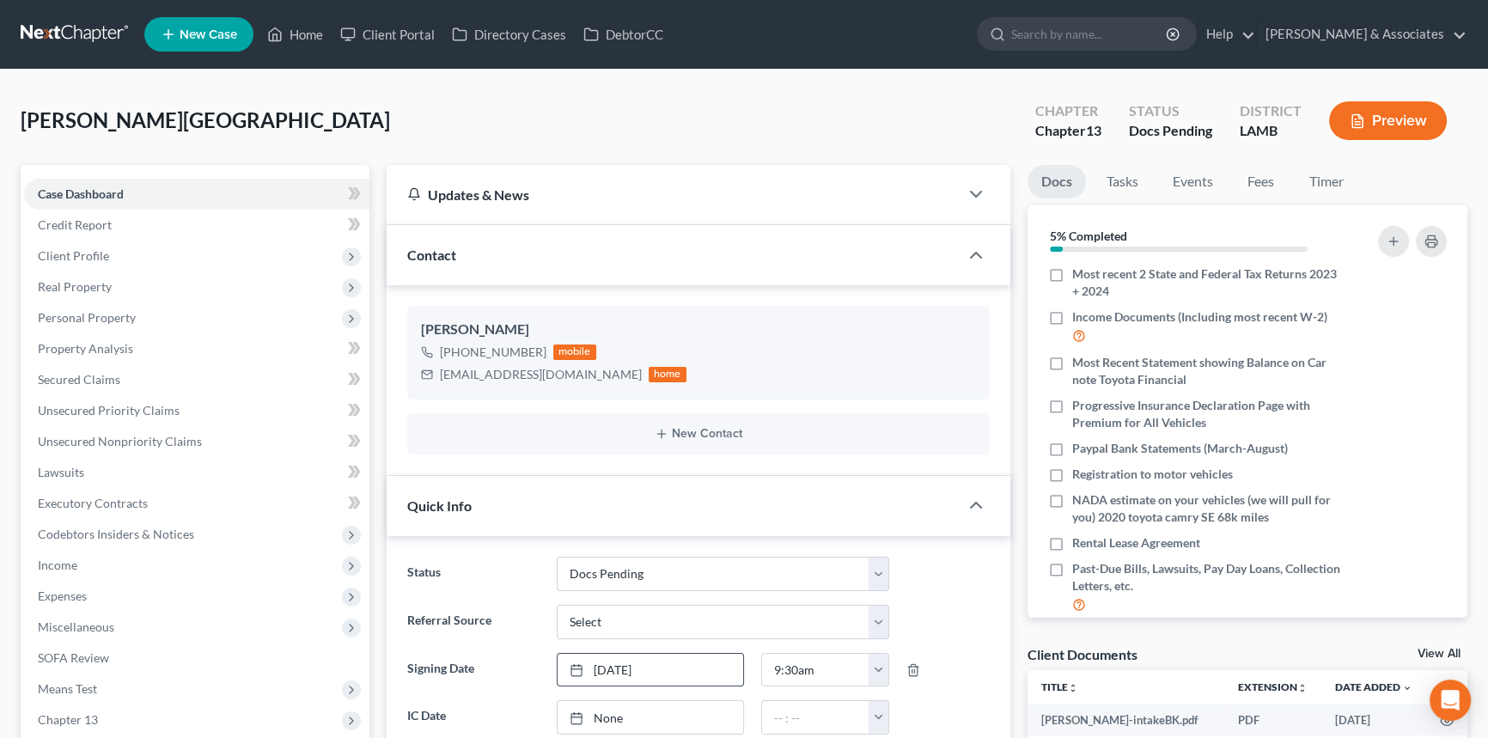
scroll to position [136, 0]
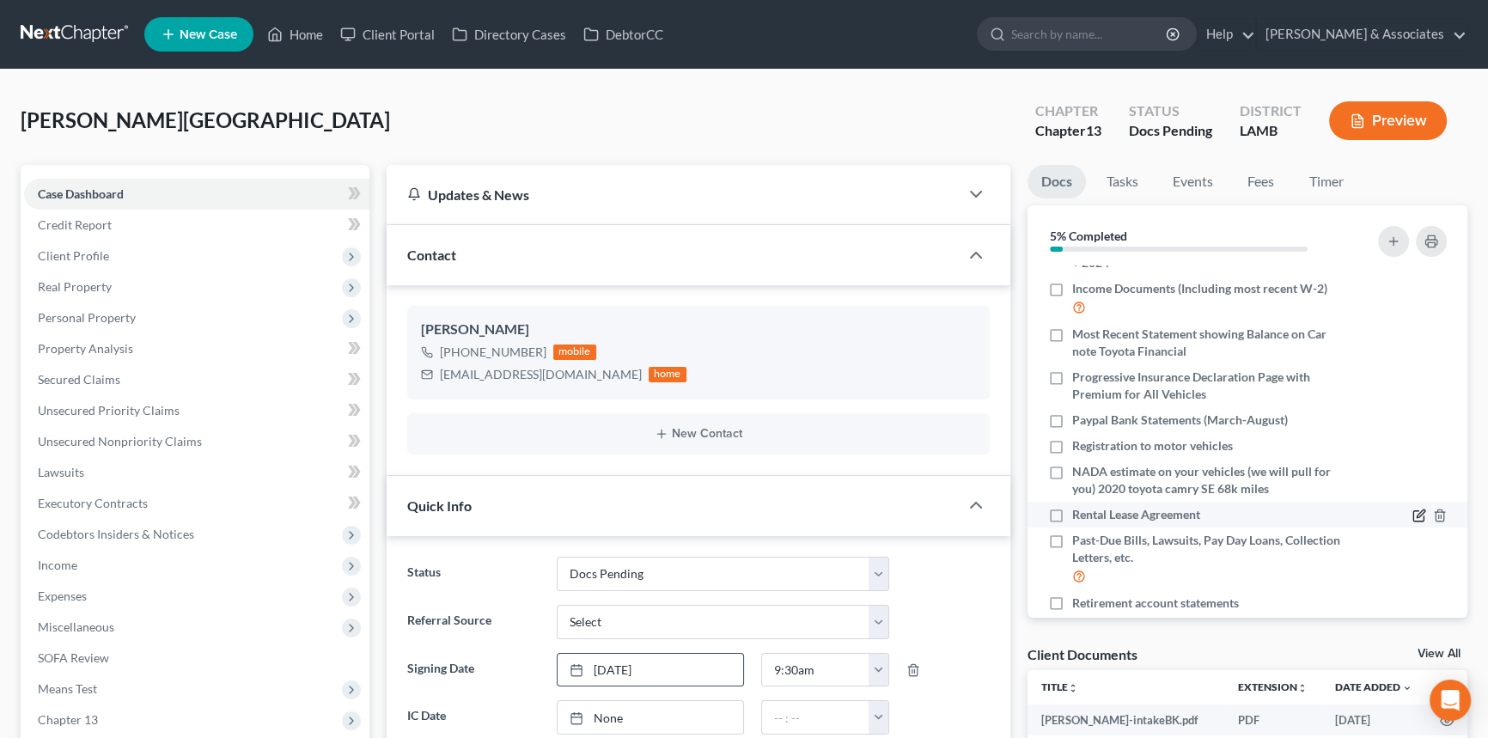
click at [1417, 515] on icon "button" at bounding box center [1421, 514] width 8 height 8
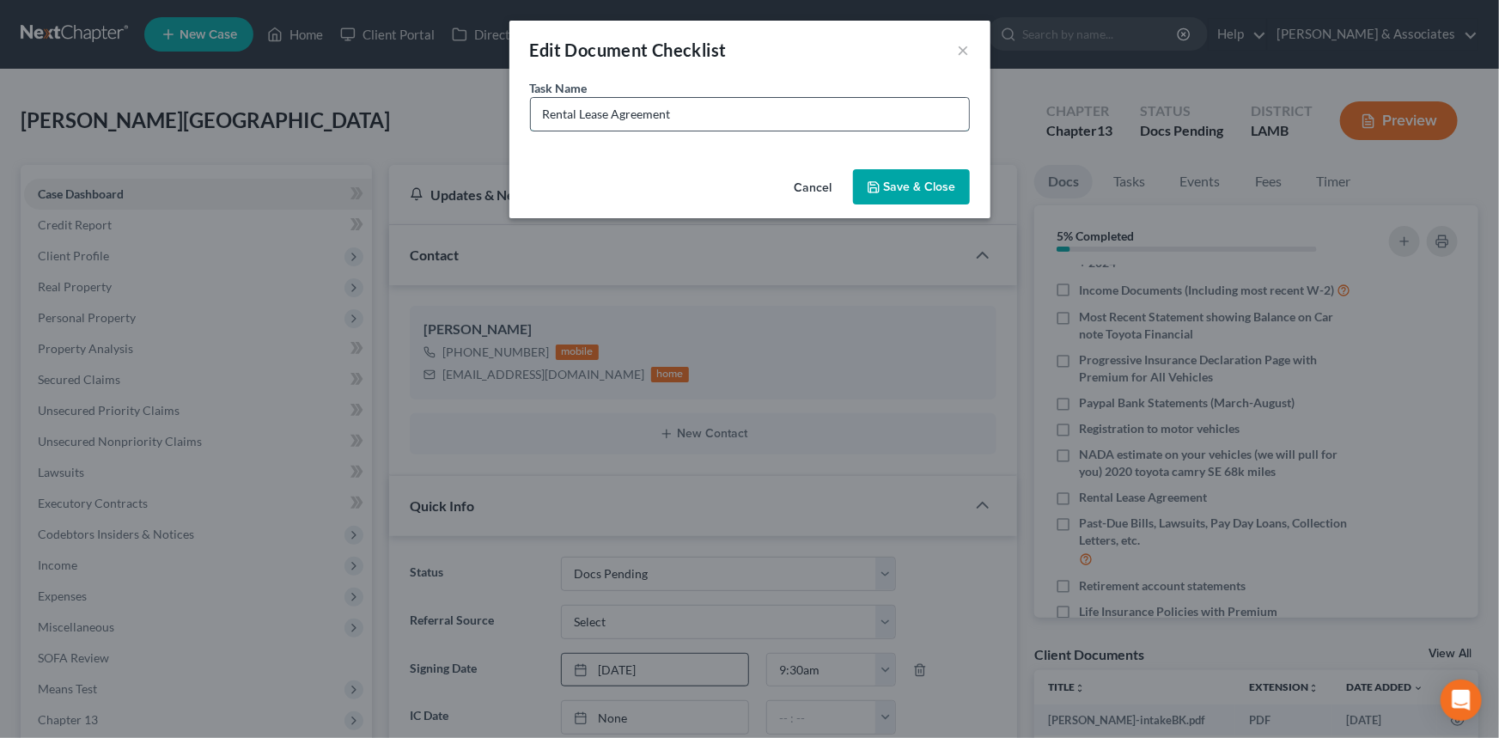
click at [770, 104] on input "Rental Lease Agreement" at bounding box center [750, 114] width 438 height 33
type input "Applepay Bank Statements (March-August)"
click at [916, 171] on button "Save & Close" at bounding box center [911, 187] width 117 height 36
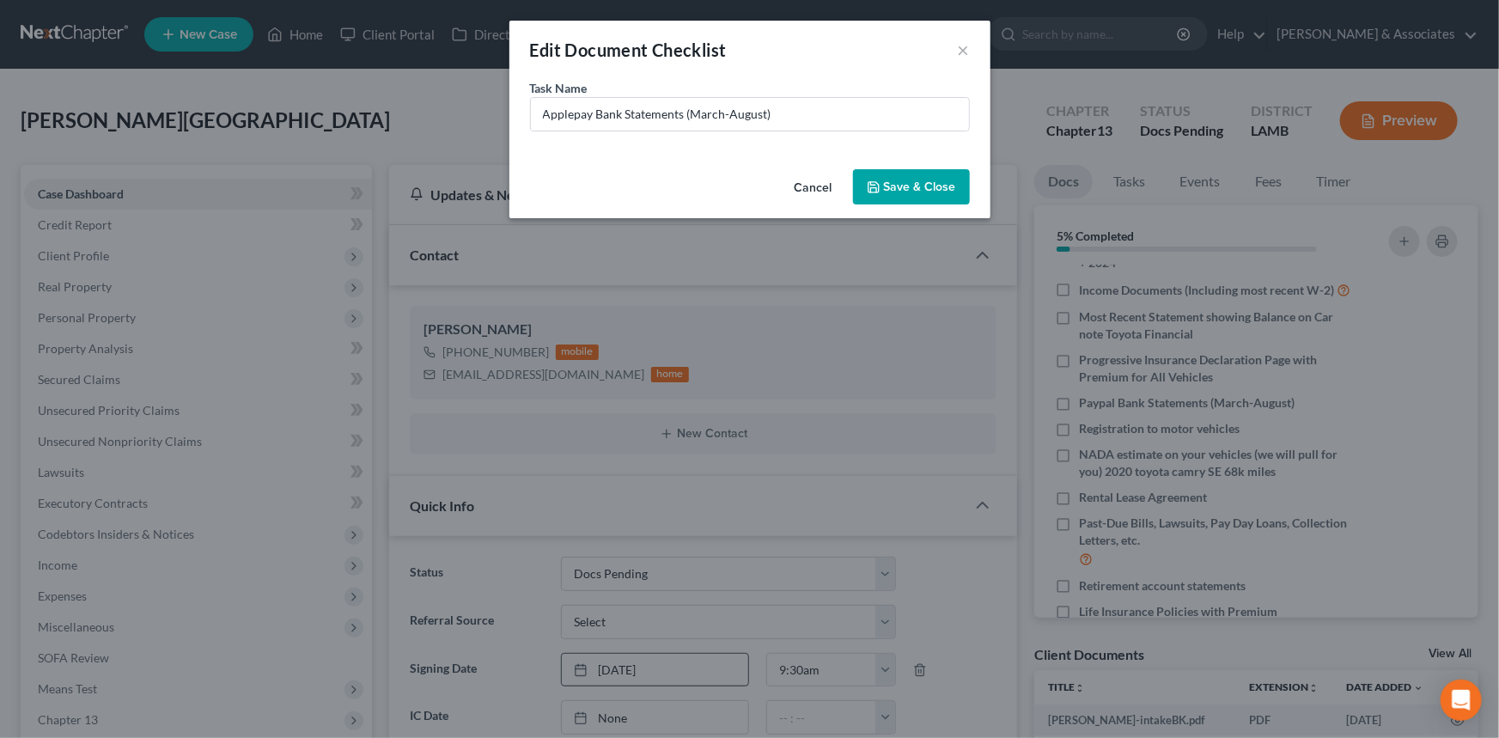
click at [926, 185] on button "Save & Close" at bounding box center [911, 187] width 117 height 36
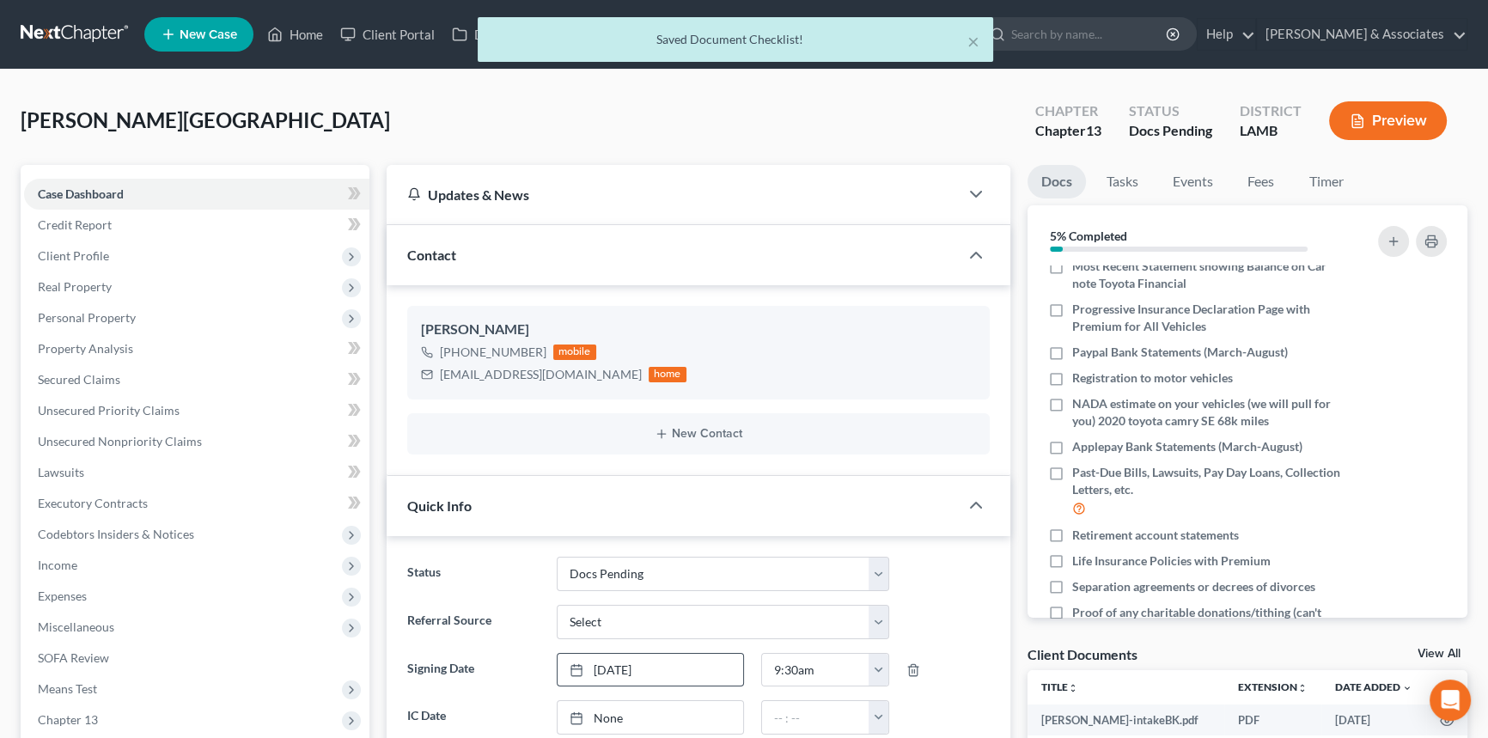
scroll to position [216, 0]
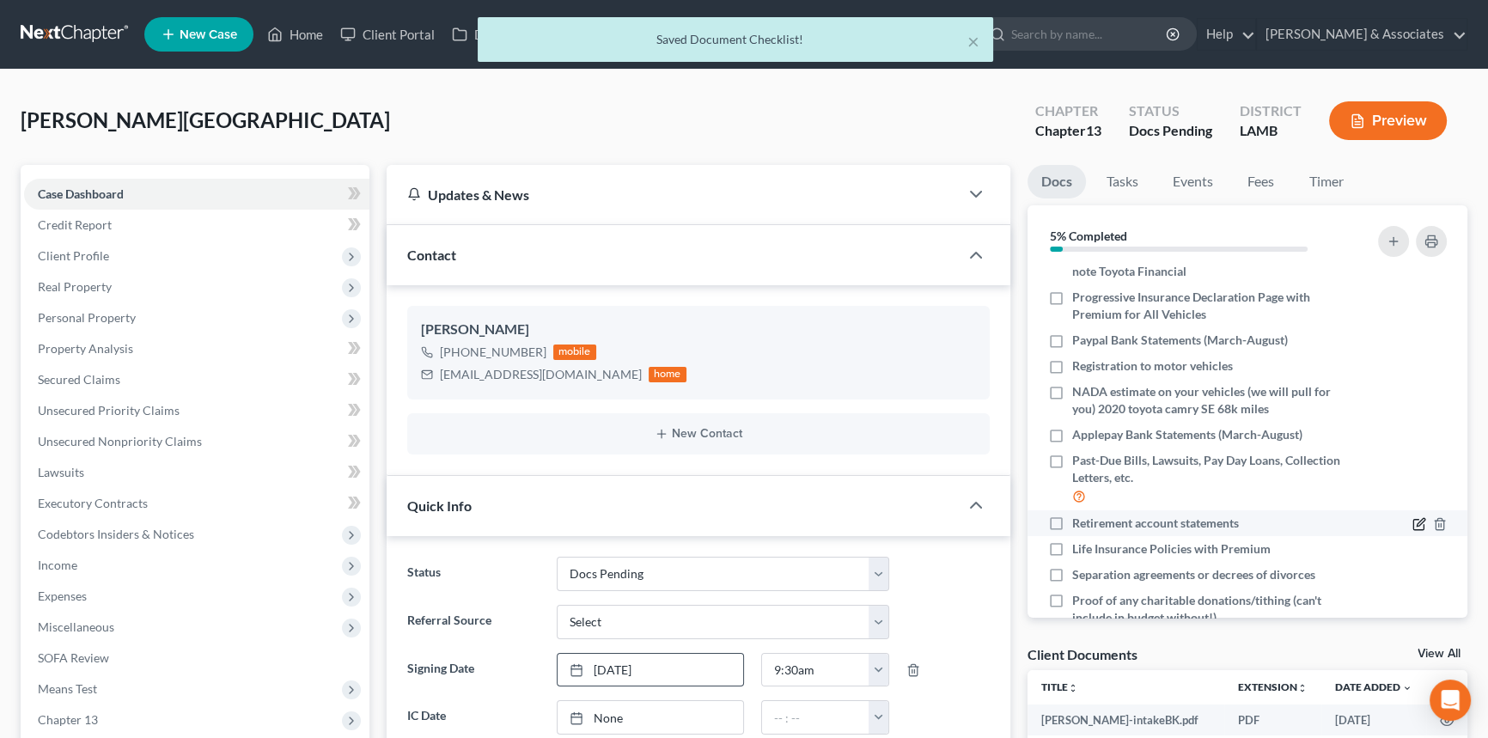
click at [1417, 519] on icon "button" at bounding box center [1421, 522] width 8 height 8
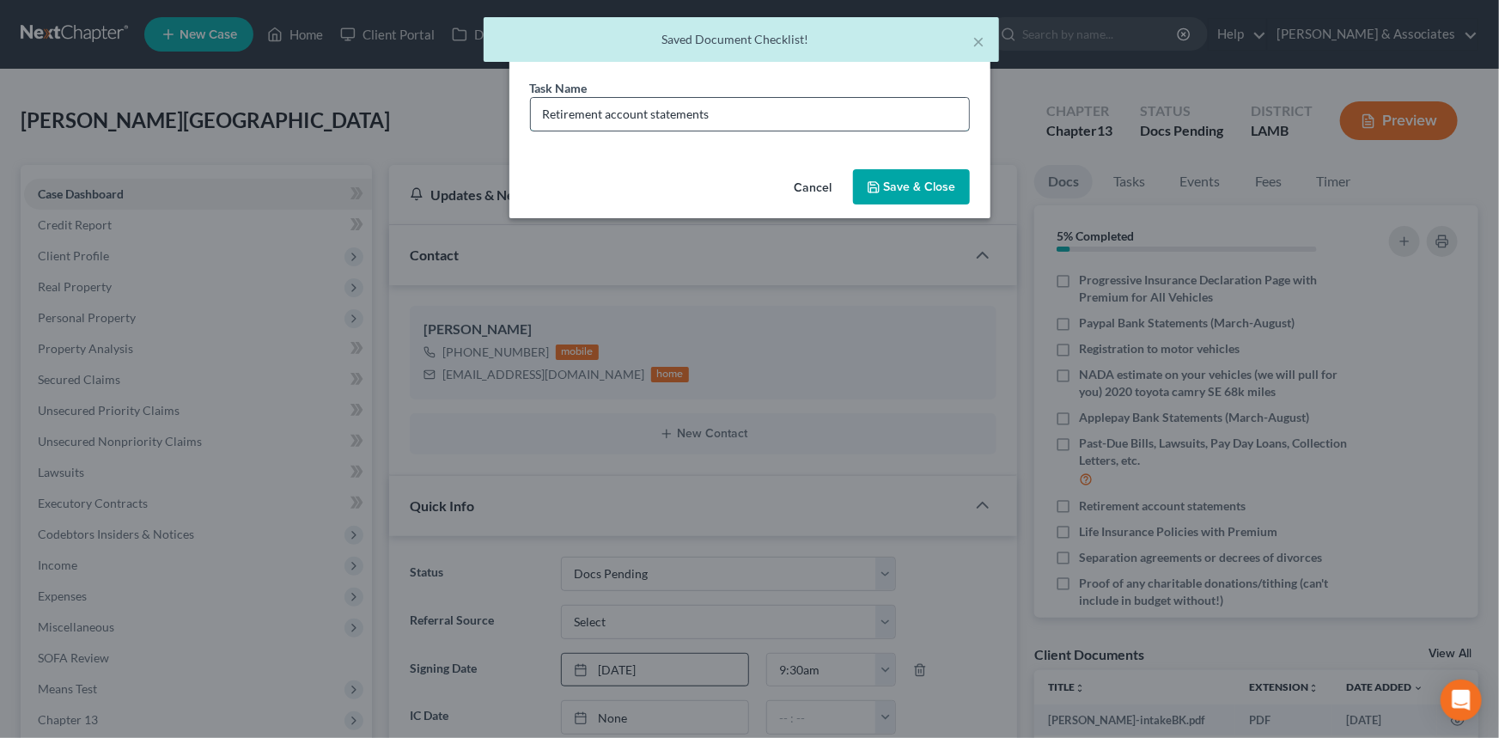
click at [785, 122] on input "Retirement account statements" at bounding box center [750, 114] width 438 height 33
click at [784, 122] on input "Retirement account statements" at bounding box center [750, 114] width 438 height 33
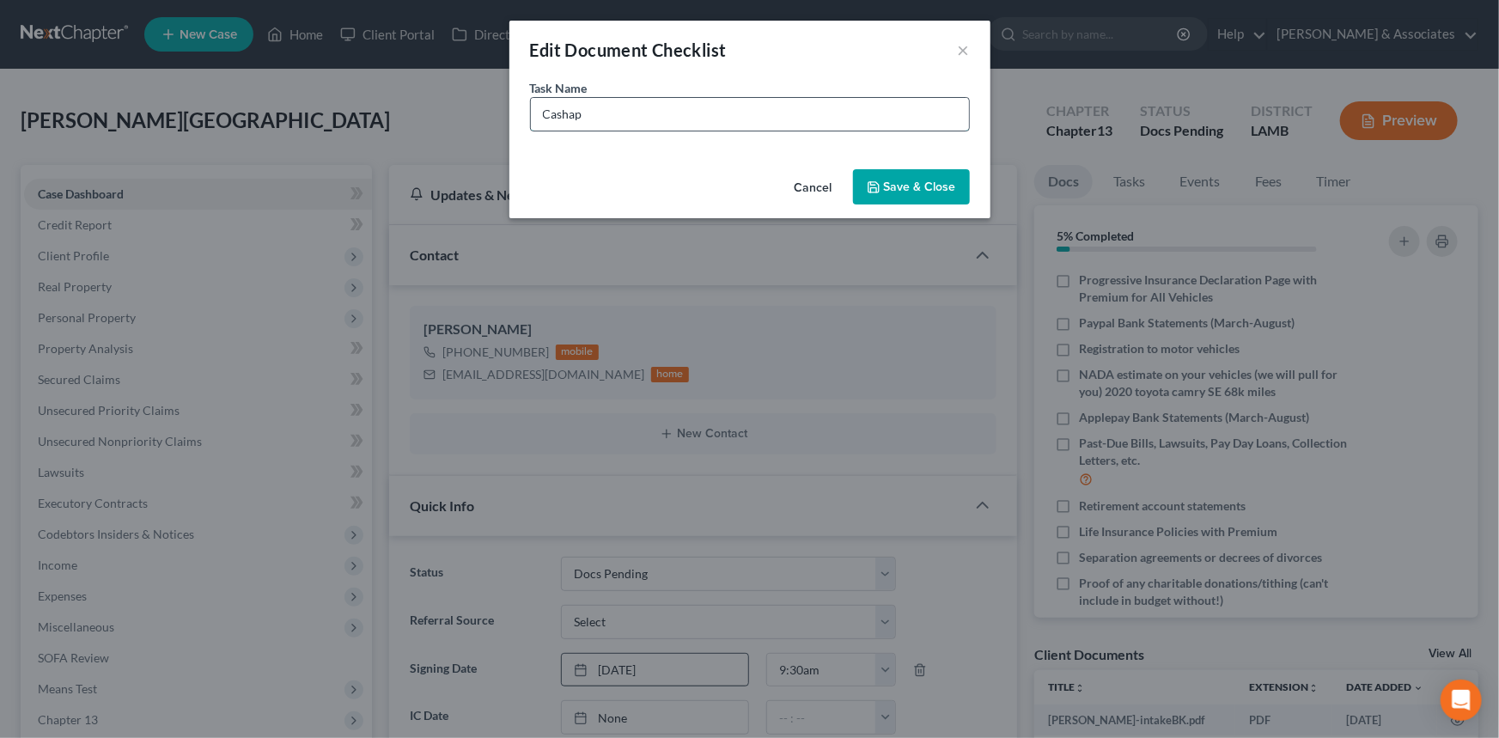
type input "Cashapp Bank Statements (March-August)"
click at [891, 200] on button "Save & Close" at bounding box center [911, 187] width 117 height 36
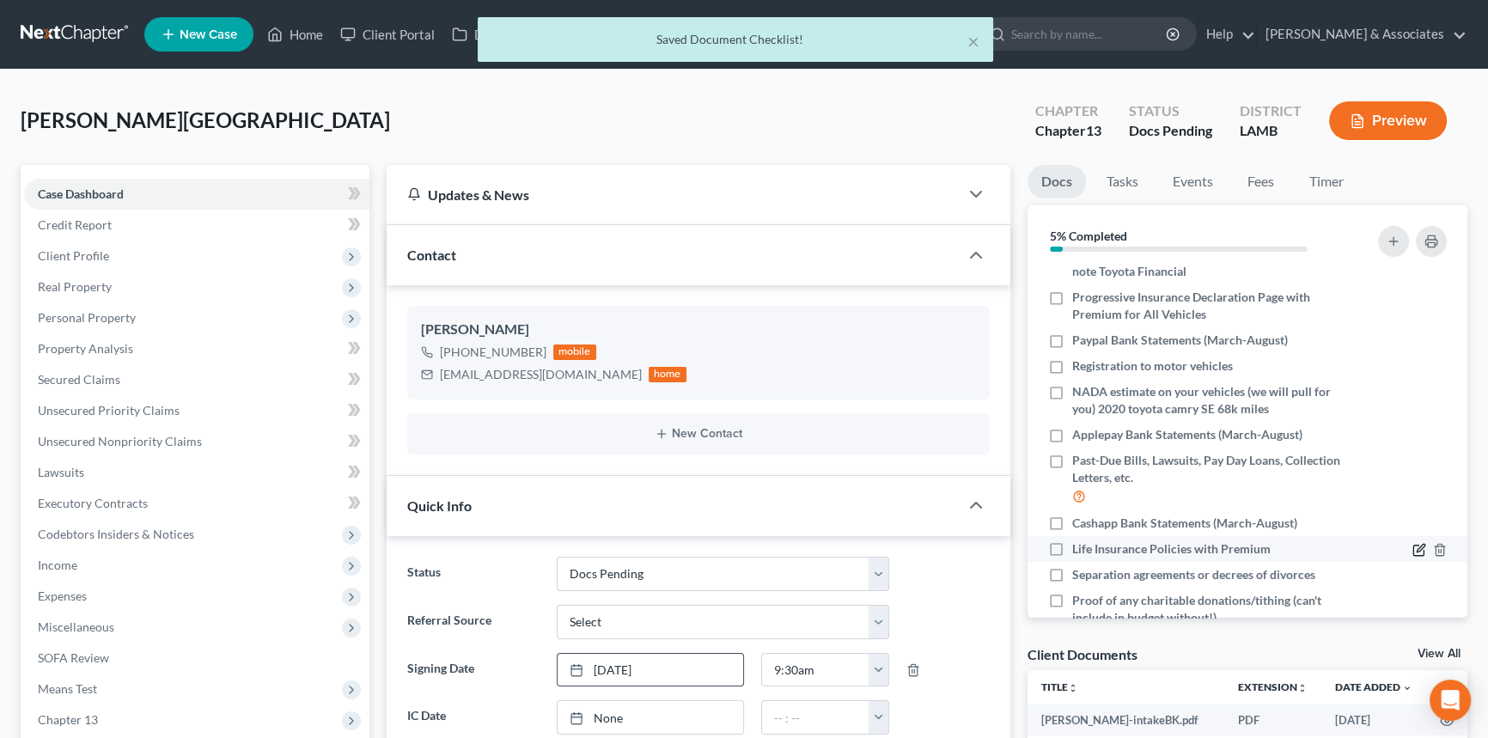
click at [1412, 549] on icon "button" at bounding box center [1419, 550] width 14 height 14
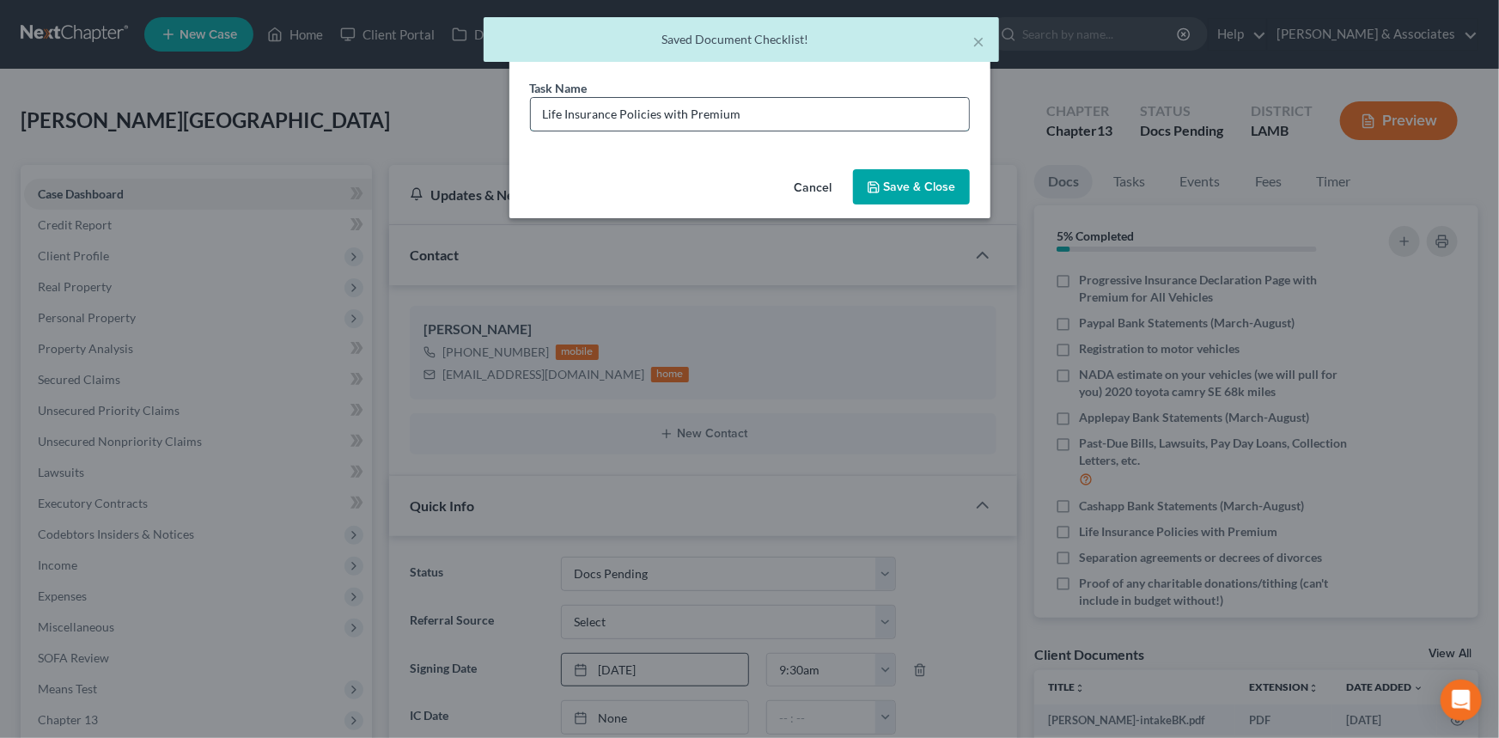
click at [745, 121] on input "Life Insurance Policies with Premium" at bounding box center [750, 114] width 438 height 33
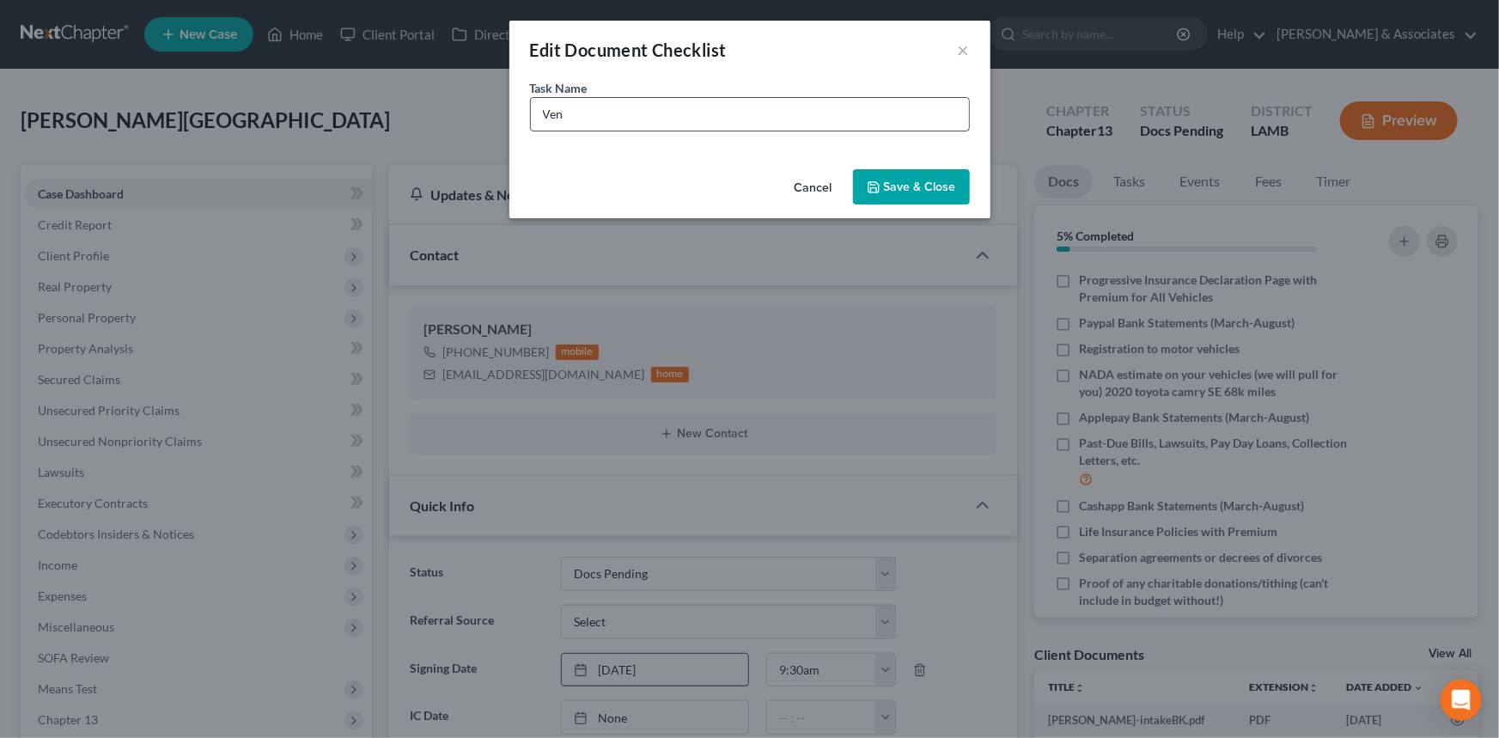
type input "Venmo Bank statements (March-August)"
click at [913, 176] on button "Save & Close" at bounding box center [911, 187] width 117 height 36
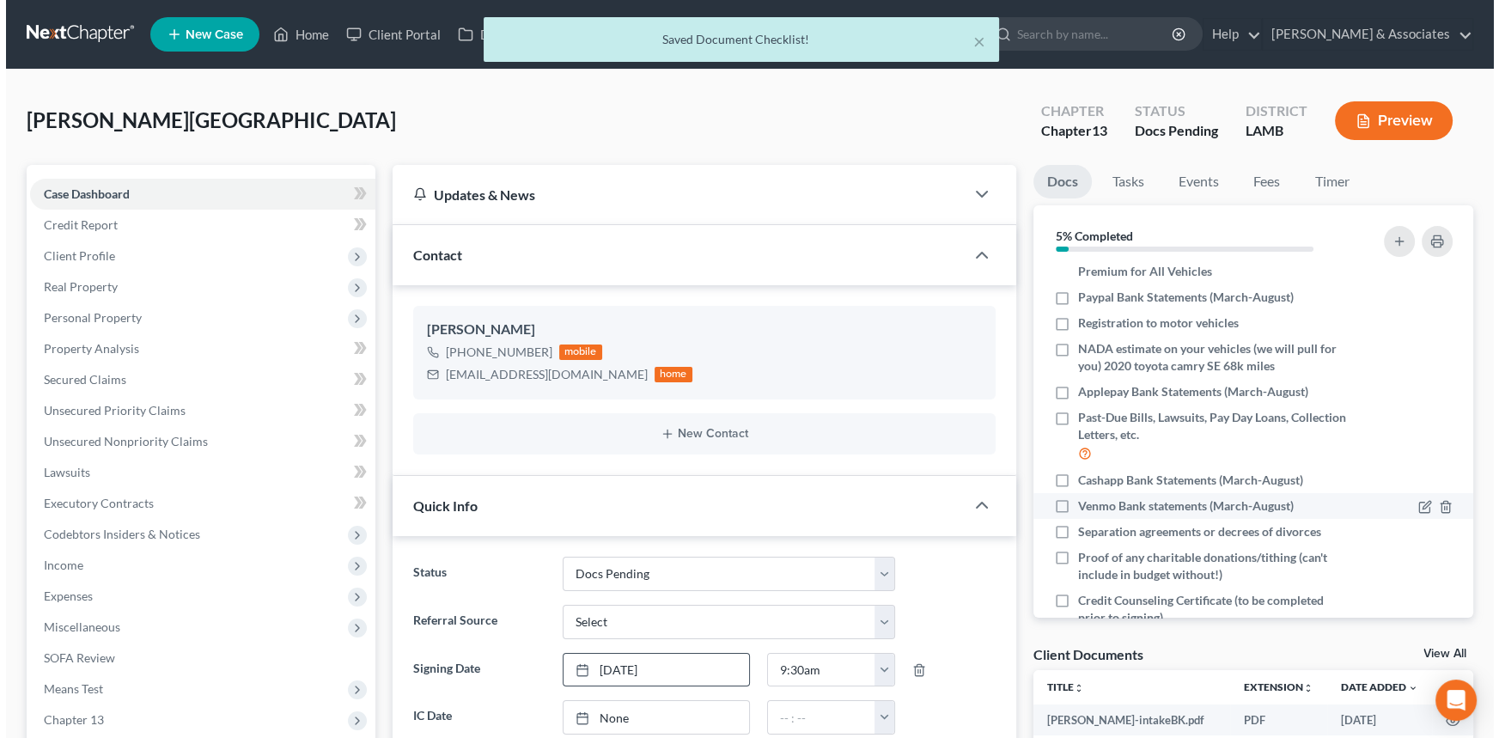
scroll to position [298, 0]
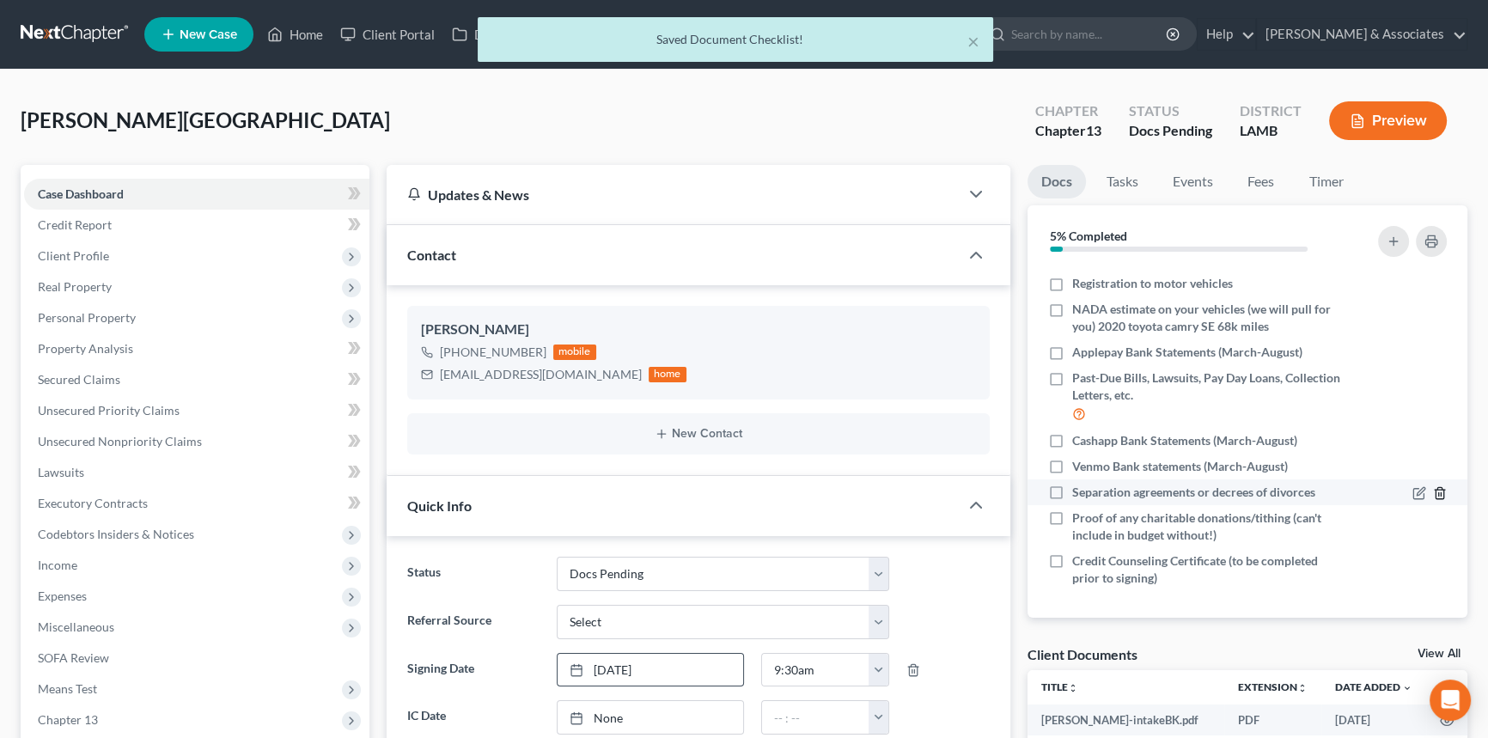
click at [1435, 492] on icon "button" at bounding box center [1439, 492] width 8 height 11
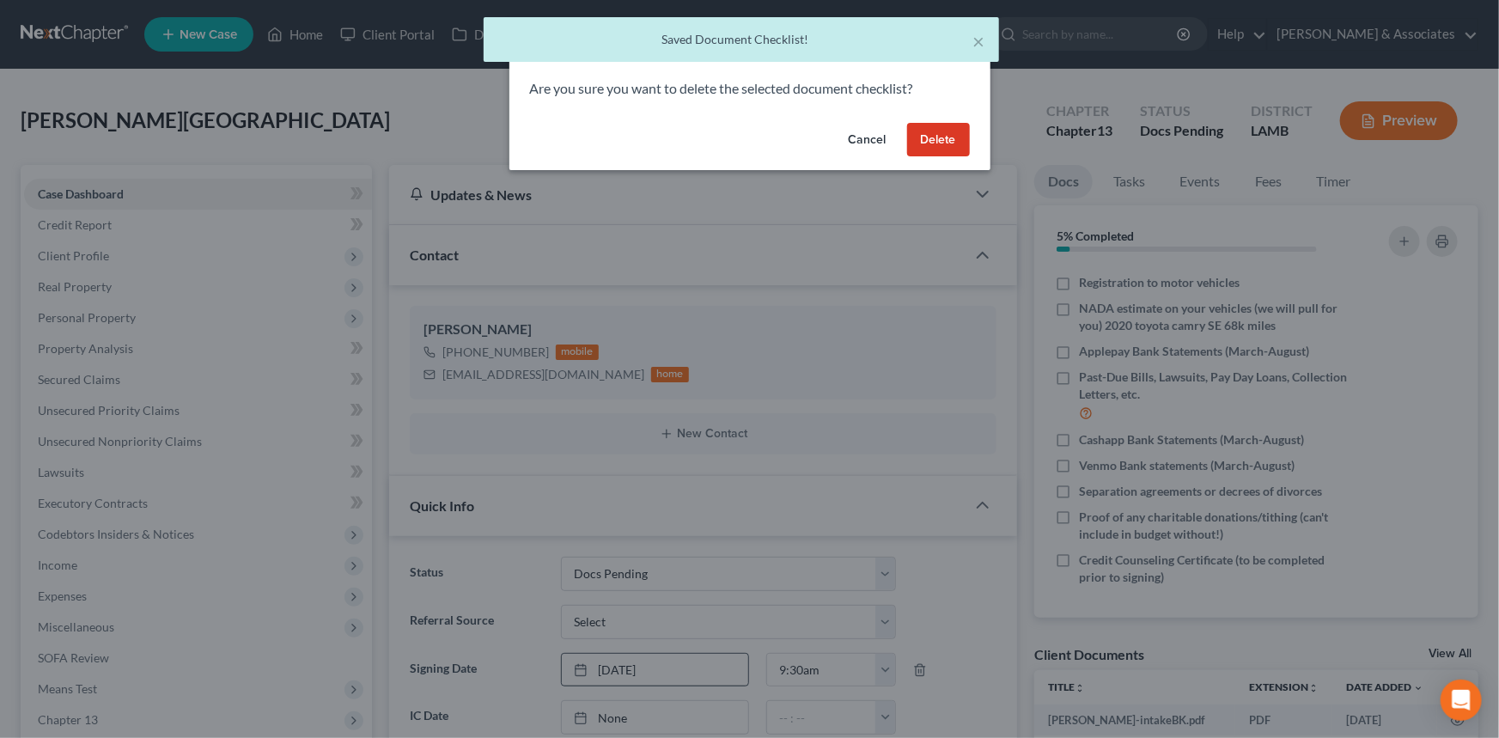
click at [864, 120] on div "Cancel Delete" at bounding box center [749, 143] width 481 height 55
click at [866, 136] on button "Cancel" at bounding box center [867, 140] width 65 height 34
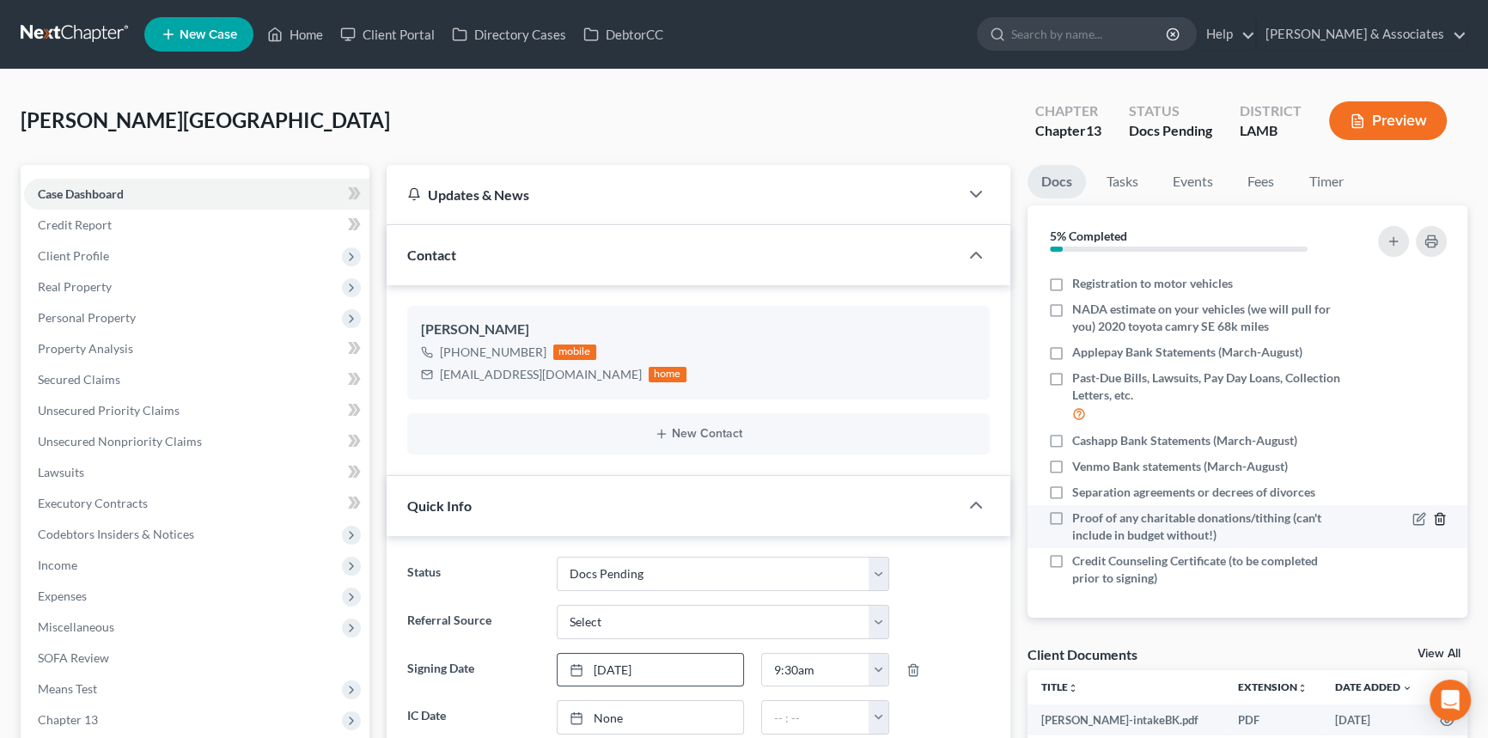
click at [1441, 518] on line "button" at bounding box center [1441, 519] width 0 height 3
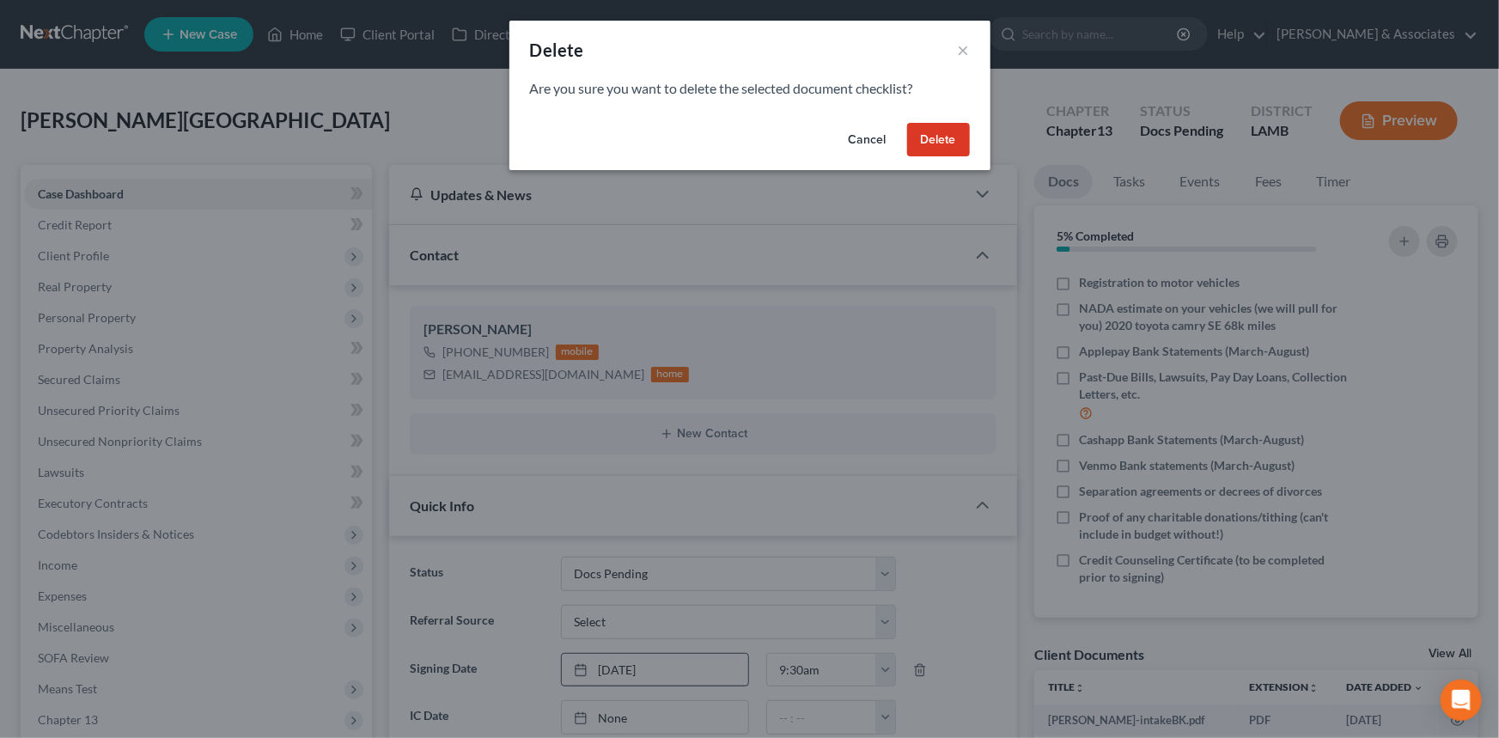
click at [936, 137] on button "Delete" at bounding box center [938, 140] width 63 height 34
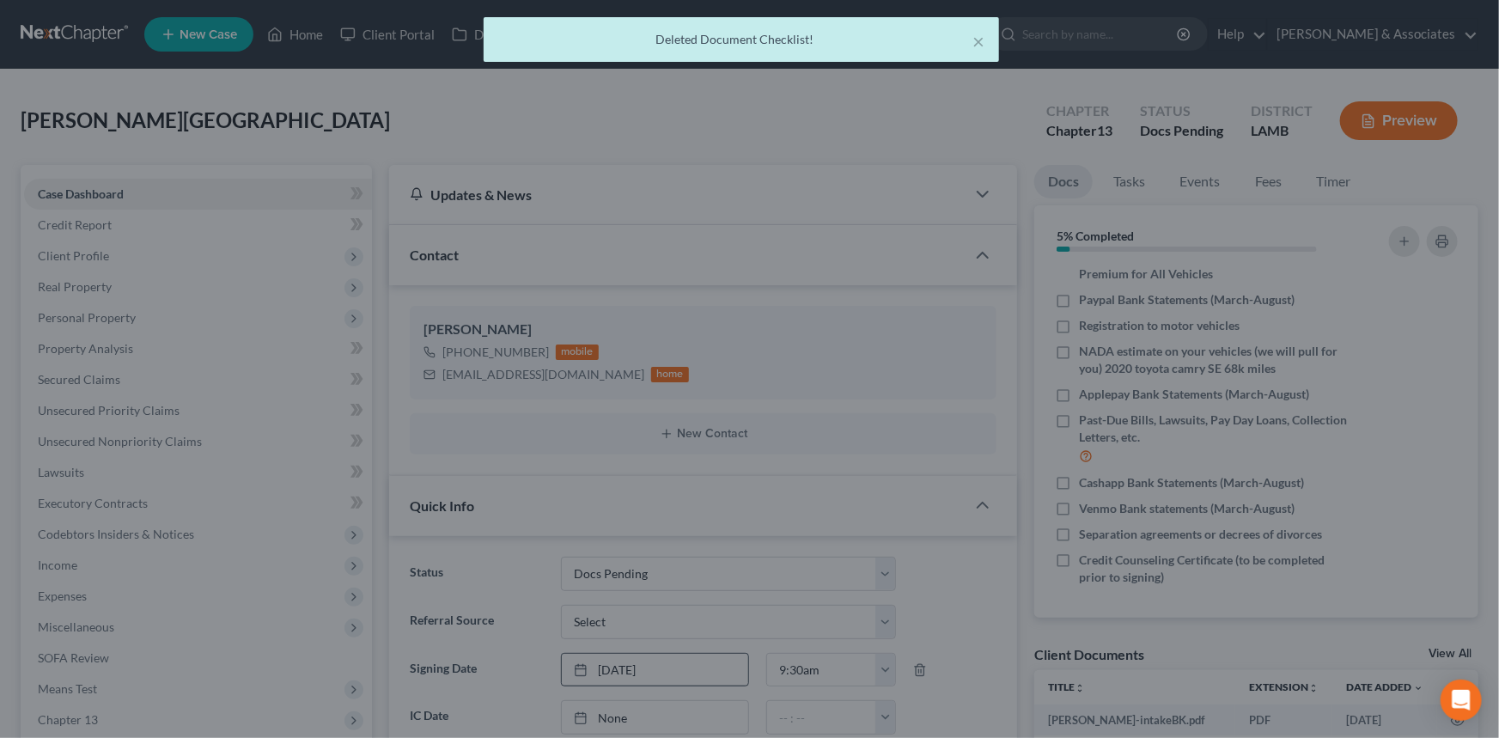
scroll to position [255, 0]
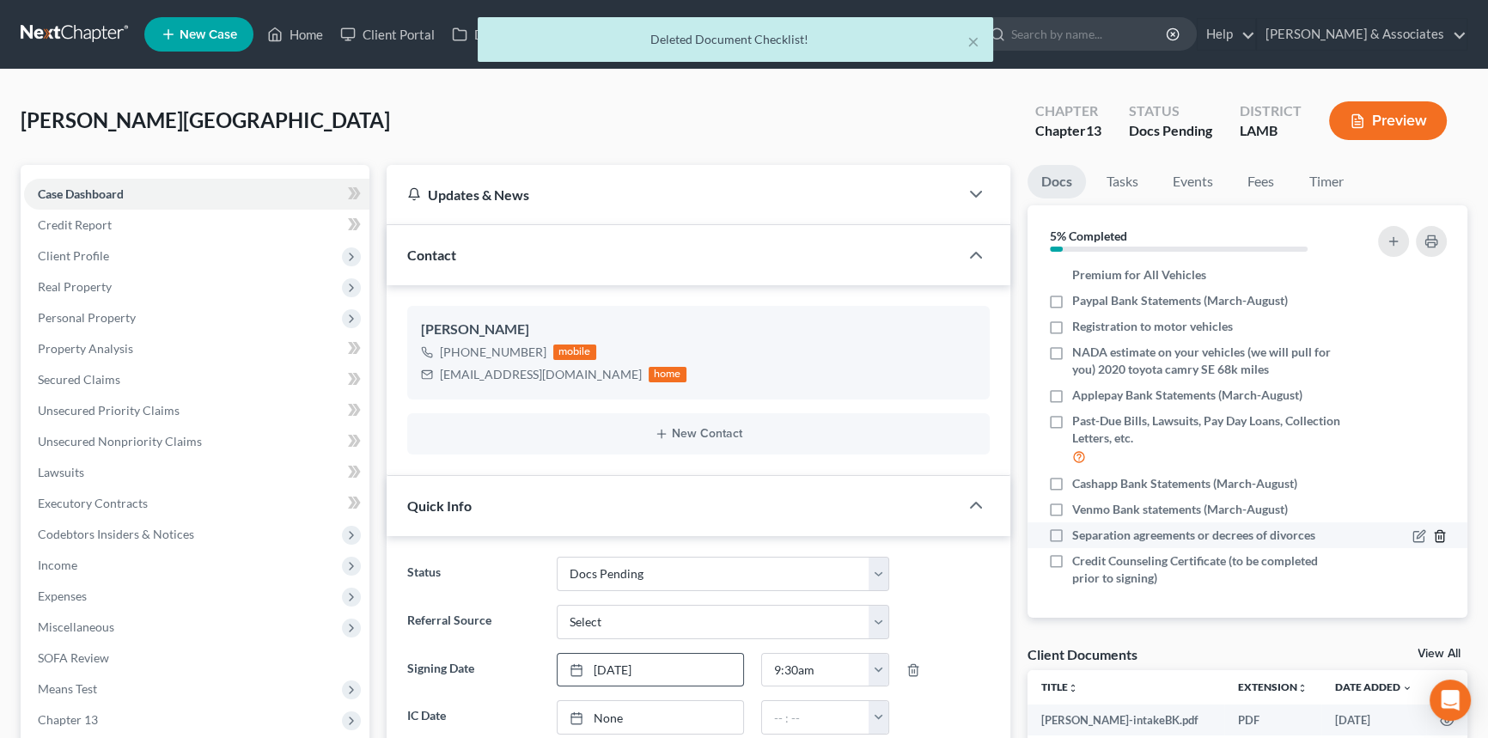
click at [1433, 530] on icon "button" at bounding box center [1440, 536] width 14 height 14
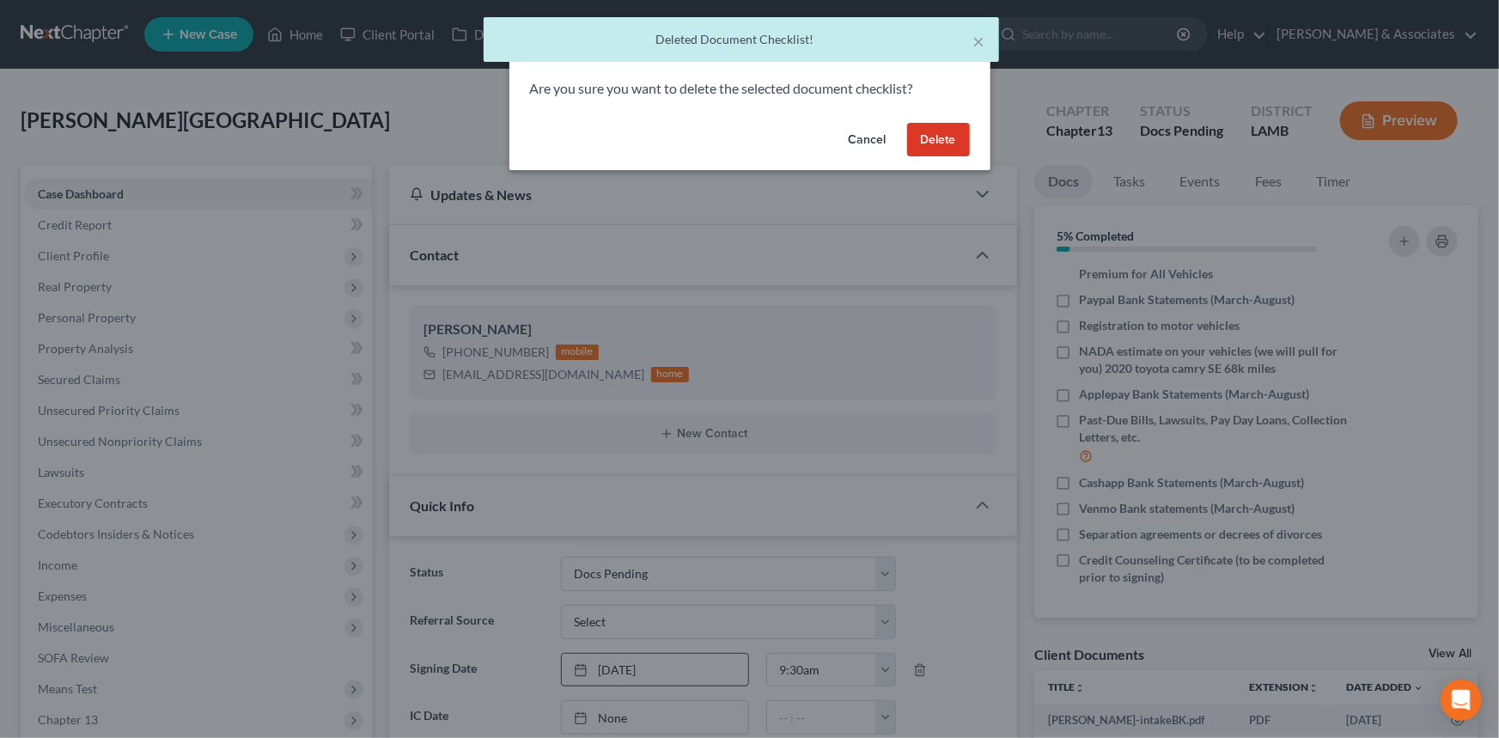
click at [939, 145] on button "Delete" at bounding box center [938, 140] width 63 height 34
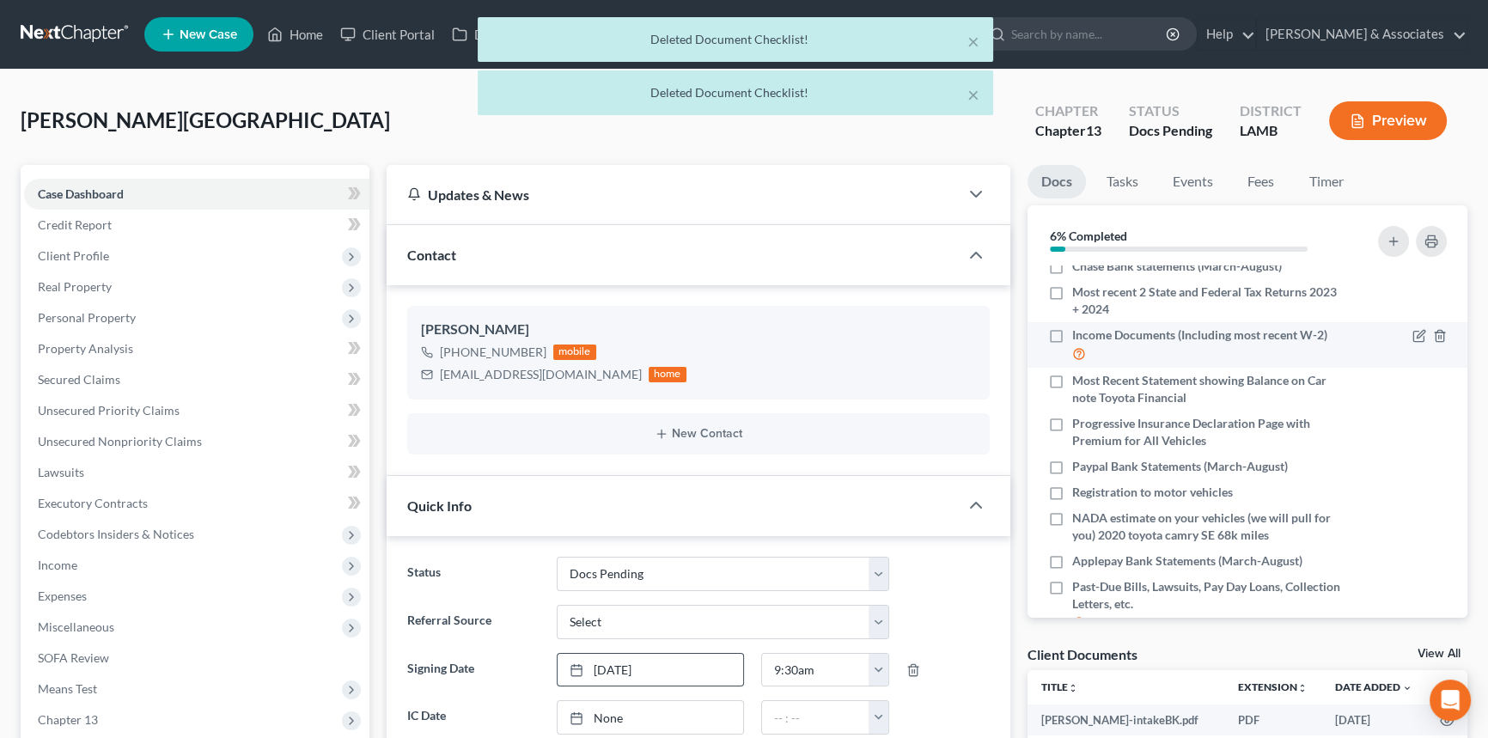
scroll to position [0, 0]
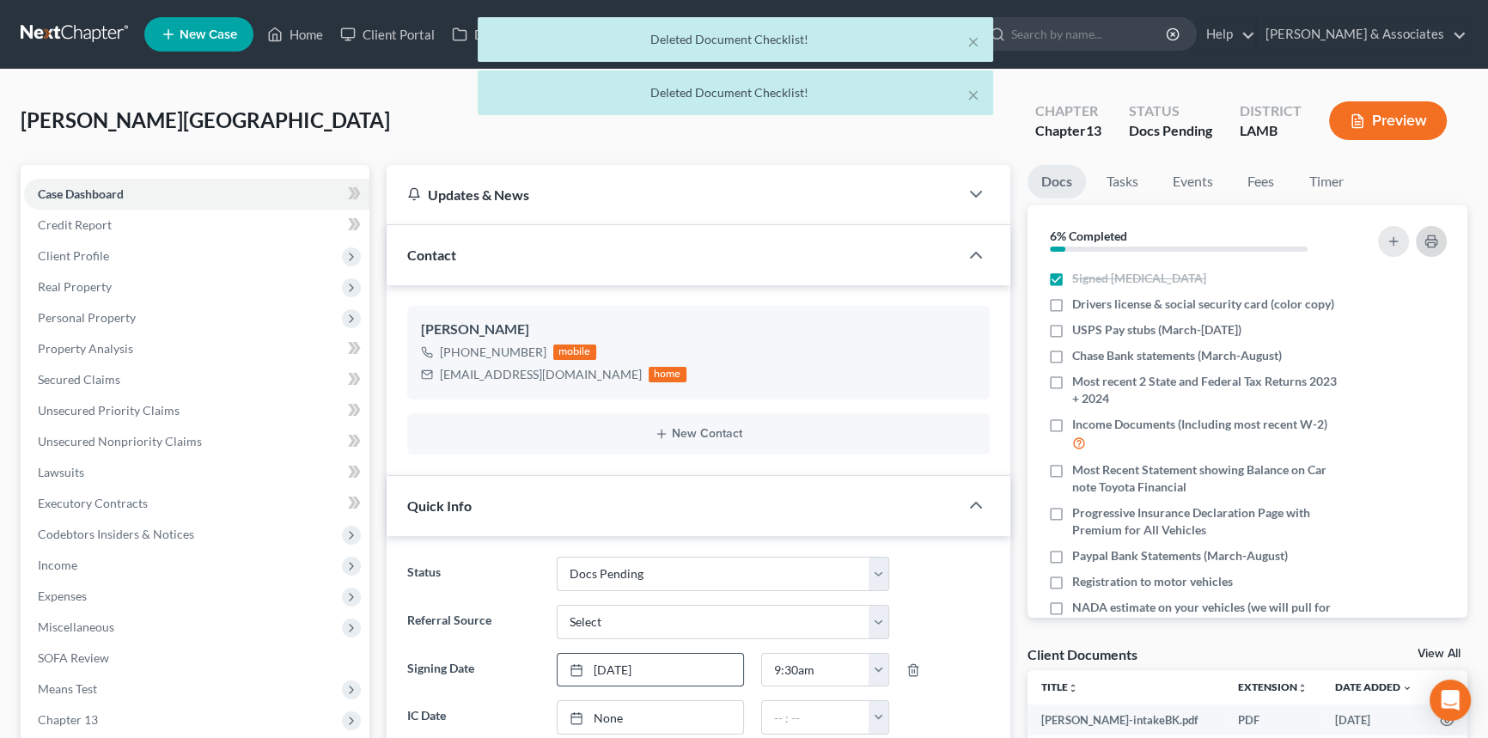
click at [1430, 237] on icon "button" at bounding box center [1431, 242] width 14 height 14
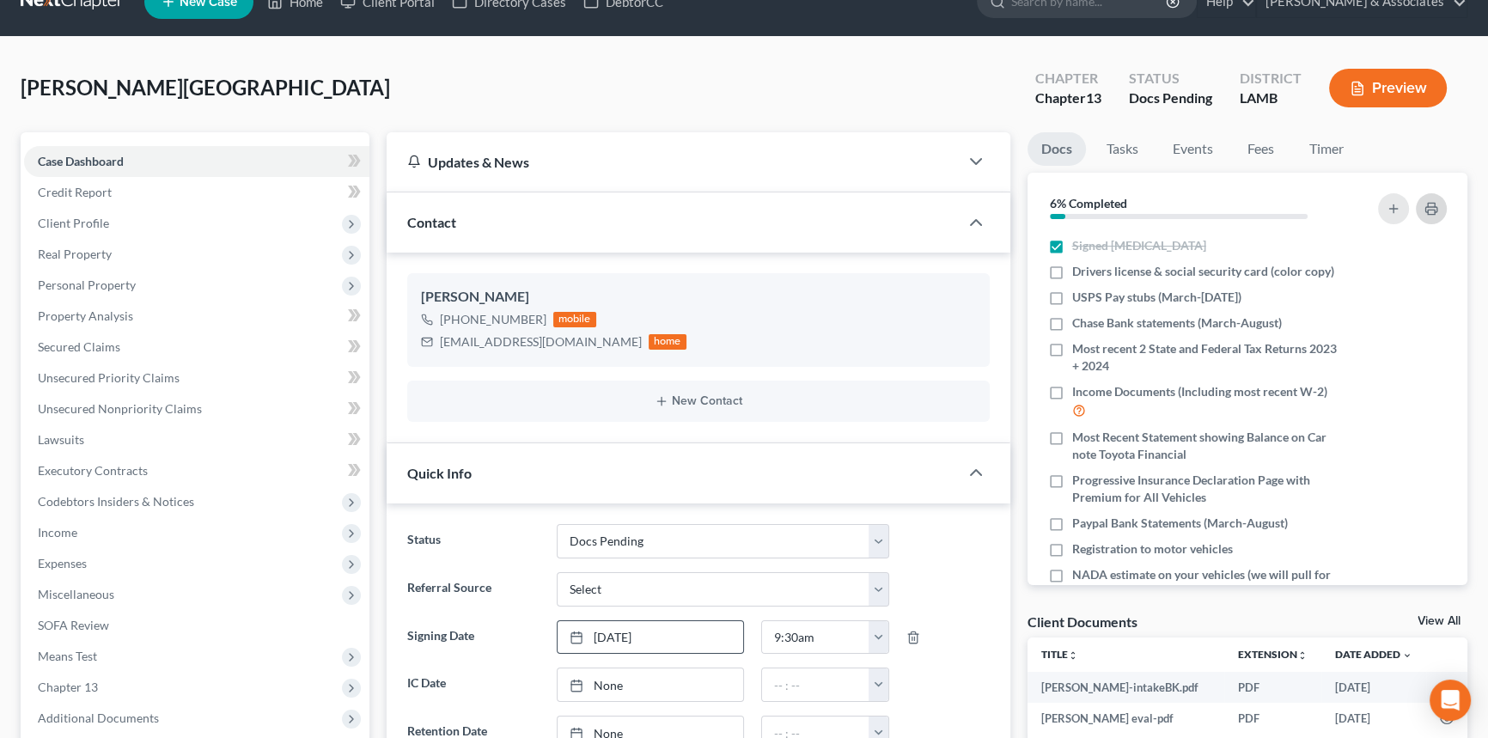
scroll to position [312, 0]
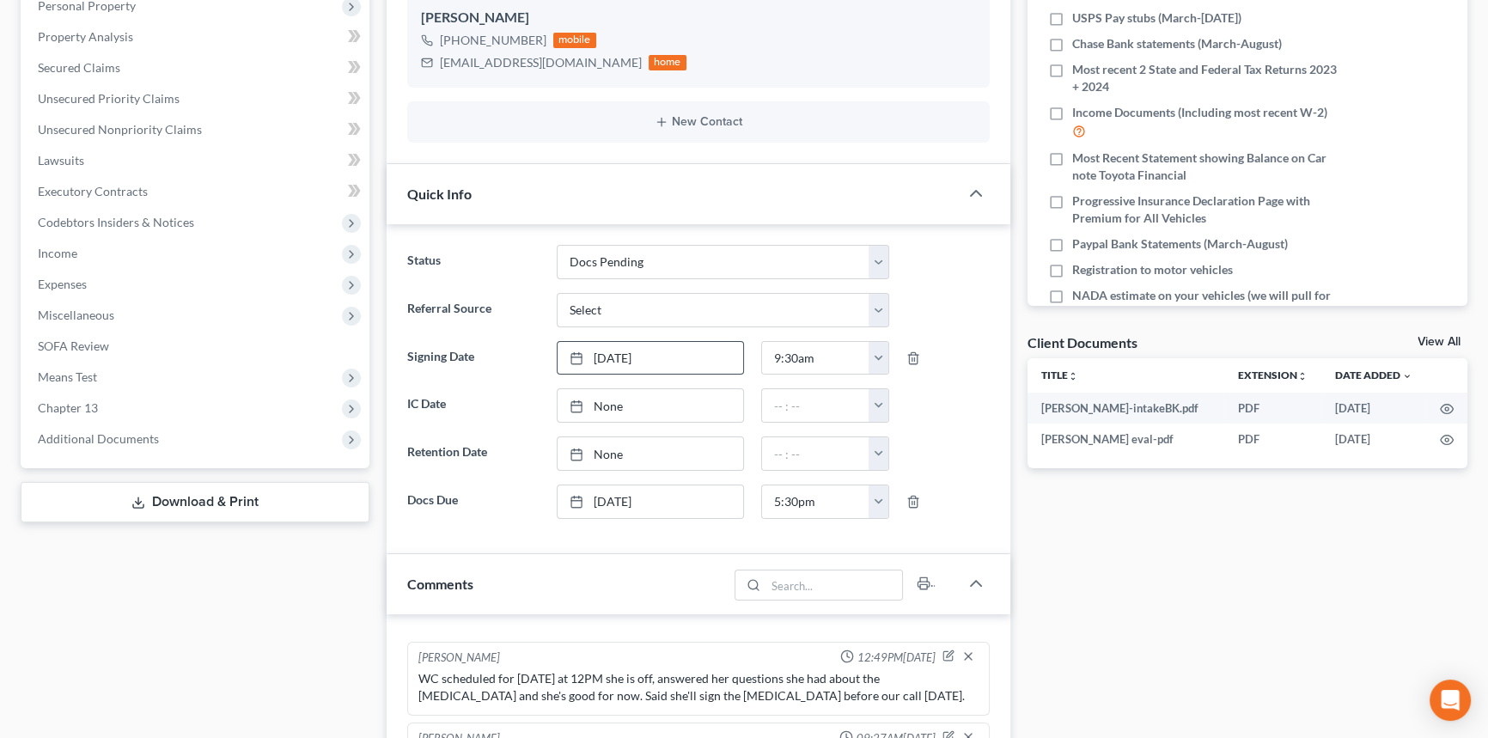
click at [1454, 327] on div "Docs Tasks Events Fees Timer 6% Completed Nothing here yet! Signed Retainer Dri…" at bounding box center [1248, 568] width 458 height 1431
click at [1450, 333] on div "Client Documents View All" at bounding box center [1247, 345] width 441 height 25
click at [1433, 333] on div "Client Documents View All" at bounding box center [1247, 345] width 441 height 25
click at [1433, 336] on link "View All" at bounding box center [1438, 342] width 43 height 12
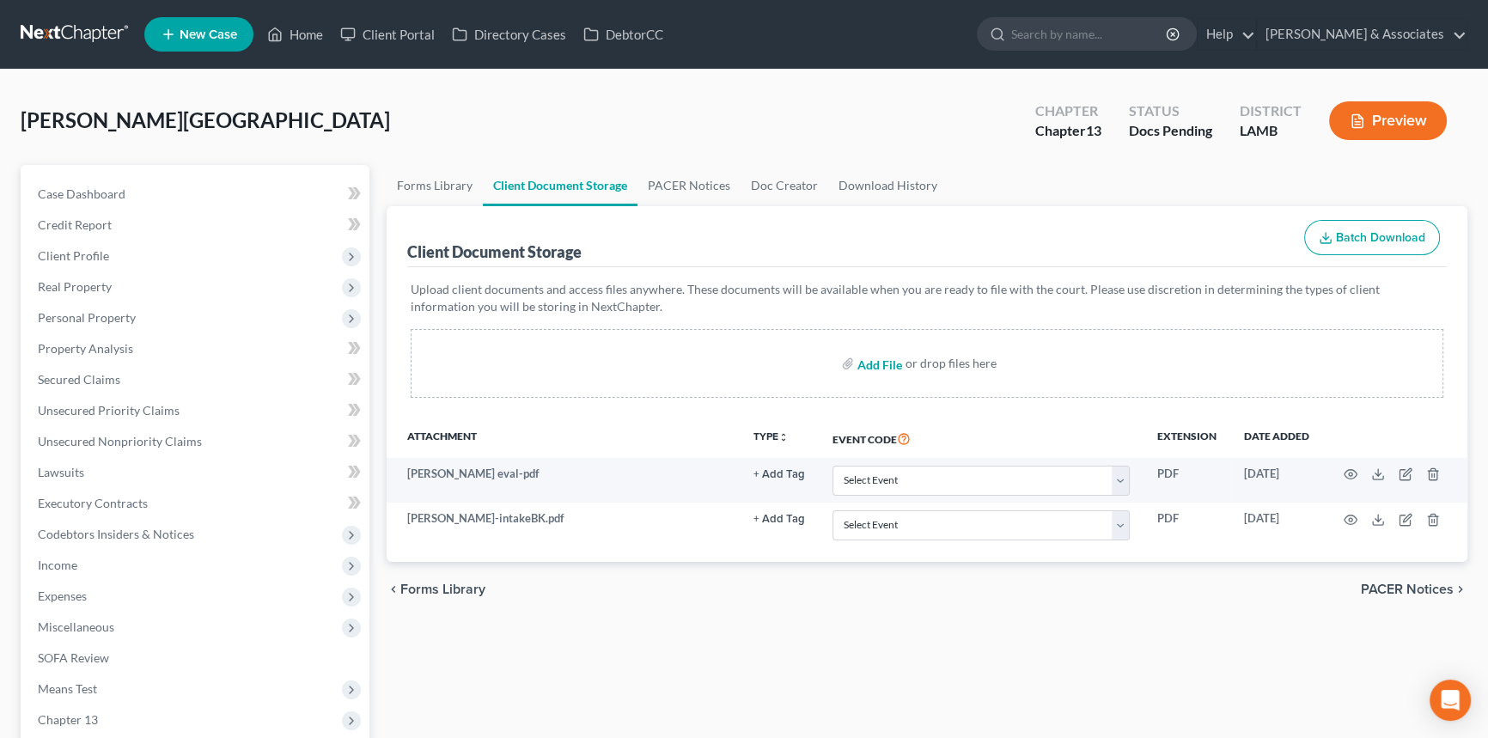
click at [893, 357] on input "file" at bounding box center [877, 363] width 41 height 31
type input "C:\fakepath\Document Checklist - Anissa Morris.pdf"
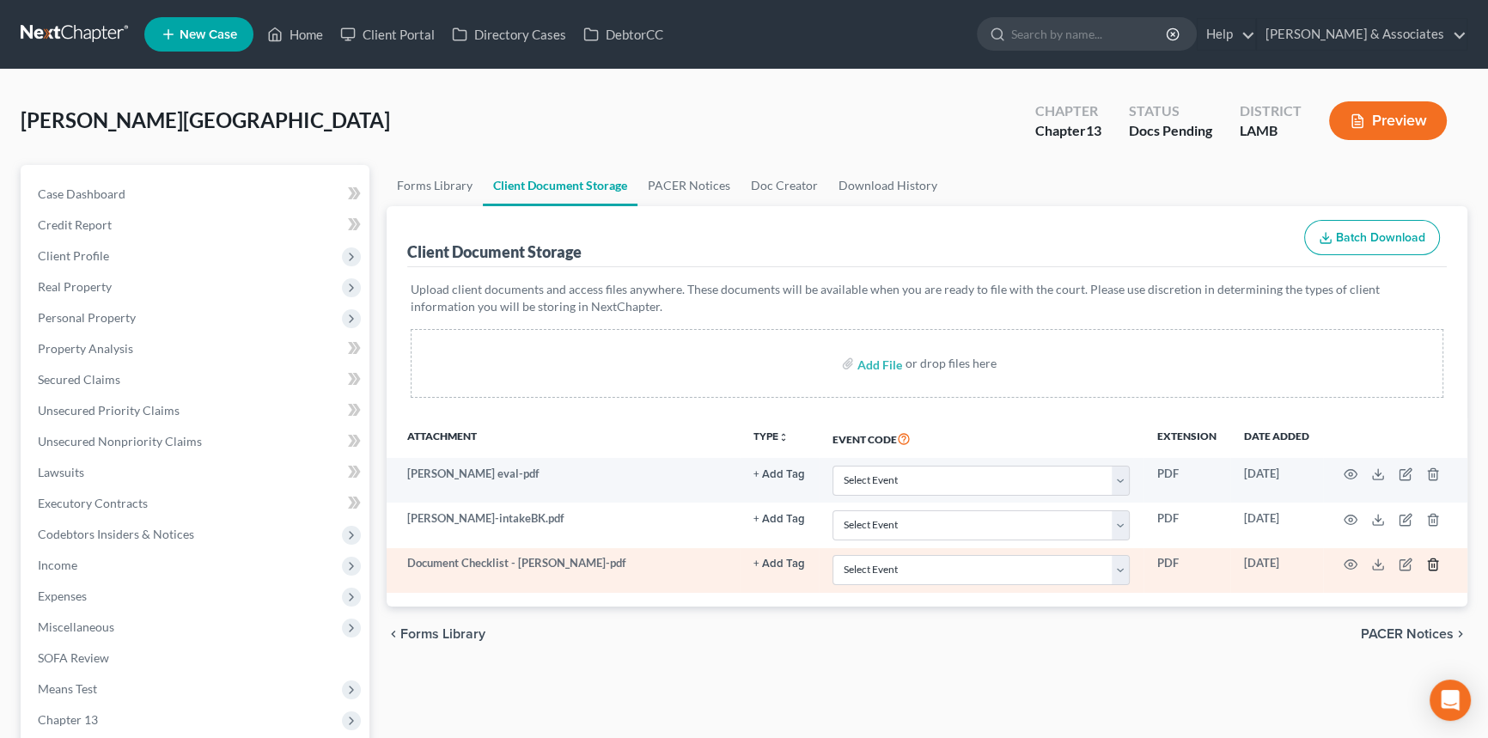
click at [1432, 564] on icon "button" at bounding box center [1433, 565] width 14 height 14
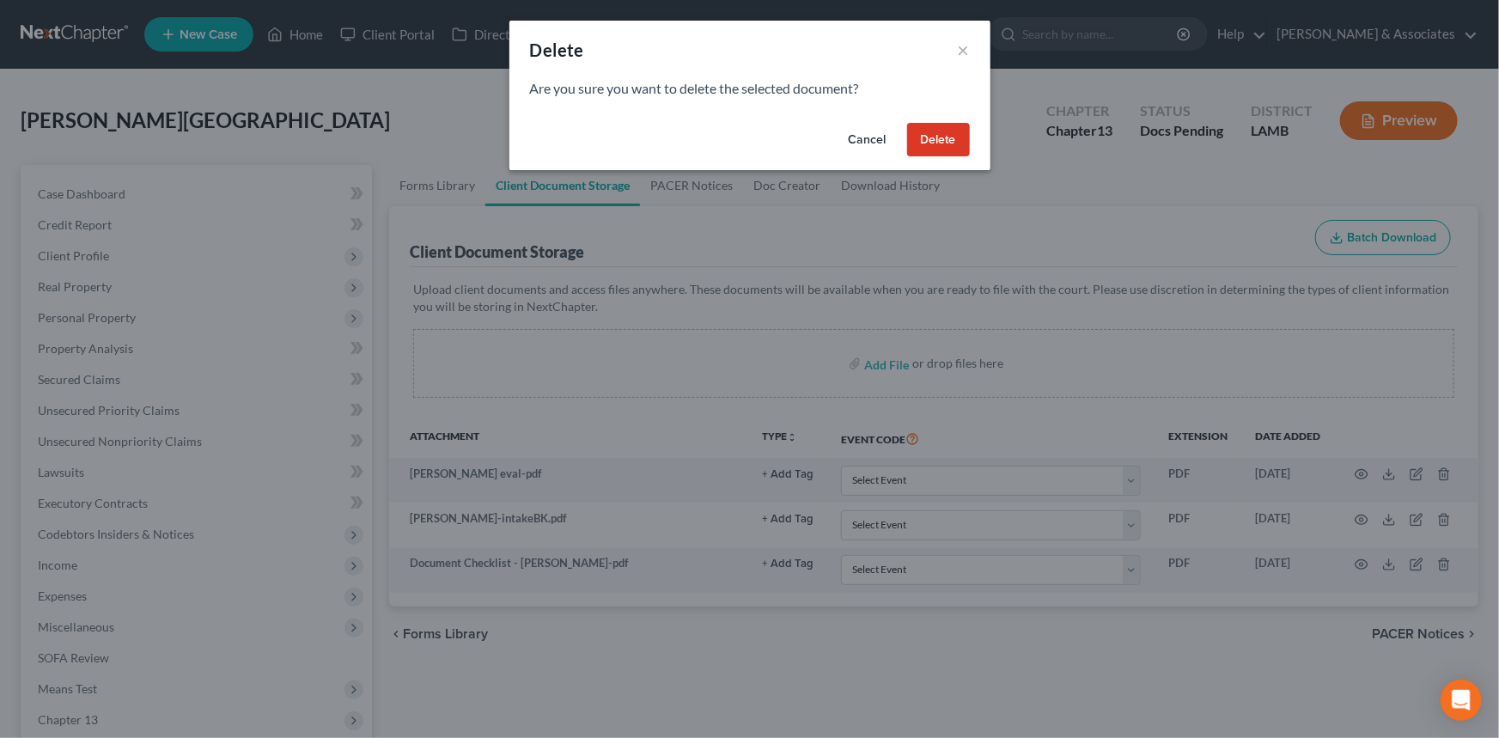
click at [964, 141] on button "Delete" at bounding box center [938, 140] width 63 height 34
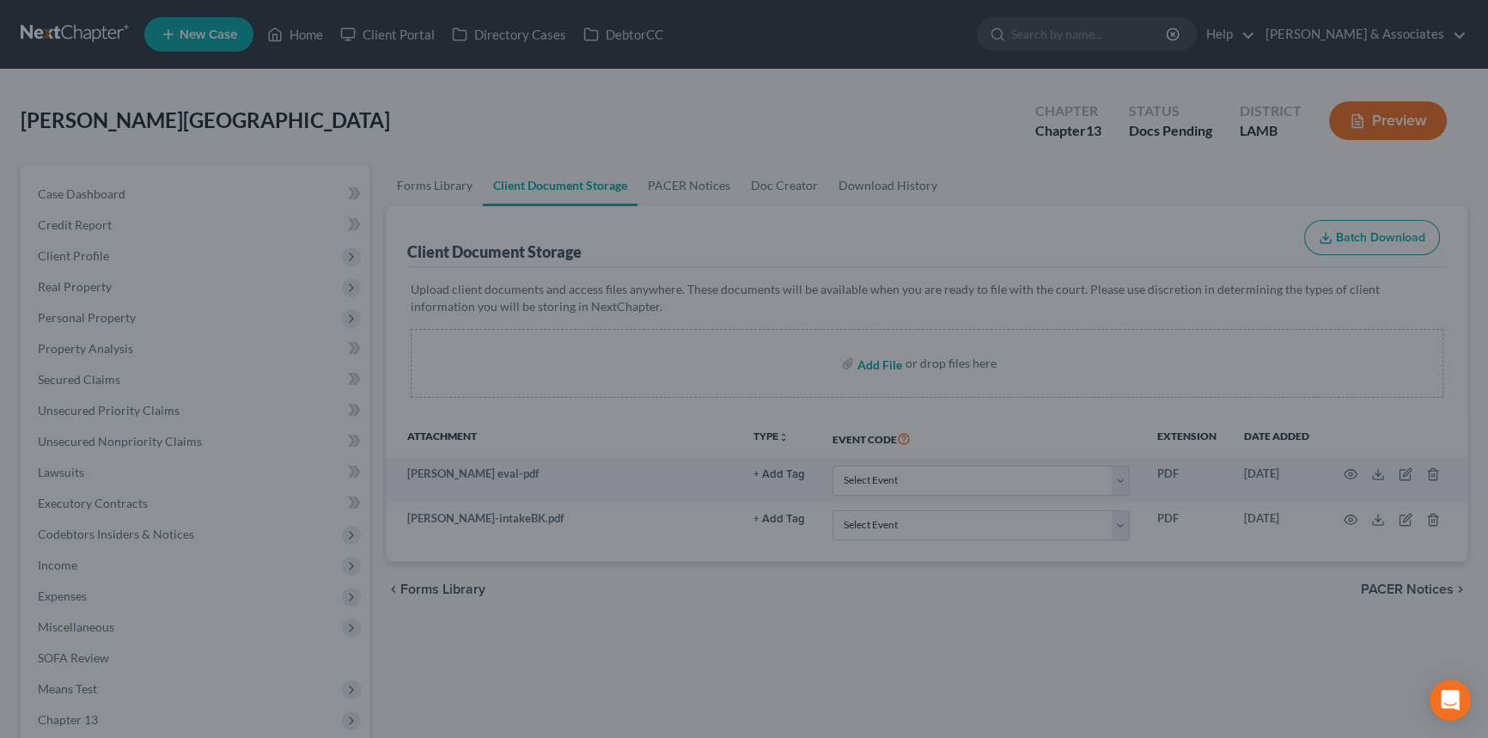
click at [894, 356] on input "file" at bounding box center [877, 363] width 41 height 31
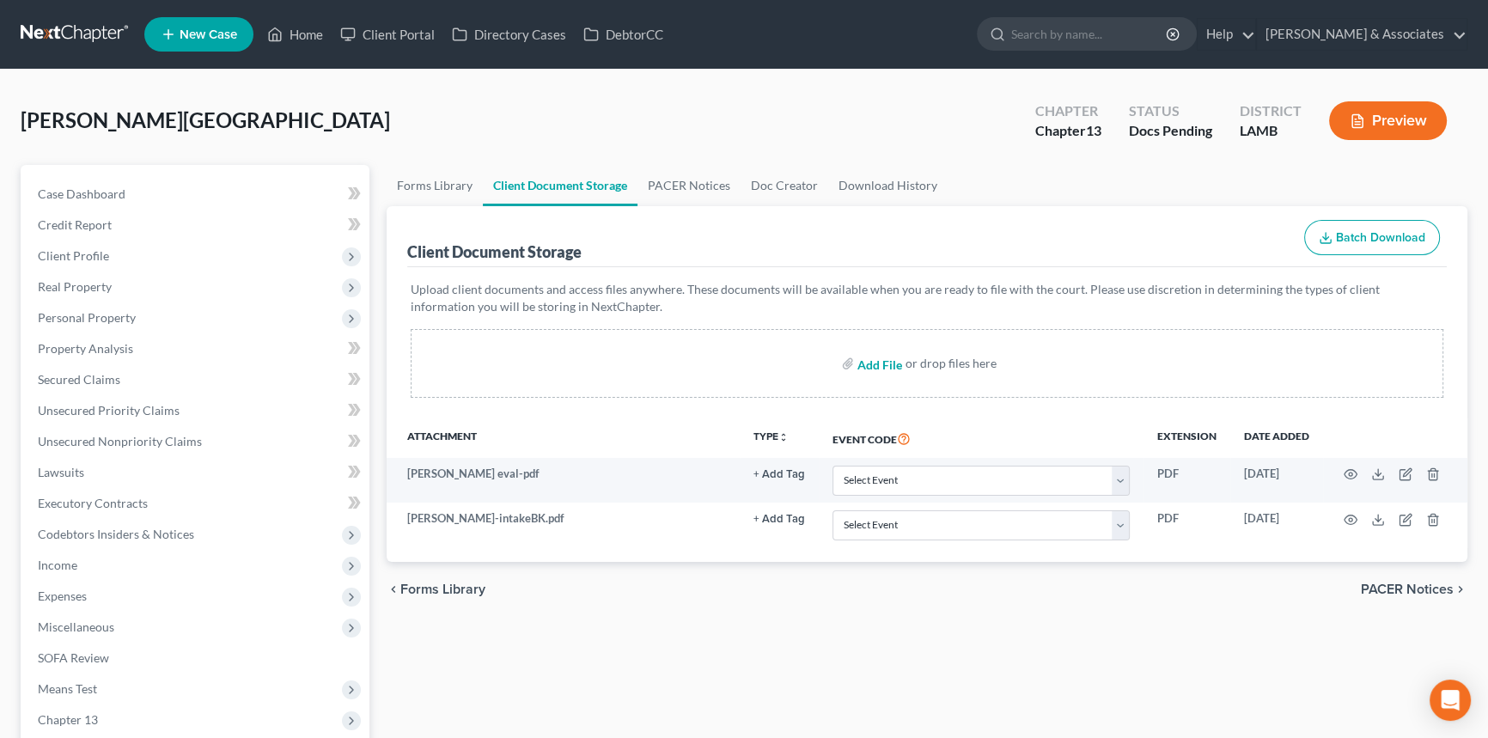
type input "C:\fakepath\Anissa Morris Welcome Call.pdf"
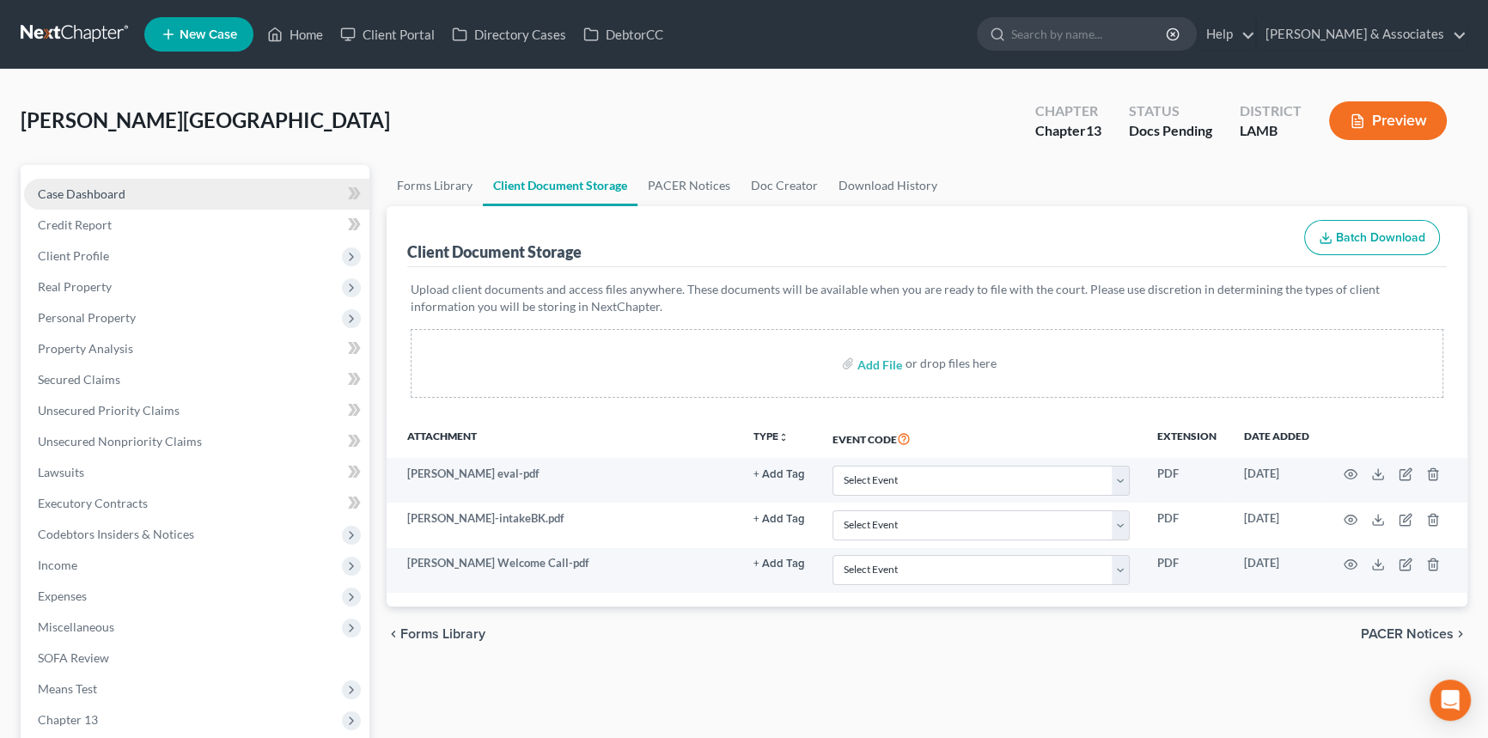
click at [161, 180] on link "Case Dashboard" at bounding box center [196, 194] width 345 height 31
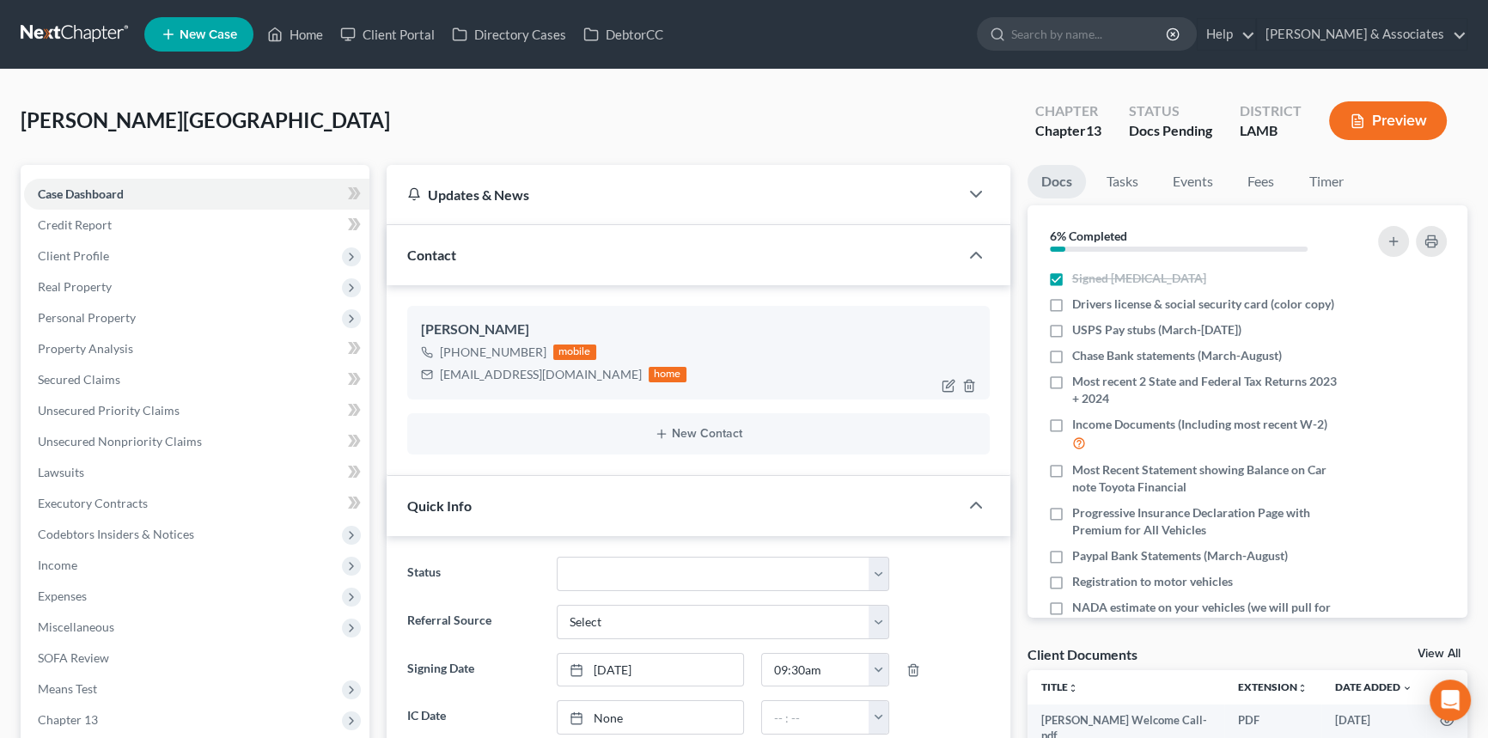
click at [568, 371] on div "anissarmorris1998@gmail.com" at bounding box center [541, 374] width 202 height 17
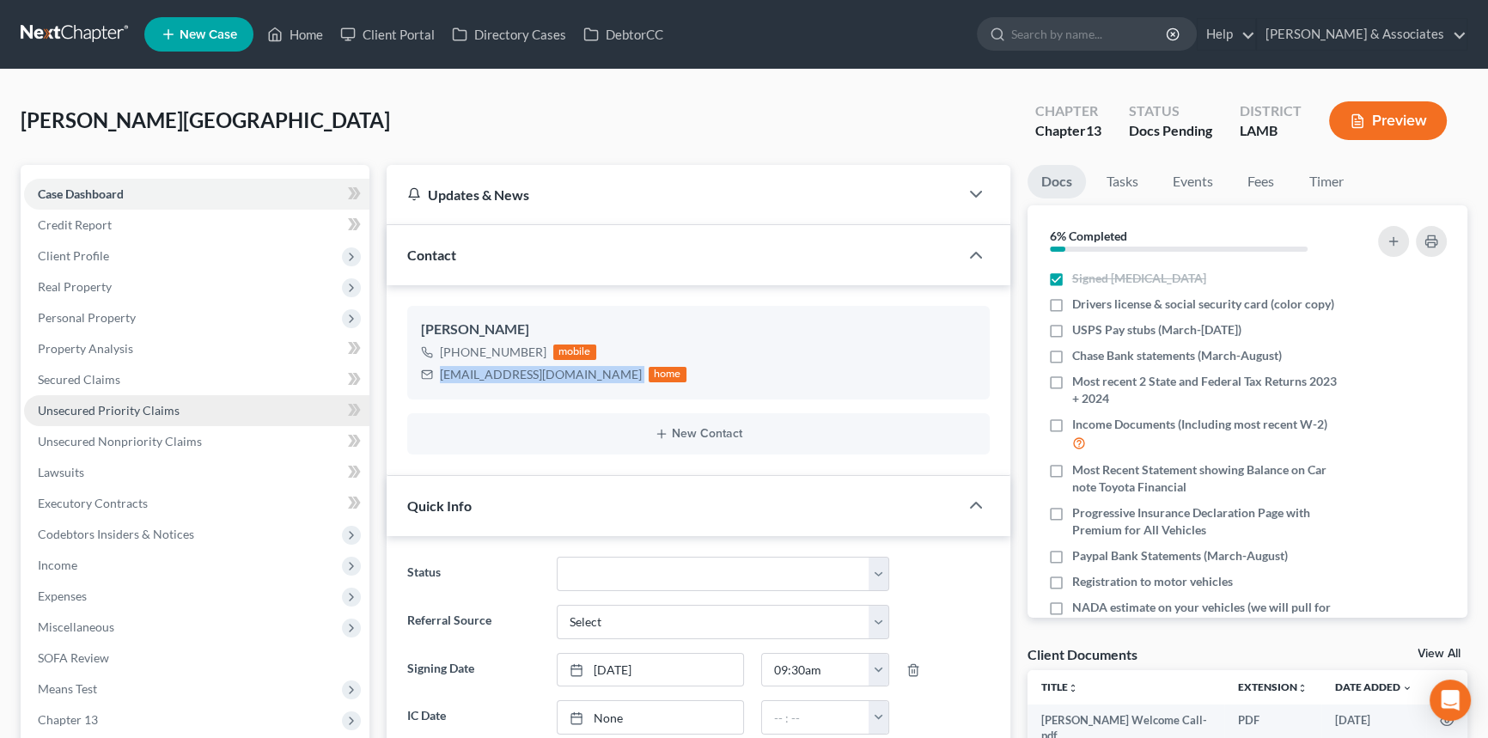
copy div "anissarmorris1998@gmail.com"
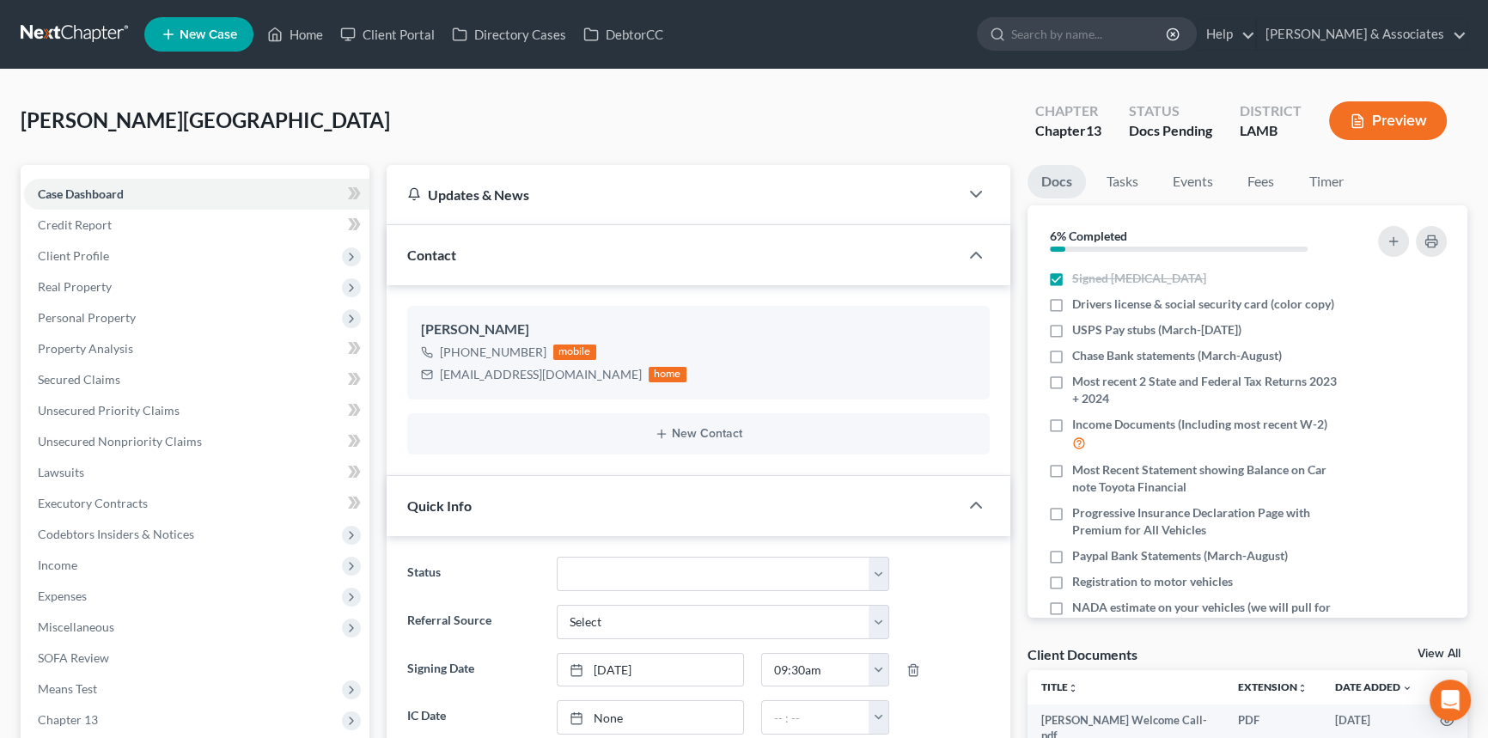
click at [308, 15] on ul "New Case Home Client Portal Directory Cases DebtorCC - No Result - See all resu…" at bounding box center [805, 34] width 1323 height 45
click at [301, 34] on link "Home" at bounding box center [295, 34] width 73 height 31
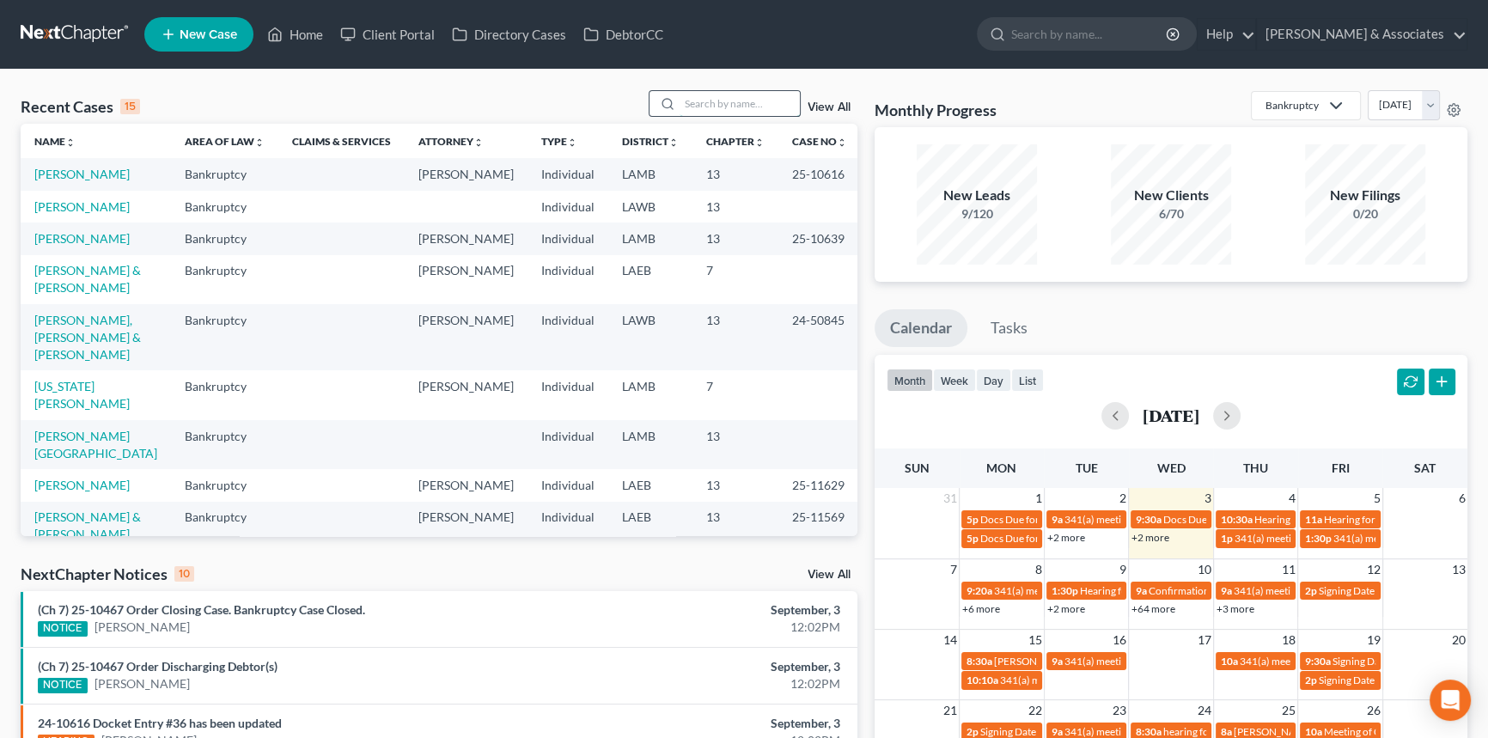
click at [713, 105] on input "search" at bounding box center [740, 103] width 120 height 25
type input "arnold"
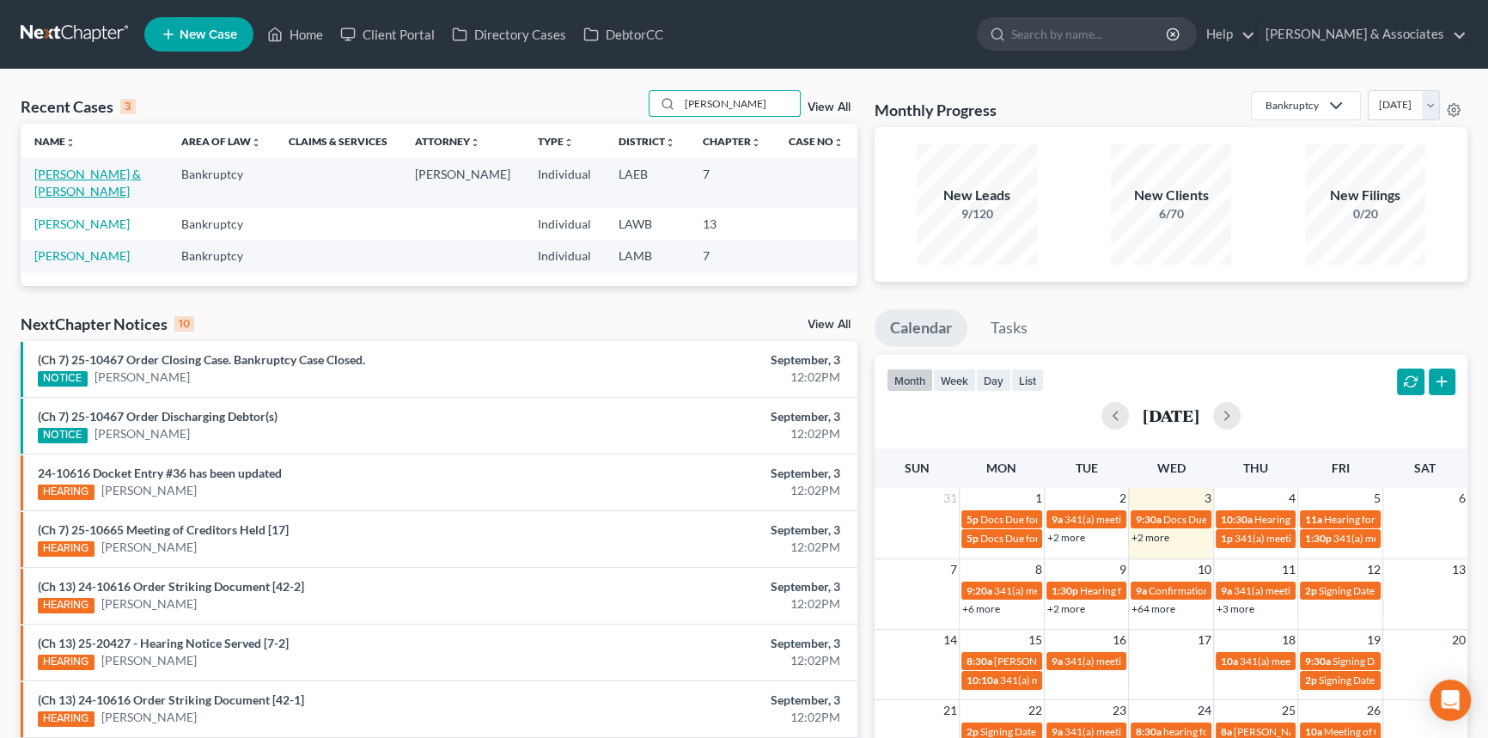
click at [117, 174] on link "[PERSON_NAME] & [PERSON_NAME]" at bounding box center [87, 183] width 107 height 32
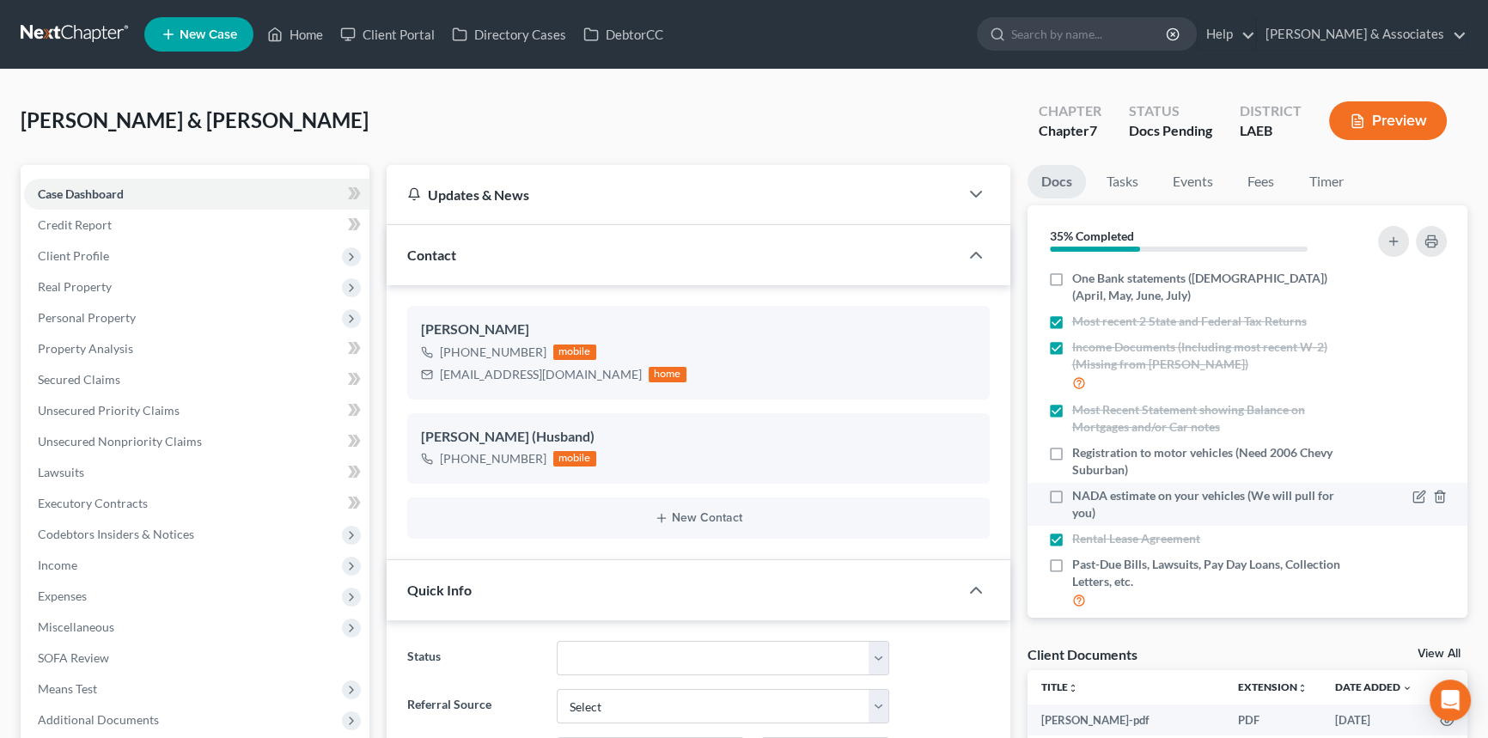
scroll to position [341, 0]
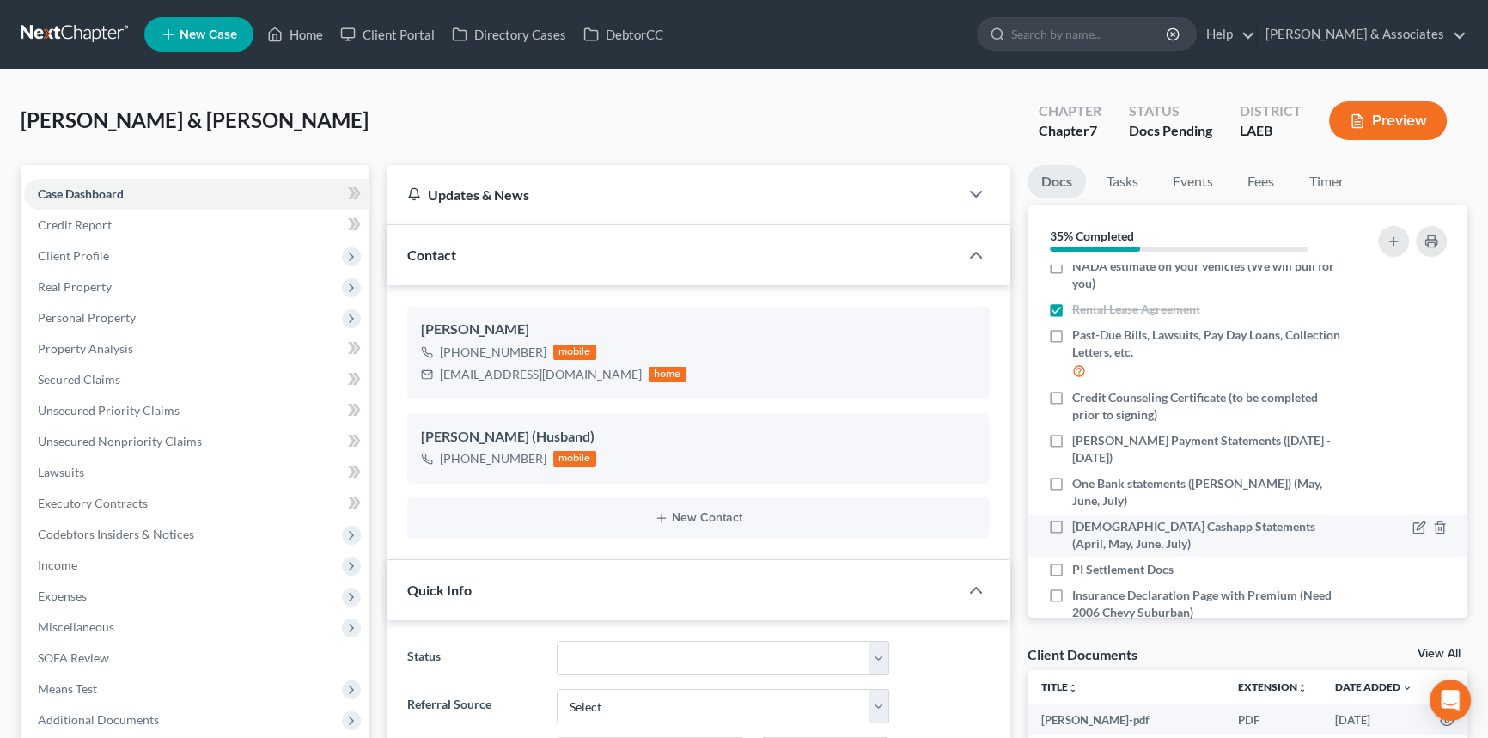
click at [1072, 518] on label "Tabbatha Cashapp Statements (April, May, June, July)" at bounding box center [1207, 535] width 271 height 34
click at [1079, 518] on input "Tabbatha Cashapp Statements (April, May, June, July)" at bounding box center [1084, 523] width 11 height 11
checkbox input "true"
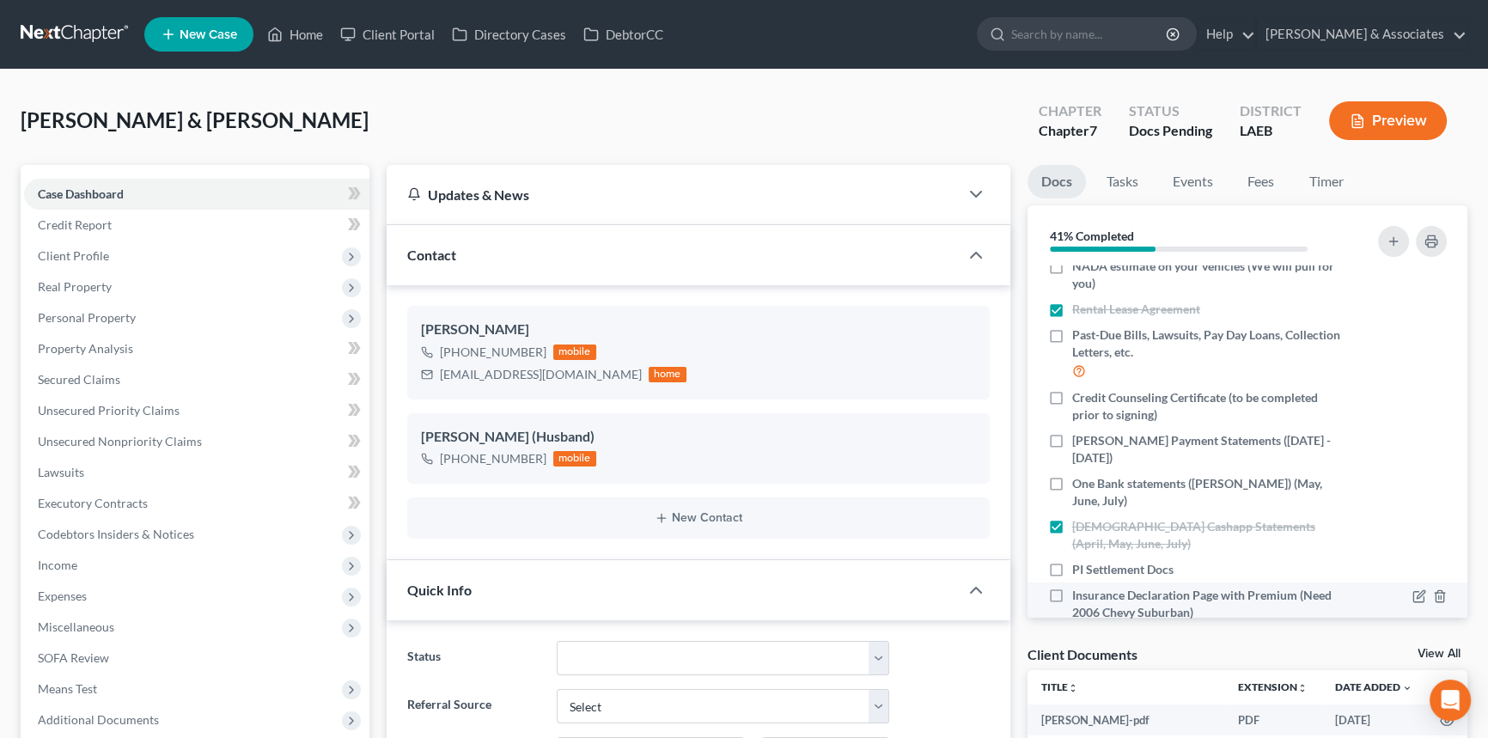
click at [1072, 587] on label "Insurance Declaration Page with Premium (Need 2006 Chevy Suburban)" at bounding box center [1207, 604] width 271 height 34
click at [1079, 587] on input "Insurance Declaration Page with Premium (Need 2006 Chevy Suburban)" at bounding box center [1084, 592] width 11 height 11
checkbox input "true"
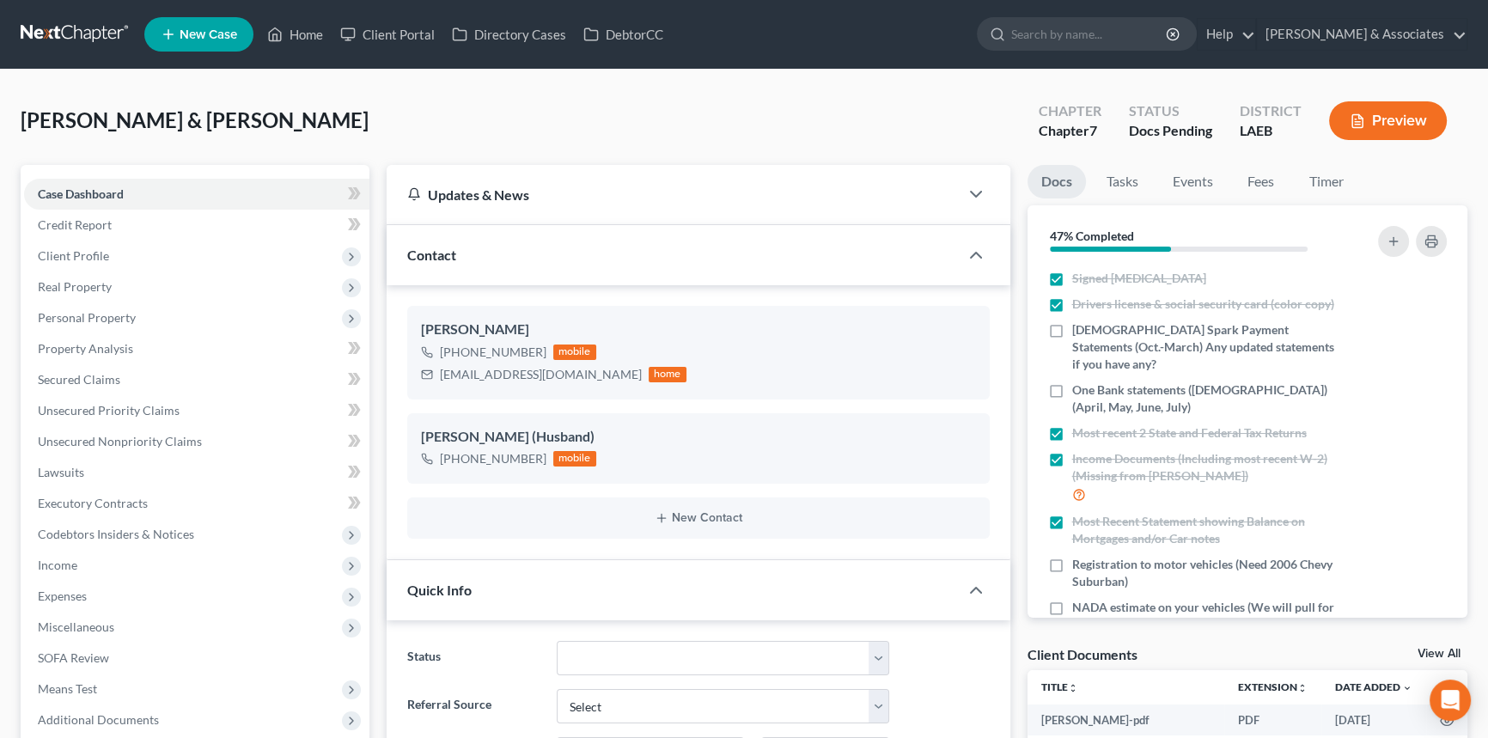
scroll to position [18, 0]
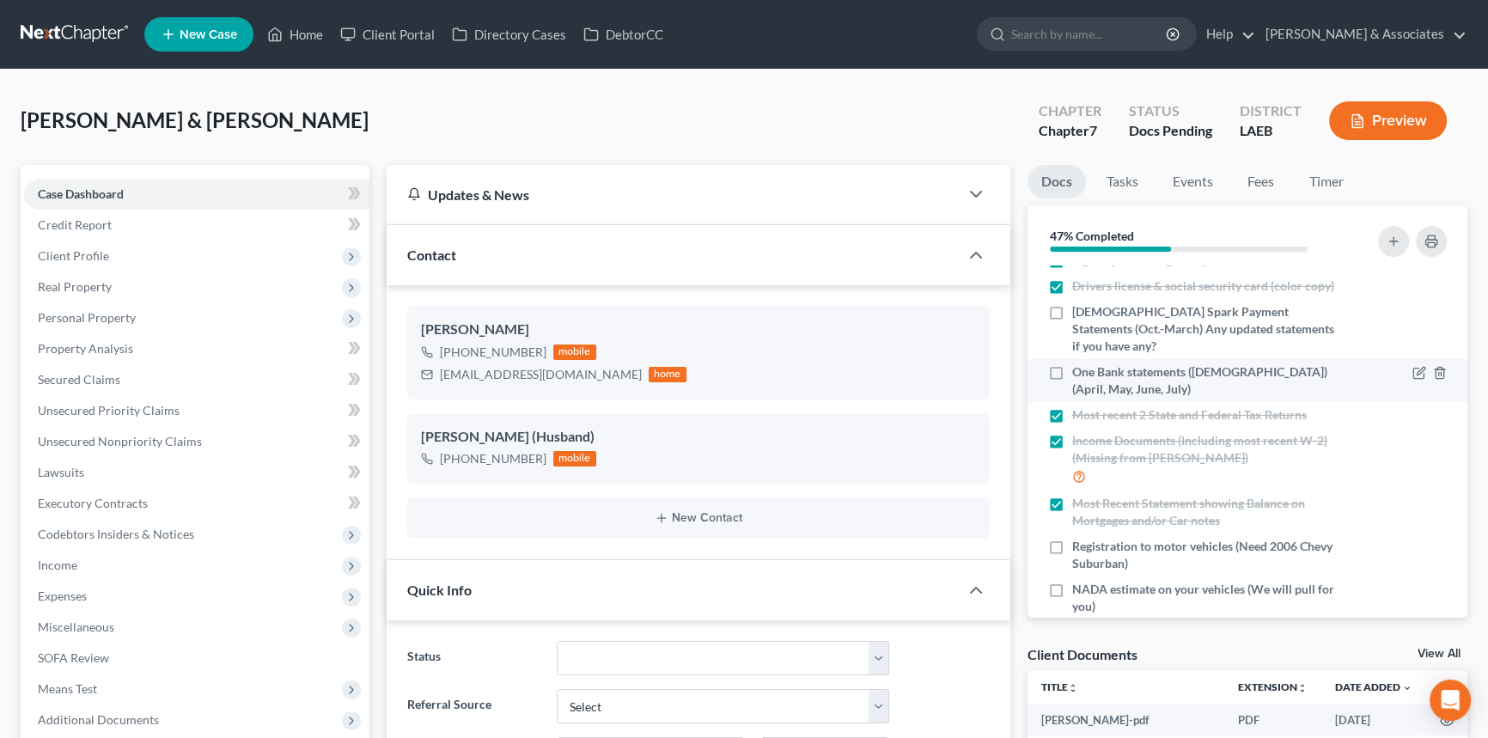
click at [1072, 363] on label "One Bank statements (Tabbatha) (April, May, June, July)" at bounding box center [1207, 380] width 271 height 34
click at [1079, 363] on input "One Bank statements (Tabbatha) (April, May, June, July)" at bounding box center [1084, 368] width 11 height 11
checkbox input "true"
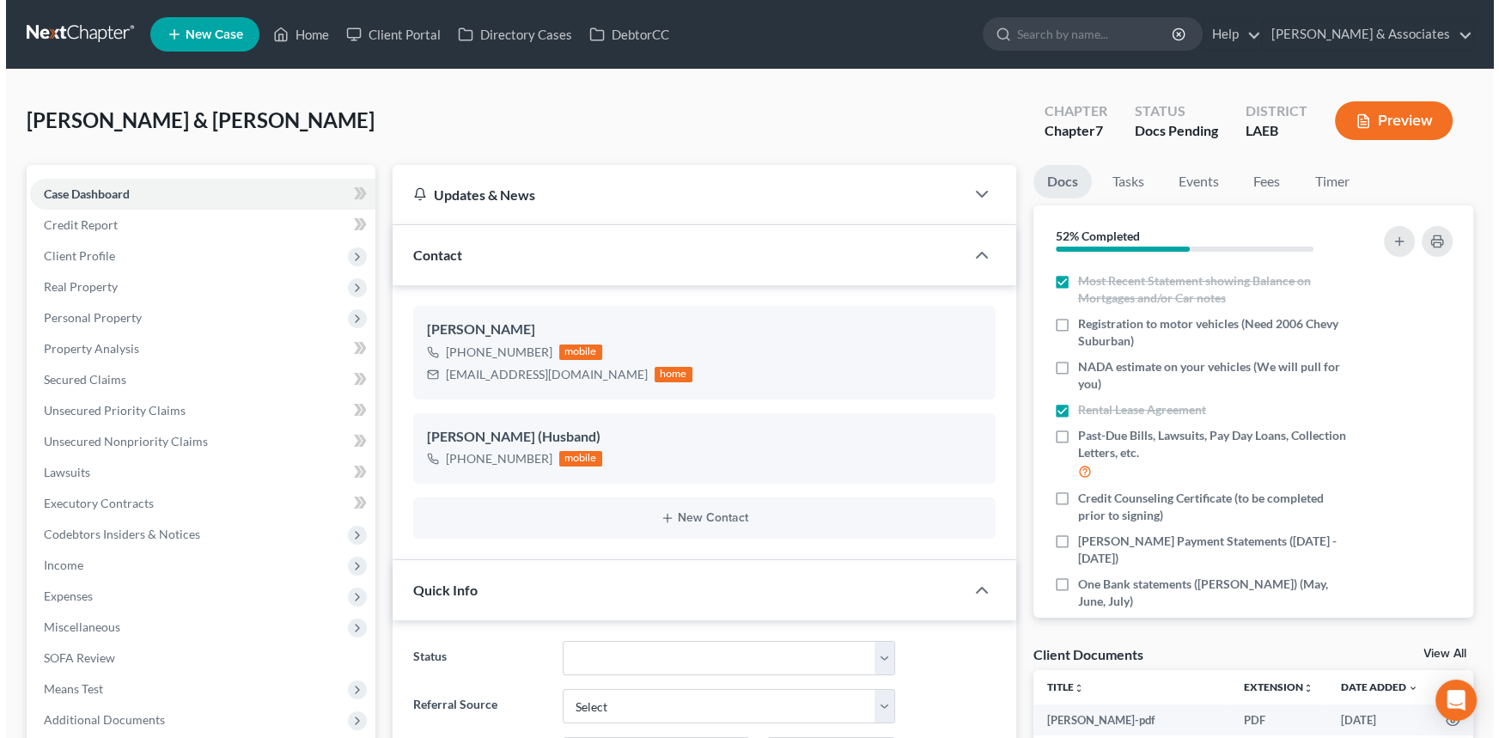
scroll to position [341, 0]
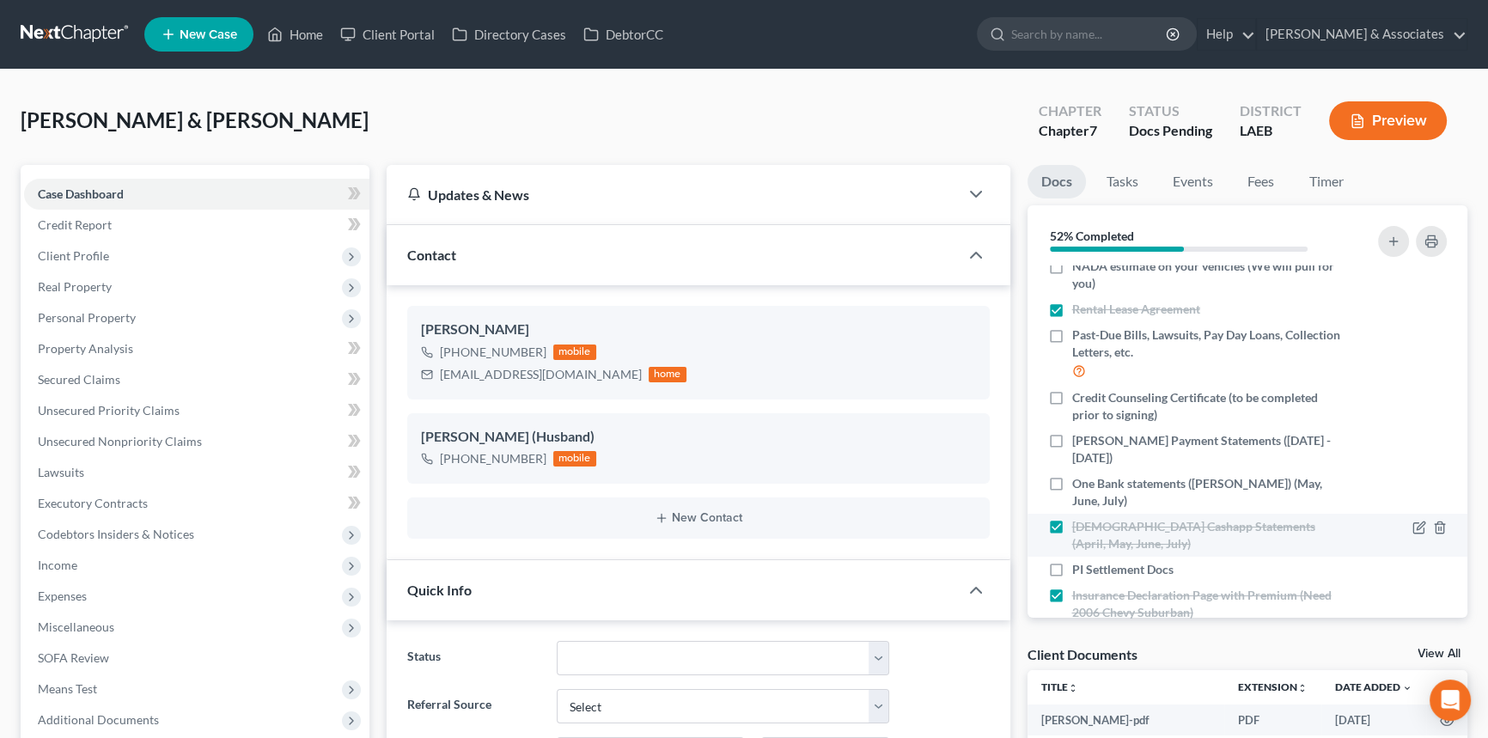
click at [1072, 518] on label "Tabbatha Cashapp Statements (April, May, June, July)" at bounding box center [1207, 535] width 271 height 34
click at [1079, 518] on input "Tabbatha Cashapp Statements (April, May, June, July)" at bounding box center [1084, 523] width 11 height 11
checkbox input "false"
click at [1417, 521] on icon "button" at bounding box center [1421, 525] width 8 height 8
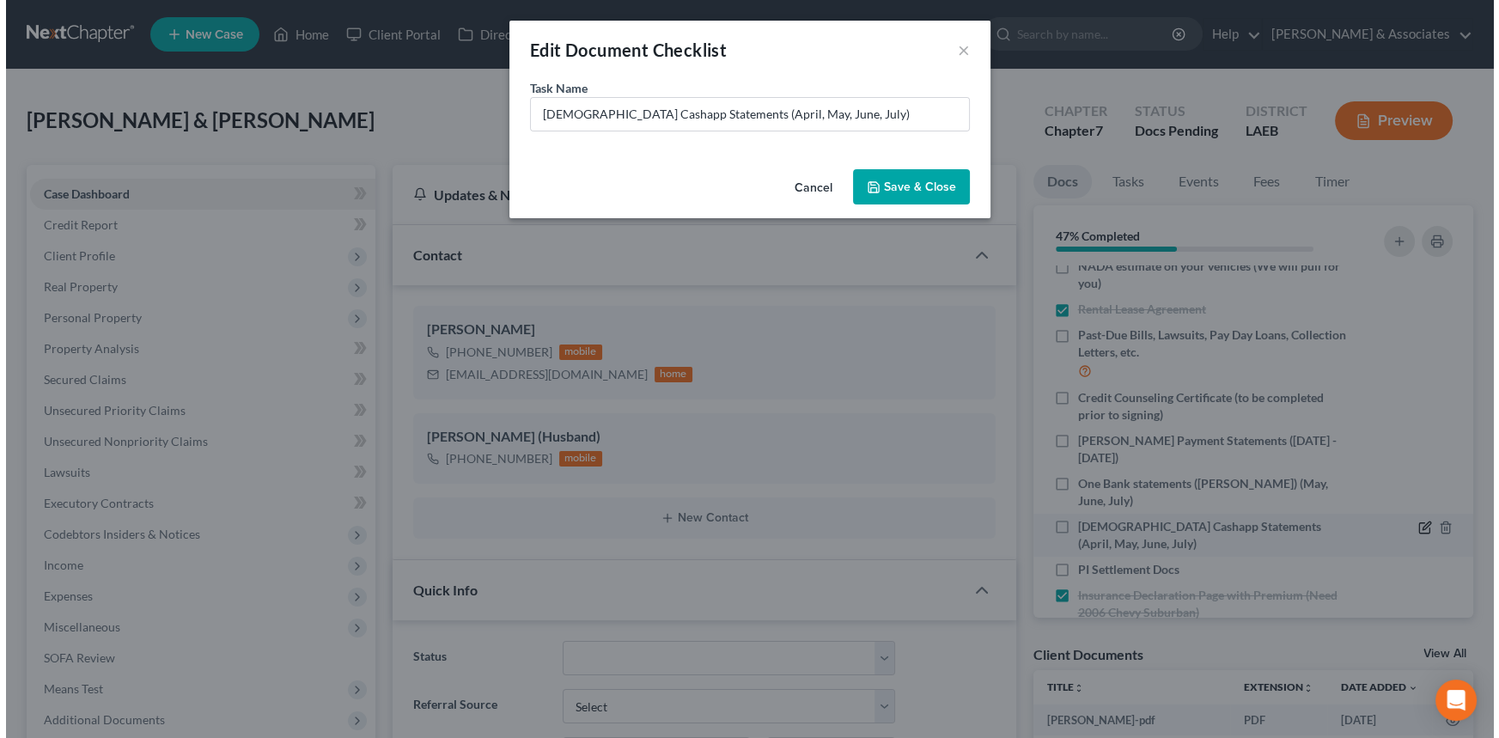
scroll to position [1902, 0]
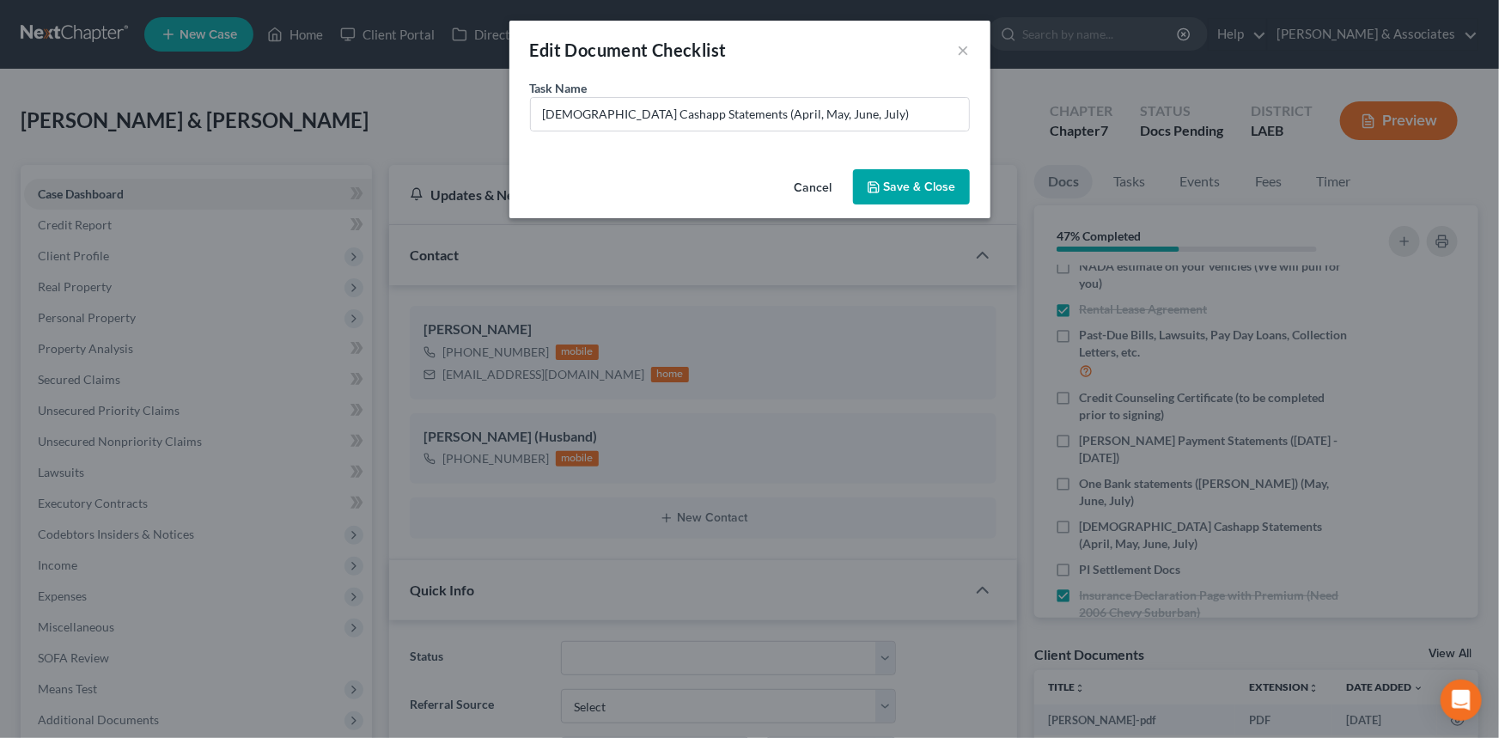
click at [850, 85] on div "Task Name * Tabbatha Cashapp Statements (April, May, June, July)" at bounding box center [750, 105] width 440 height 52
click at [828, 135] on div "Task Name * Tabbatha Cashapp Statements (April, May, June, July)" at bounding box center [749, 120] width 481 height 83
click at [849, 117] on input "Tabbatha Cashapp Statements (April, May, June, July)" at bounding box center [750, 114] width 438 height 33
type input "Tabbatha Cashapp Statements (April, May, June, July) JUST NEED AUGUST 2025"
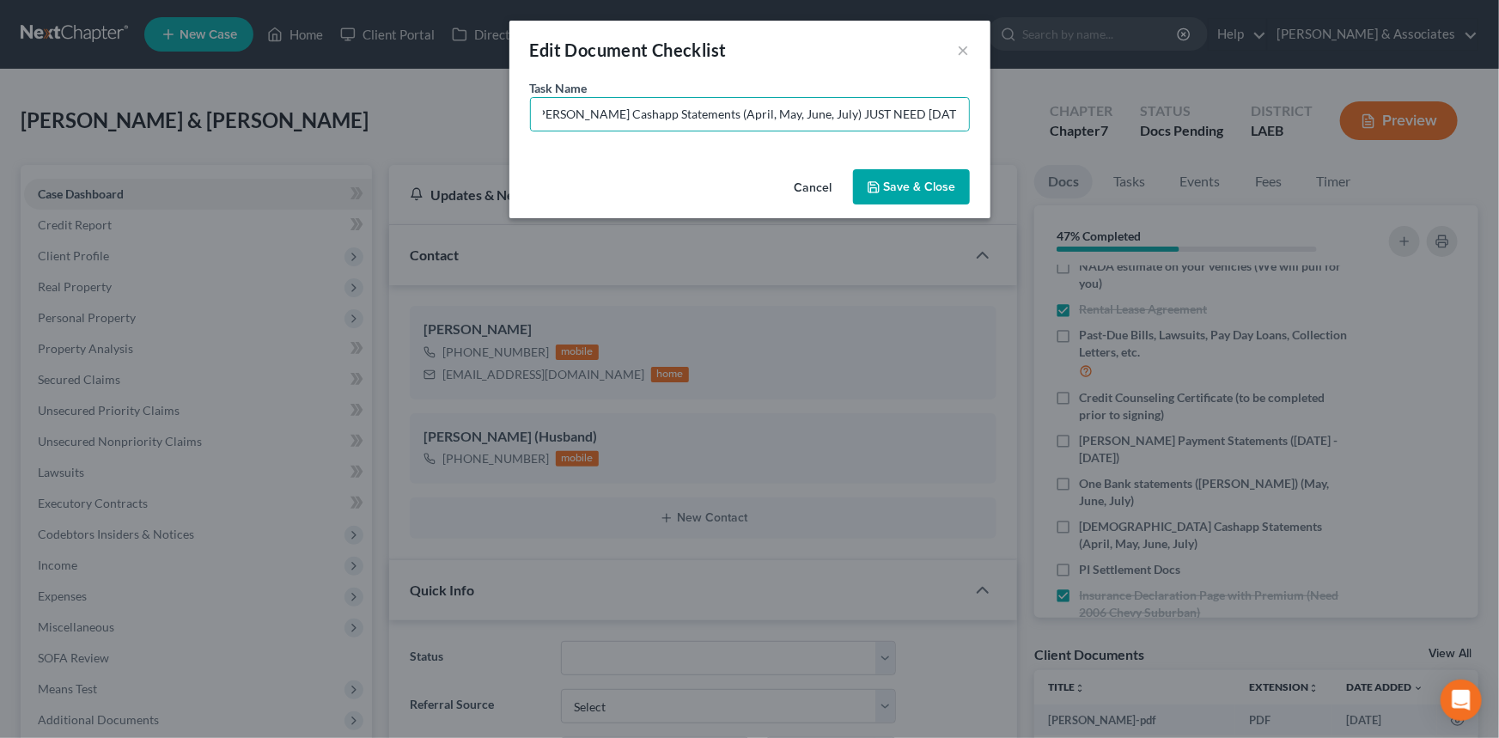
click at [947, 209] on div "Cancel Save & Close" at bounding box center [749, 190] width 481 height 57
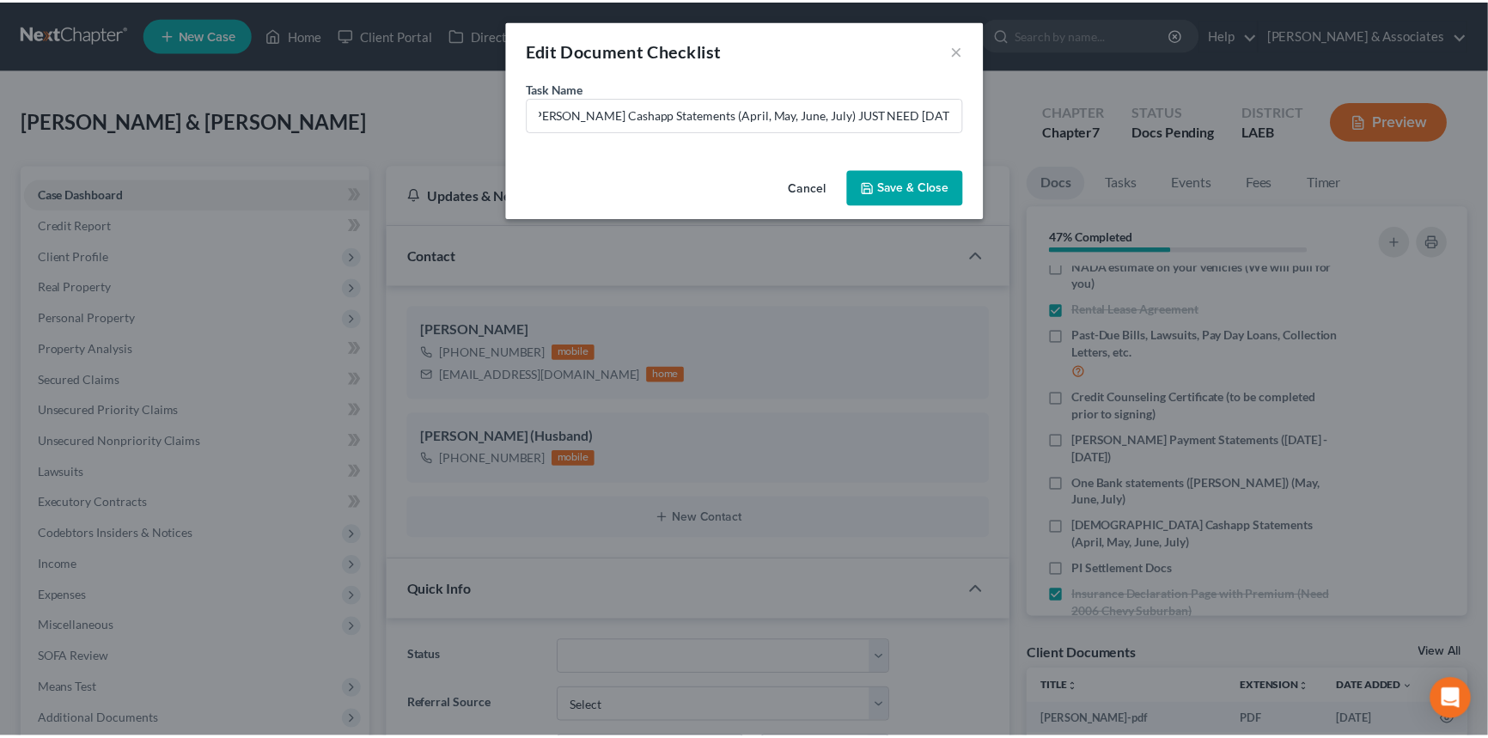
scroll to position [0, 0]
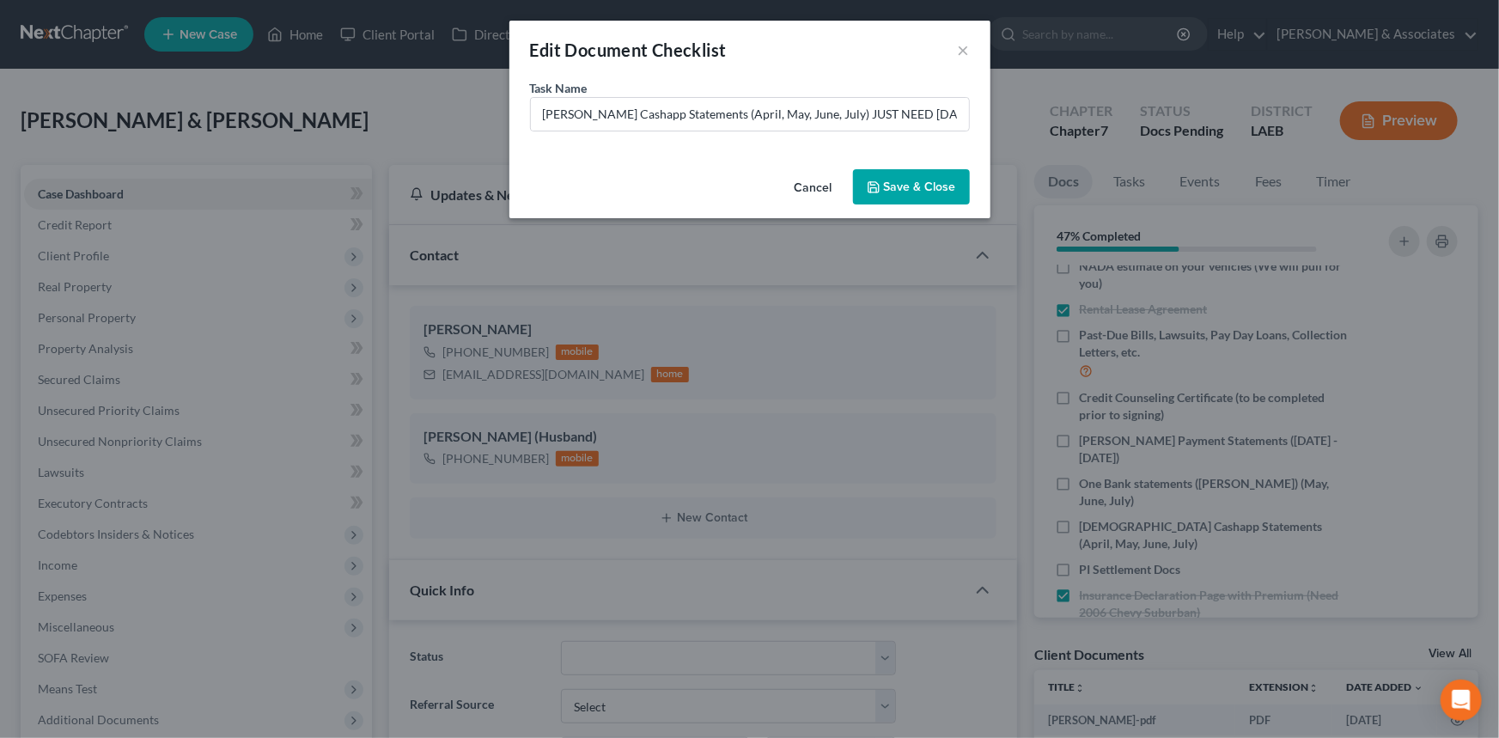
click at [954, 188] on button "Save & Close" at bounding box center [911, 187] width 117 height 36
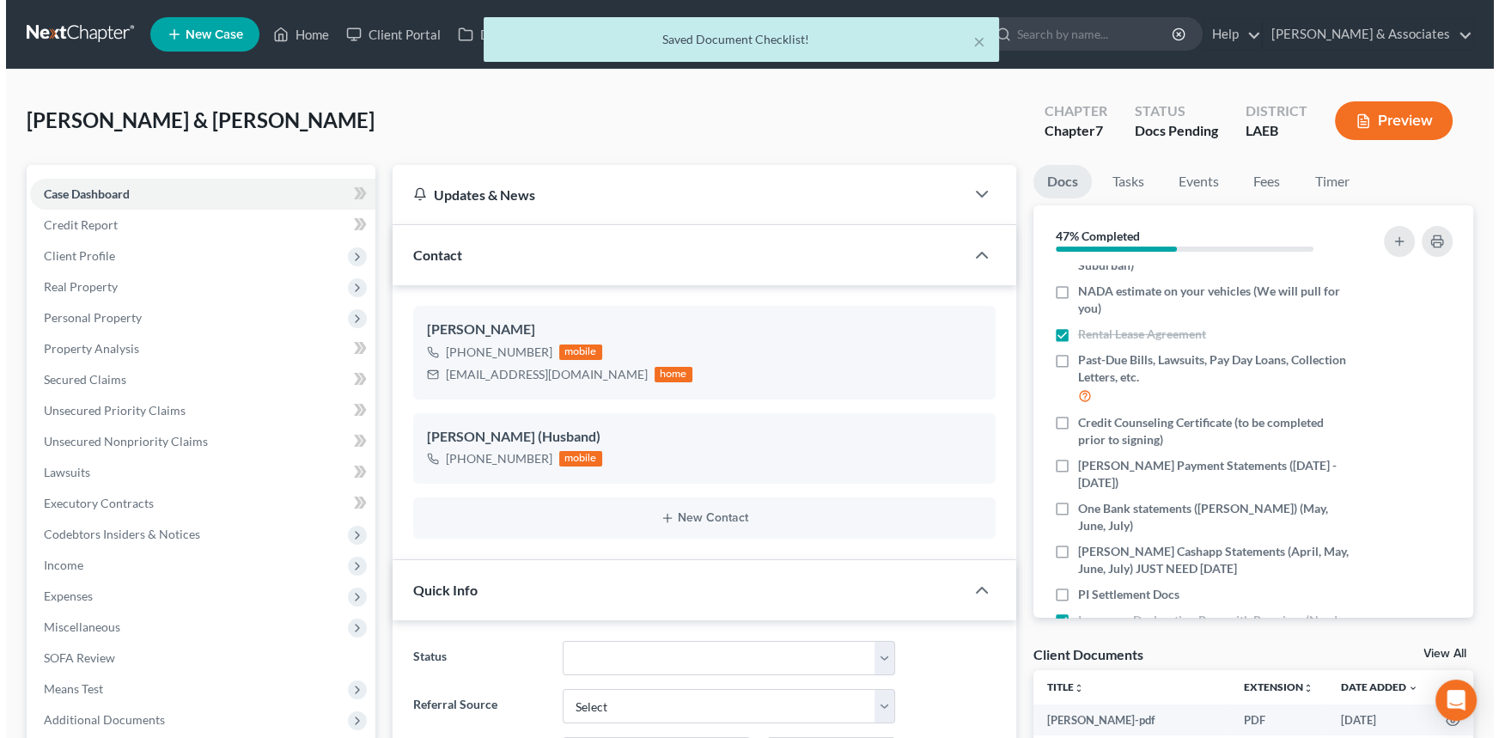
scroll to position [292, 0]
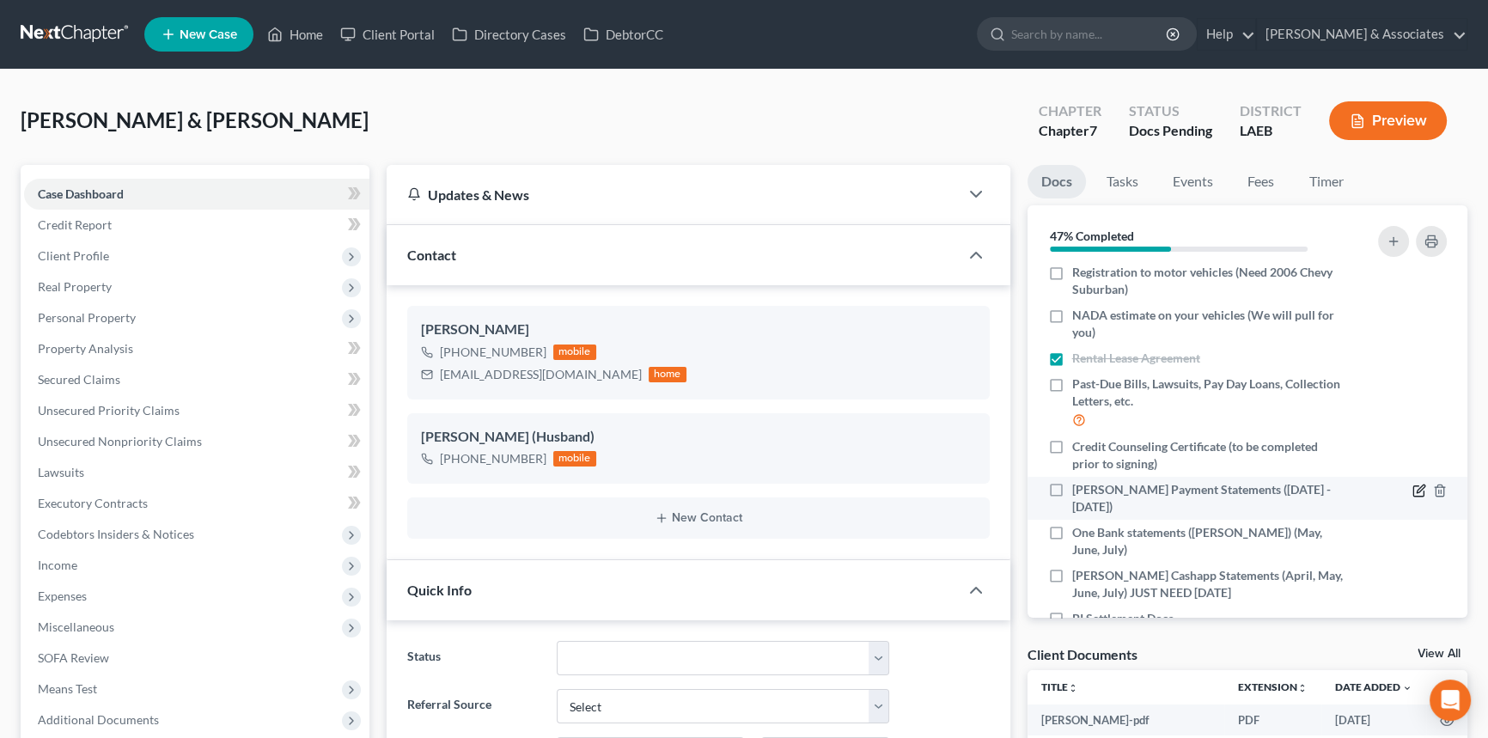
click at [1412, 484] on icon "button" at bounding box center [1419, 491] width 14 height 14
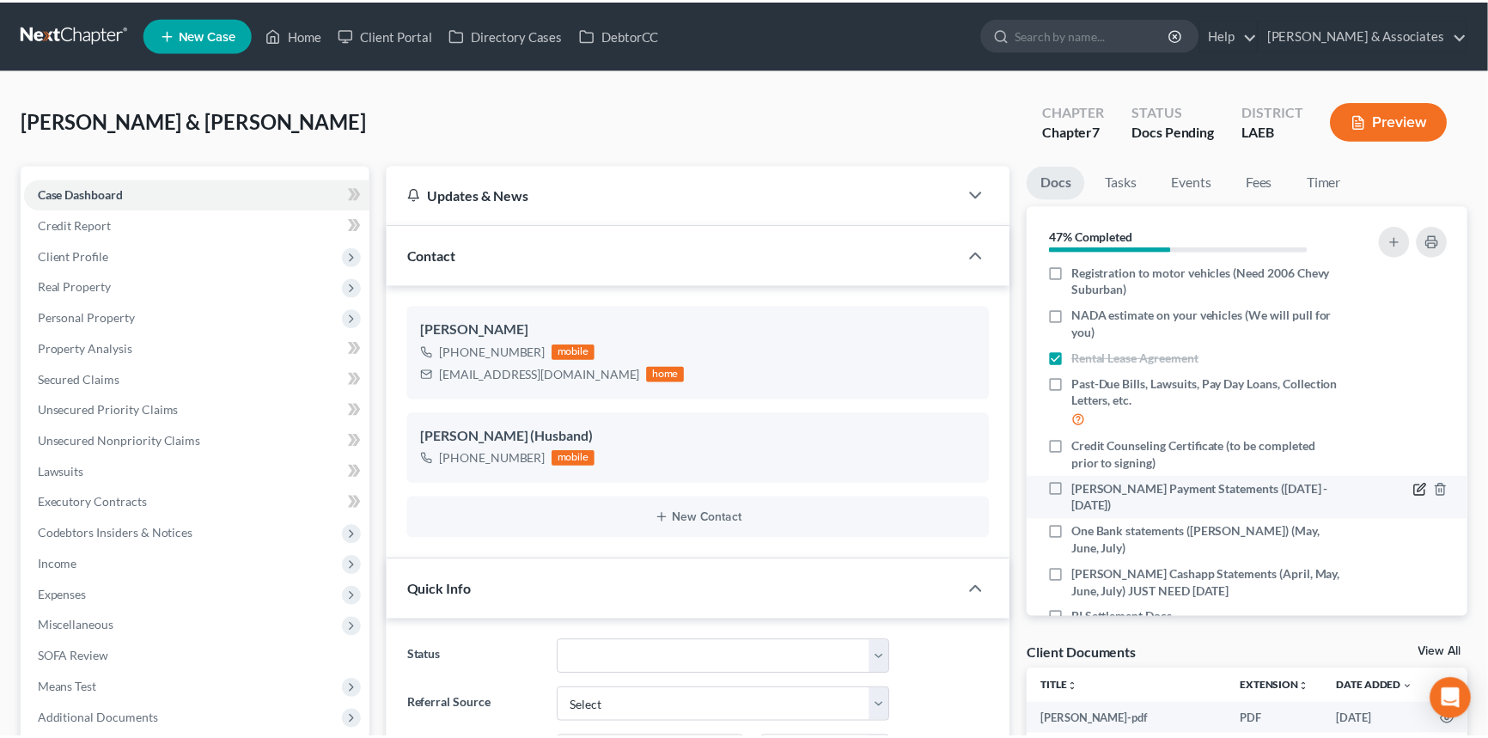
scroll to position [1902, 0]
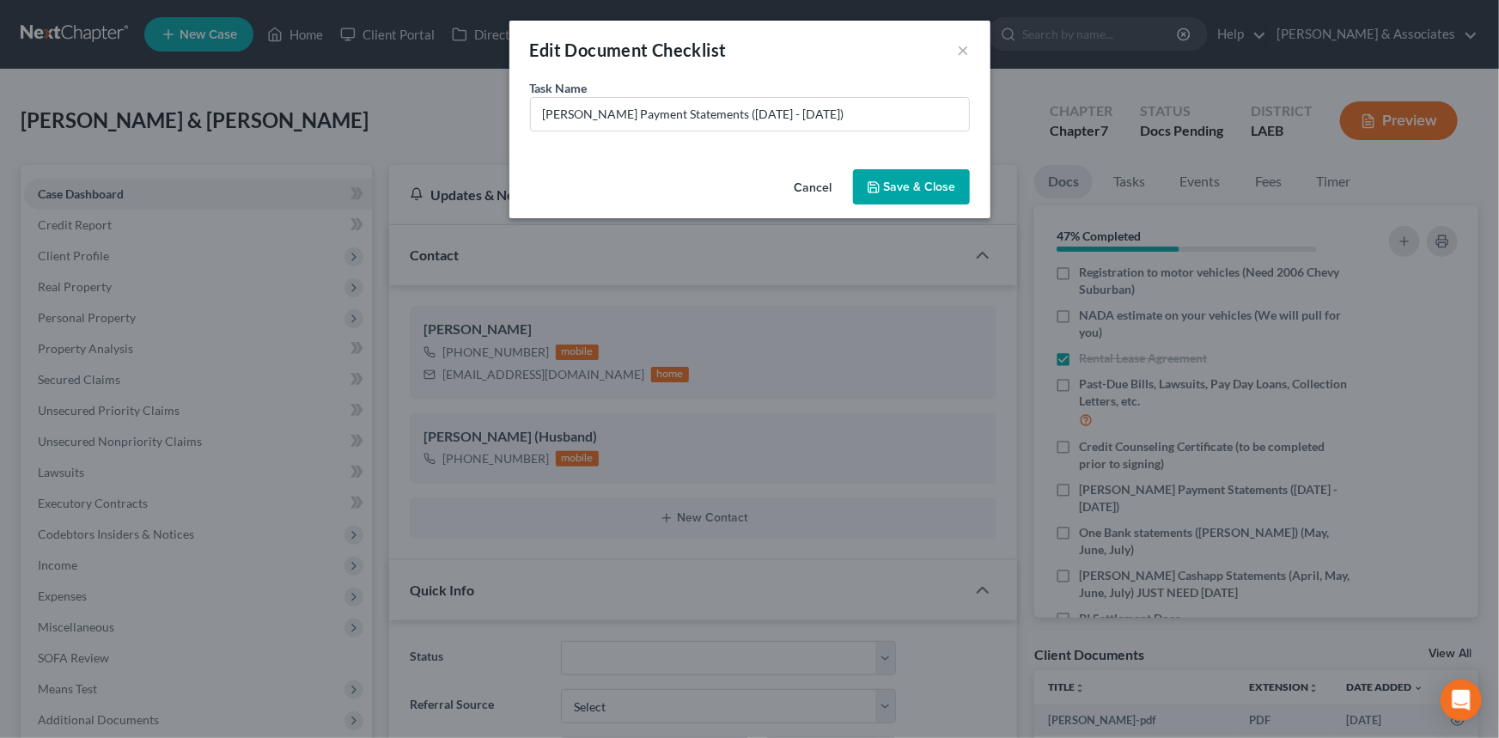
click at [800, 180] on button "Cancel" at bounding box center [813, 188] width 65 height 34
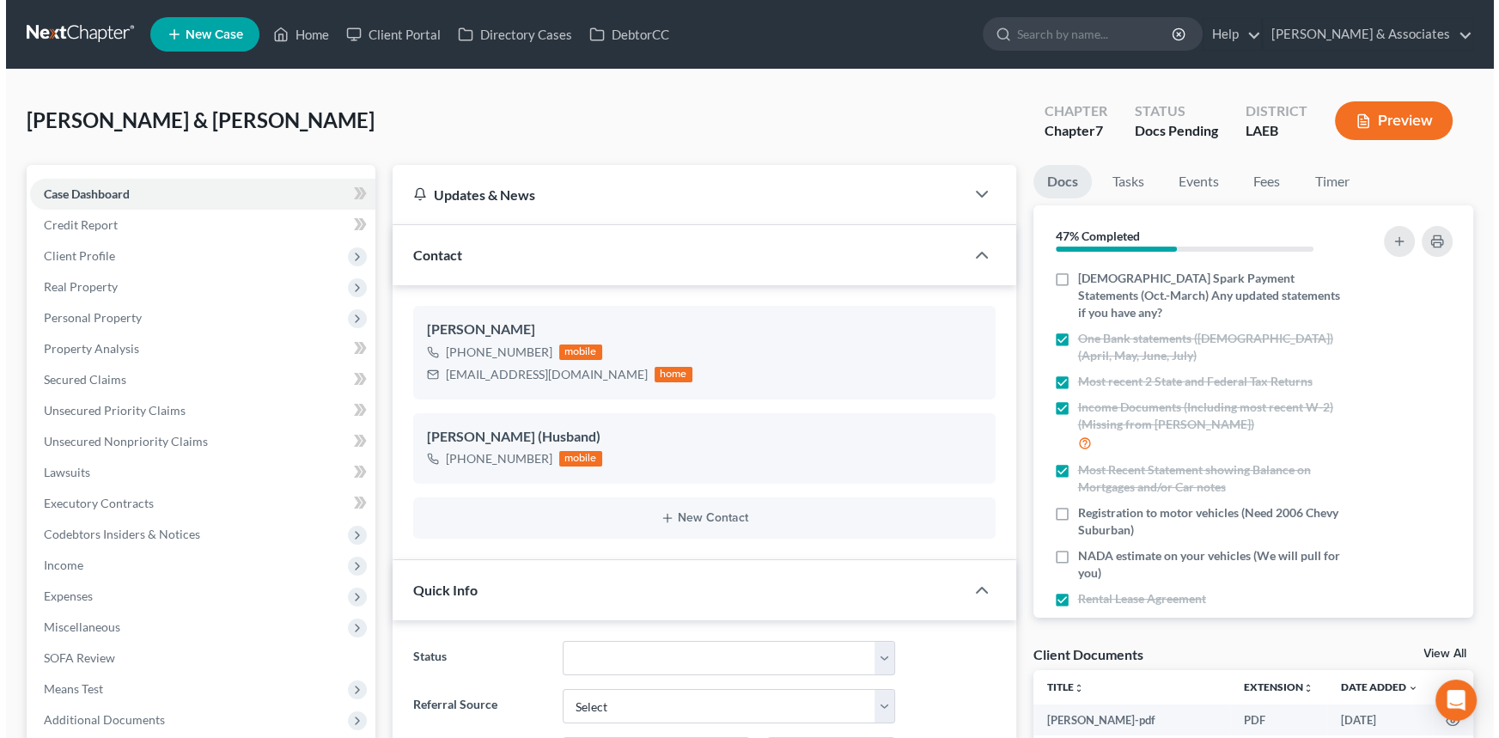
scroll to position [0, 0]
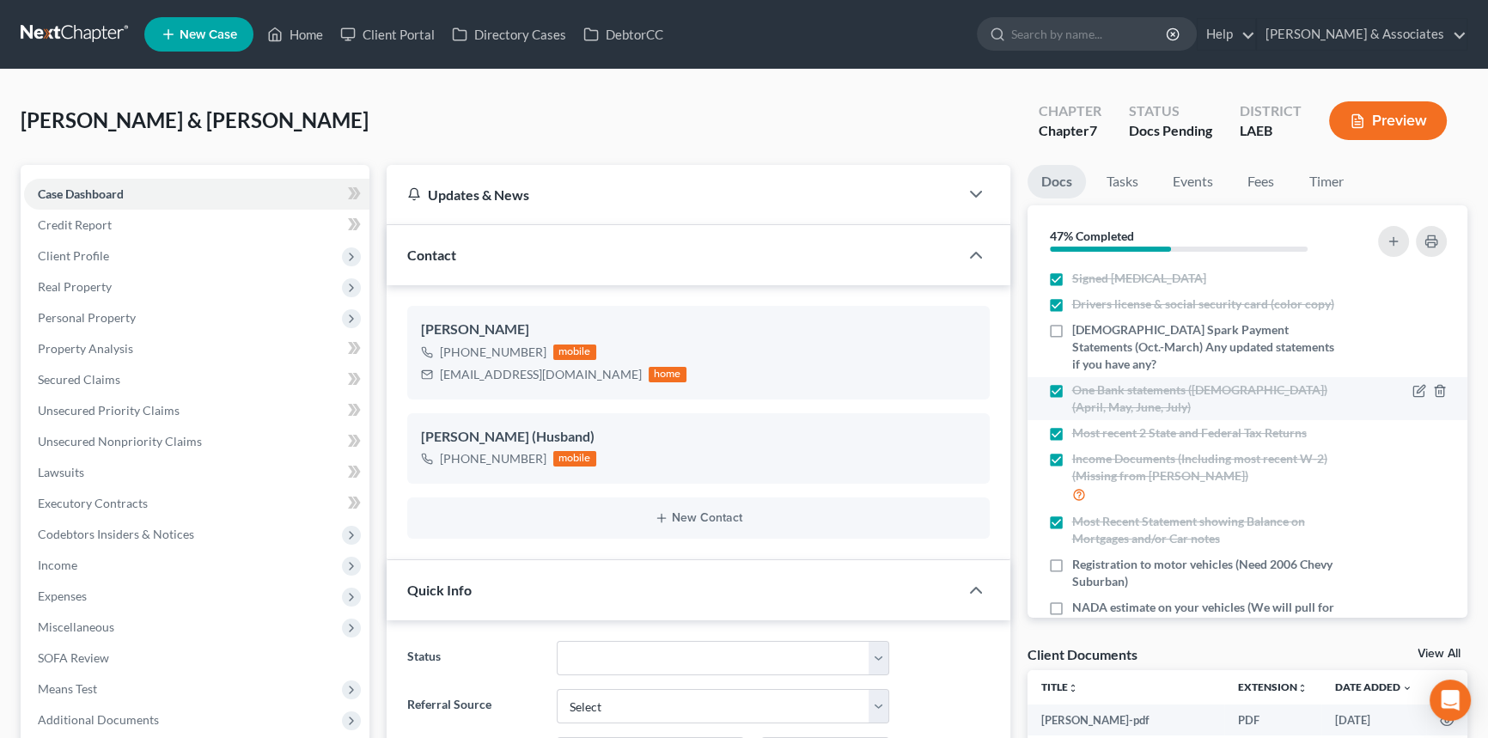
click at [1072, 381] on label "One Bank statements (Tabbatha) (April, May, June, July)" at bounding box center [1207, 398] width 271 height 34
click at [1079, 381] on input "One Bank statements (Tabbatha) (April, May, June, July)" at bounding box center [1084, 386] width 11 height 11
checkbox input "false"
click at [1412, 384] on icon "button" at bounding box center [1419, 391] width 14 height 14
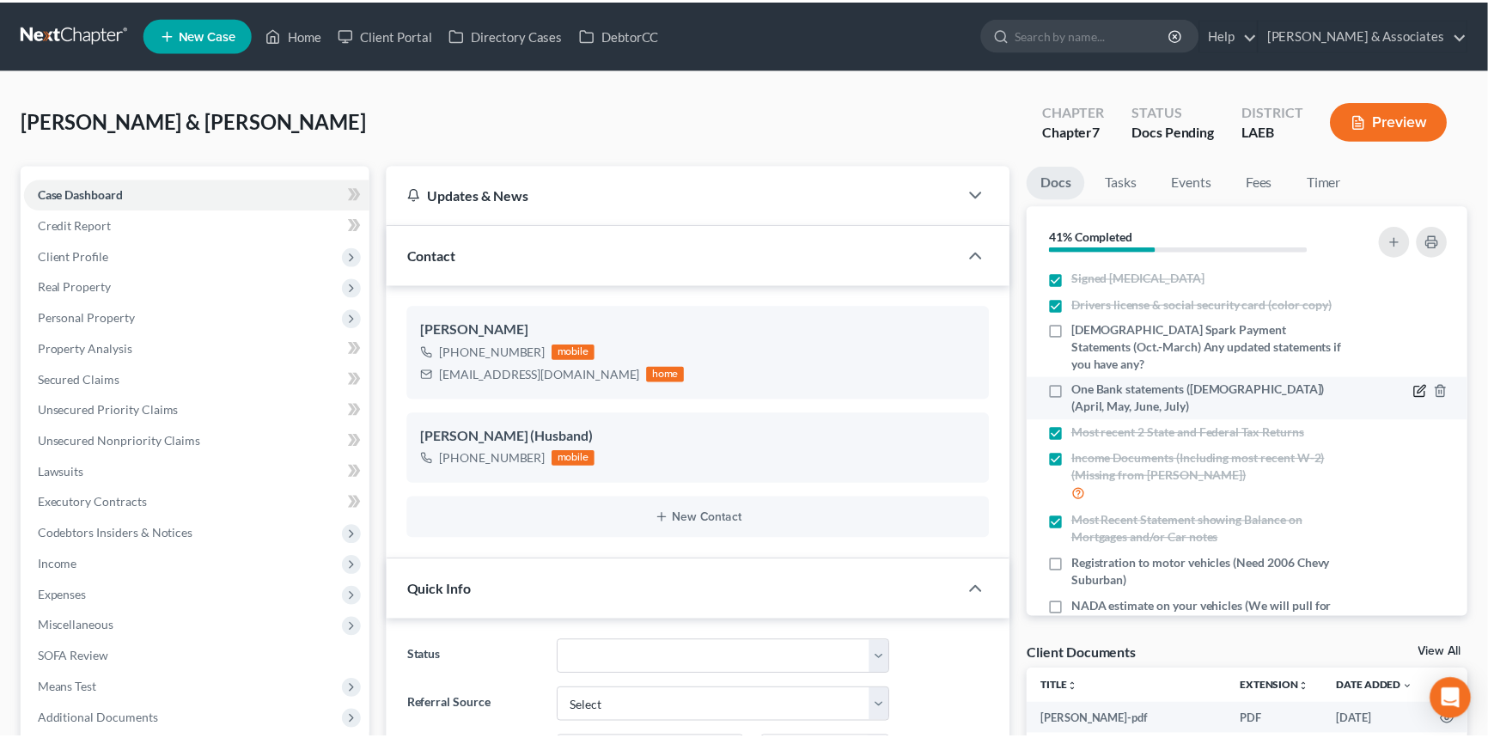
scroll to position [1902, 0]
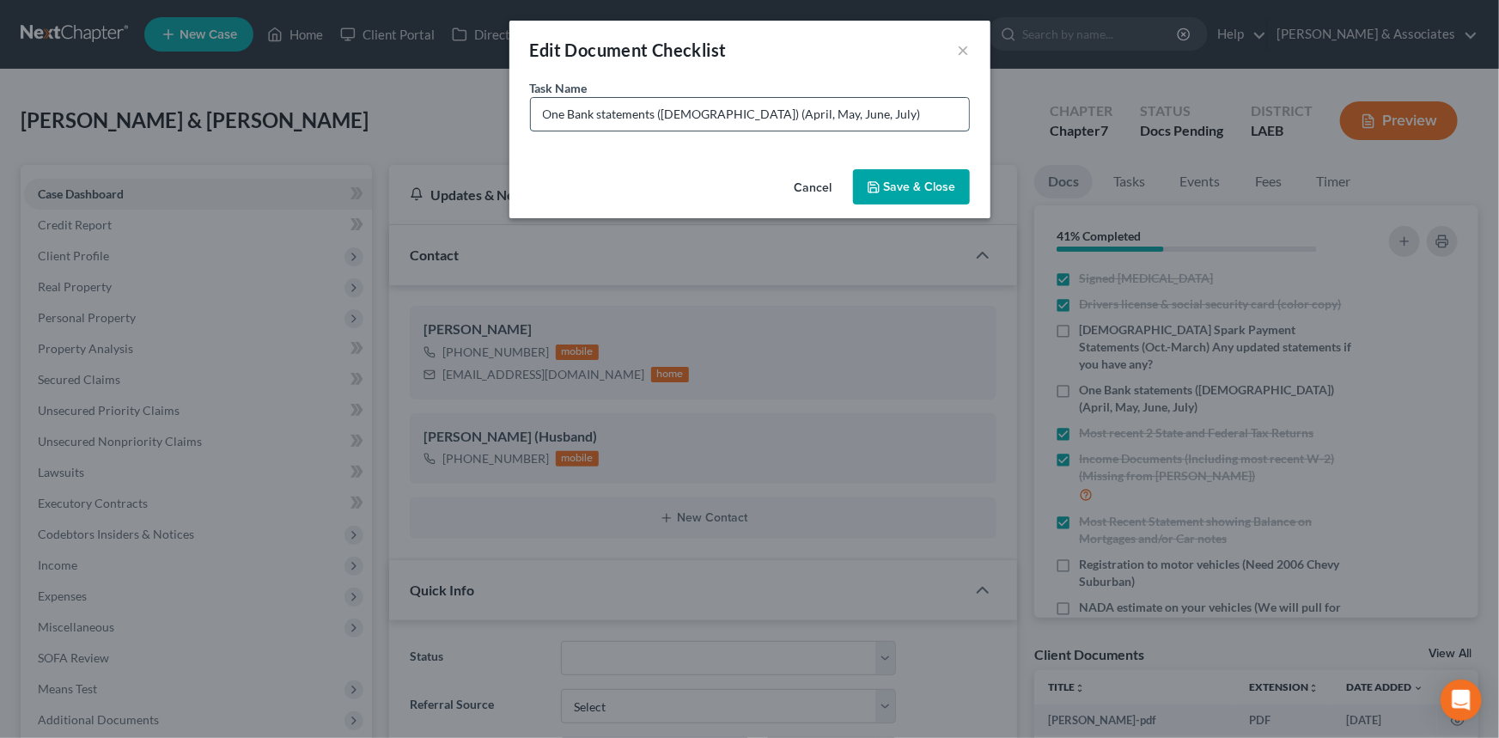
click at [880, 110] on input "One Bank statements (Tabbatha) (April, May, June, July)" at bounding box center [750, 114] width 438 height 33
type input "One Bank statements (Tabbatha) (April, May, June, July) JUST NEED AUGUST"
click at [915, 179] on button "Save & Close" at bounding box center [911, 187] width 117 height 36
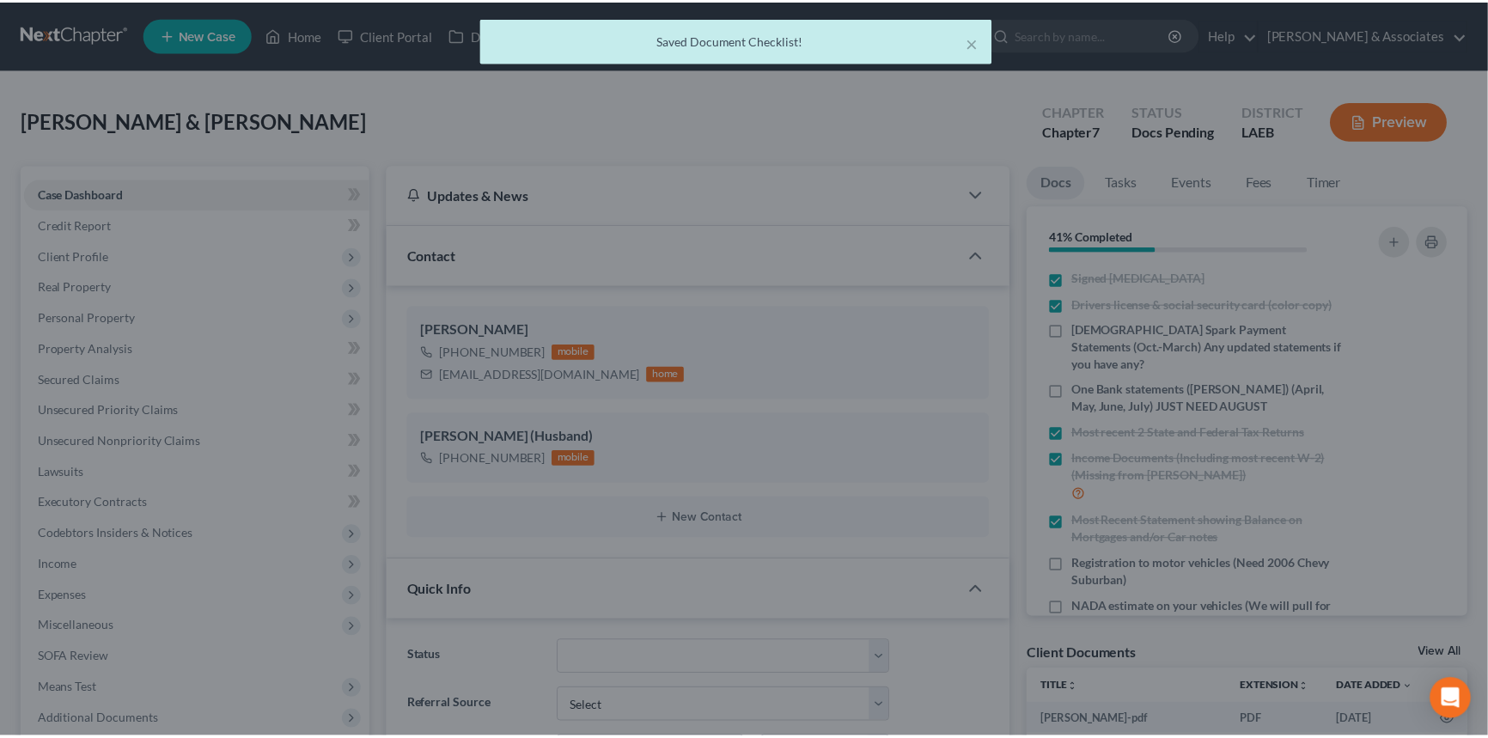
scroll to position [1936, 0]
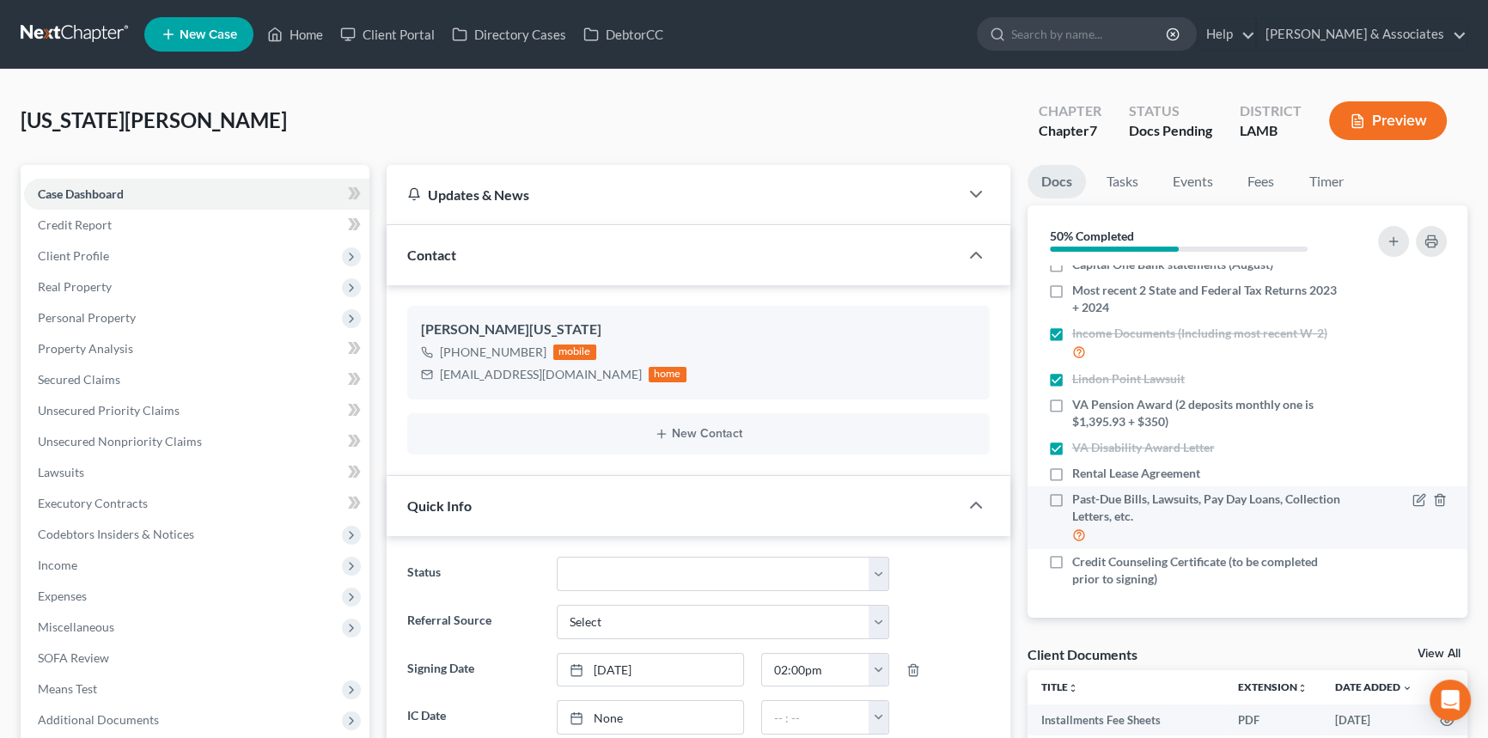
scroll to position [92, 0]
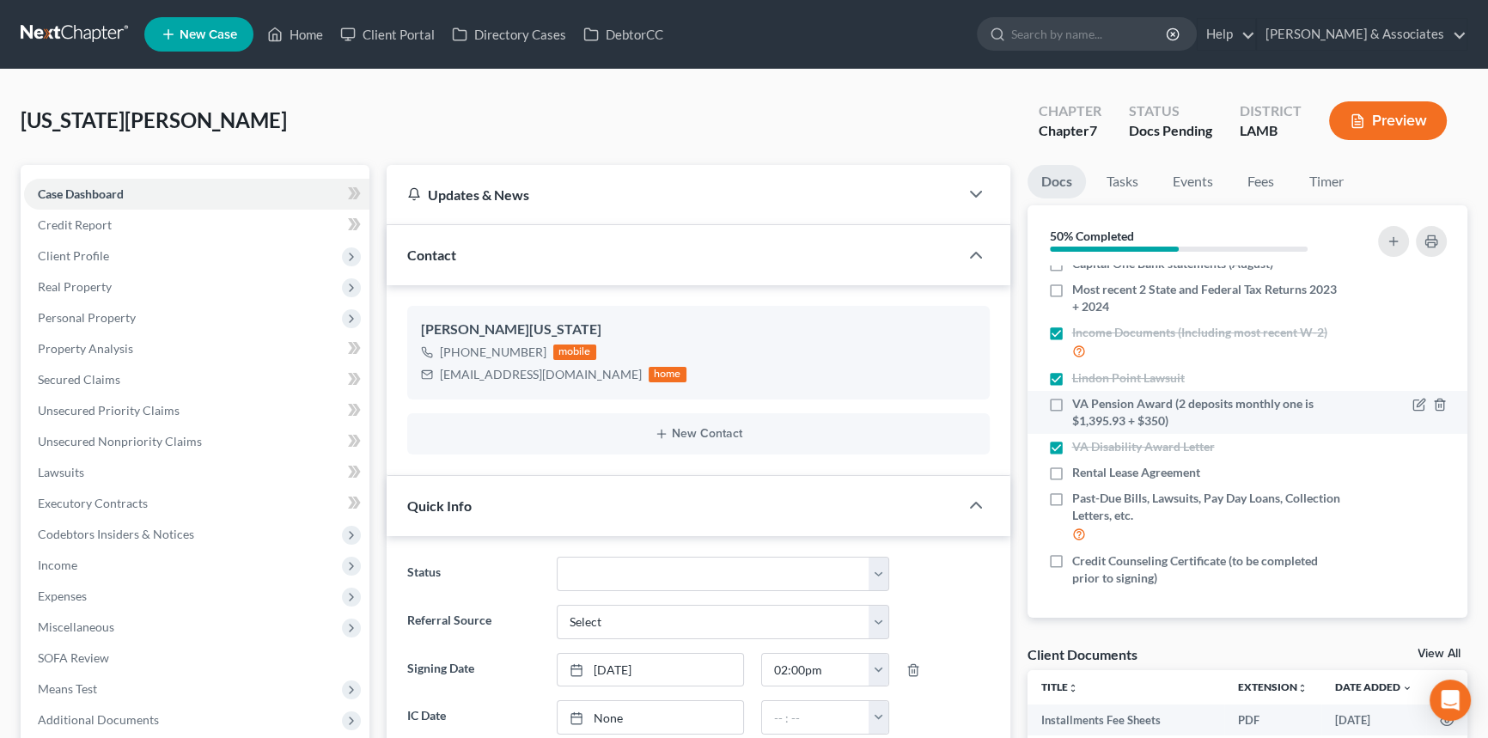
click at [1072, 405] on label "VA Pension Award (2 deposits monthly one is $1,395.93 + $350)" at bounding box center [1207, 412] width 271 height 34
click at [1079, 405] on input "VA Pension Award (2 deposits monthly one is $1,395.93 + $350)" at bounding box center [1084, 400] width 11 height 11
click at [1072, 399] on label "VA Pension Award (2 deposits monthly one is $1,395.93 + $350)" at bounding box center [1207, 412] width 271 height 34
click at [1079, 399] on input "VA Pension Award (2 deposits monthly one is $1,395.93 + $350)" at bounding box center [1084, 400] width 11 height 11
checkbox input "false"
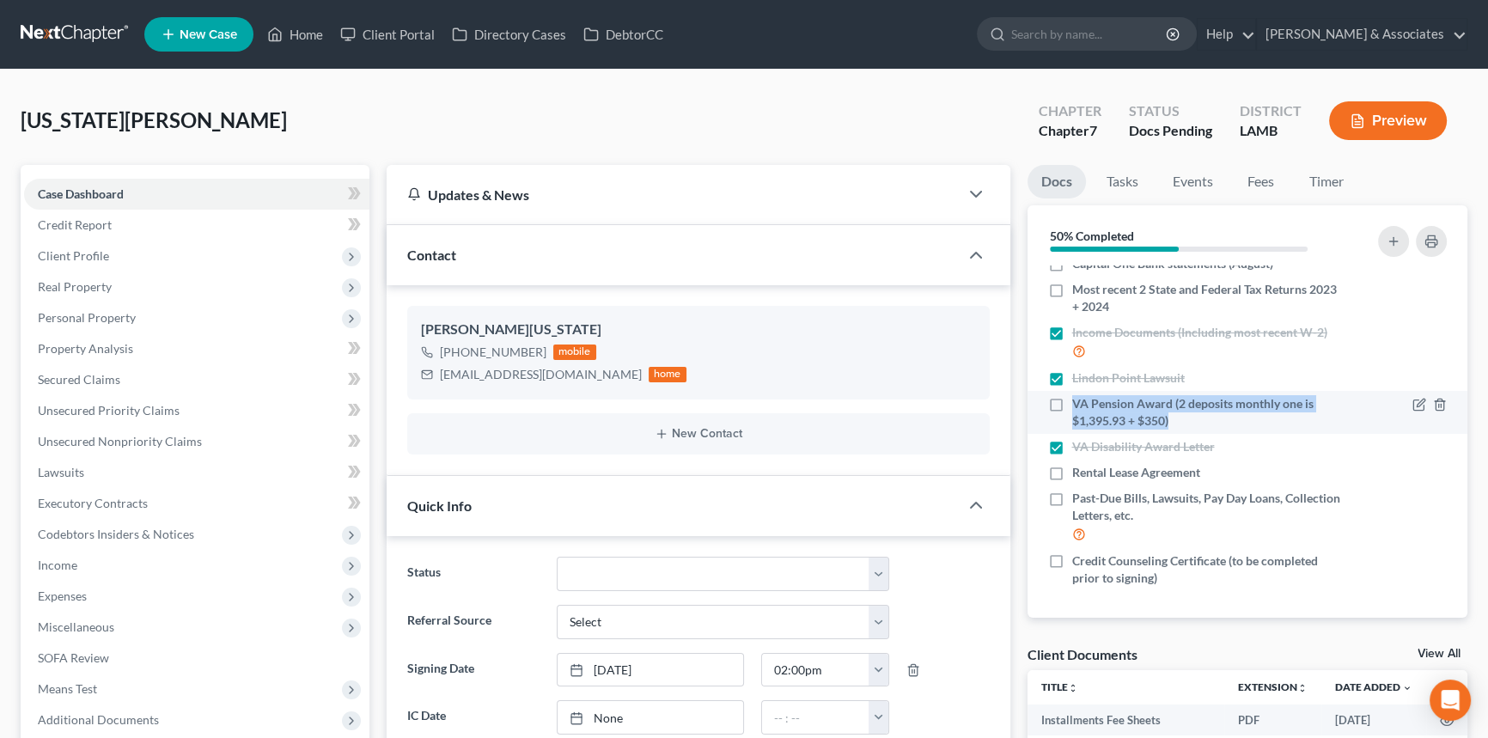
drag, startPoint x: 1183, startPoint y: 424, endPoint x: 1072, endPoint y: 401, distance: 113.0
click at [1072, 401] on span "VA Pension Award (2 deposits monthly one is $1,395.93 + $350)" at bounding box center [1207, 412] width 271 height 34
copy span "VA Pension Award (2 deposits monthly one is $1,395.93 + $350)"
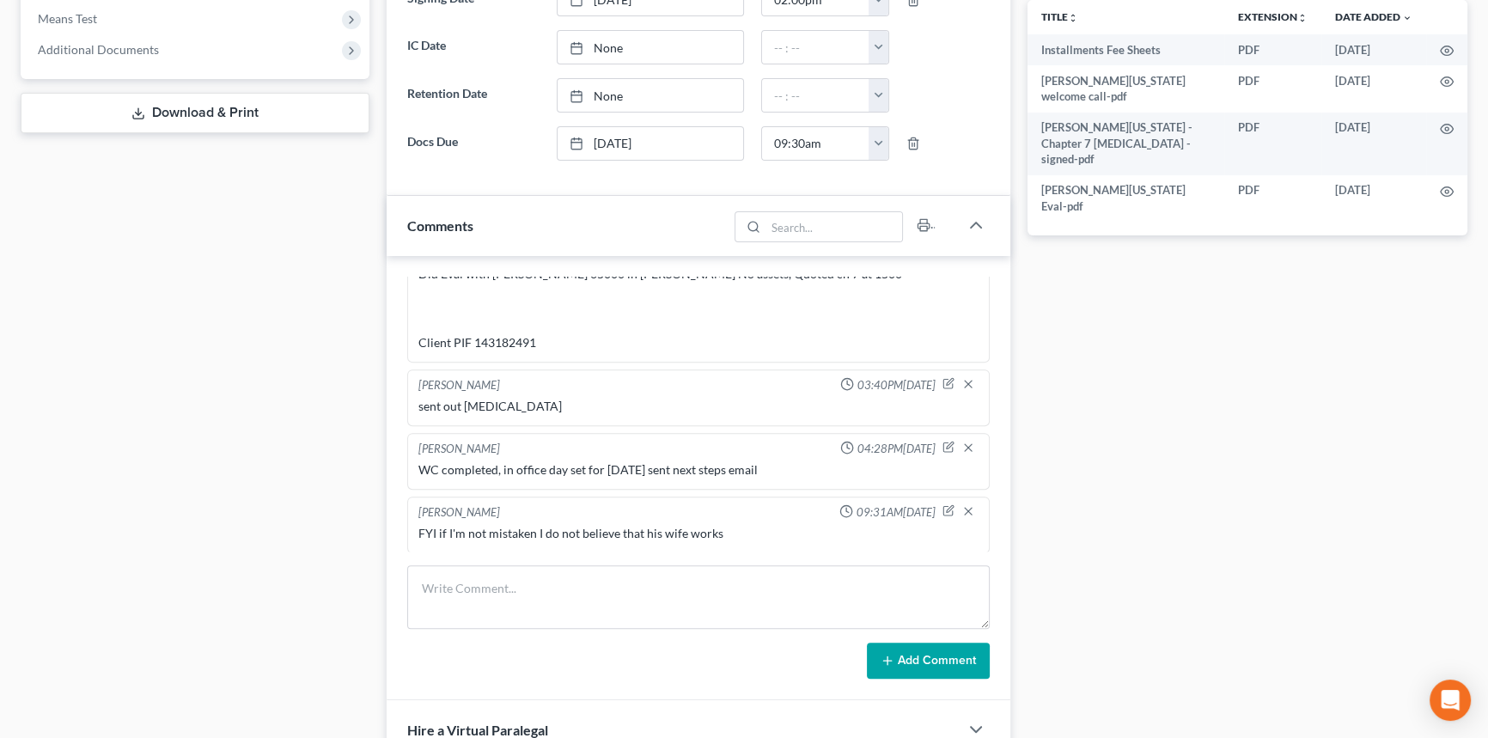
scroll to position [859, 0]
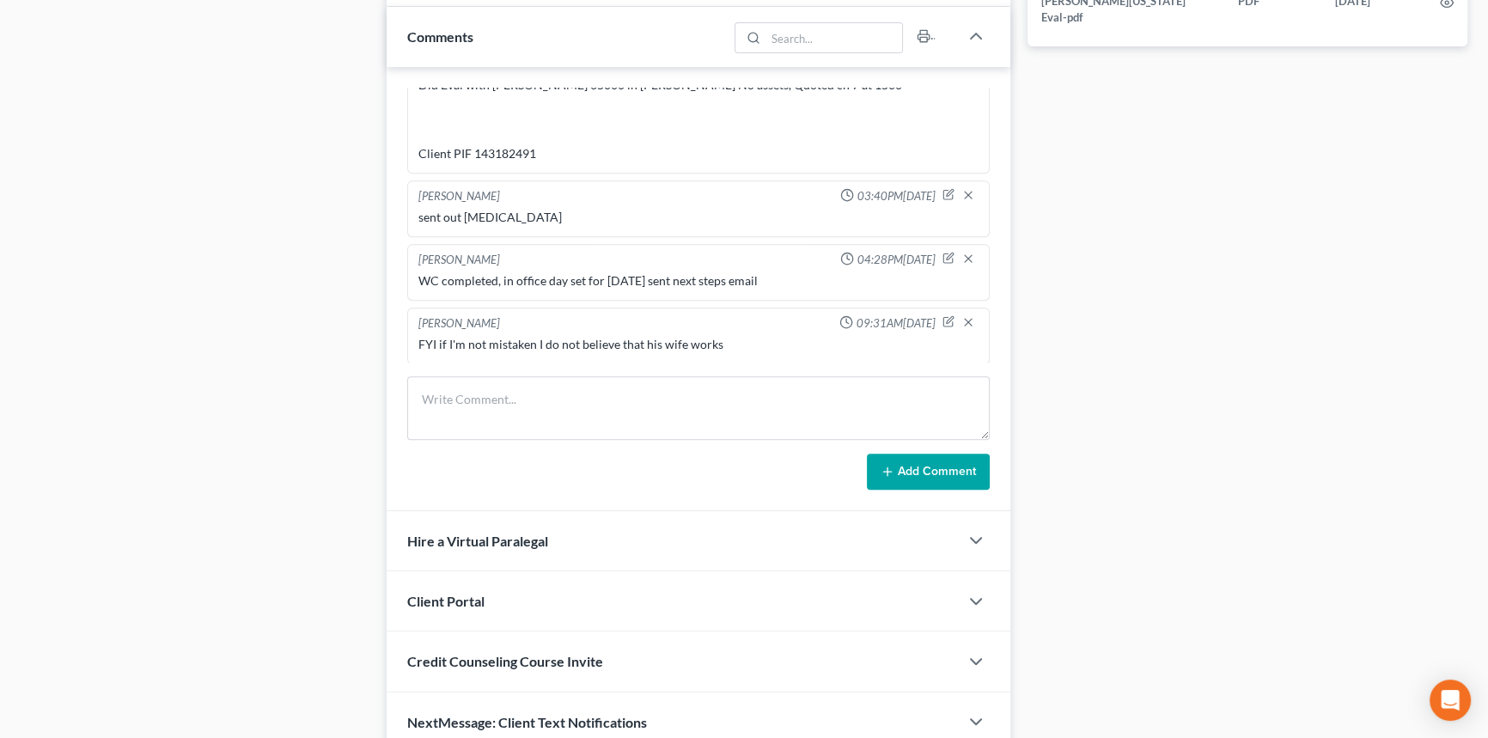
click at [564, 447] on form "Add Comment" at bounding box center [698, 432] width 582 height 113
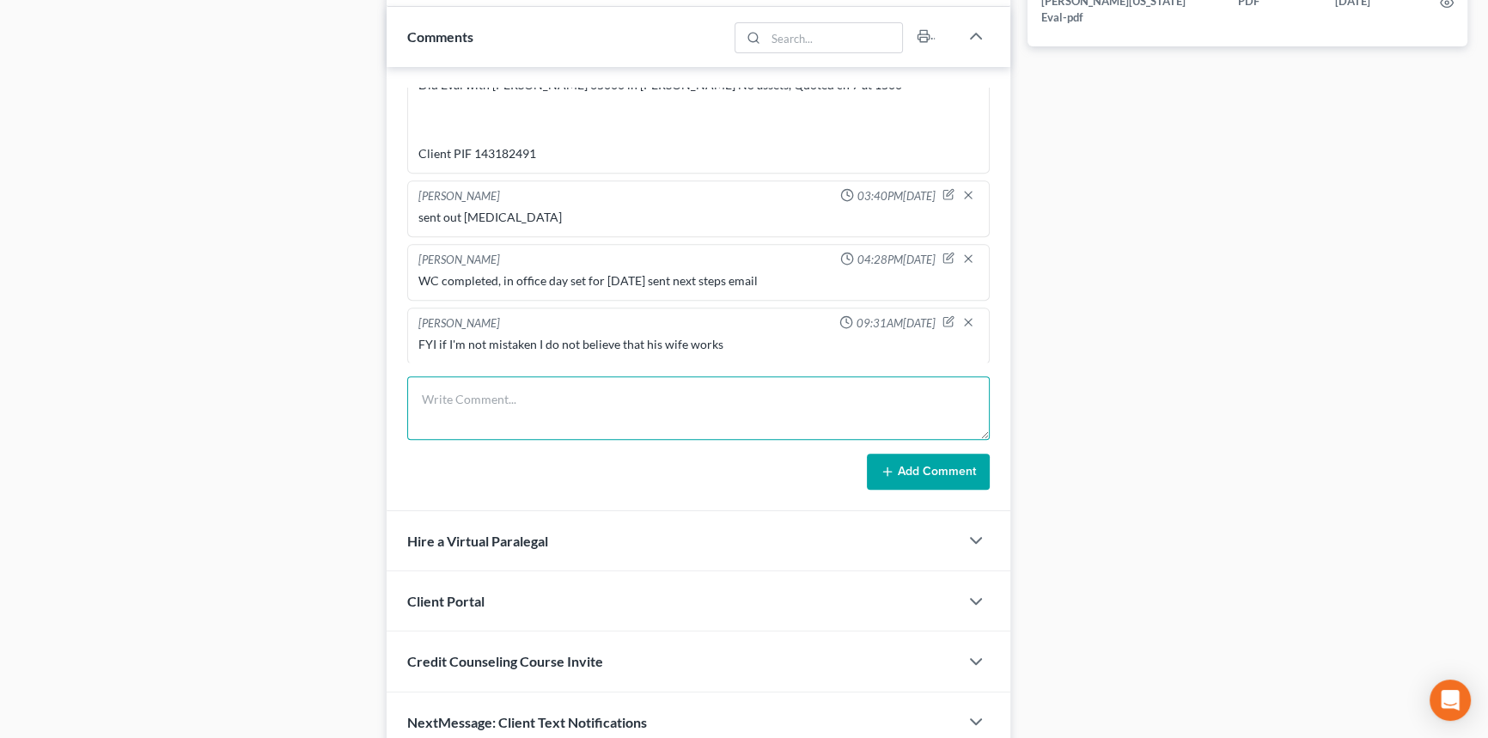
click at [585, 411] on textarea at bounding box center [698, 408] width 582 height 64
paste textarea "VA Pension Award (2 deposits monthly one is $1,395.93 + $350)"
type textarea "VA Pension Award (2 deposits monthly one is $1,395.93 + $350)"
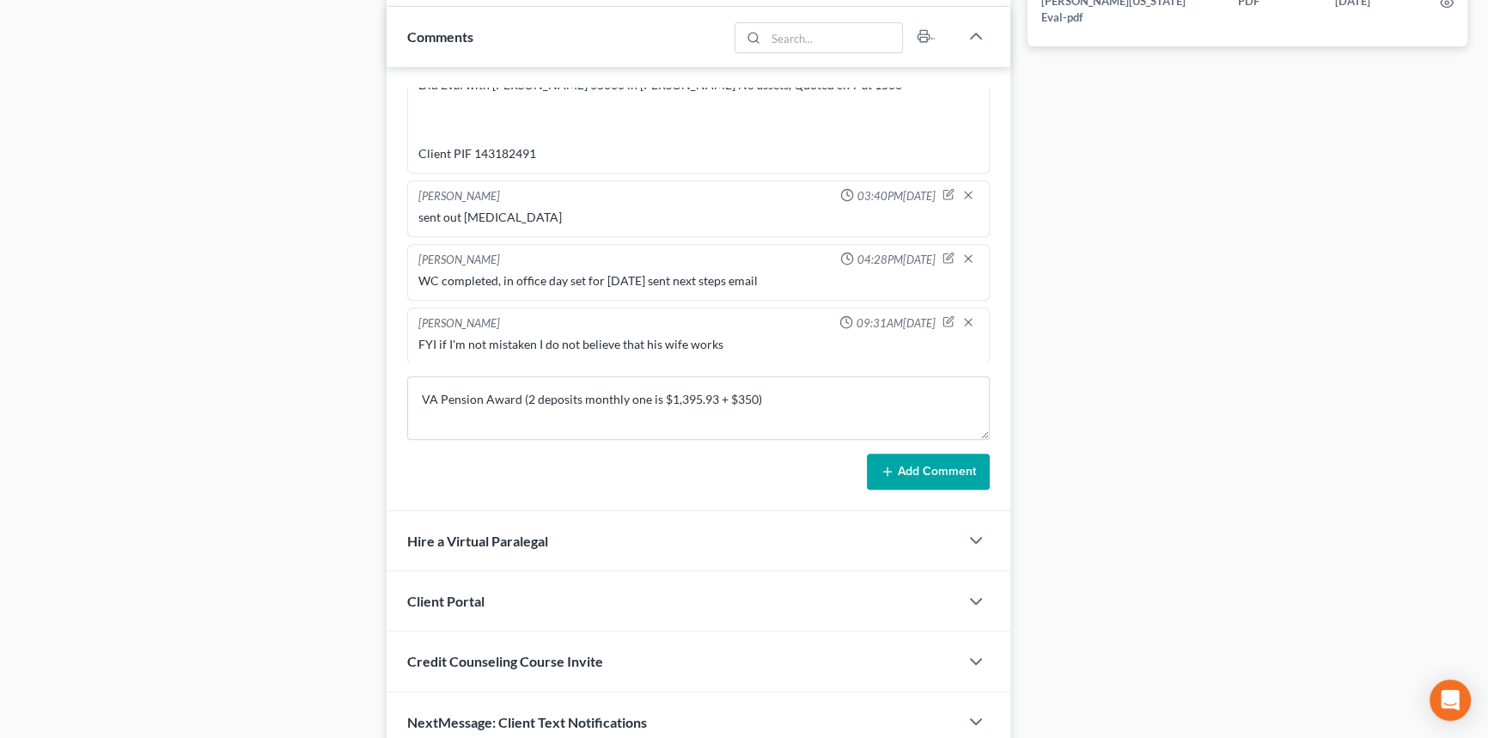
click at [914, 468] on button "Add Comment" at bounding box center [928, 472] width 123 height 36
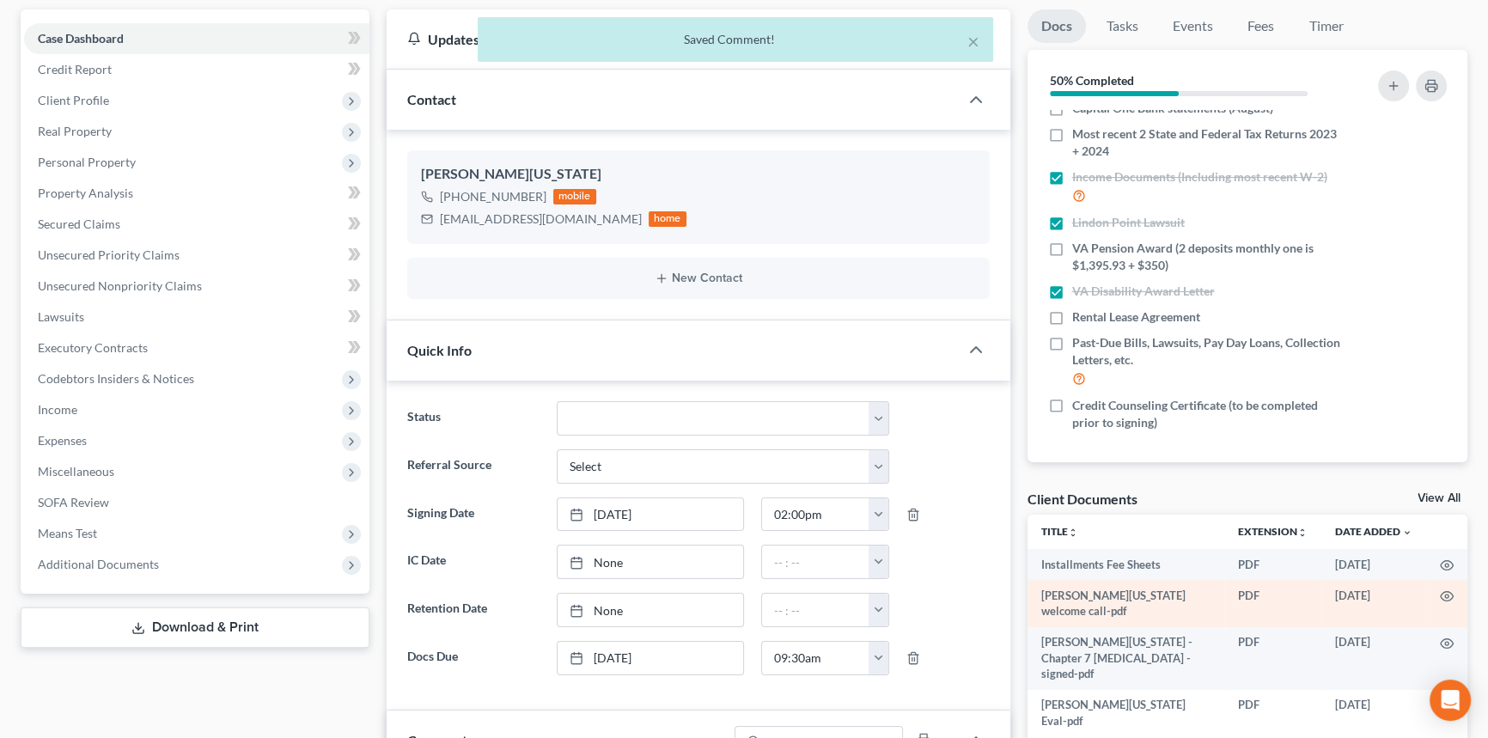
scroll to position [0, 0]
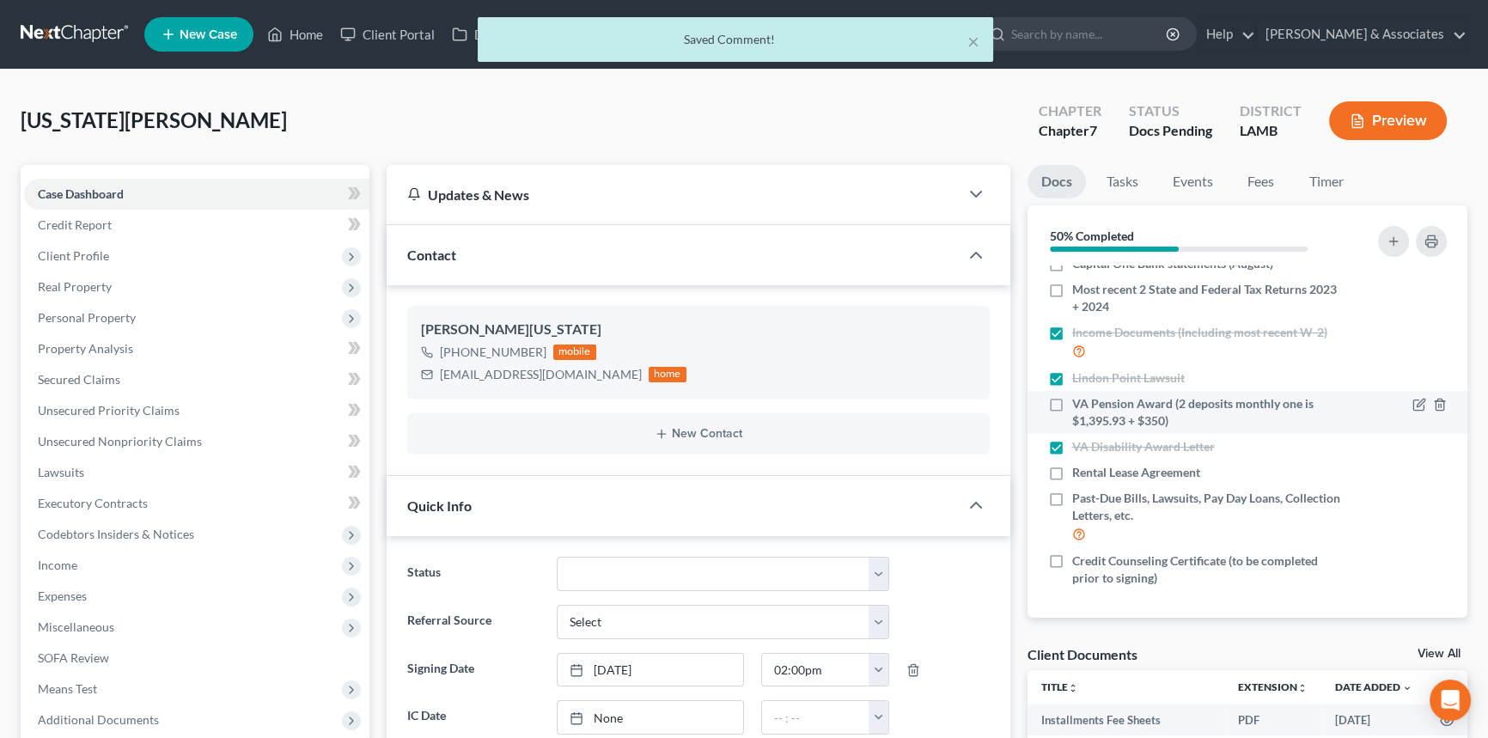
click at [1072, 403] on label "VA Pension Award (2 deposits monthly one is $1,395.93 + $350)" at bounding box center [1207, 412] width 271 height 34
click at [1079, 403] on input "VA Pension Award (2 deposits monthly one is $1,395.93 + $350)" at bounding box center [1084, 400] width 11 height 11
checkbox input "true"
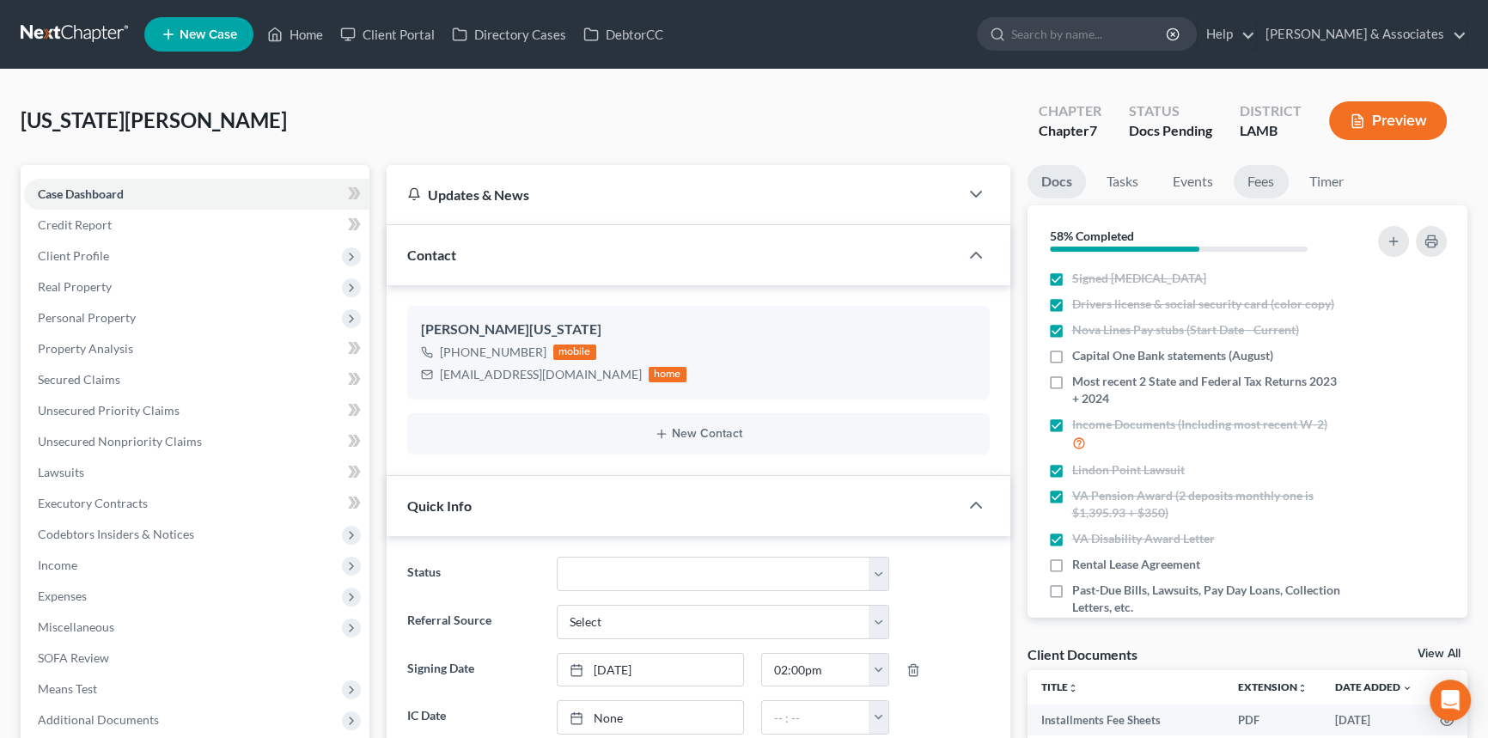
click at [1260, 166] on link "Fees" at bounding box center [1261, 182] width 55 height 34
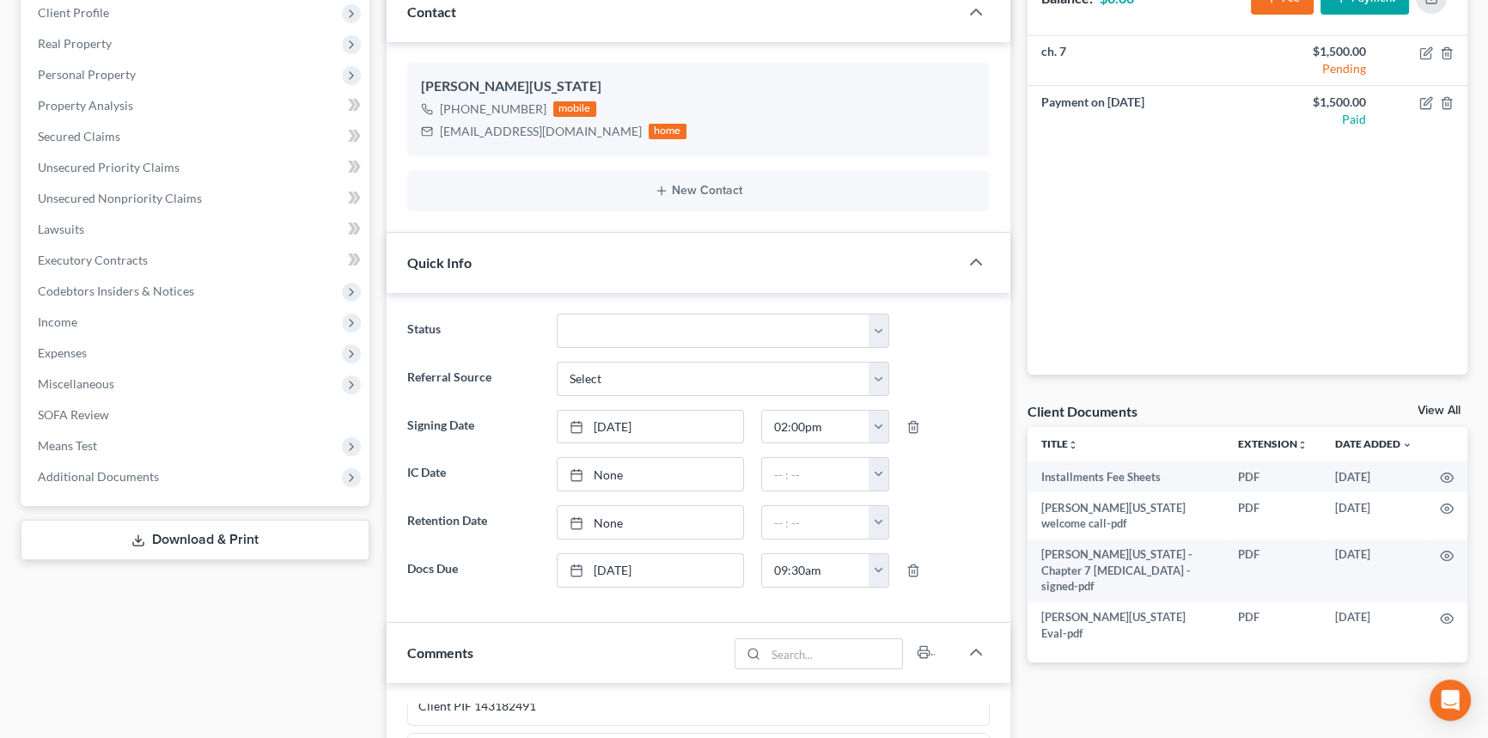
scroll to position [77, 0]
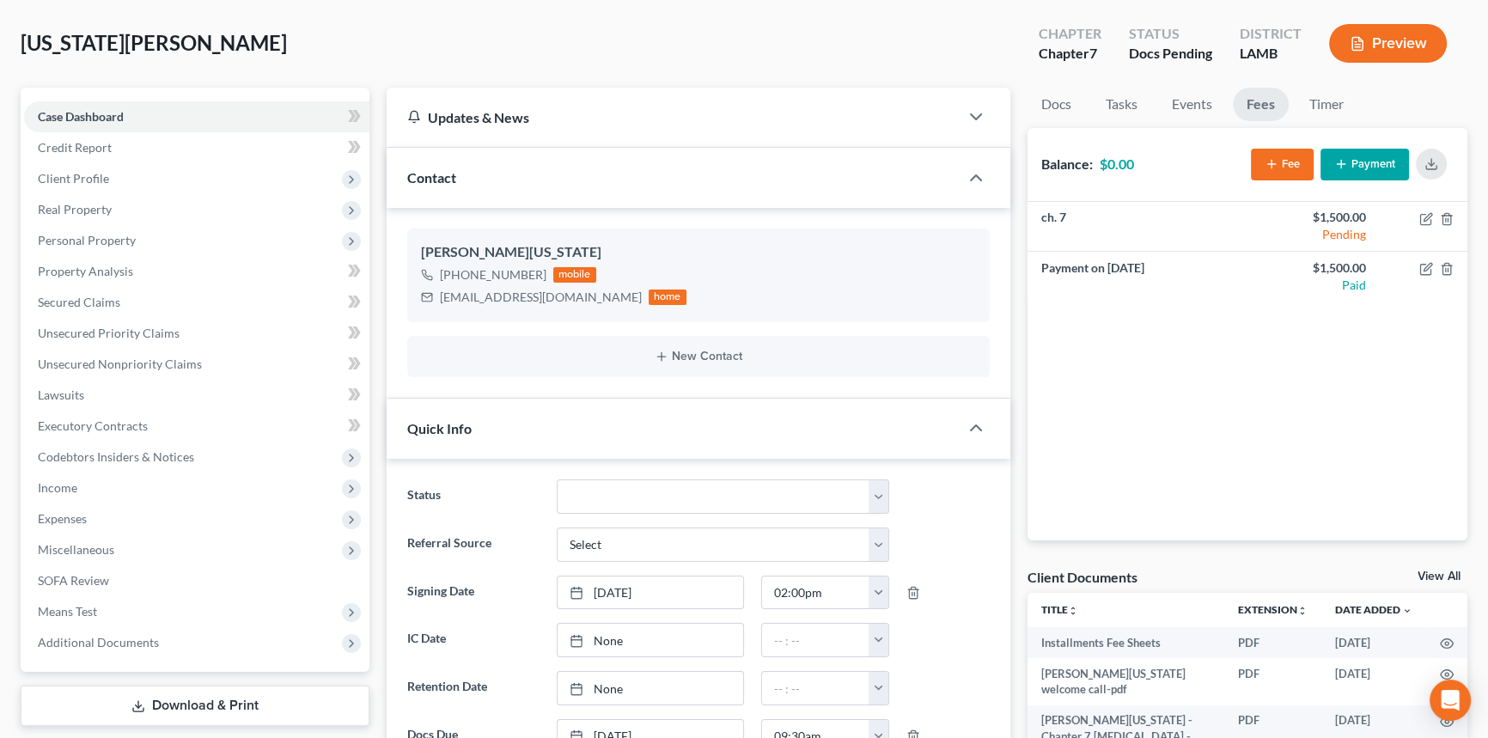
click at [1290, 162] on button "Fee" at bounding box center [1282, 165] width 63 height 32
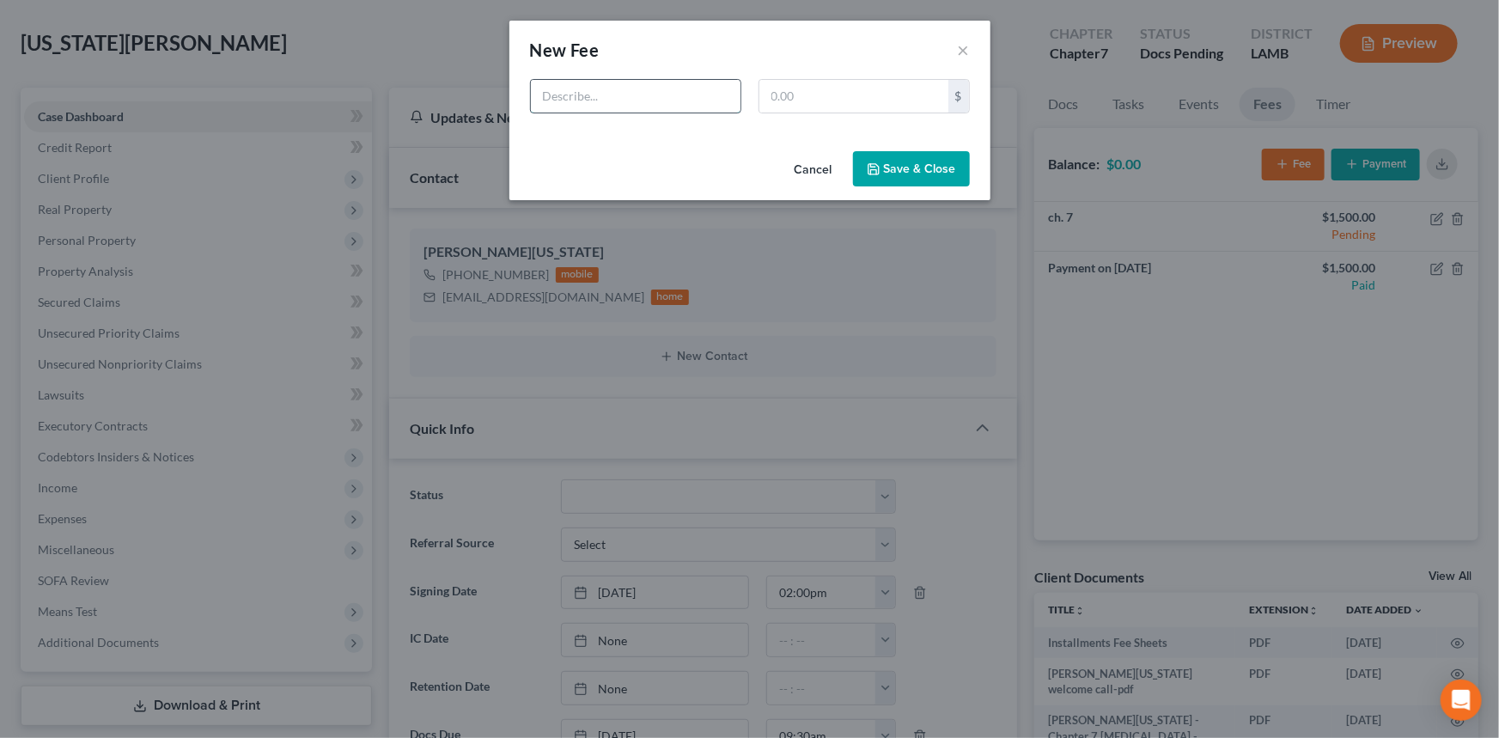
click at [569, 96] on input "text" at bounding box center [636, 96] width 210 height 33
click at [791, 94] on input "text" at bounding box center [853, 96] width 189 height 33
click at [688, 101] on input "4 Years Tax Work" at bounding box center [636, 96] width 210 height 33
type input "4 Years Tax Work ($350 per year)"
click at [869, 99] on input "text" at bounding box center [853, 96] width 189 height 33
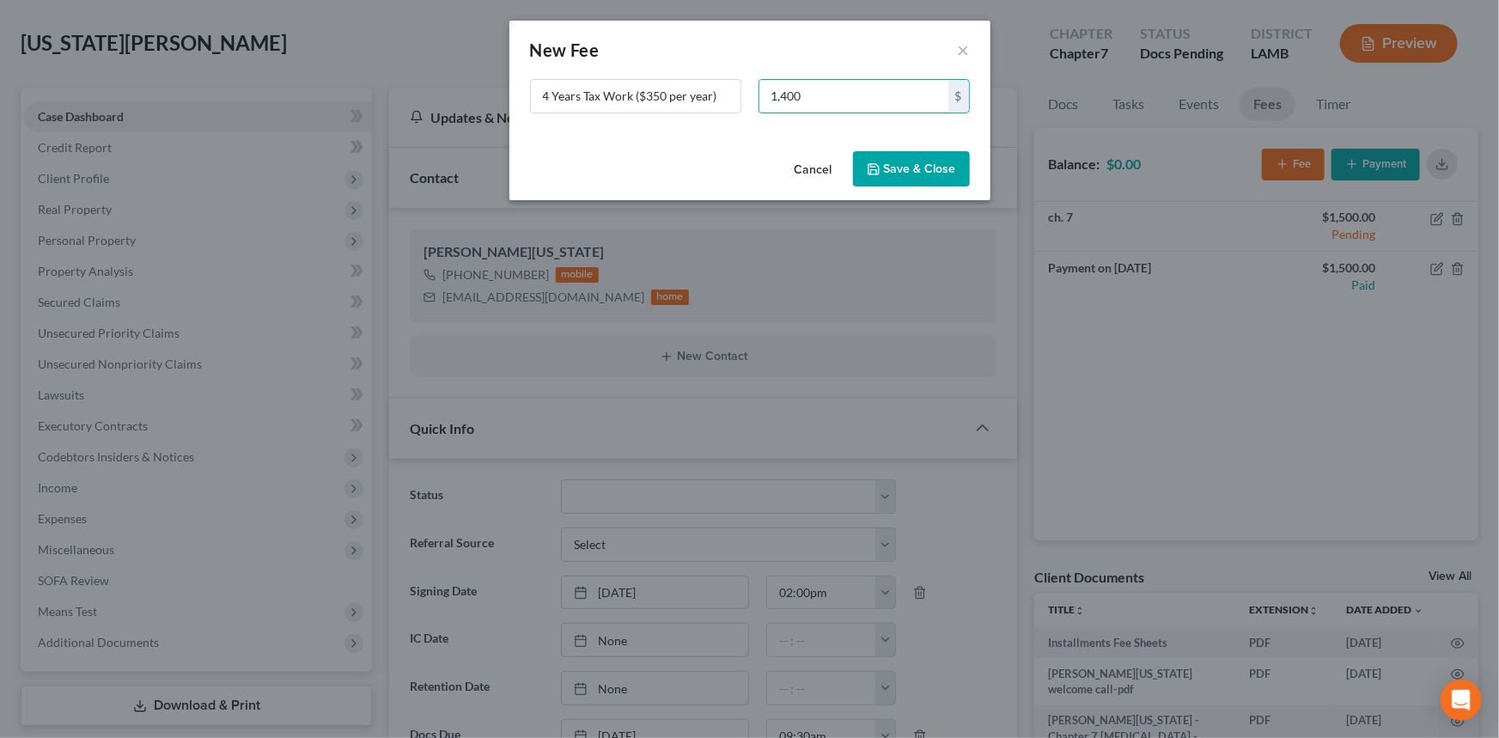
type input "1,400"
click at [934, 180] on button "Save & Close" at bounding box center [911, 169] width 117 height 36
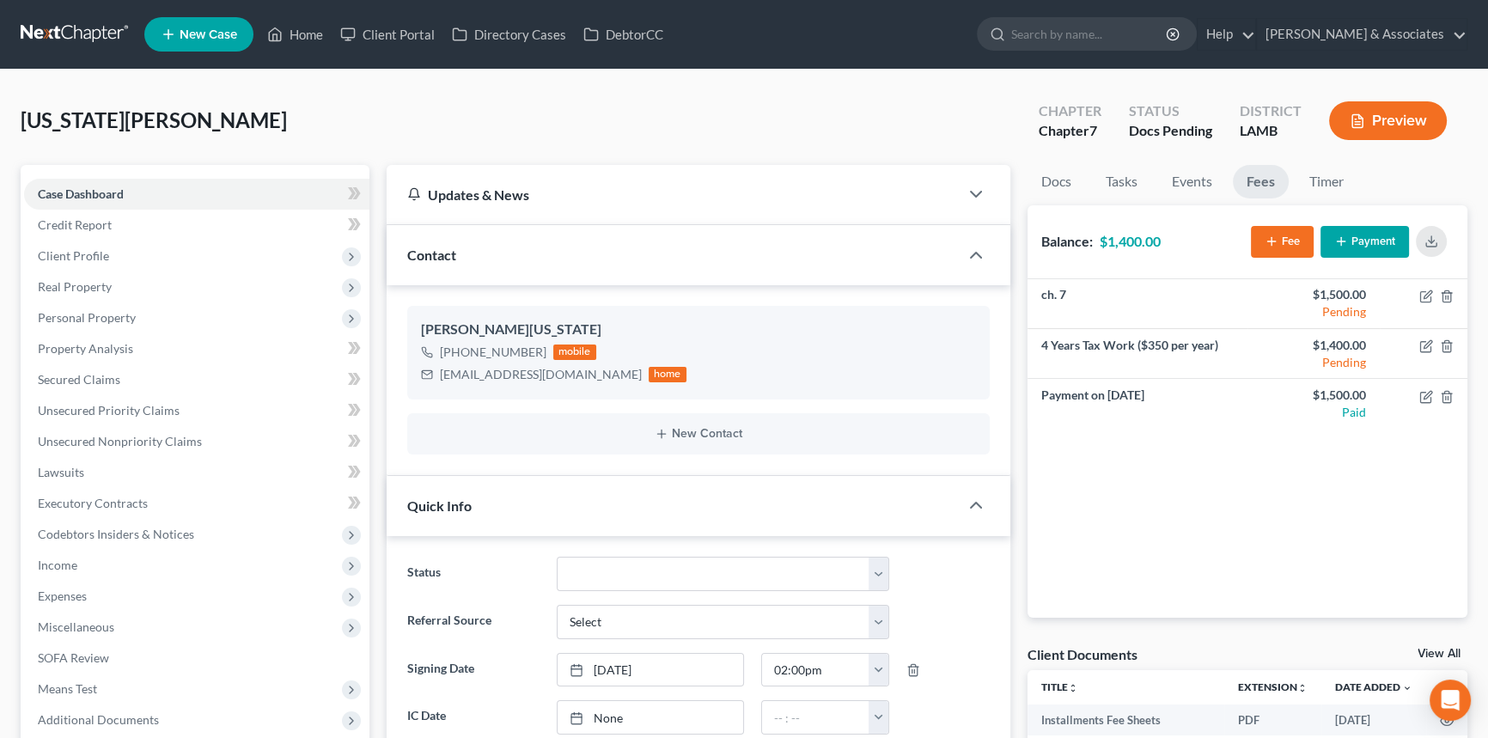
scroll to position [0, 0]
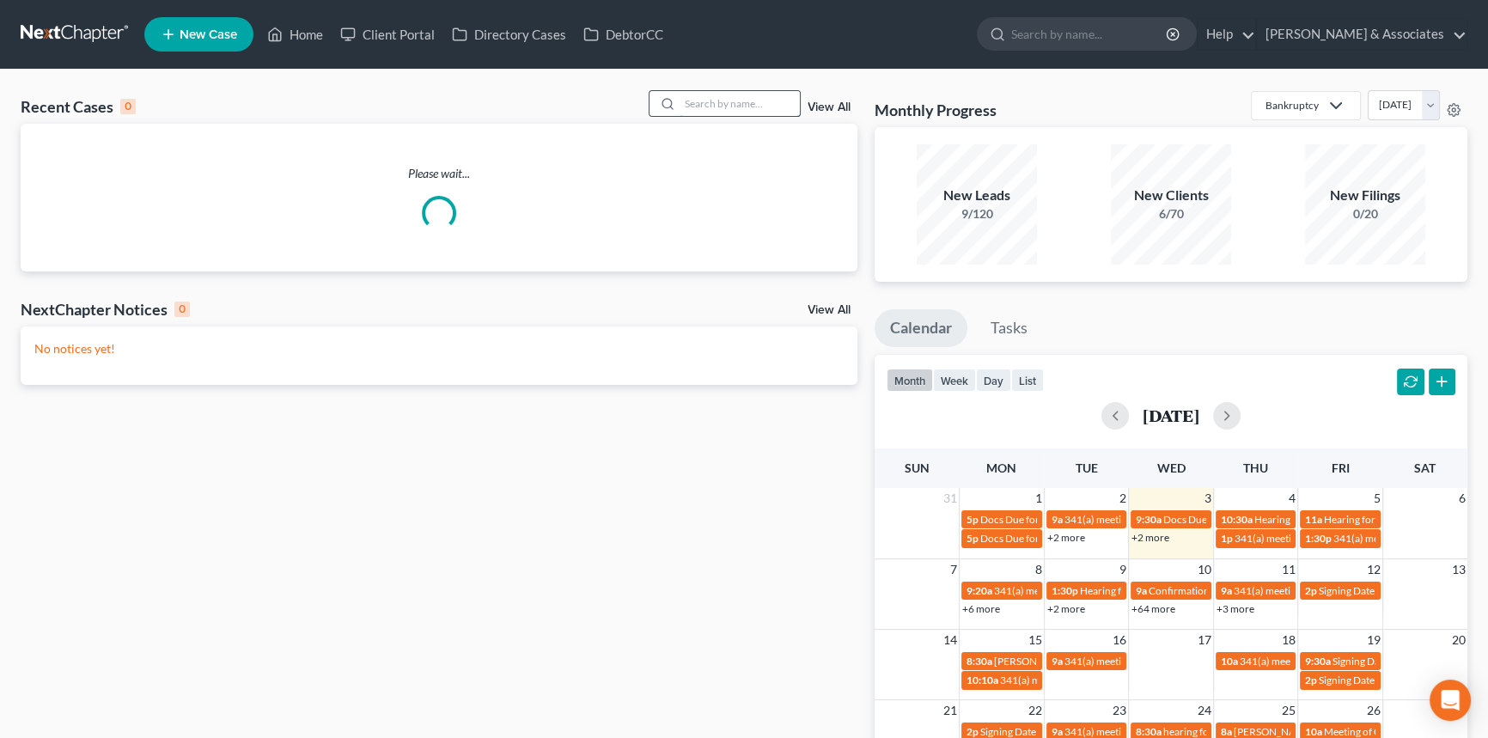
click at [741, 108] on input "search" at bounding box center [740, 103] width 120 height 25
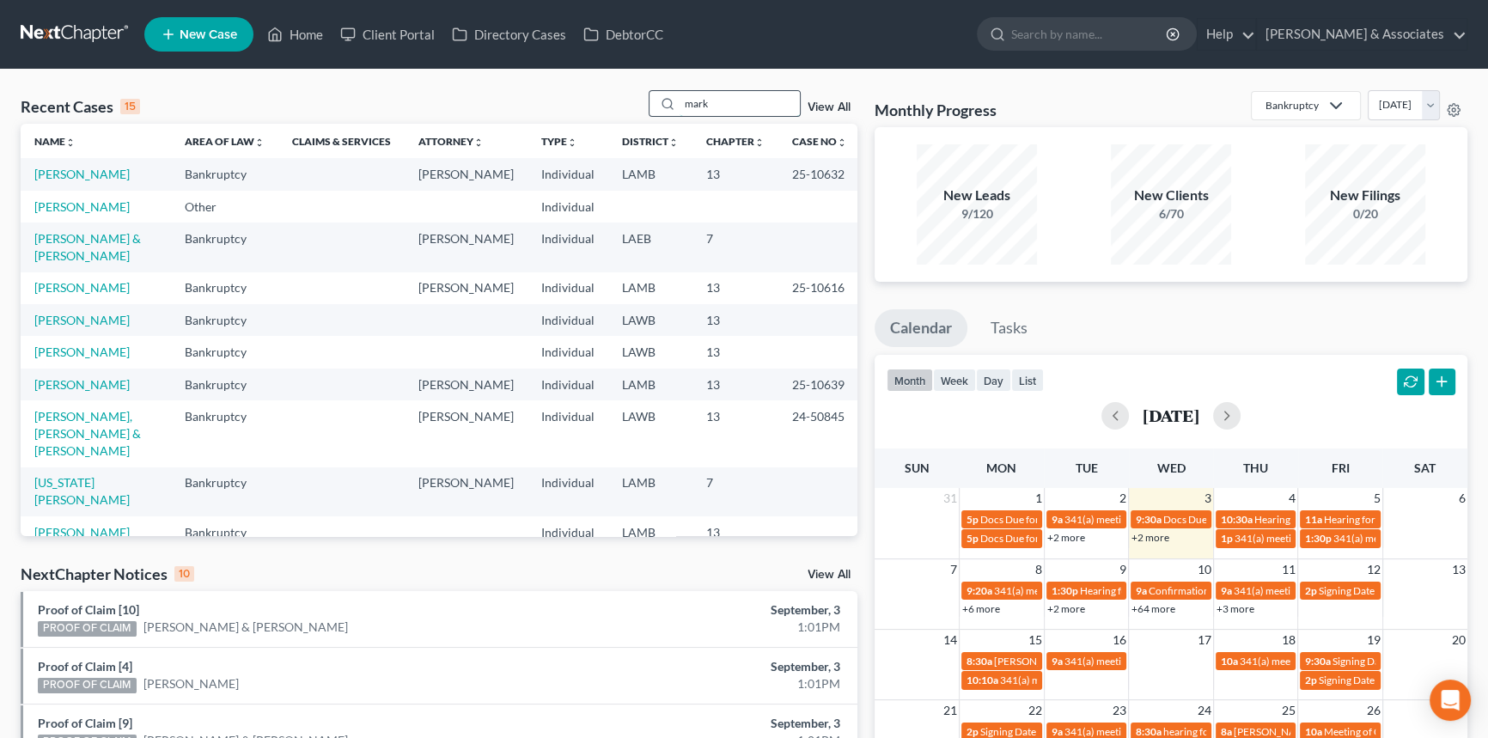
type input "mark"
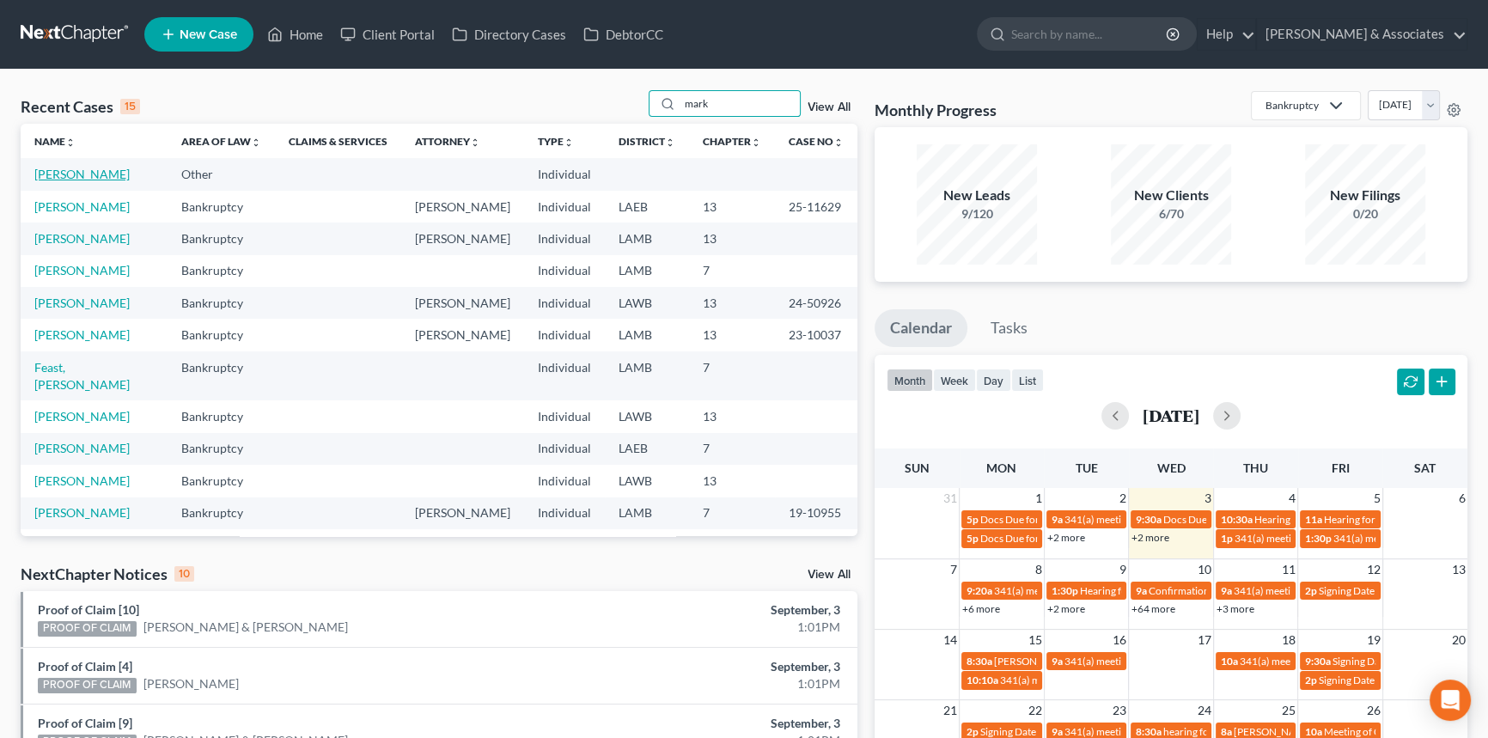
click at [70, 177] on link "[PERSON_NAME]" at bounding box center [81, 174] width 95 height 15
